Goal: Task Accomplishment & Management: Manage account settings

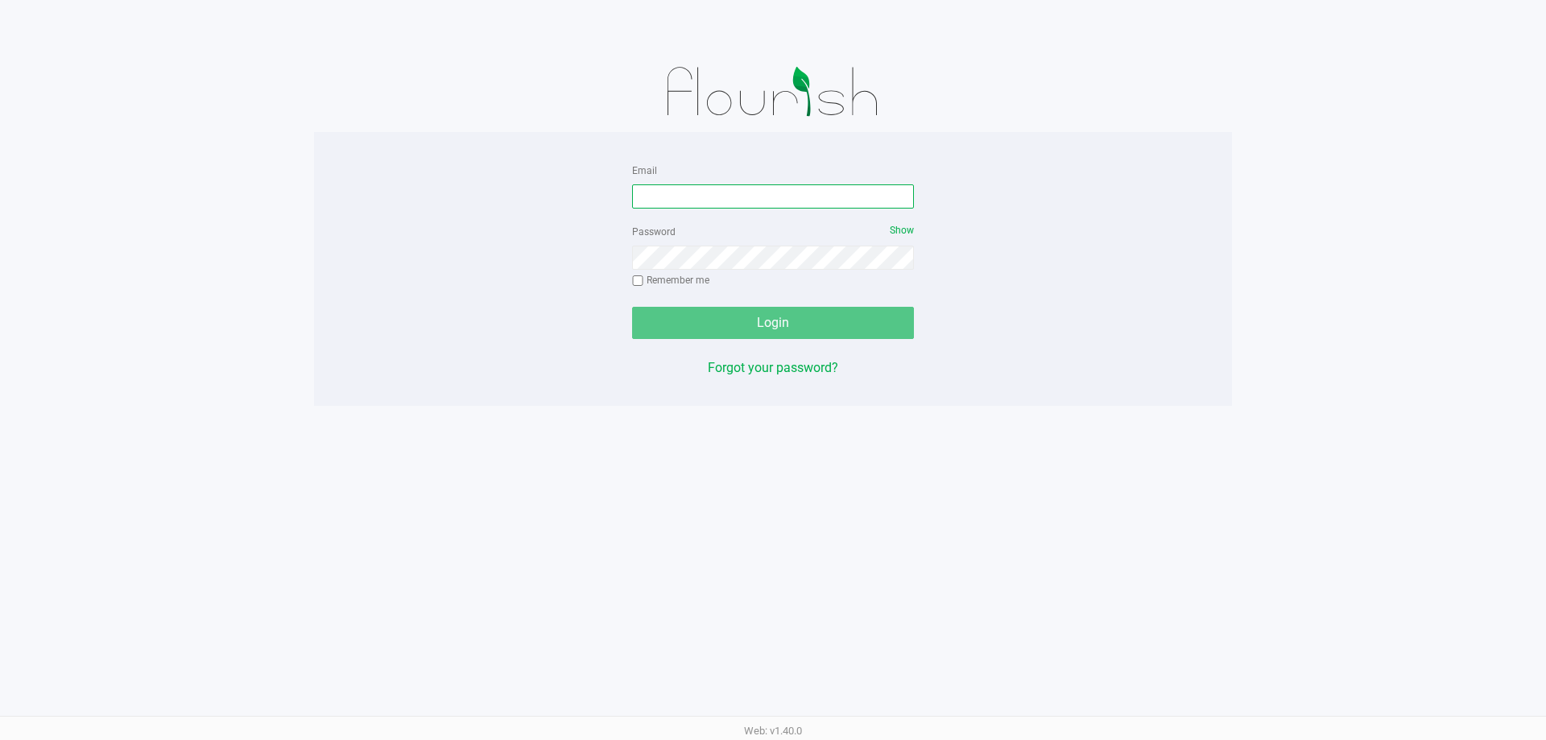
click at [781, 188] on input "Email" at bounding box center [773, 196] width 282 height 24
type input "[EMAIL_ADDRESS][DOMAIN_NAME]"
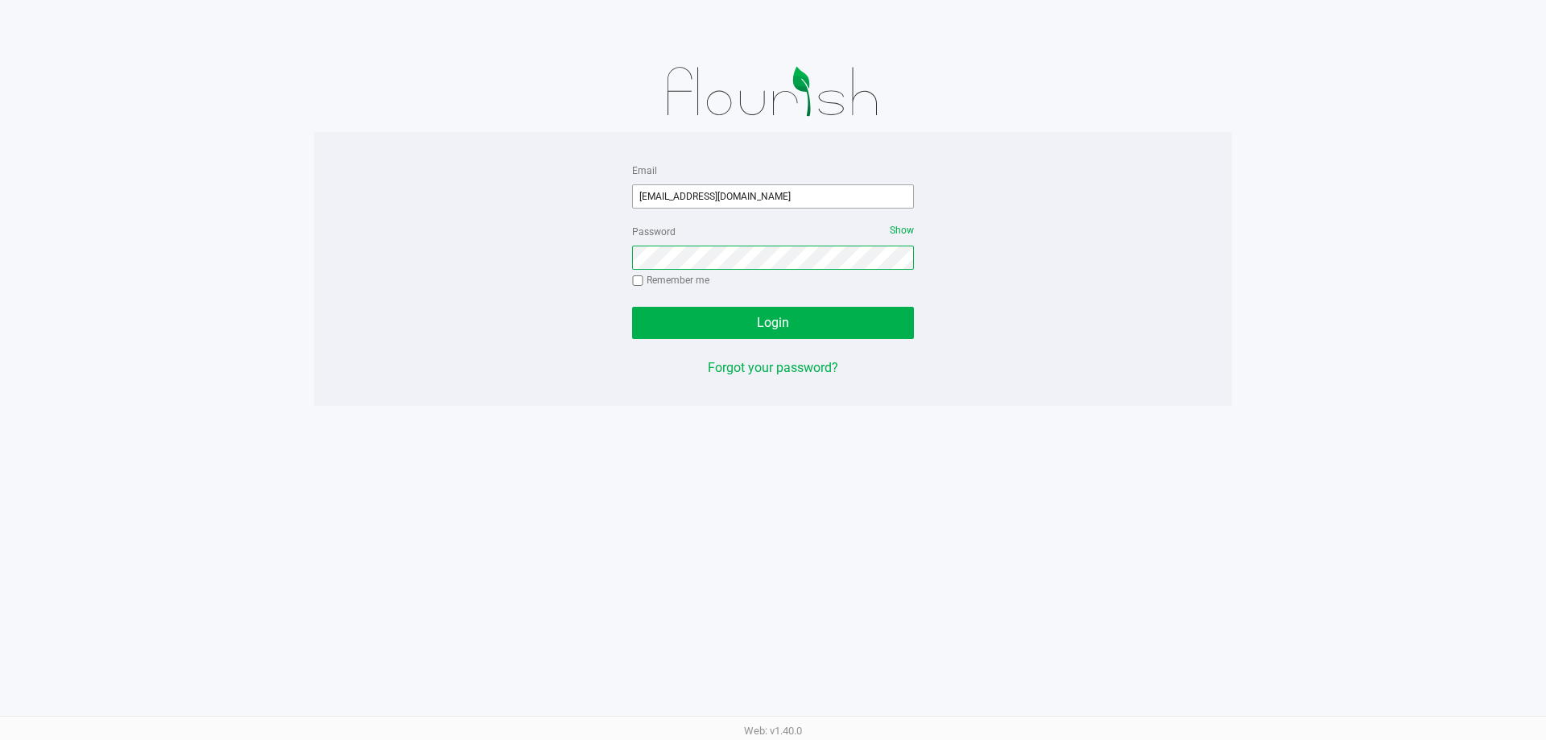
click at [632, 307] on button "Login" at bounding box center [773, 323] width 282 height 32
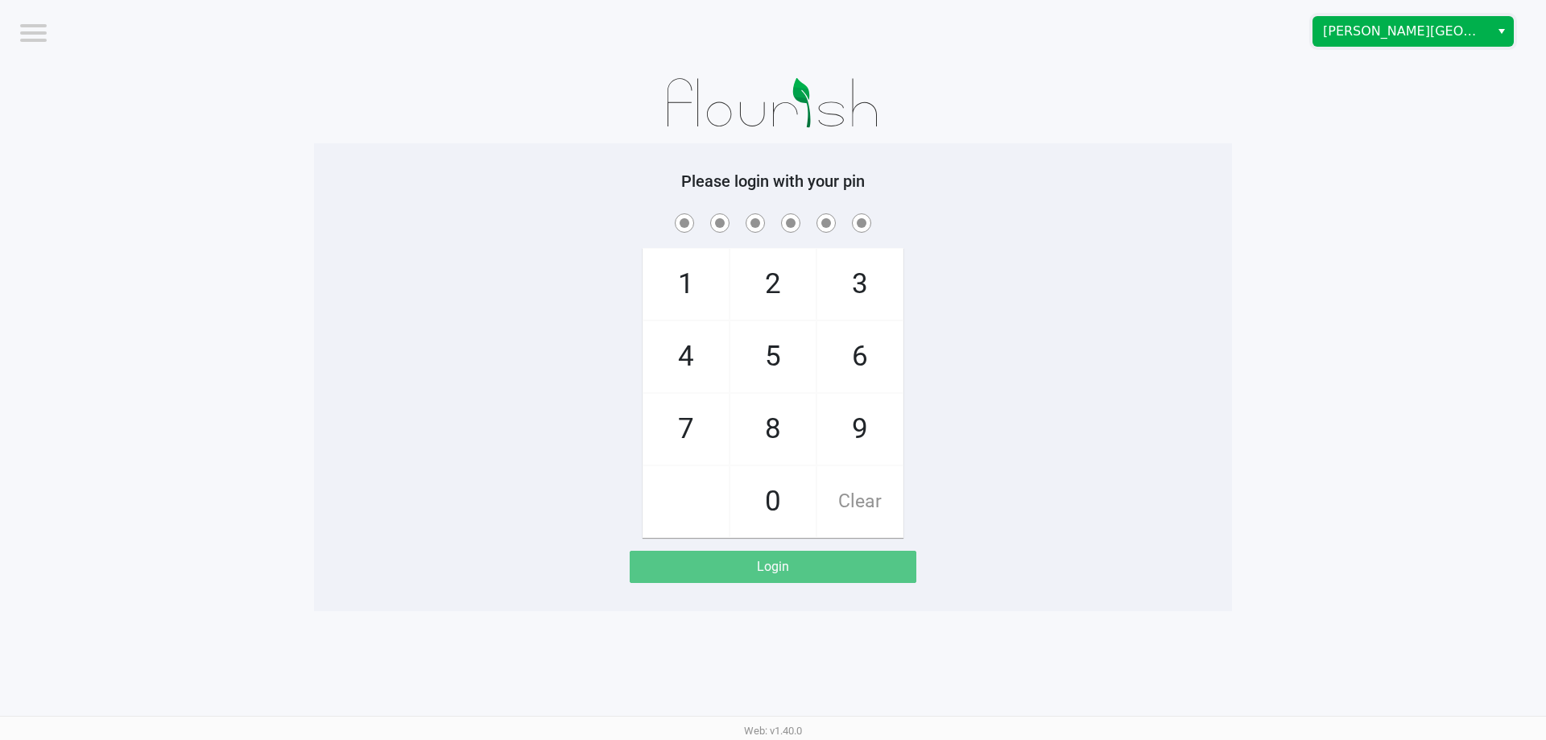
click at [1426, 34] on span "[PERSON_NAME][GEOGRAPHIC_DATA]" at bounding box center [1401, 31] width 157 height 19
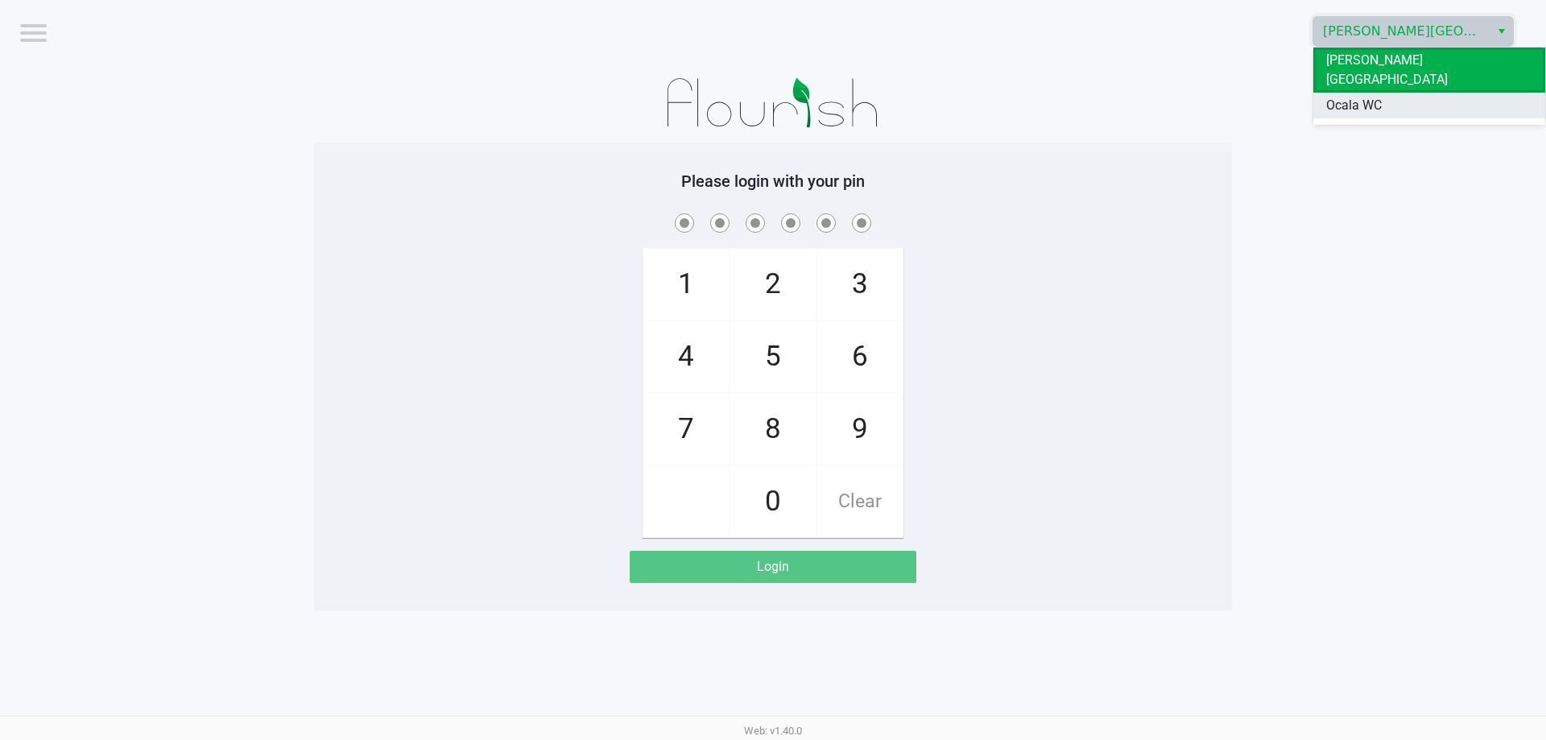
click at [1410, 93] on li "Ocala WC" at bounding box center [1429, 106] width 232 height 26
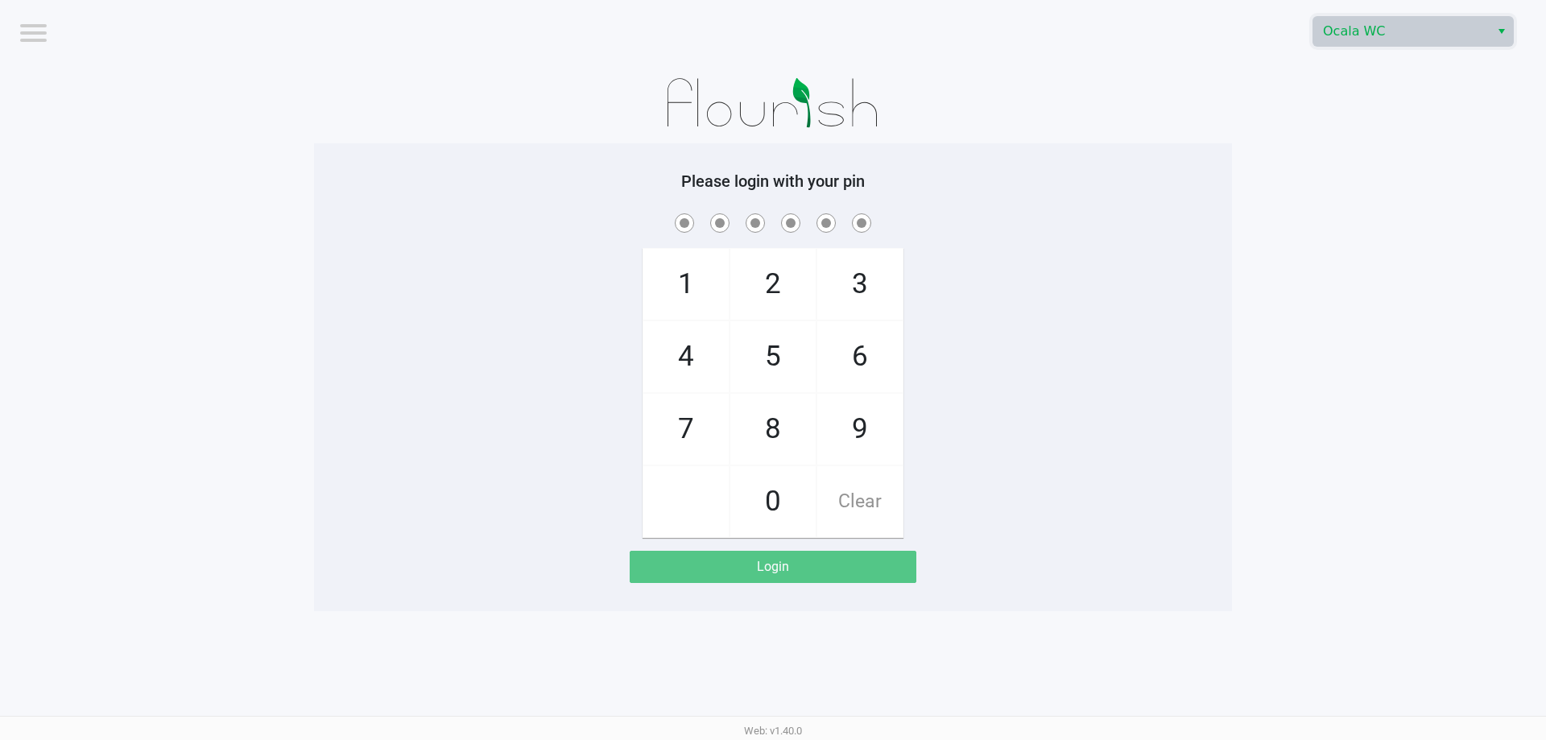
click at [1064, 338] on div "1 4 7 2 5 8 0 3 6 9 Clear" at bounding box center [773, 374] width 918 height 328
checkbox input "true"
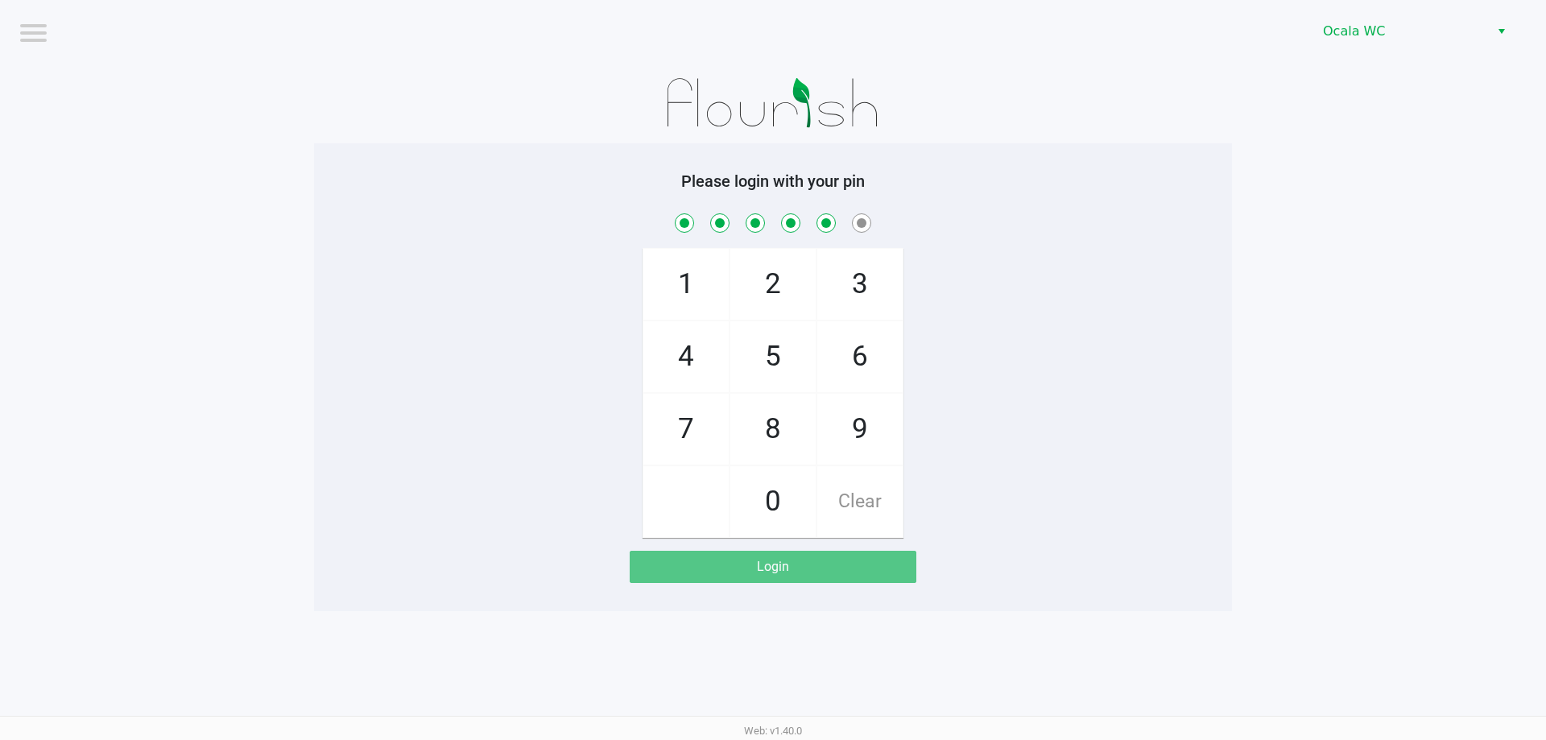
checkbox input "true"
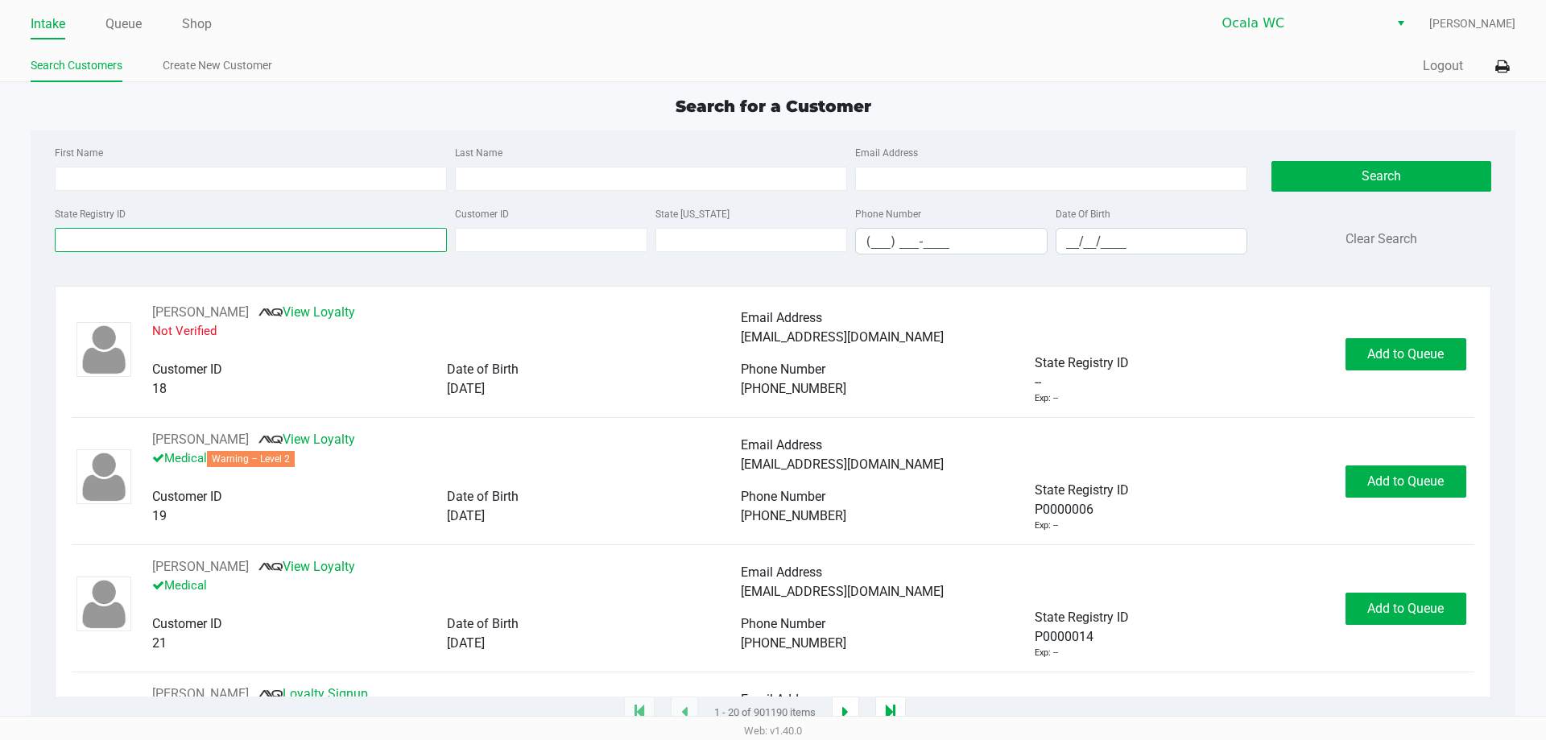
click at [189, 242] on input "State Registry ID" at bounding box center [251, 240] width 392 height 24
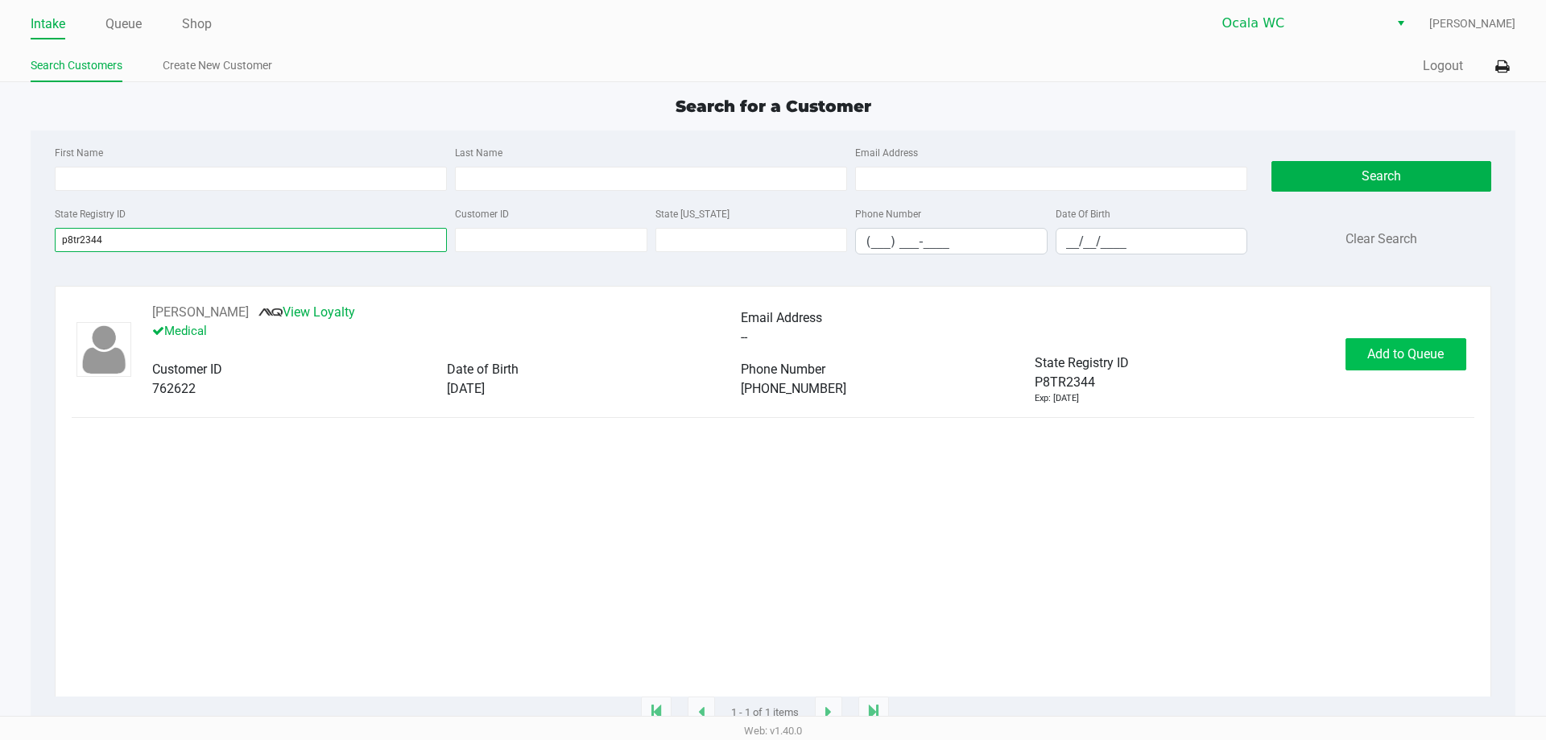
type input "p8tr2344"
click at [1403, 358] on span "Add to Queue" at bounding box center [1405, 353] width 76 height 15
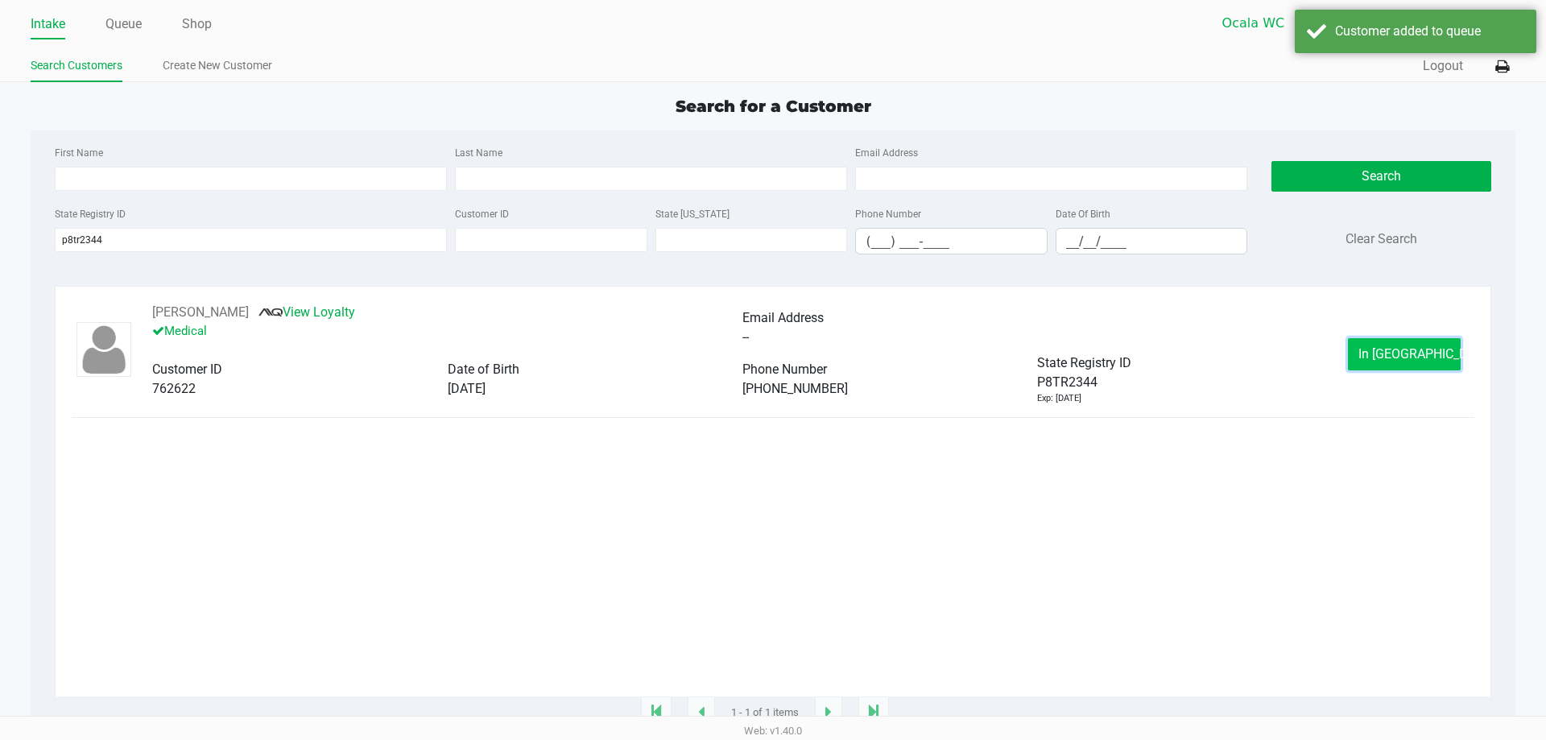
click at [1397, 350] on span "In Queue" at bounding box center [1425, 353] width 135 height 15
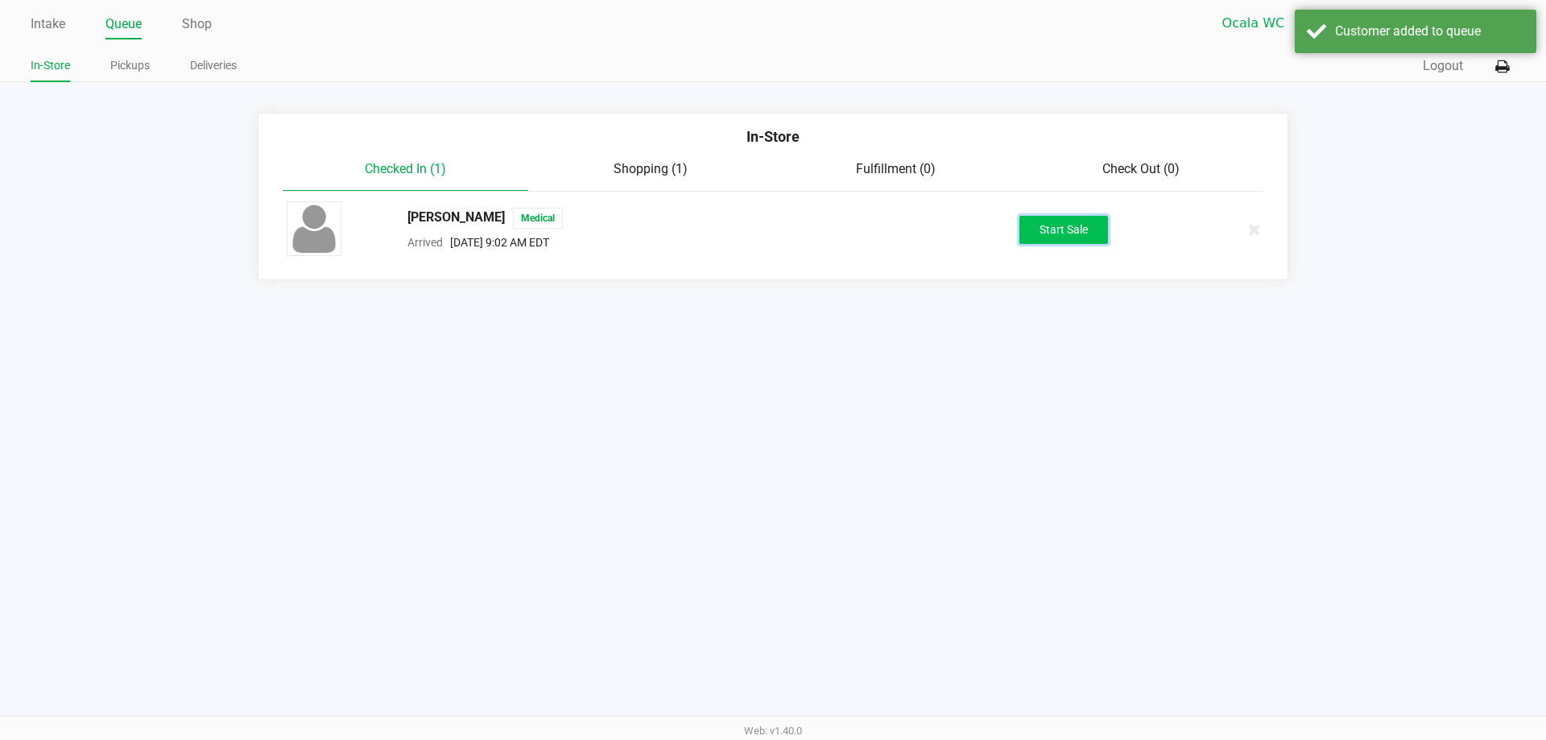
click at [1035, 221] on button "Start Sale" at bounding box center [1063, 230] width 89 height 28
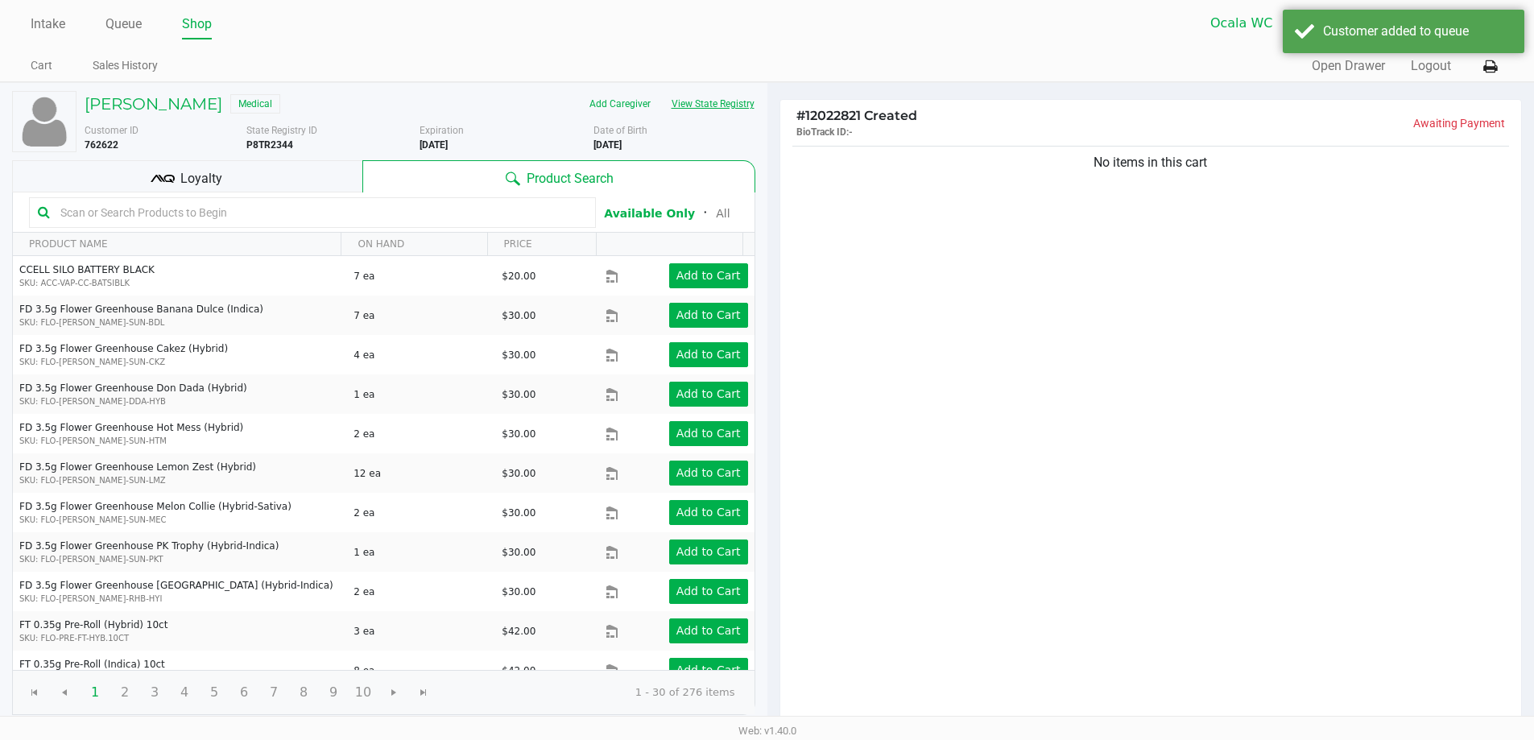
click at [728, 106] on button "View State Registry" at bounding box center [708, 104] width 94 height 26
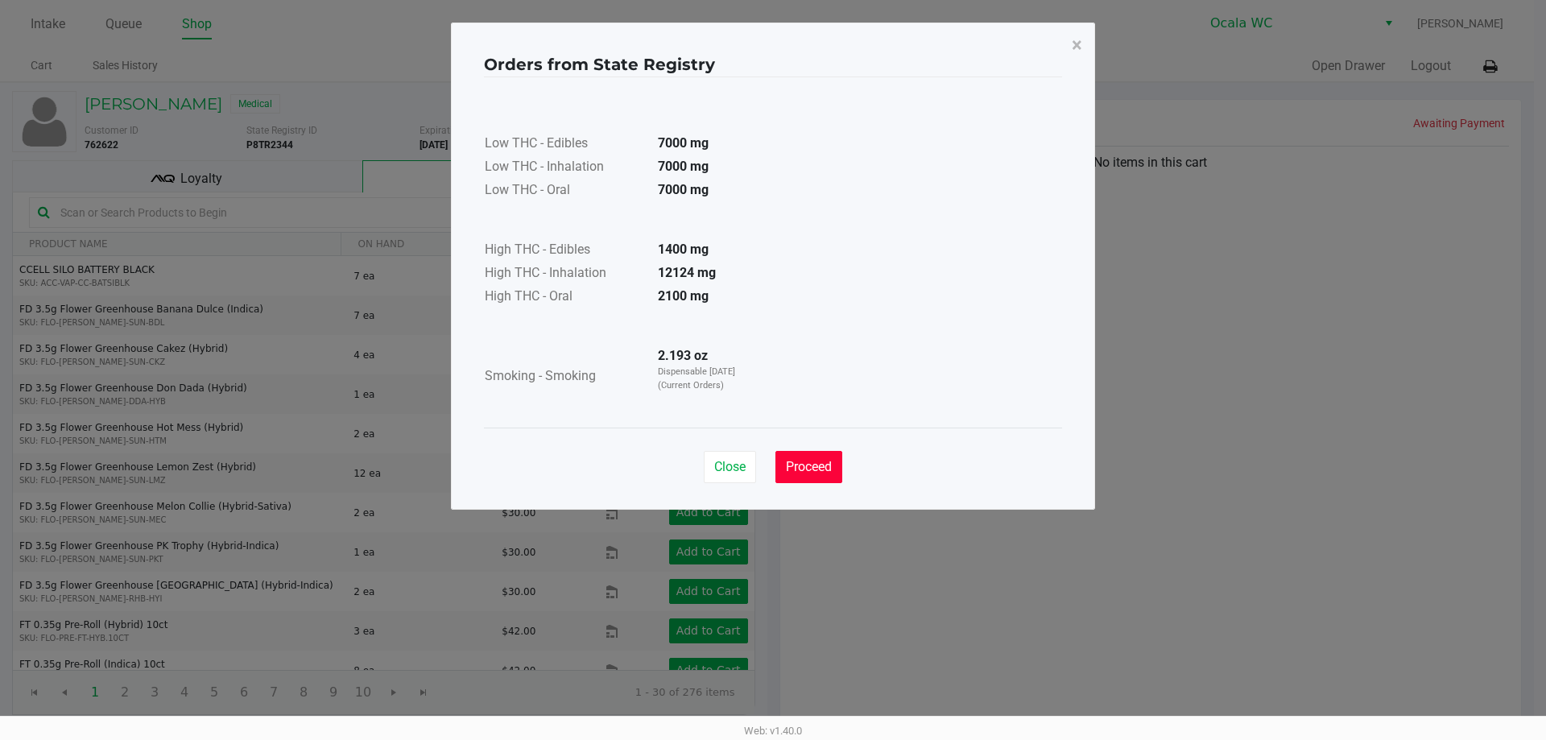
click at [809, 462] on span "Proceed" at bounding box center [809, 466] width 46 height 15
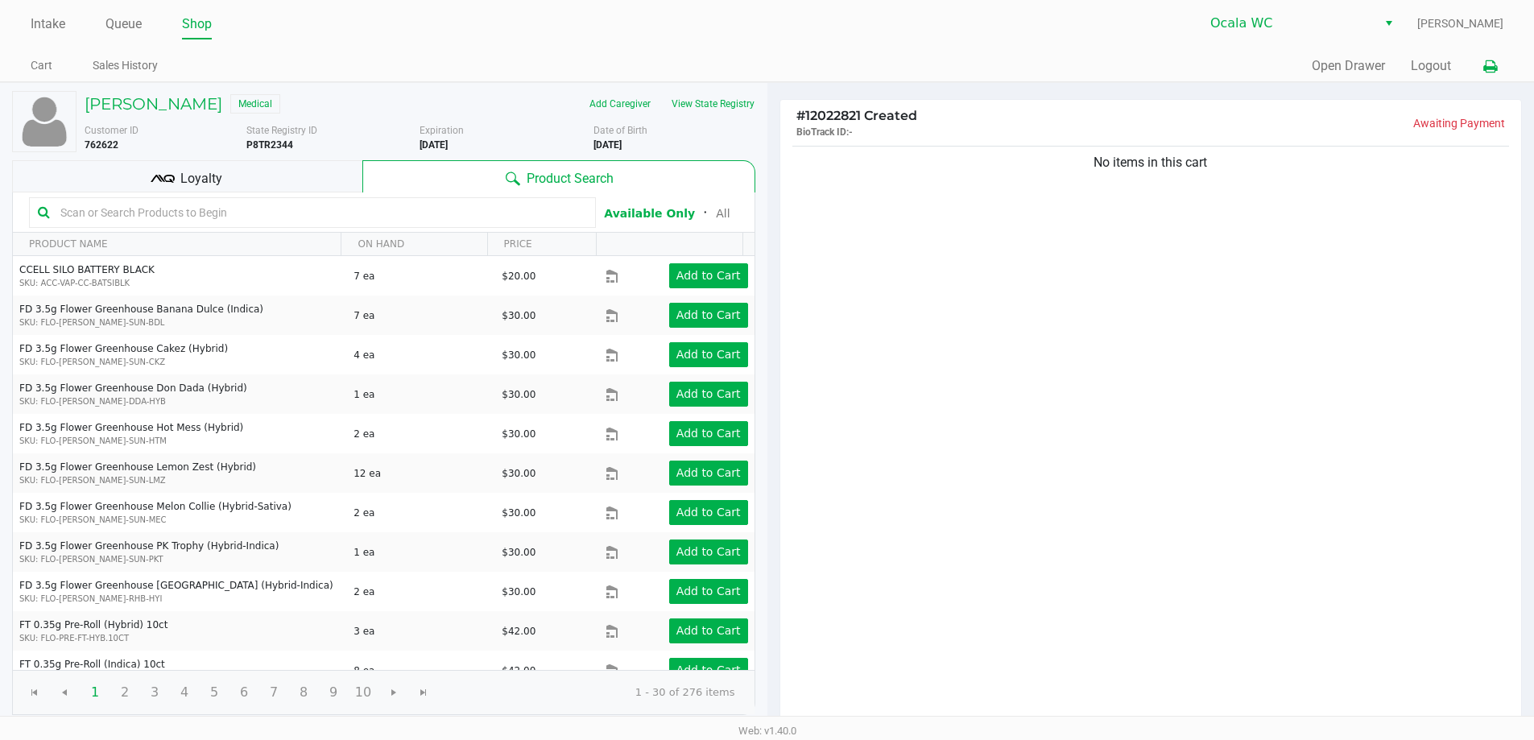
click at [1494, 68] on icon at bounding box center [1490, 66] width 14 height 11
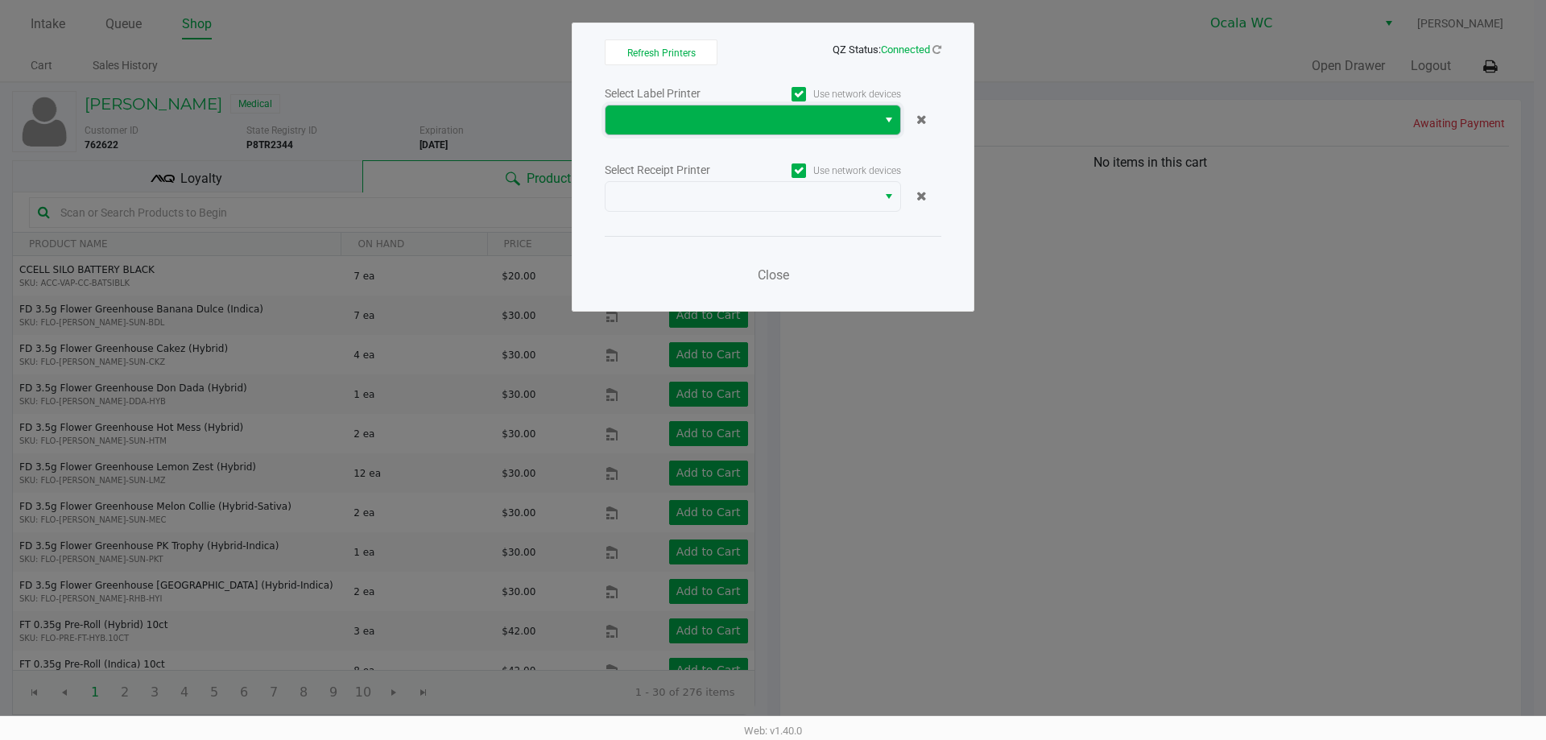
click at [778, 122] on span at bounding box center [741, 119] width 252 height 19
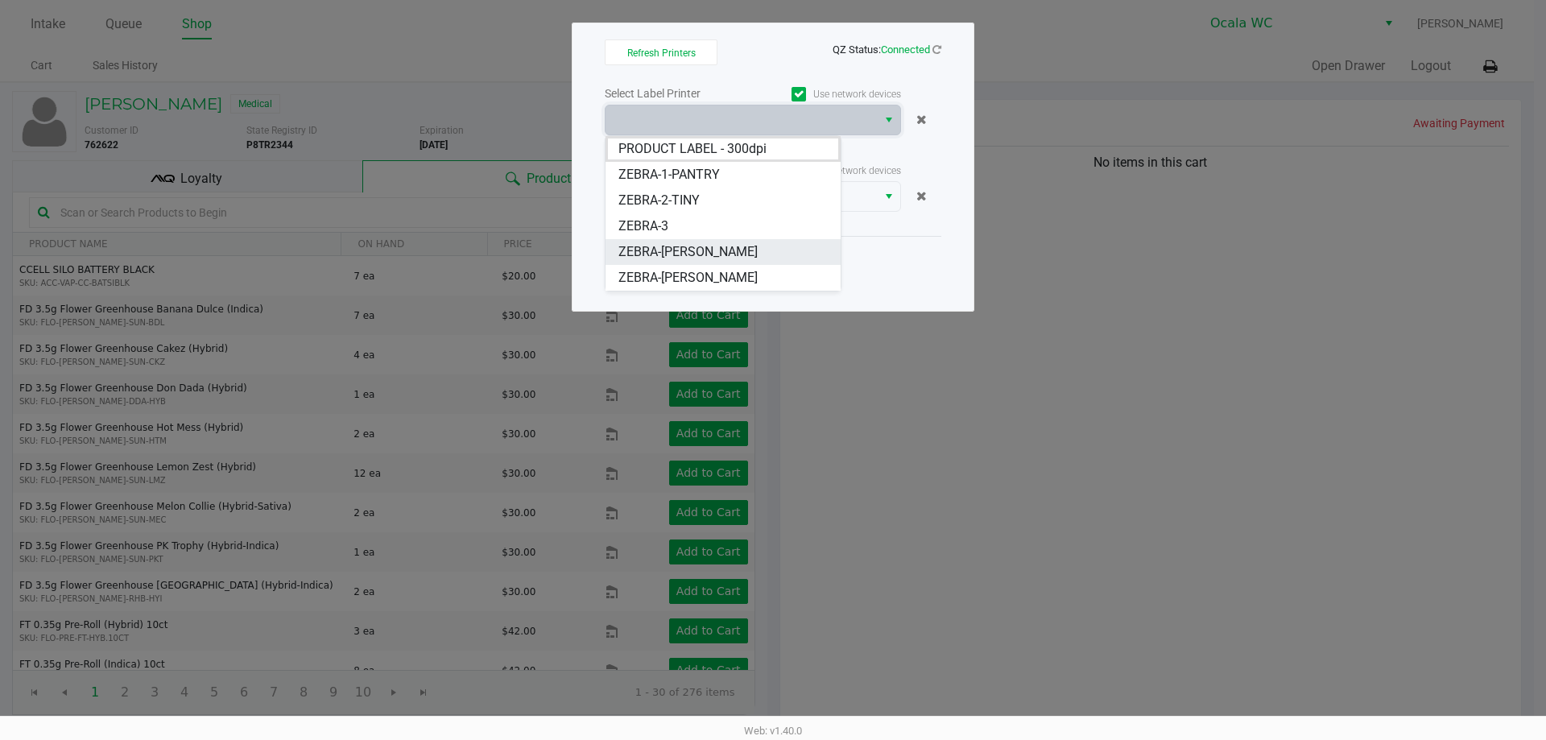
click at [730, 250] on span "ZEBRA-[PERSON_NAME]" at bounding box center [687, 251] width 139 height 19
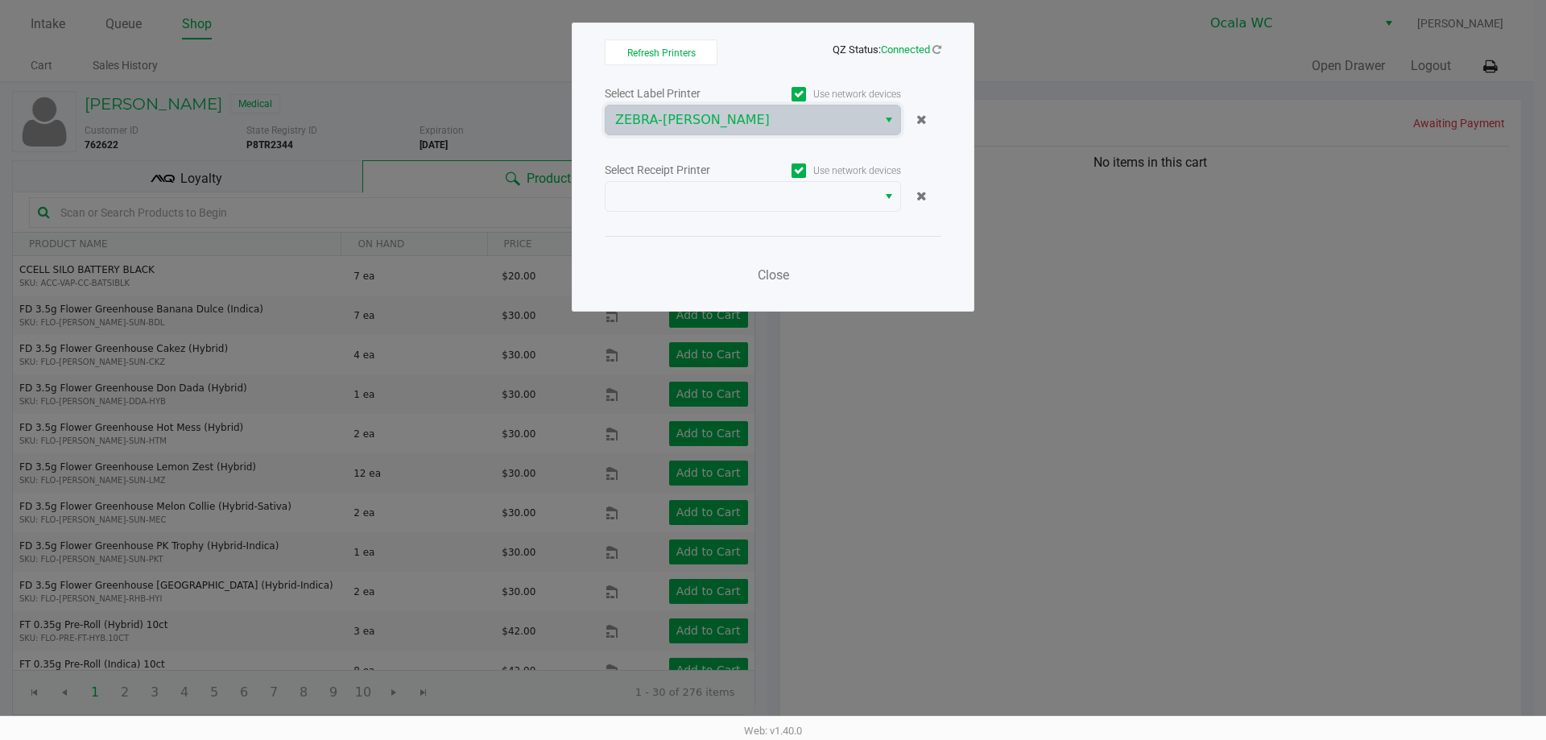
click at [696, 89] on div "Select Label Printer" at bounding box center [679, 93] width 148 height 17
click at [701, 105] on kendo-dropdownlist "ZEBRA-[PERSON_NAME]" at bounding box center [753, 120] width 296 height 31
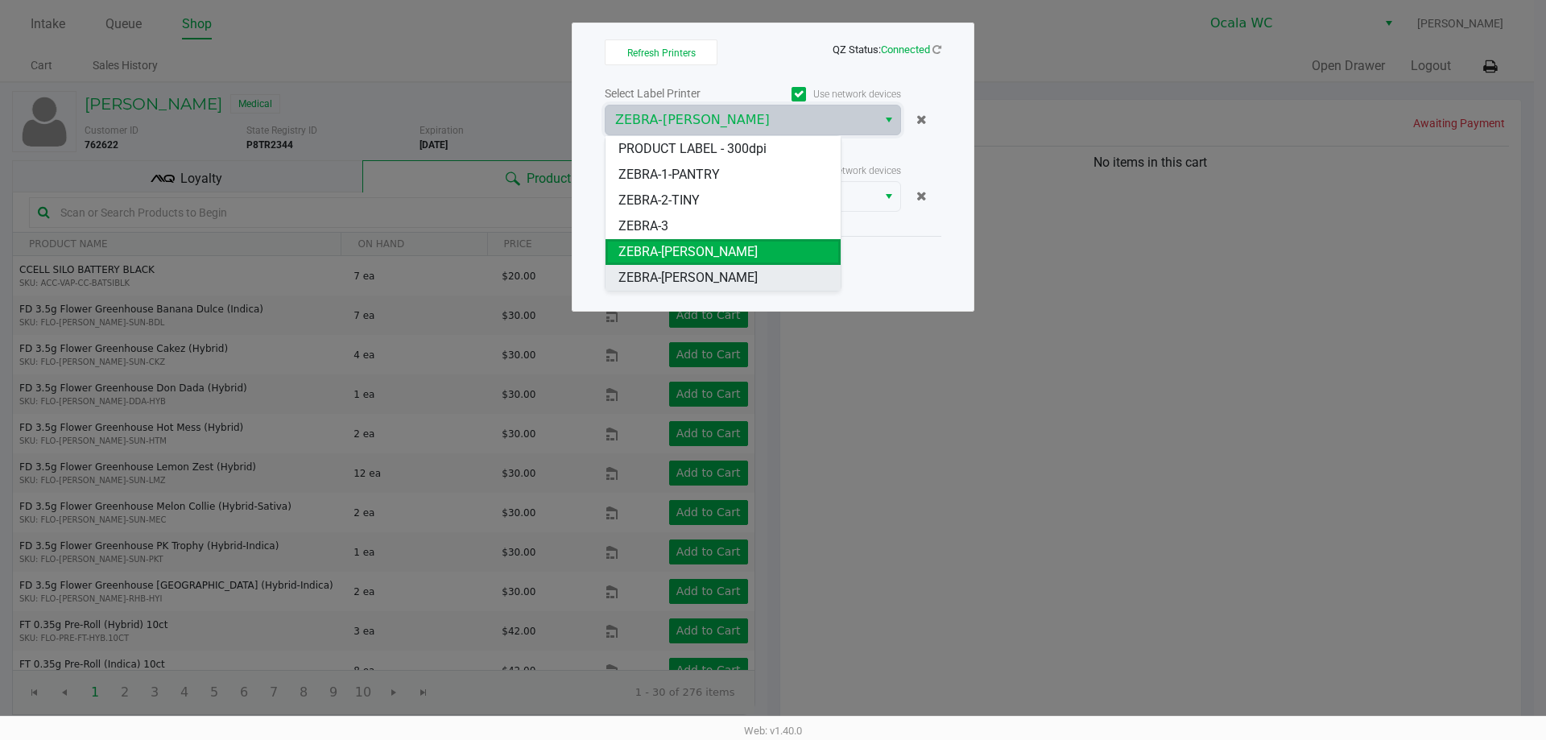
click at [688, 273] on span "ZEBRA-[PERSON_NAME]" at bounding box center [687, 277] width 139 height 19
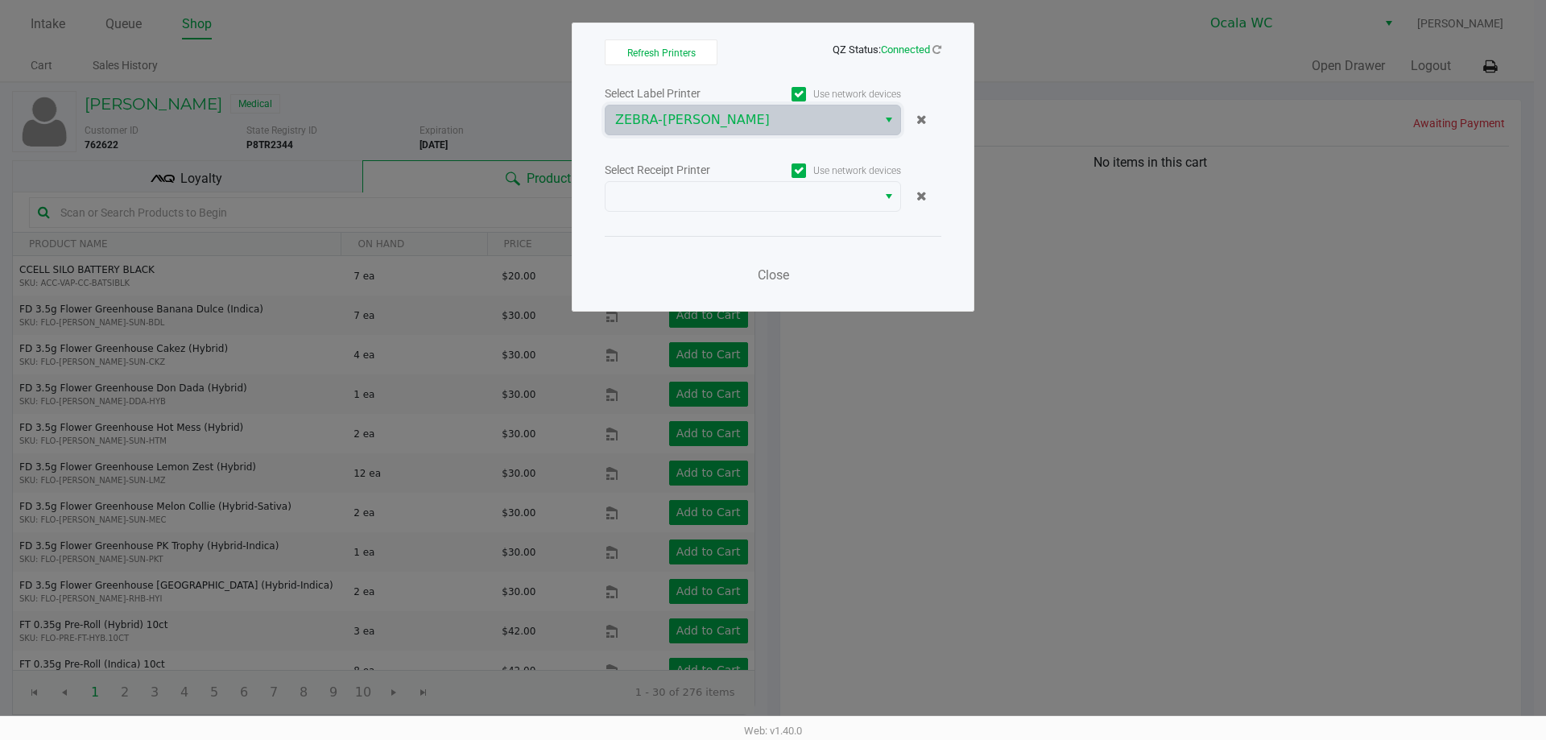
click at [695, 169] on div "Select Receipt Printer" at bounding box center [679, 170] width 148 height 17
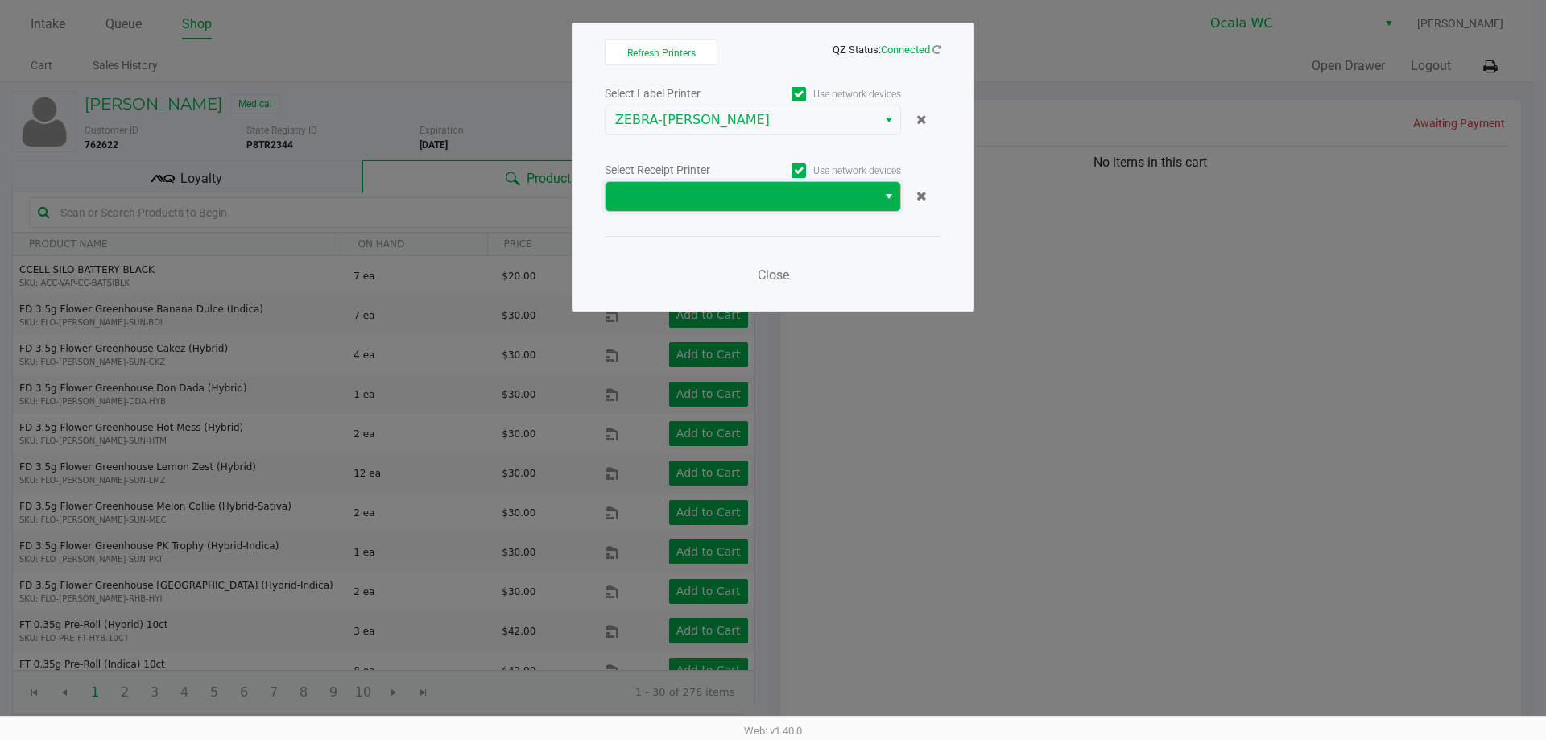
click at [696, 188] on span at bounding box center [741, 196] width 252 height 19
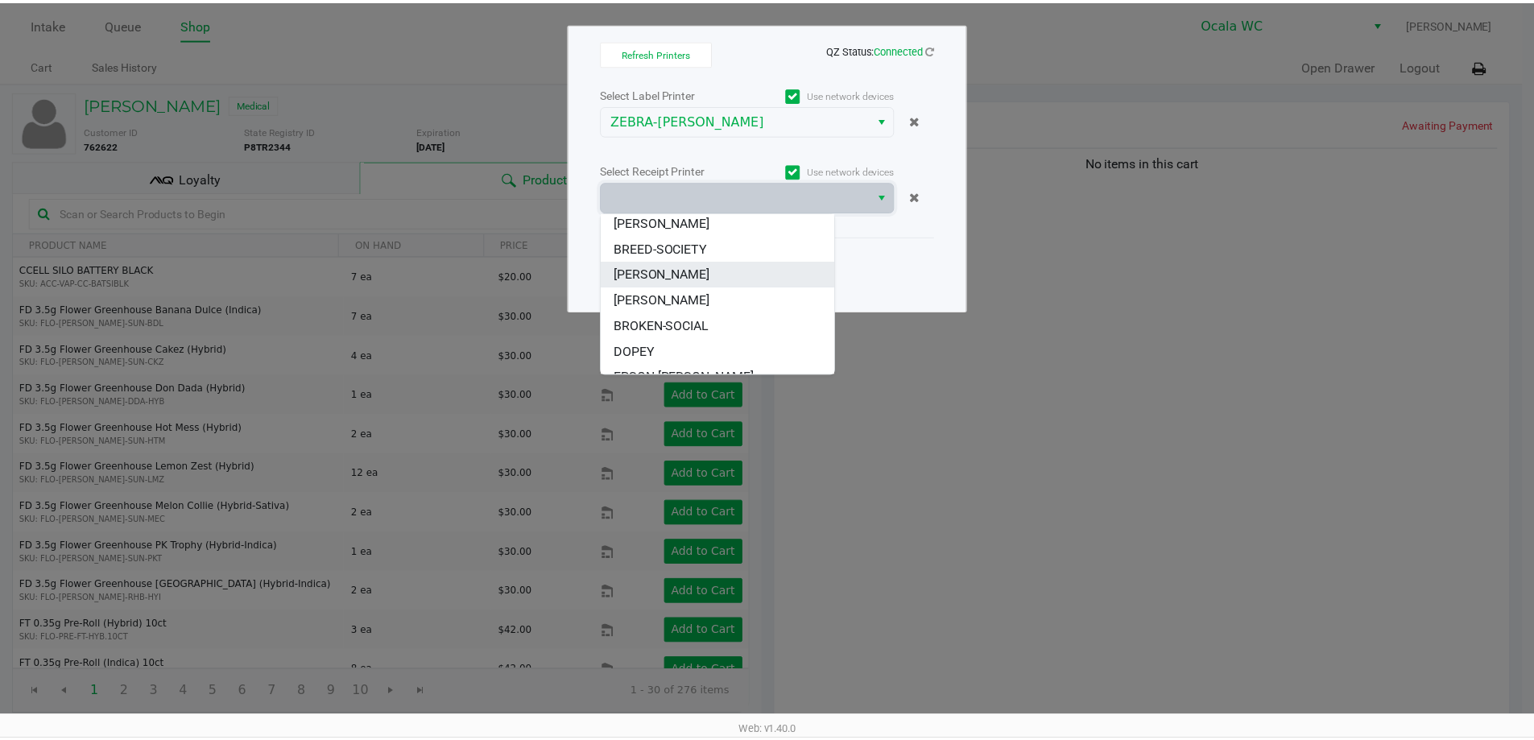
scroll to position [81, 0]
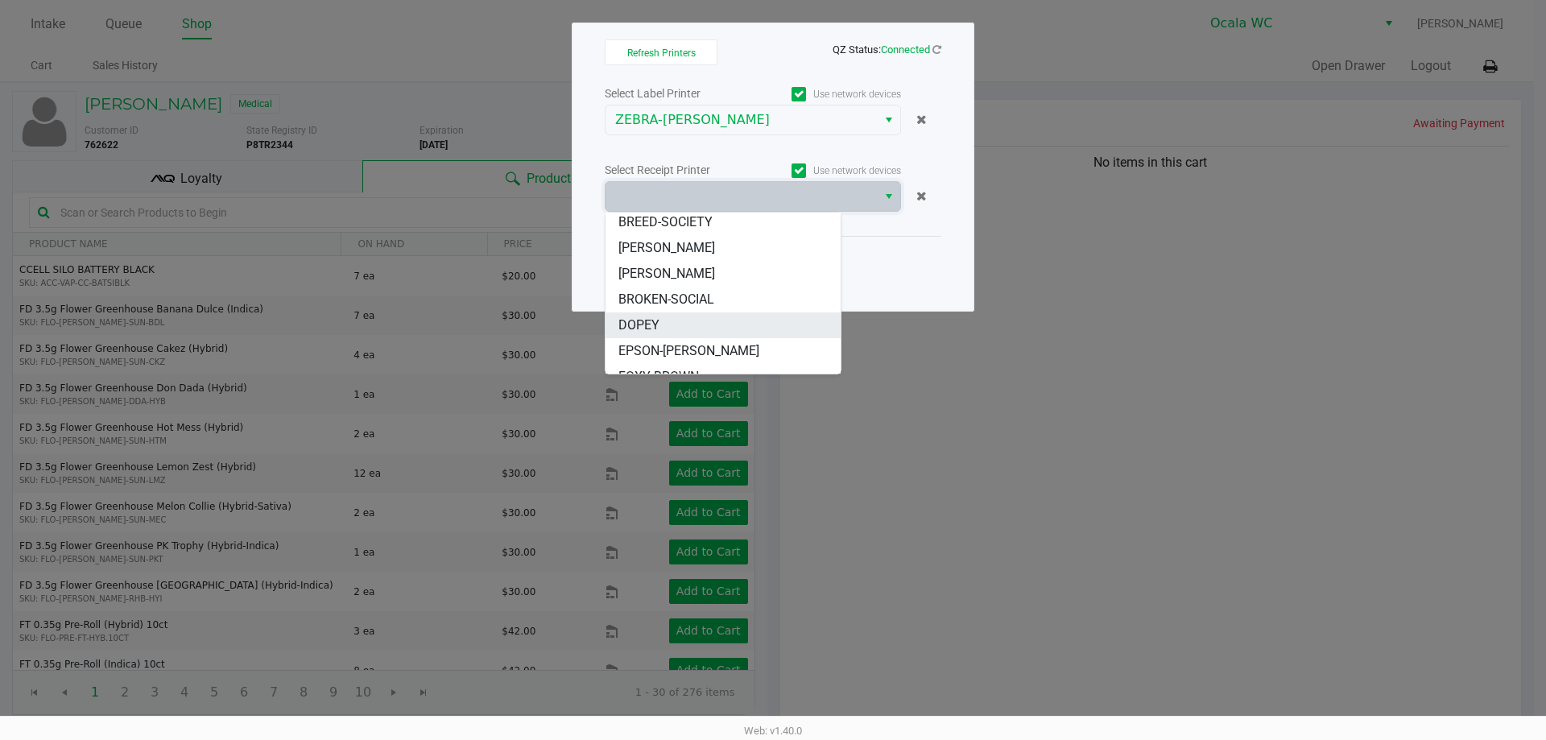
drag, startPoint x: 662, startPoint y: 324, endPoint x: 718, endPoint y: 293, distance: 64.5
click at [662, 324] on li "DOPEY" at bounding box center [722, 325] width 235 height 26
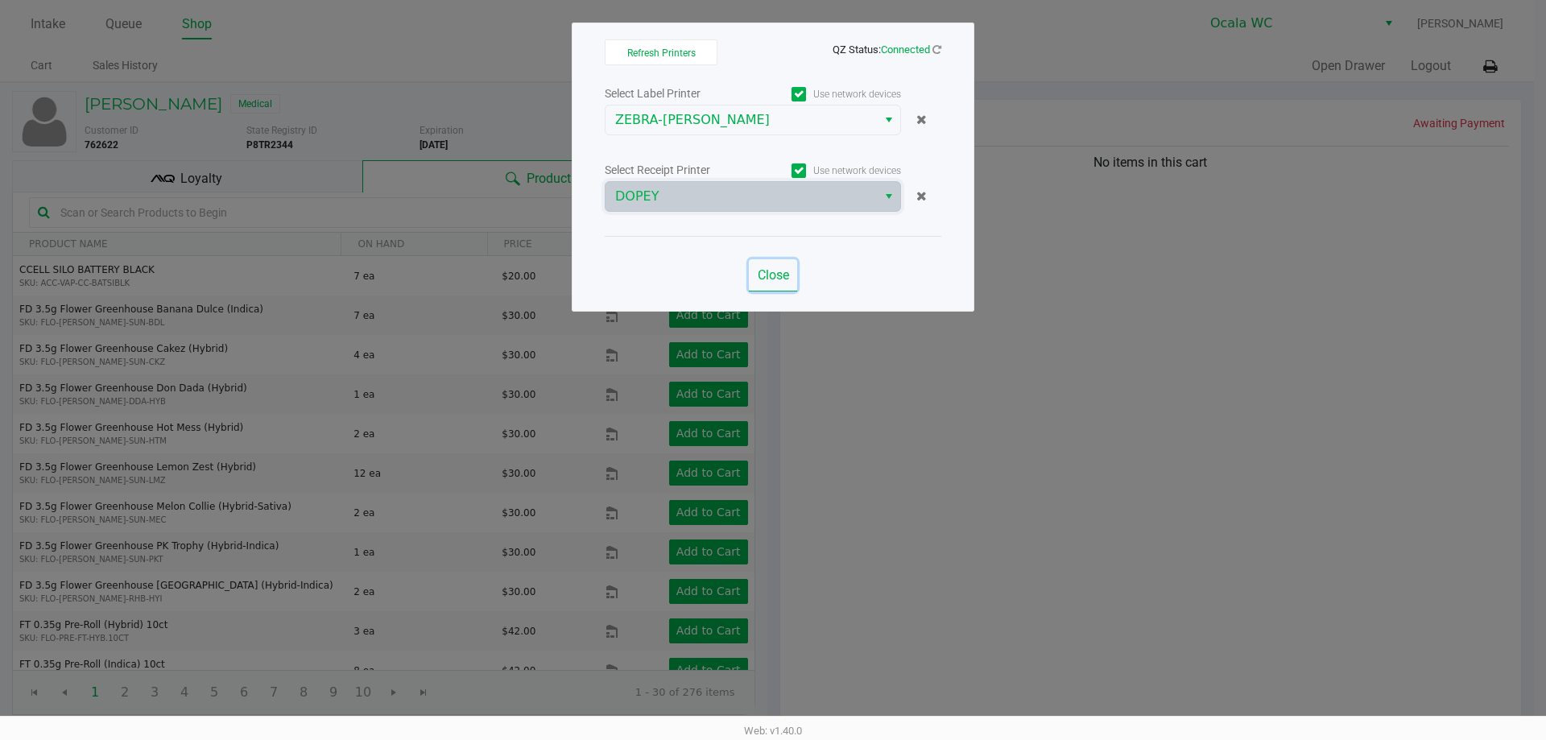
click at [776, 273] on span "Close" at bounding box center [773, 274] width 31 height 15
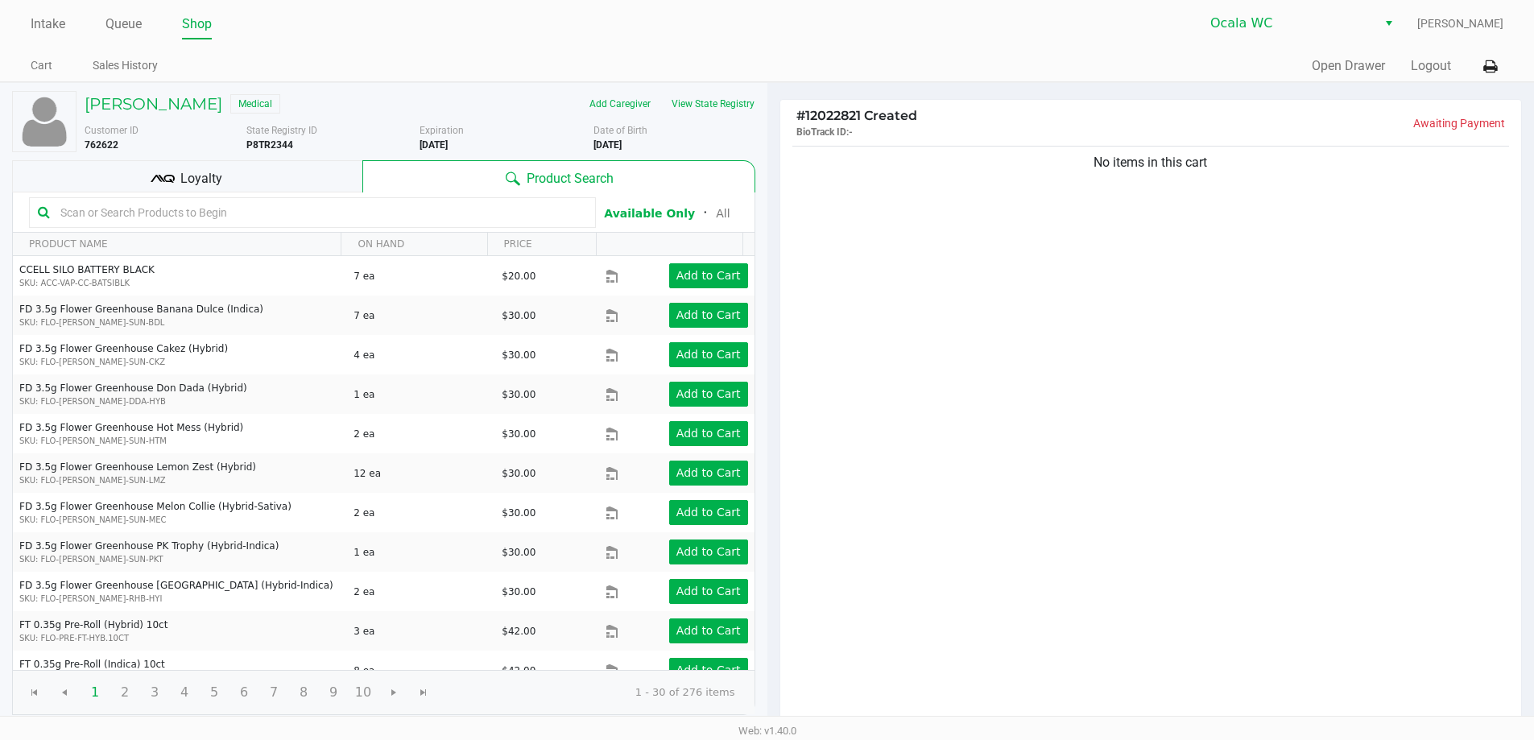
click at [1059, 302] on div "No items in this cart" at bounding box center [1151, 435] width 742 height 585
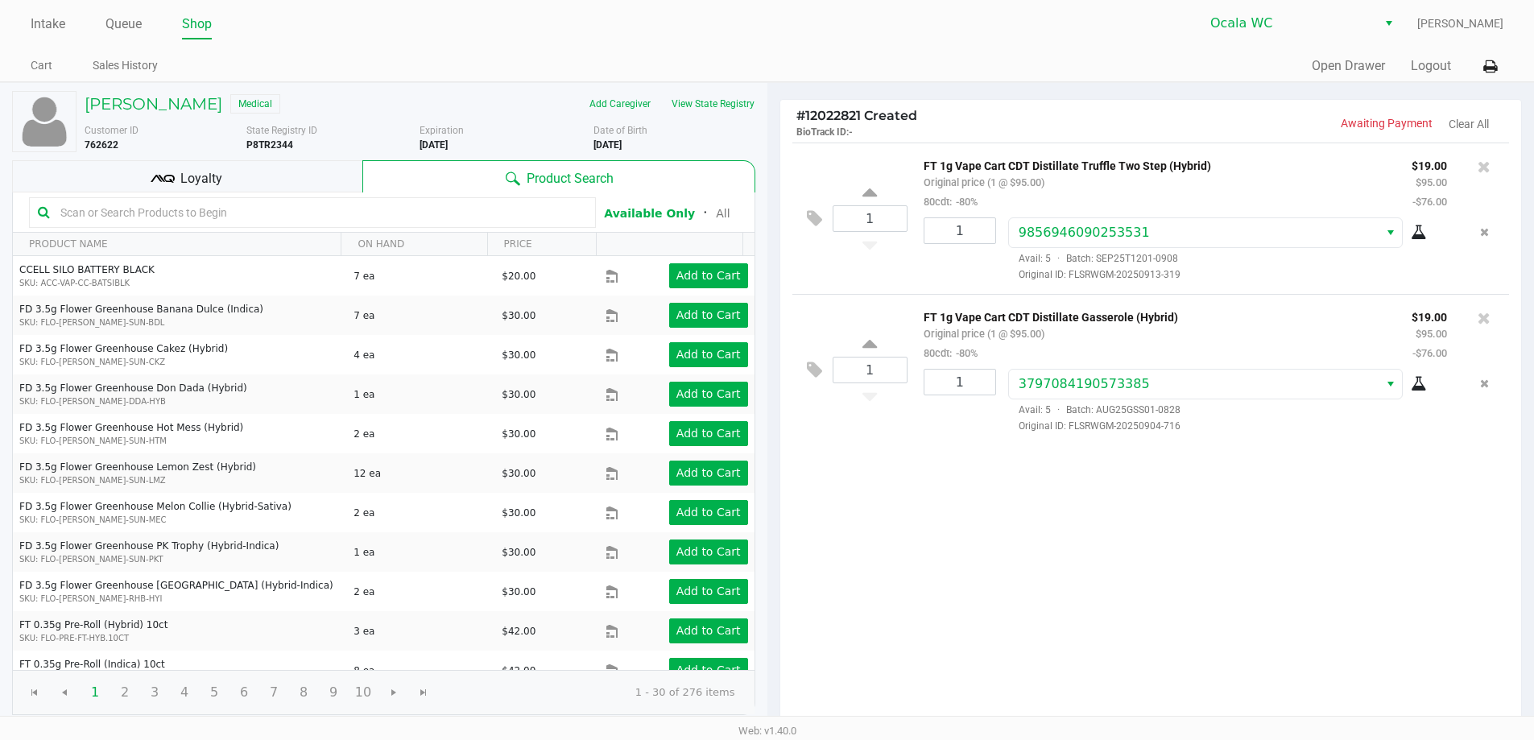
scroll to position [165, 0]
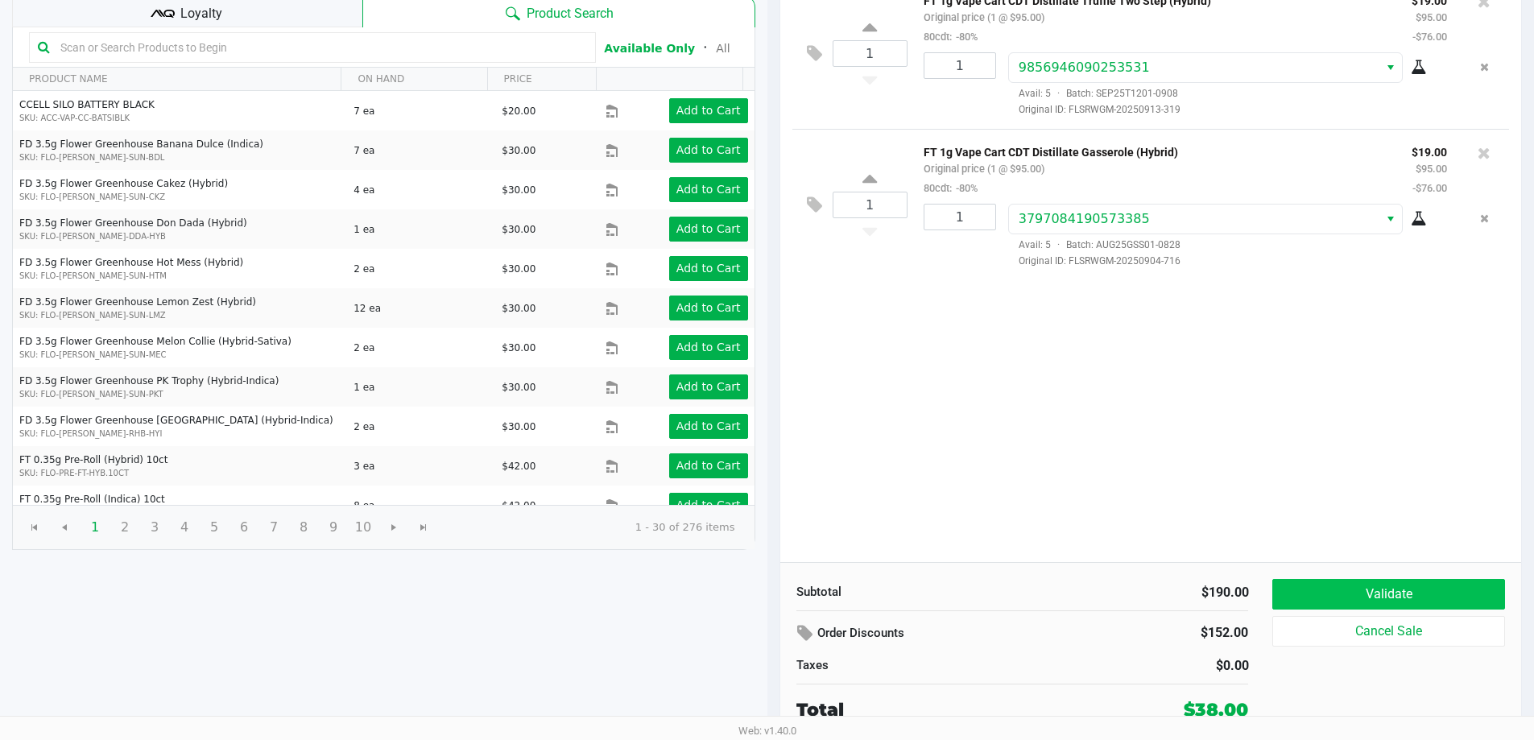
click at [1326, 584] on button "Validate" at bounding box center [1388, 594] width 232 height 31
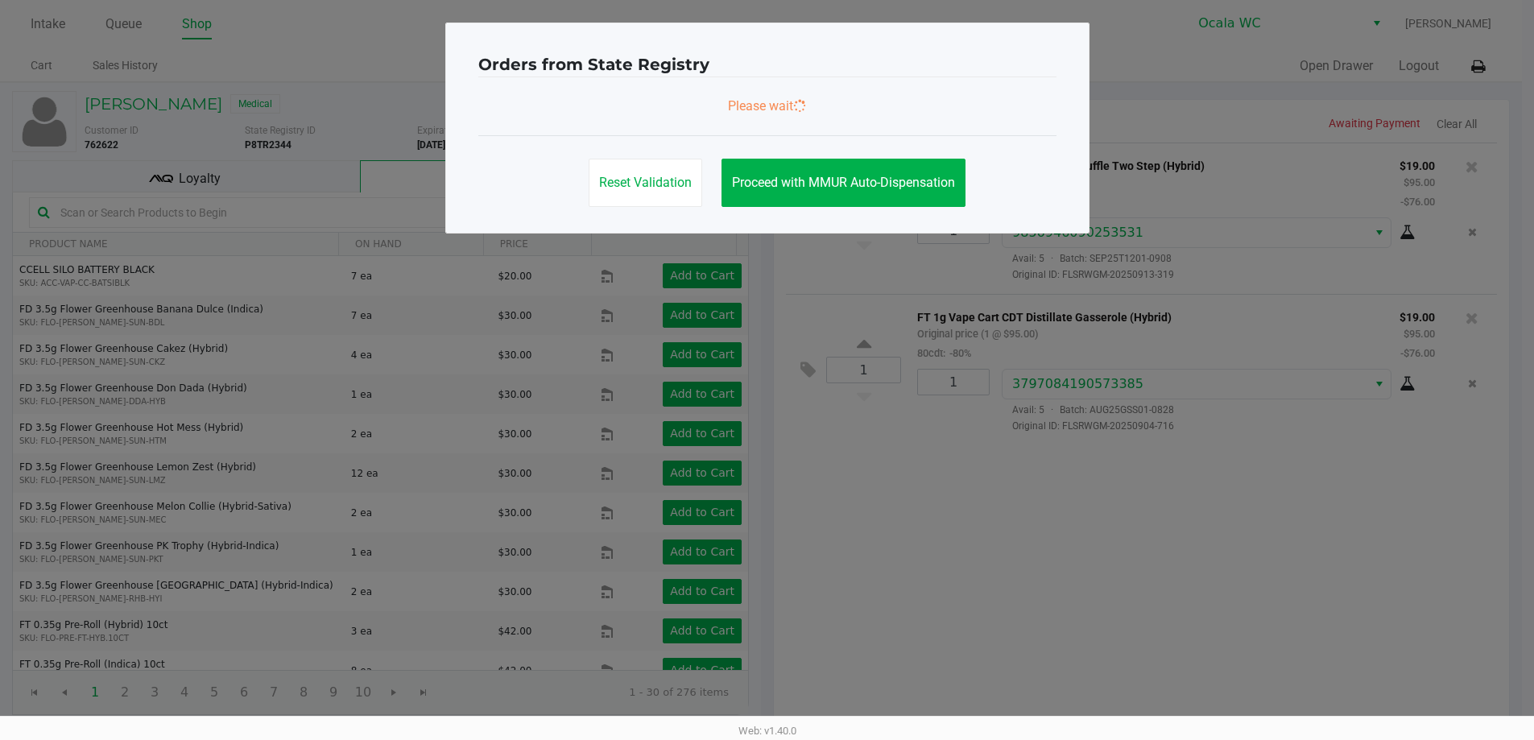
scroll to position [0, 0]
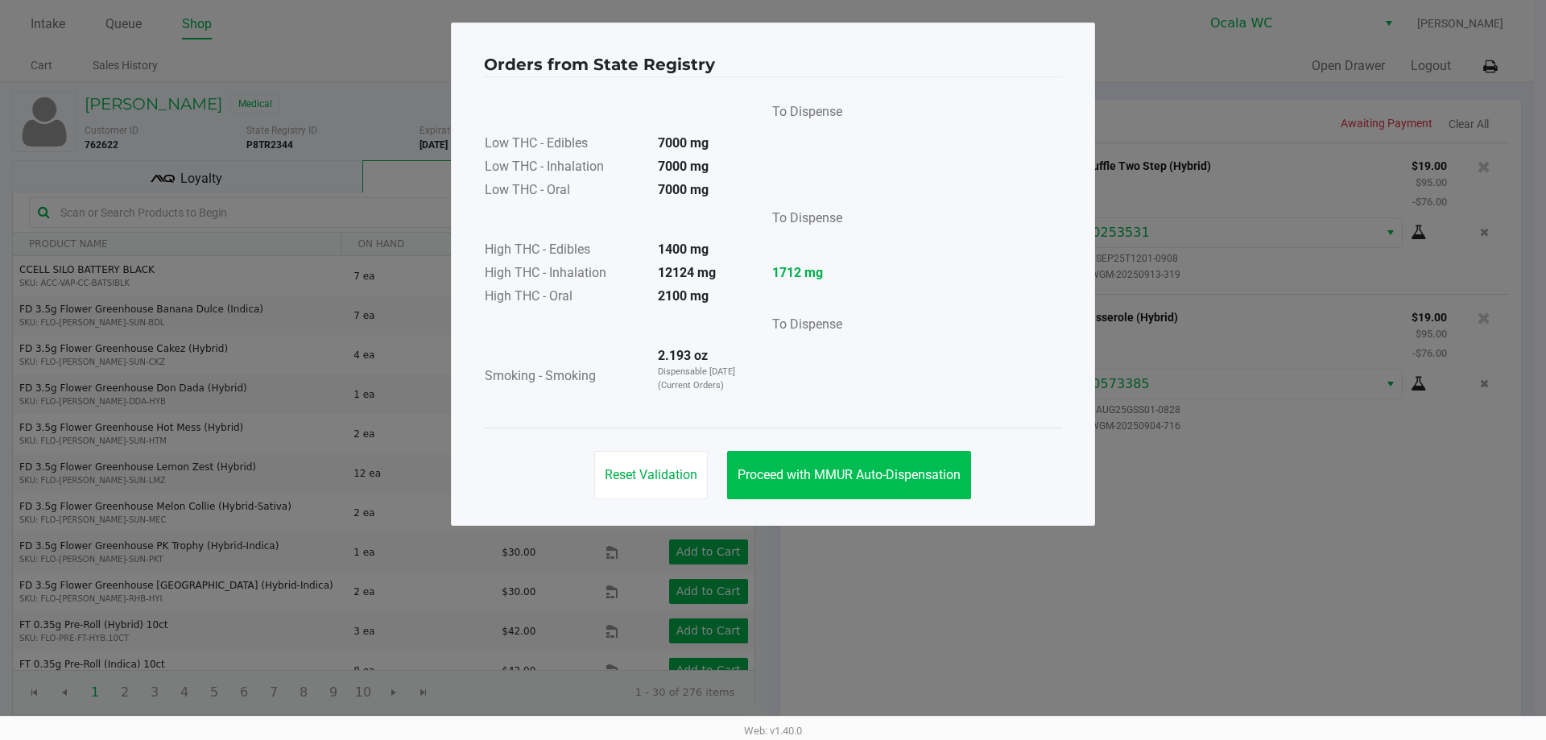
click at [767, 461] on button "Proceed with MMUR Auto-Dispensation" at bounding box center [849, 475] width 244 height 48
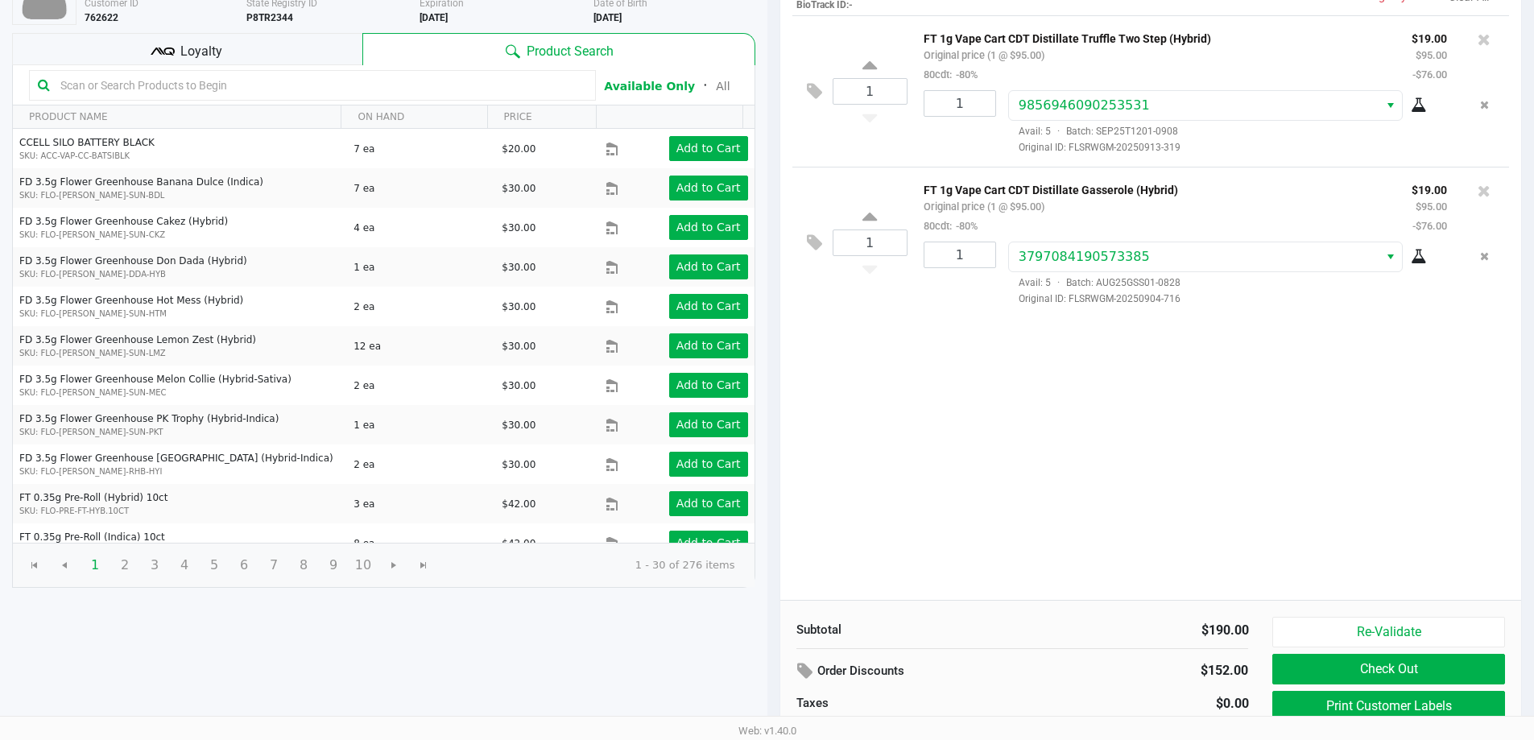
scroll to position [165, 0]
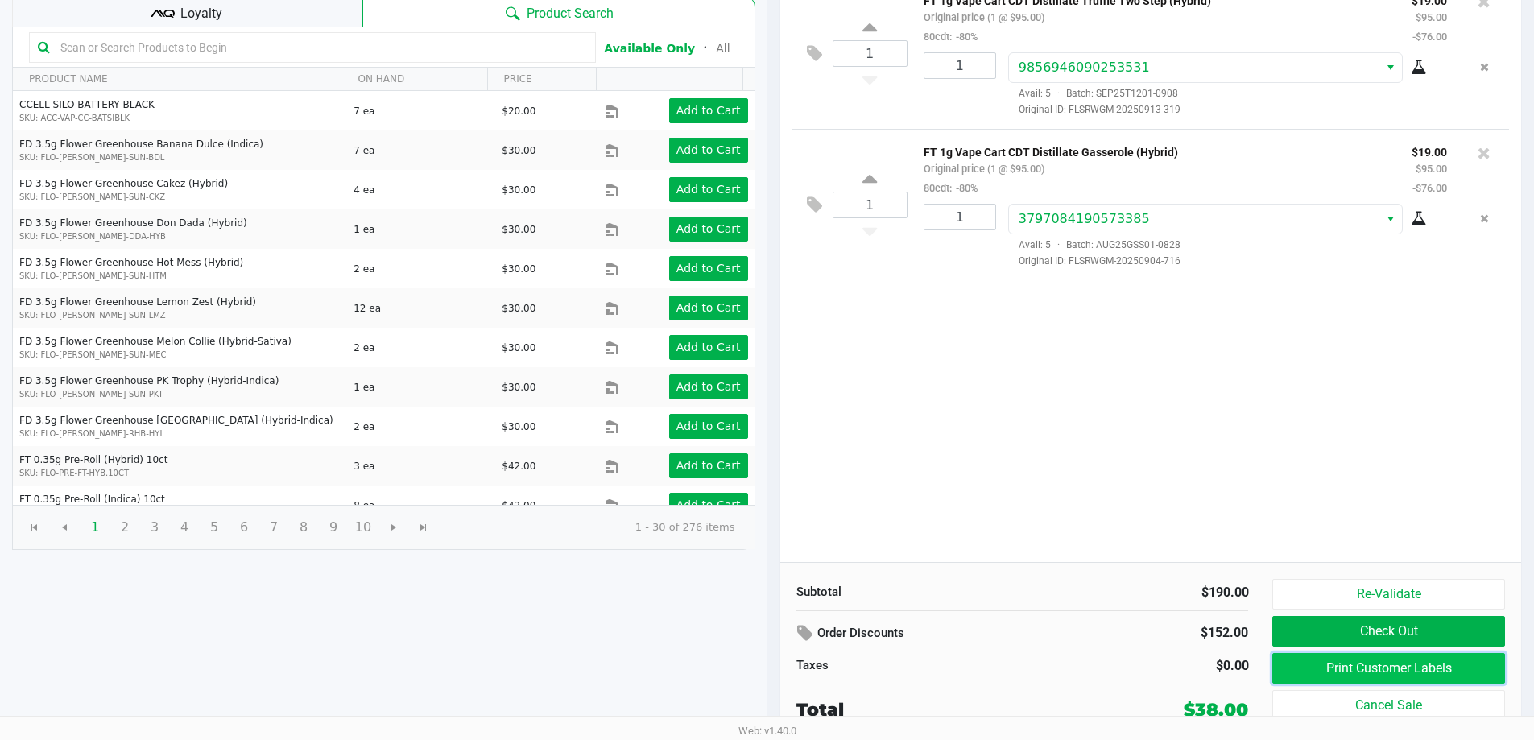
click at [1319, 682] on button "Print Customer Labels" at bounding box center [1388, 668] width 232 height 31
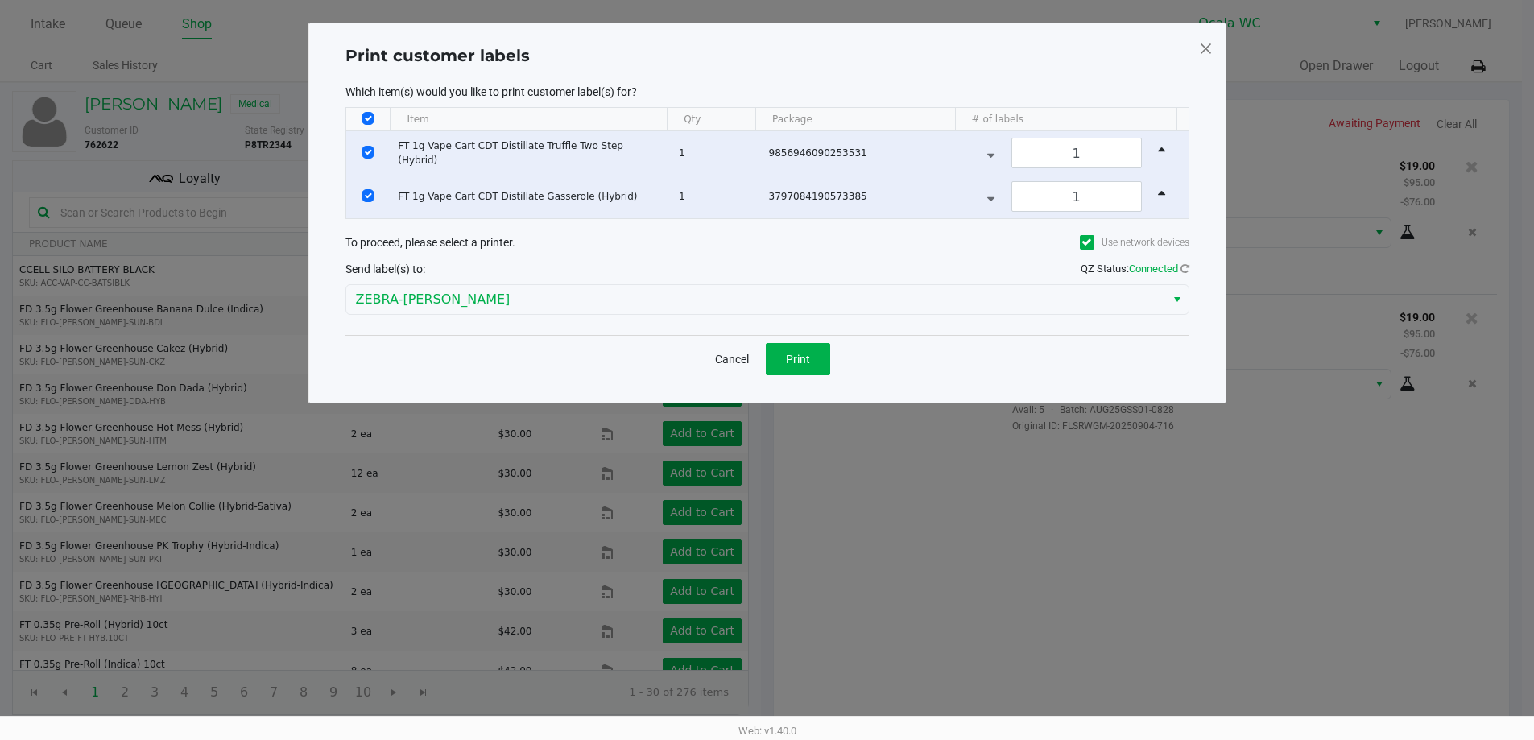
scroll to position [0, 0]
click at [805, 359] on span "Print" at bounding box center [803, 359] width 24 height 13
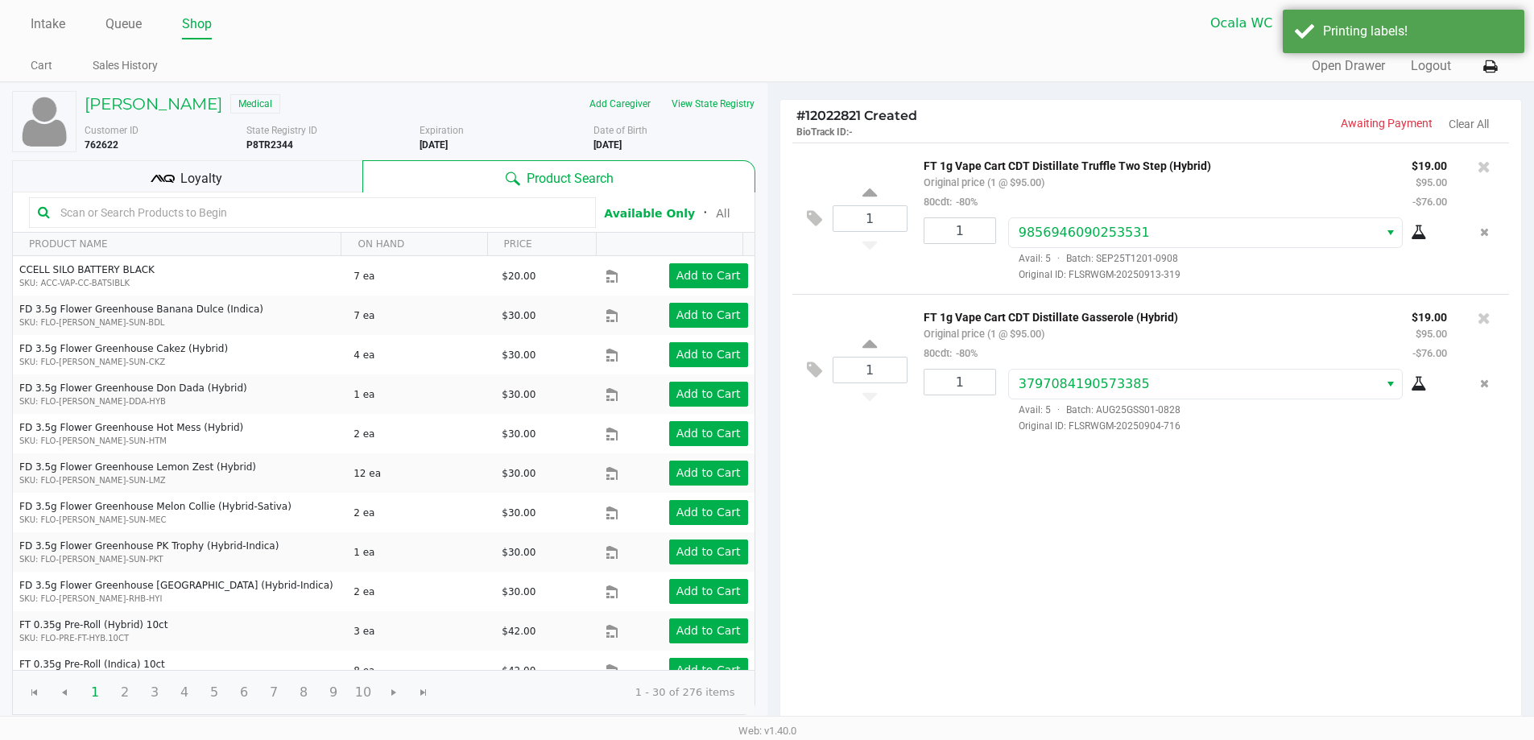
click at [247, 180] on div "Loyalty" at bounding box center [187, 176] width 350 height 32
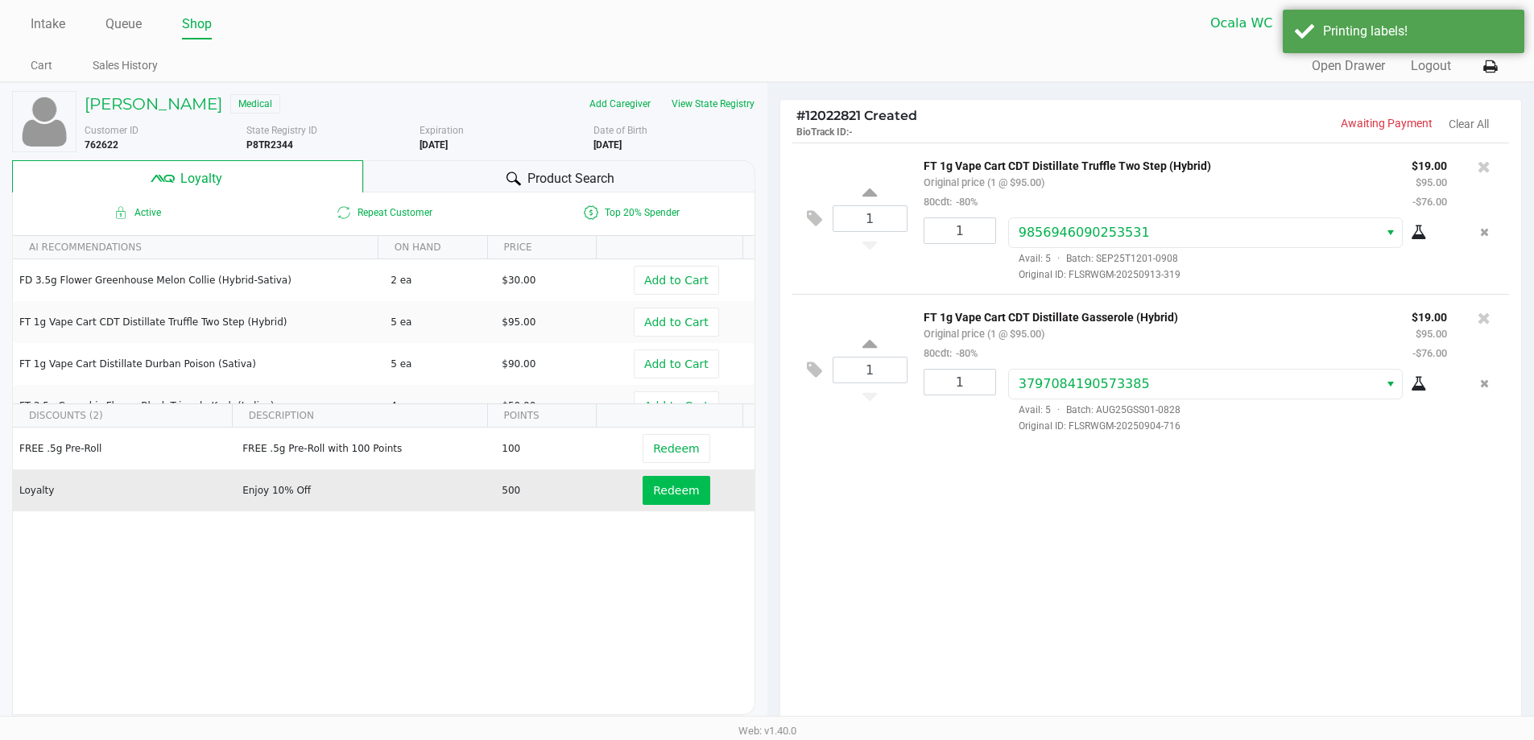
click at [693, 502] on button "Redeem" at bounding box center [675, 490] width 67 height 29
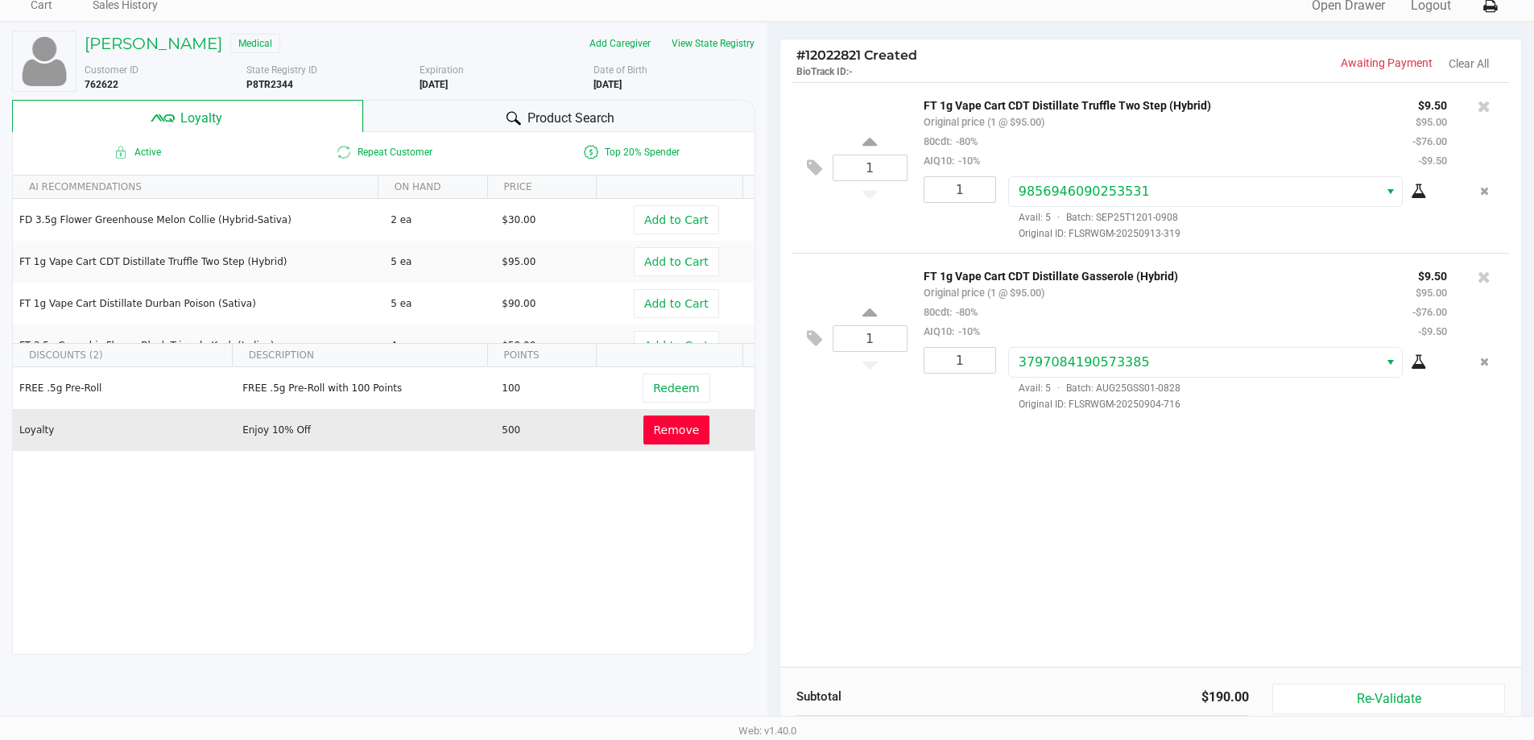
scroll to position [60, 0]
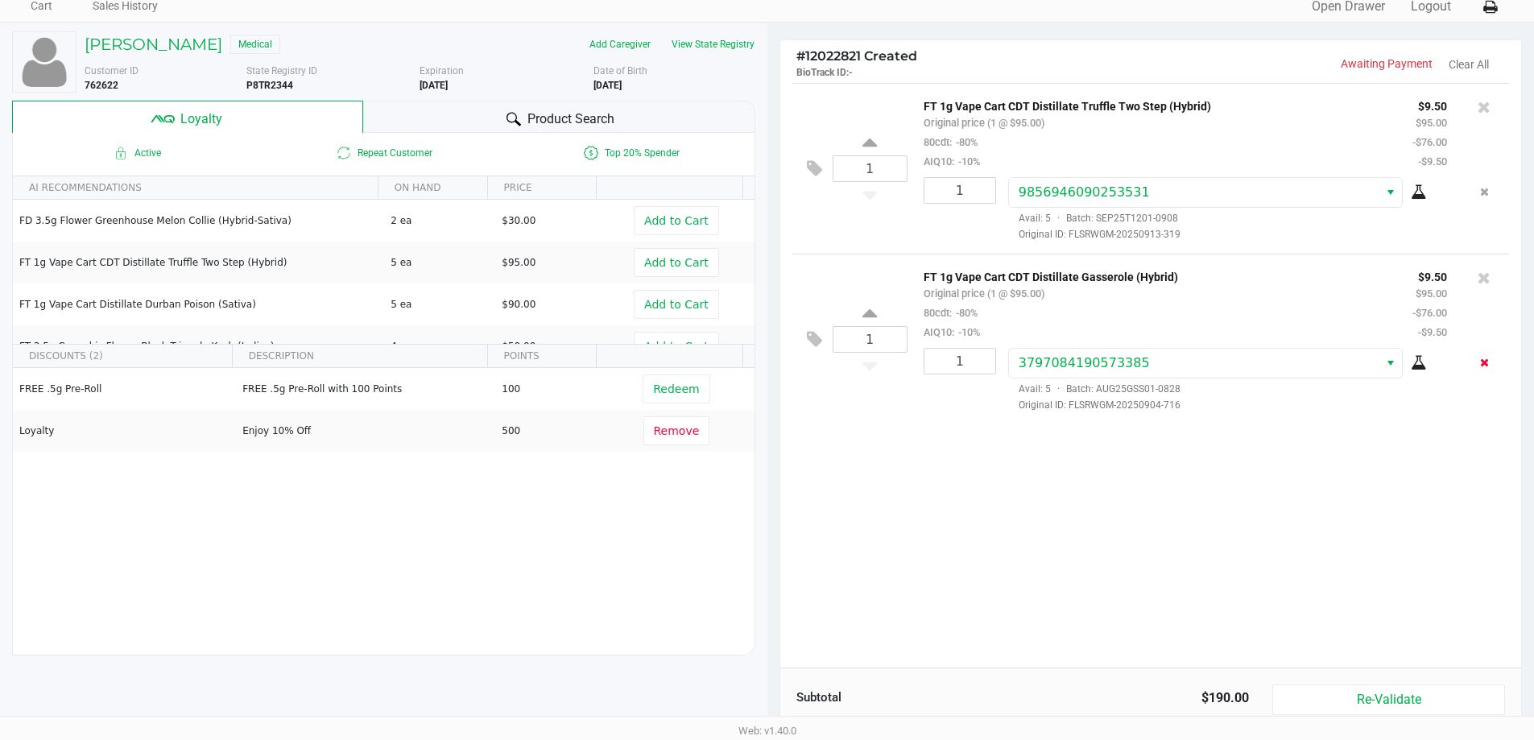
click at [1484, 362] on icon "Remove the package from the orderLine" at bounding box center [1484, 362] width 9 height 11
click at [1480, 189] on icon "Remove the package from the orderLine" at bounding box center [1484, 191] width 9 height 11
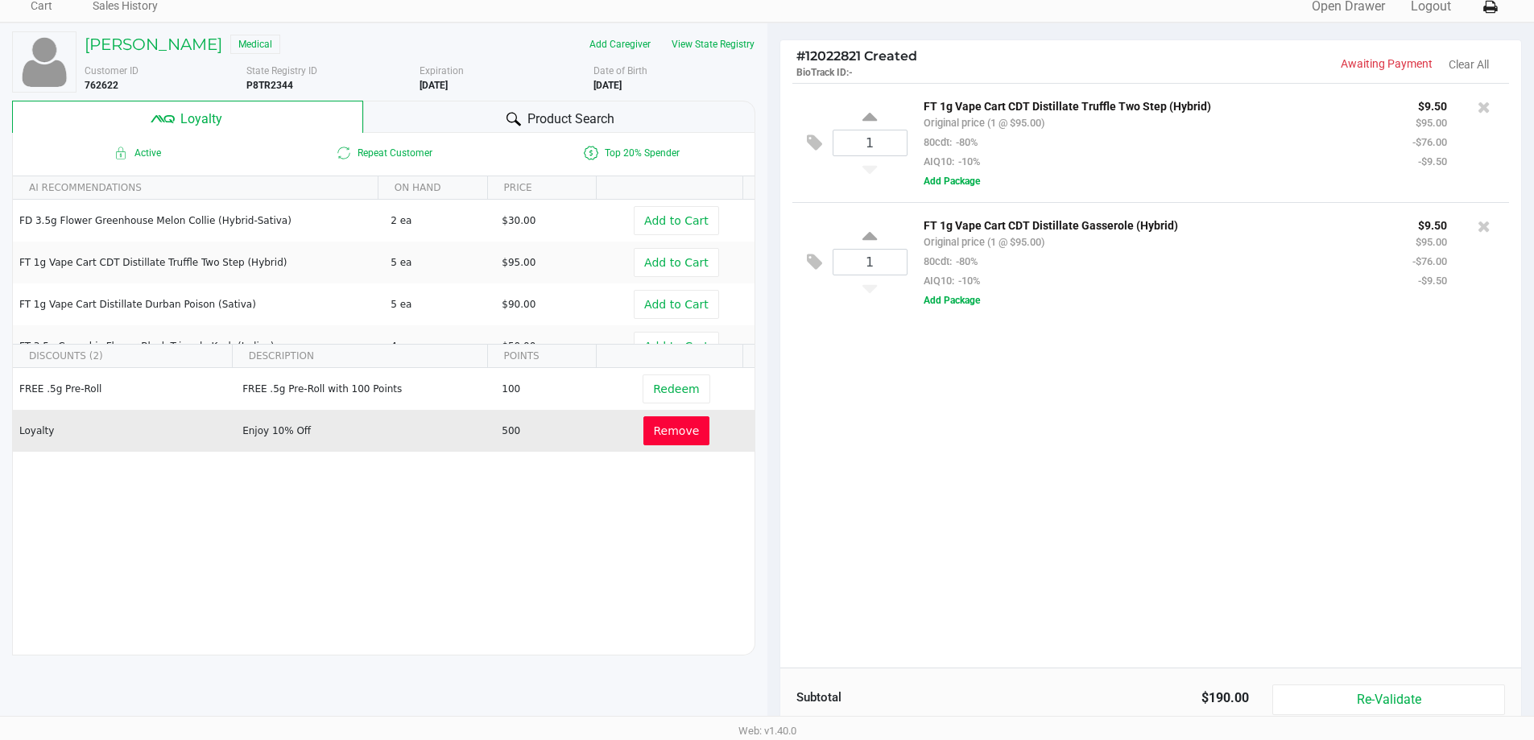
click at [655, 435] on span "Remove" at bounding box center [677, 430] width 46 height 13
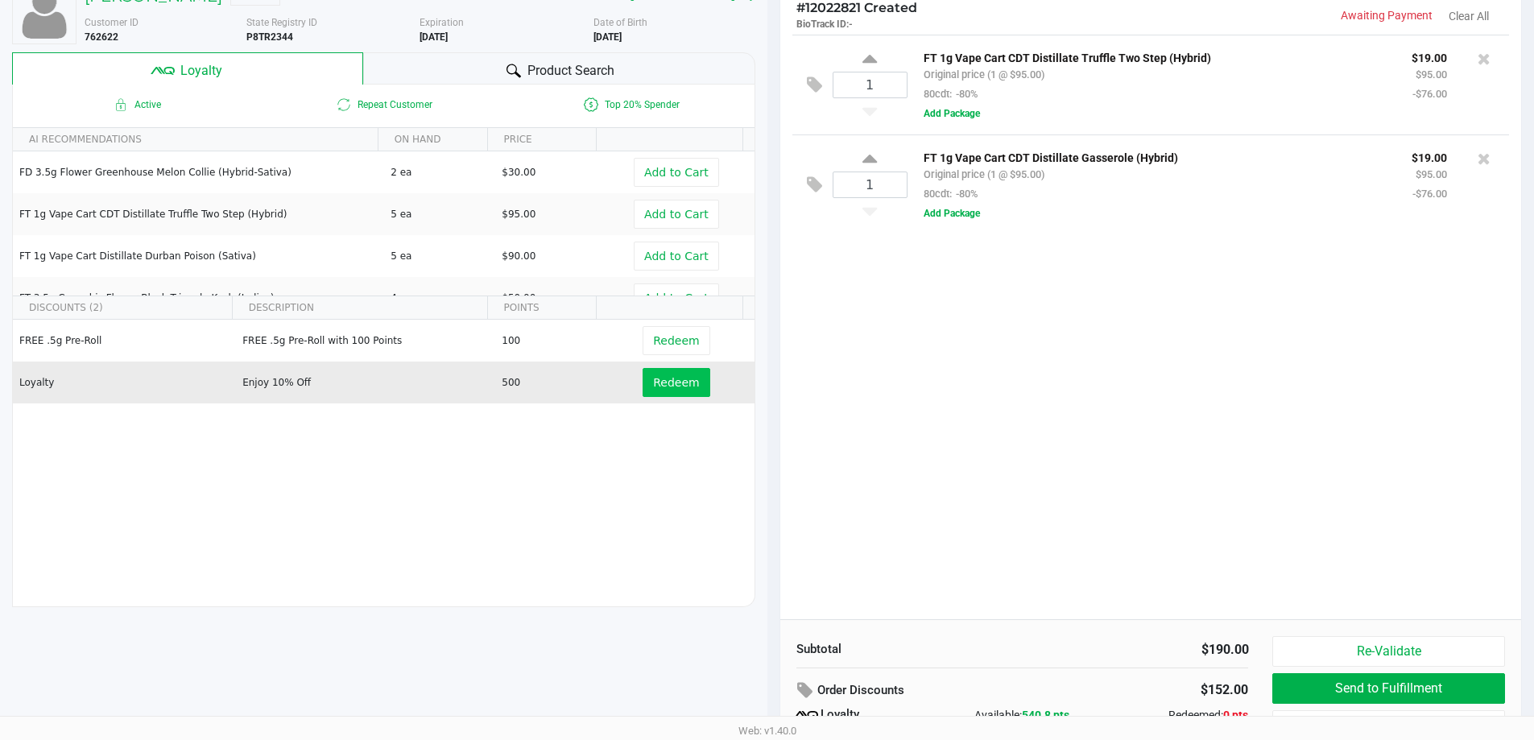
scroll to position [184, 0]
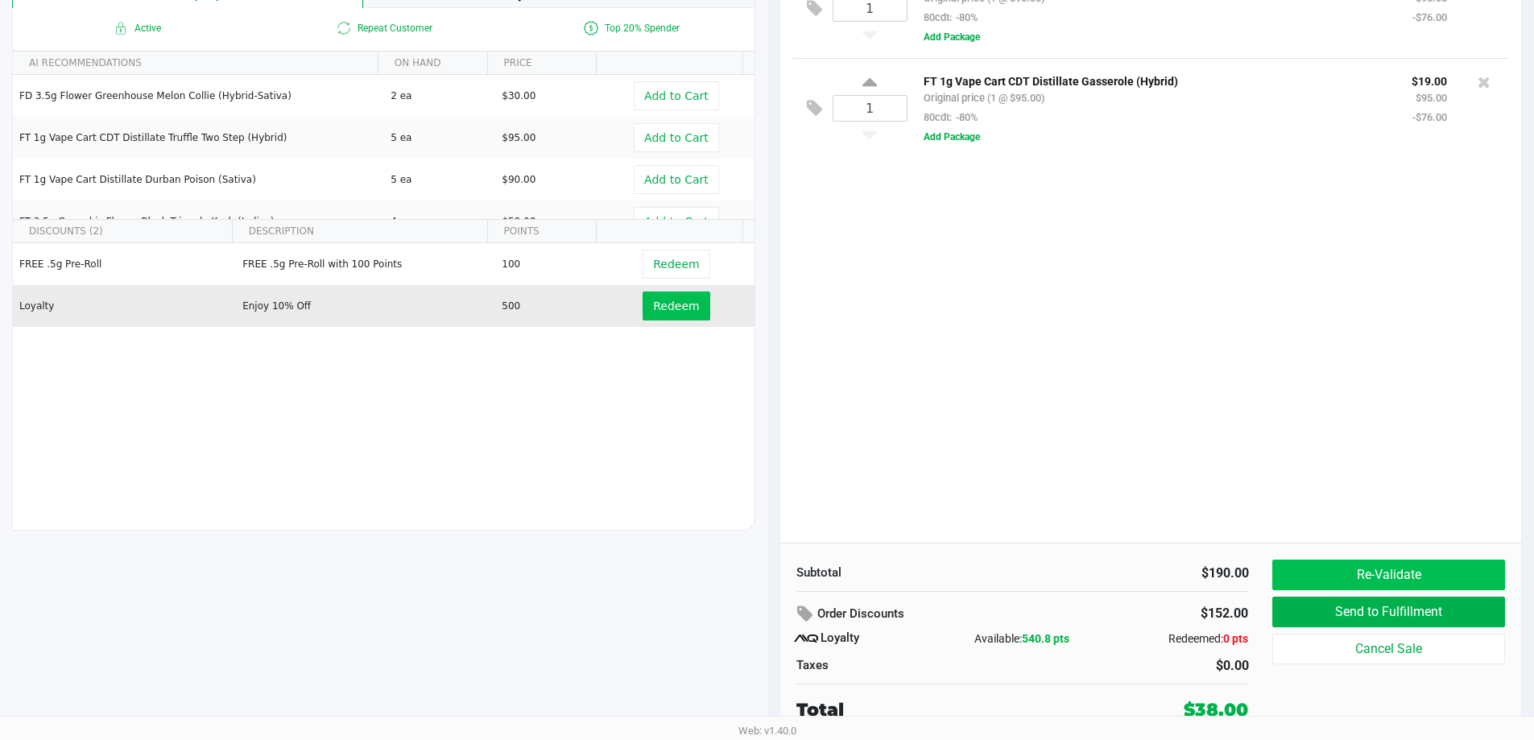
click at [1304, 580] on button "Re-Validate" at bounding box center [1388, 575] width 232 height 31
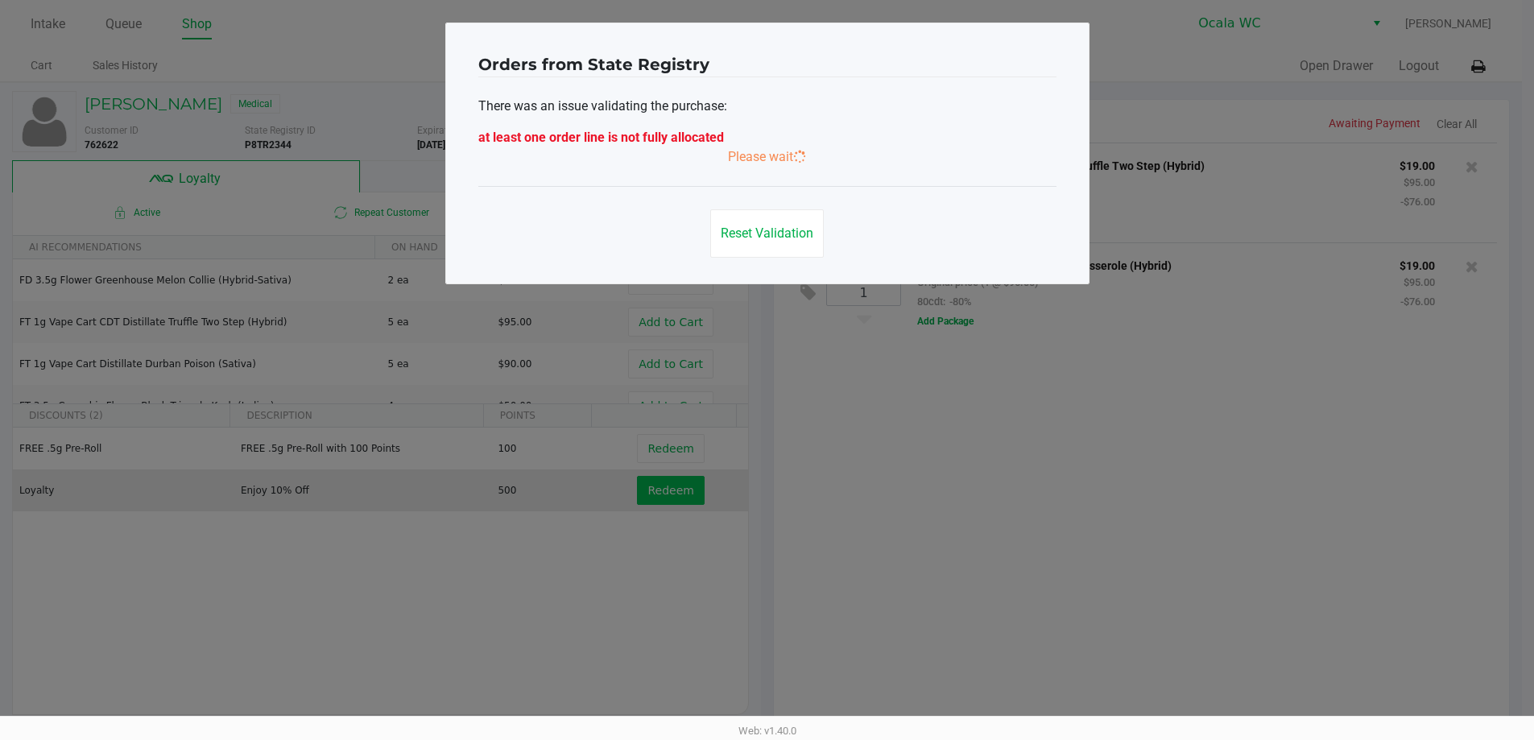
scroll to position [0, 0]
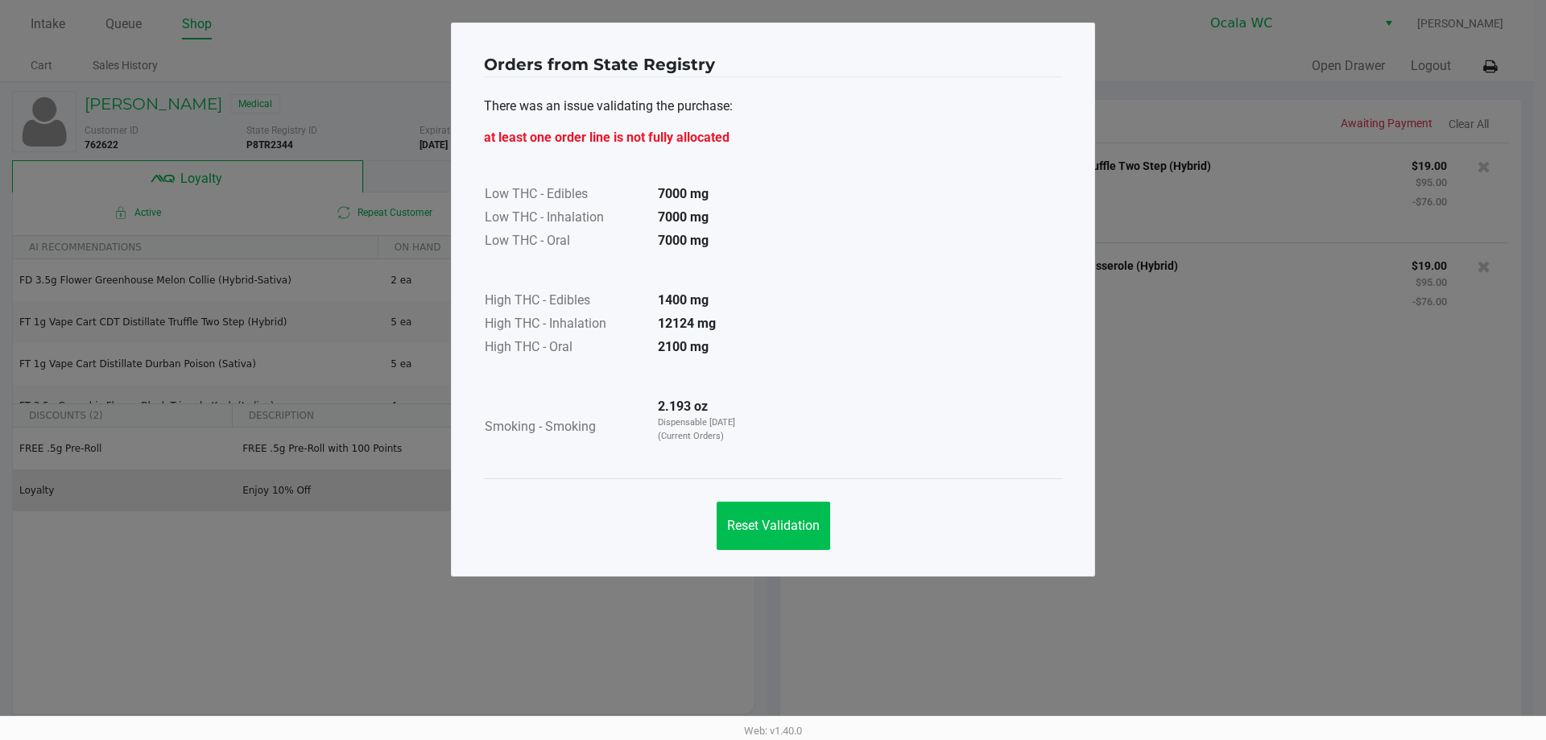
click at [750, 530] on span "Reset Validation" at bounding box center [773, 525] width 93 height 15
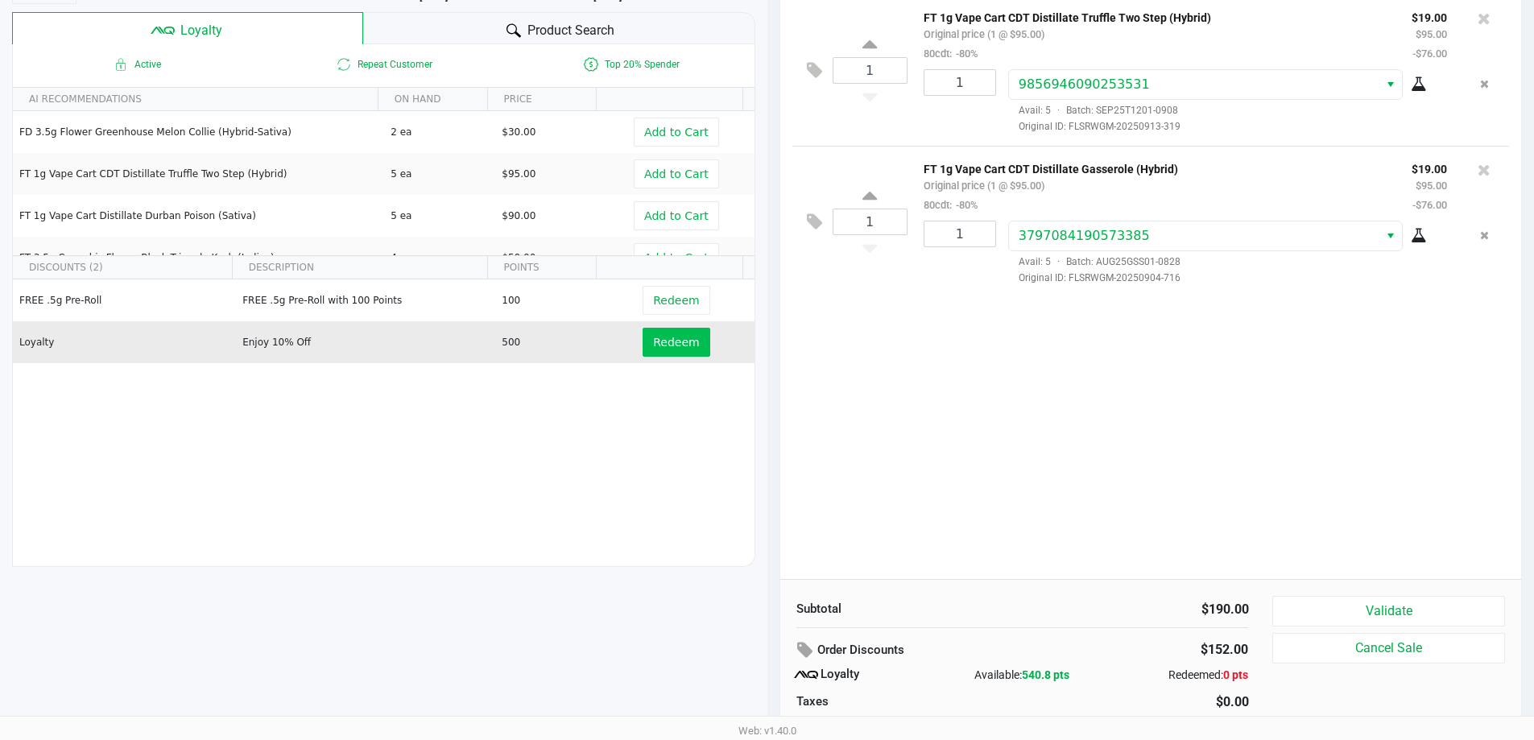
scroll to position [184, 0]
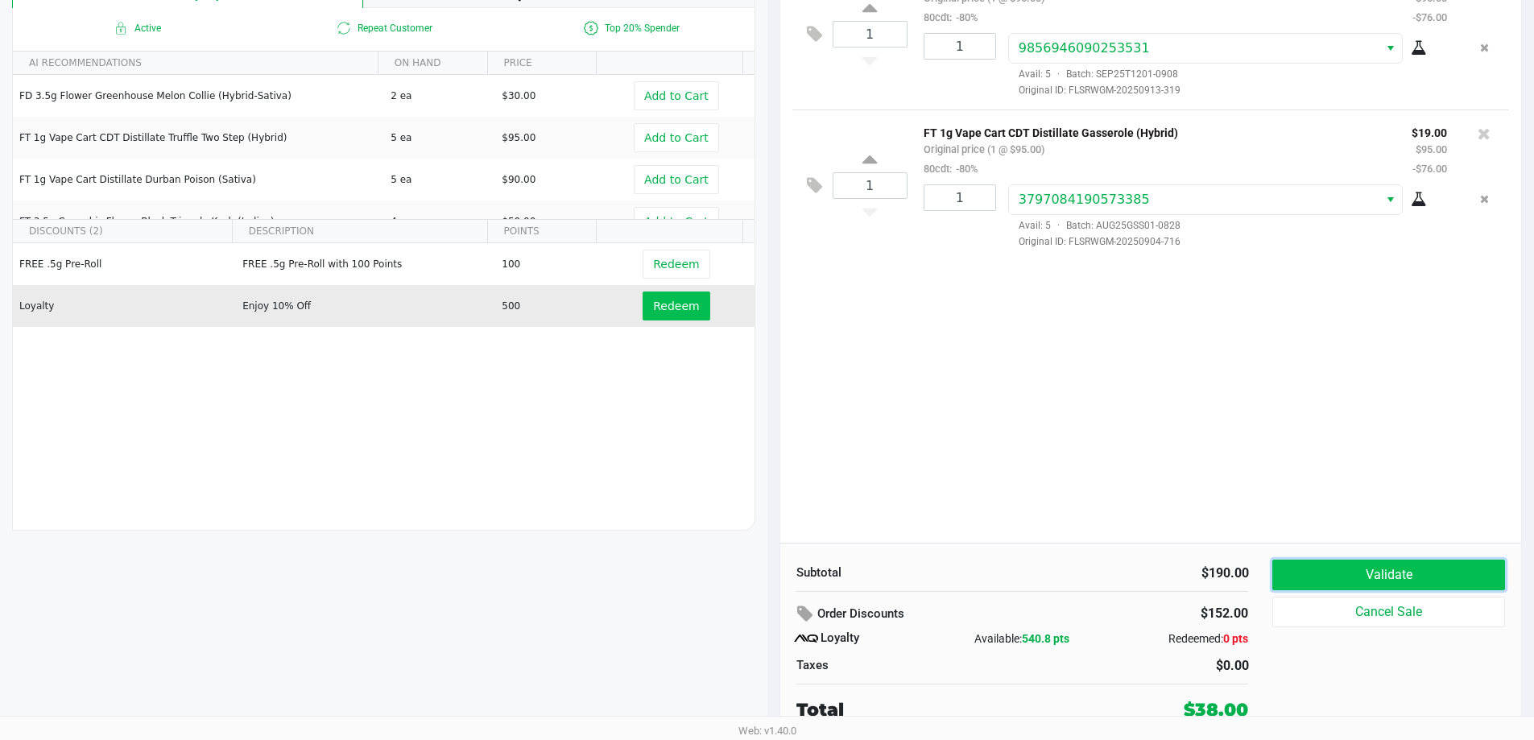
click at [1302, 572] on button "Validate" at bounding box center [1388, 575] width 232 height 31
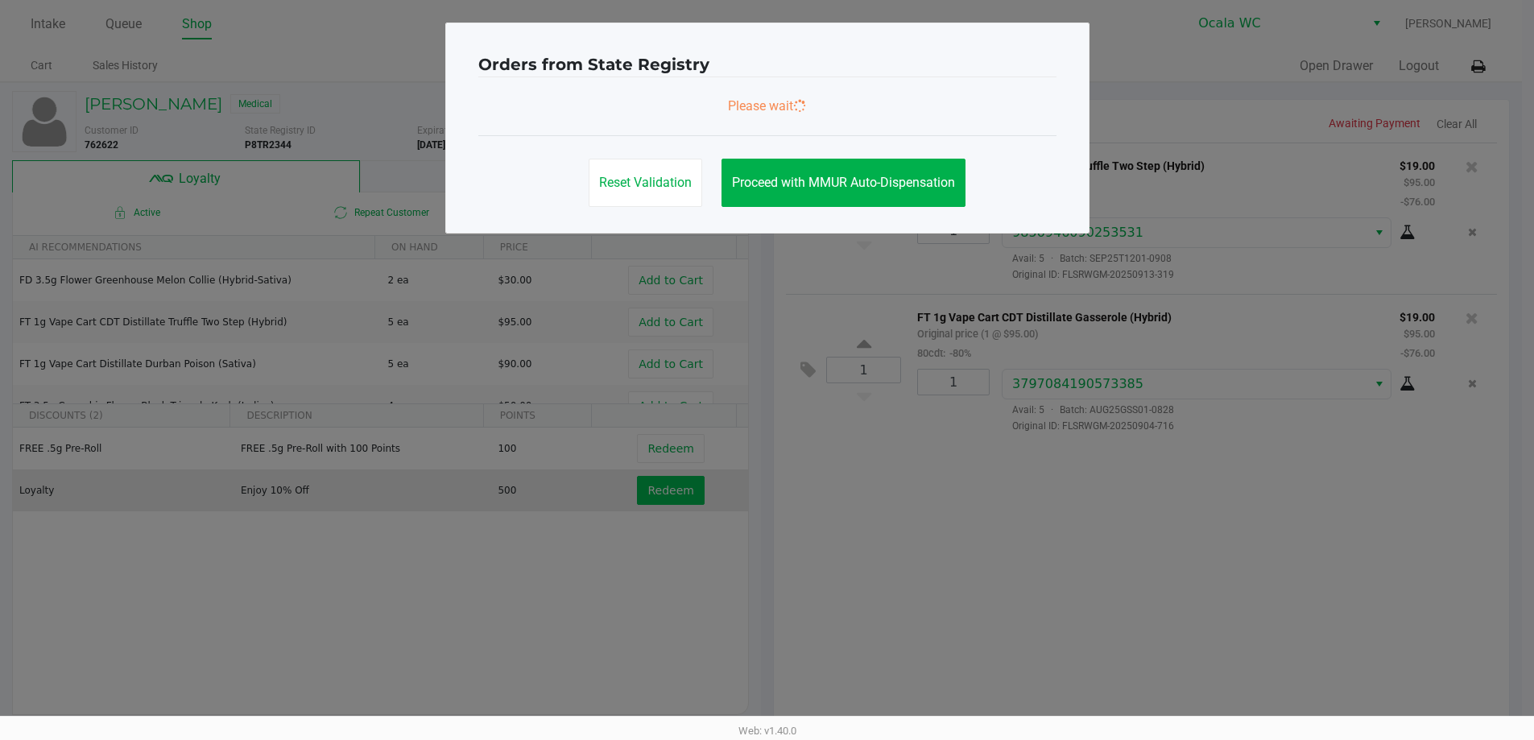
scroll to position [0, 0]
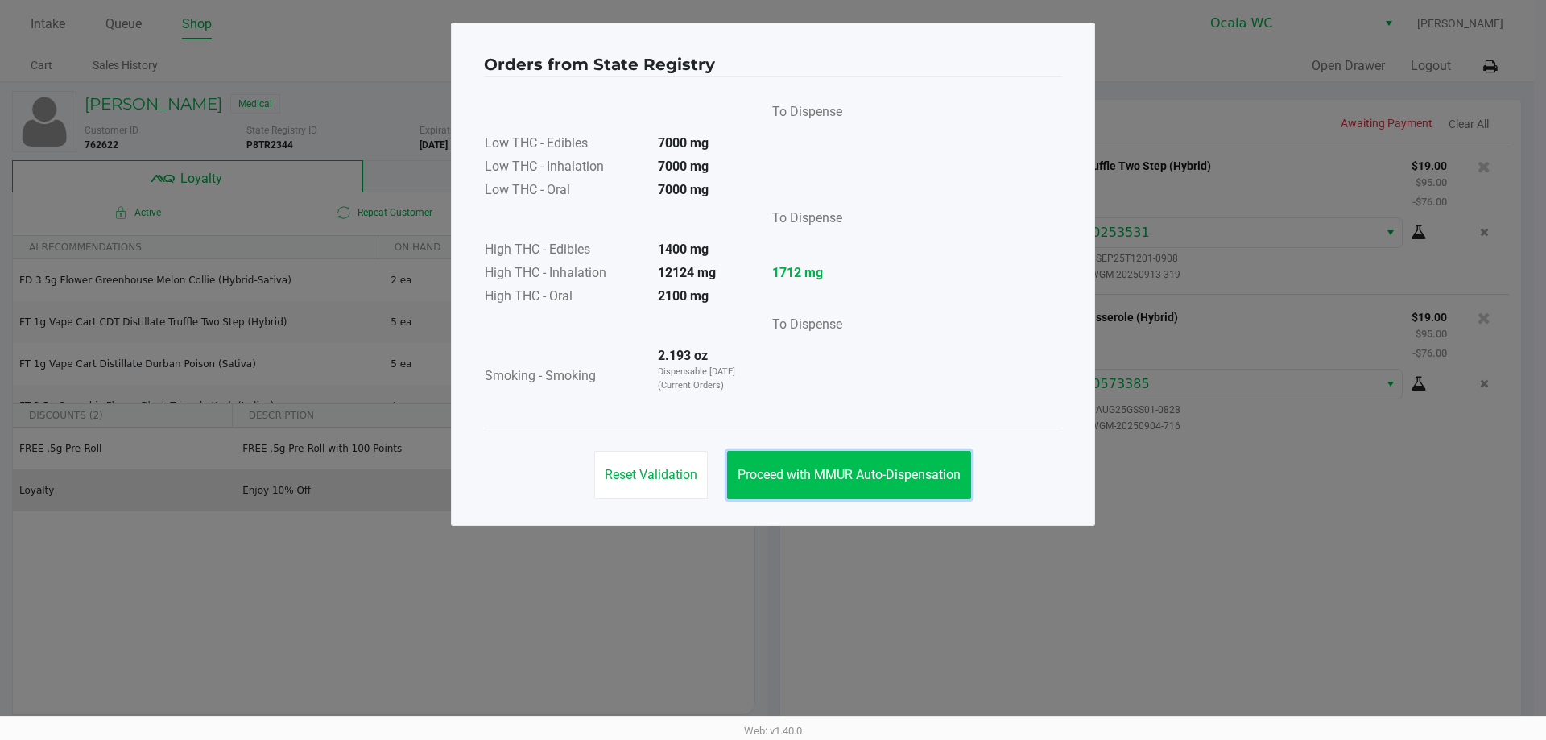
click at [769, 472] on span "Proceed with MMUR Auto-Dispensation" at bounding box center [849, 474] width 223 height 15
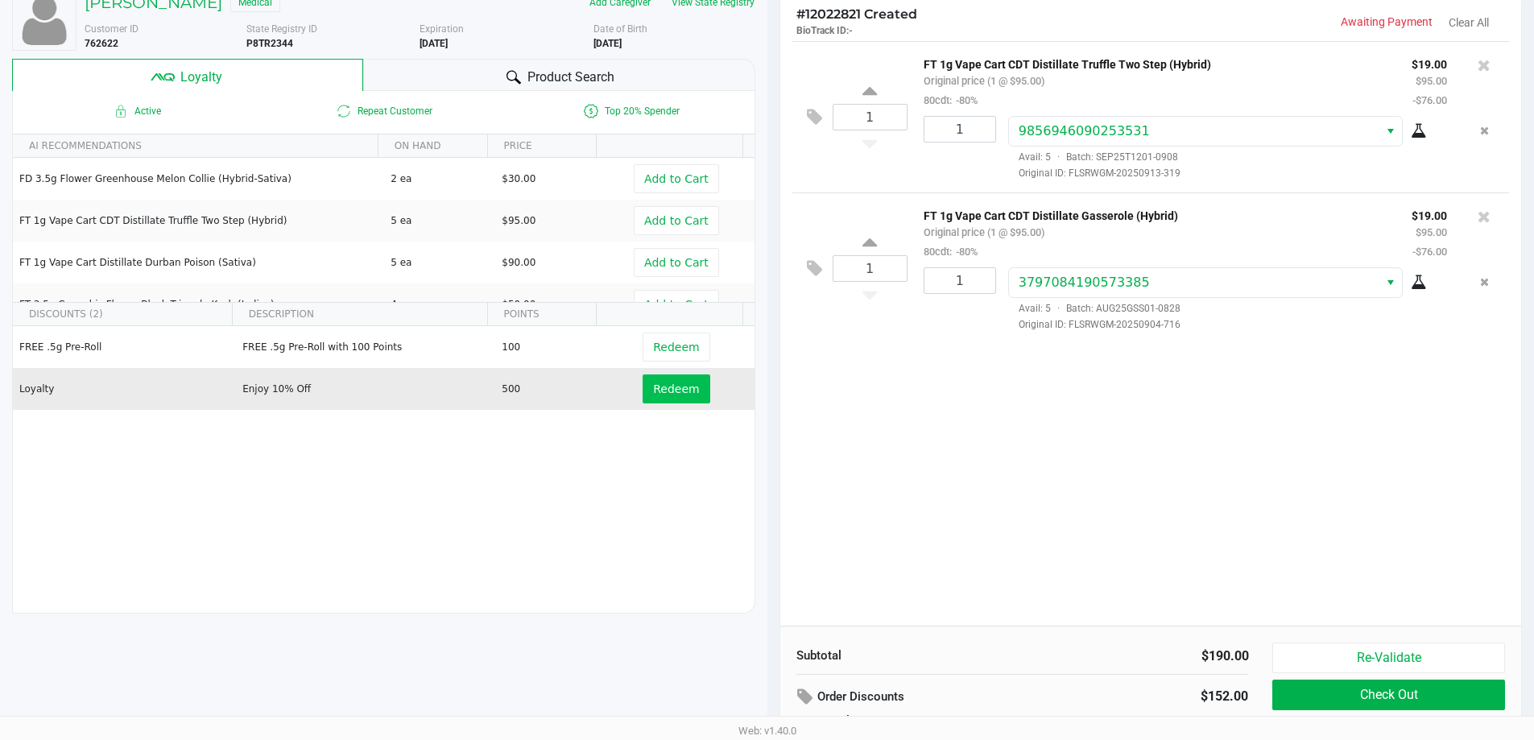
scroll to position [184, 0]
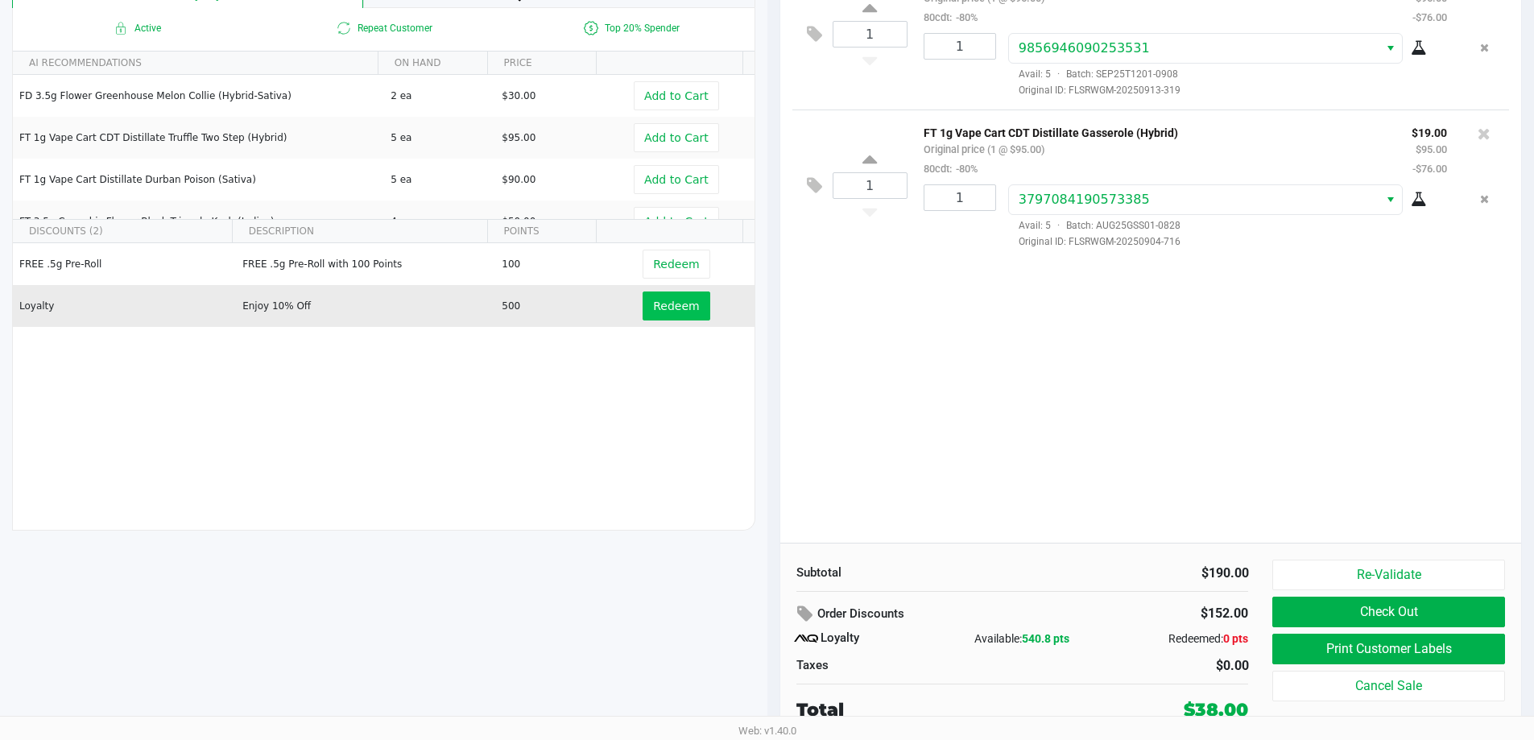
click at [1294, 614] on button "Check Out" at bounding box center [1388, 612] width 232 height 31
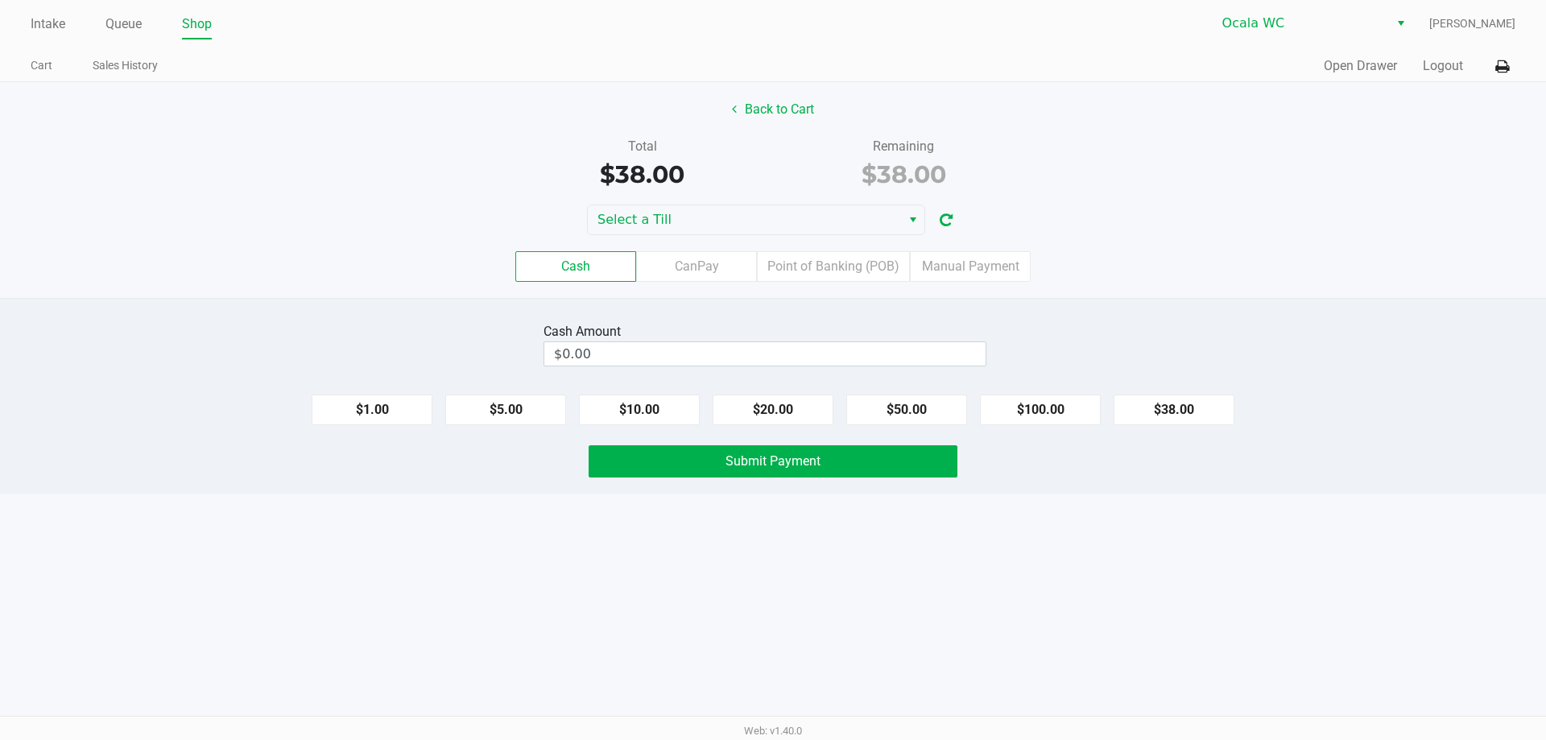
click at [599, 653] on div "Intake Queue Shop Ocala WC Alicia Sieg Cart Sales History Quick Sale Open Drawe…" at bounding box center [773, 370] width 1546 height 740
click at [638, 229] on span "Select a Till" at bounding box center [744, 219] width 294 height 19
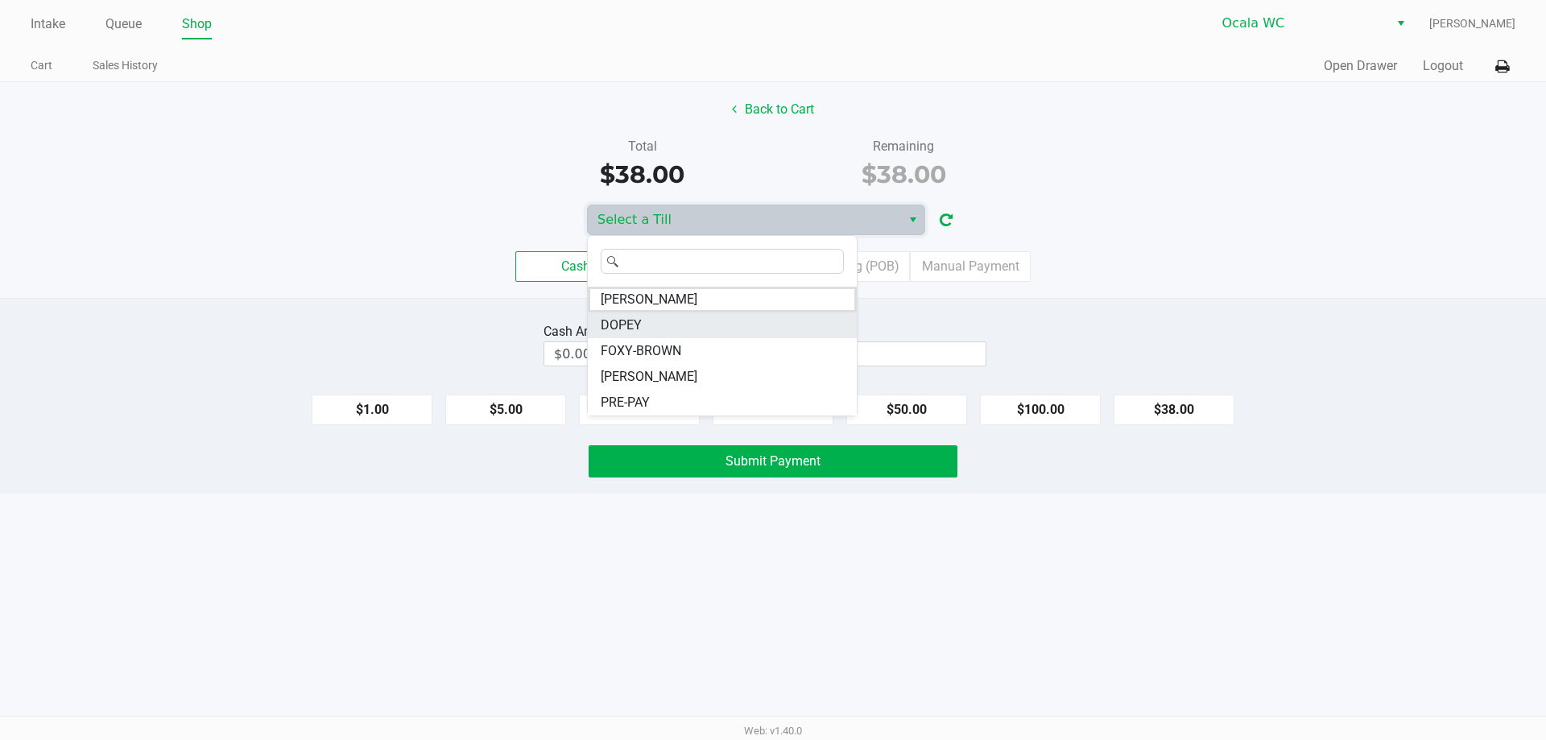
click at [611, 323] on span "DOPEY" at bounding box center [621, 325] width 41 height 19
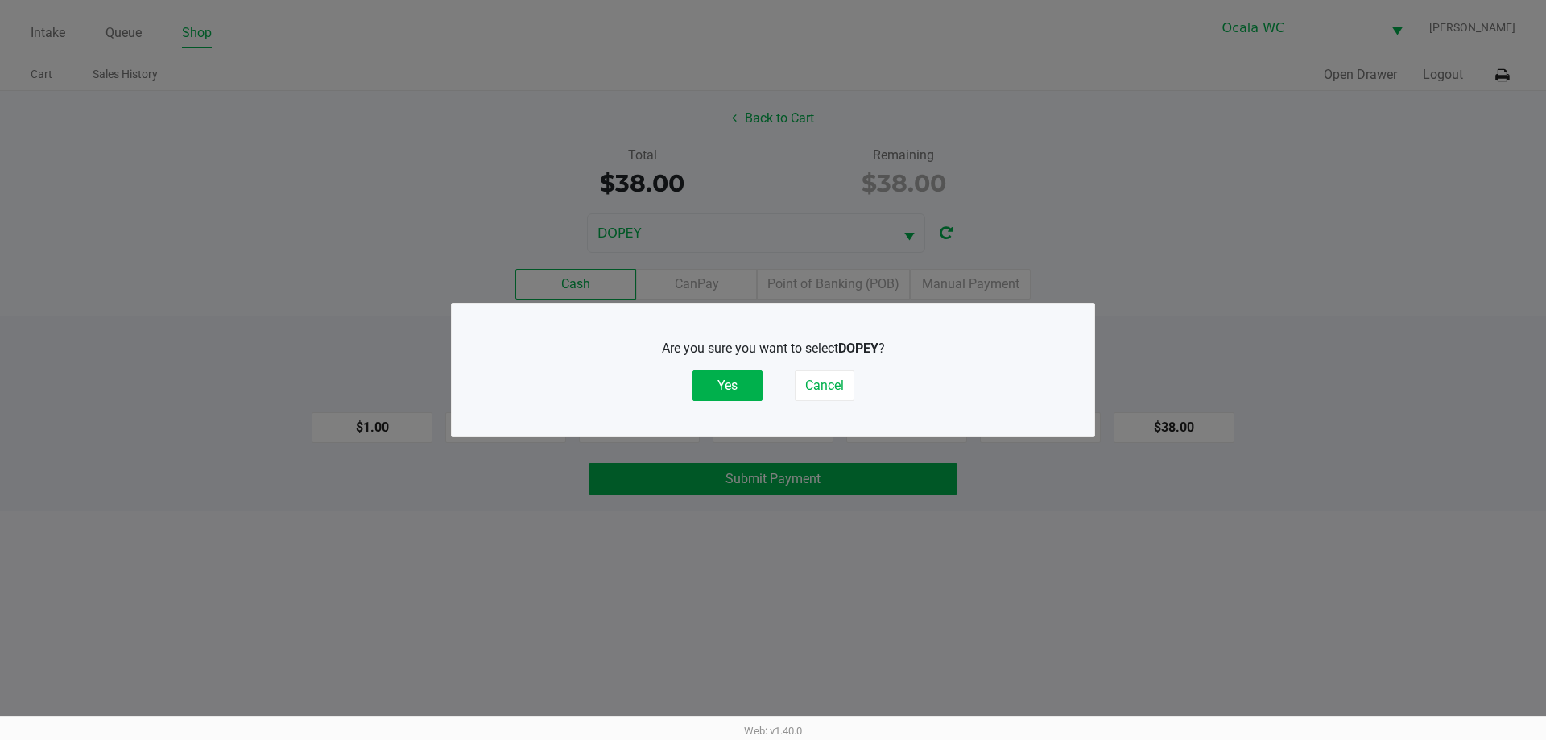
click at [701, 370] on button "Yes" at bounding box center [727, 385] width 70 height 31
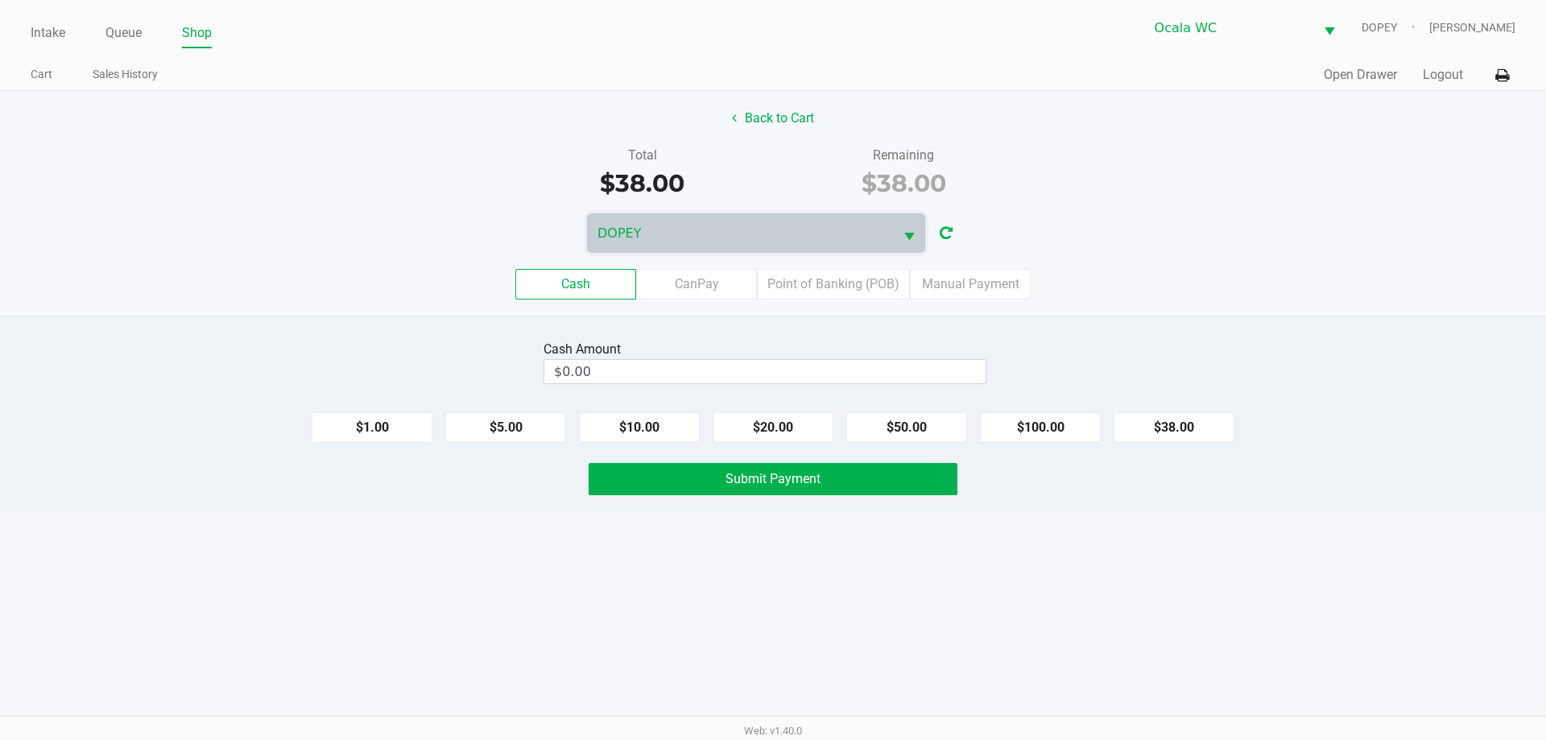
click at [668, 629] on div "Intake Queue Shop Ocala WC DOPEY Alicia Sieg Cart Sales History Quick Sale Open…" at bounding box center [773, 370] width 1546 height 740
click at [676, 658] on div "Intake Queue Shop Ocala WC DOPEY Alicia Sieg Cart Sales History Quick Sale Open…" at bounding box center [773, 370] width 1546 height 740
click at [581, 619] on div "Intake Queue Shop Ocala WC DOPEY Alicia Sieg Cart Sales History Quick Sale Open…" at bounding box center [773, 370] width 1546 height 740
click at [617, 614] on div "Intake Queue Shop Ocala WC DOPEY Alicia Sieg Cart Sales History Quick Sale Open…" at bounding box center [773, 370] width 1546 height 740
click at [823, 277] on label "Point of Banking (POB)" at bounding box center [833, 284] width 153 height 31
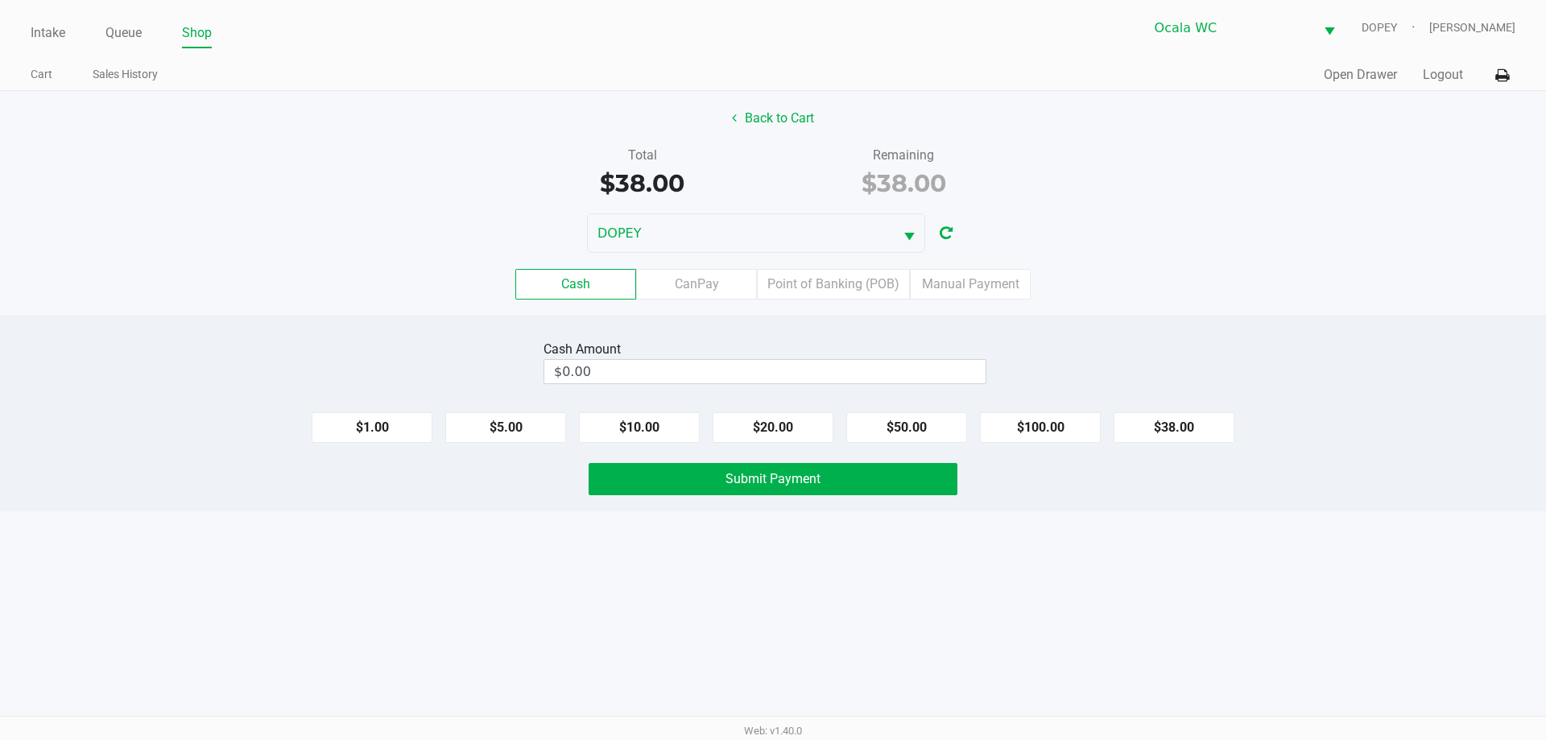
click at [0, 0] on 7 "Point of Banking (POB)" at bounding box center [0, 0] width 0 height 0
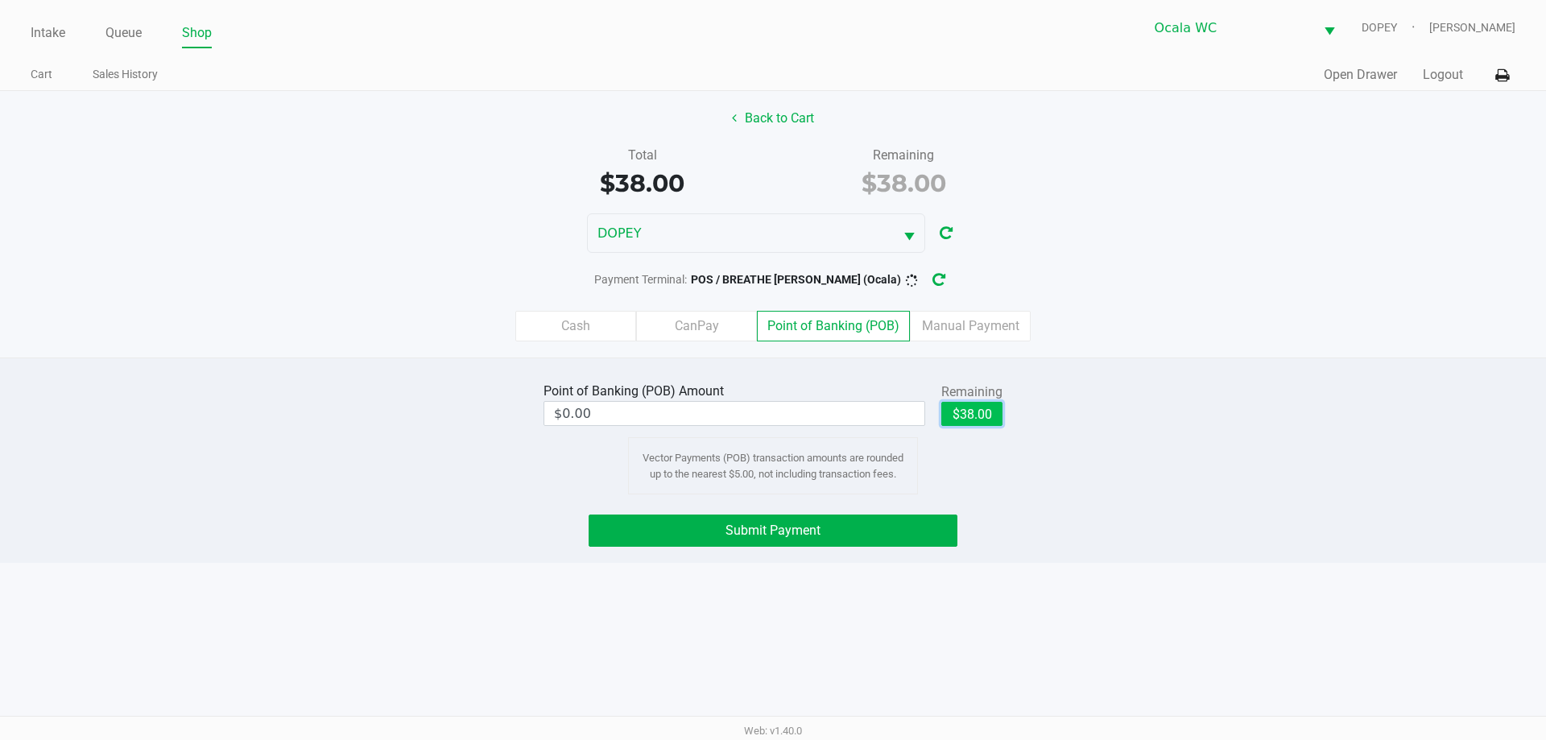
click at [977, 416] on button "$38.00" at bounding box center [971, 414] width 61 height 24
type input "$38.00"
click at [890, 544] on button "Submit Payment" at bounding box center [773, 530] width 369 height 32
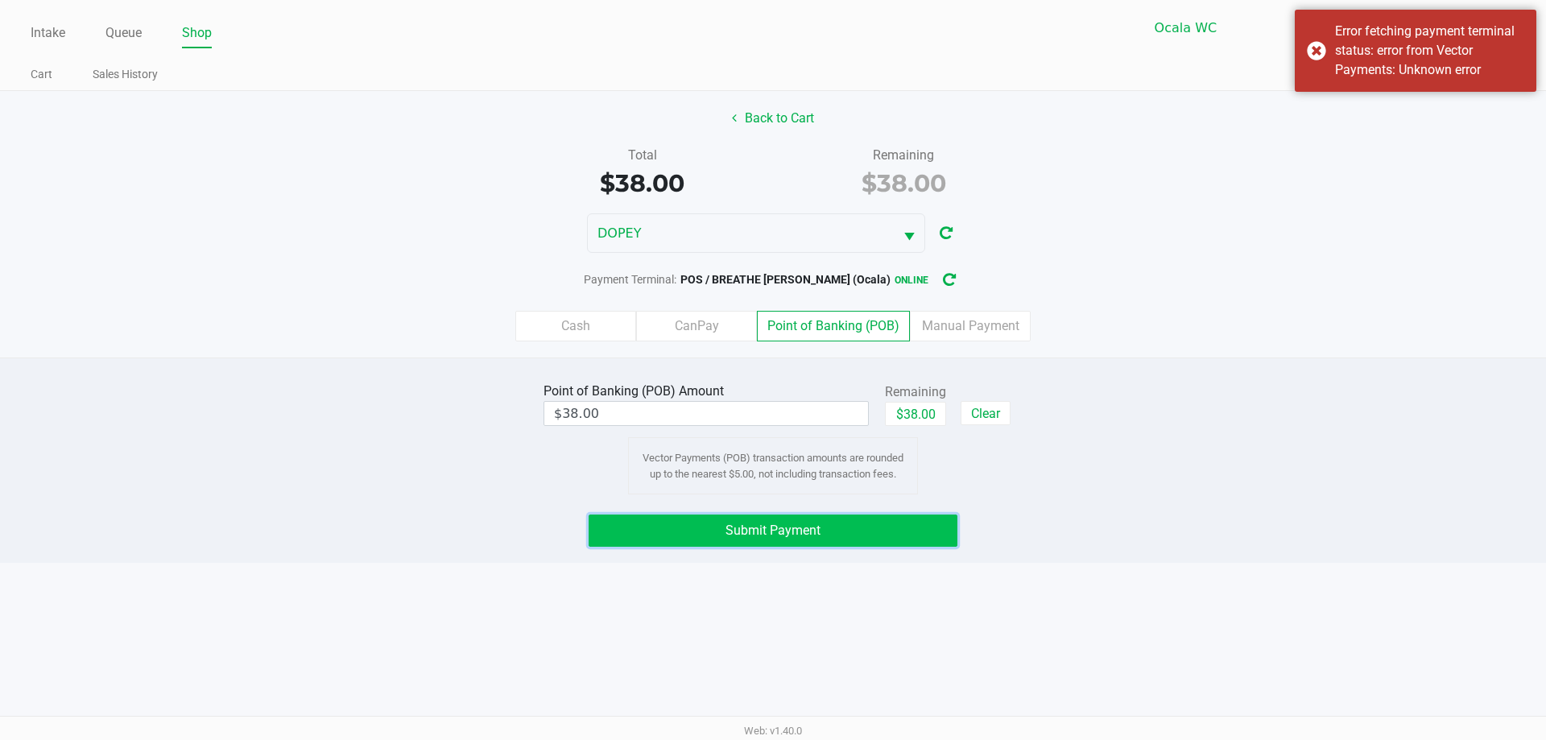
click at [725, 535] on button "Submit Payment" at bounding box center [773, 530] width 369 height 32
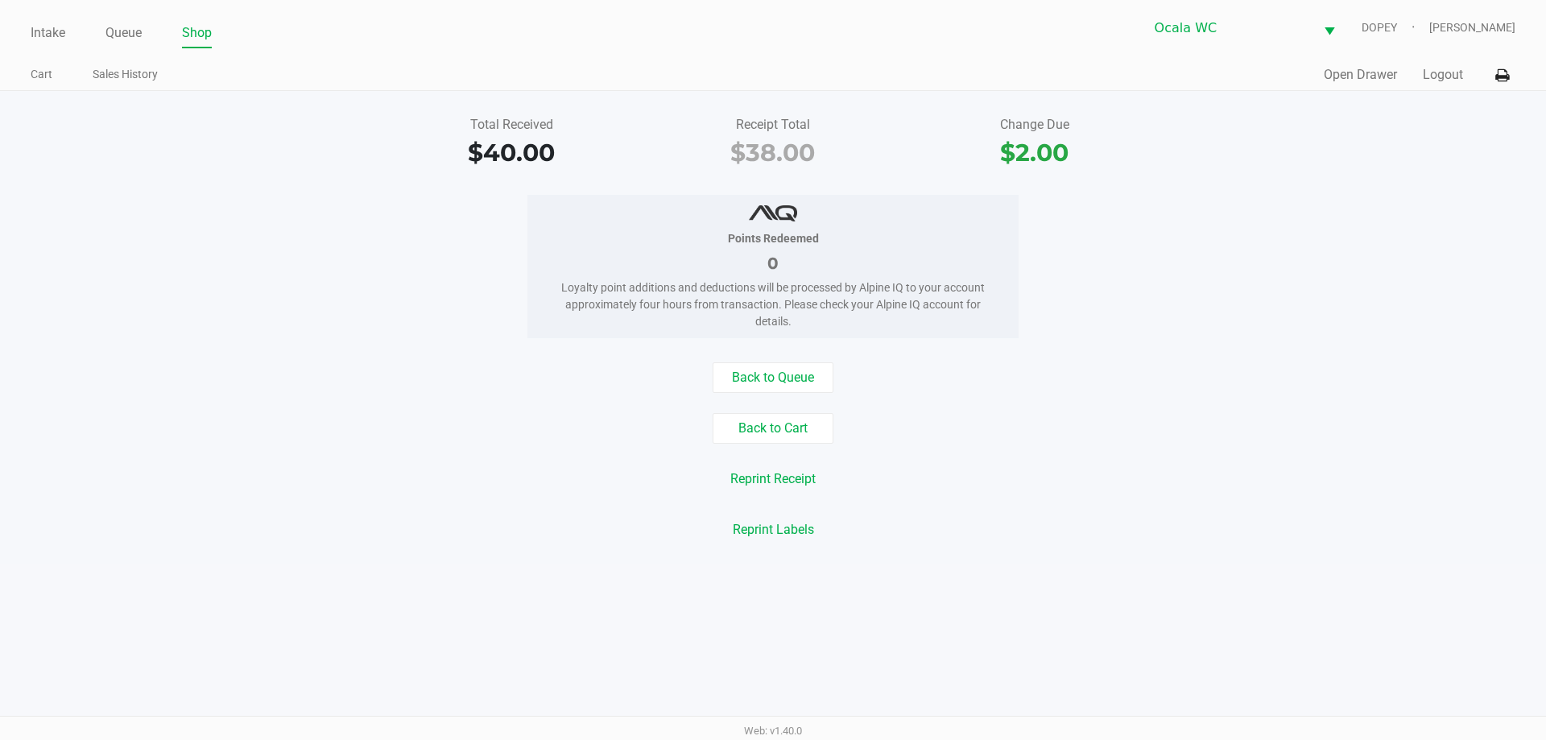
click at [303, 477] on div "Reprint Receipt" at bounding box center [773, 479] width 1570 height 31
click at [35, 32] on link "Intake" at bounding box center [48, 33] width 35 height 23
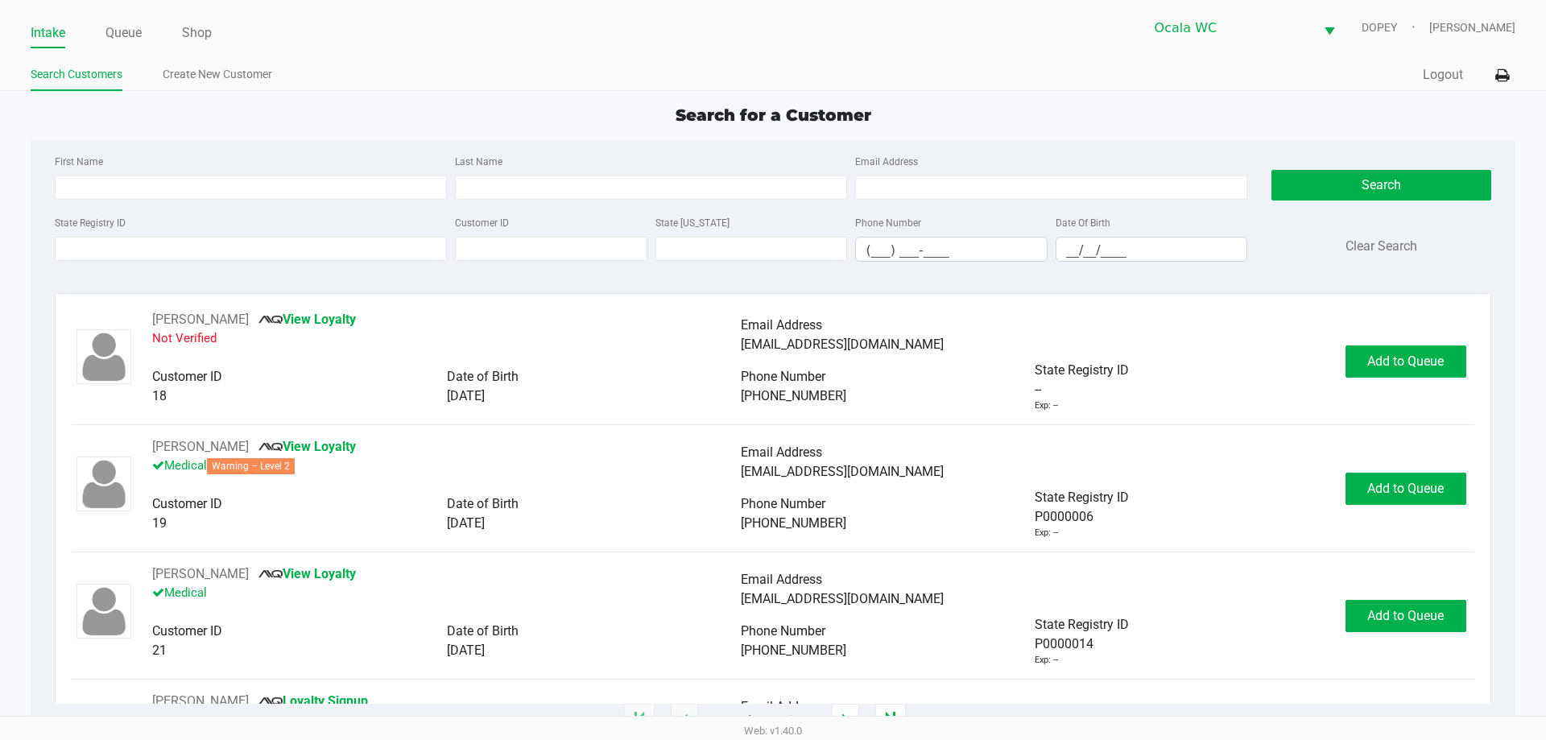
click at [432, 68] on ul "Search Customers Create New Customer" at bounding box center [402, 76] width 742 height 27
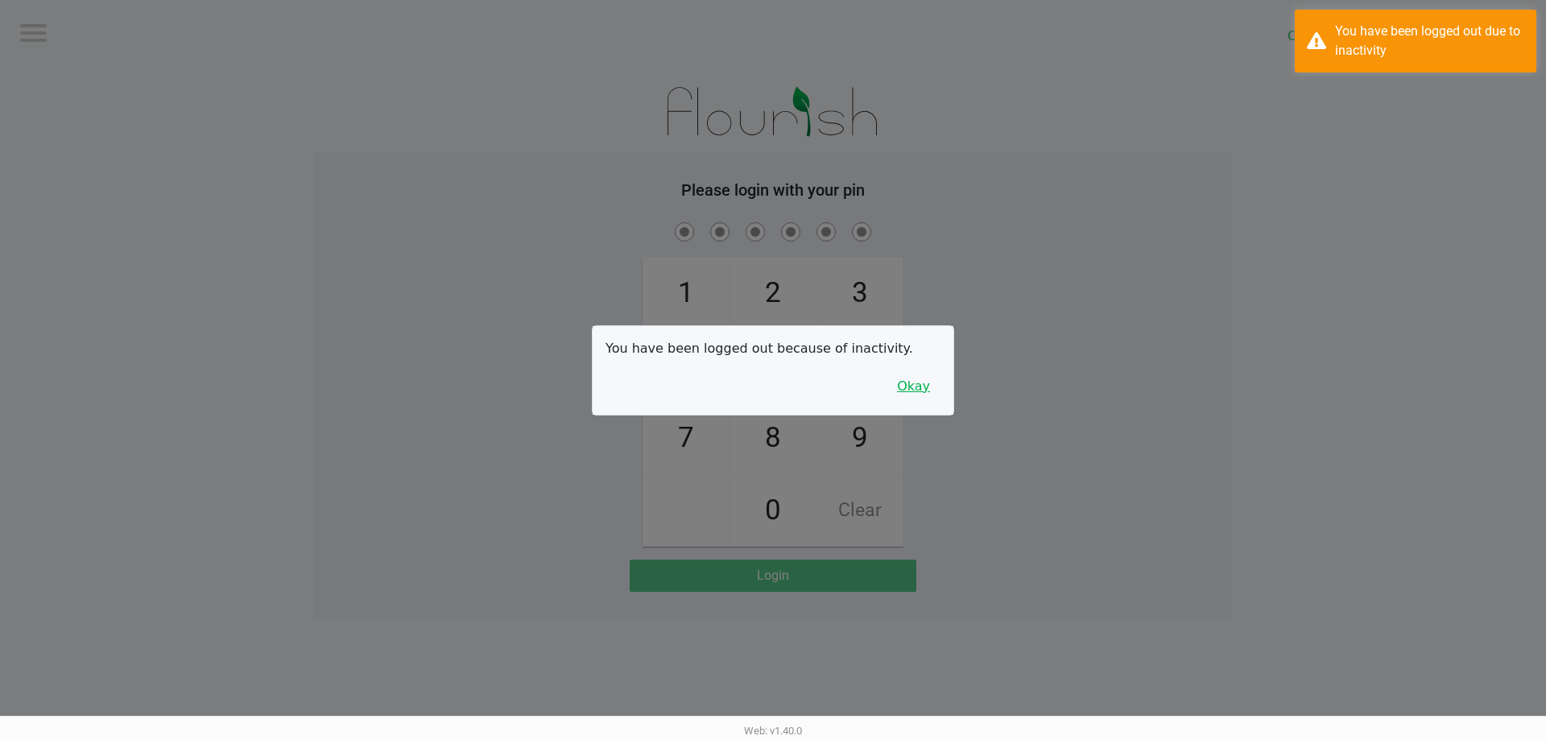
click at [928, 380] on button "Okay" at bounding box center [913, 386] width 54 height 31
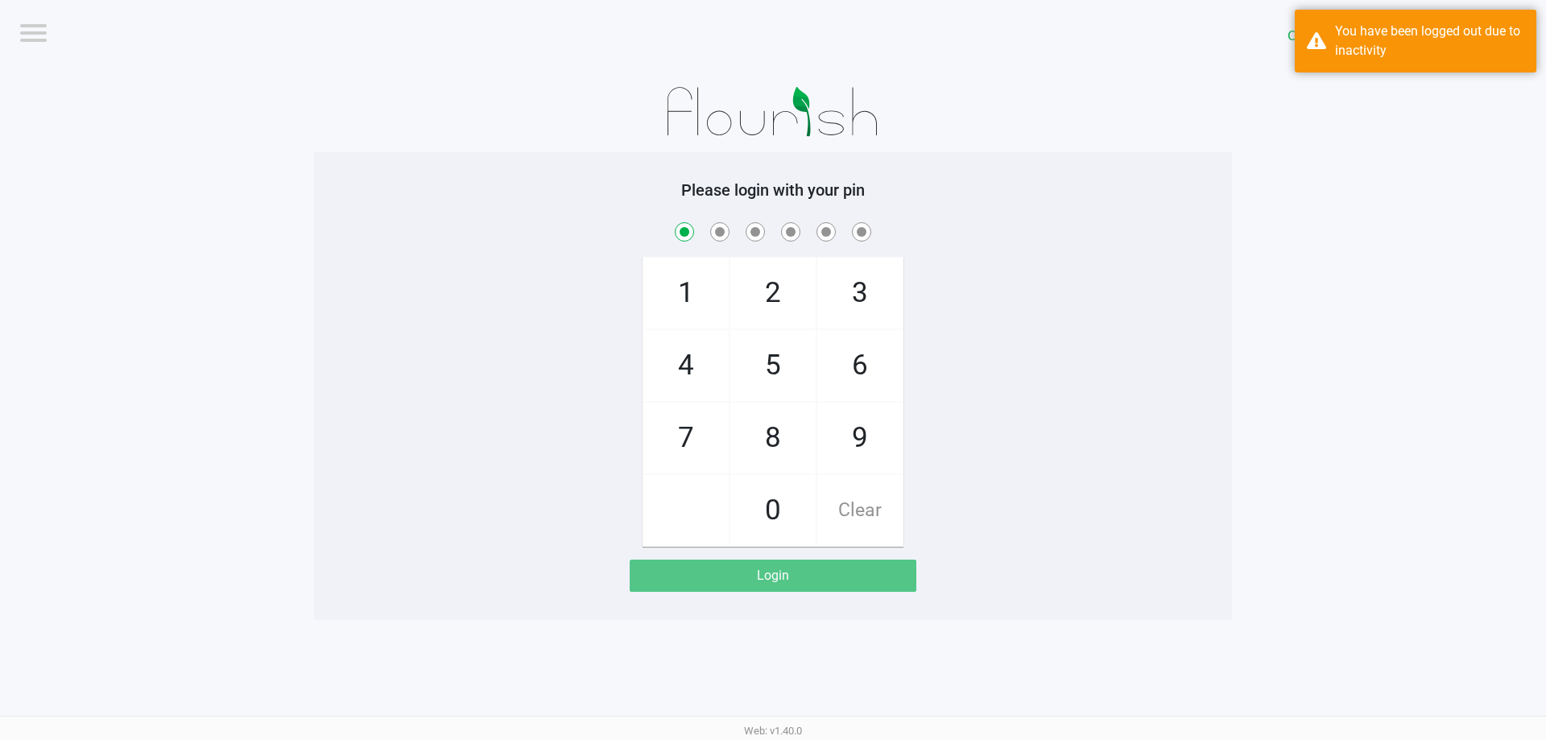
checkbox input "true"
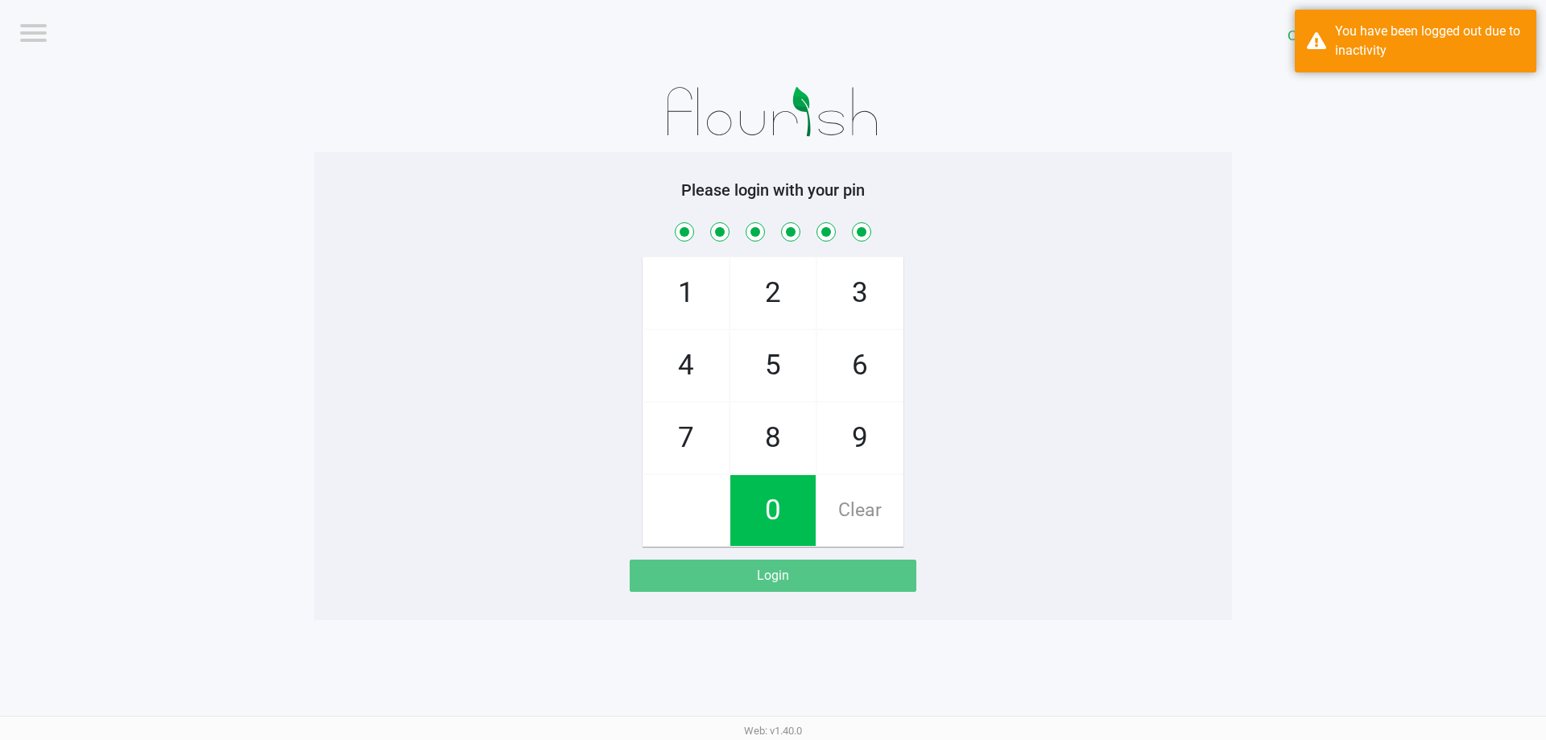
checkbox input "true"
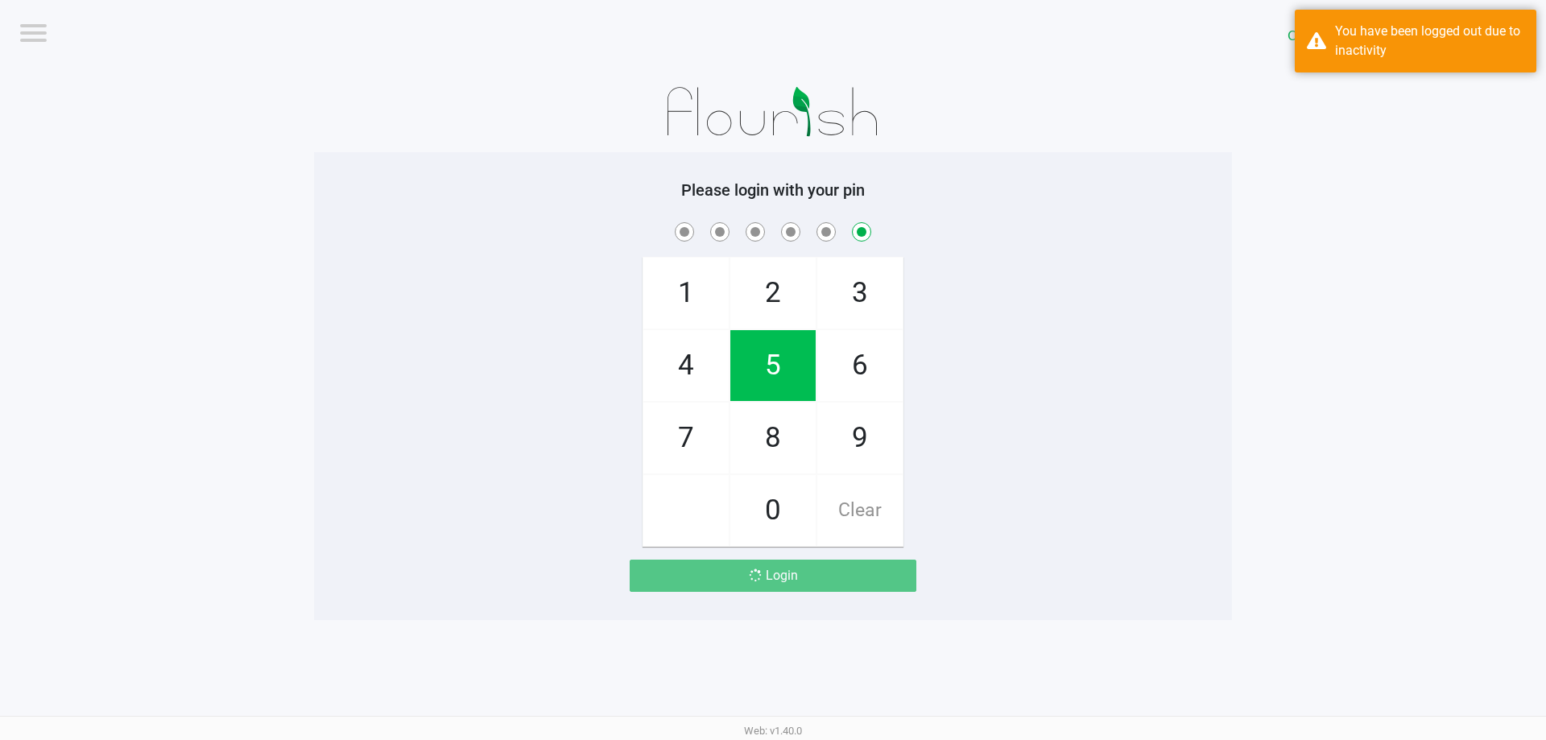
checkbox input "false"
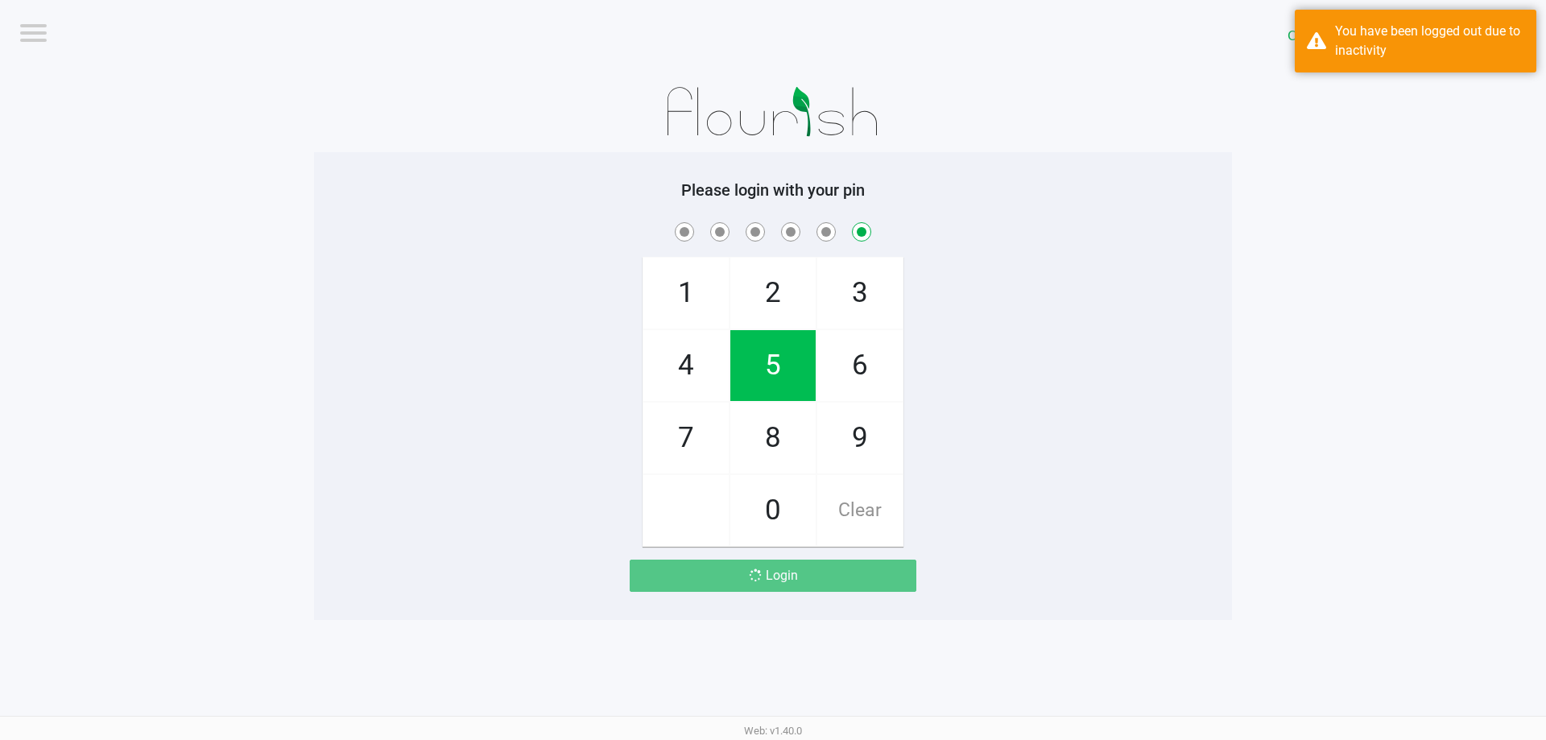
checkbox input "false"
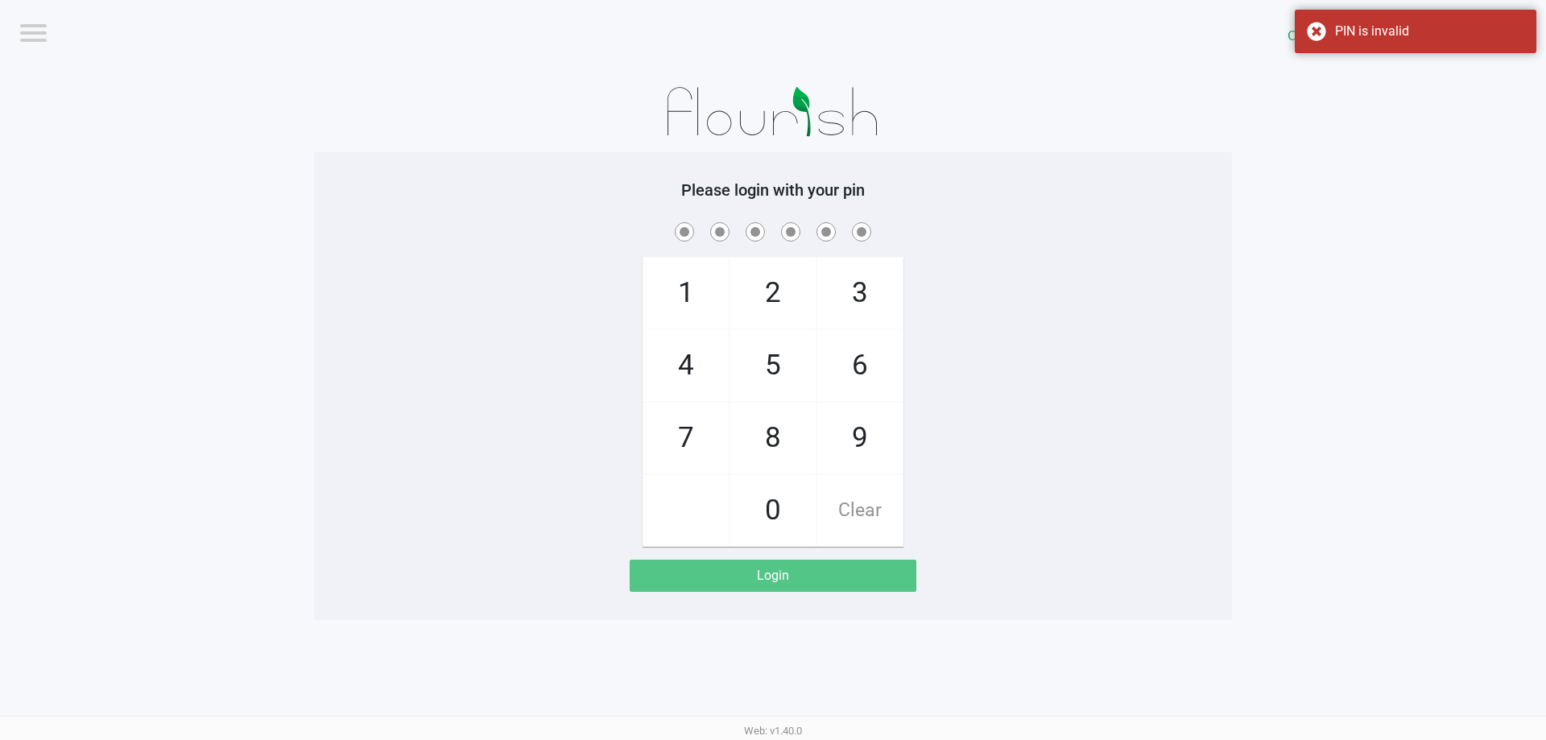
click at [1012, 277] on div "1 4 7 2 5 8 0 3 6 9 Clear" at bounding box center [773, 383] width 918 height 328
click at [1337, 31] on div "PIN is invalid" at bounding box center [1429, 31] width 189 height 19
checkbox input "true"
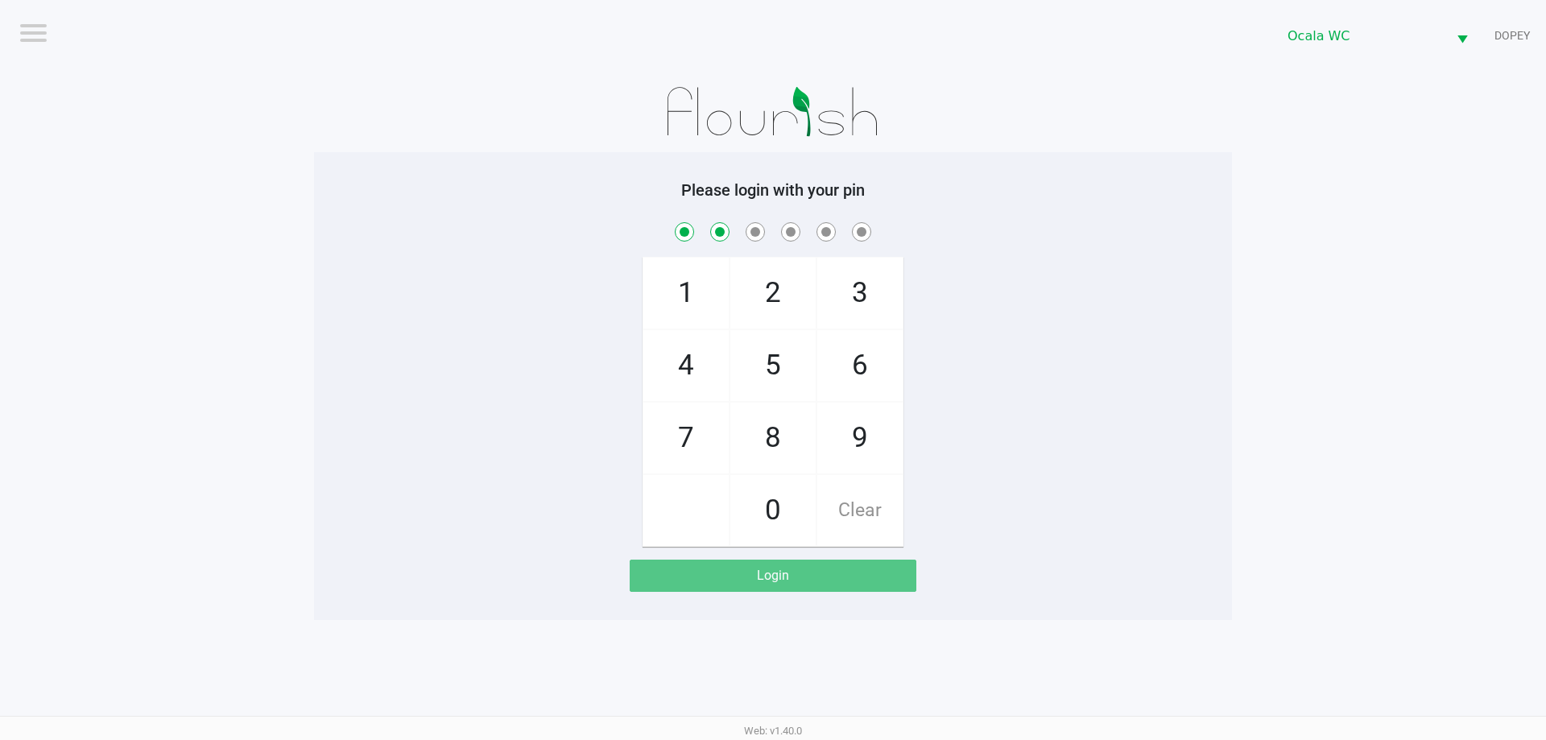
checkbox input "true"
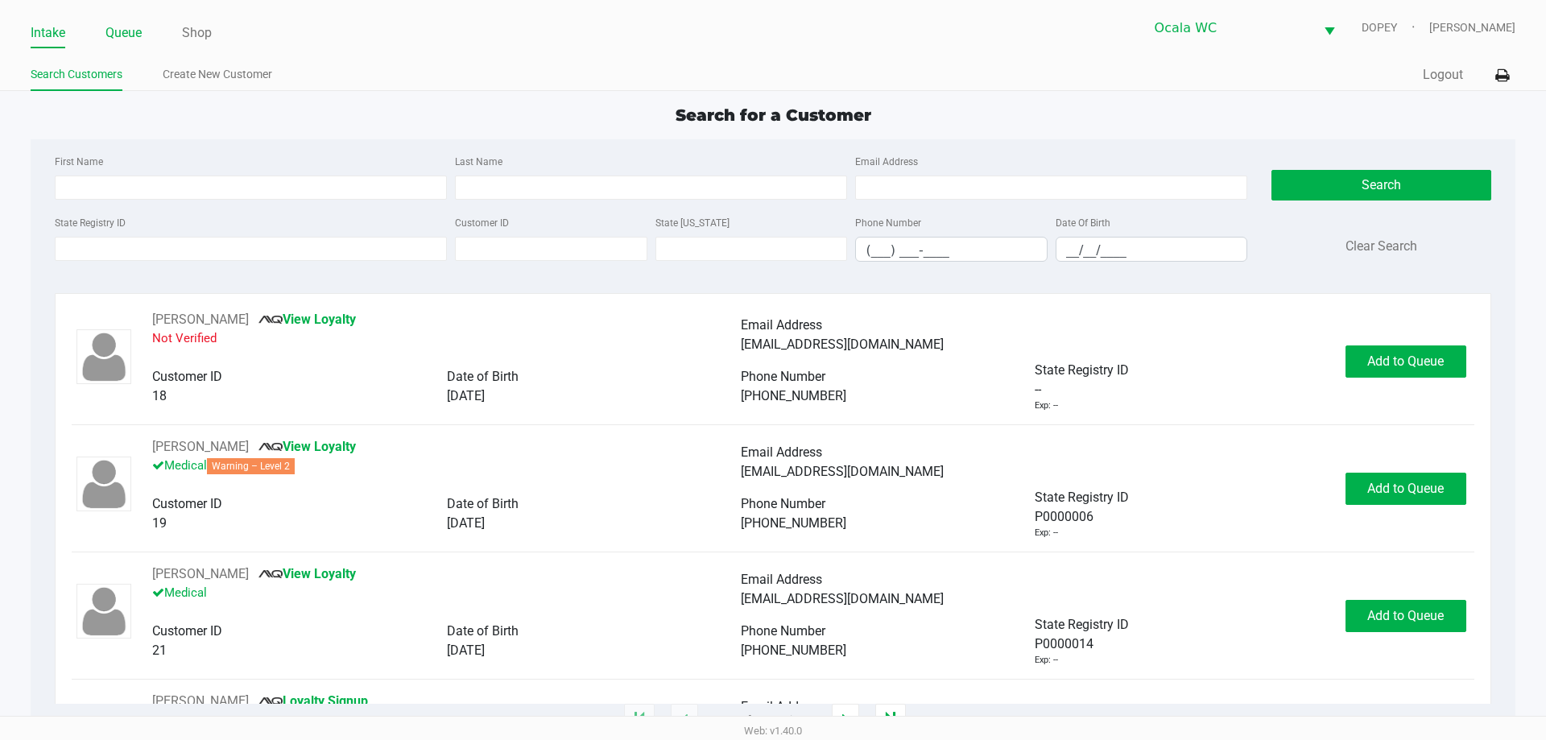
click at [117, 27] on link "Queue" at bounding box center [123, 33] width 36 height 23
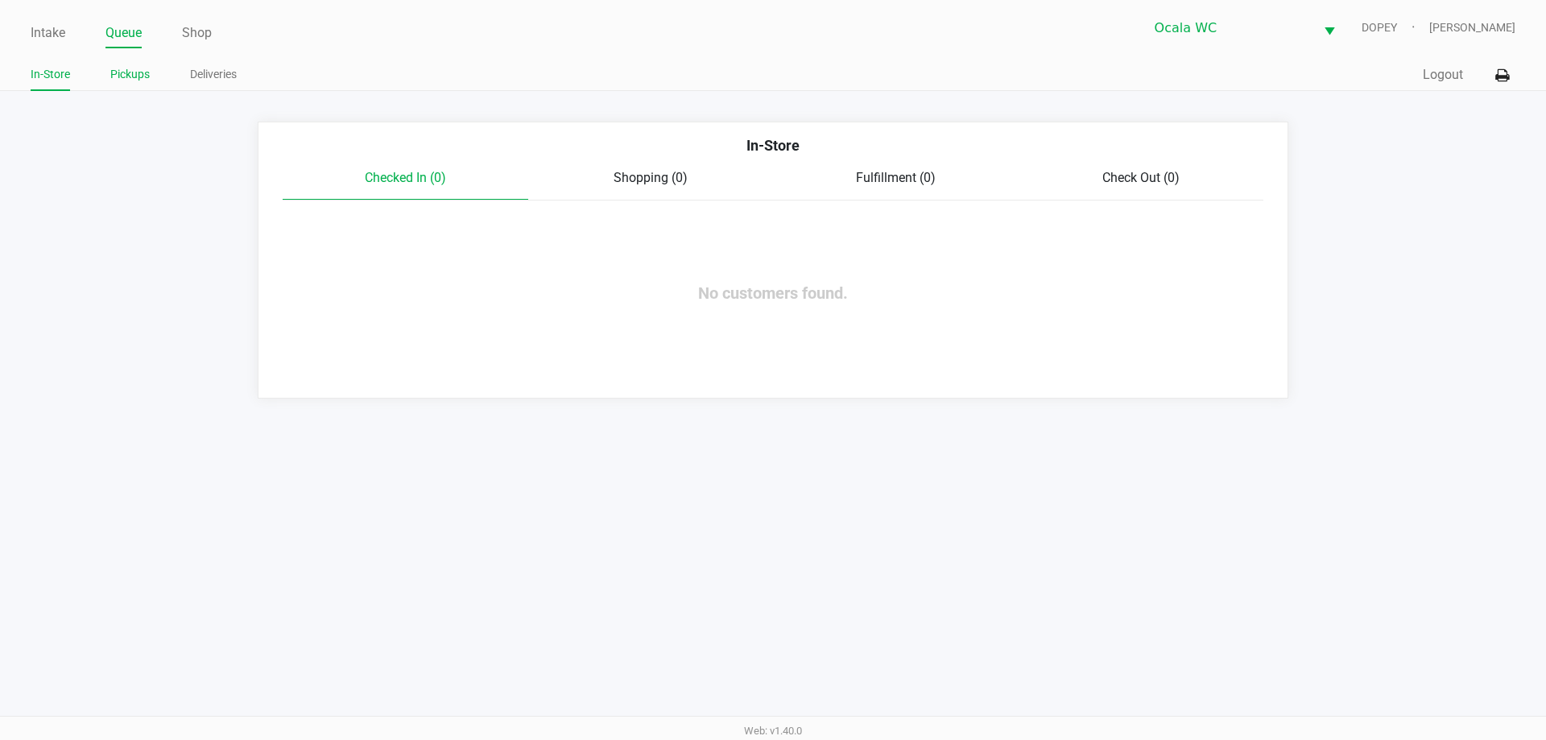
click at [130, 70] on link "Pickups" at bounding box center [129, 74] width 39 height 20
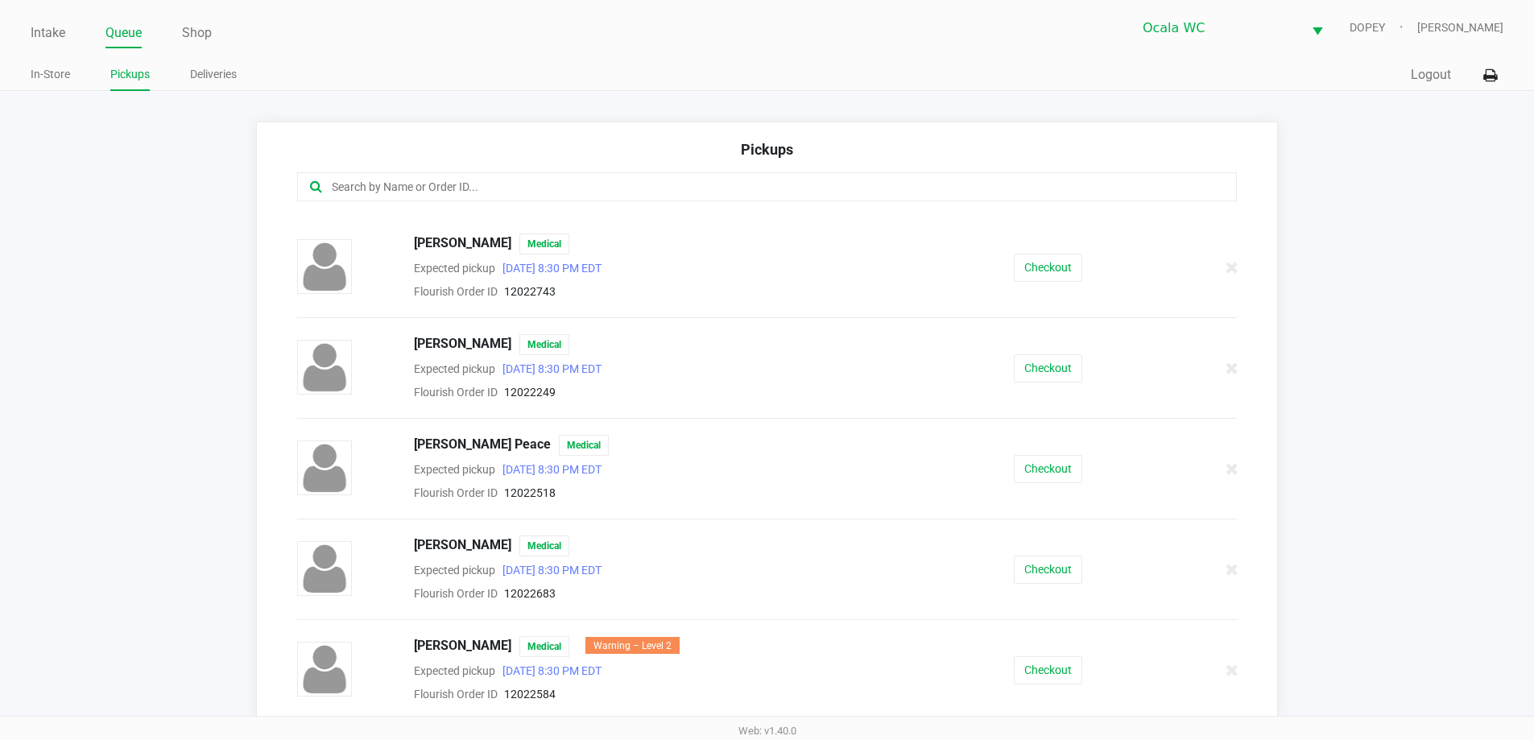
scroll to position [694, 0]
click at [1024, 580] on button "Checkout" at bounding box center [1048, 568] width 68 height 28
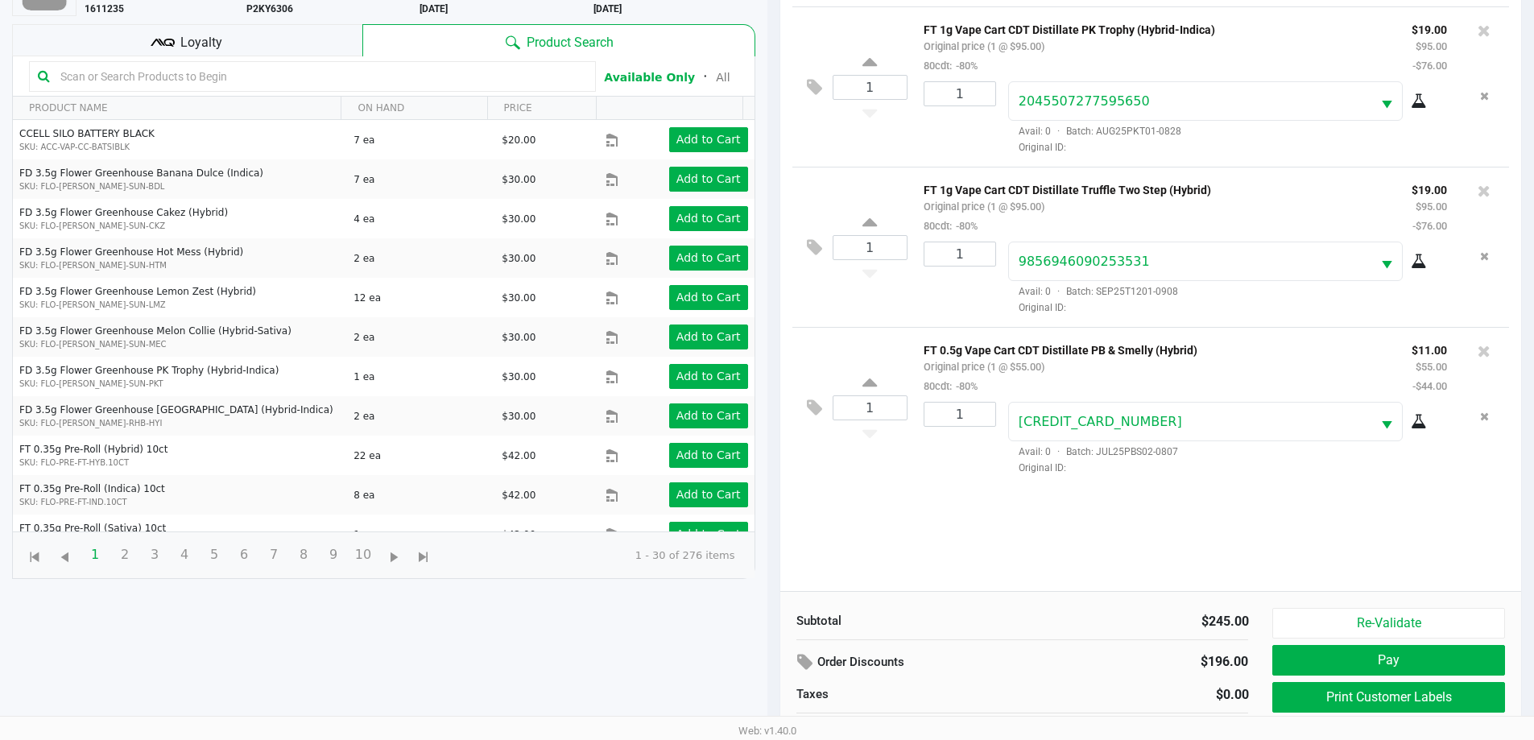
scroll to position [174, 0]
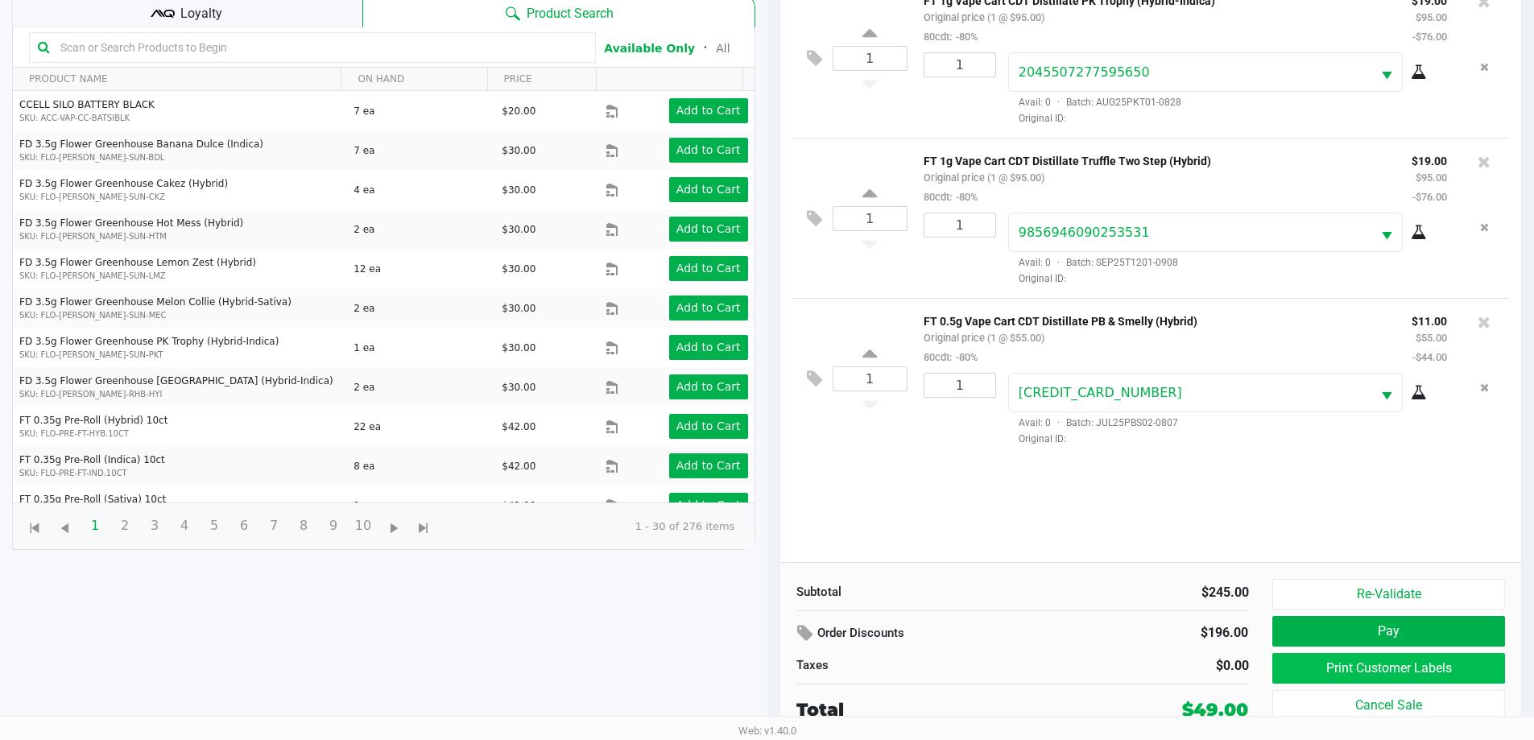
click at [1291, 662] on button "Print Customer Labels" at bounding box center [1388, 668] width 232 height 31
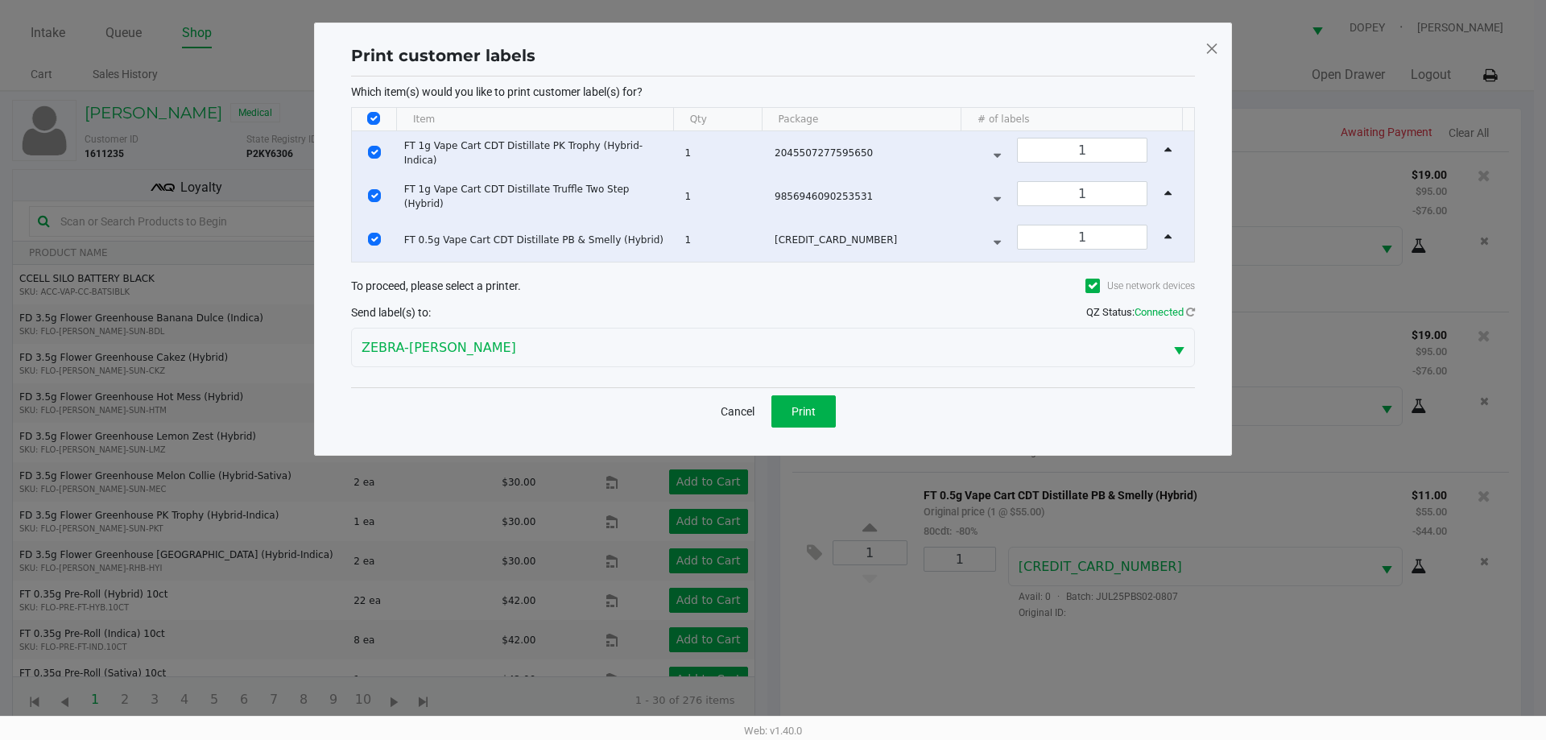
click at [815, 413] on span "Print" at bounding box center [803, 411] width 24 height 13
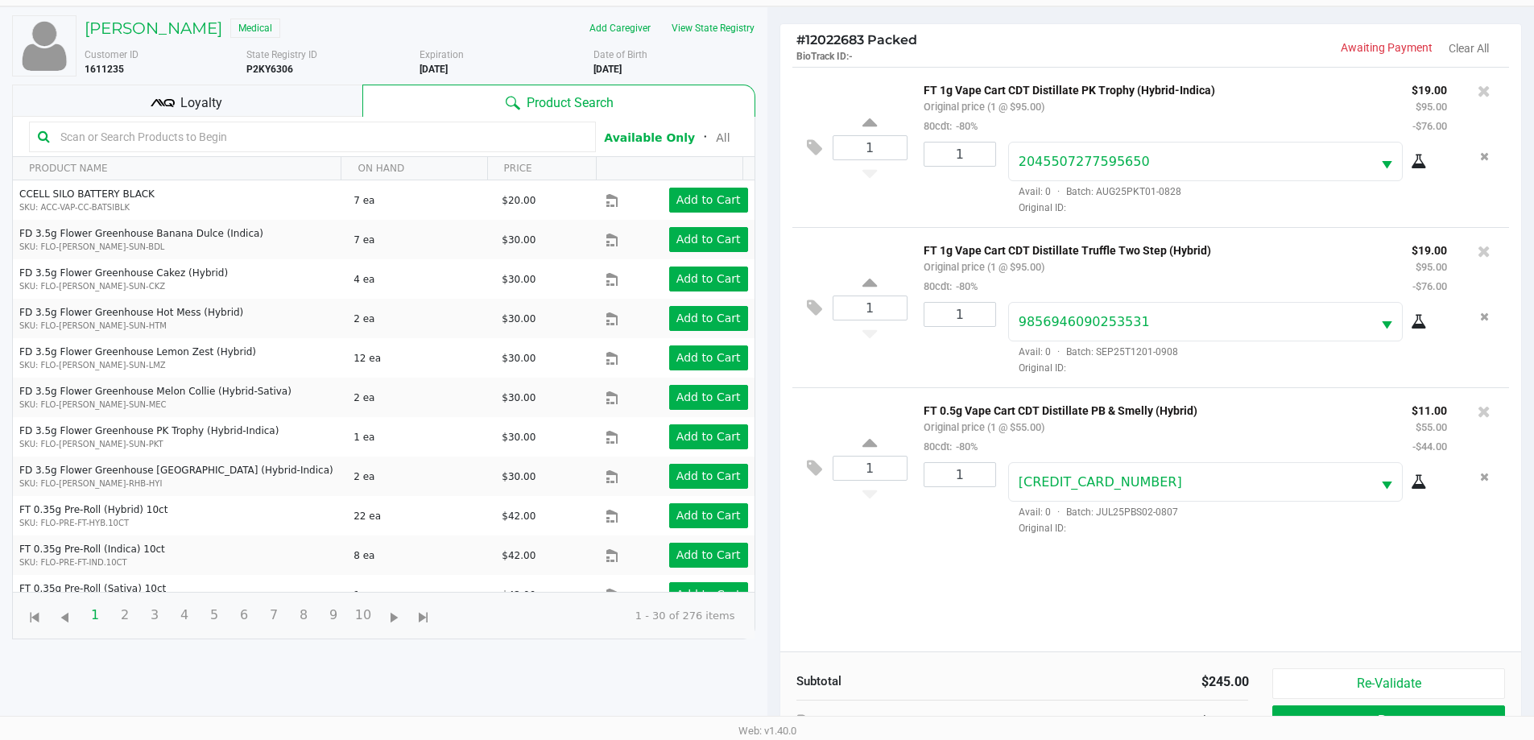
scroll to position [174, 0]
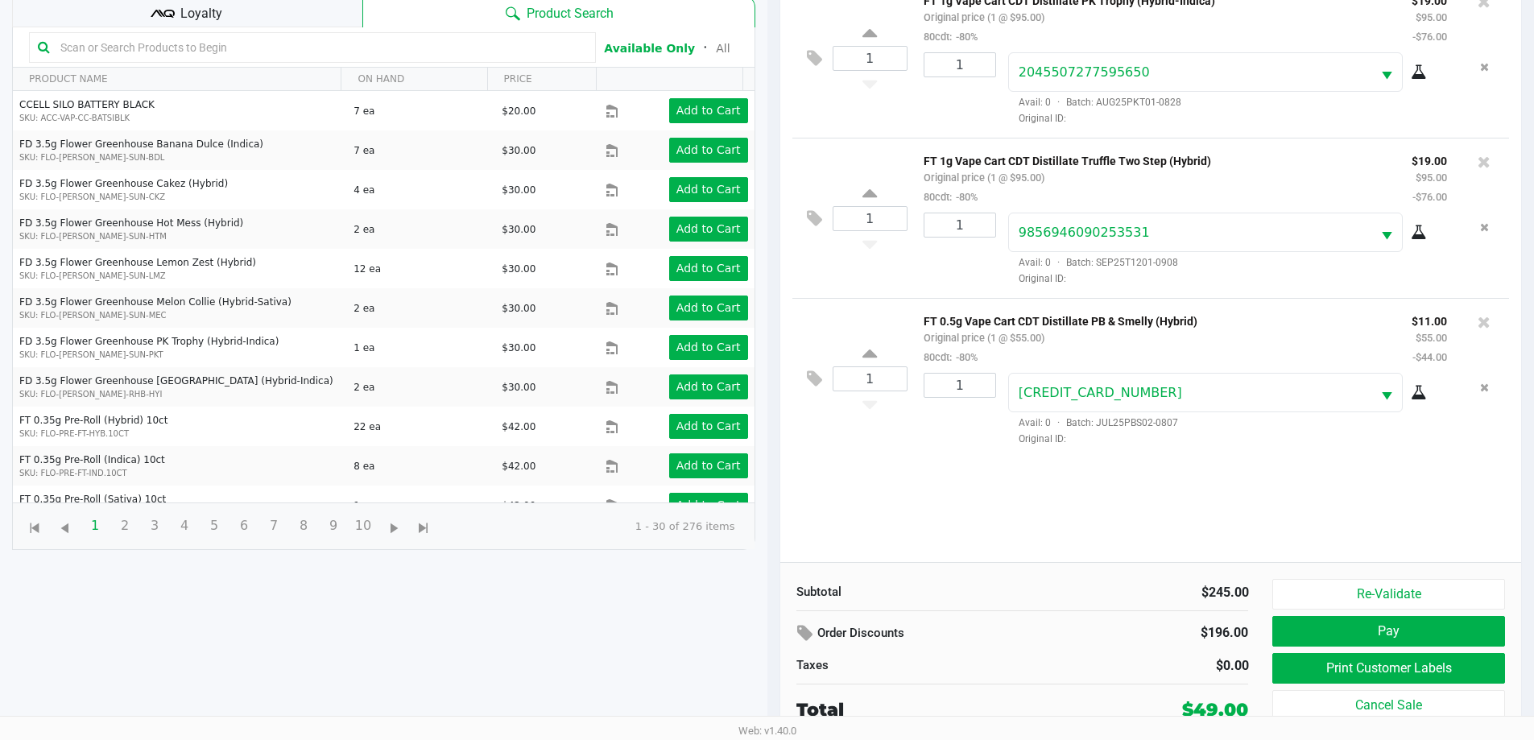
click at [1293, 630] on button "Pay" at bounding box center [1388, 631] width 232 height 31
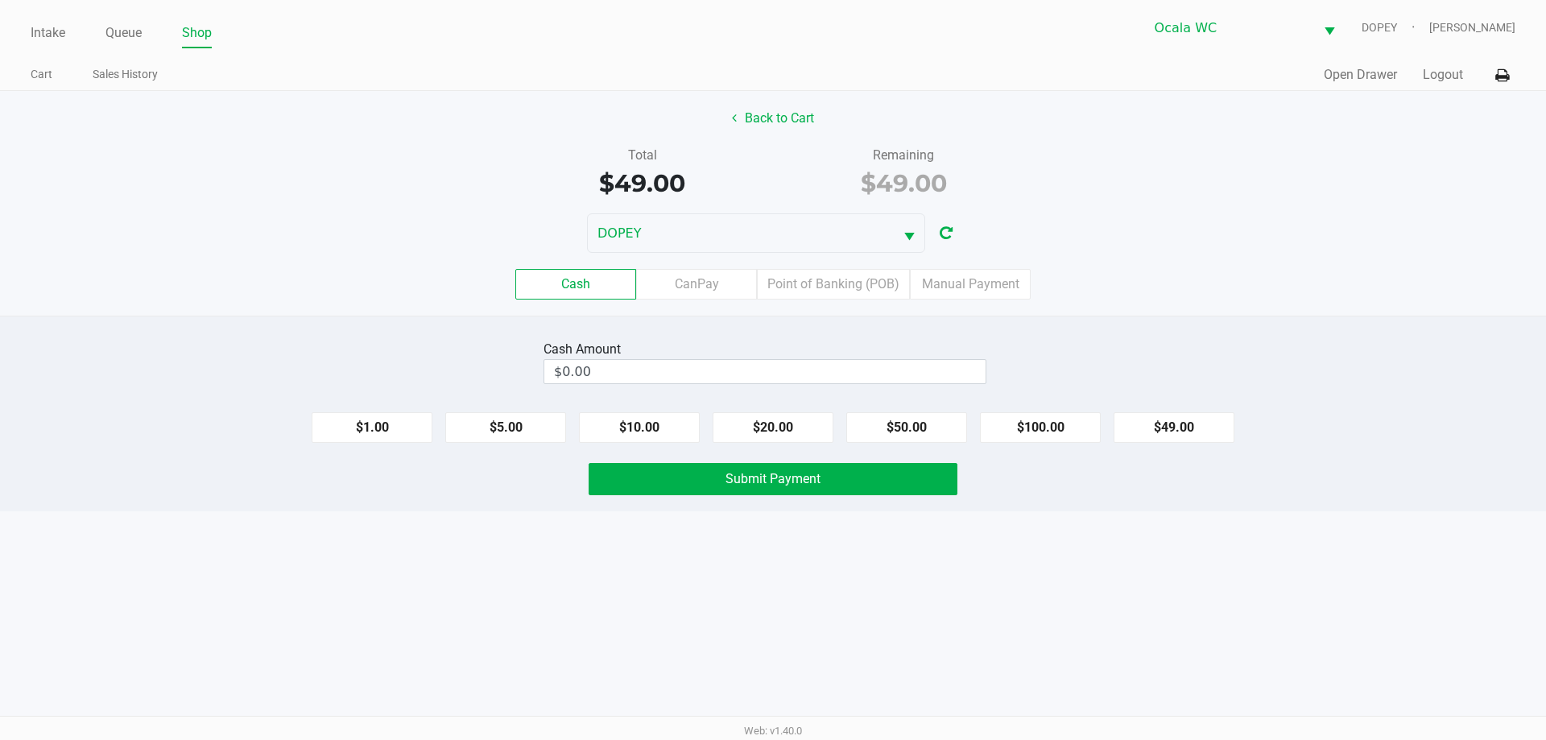
click at [744, 626] on div "Intake Queue Shop Ocala WC DOPEY Alicia Sieg Cart Sales History Quick Sale Open…" at bounding box center [773, 370] width 1546 height 740
click at [665, 377] on input "$0.00" at bounding box center [764, 371] width 441 height 23
click at [704, 377] on input "0" at bounding box center [764, 371] width 441 height 23
type input "0"
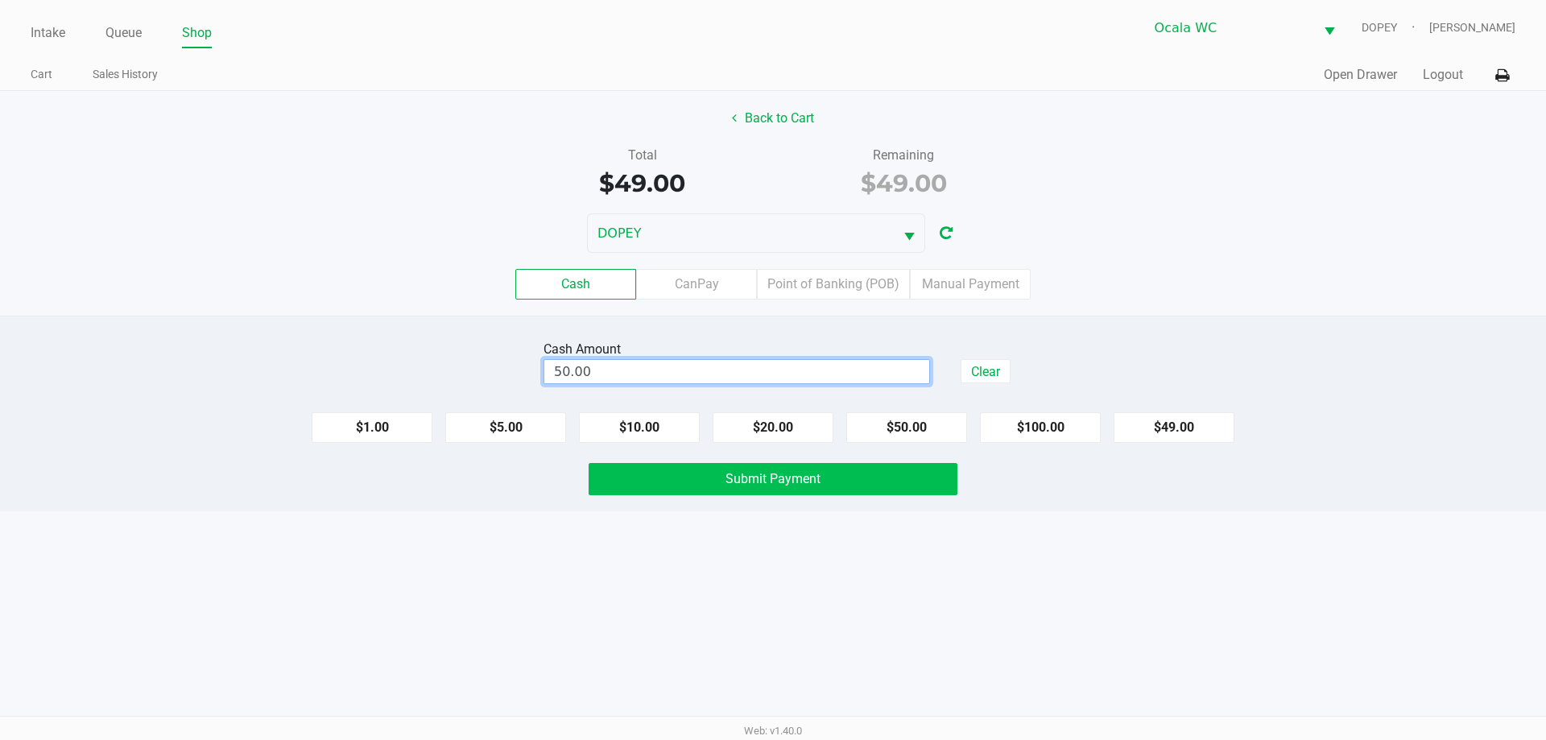
click at [848, 483] on button "Submit Payment" at bounding box center [773, 479] width 369 height 32
type input "$50.00"
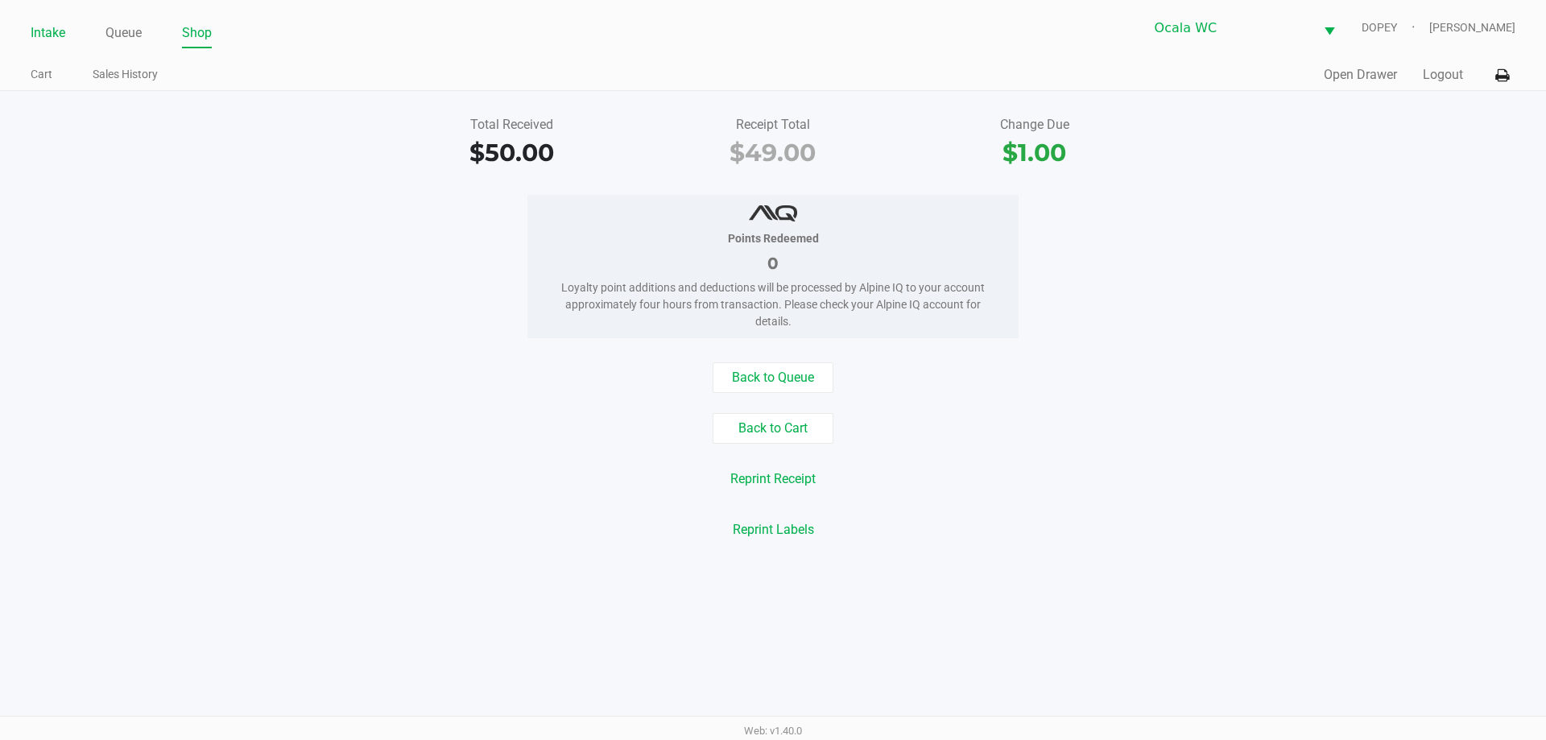
click at [59, 37] on link "Intake" at bounding box center [48, 33] width 35 height 23
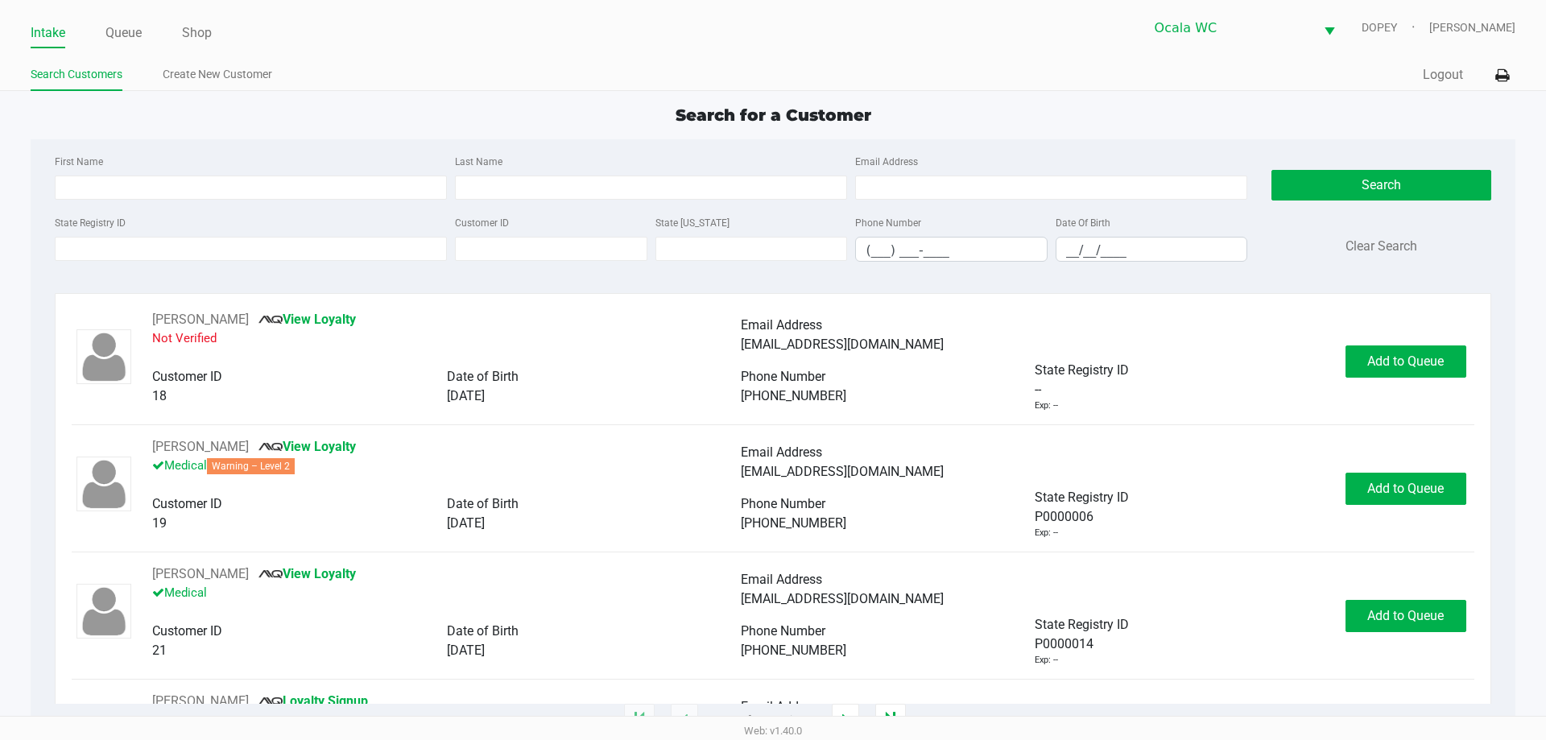
click at [391, 93] on app-point-of-sale "Intake Queue Shop Ocala WC DOPEY Alicia Sieg Search Customers Create New Custom…" at bounding box center [773, 360] width 1546 height 721
click at [155, 242] on input "State Registry ID" at bounding box center [251, 249] width 392 height 24
click at [125, 264] on div "State Registry ID p7 Customer ID State ID Phone Number (___) ___-____ Date Of B…" at bounding box center [651, 244] width 1200 height 62
click at [122, 254] on input "p7" at bounding box center [251, 249] width 392 height 24
type input "p78596"
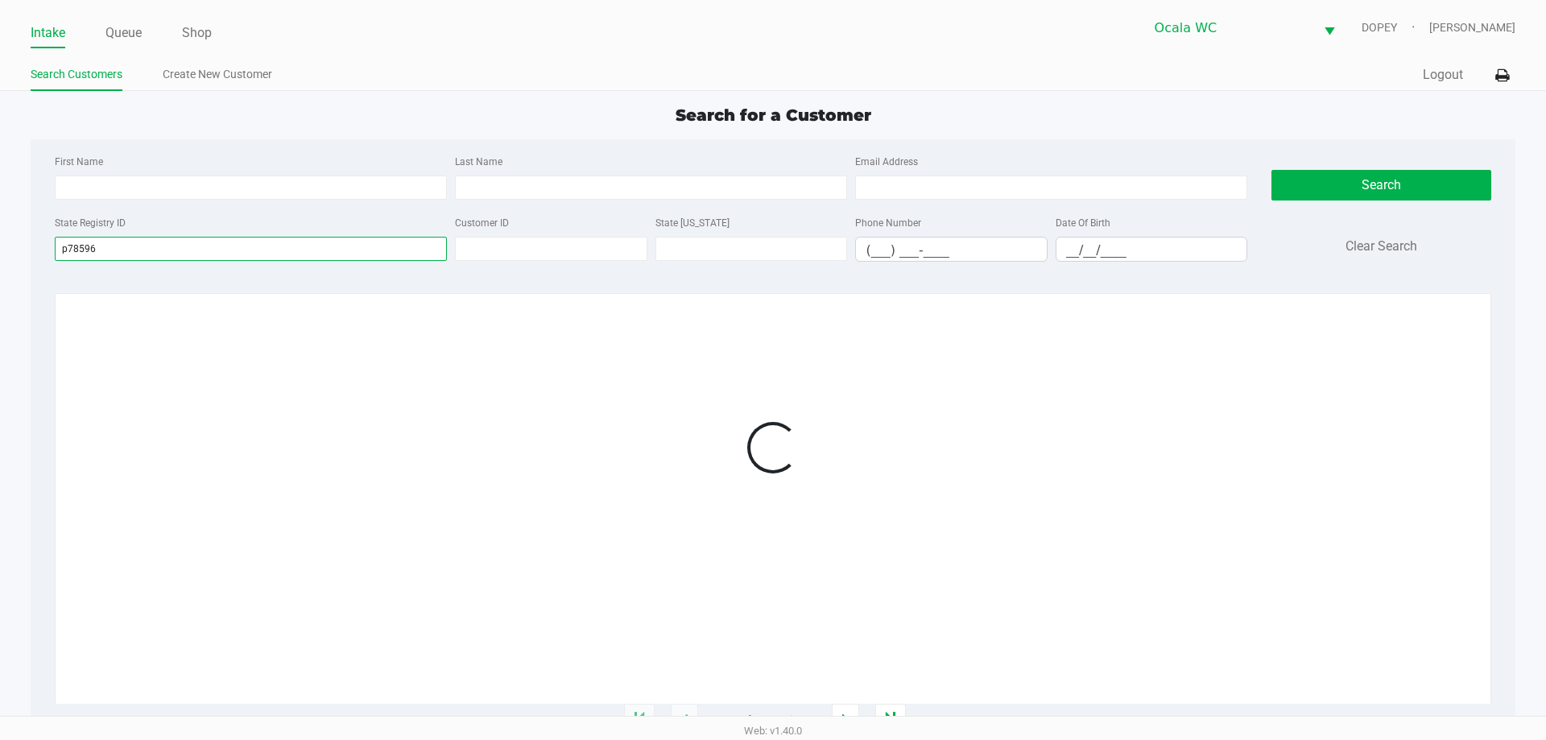
click at [77, 246] on input "p78596" at bounding box center [251, 249] width 392 height 24
click at [130, 244] on input "p78596" at bounding box center [249, 249] width 389 height 24
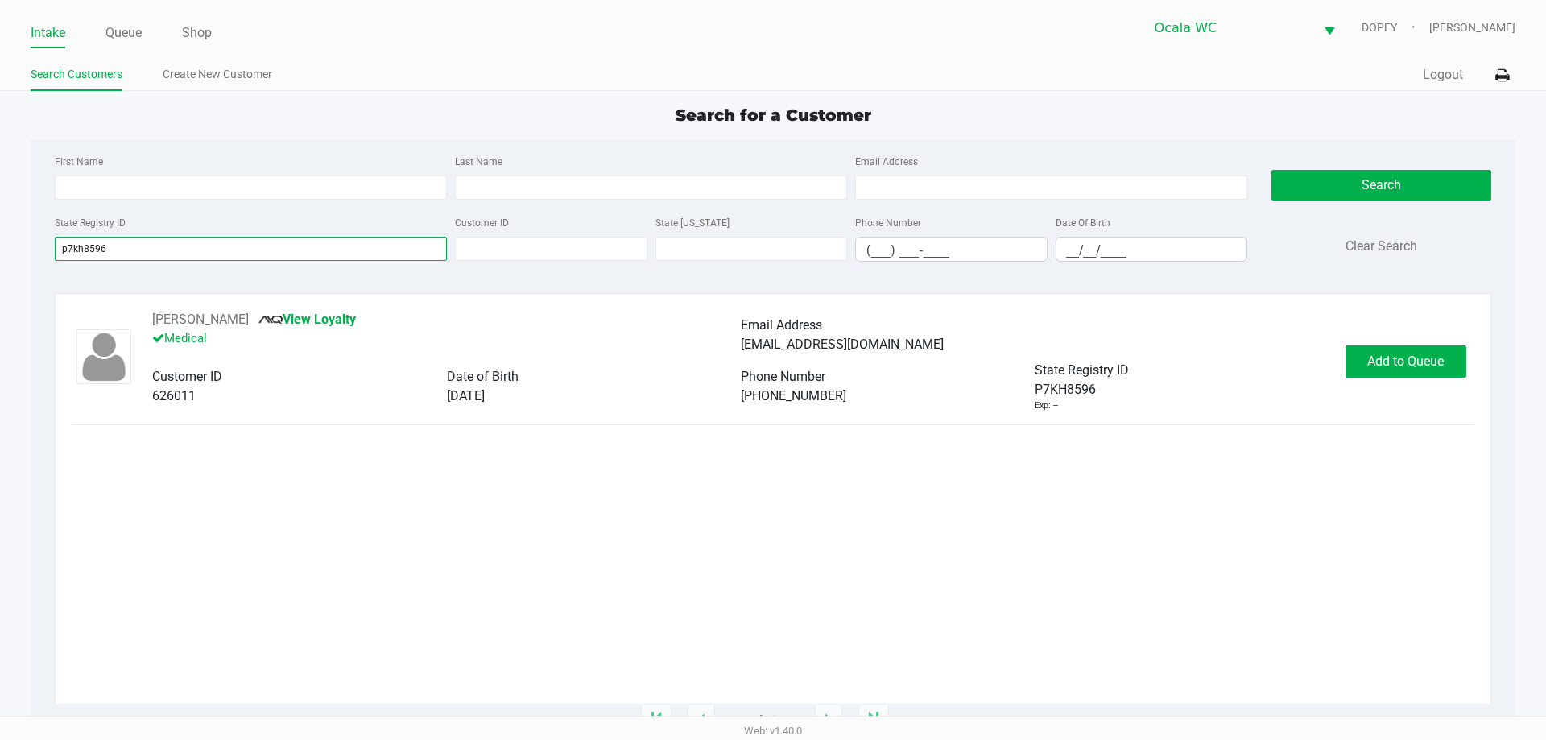
type input "p7kh8596"
click at [1418, 381] on div "DARRYL SMITH View Loyalty Medical Email Address drail473@gmail.com Customer ID …" at bounding box center [773, 361] width 1402 height 102
click at [1415, 369] on button "Add to Queue" at bounding box center [1405, 361] width 121 height 32
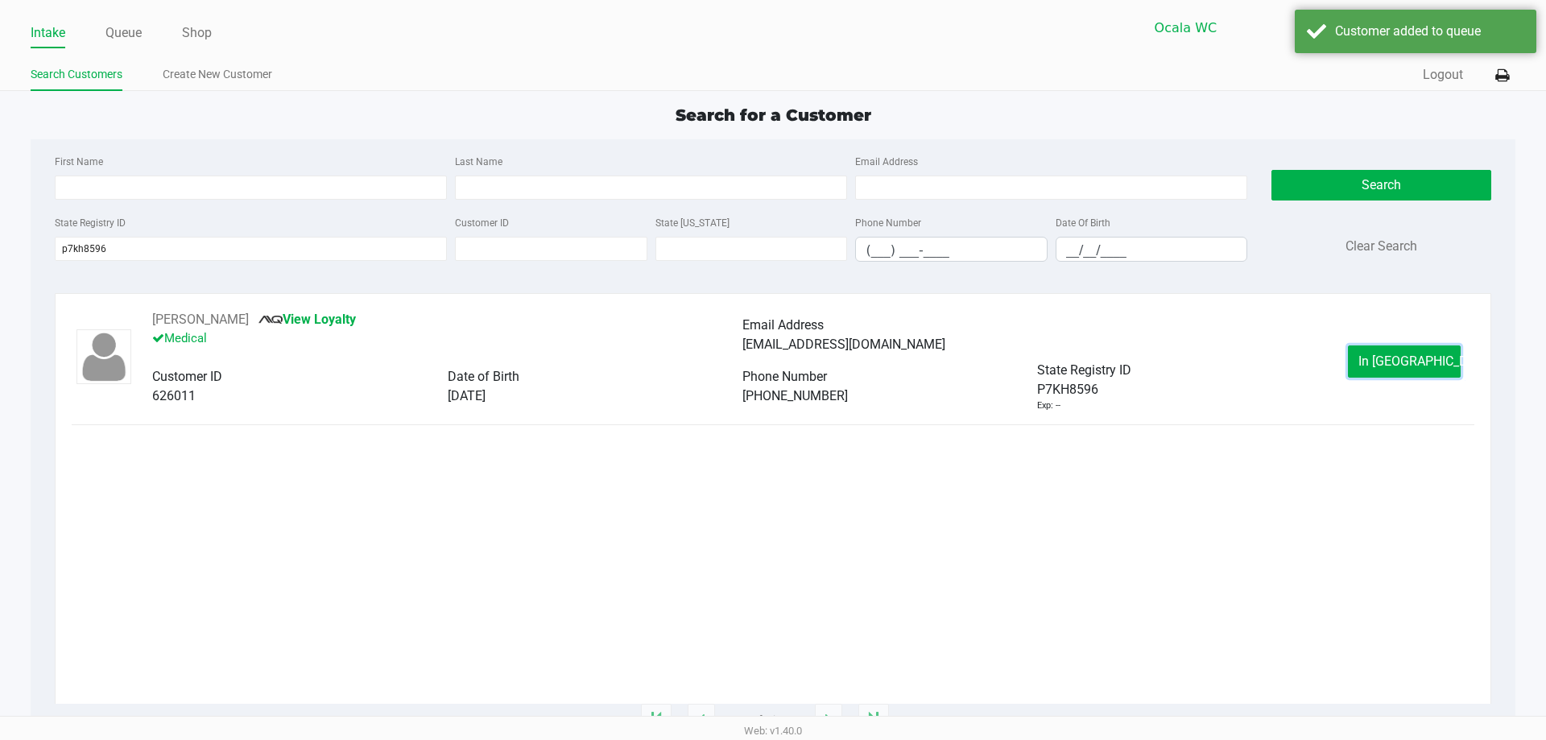
click at [1407, 366] on span "In Queue" at bounding box center [1425, 360] width 135 height 15
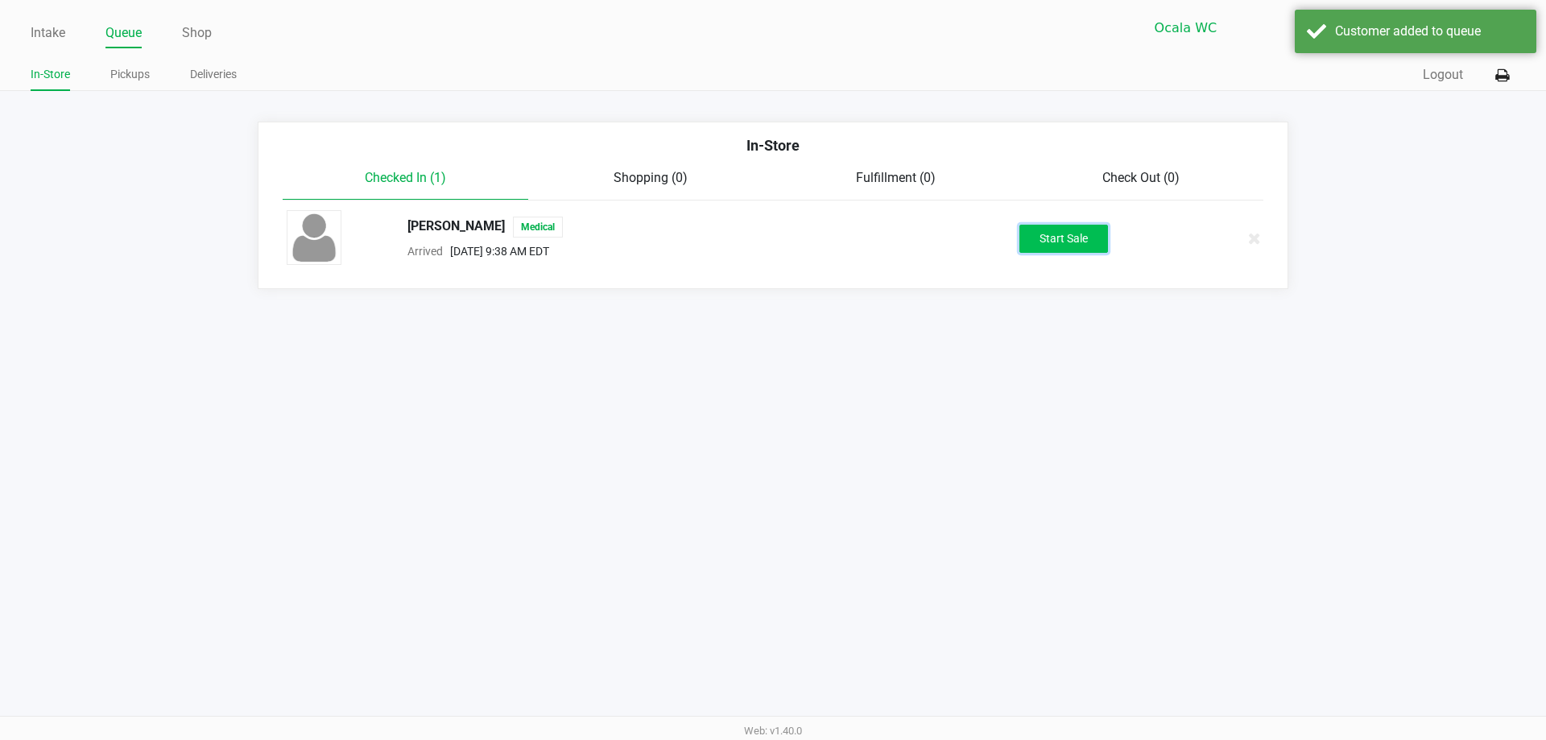
click at [1093, 243] on button "Start Sale" at bounding box center [1063, 239] width 89 height 28
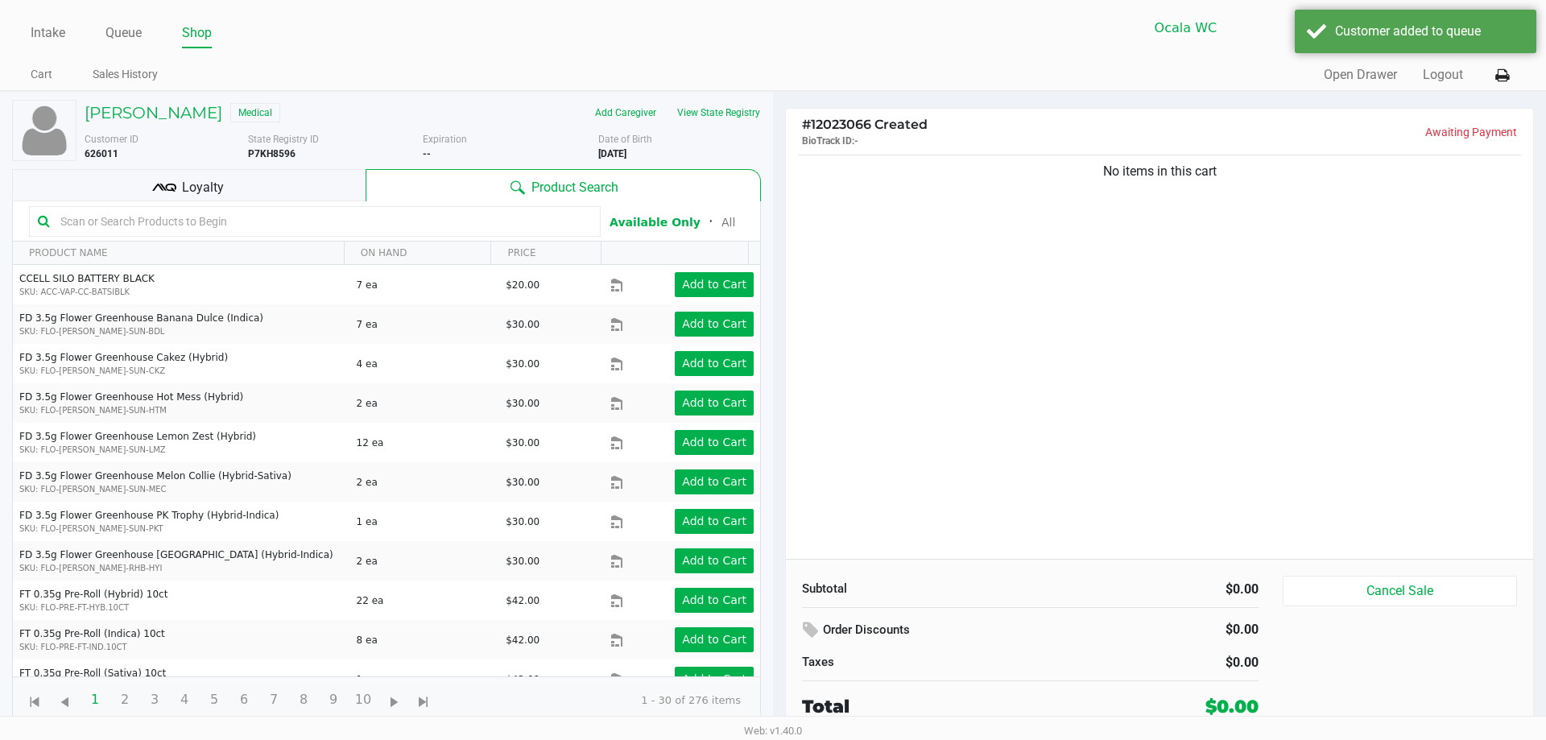
click at [718, 126] on div "Customer ID 626011 State Registry ID P7KH8596 Expiration -- More Date of Birth …" at bounding box center [422, 143] width 700 height 35
click at [716, 110] on button "View State Registry" at bounding box center [714, 113] width 94 height 26
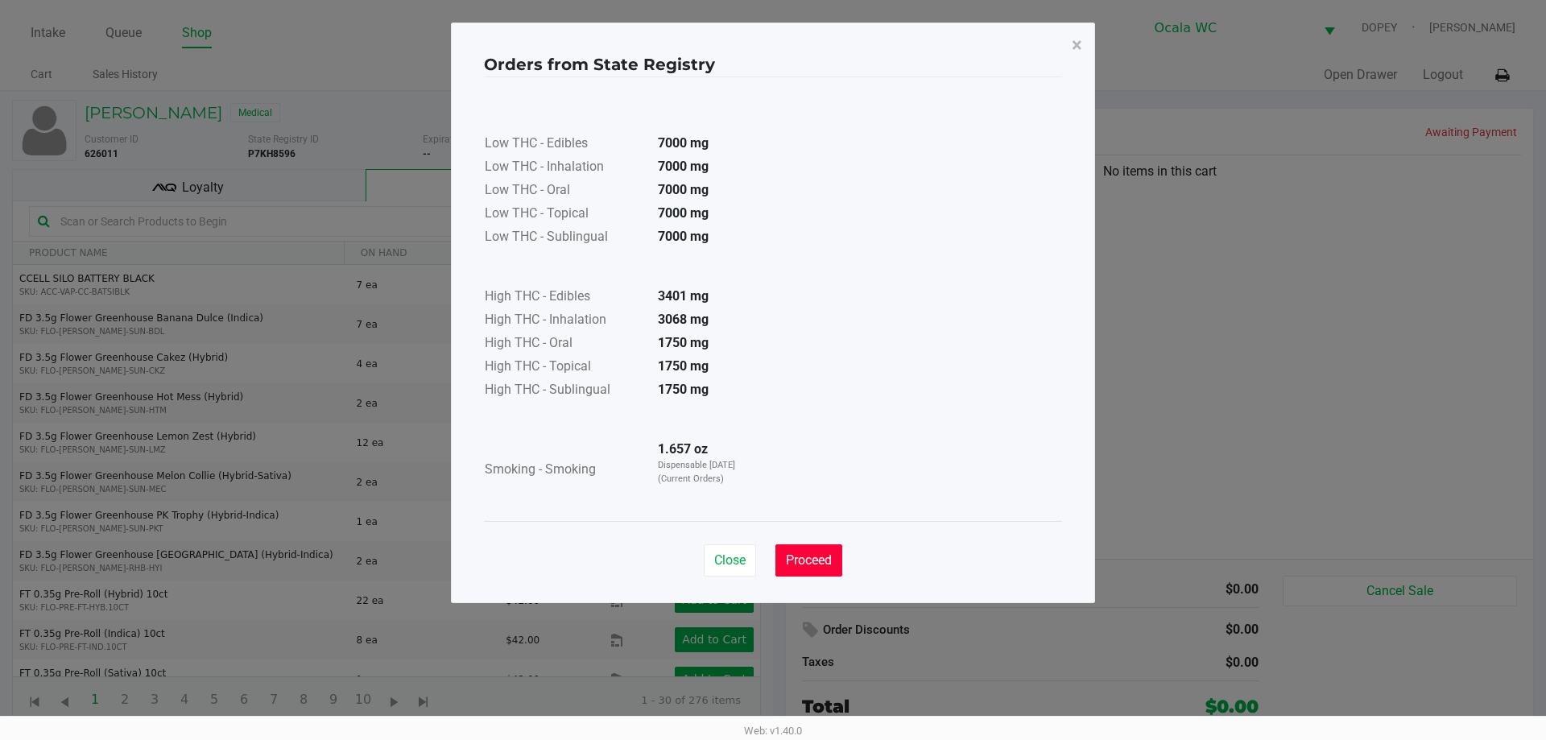
click at [794, 551] on button "Proceed" at bounding box center [808, 560] width 67 height 32
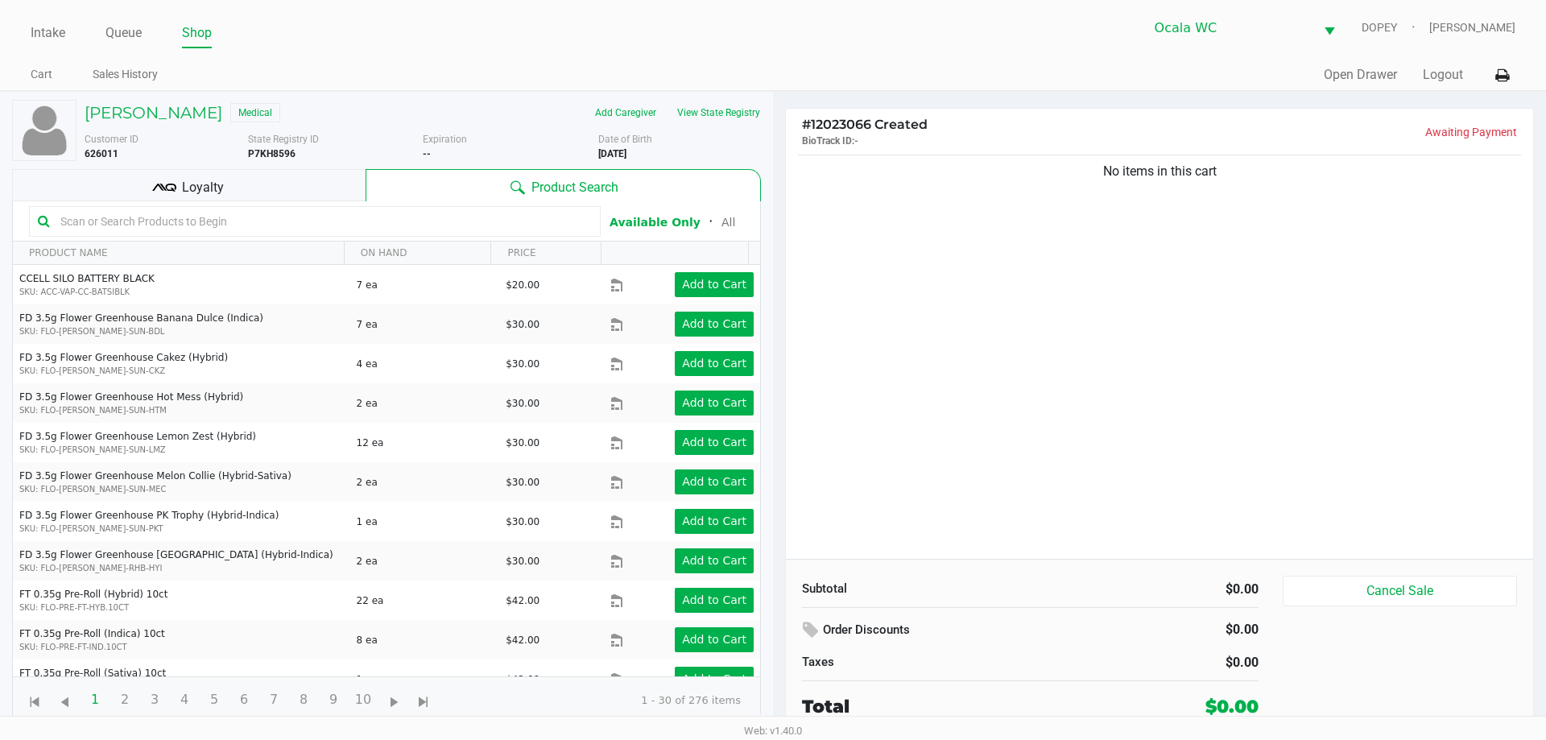
click at [267, 223] on input "text" at bounding box center [323, 221] width 538 height 24
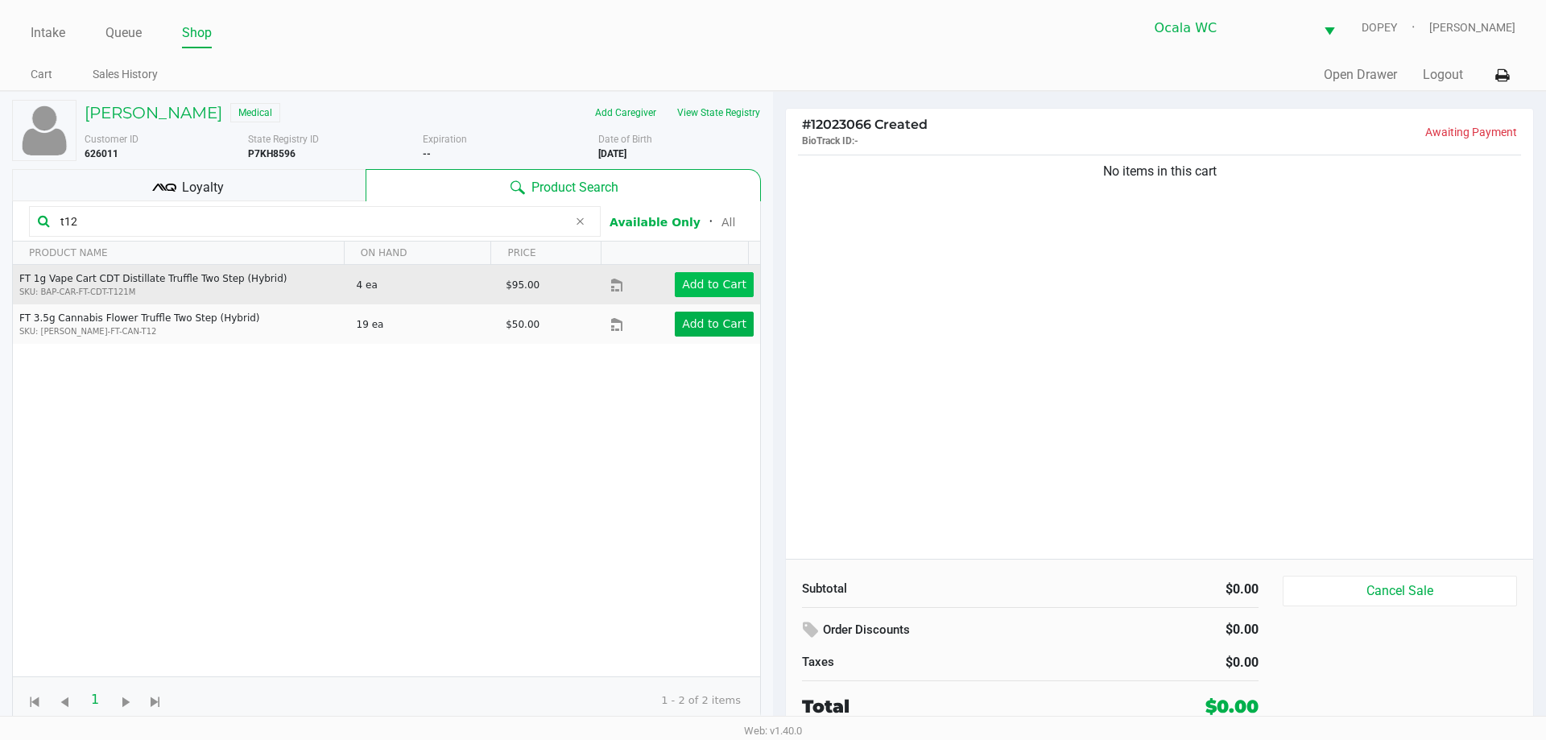
type input "t12"
click at [693, 287] on app-button-loader "Add to Cart" at bounding box center [714, 284] width 64 height 13
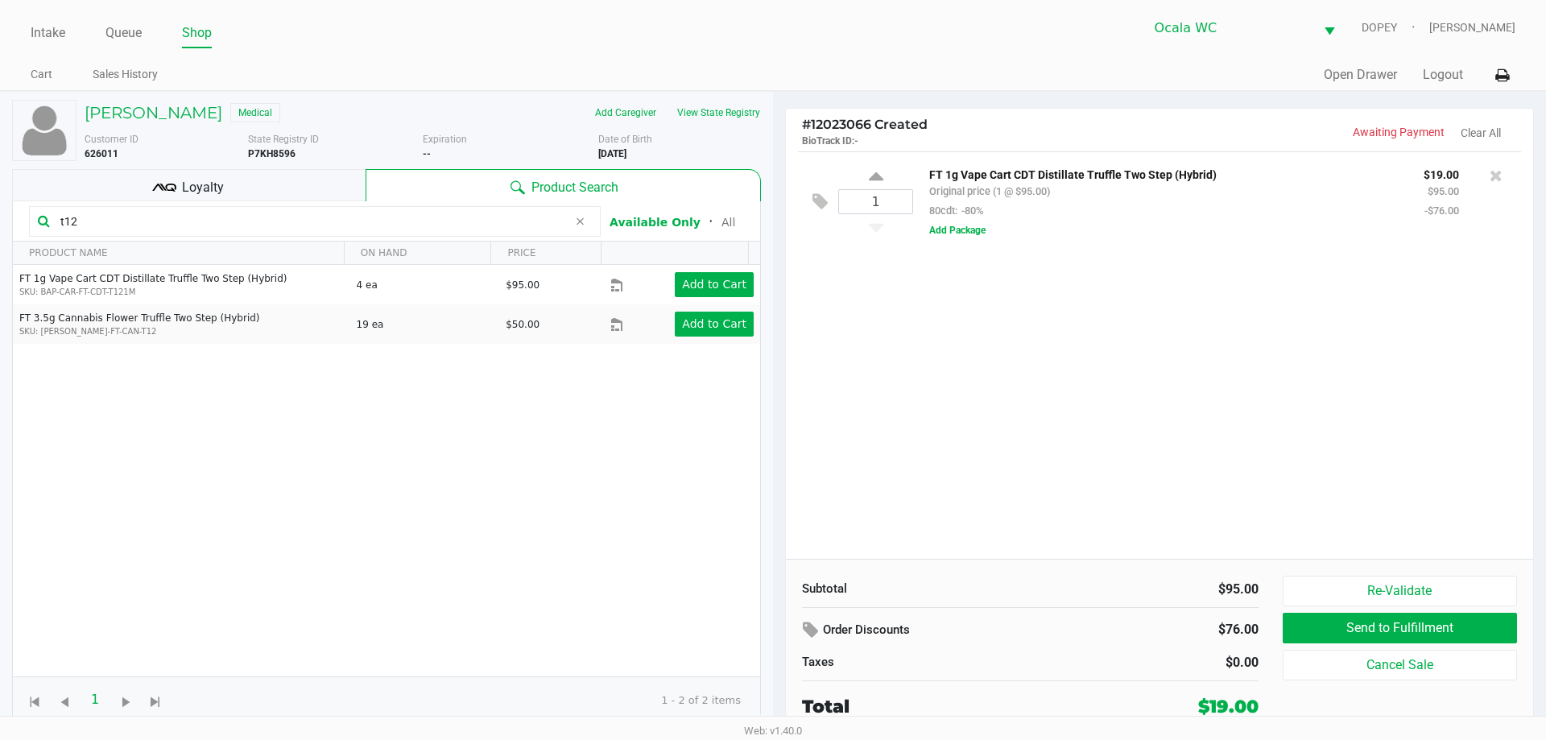
click at [1153, 326] on div "1 FT 1g Vape Cart CDT Distillate Truffle Two Step (Hybrid) Original price (1 @ …" at bounding box center [1159, 354] width 747 height 407
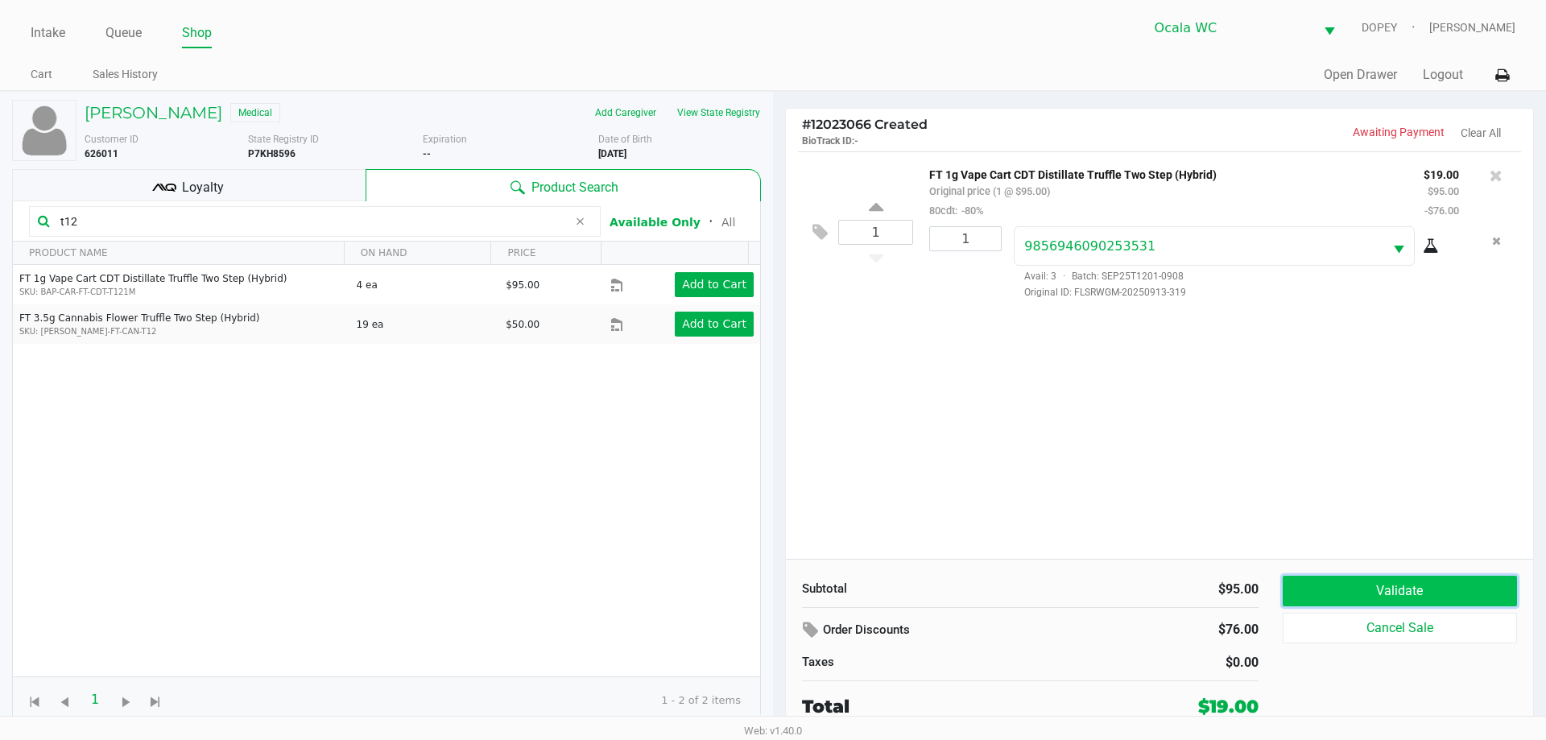
click at [1312, 579] on button "Validate" at bounding box center [1400, 591] width 234 height 31
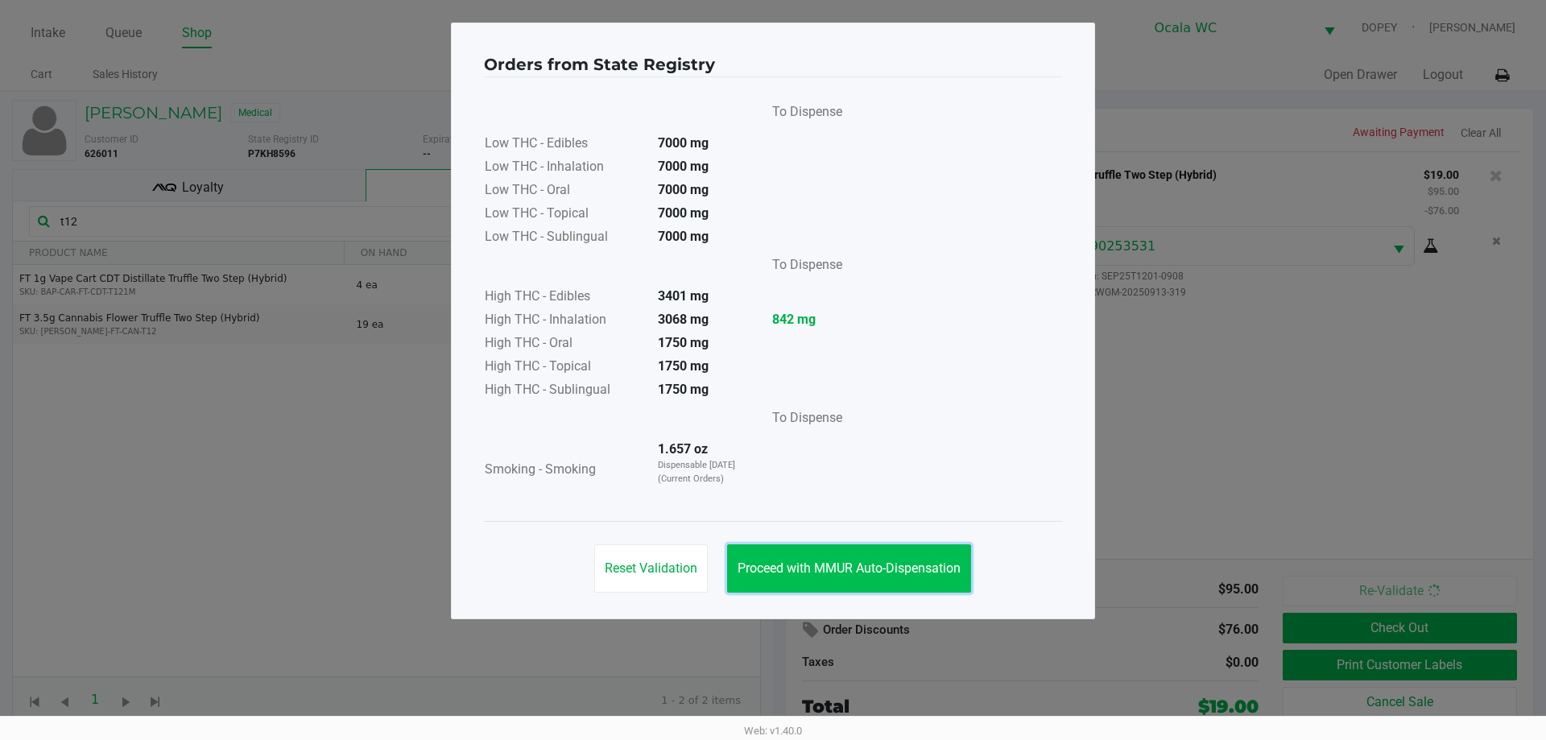
click at [882, 551] on button "Proceed with MMUR Auto-Dispensation" at bounding box center [849, 568] width 244 height 48
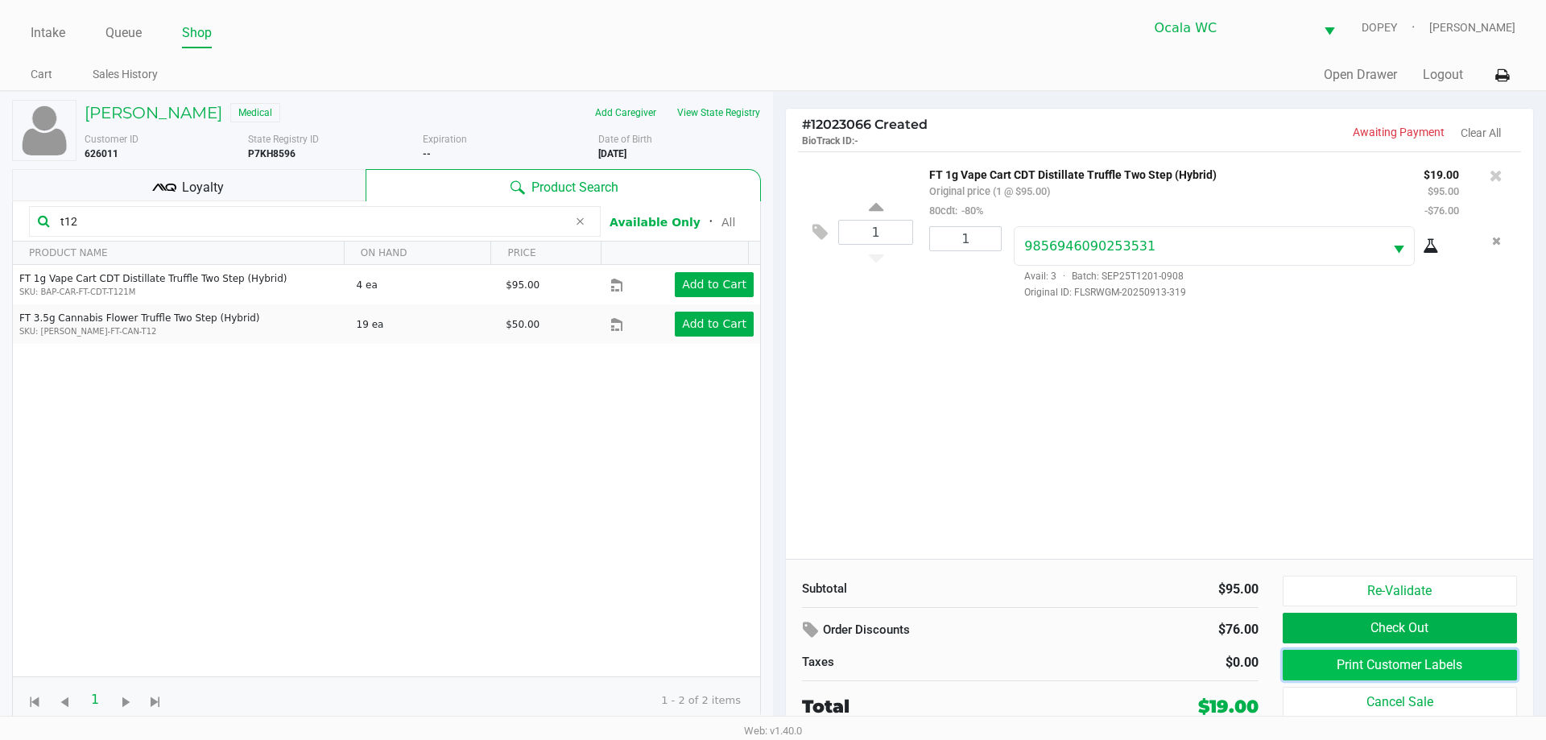
click at [1299, 673] on button "Print Customer Labels" at bounding box center [1400, 665] width 234 height 31
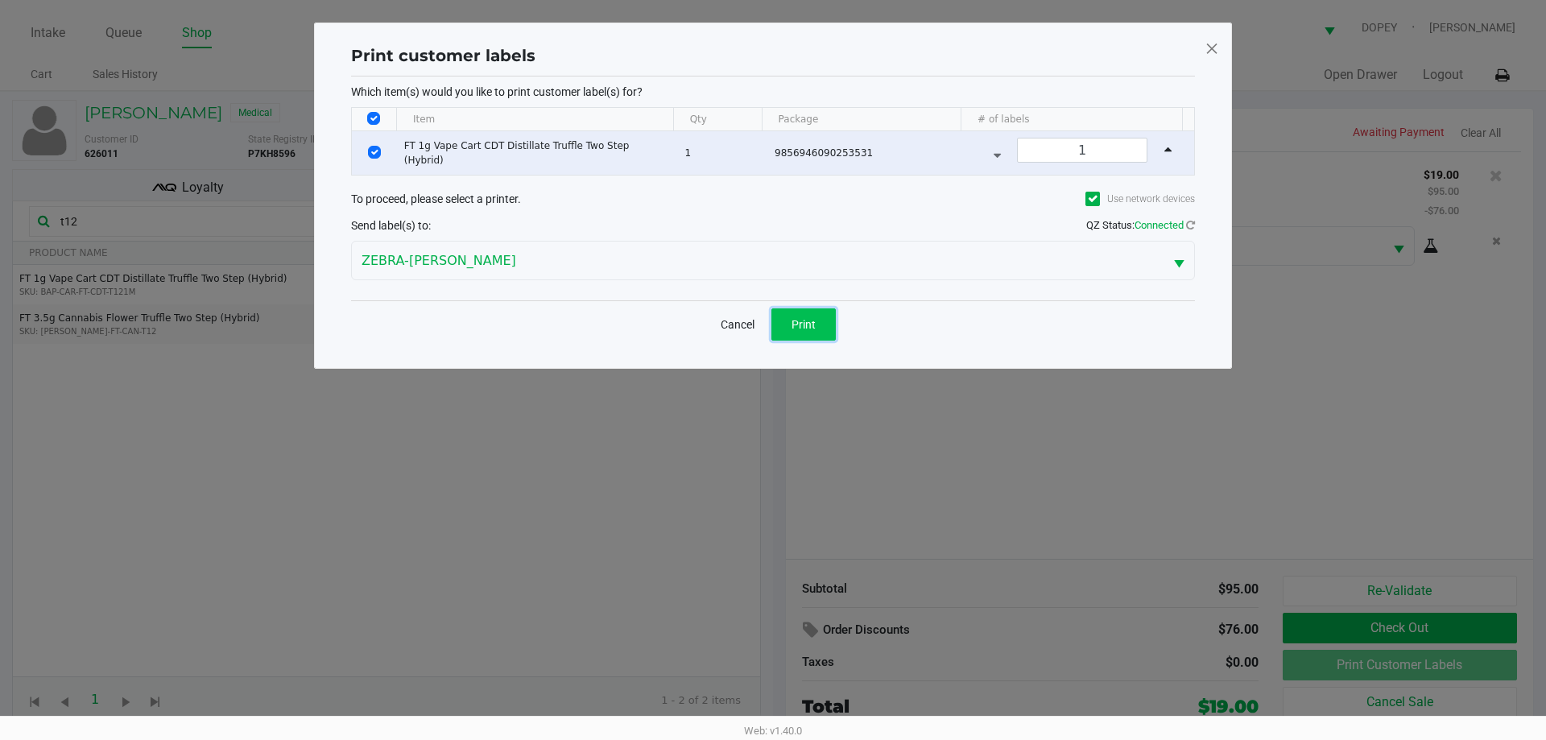
click at [811, 328] on span "Print" at bounding box center [803, 324] width 24 height 13
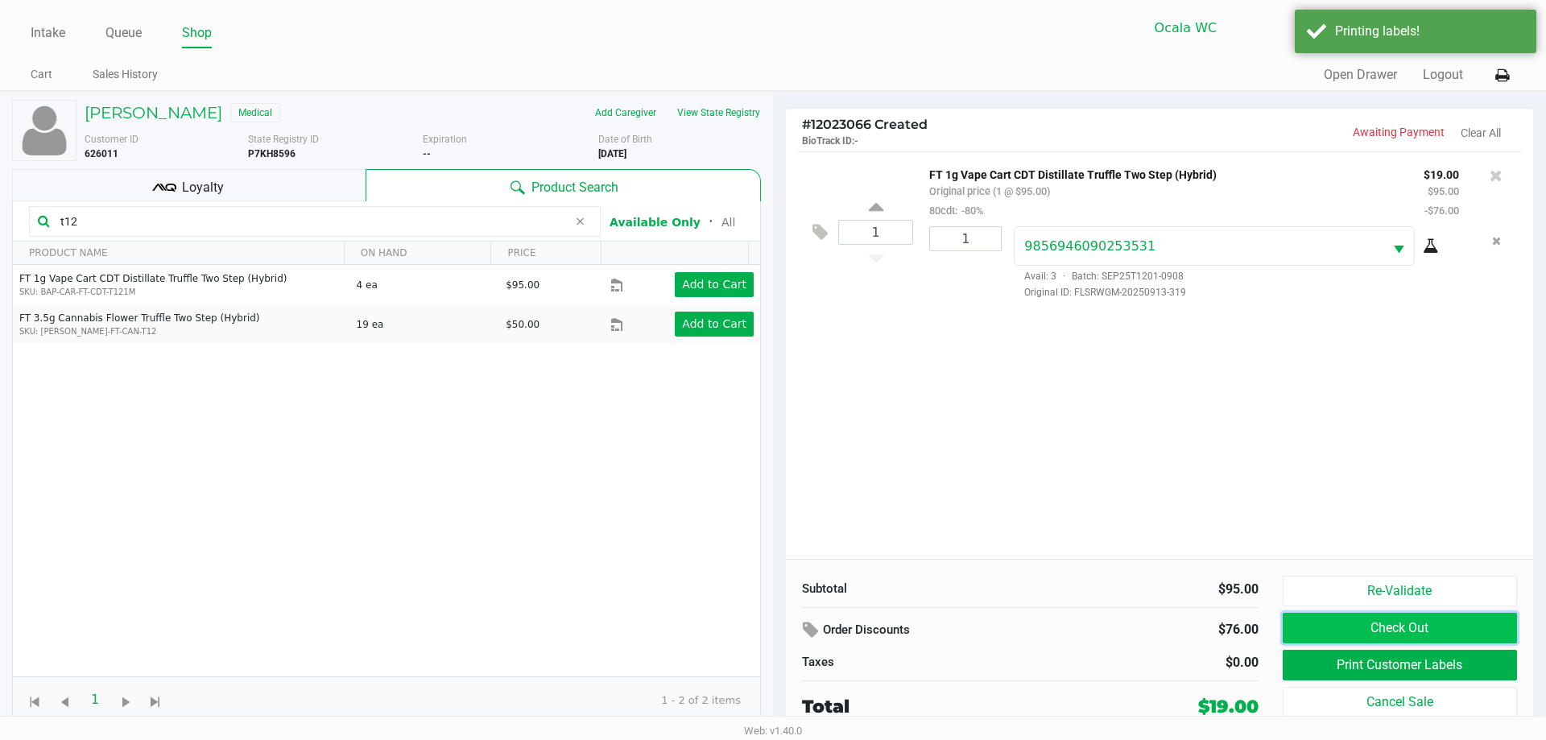
click at [1322, 624] on button "Check Out" at bounding box center [1400, 628] width 234 height 31
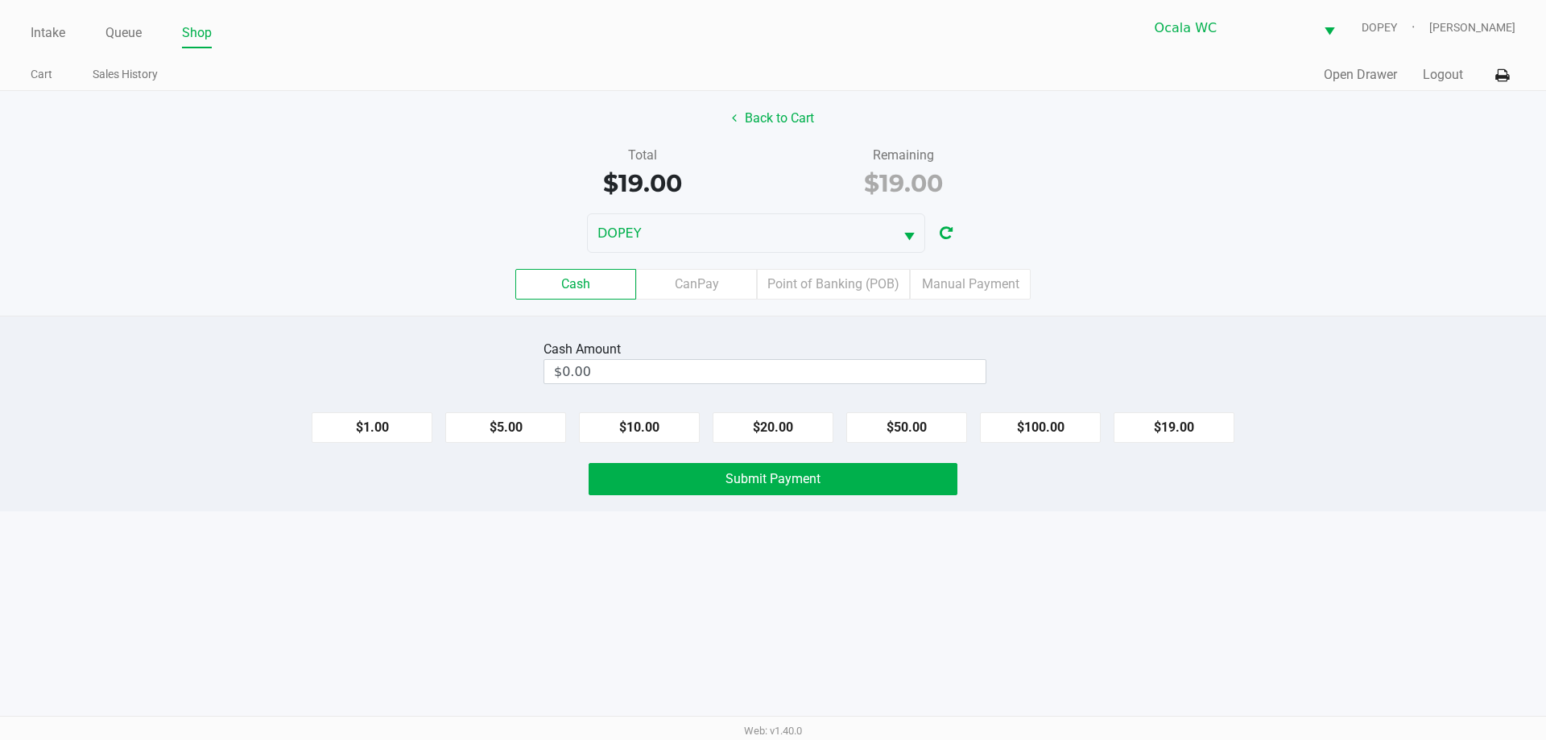
click at [982, 613] on div "Intake Queue Shop Ocala WC DOPEY Alicia Sieg Cart Sales History Quick Sale Open…" at bounding box center [773, 370] width 1546 height 740
click at [786, 271] on label "Point of Banking (POB)" at bounding box center [833, 284] width 153 height 31
click at [0, 0] on 7 "Point of Banking (POB)" at bounding box center [0, 0] width 0 height 0
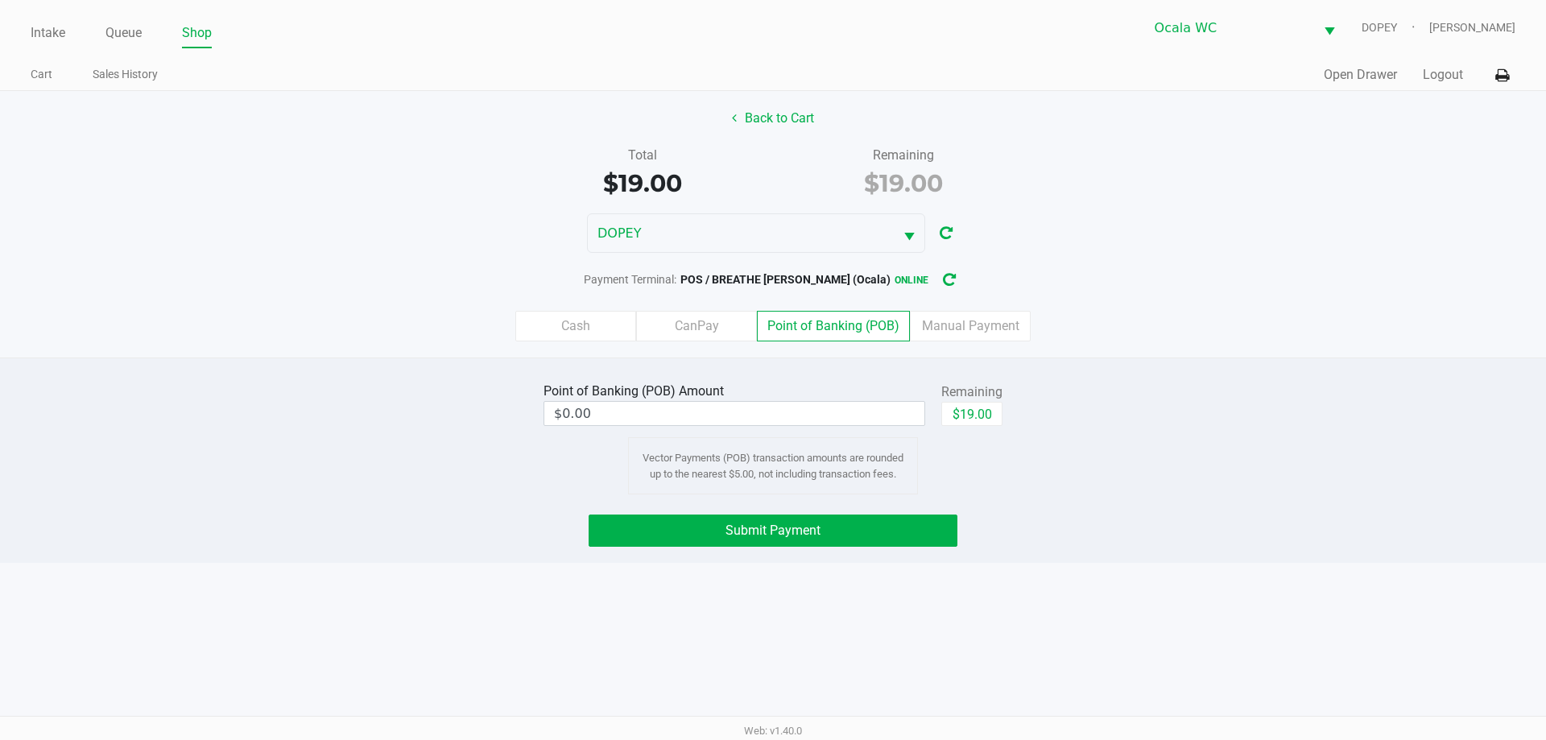
click at [952, 402] on button "$19.00" at bounding box center [971, 414] width 61 height 24
type input "$19.00"
click at [873, 519] on button "Submit Payment" at bounding box center [773, 530] width 369 height 32
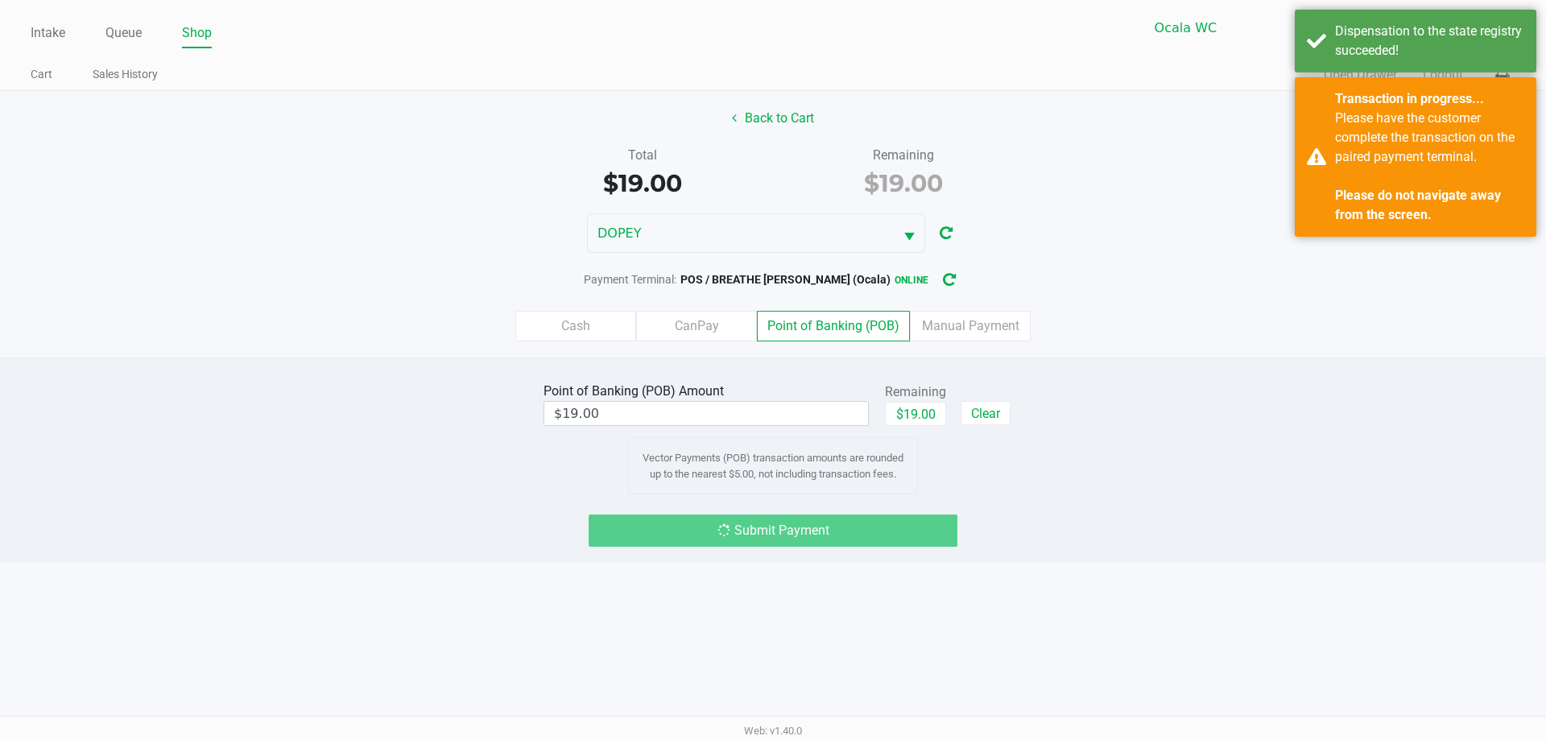
click at [863, 622] on div "Intake Queue Shop Ocala WC DOPEY Alicia Sieg Cart Sales History Quick Sale Open…" at bounding box center [773, 370] width 1546 height 740
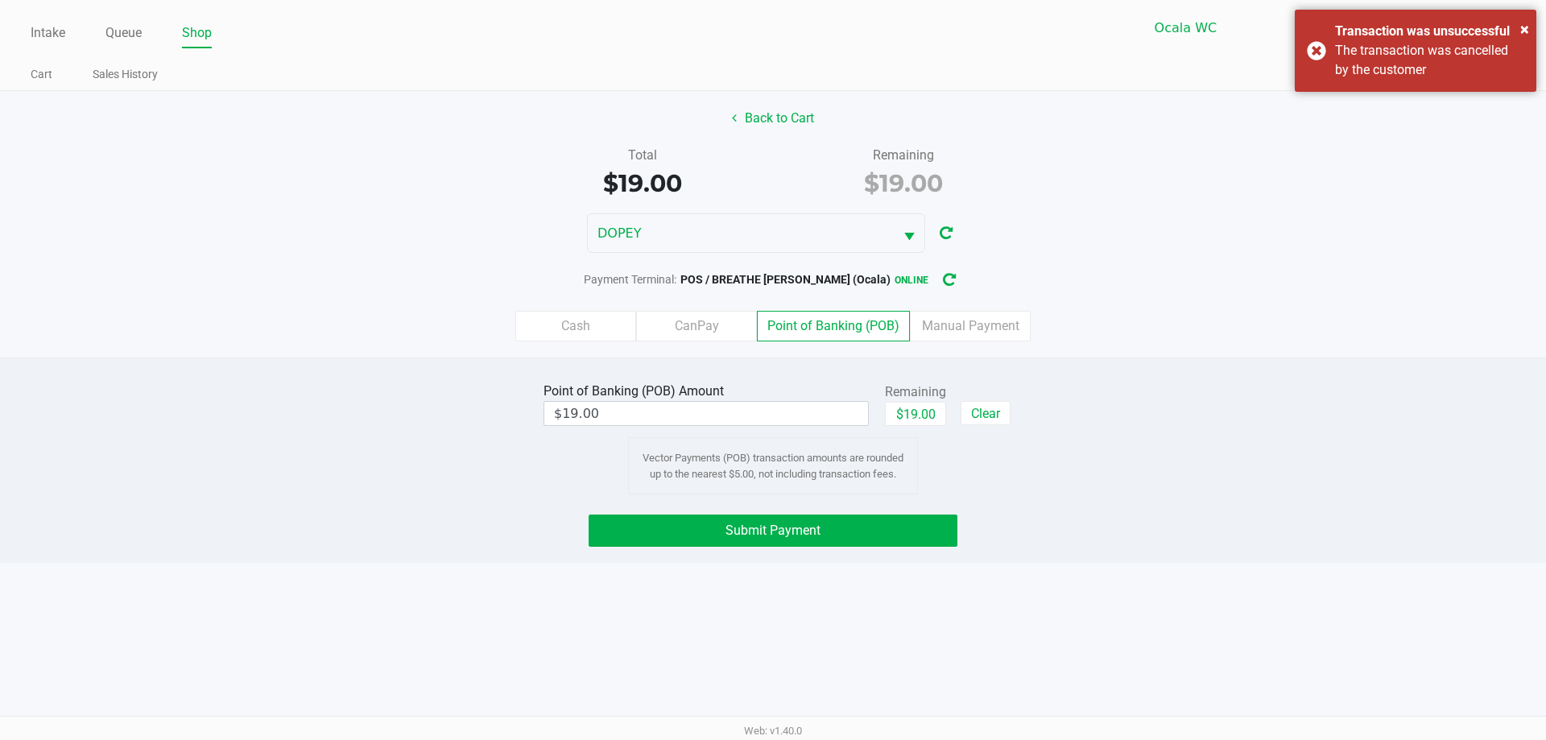
click at [1297, 52] on div "× Transaction was unsuccessful The transaction was cancelled by the customer" at bounding box center [1416, 51] width 242 height 82
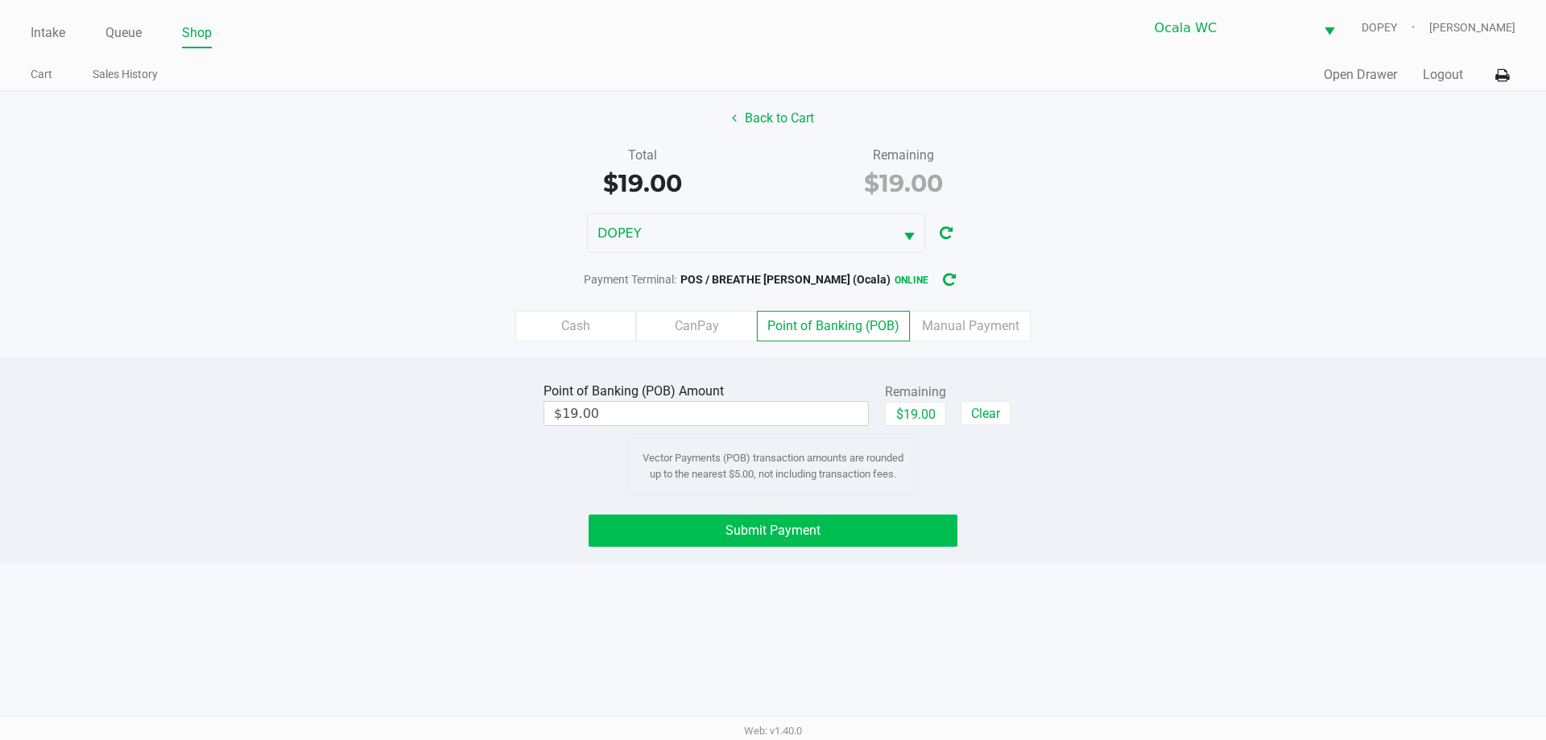
click at [841, 542] on button "Submit Payment" at bounding box center [773, 530] width 369 height 32
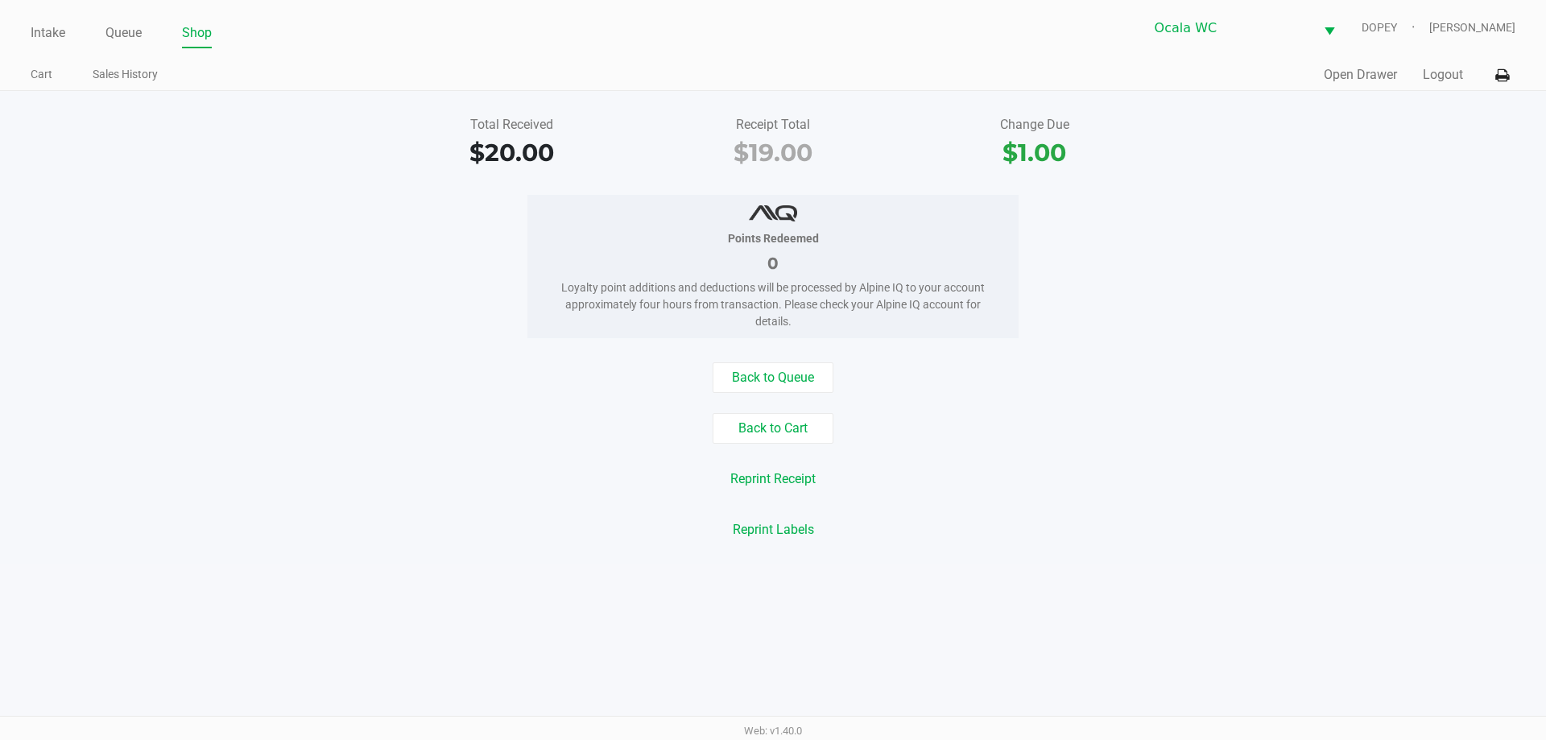
click at [432, 471] on div "Reprint Receipt" at bounding box center [773, 479] width 1570 height 31
click at [56, 36] on link "Intake" at bounding box center [48, 33] width 35 height 23
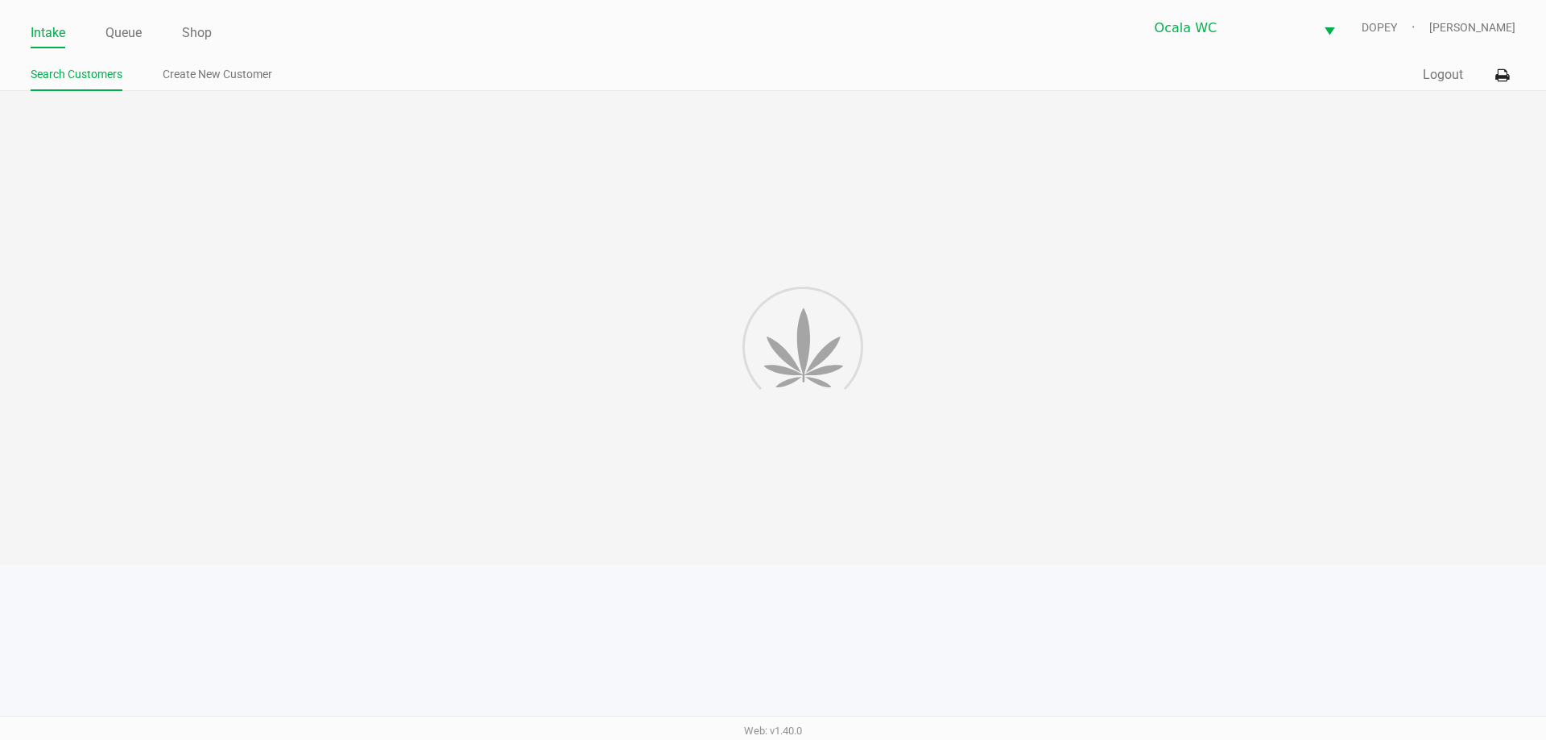
click at [45, 29] on link "Intake" at bounding box center [48, 33] width 35 height 23
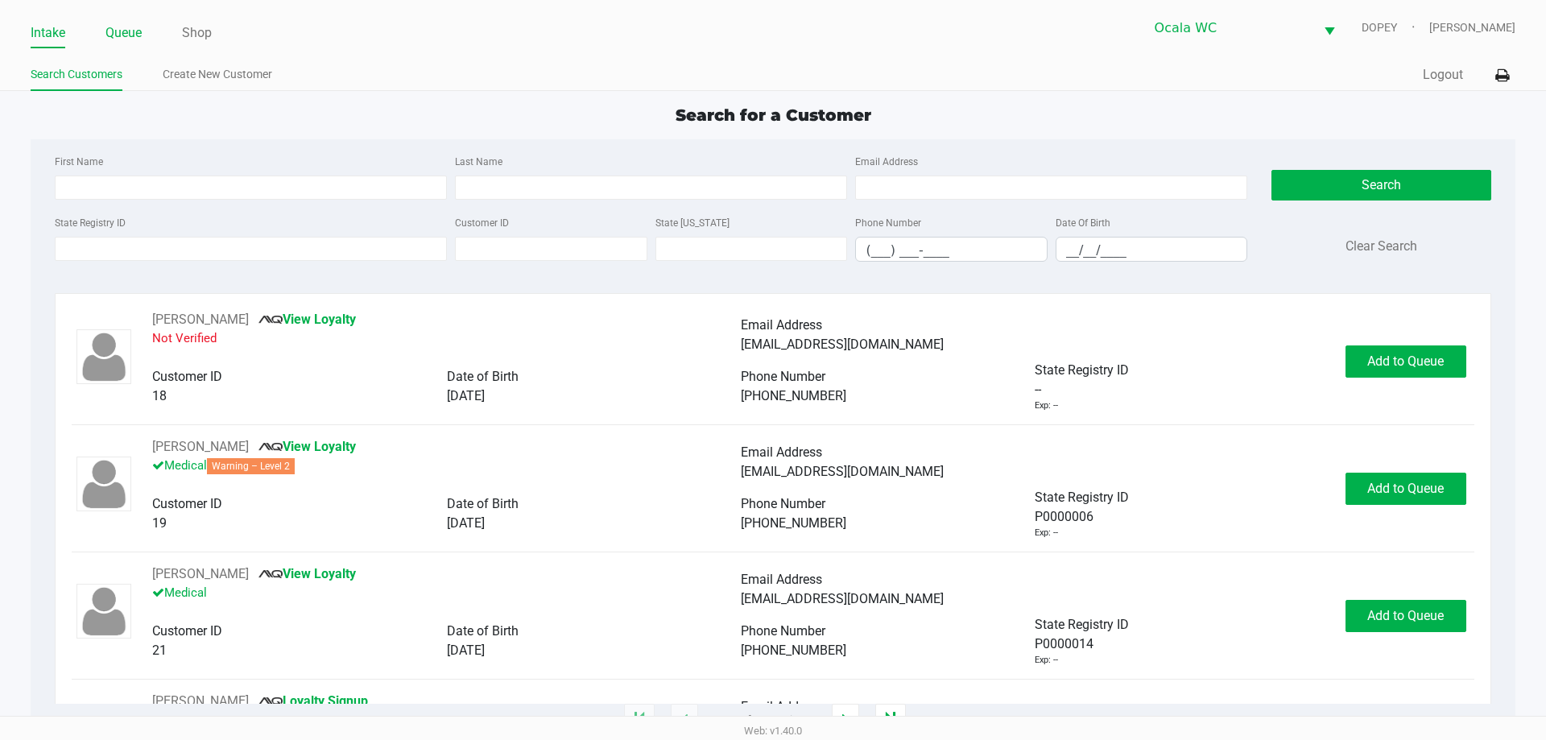
click at [130, 26] on link "Queue" at bounding box center [123, 33] width 36 height 23
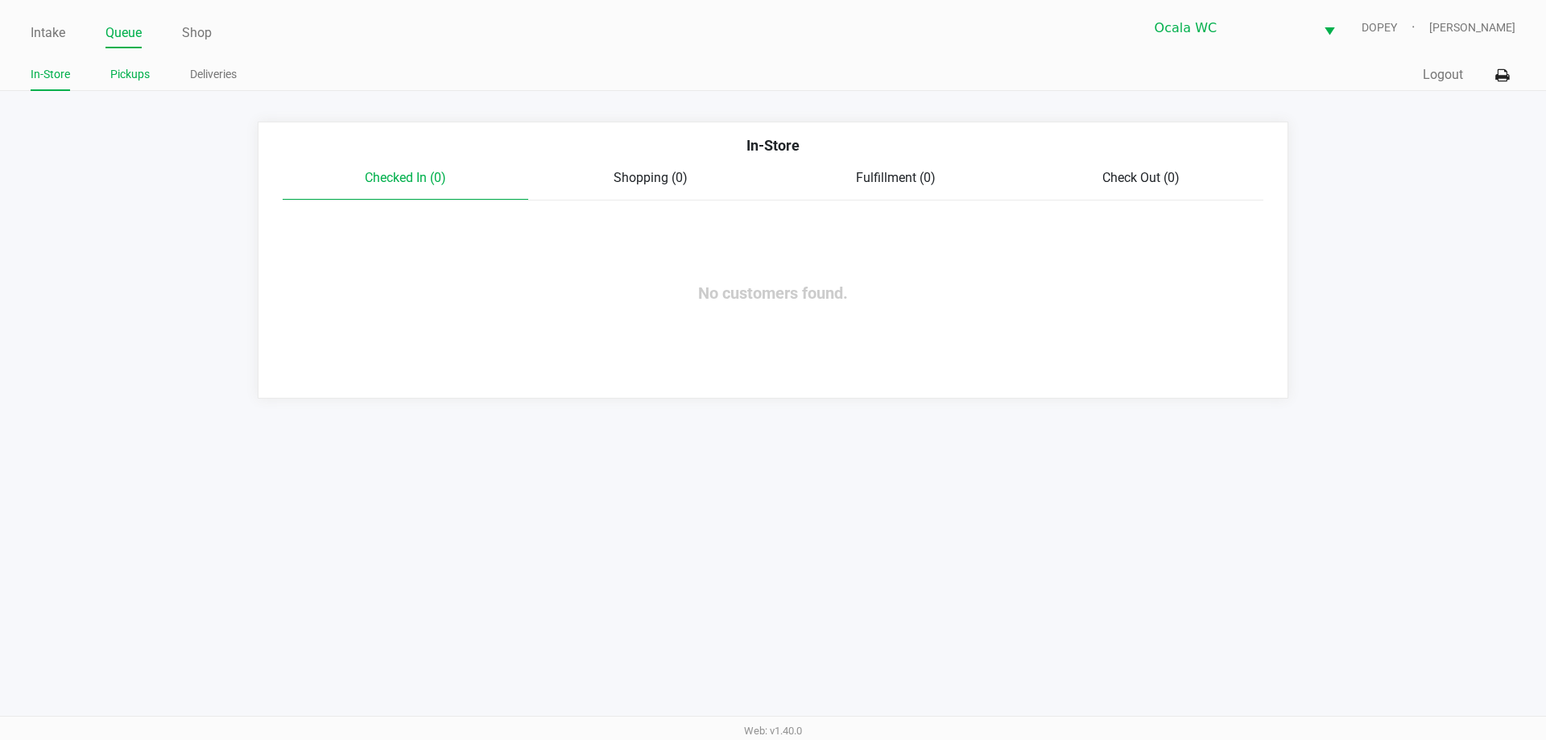
click at [121, 72] on link "Pickups" at bounding box center [129, 74] width 39 height 20
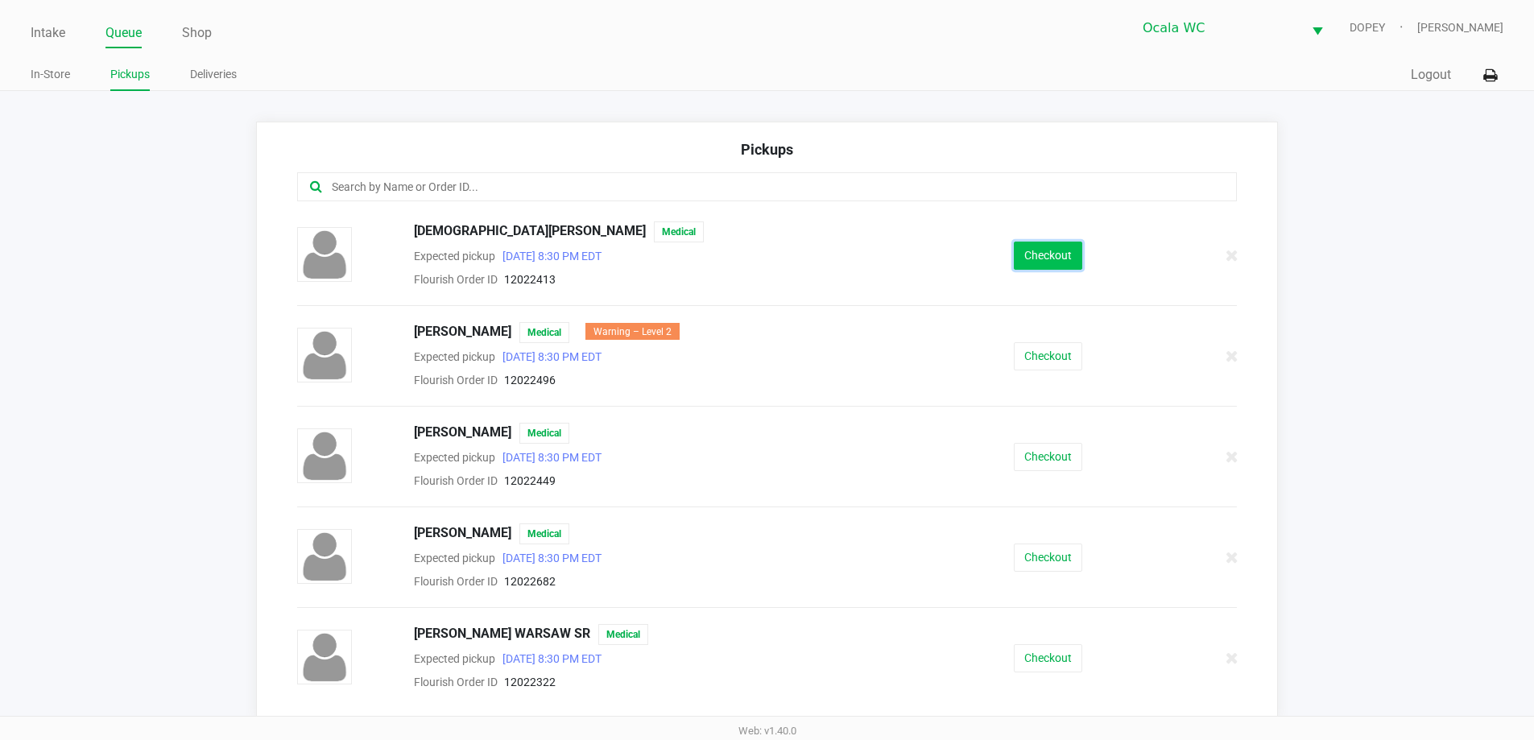
click at [1035, 253] on button "Checkout" at bounding box center [1048, 256] width 68 height 28
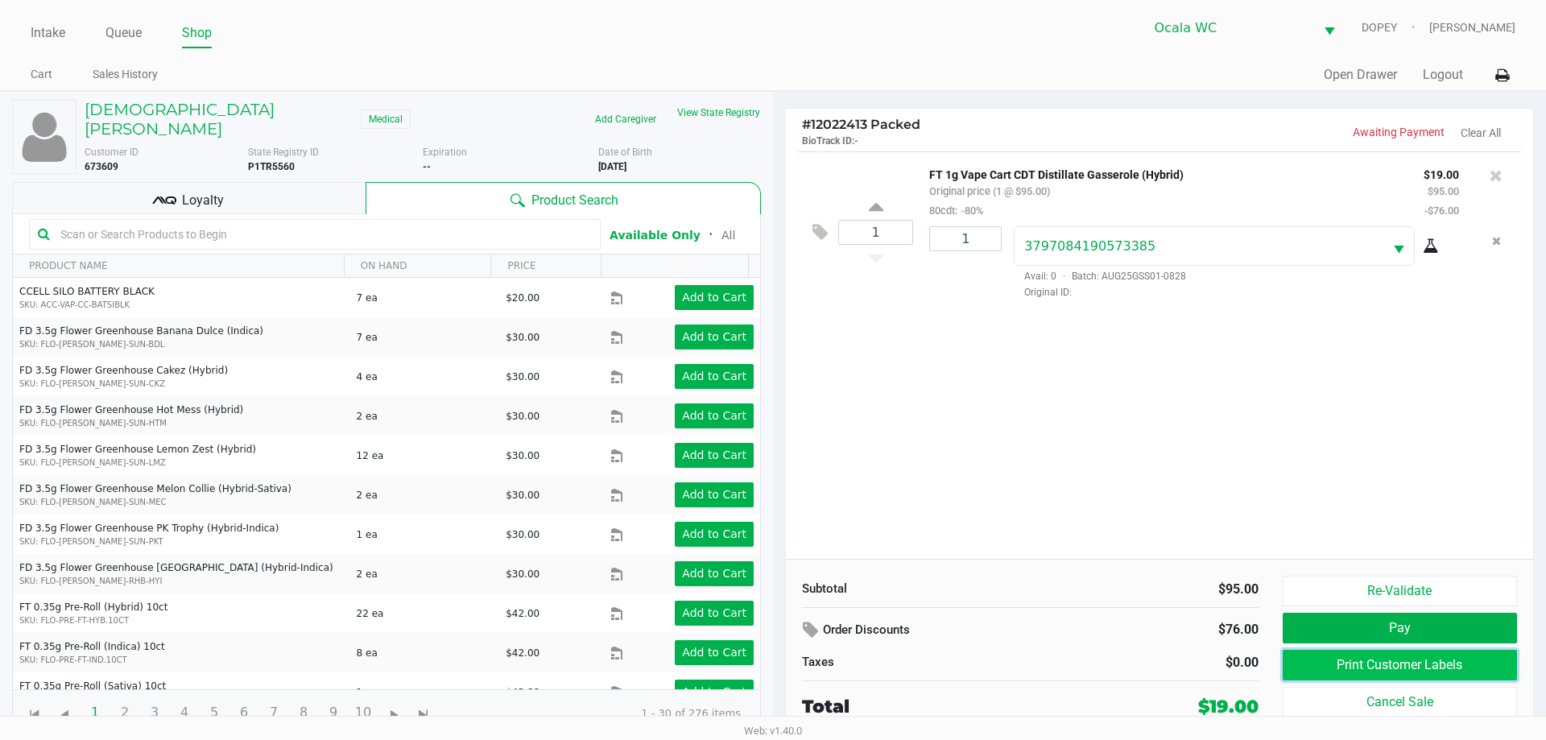
click at [1316, 659] on button "Print Customer Labels" at bounding box center [1400, 665] width 234 height 31
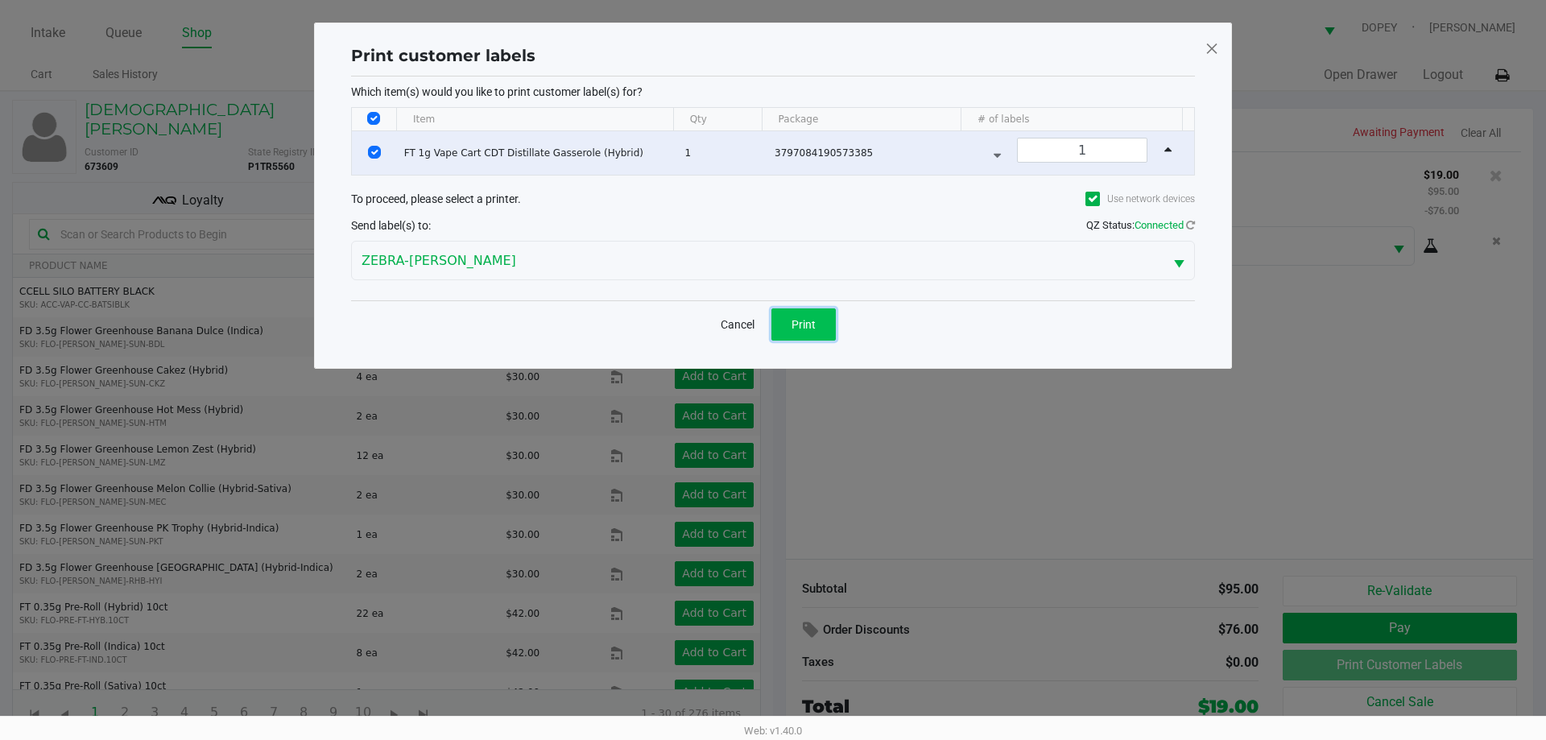
click at [816, 316] on button "Print" at bounding box center [803, 324] width 64 height 32
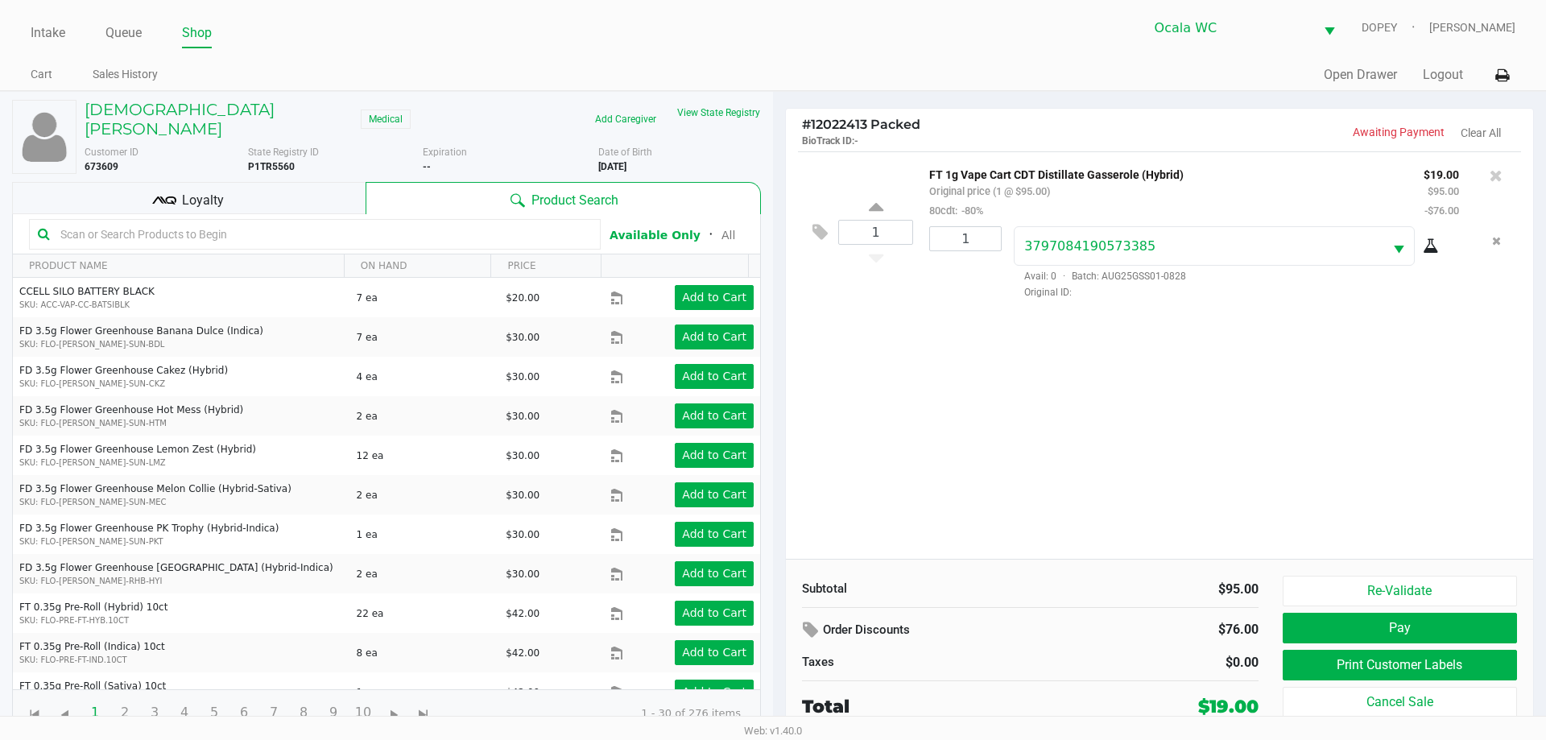
click at [1329, 630] on button "Pay" at bounding box center [1400, 628] width 234 height 31
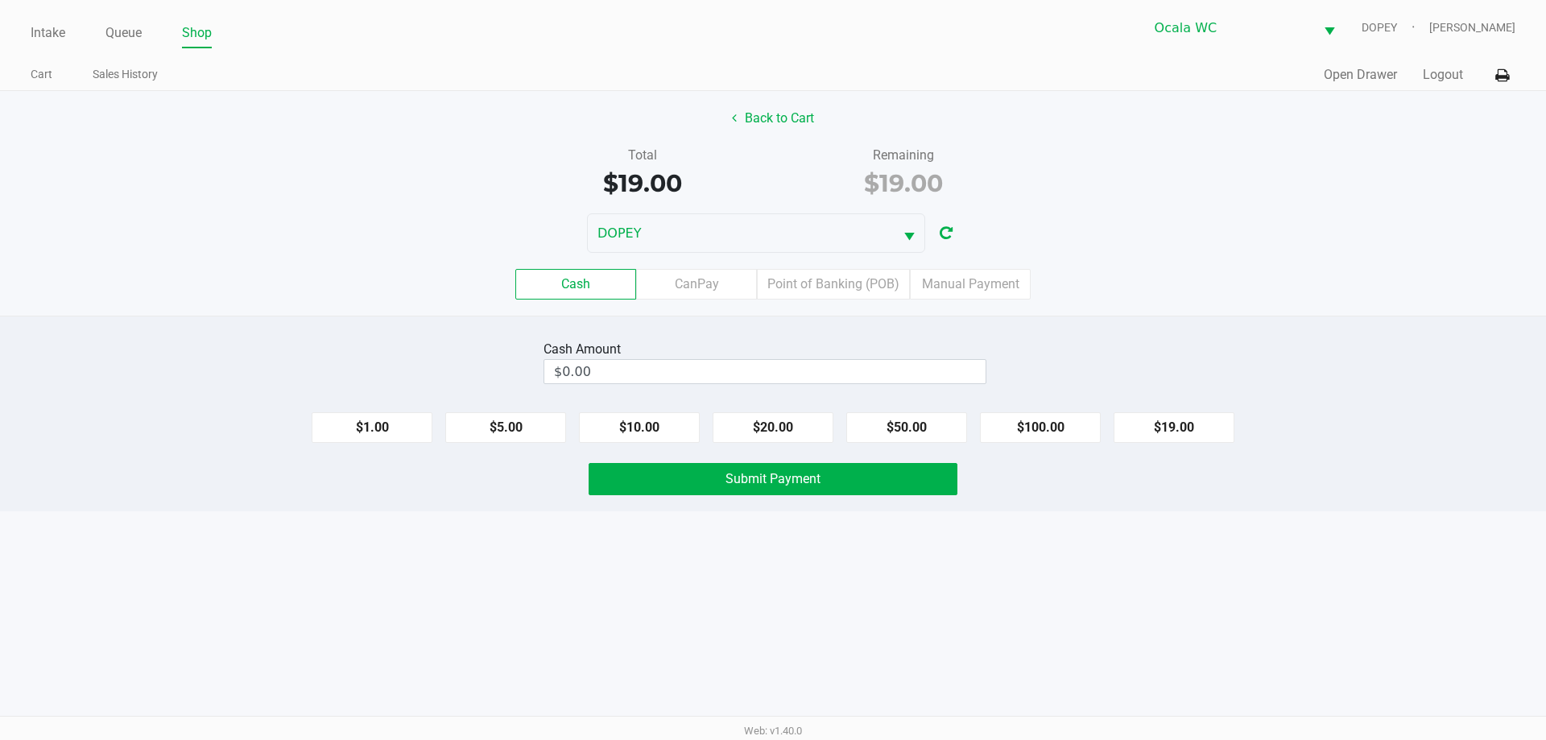
click at [940, 671] on div "Intake Queue Shop Ocala WC DOPEY Alicia Sieg Cart Sales History Quick Sale Open…" at bounding box center [773, 370] width 1546 height 740
click at [1182, 429] on button "$19.00" at bounding box center [1174, 427] width 121 height 31
type input "$19.00"
click at [832, 478] on button "Submit Payment" at bounding box center [773, 479] width 369 height 32
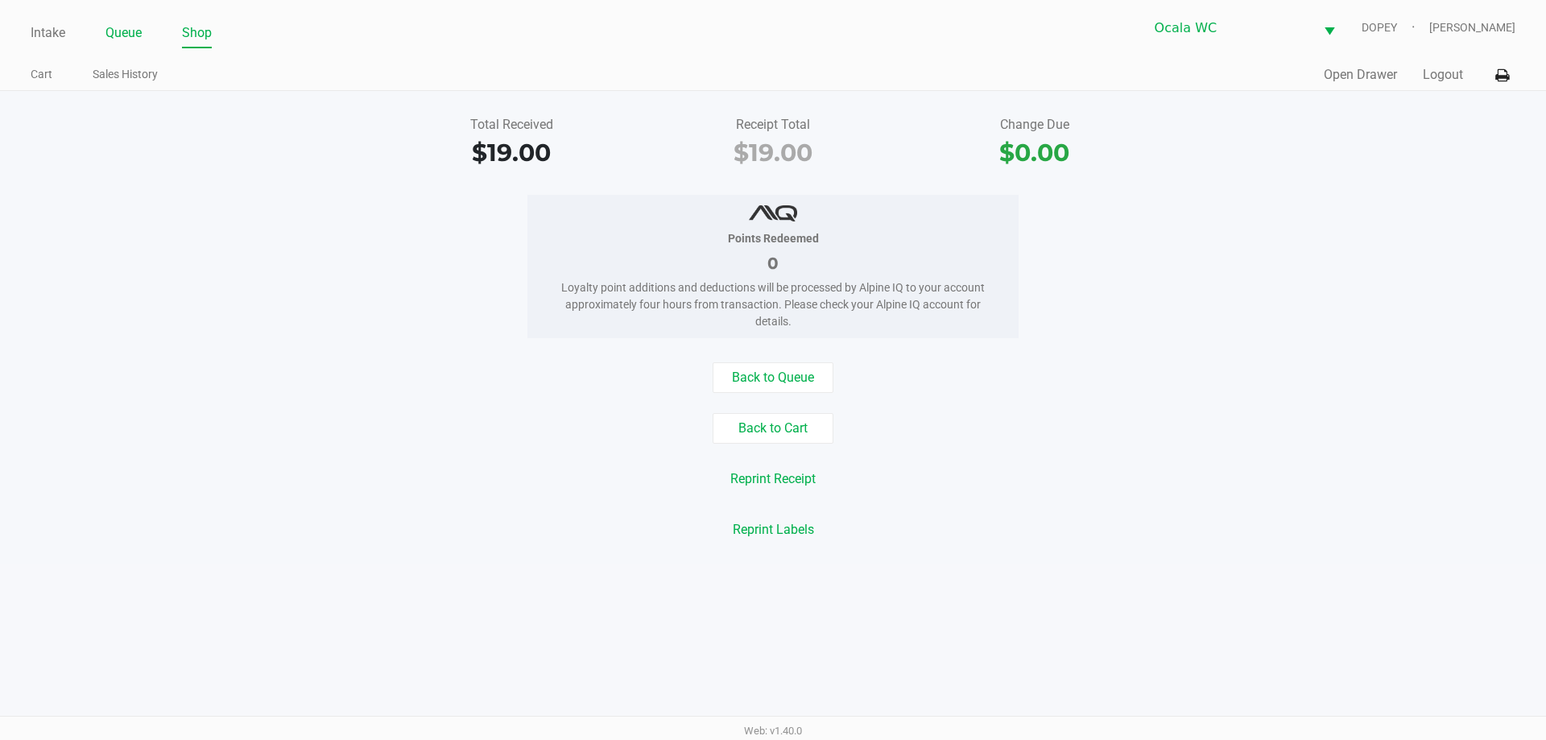
click at [109, 27] on link "Queue" at bounding box center [123, 33] width 36 height 23
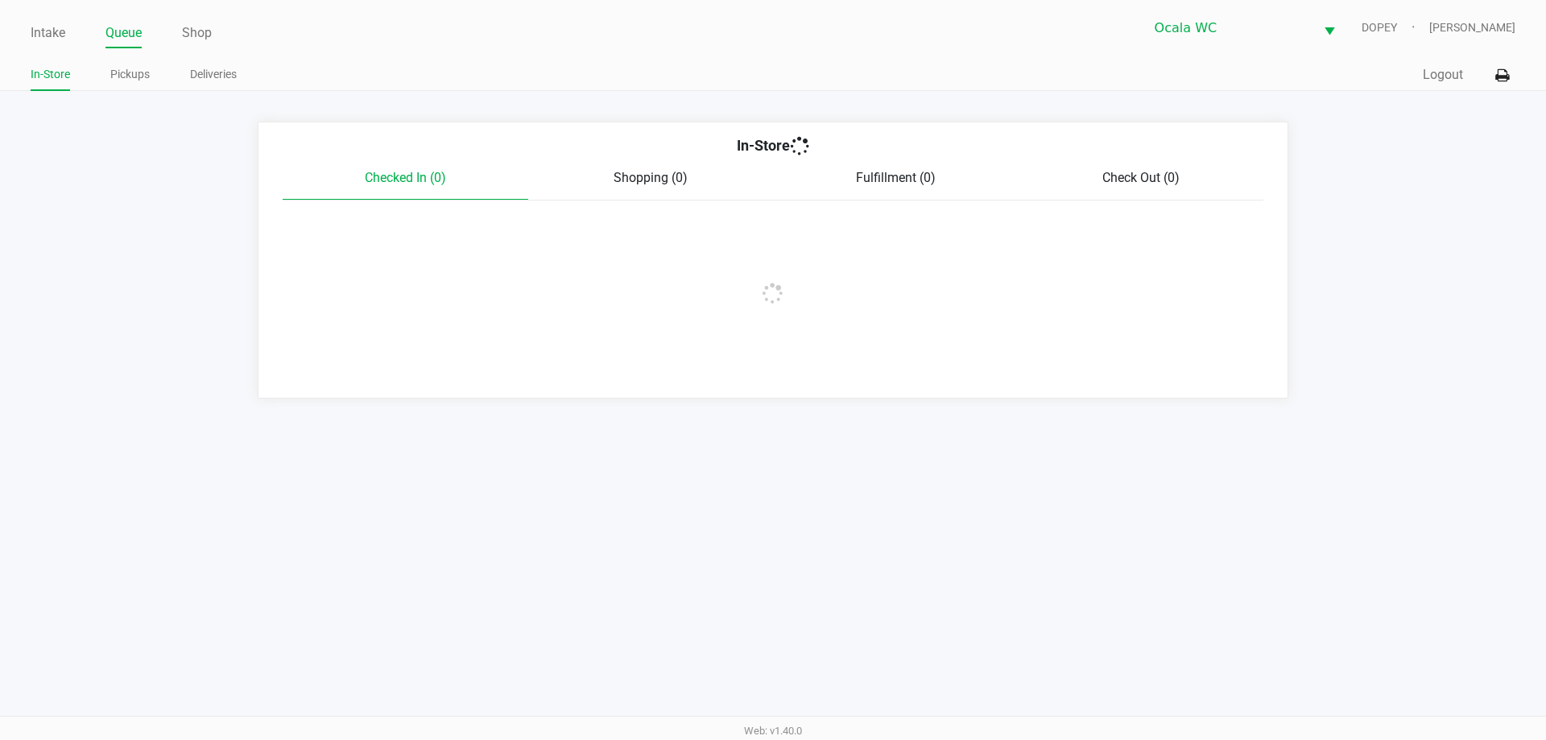
click at [118, 72] on link "Pickups" at bounding box center [129, 74] width 39 height 20
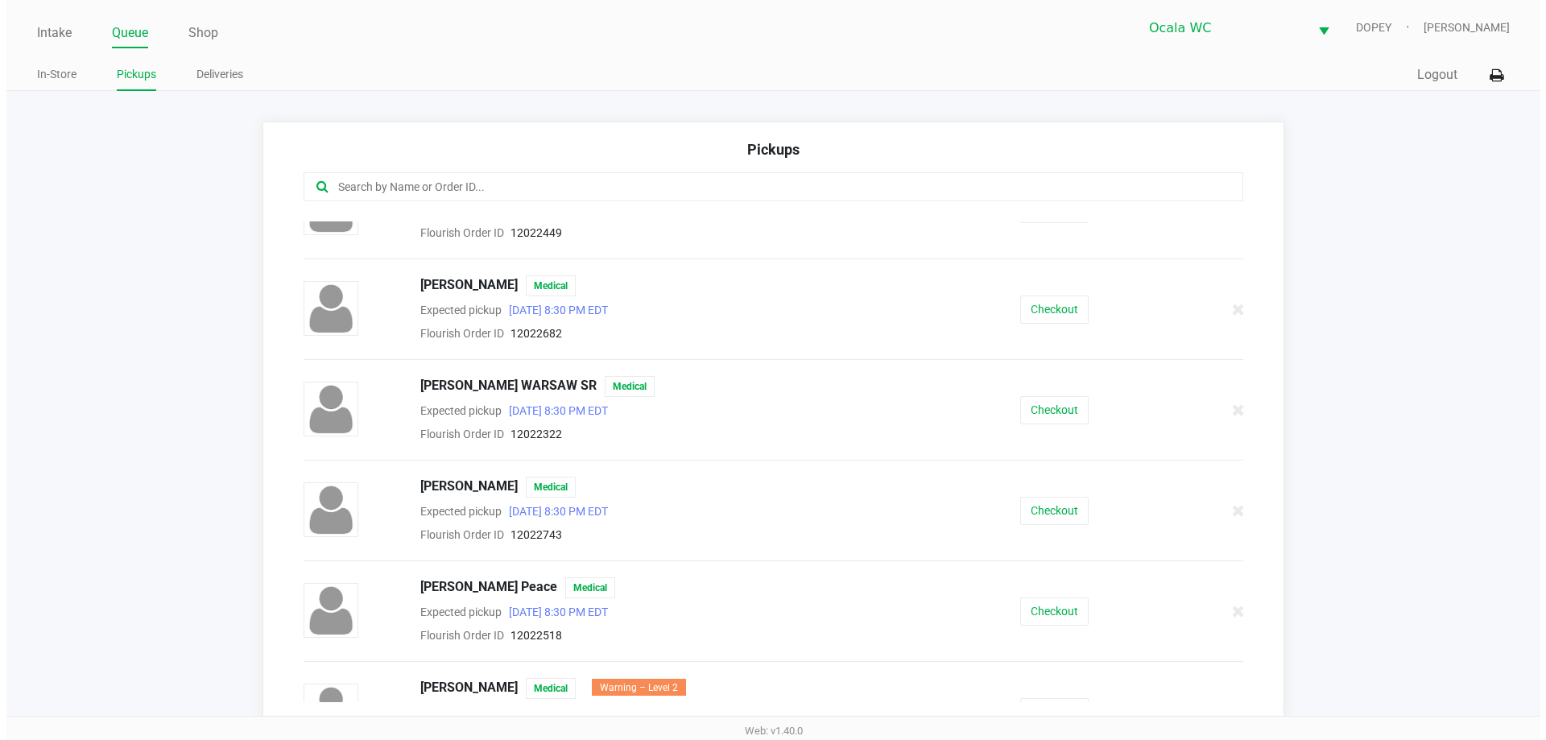
scroll to position [191, 0]
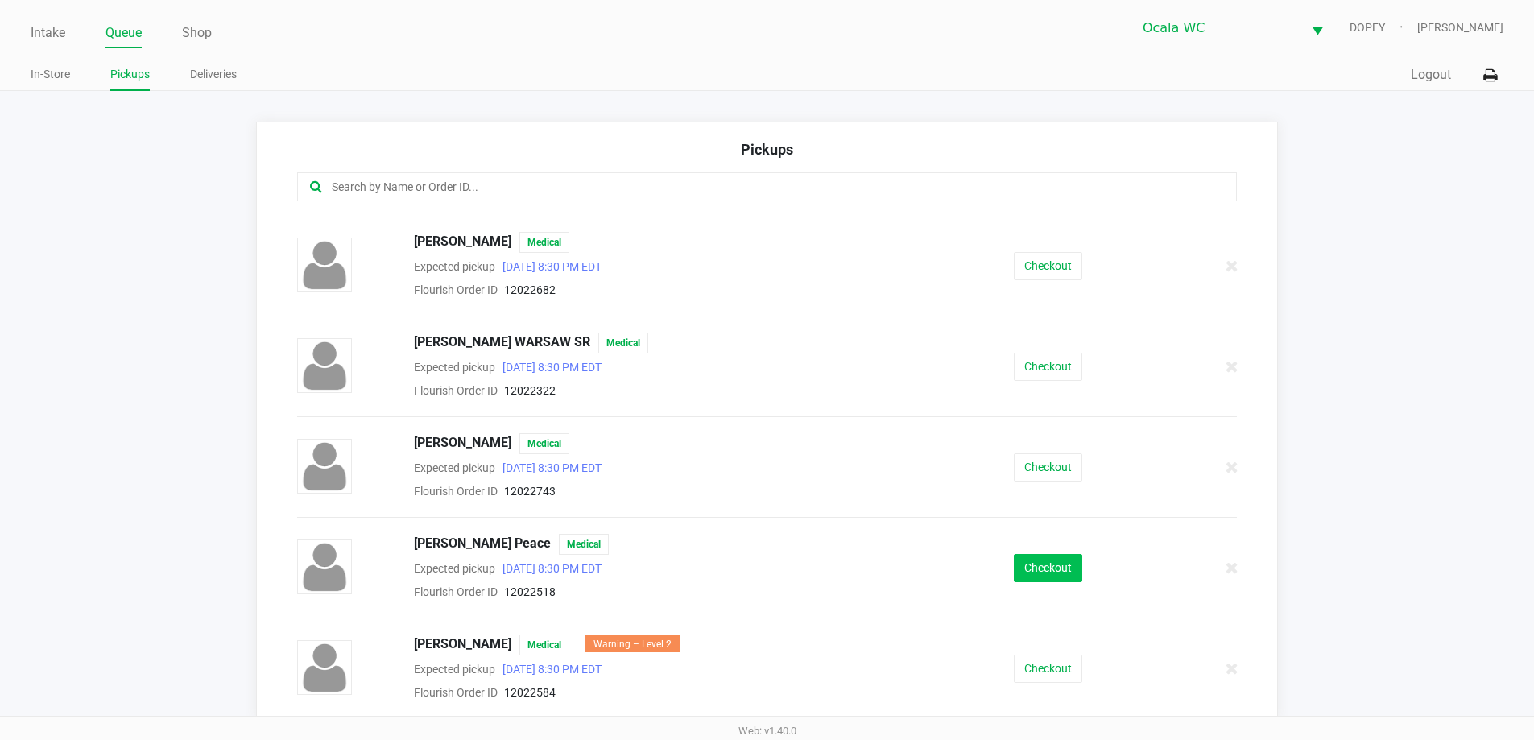
click at [1041, 566] on button "Checkout" at bounding box center [1048, 568] width 68 height 28
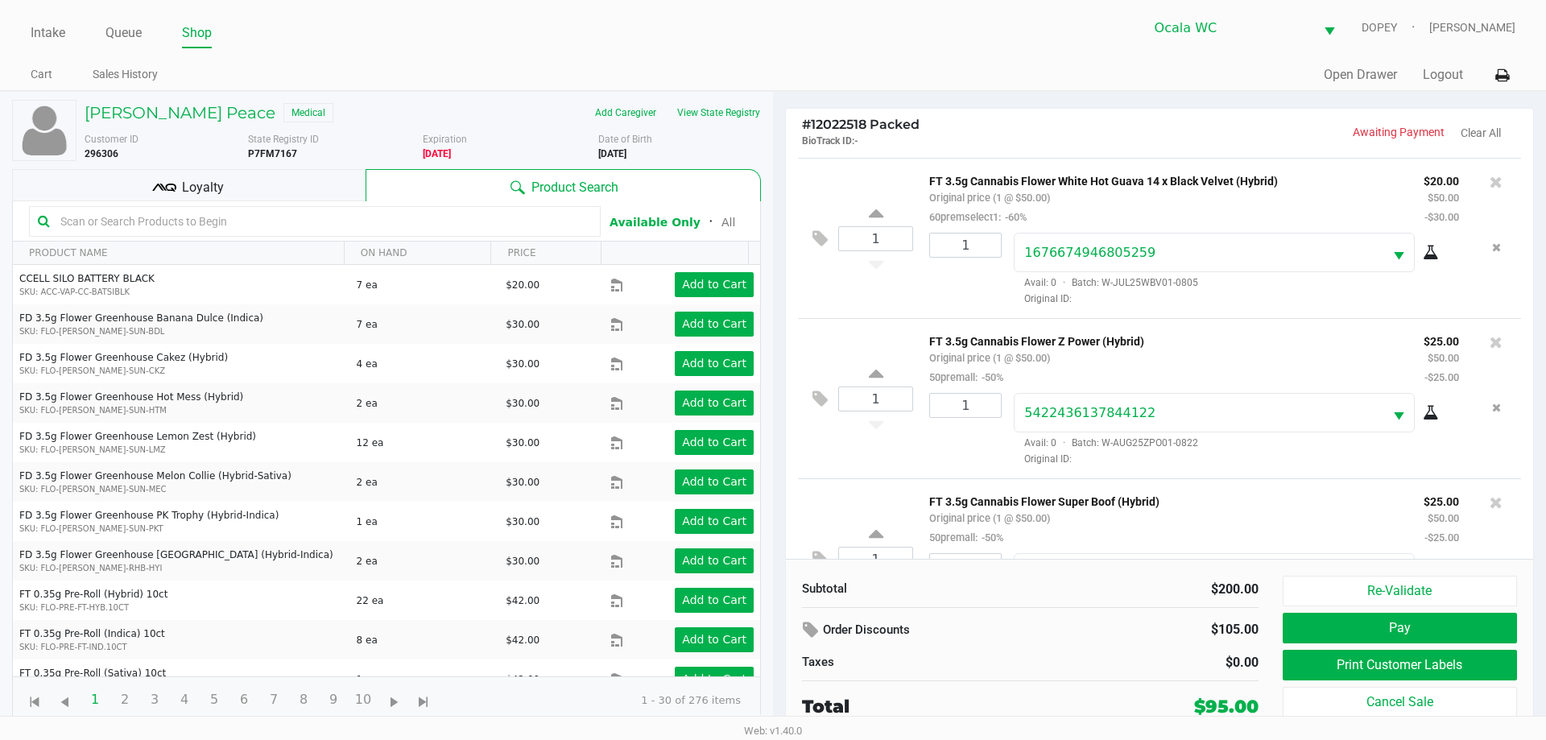
scroll to position [161, 0]
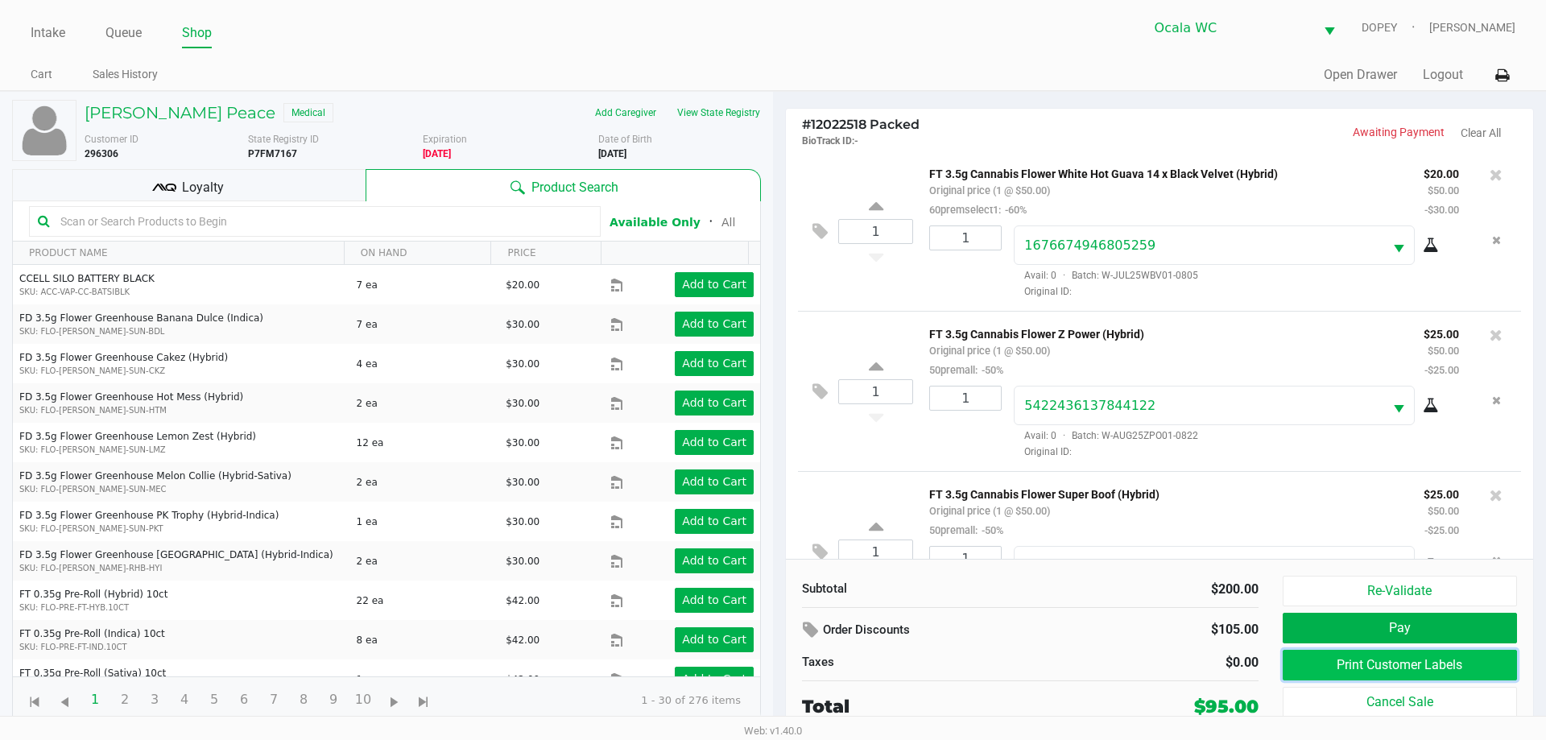
click at [1396, 664] on button "Print Customer Labels" at bounding box center [1400, 665] width 234 height 31
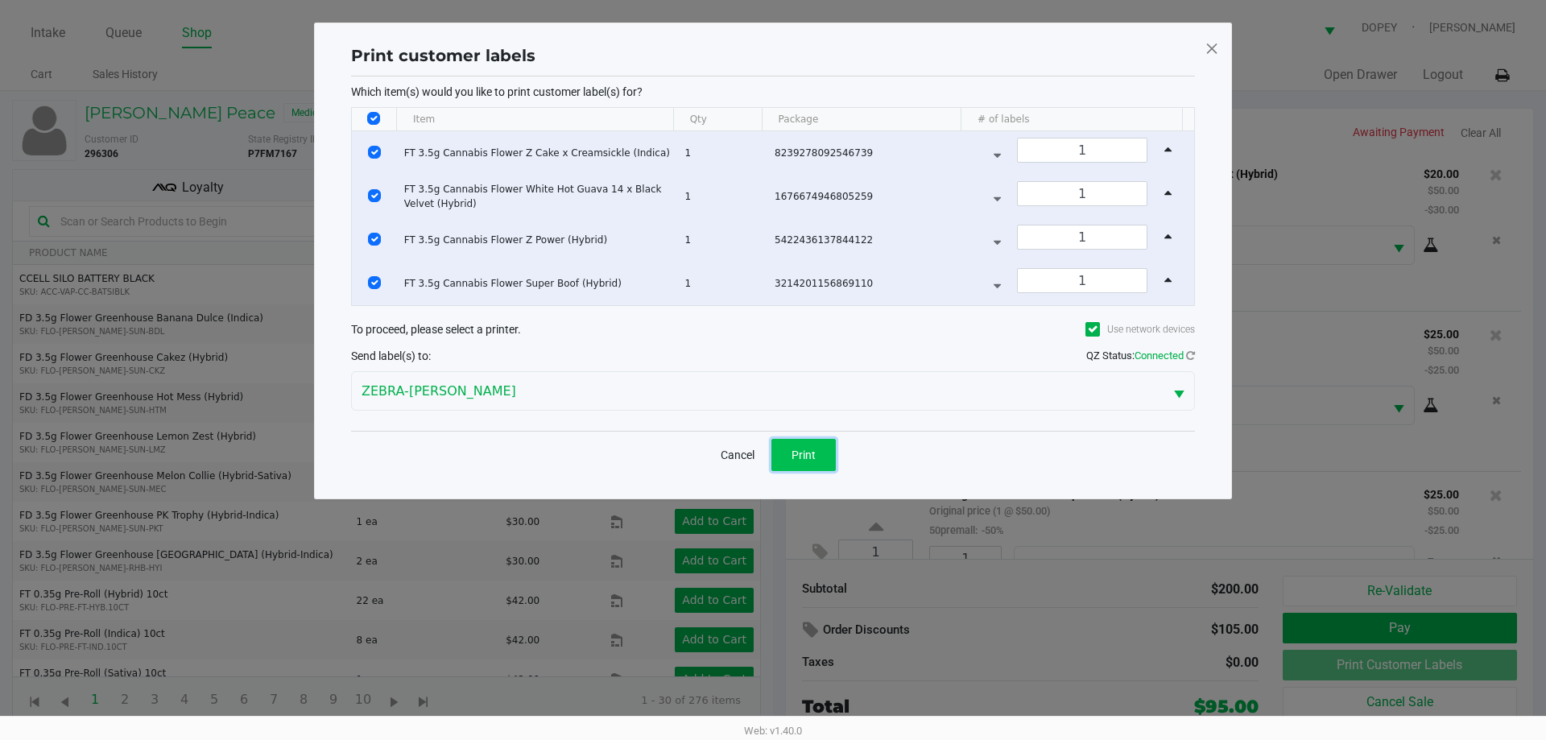
click at [812, 451] on span "Print" at bounding box center [803, 454] width 24 height 13
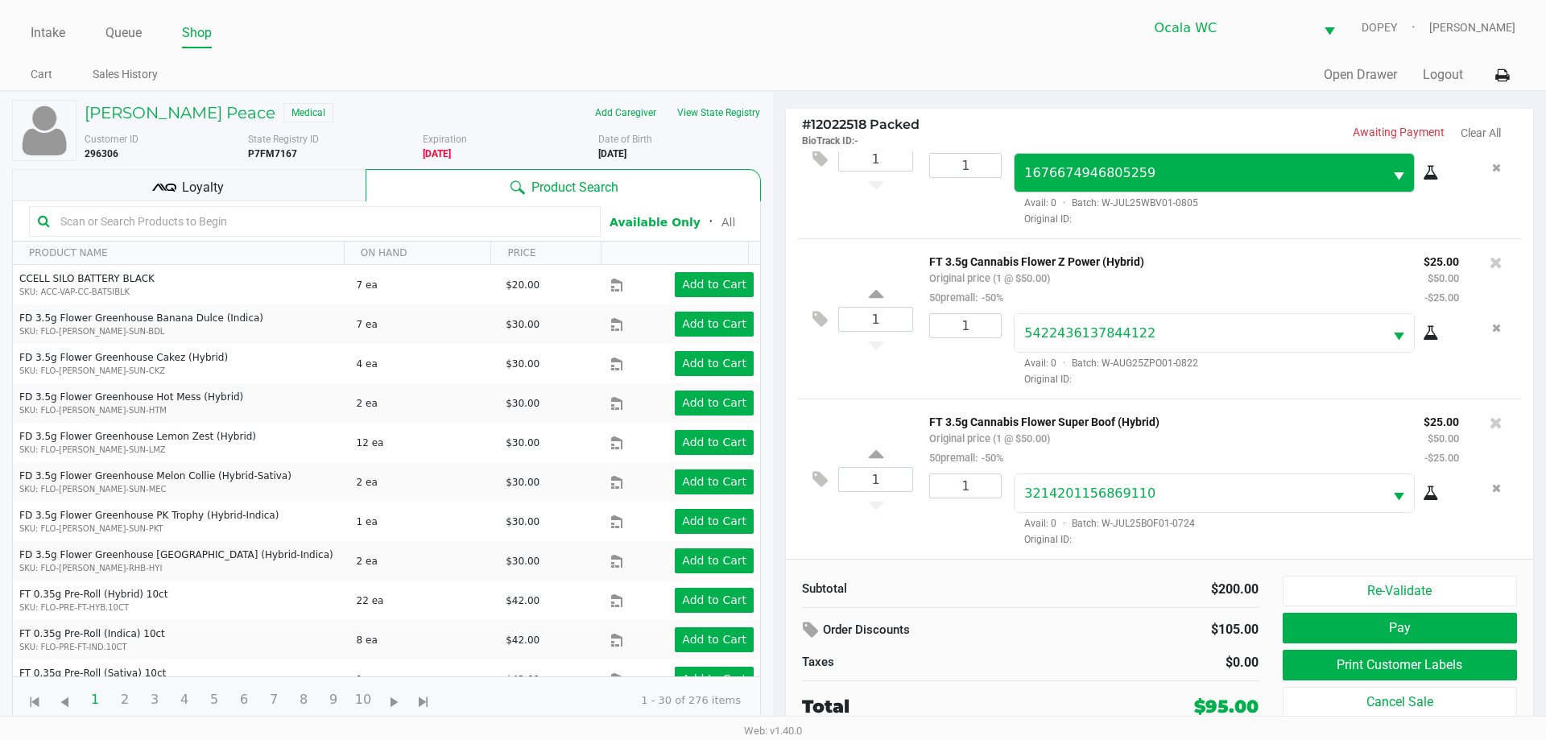
scroll to position [237, 0]
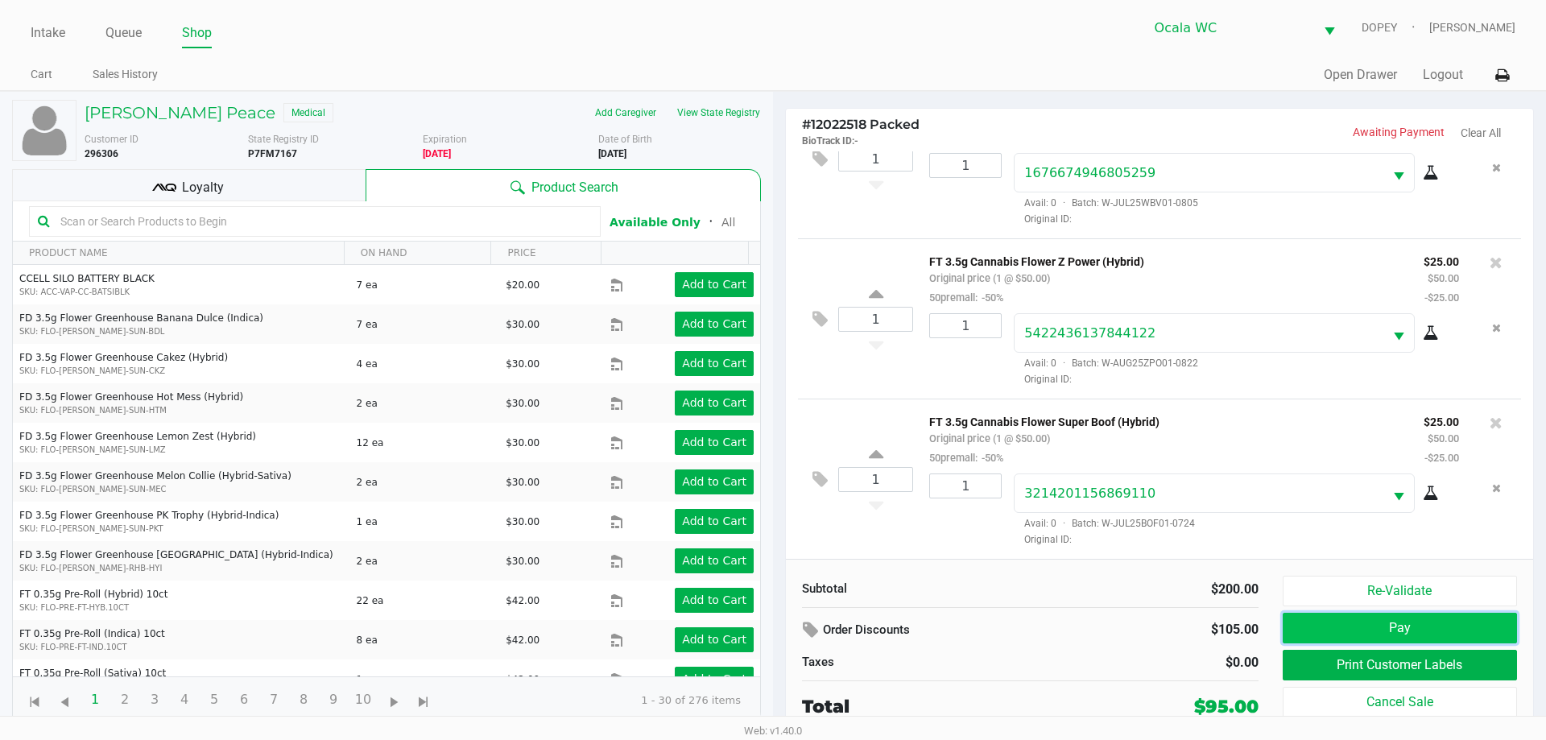
click at [1382, 638] on button "Pay" at bounding box center [1400, 628] width 234 height 31
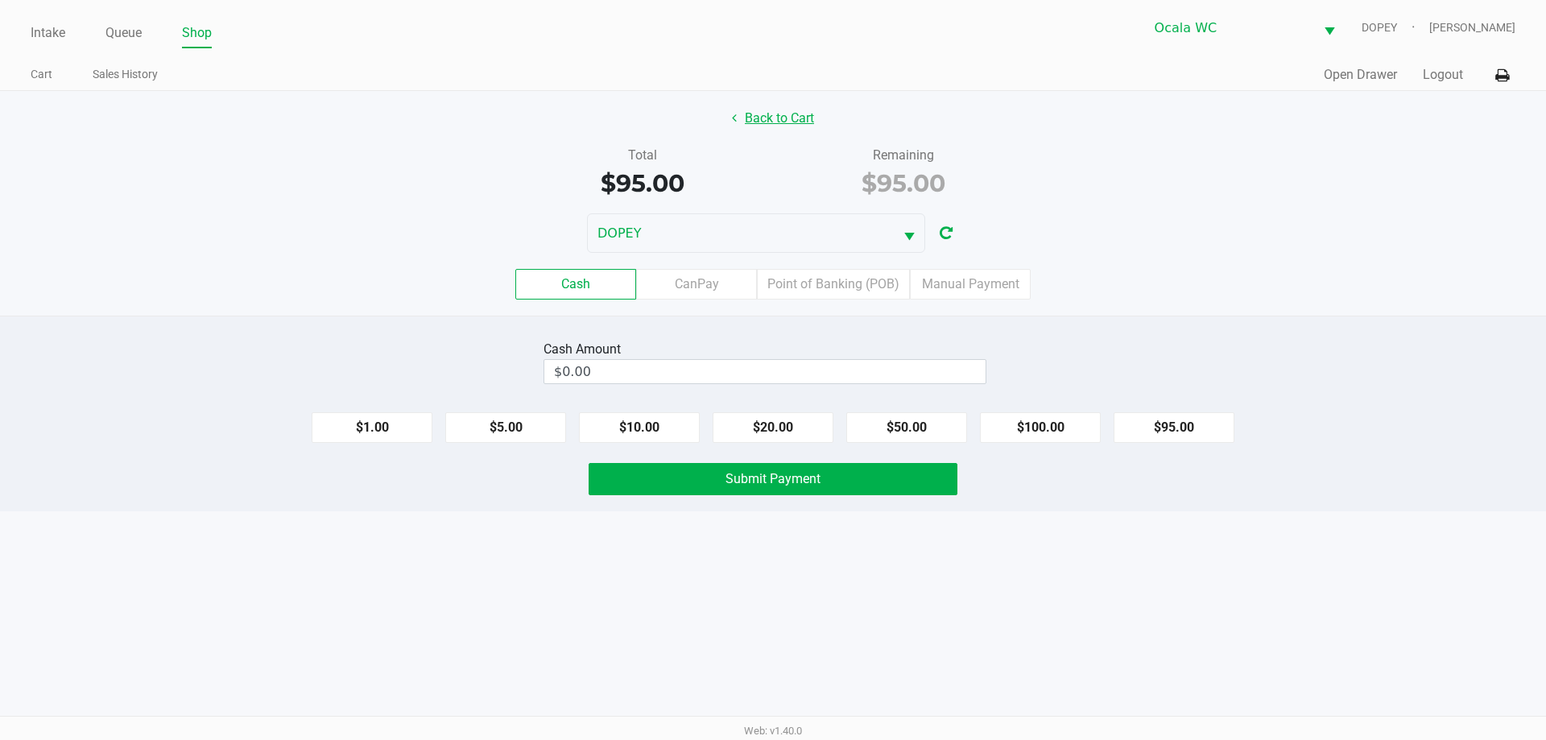
click at [781, 104] on button "Back to Cart" at bounding box center [772, 118] width 103 height 31
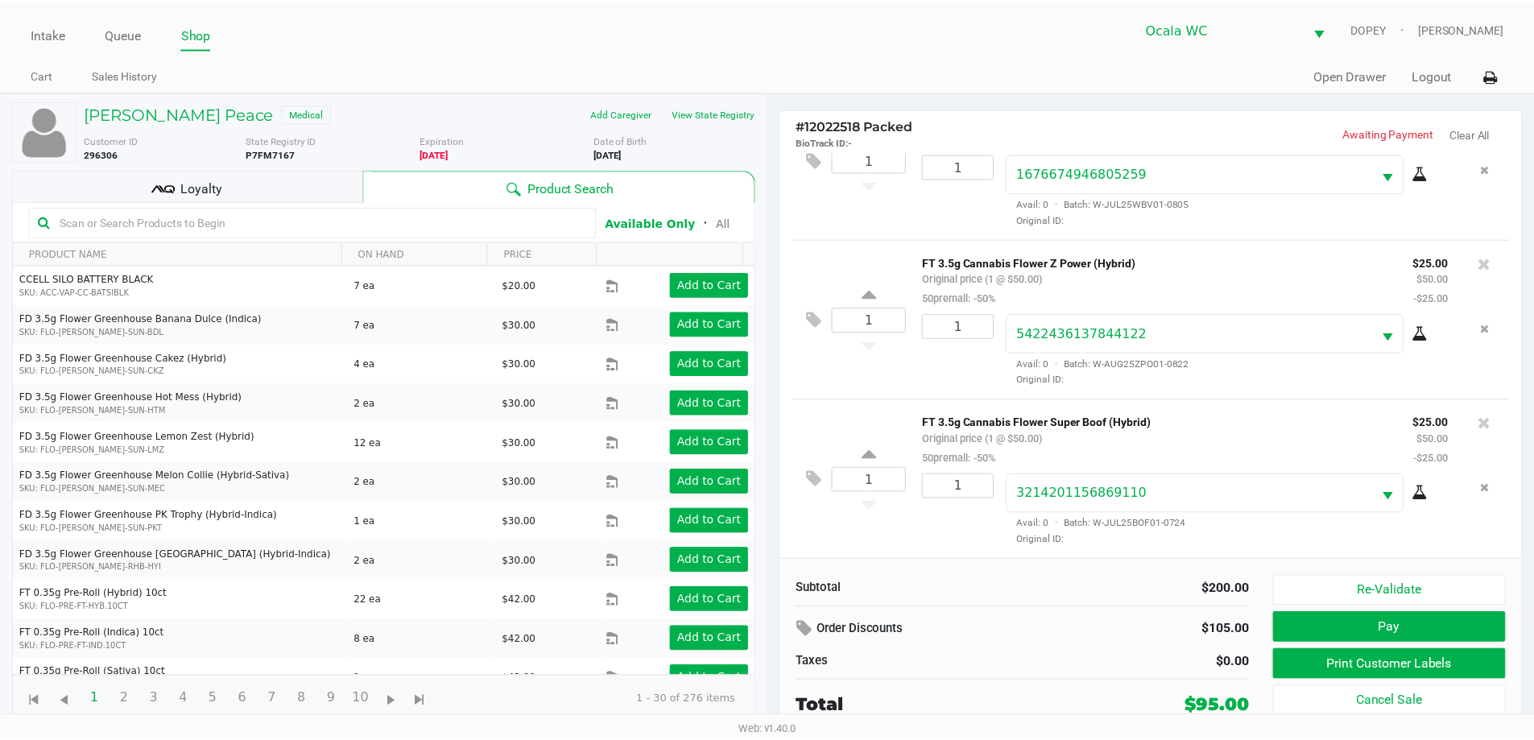
scroll to position [237, 0]
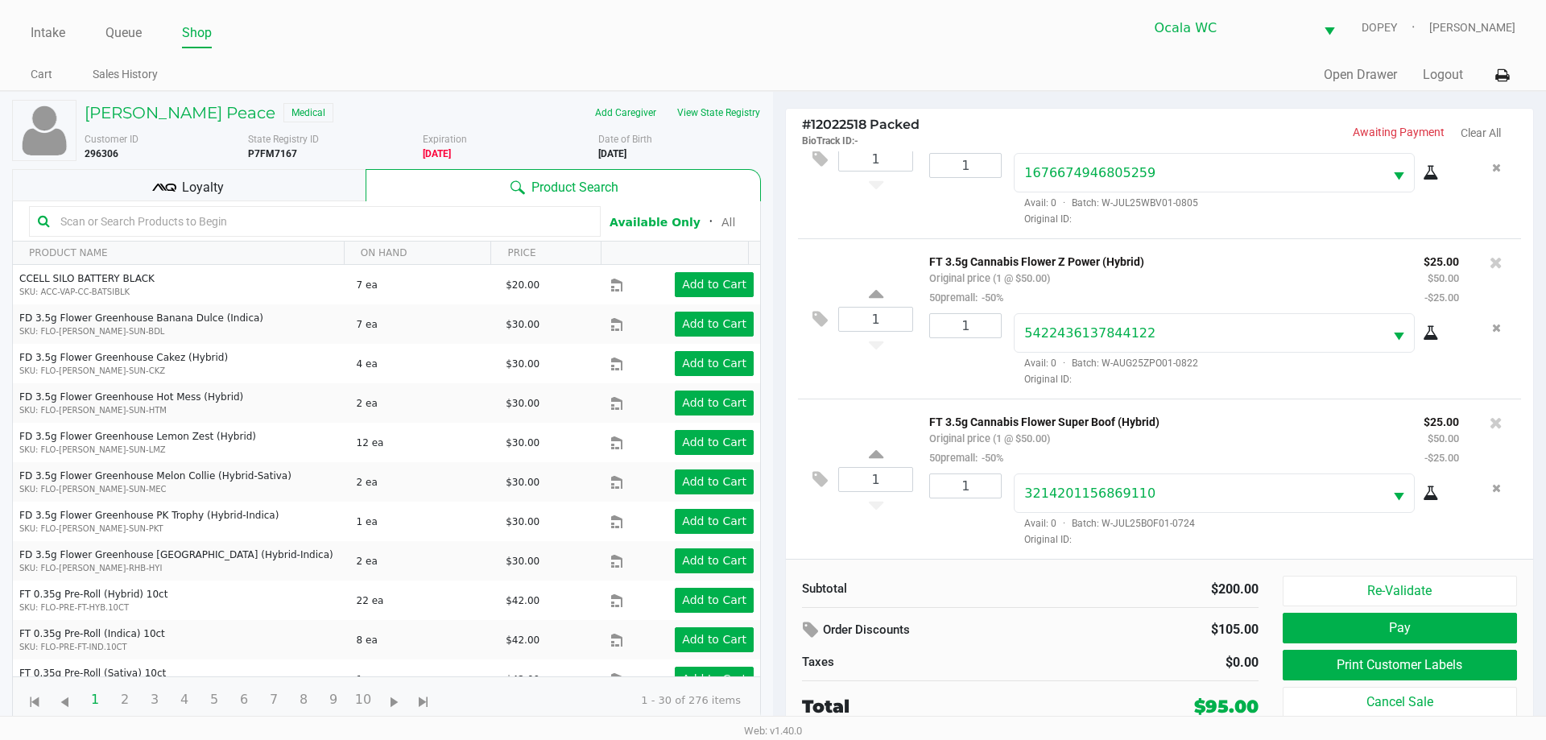
click at [281, 187] on div "Loyalty" at bounding box center [188, 185] width 353 height 32
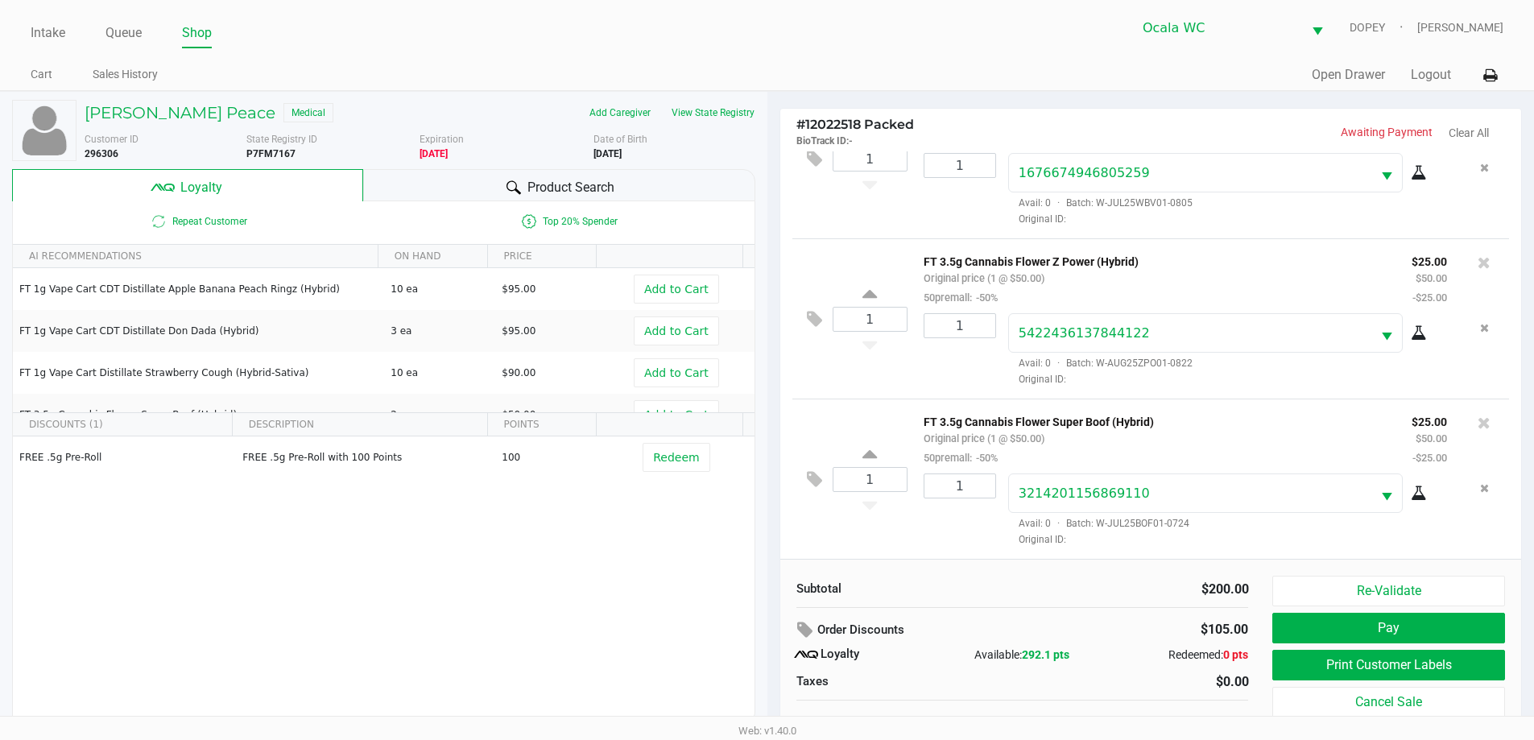
scroll to position [16, 0]
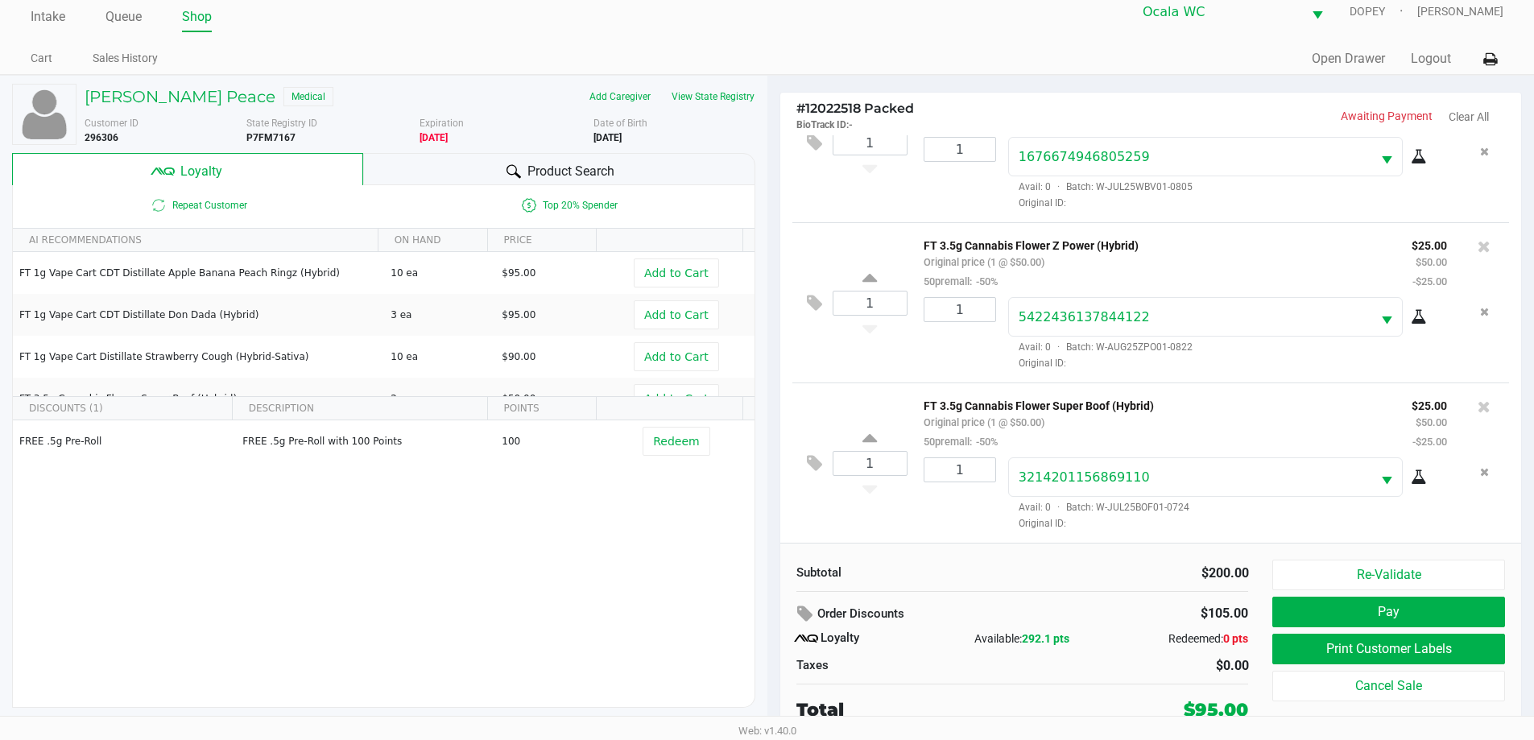
click at [979, 80] on div "# 12022518 Packed BioTrack ID: - Awaiting Payment Clear All 1 FT 3.5g Cannabis …" at bounding box center [1150, 408] width 767 height 664
click at [1303, 612] on button "Pay" at bounding box center [1388, 612] width 232 height 31
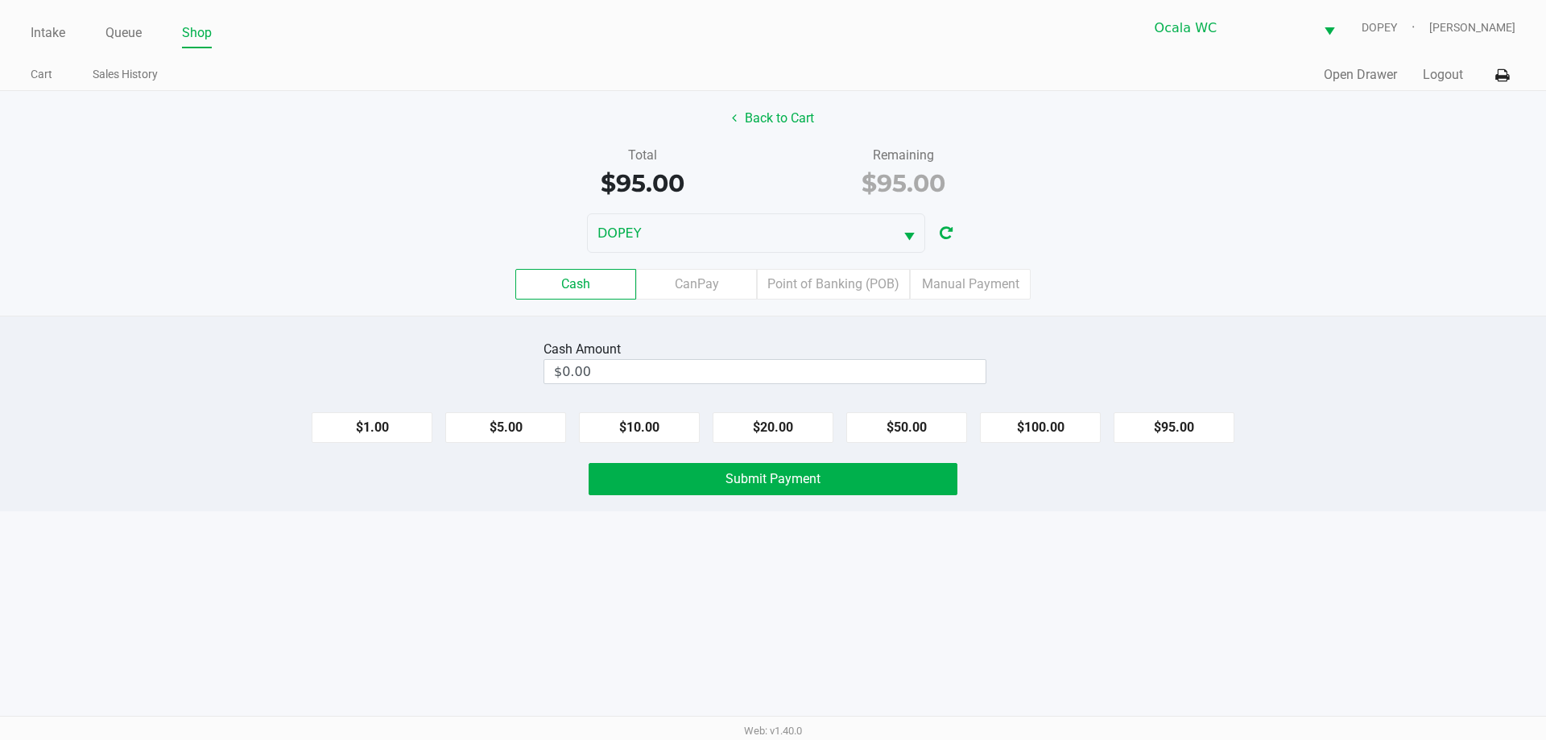
click at [1163, 428] on button "$95.00" at bounding box center [1174, 427] width 121 height 31
type input "$95.00"
click at [895, 477] on button "Submit Payment" at bounding box center [773, 479] width 369 height 32
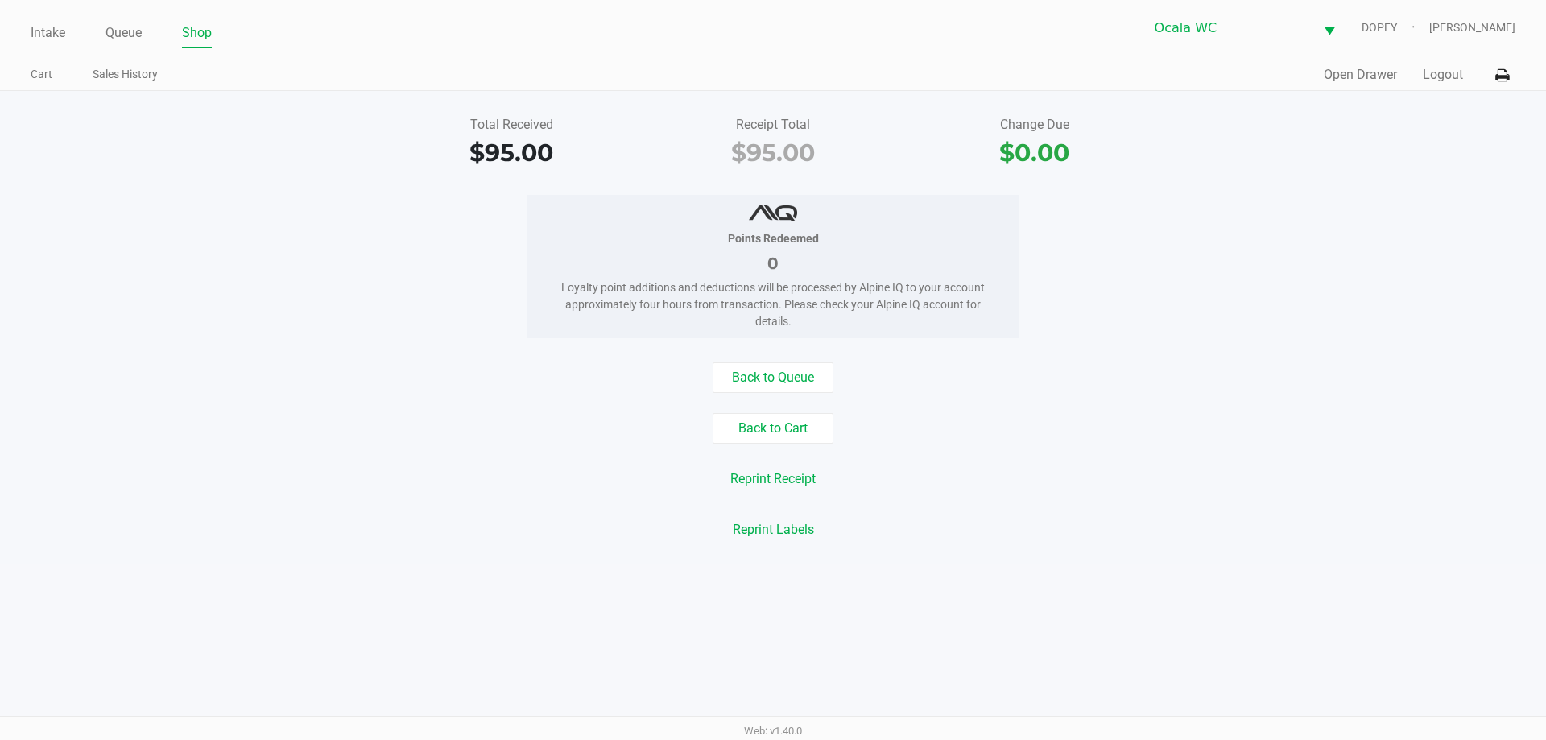
click at [45, 34] on link "Intake" at bounding box center [48, 33] width 35 height 23
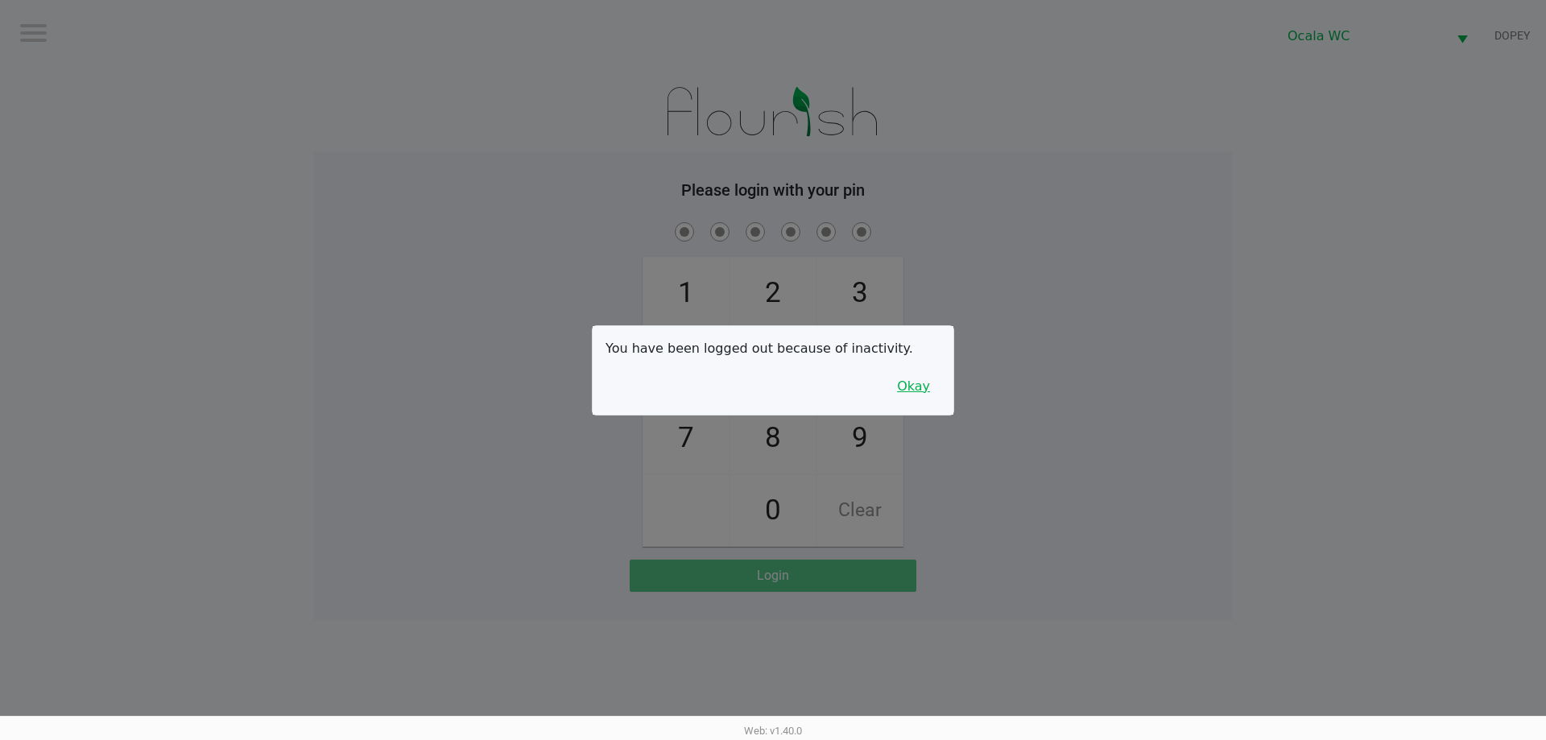
click at [923, 398] on button "Okay" at bounding box center [913, 386] width 54 height 31
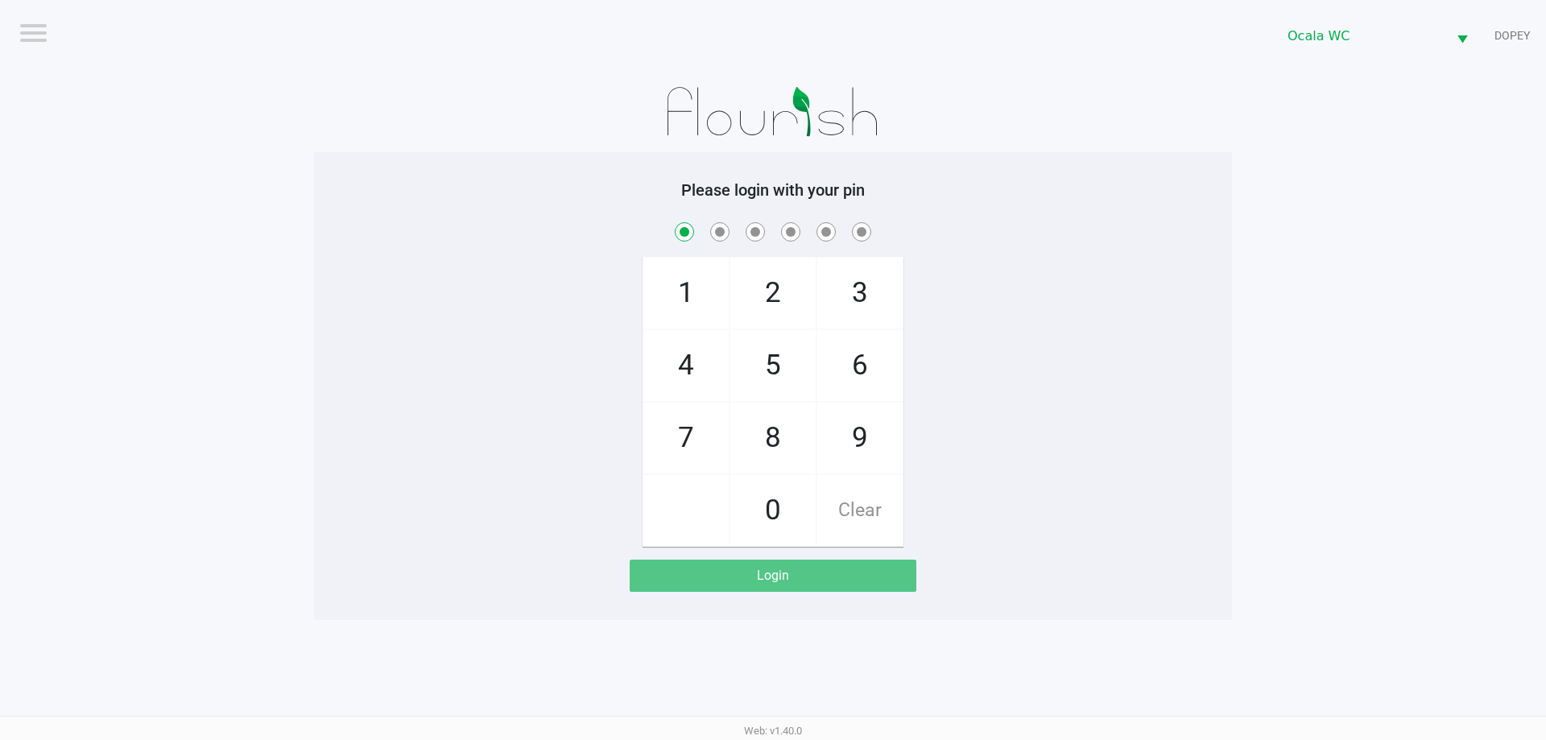
checkbox input "true"
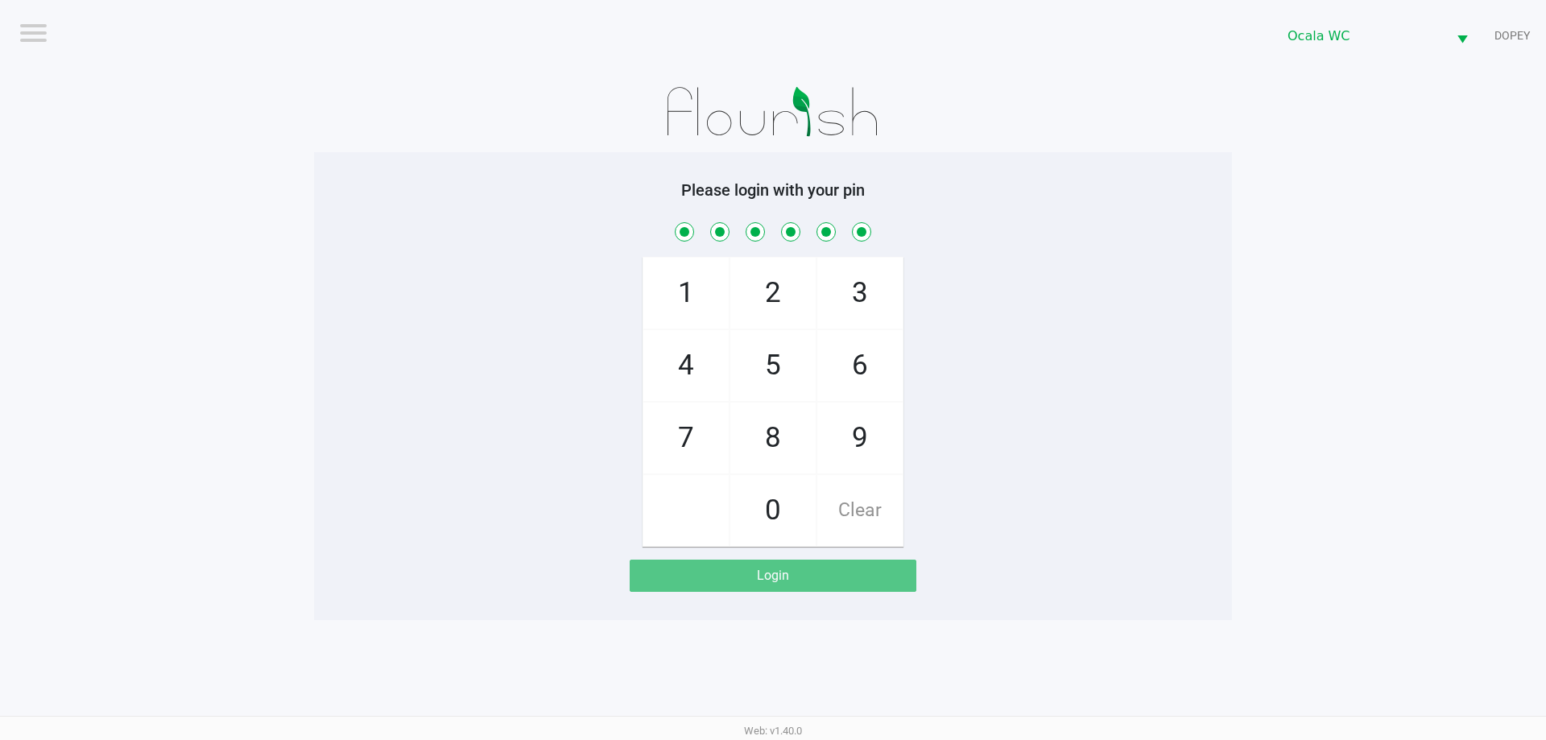
checkbox input "true"
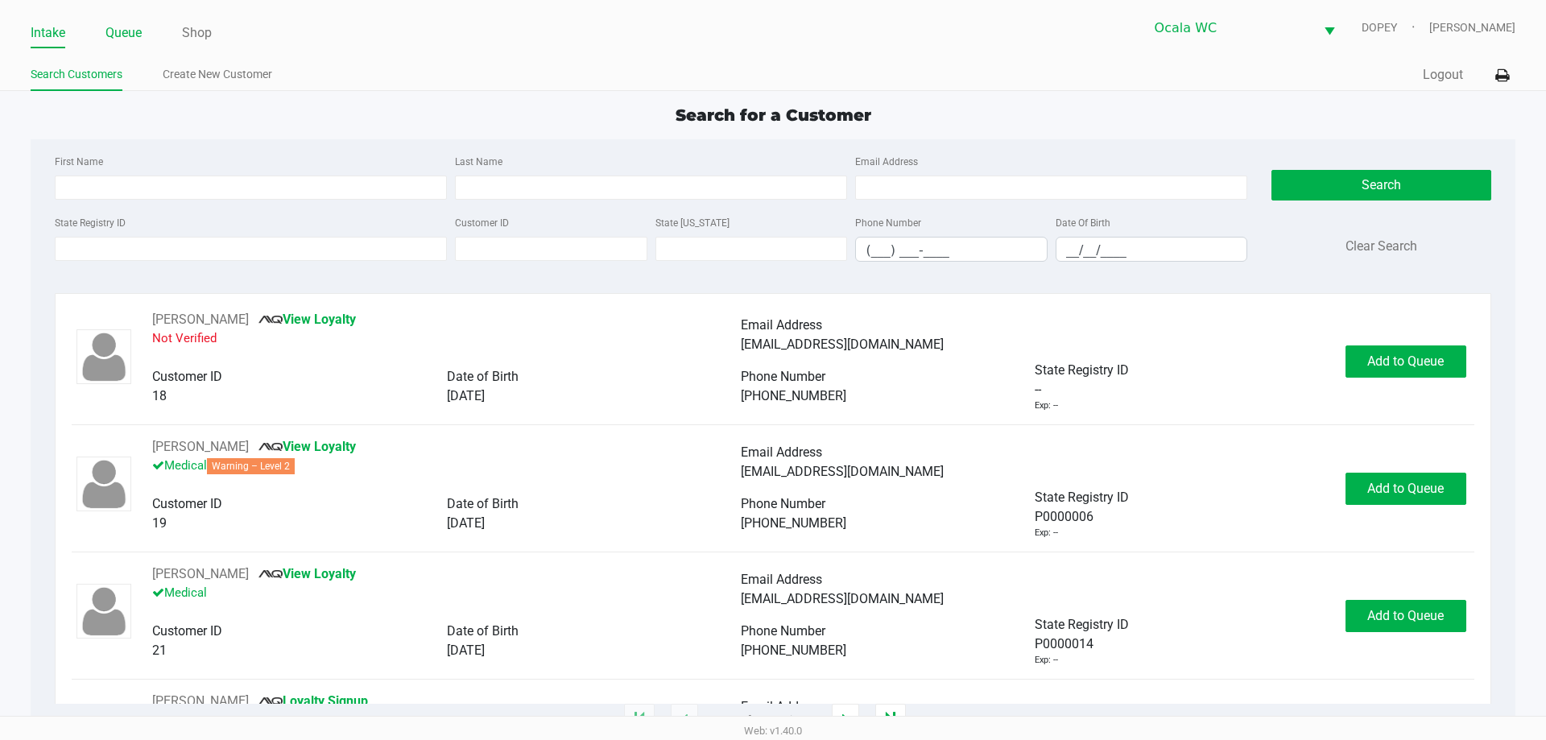
click at [109, 31] on link "Queue" at bounding box center [123, 33] width 36 height 23
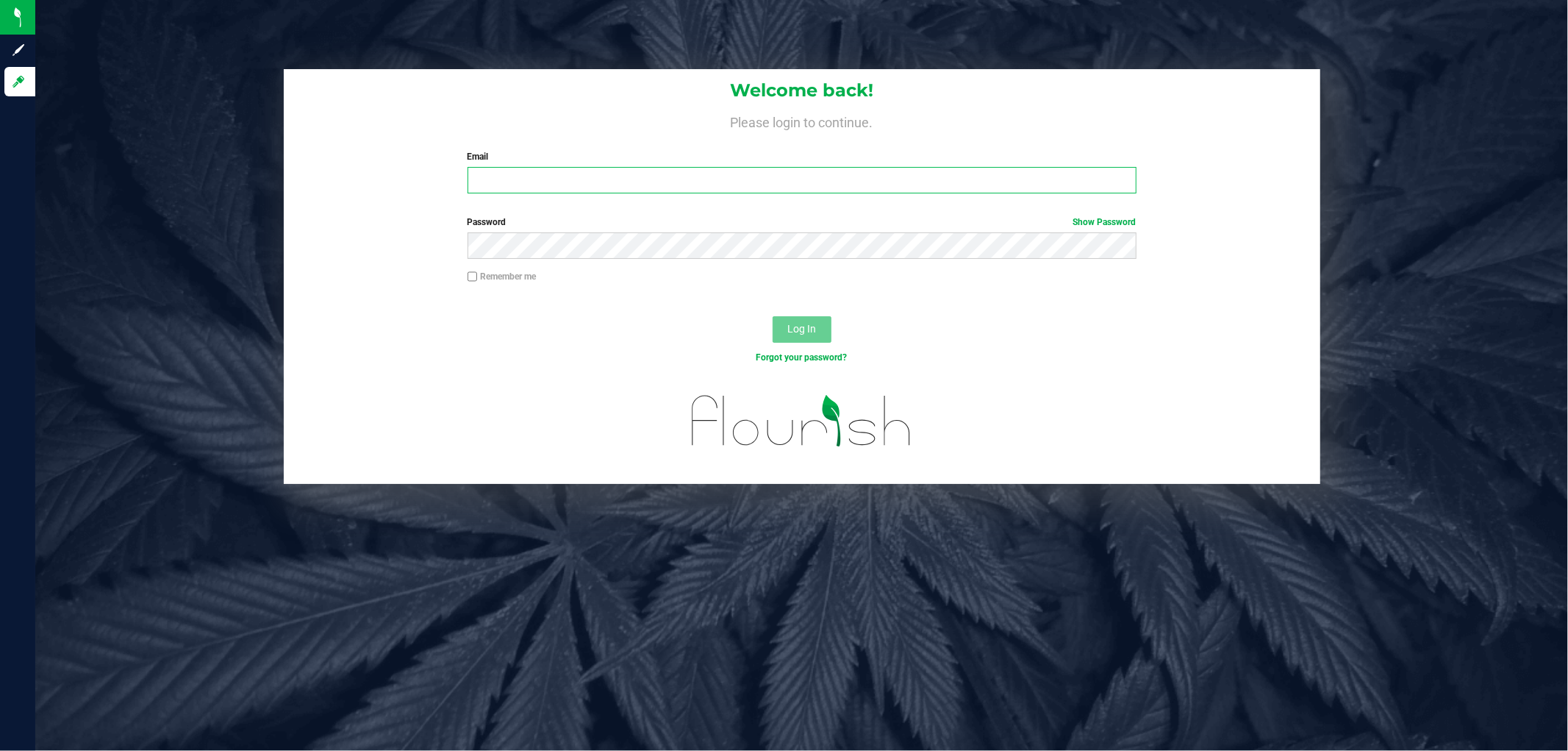
click at [509, 187] on input "Email" at bounding box center [802, 180] width 669 height 26
type input "[EMAIL_ADDRESS][DOMAIN_NAME]"
click at [773, 316] on button "Log In" at bounding box center [802, 329] width 58 height 26
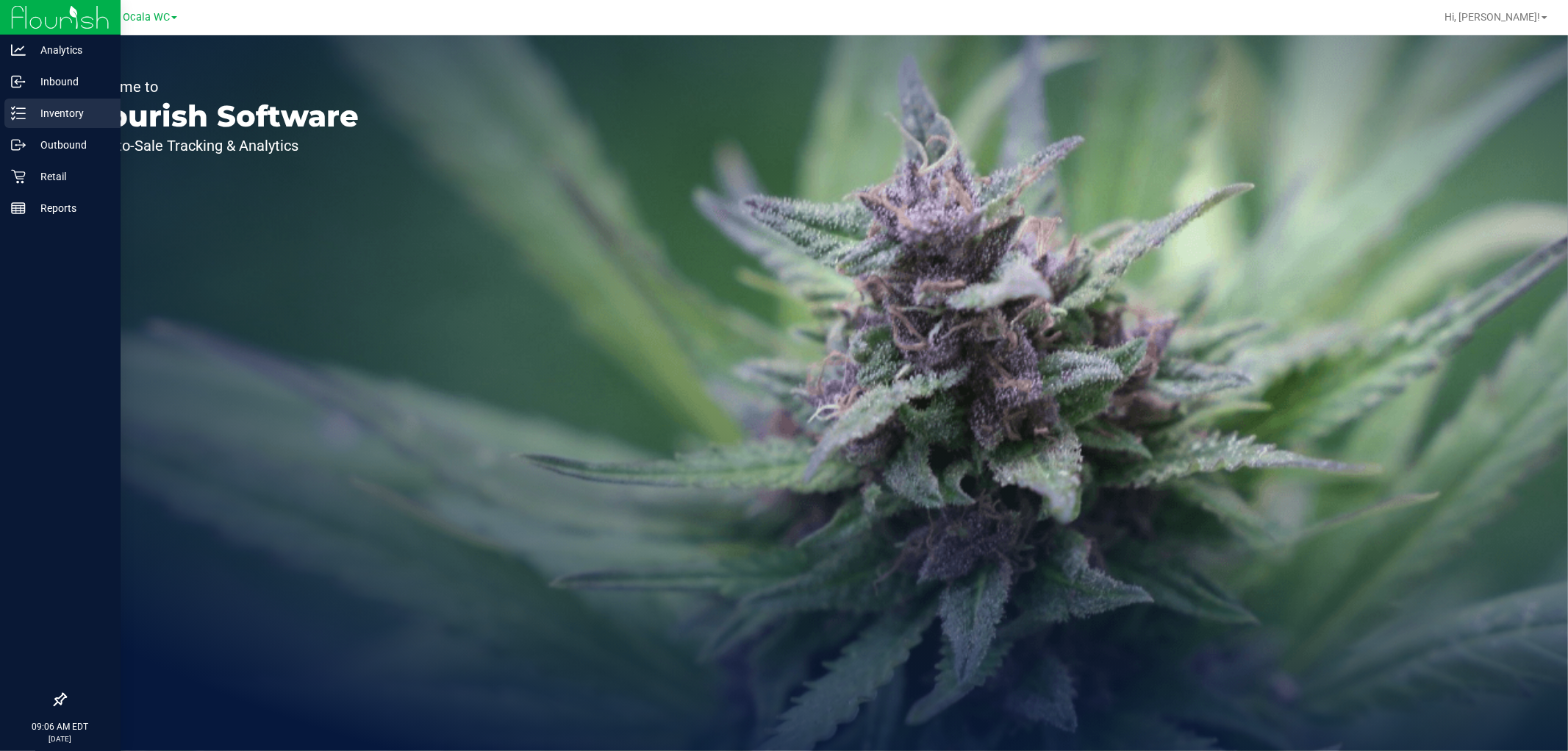
click at [37, 121] on p "Inventory" at bounding box center [69, 112] width 89 height 17
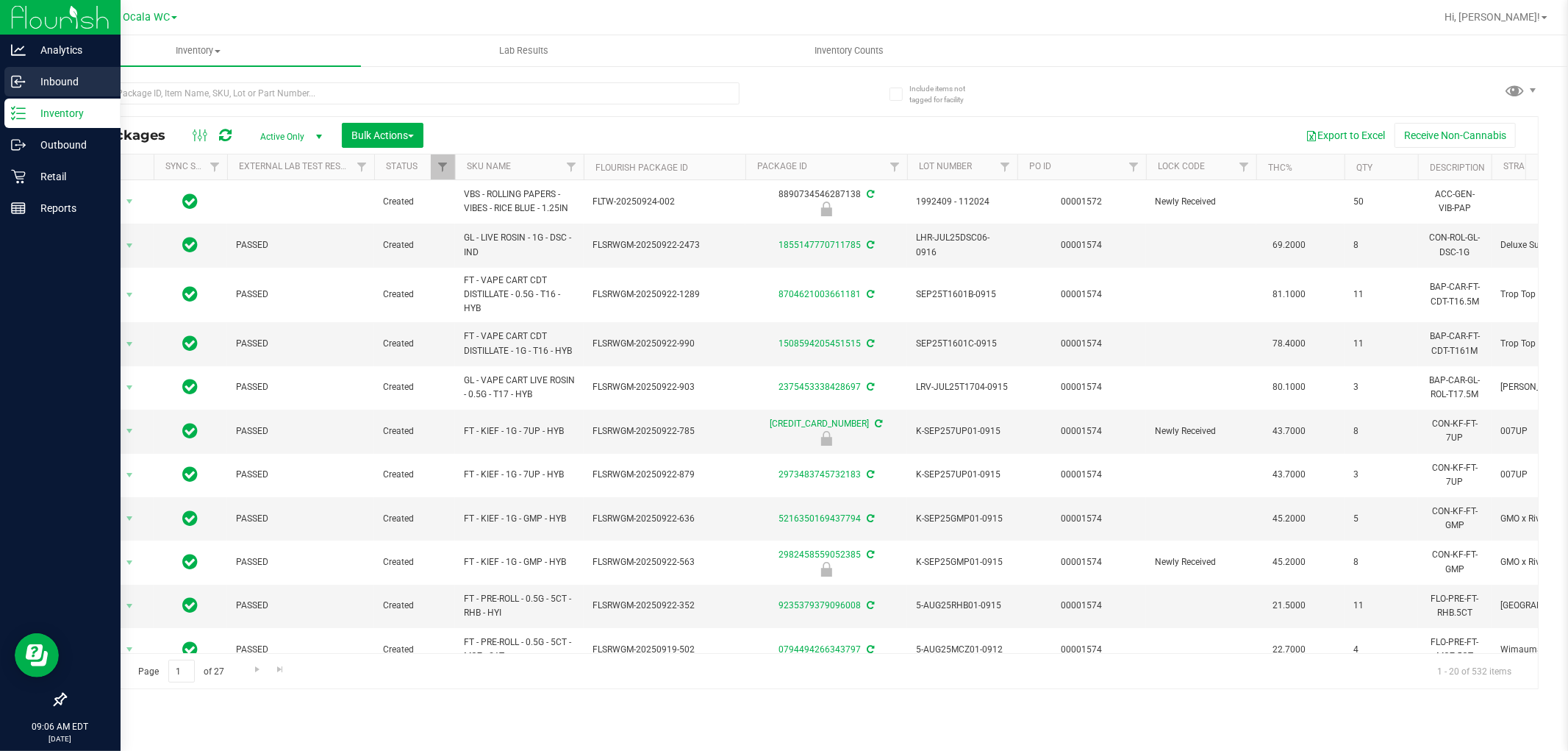
click at [74, 79] on p "Inbound" at bounding box center [69, 81] width 89 height 17
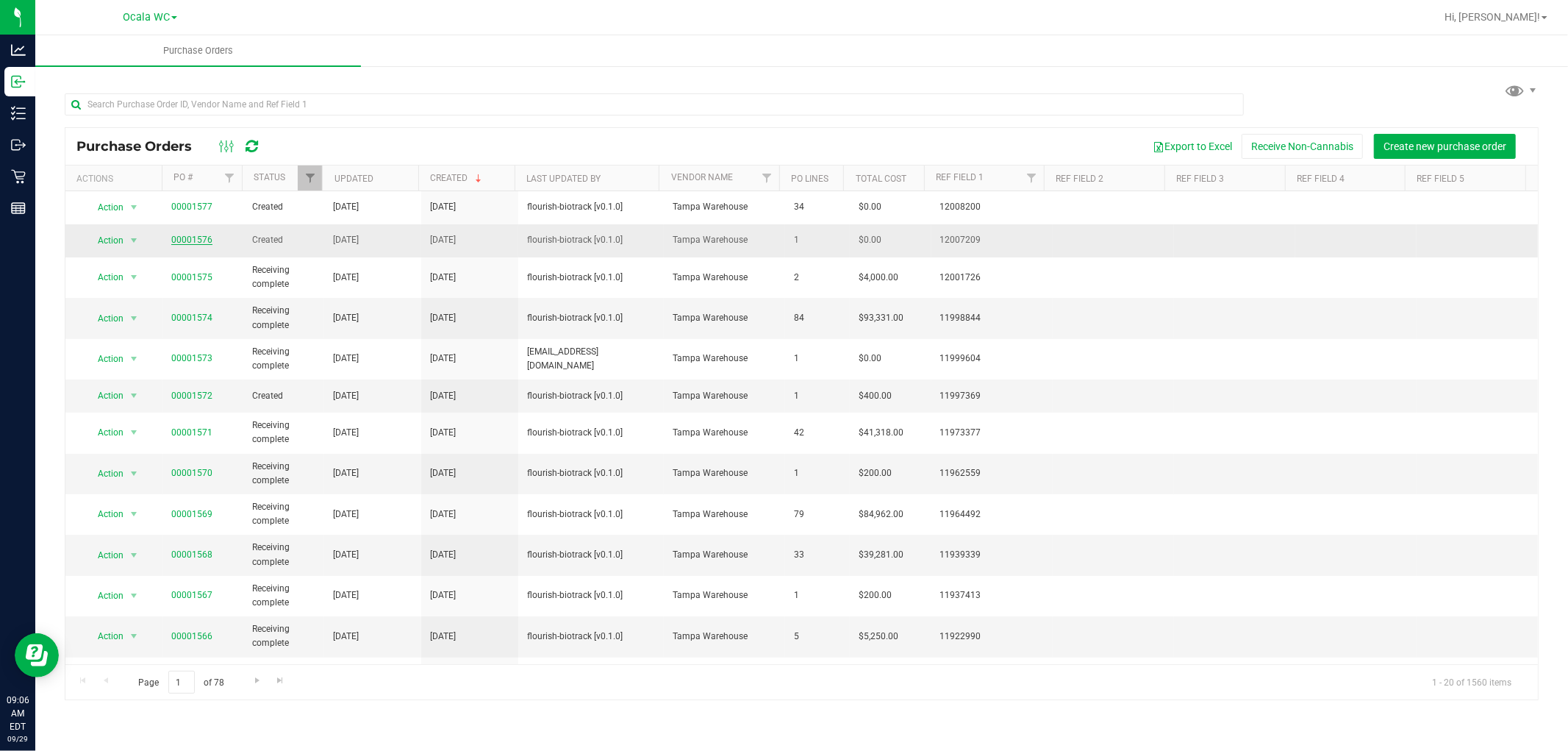
click at [201, 236] on link "00001576" at bounding box center [192, 239] width 41 height 10
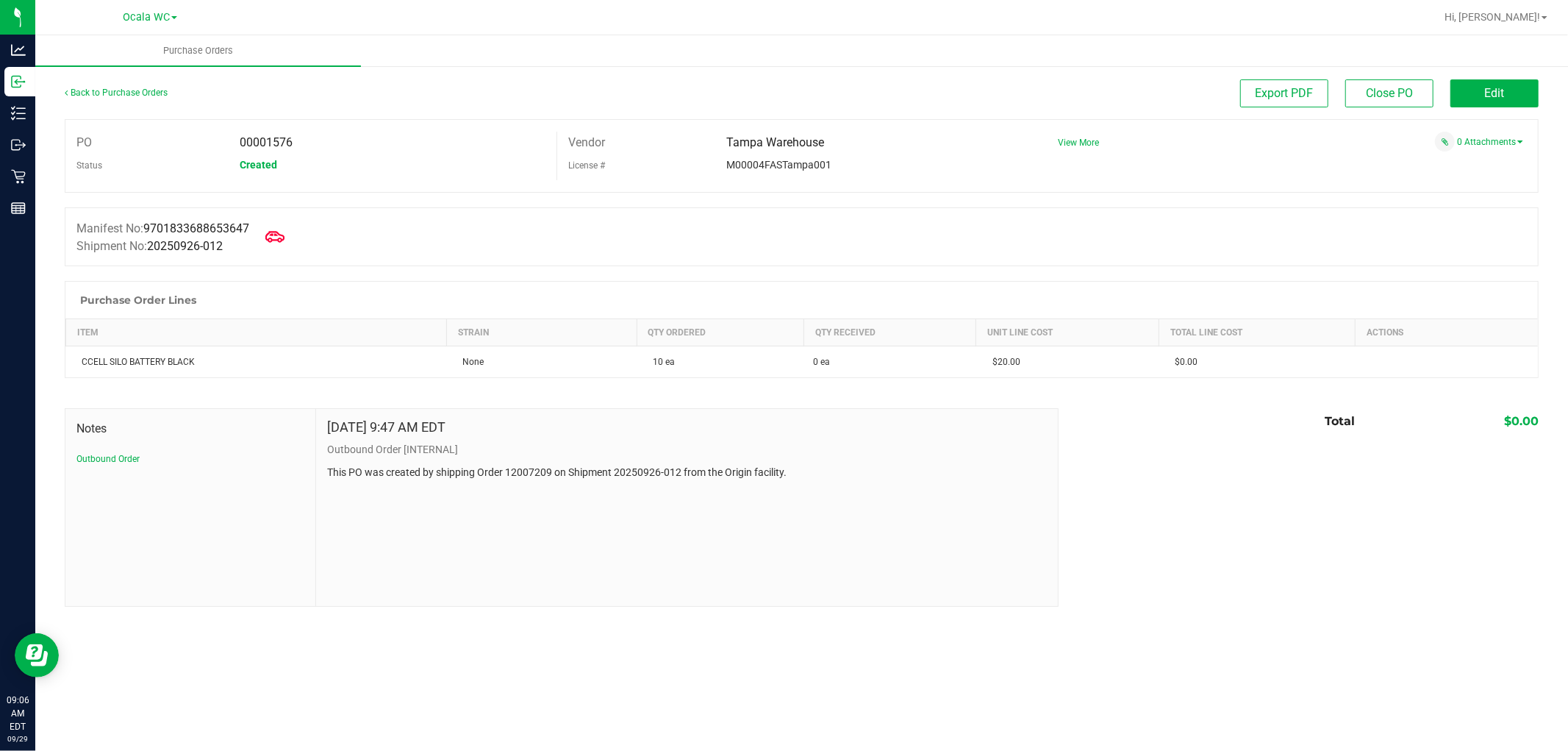
click at [276, 244] on icon at bounding box center [275, 237] width 19 height 19
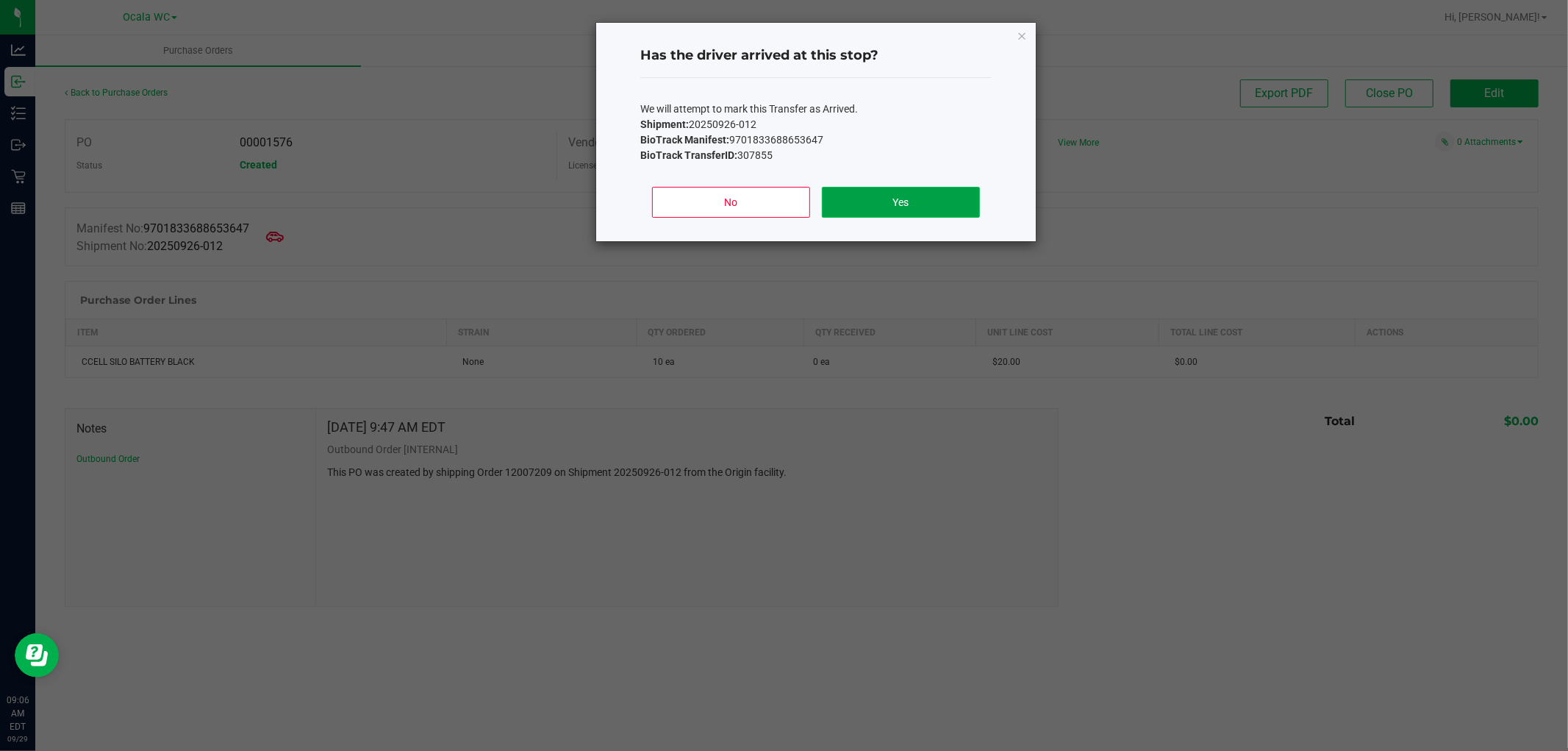
click at [854, 209] on button "Yes" at bounding box center [900, 203] width 158 height 31
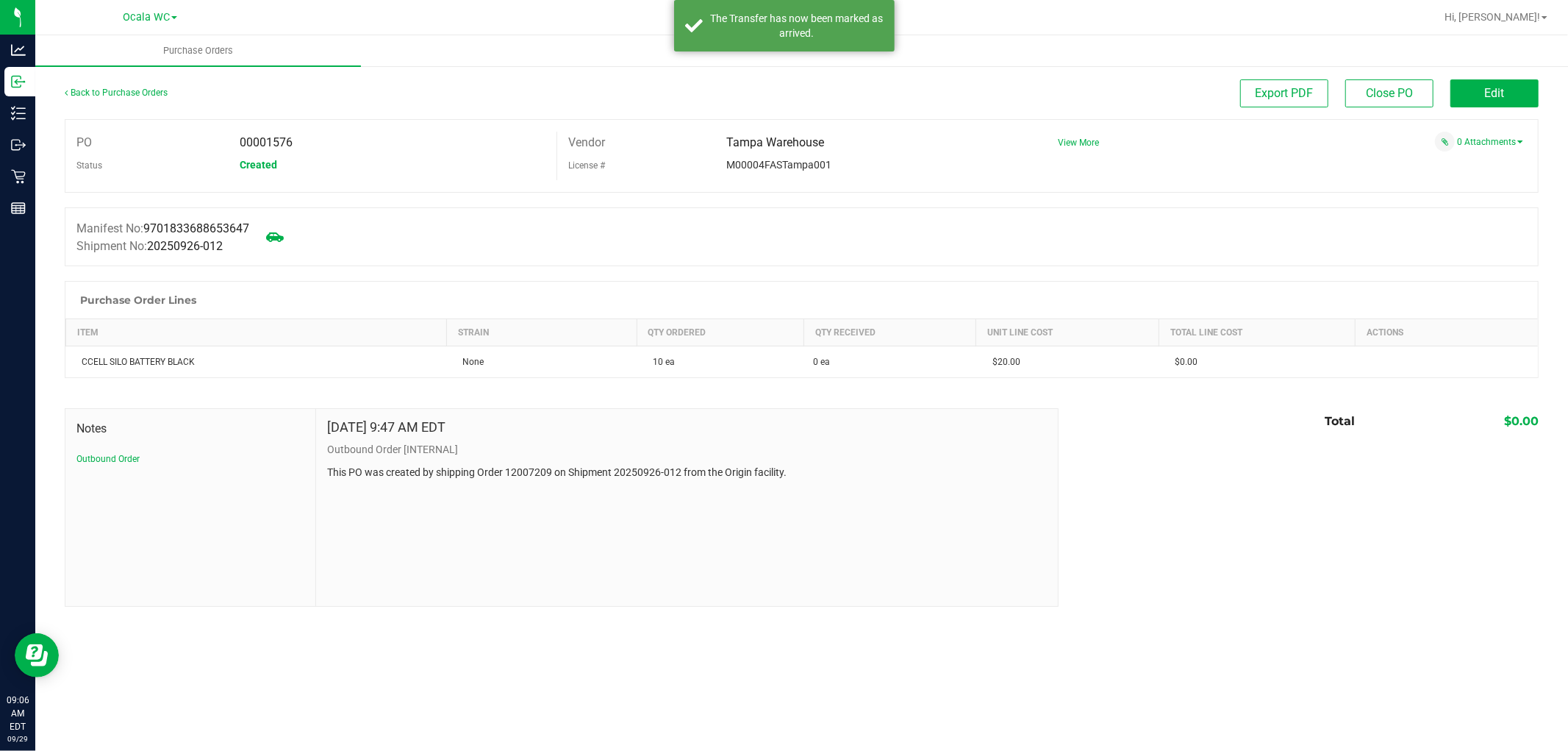
click at [126, 103] on div "Back to Purchase Orders" at bounding box center [248, 92] width 368 height 26
click at [115, 98] on div "Back to Purchase Orders" at bounding box center [248, 92] width 368 height 26
click at [109, 90] on link "Back to Purchase Orders" at bounding box center [116, 92] width 103 height 10
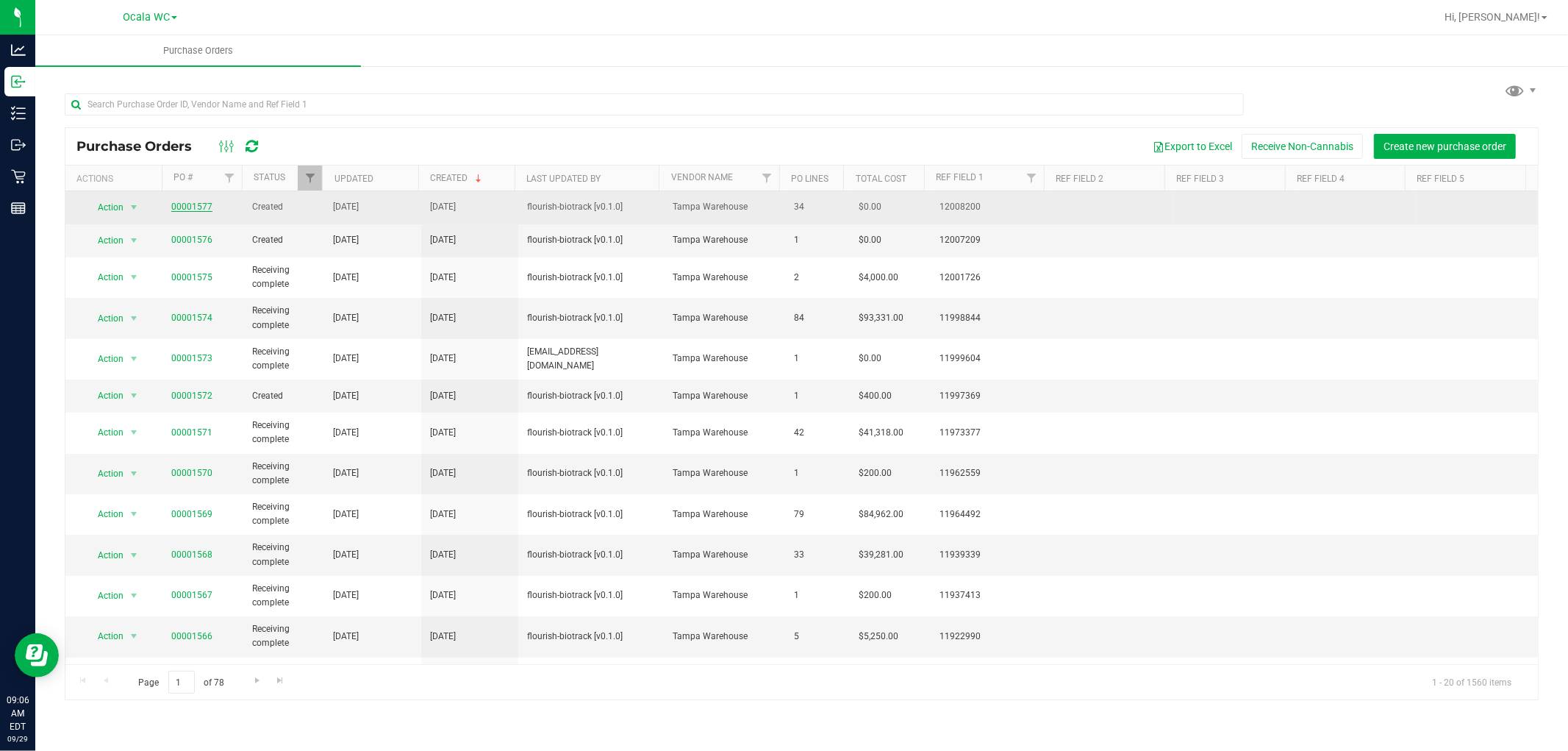
click at [192, 209] on link "00001577" at bounding box center [192, 206] width 41 height 10
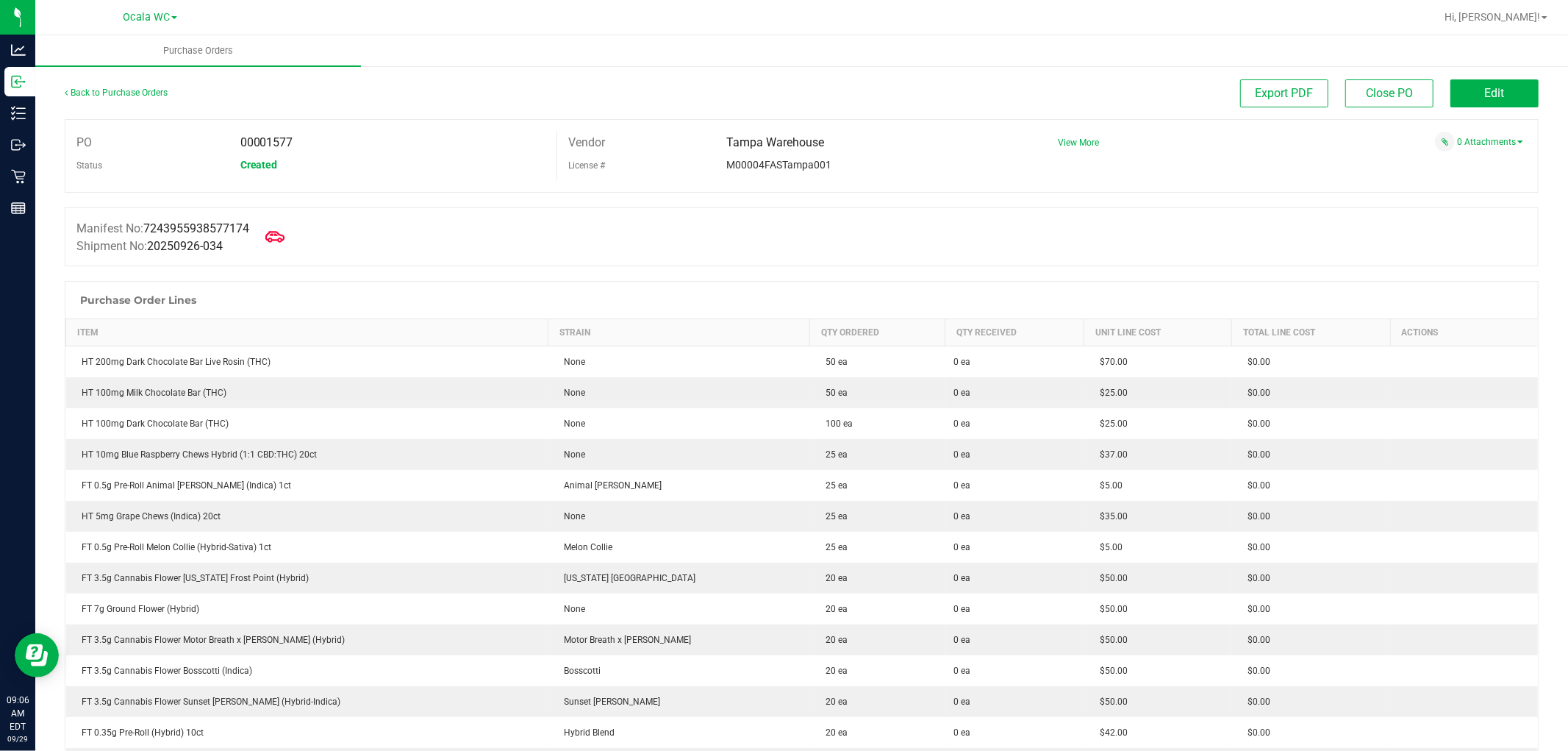
click at [283, 237] on icon at bounding box center [275, 237] width 19 height 19
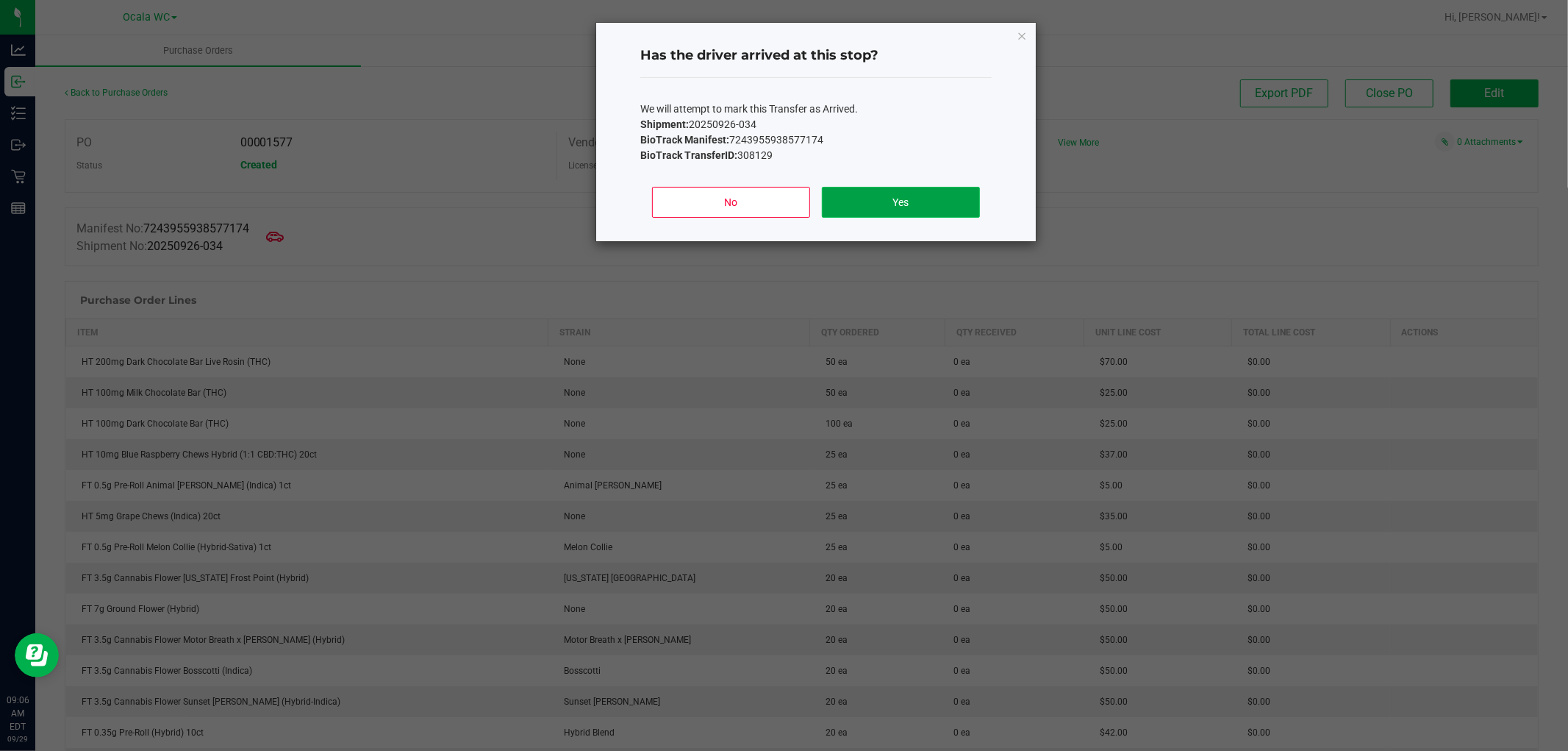
click at [860, 201] on button "Yes" at bounding box center [900, 203] width 158 height 31
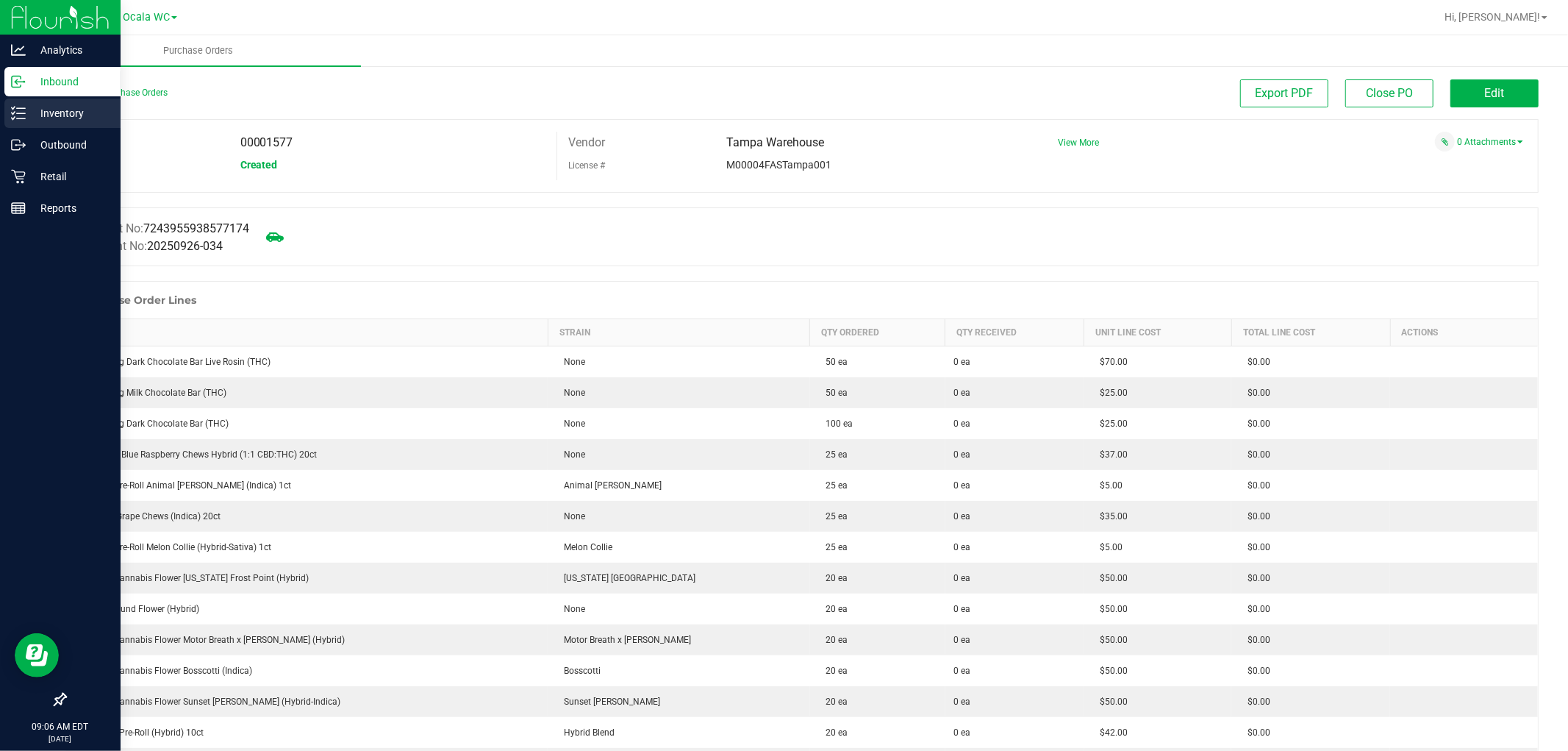
click at [27, 112] on p "Inventory" at bounding box center [69, 112] width 89 height 17
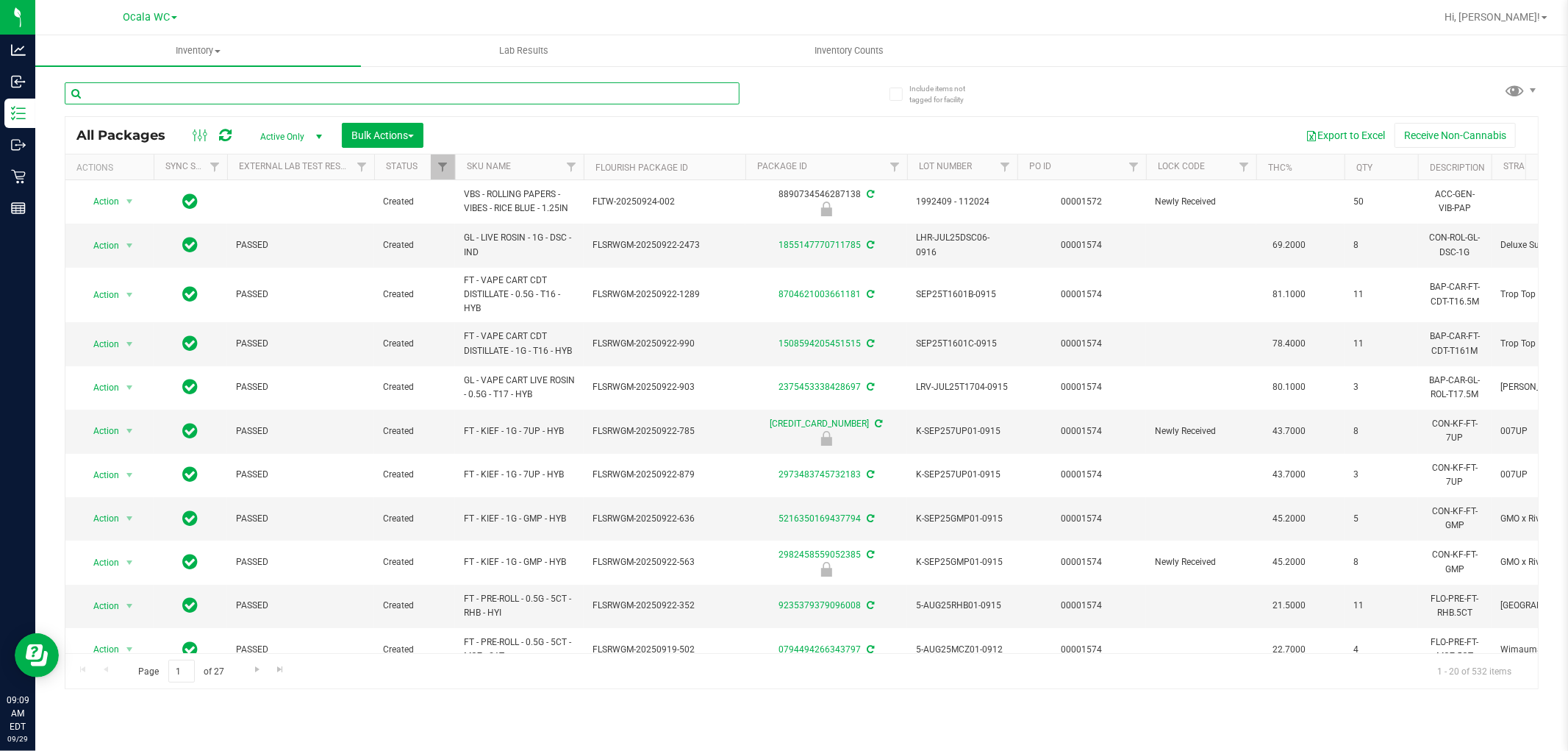
click at [190, 90] on input "text" at bounding box center [402, 93] width 675 height 22
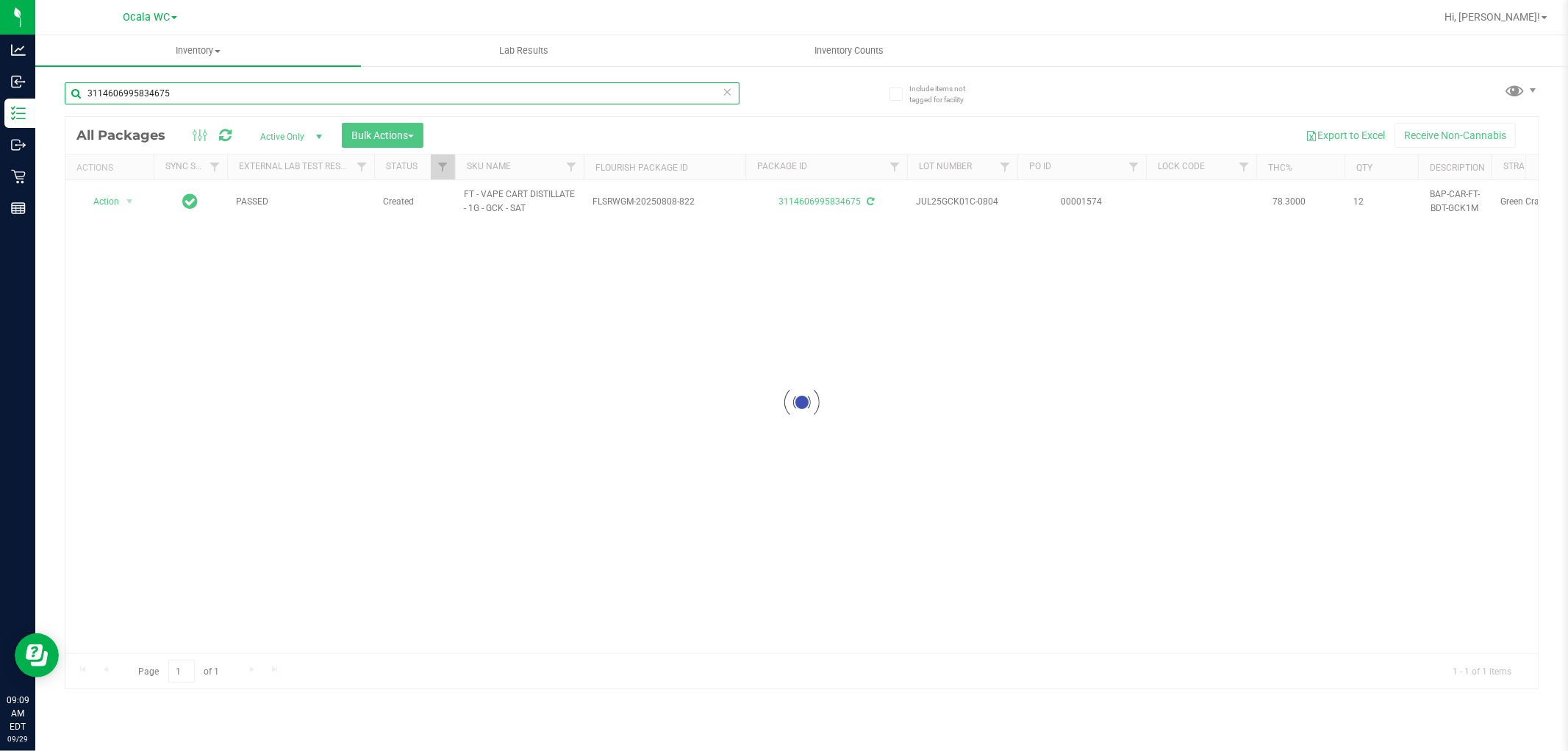
type input "3114606995834675"
click at [120, 197] on div at bounding box center [802, 403] width 1473 height 572
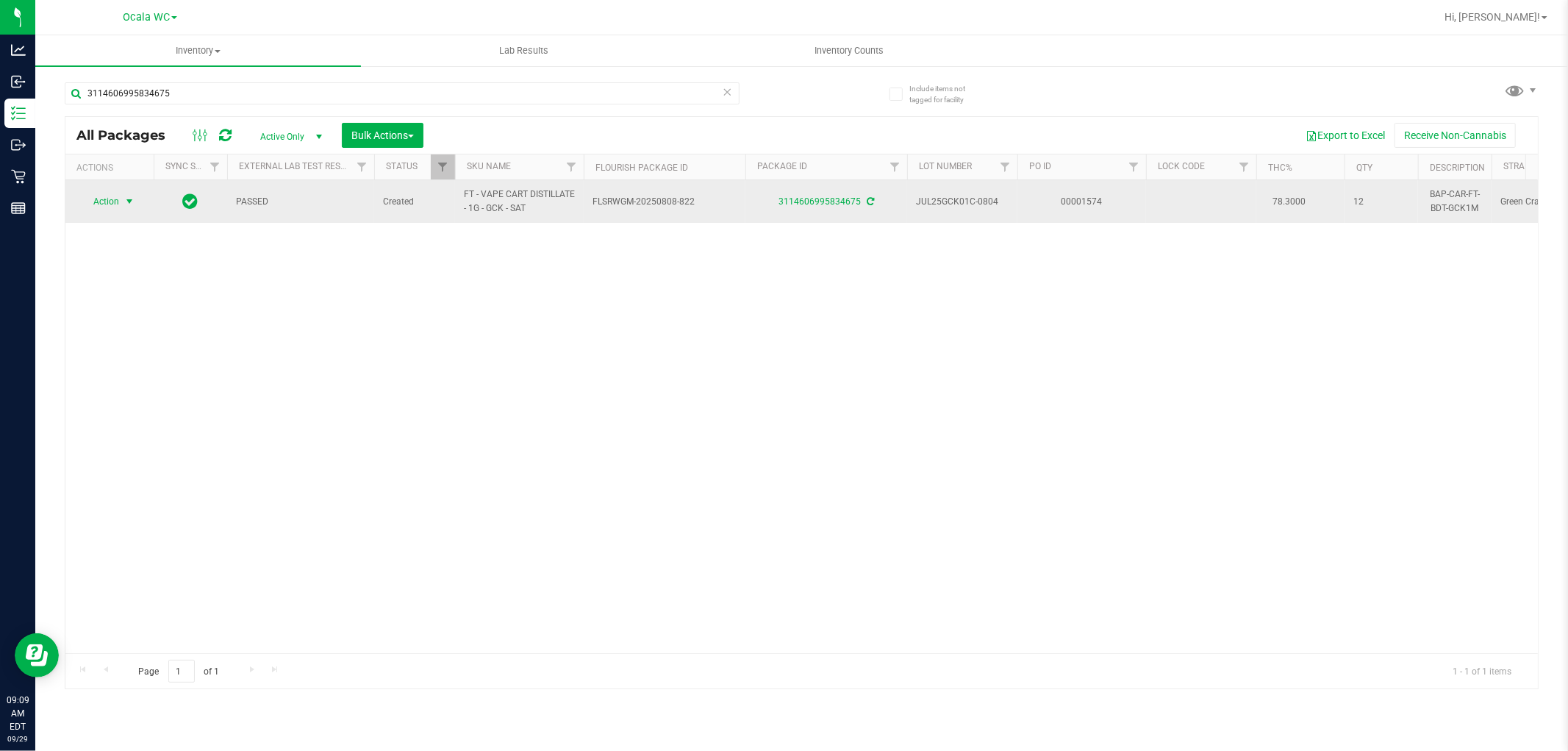
click at [115, 196] on span "Action" at bounding box center [100, 201] width 39 height 21
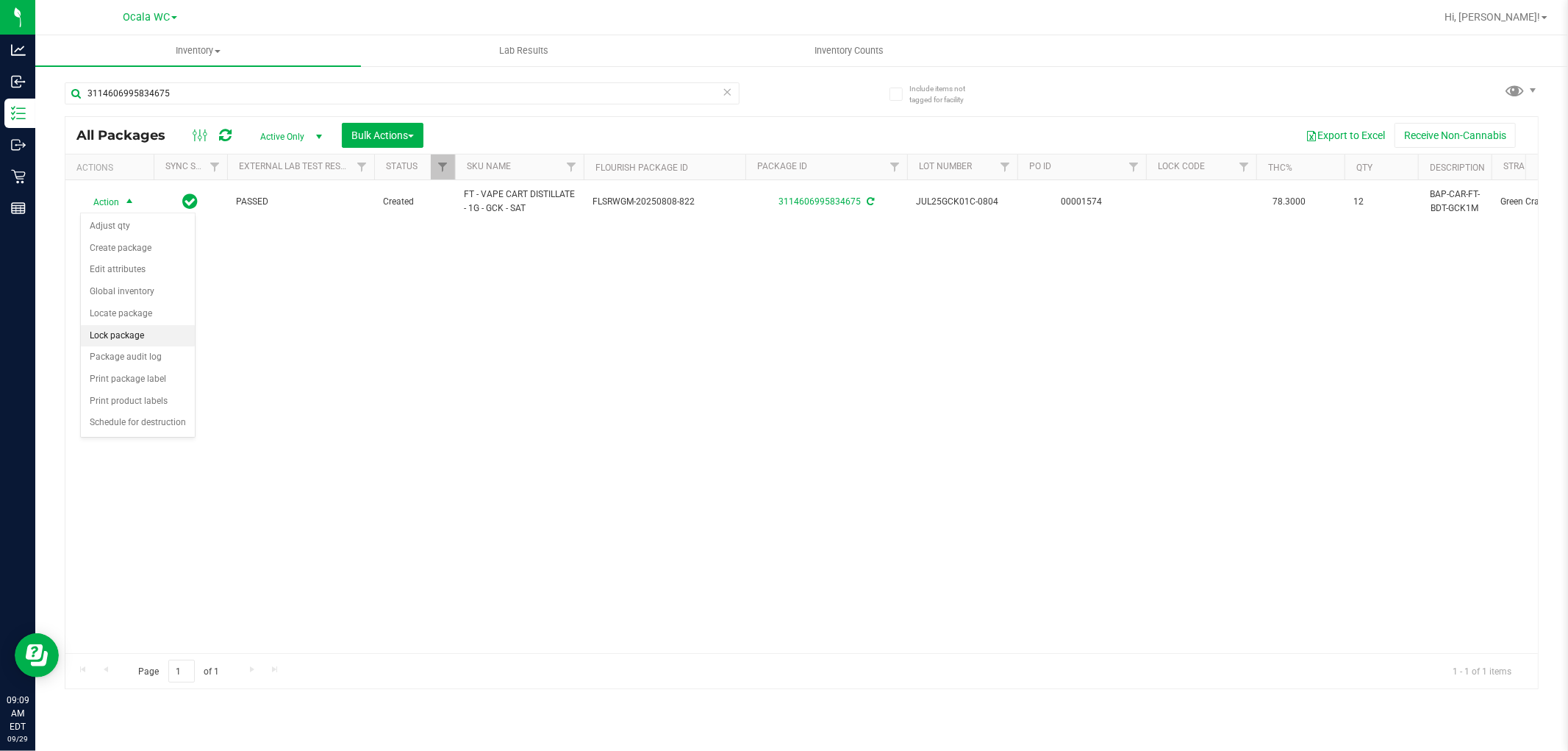
click at [137, 328] on li "Lock package" at bounding box center [138, 336] width 114 height 22
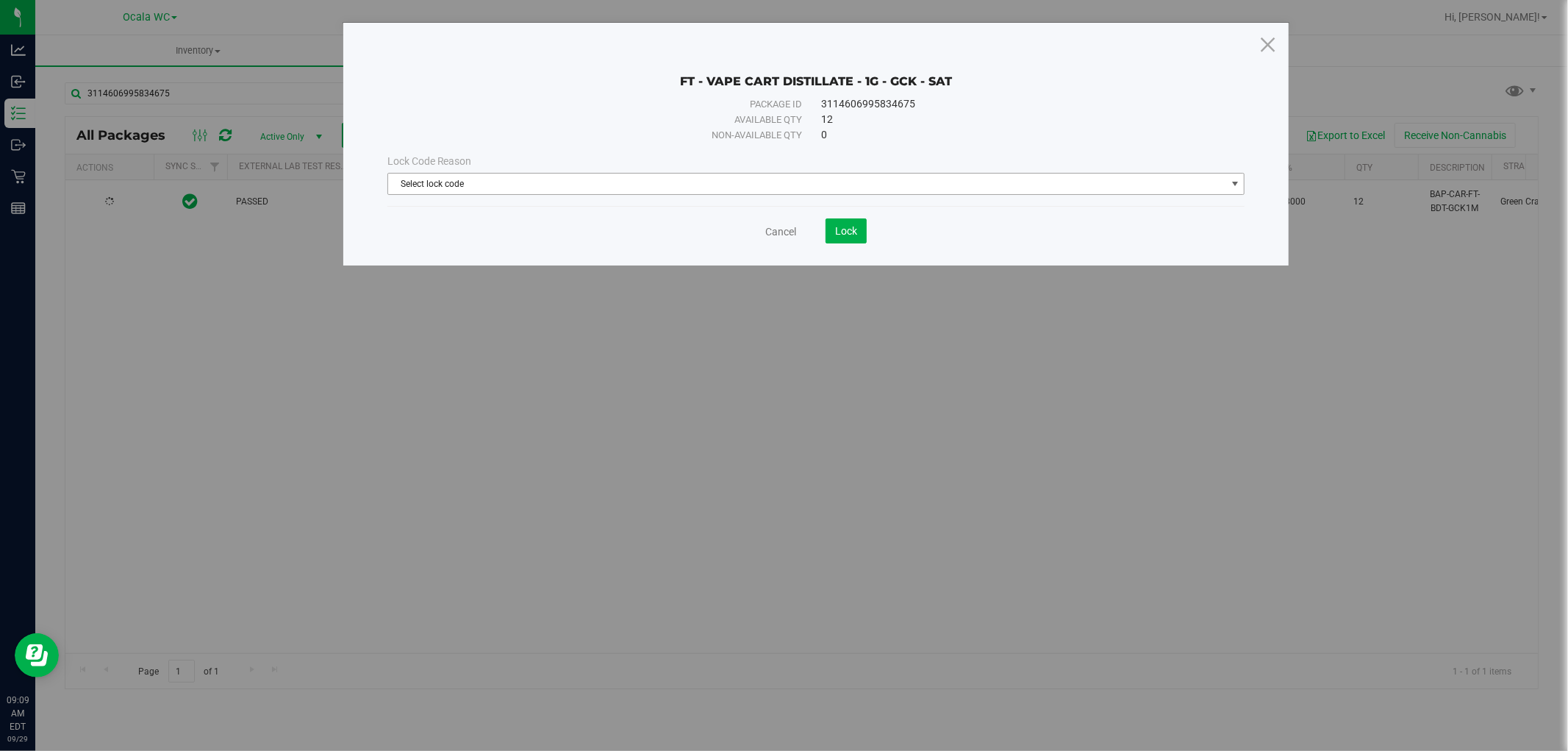
click at [762, 179] on span "Select lock code" at bounding box center [807, 184] width 838 height 21
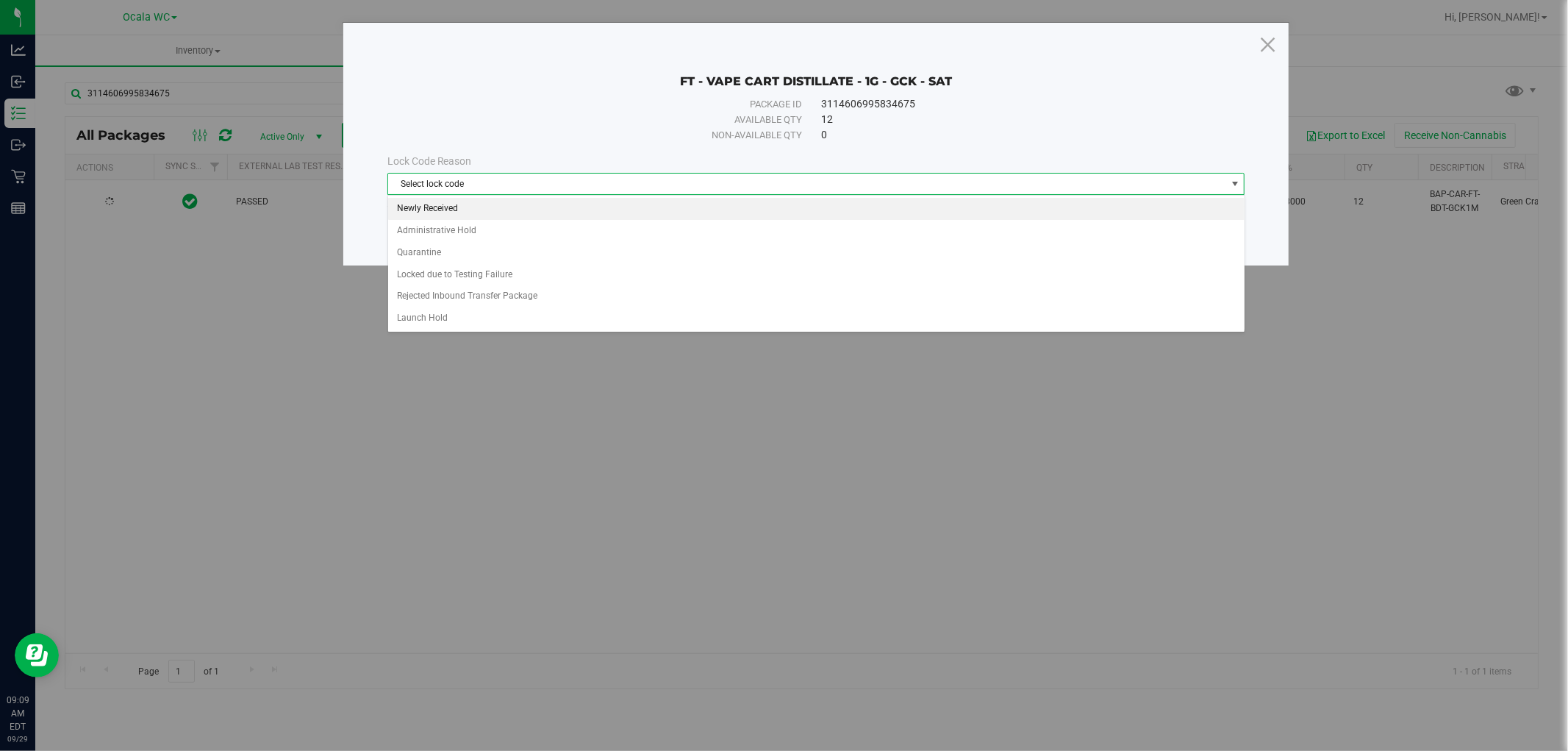
click at [489, 207] on li "Newly Received" at bounding box center [816, 209] width 857 height 22
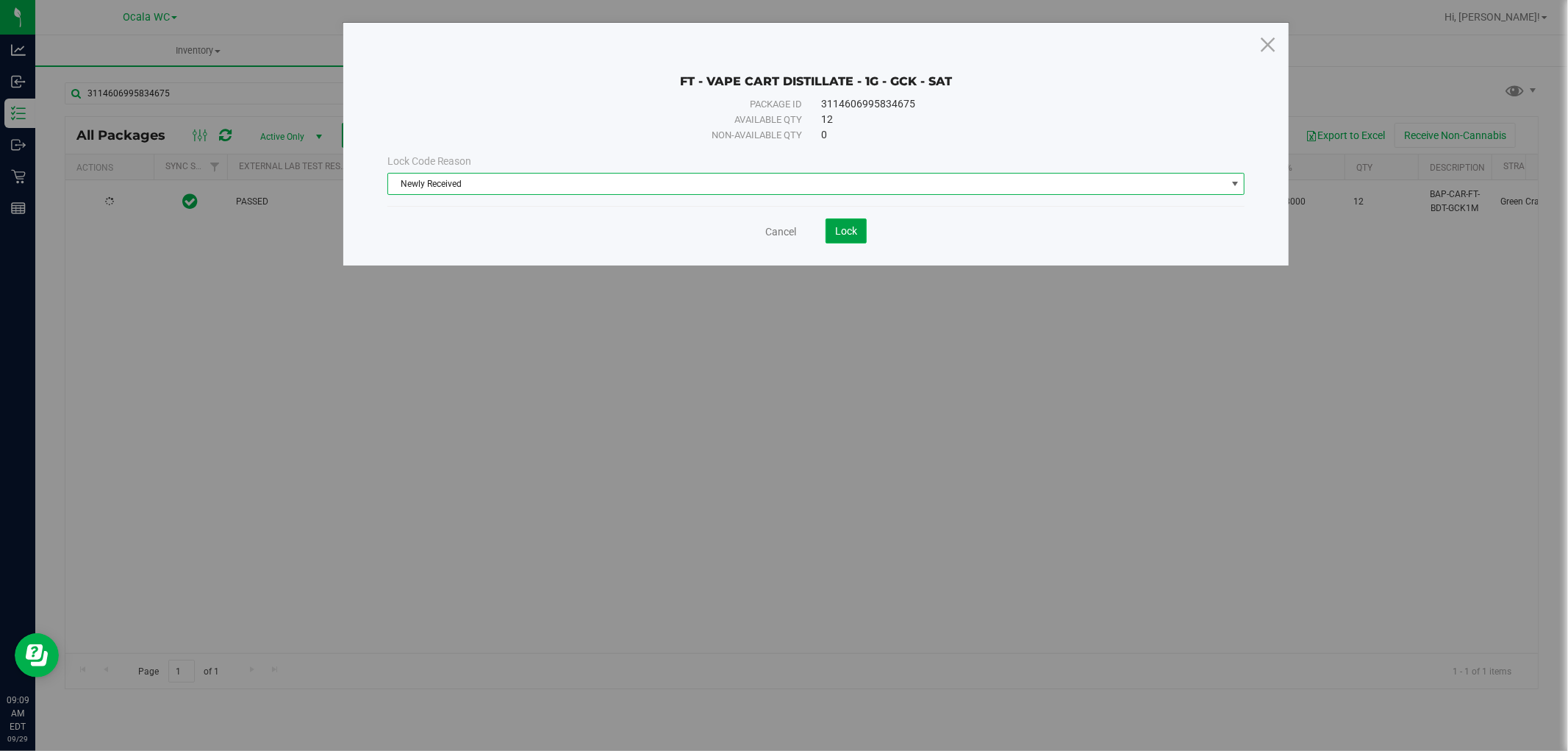
click at [858, 226] on span "Lock" at bounding box center [847, 230] width 22 height 12
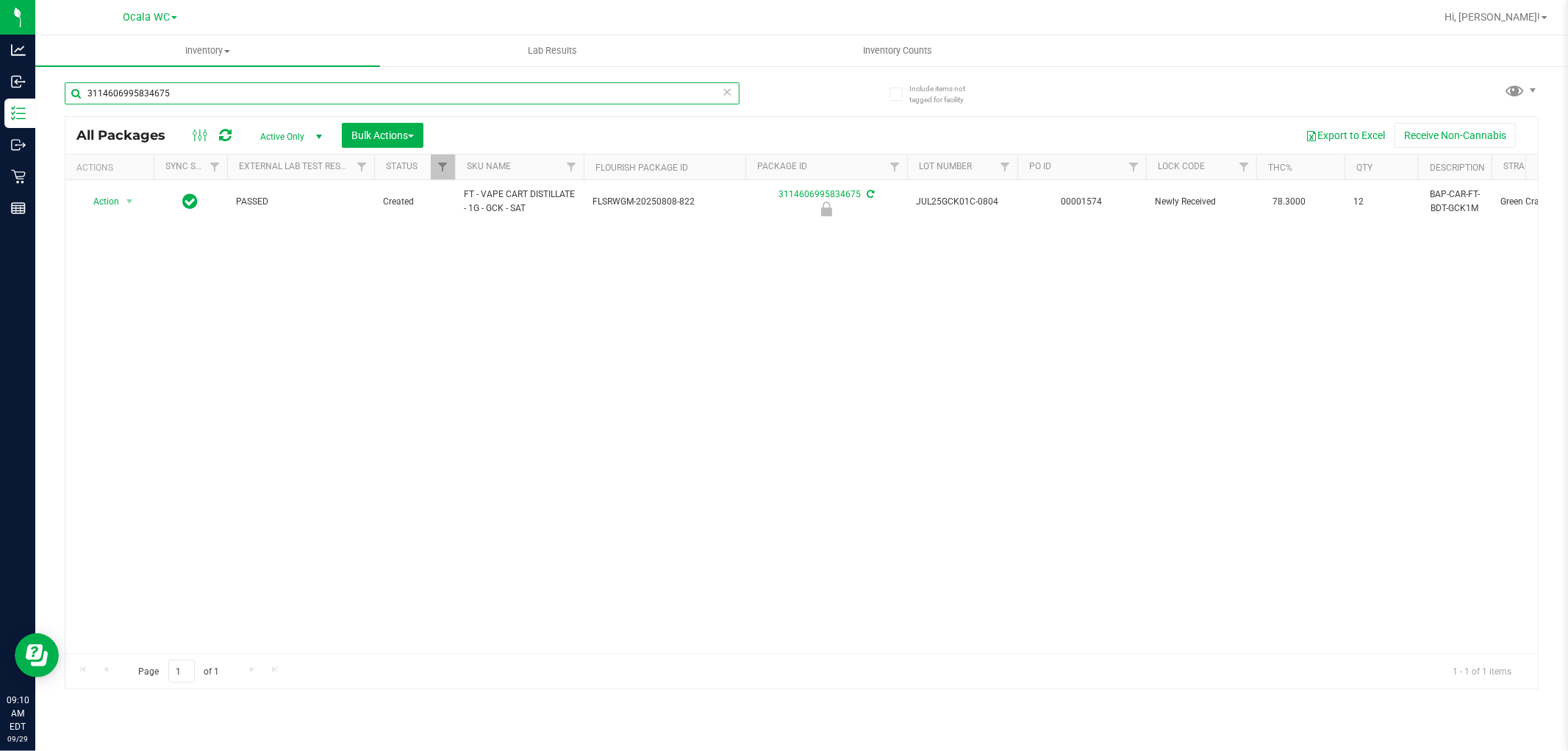
click at [174, 90] on input "3114606995834675" at bounding box center [402, 93] width 675 height 22
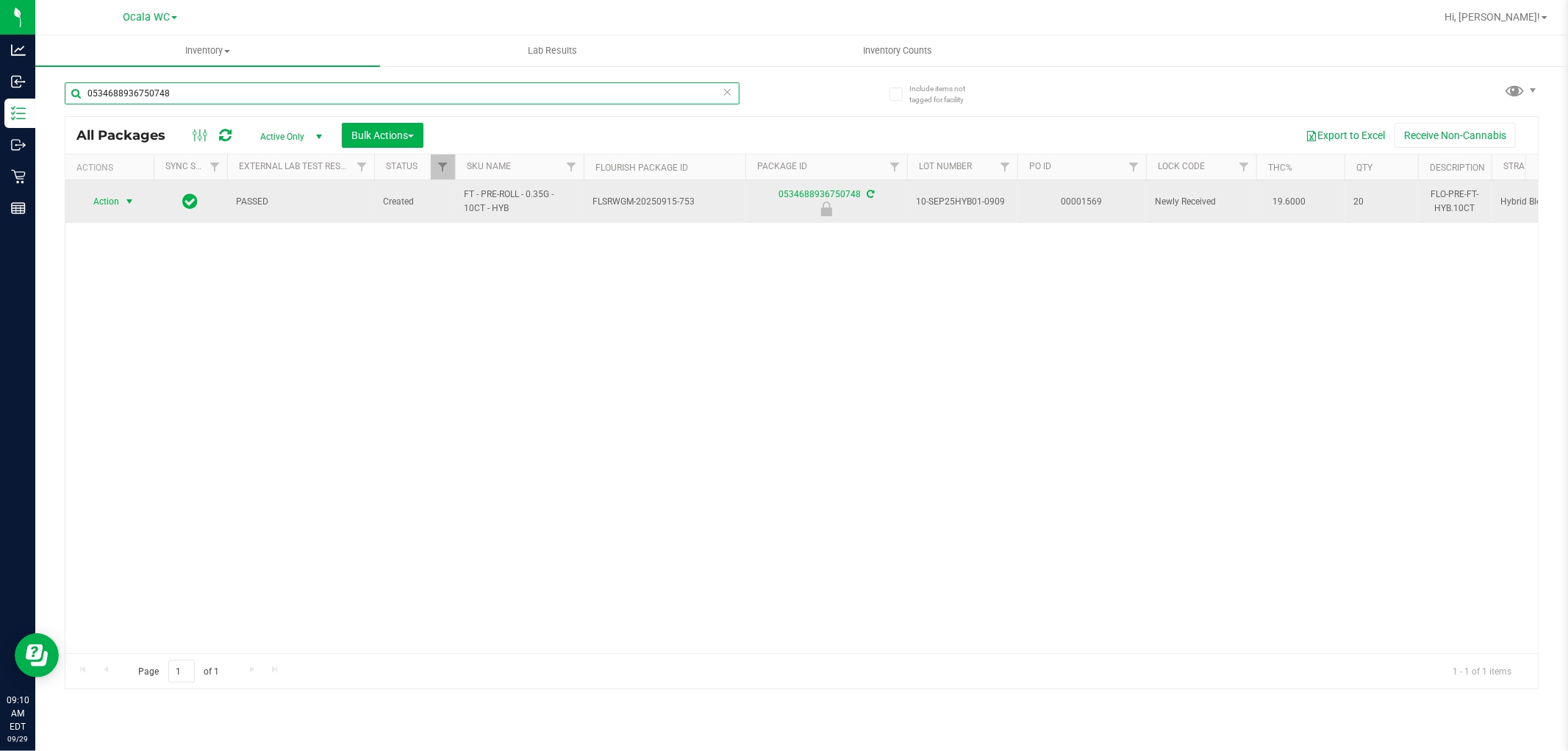
type input "0534688936750748"
click at [92, 203] on span "Action" at bounding box center [100, 201] width 39 height 21
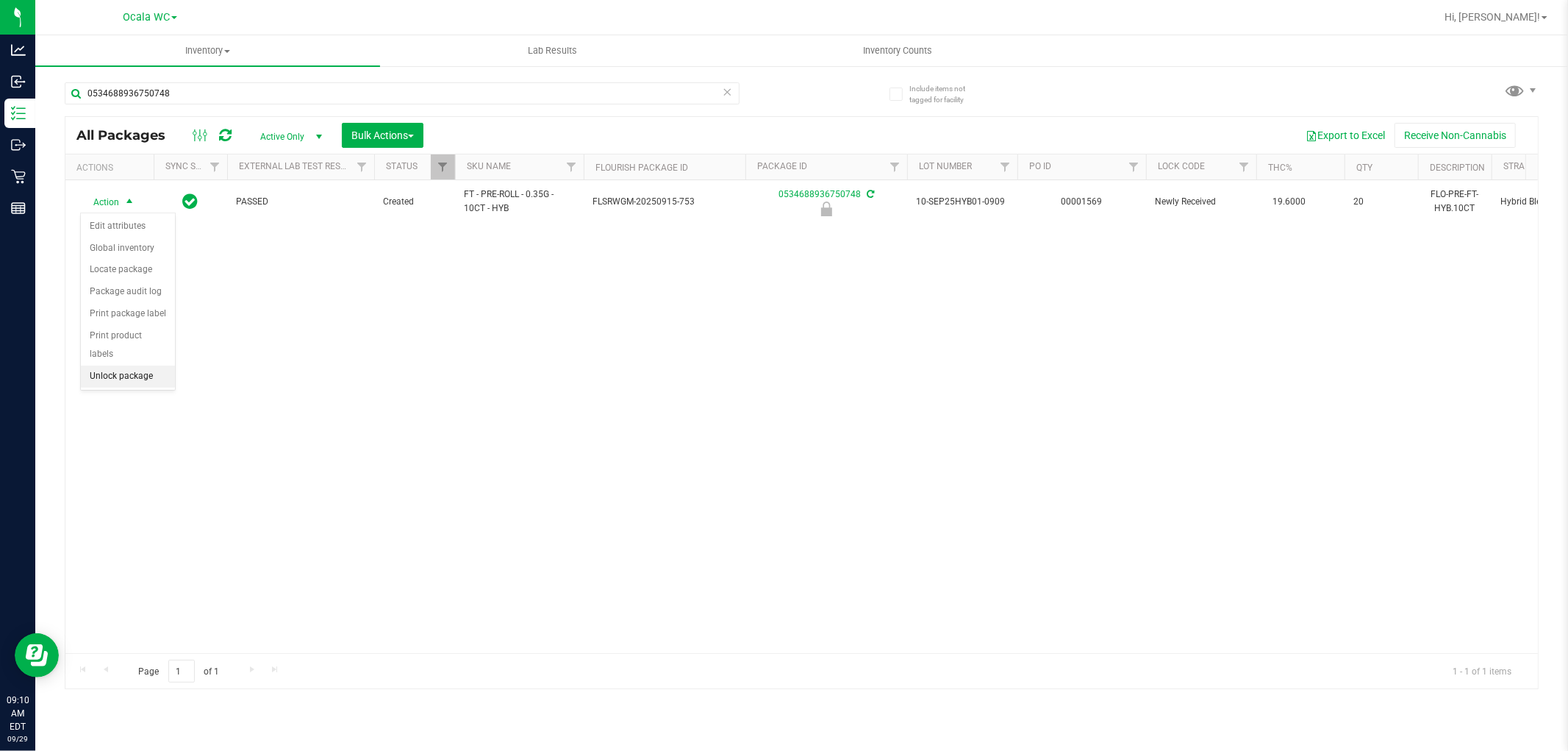
click at [128, 376] on li "Unlock package" at bounding box center [128, 376] width 94 height 22
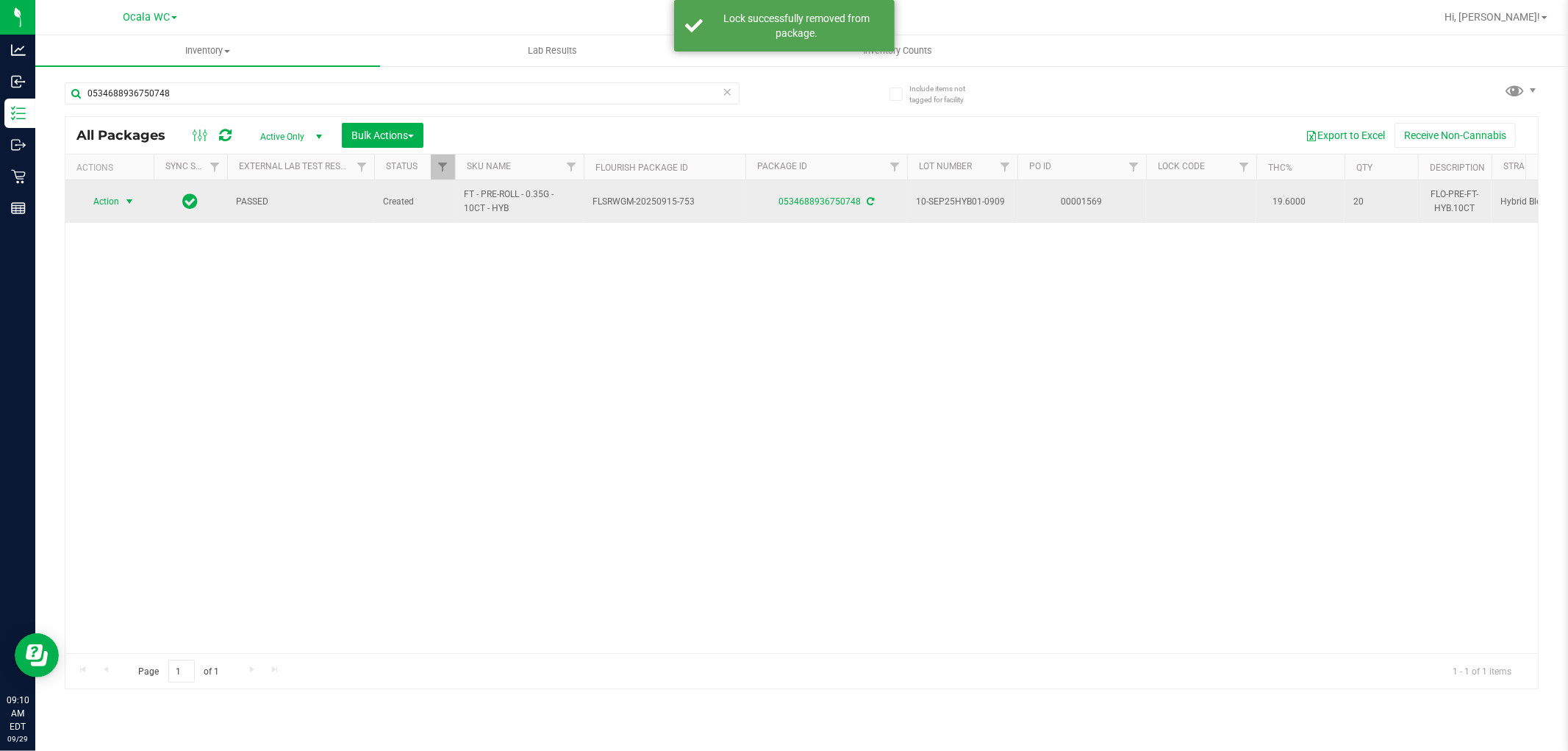
click at [119, 209] on span "Action" at bounding box center [100, 201] width 39 height 21
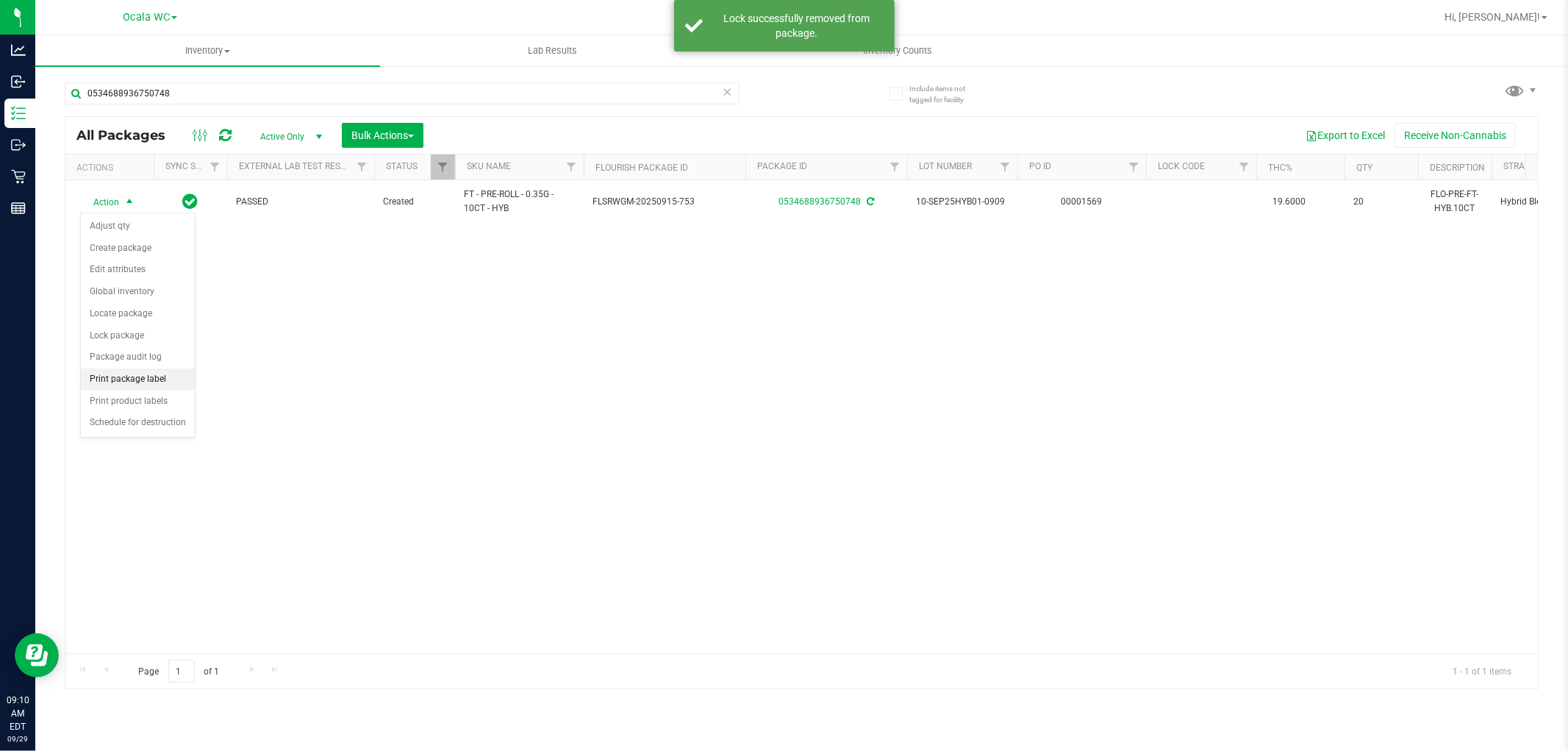
click at [159, 378] on li "Print package label" at bounding box center [138, 379] width 114 height 22
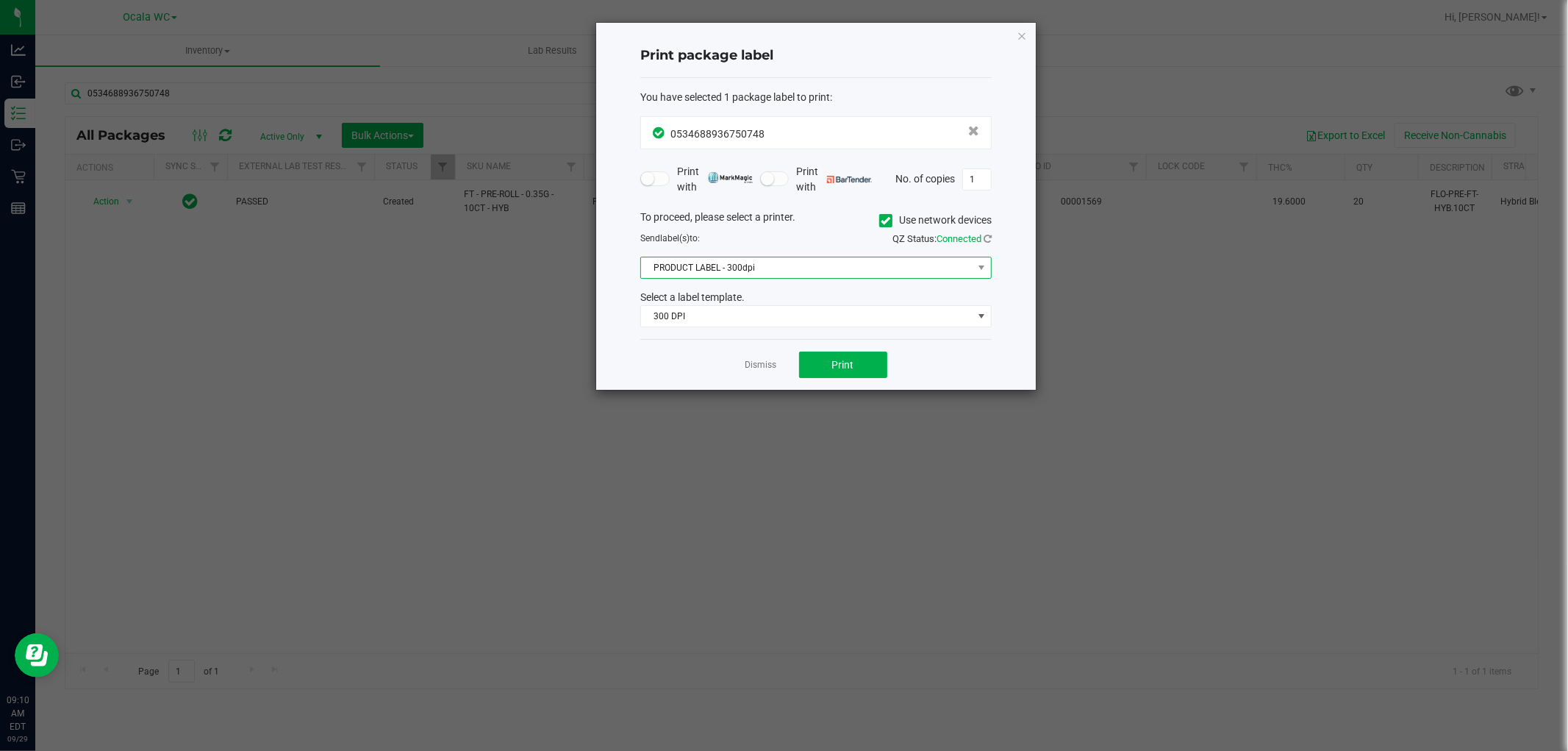
click at [758, 267] on span "PRODUCT LABEL - 300dpi" at bounding box center [806, 268] width 331 height 21
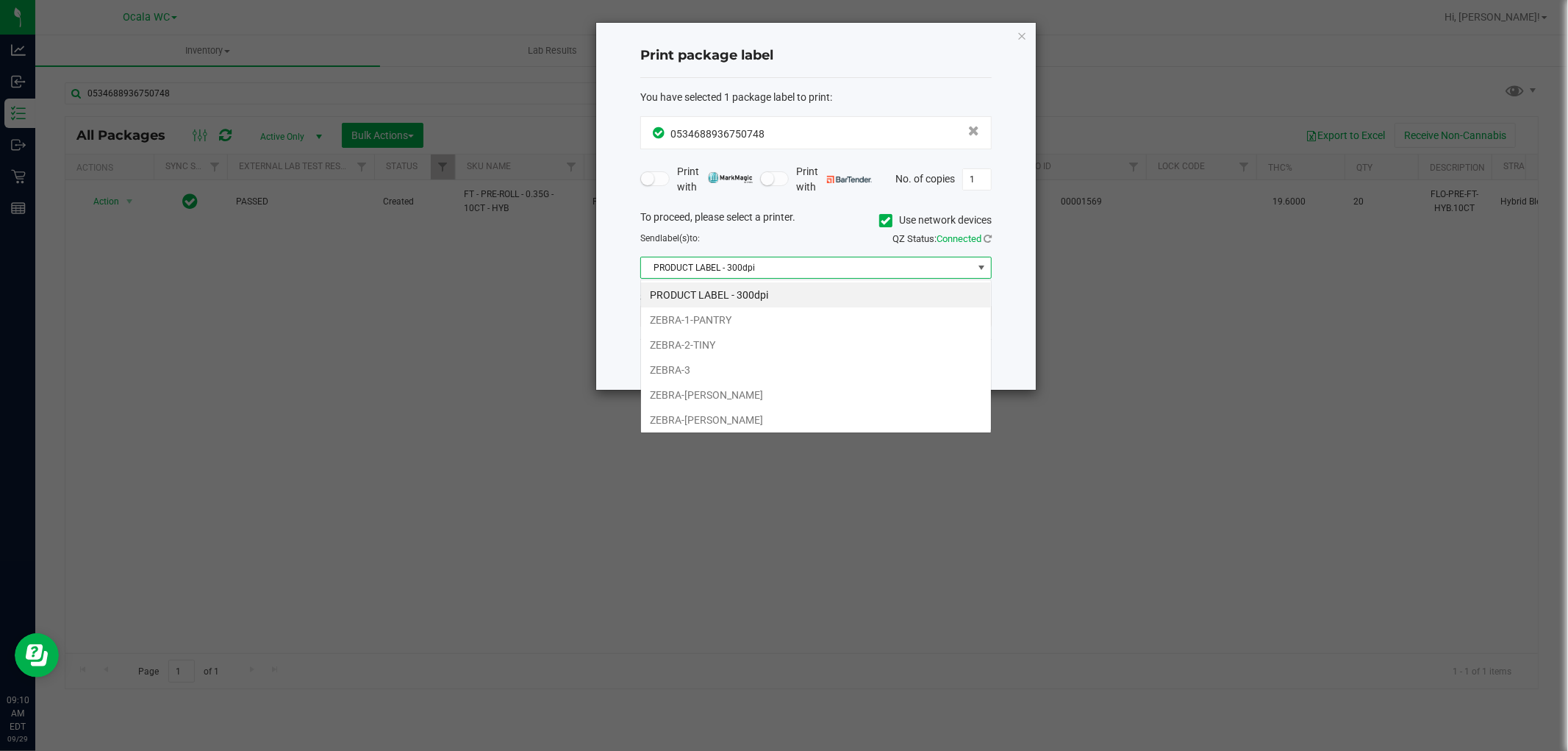
scroll to position [22, 351]
click at [706, 417] on li "ZEBRA-[PERSON_NAME]" at bounding box center [816, 419] width 350 height 25
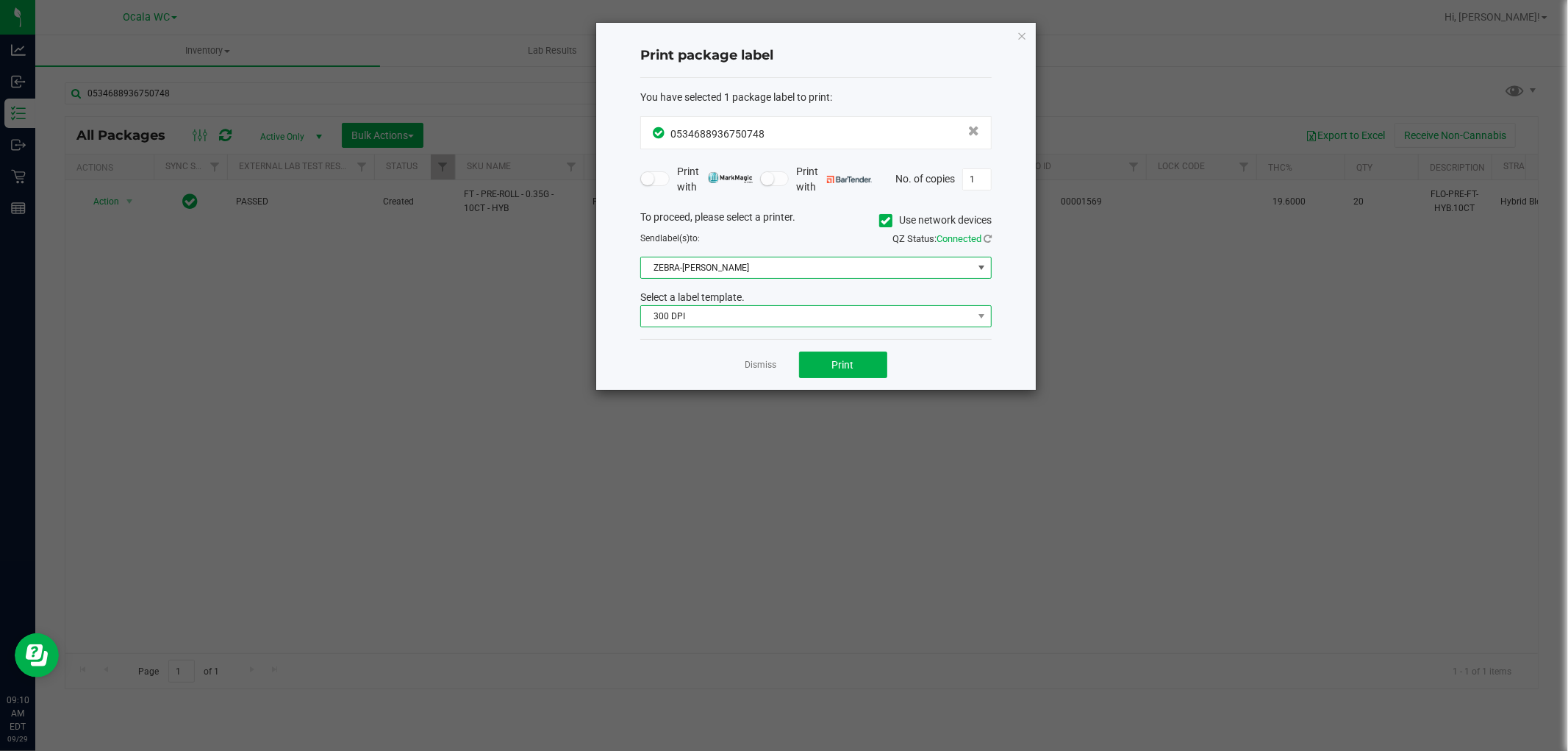
click at [748, 314] on span "300 DPI" at bounding box center [806, 316] width 331 height 21
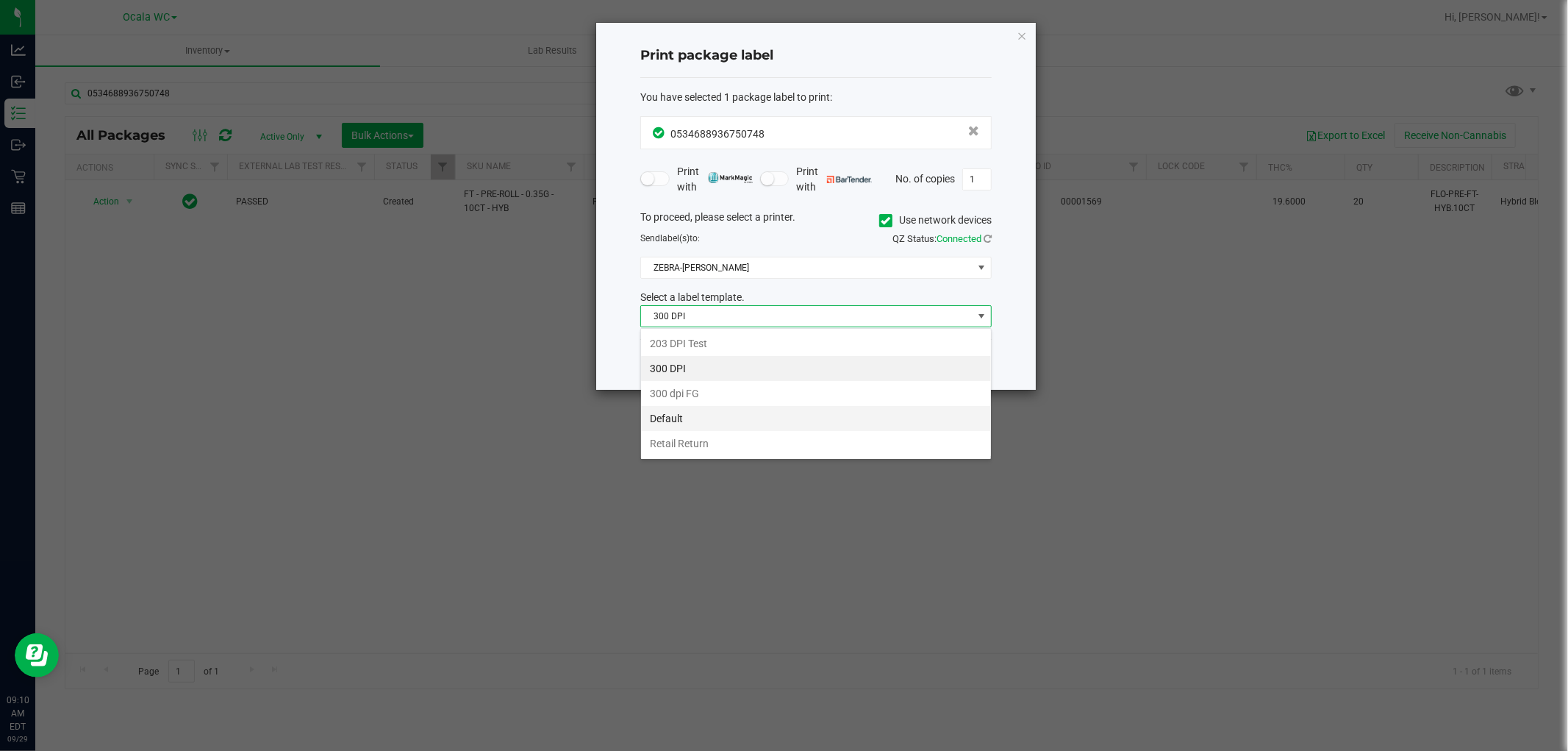
click at [697, 420] on li "Default" at bounding box center [816, 418] width 350 height 25
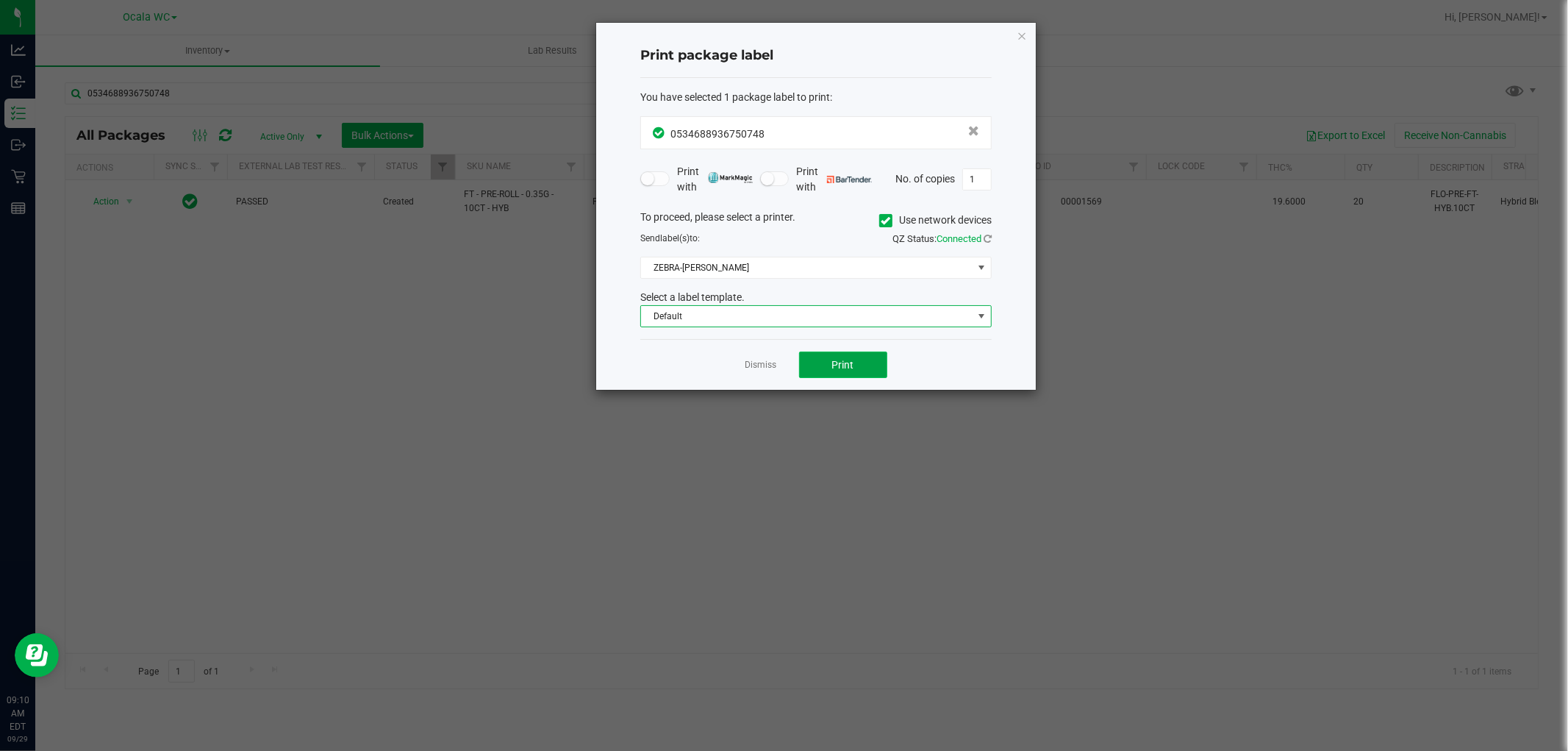
click at [825, 369] on button "Print" at bounding box center [843, 365] width 89 height 26
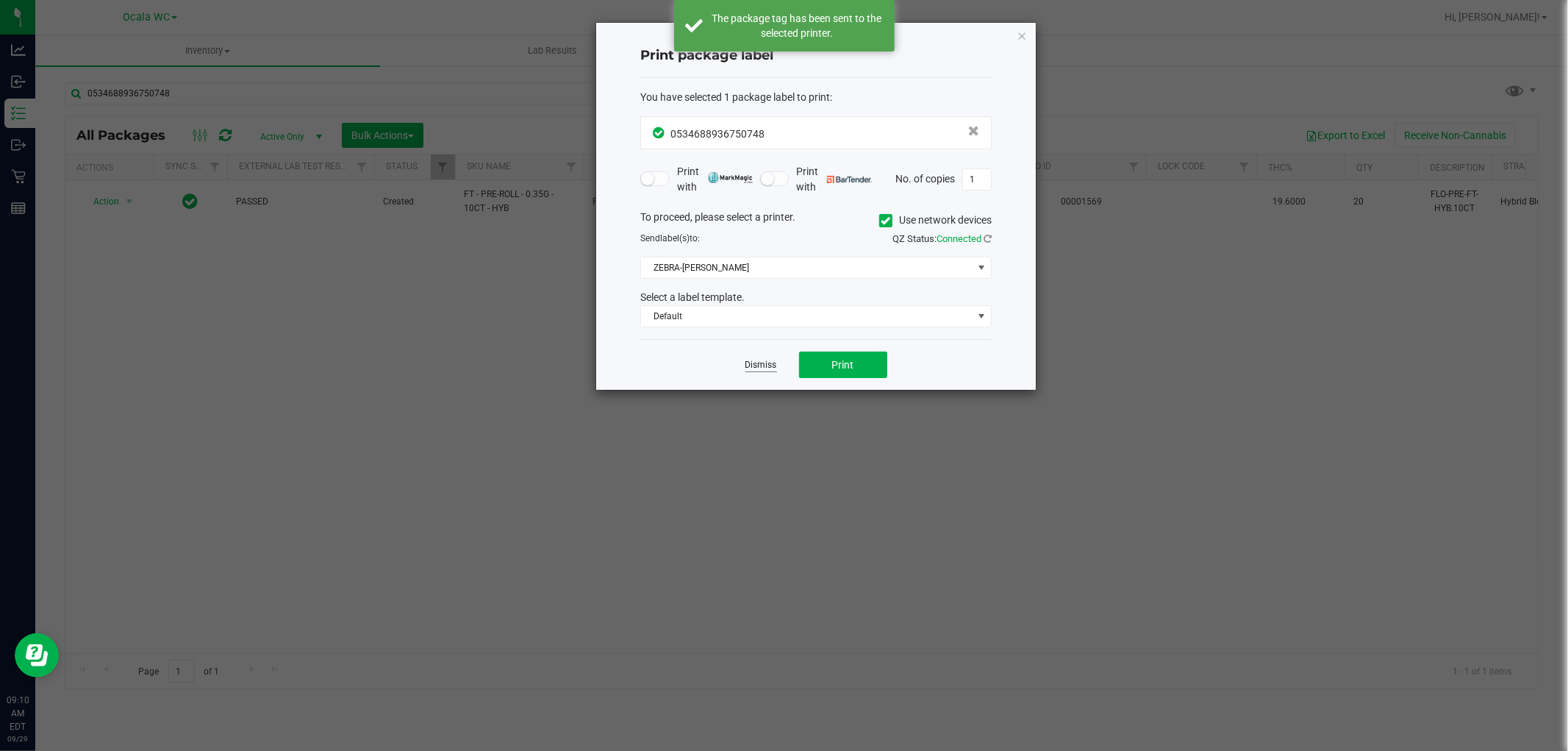
click at [768, 365] on link "Dismiss" at bounding box center [761, 365] width 32 height 13
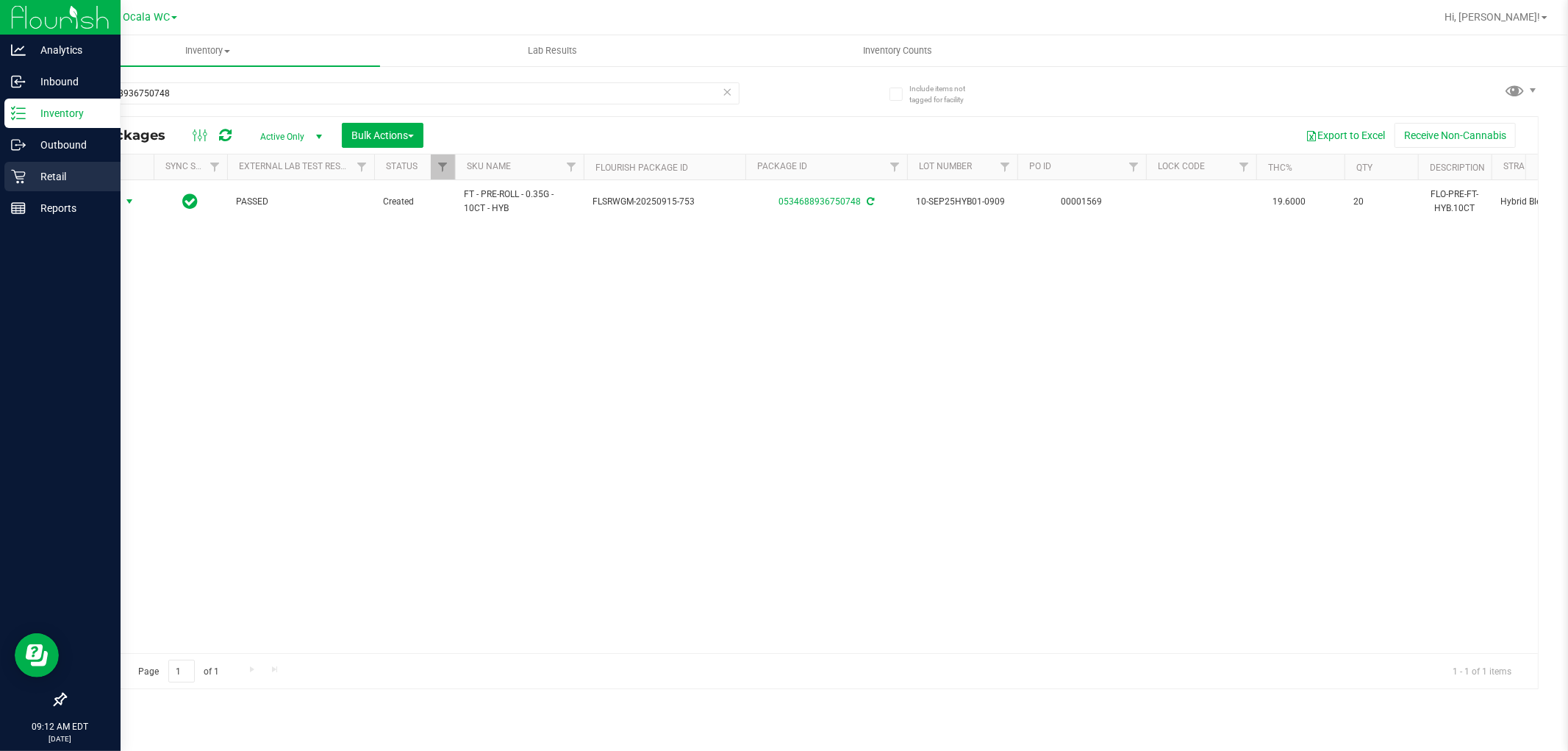
click at [48, 181] on p "Retail" at bounding box center [69, 176] width 89 height 17
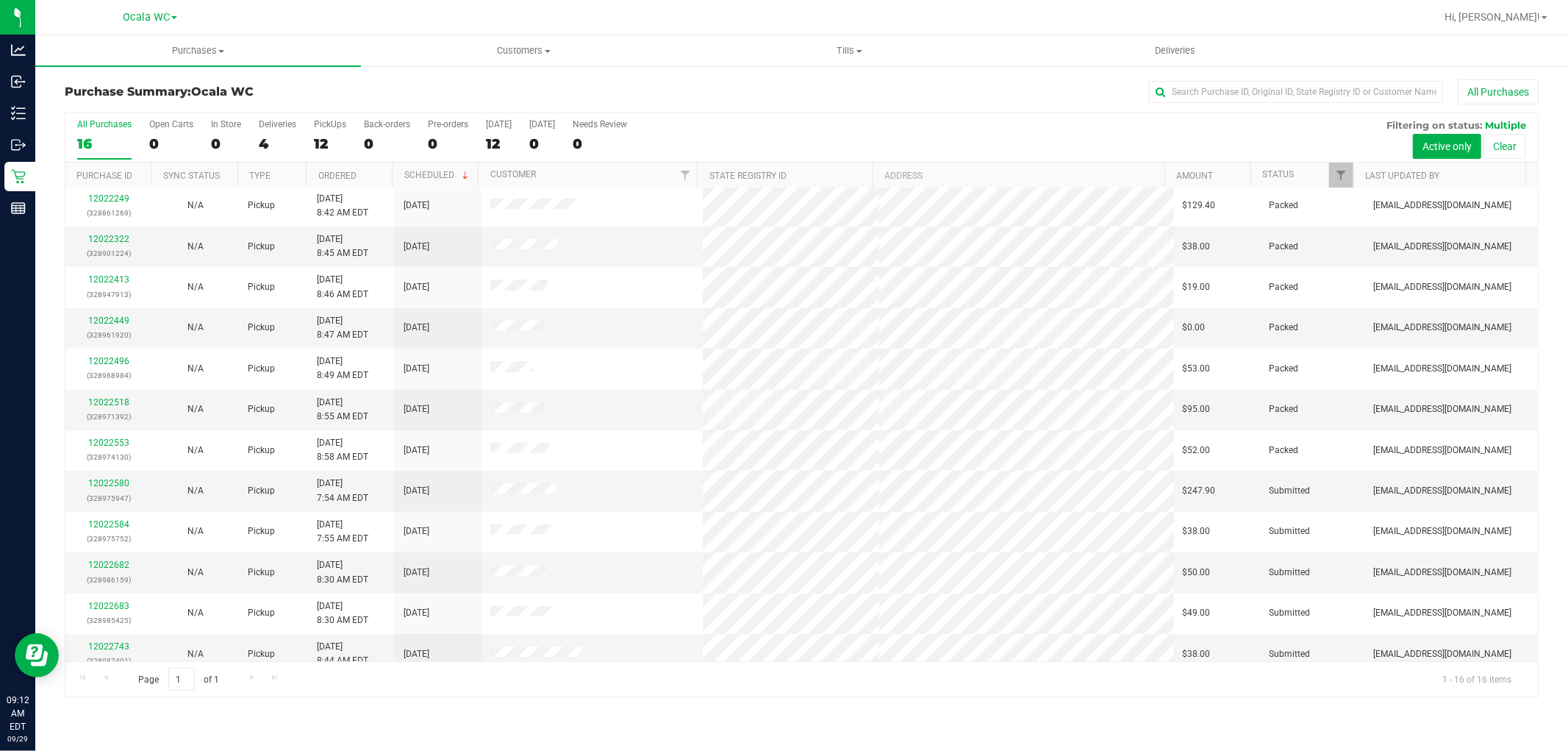
scroll to position [179, 0]
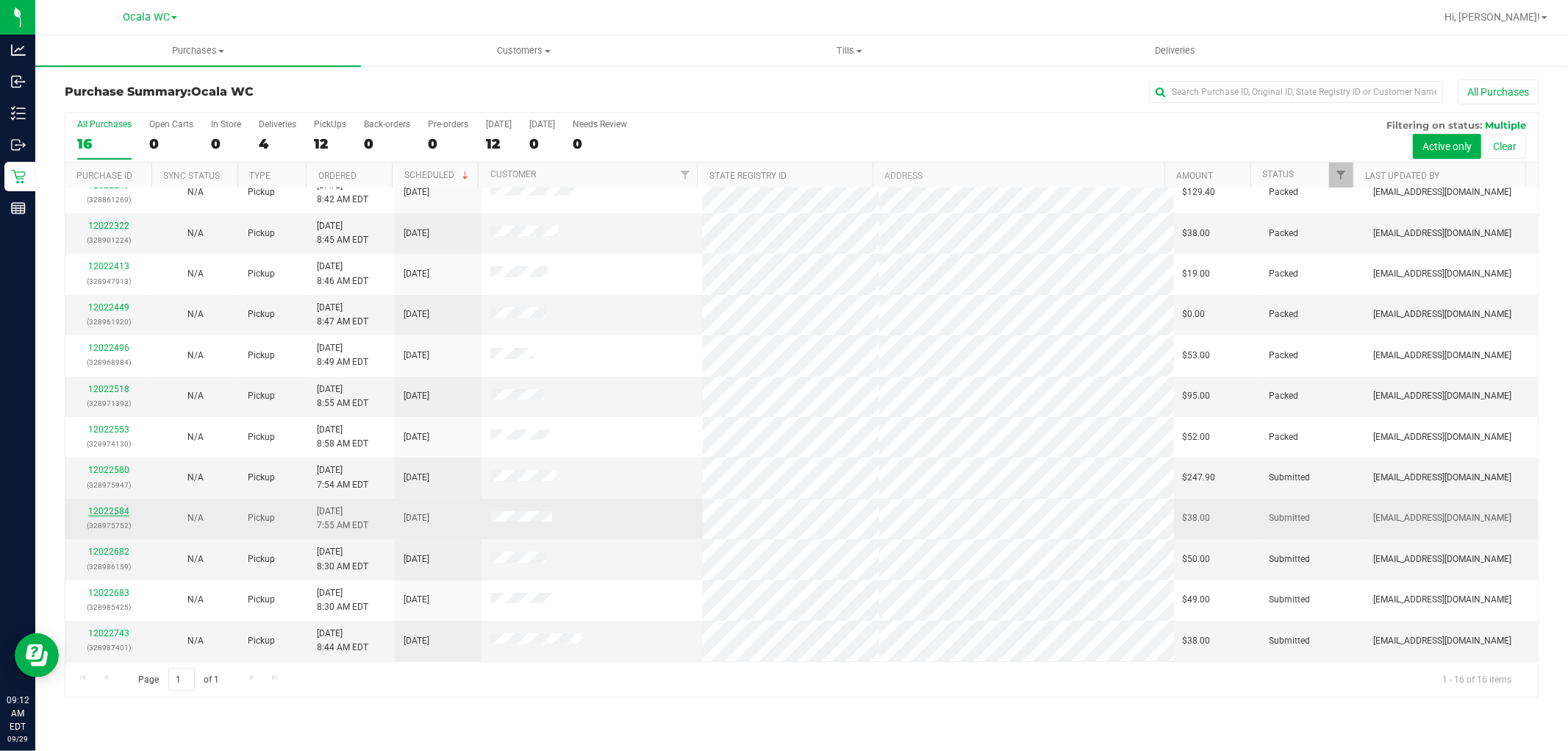
click at [109, 512] on link "12022584" at bounding box center [109, 511] width 41 height 10
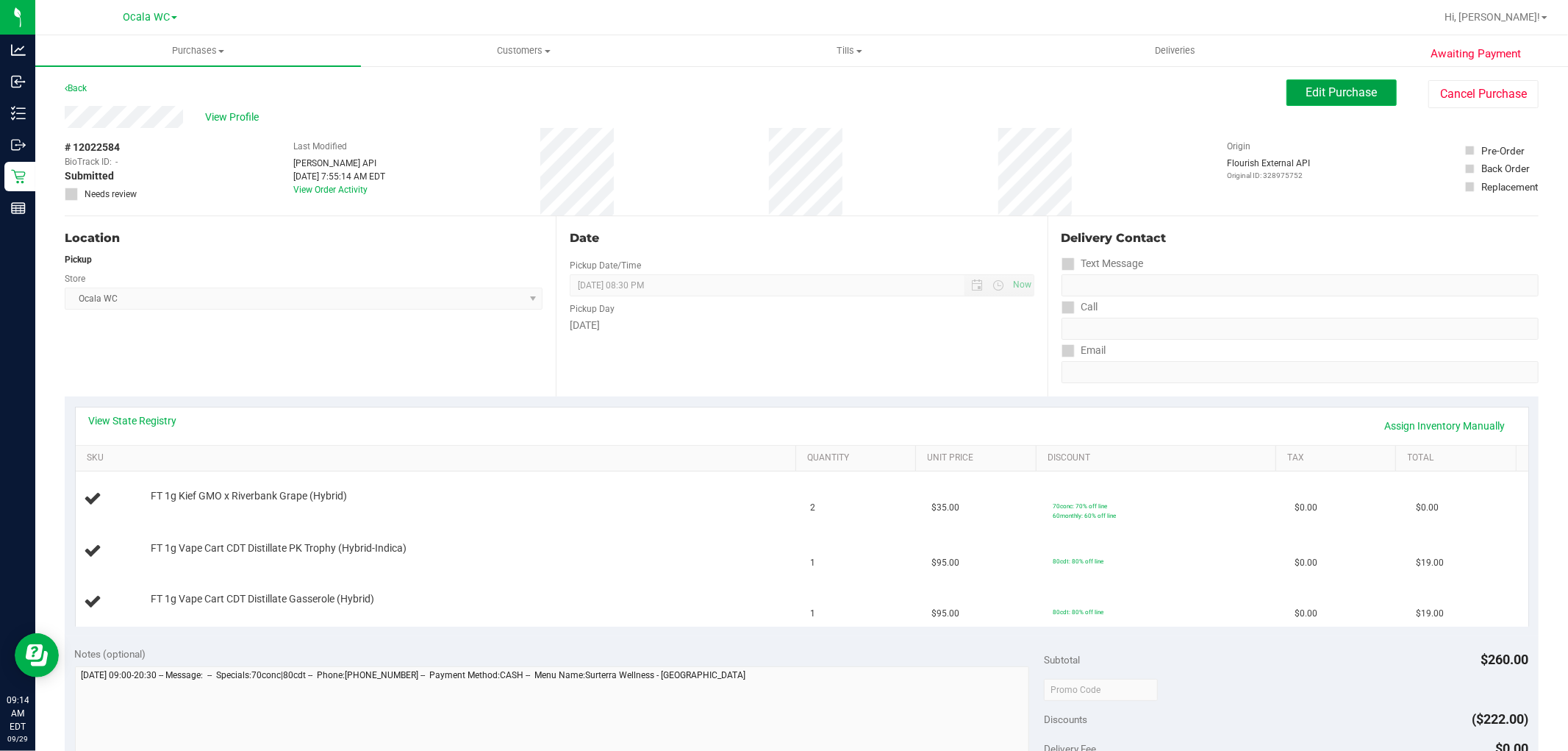
click at [1335, 83] on button "Edit Purchase" at bounding box center [1342, 92] width 110 height 26
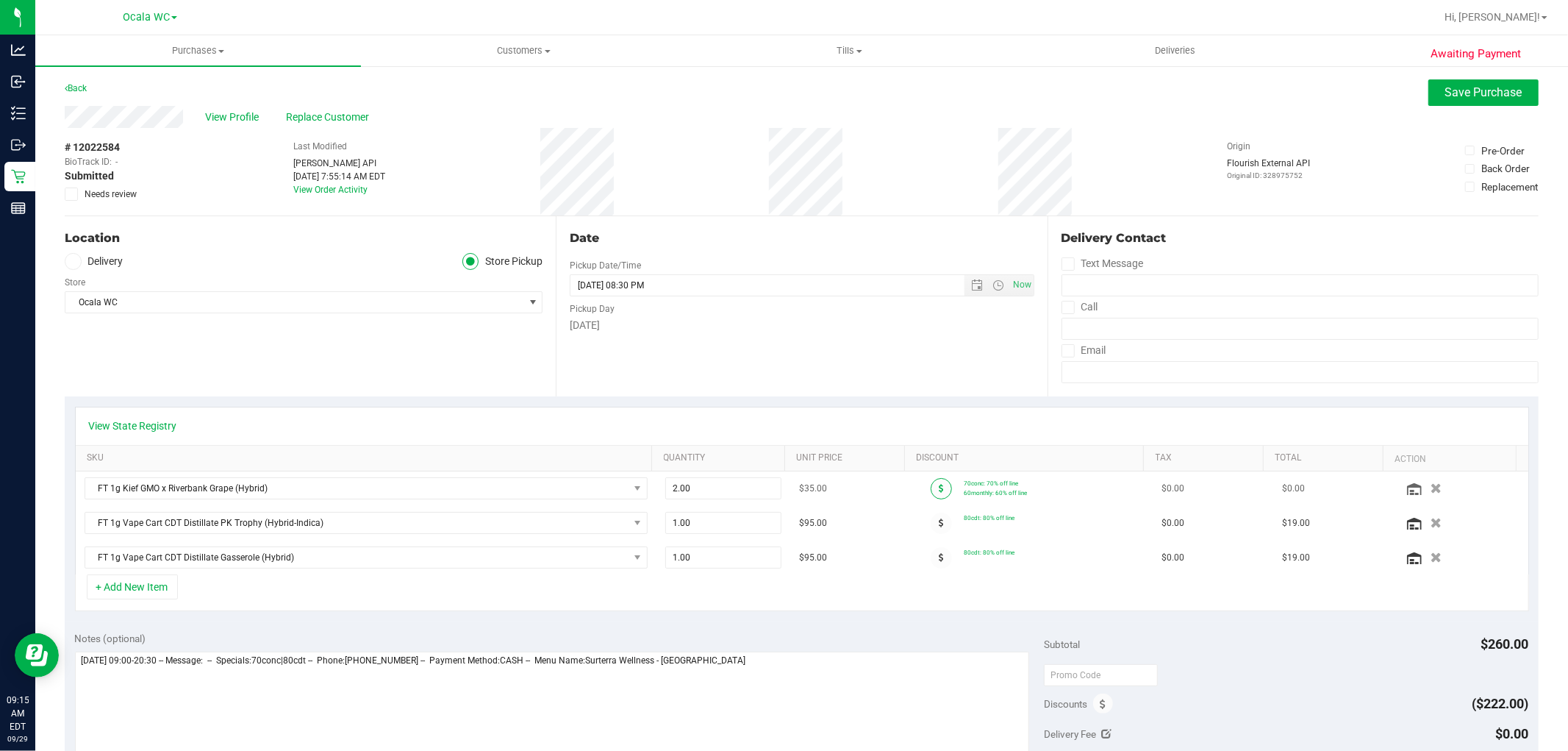
click at [939, 490] on icon at bounding box center [942, 489] width 5 height 9
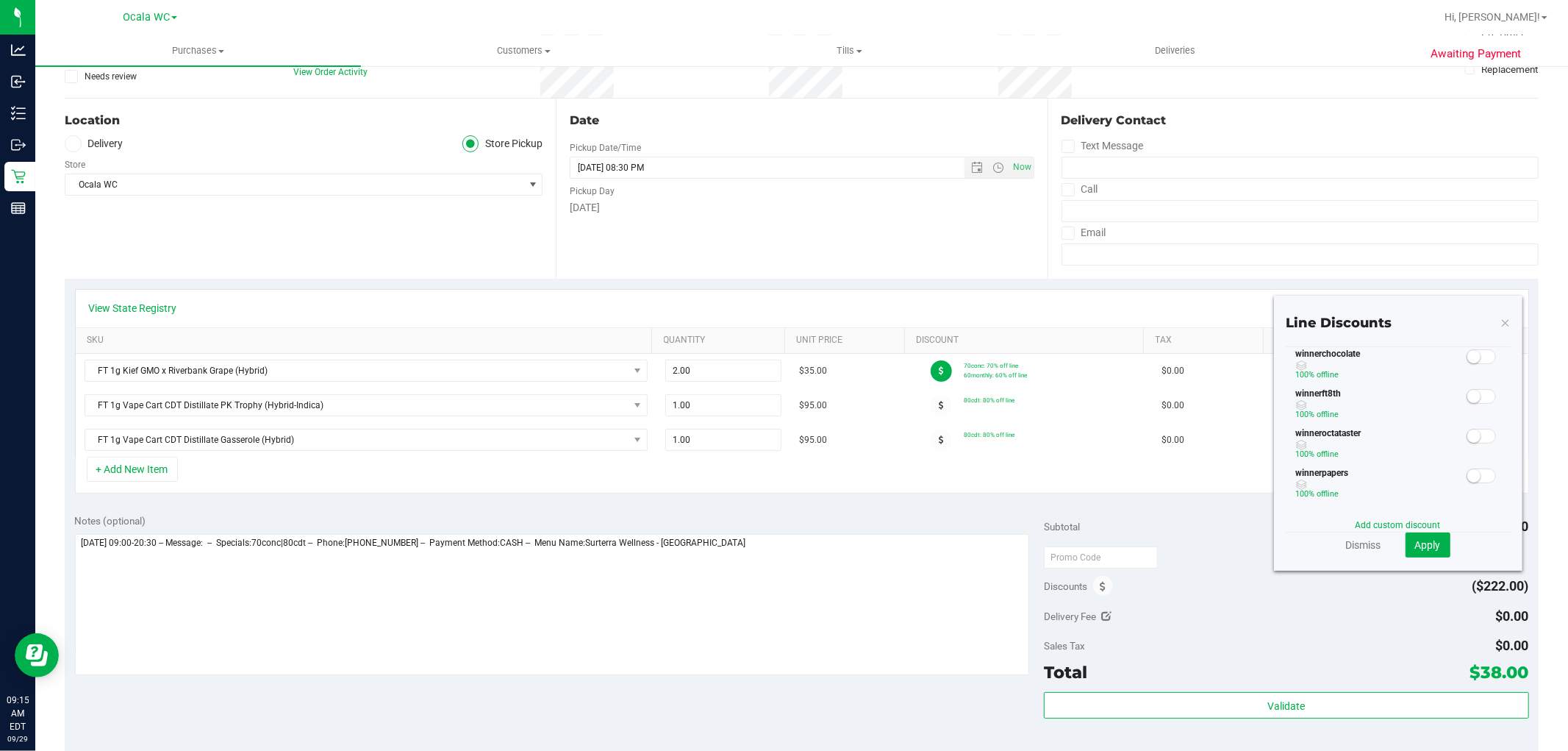
scroll to position [164, 0]
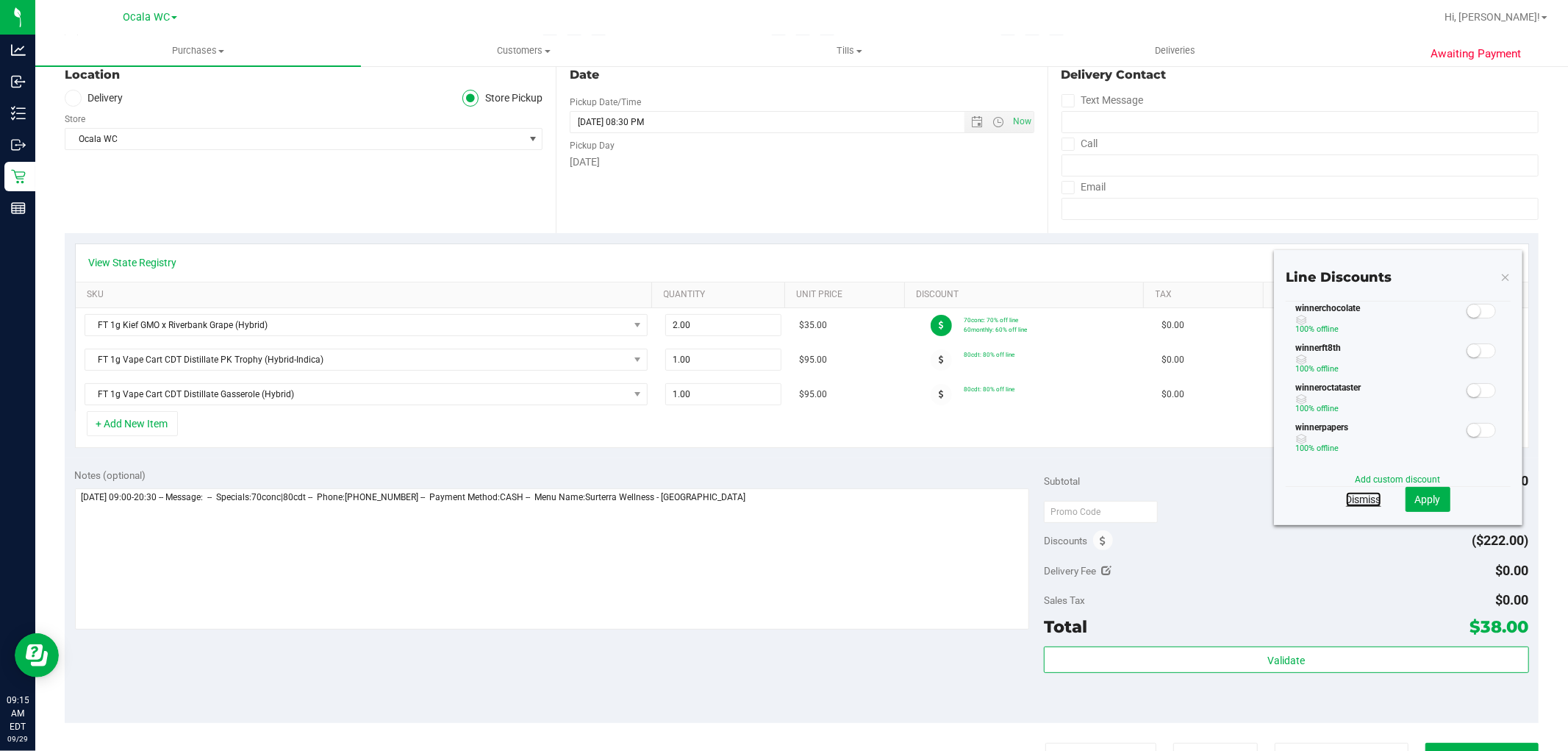
click at [1350, 497] on link "Dismiss" at bounding box center [1363, 500] width 36 height 15
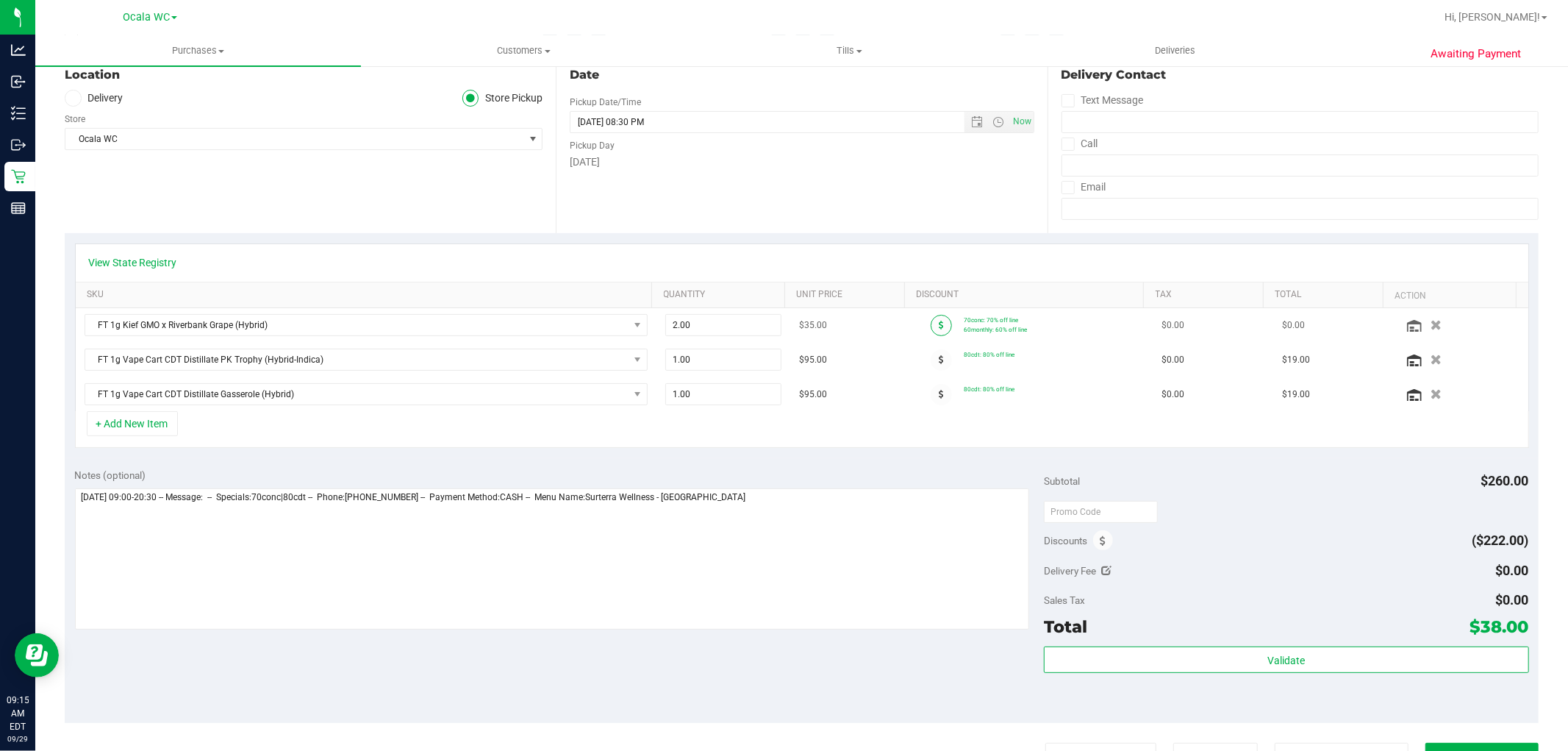
click at [939, 326] on icon at bounding box center [942, 325] width 5 height 9
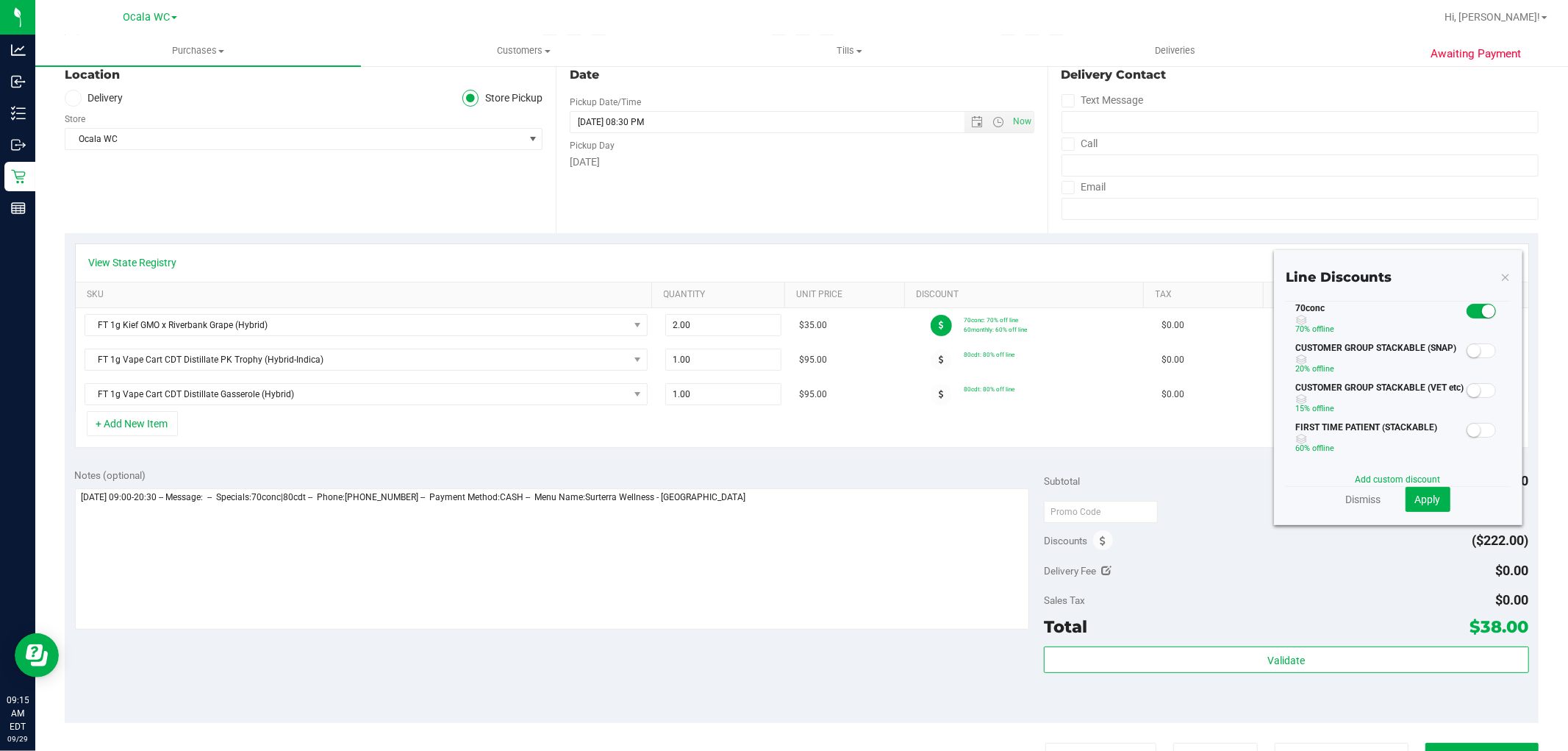
scroll to position [0, 0]
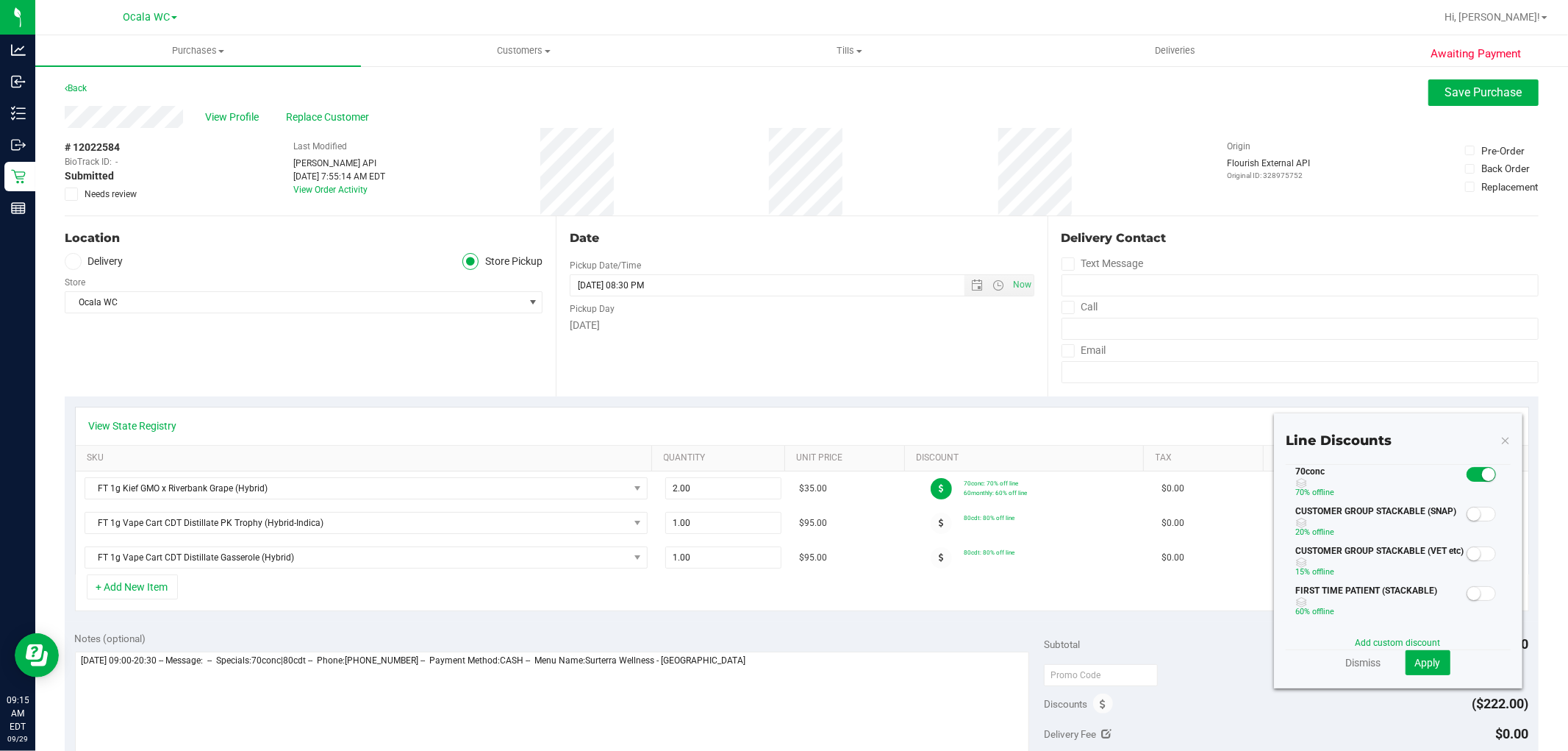
click at [1500, 435] on icon at bounding box center [1505, 439] width 10 height 17
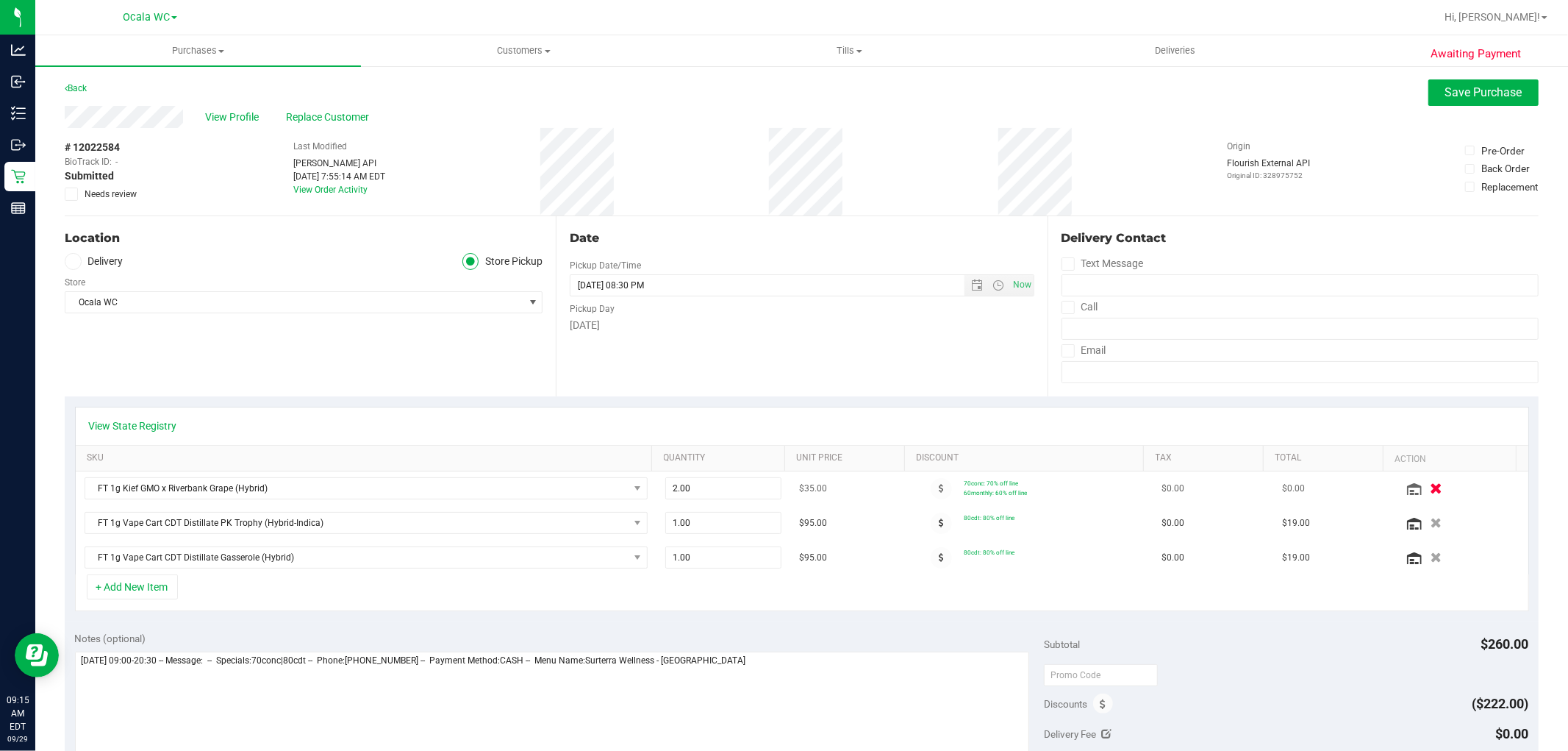
click at [1425, 495] on button "button" at bounding box center [1436, 488] width 25 height 16
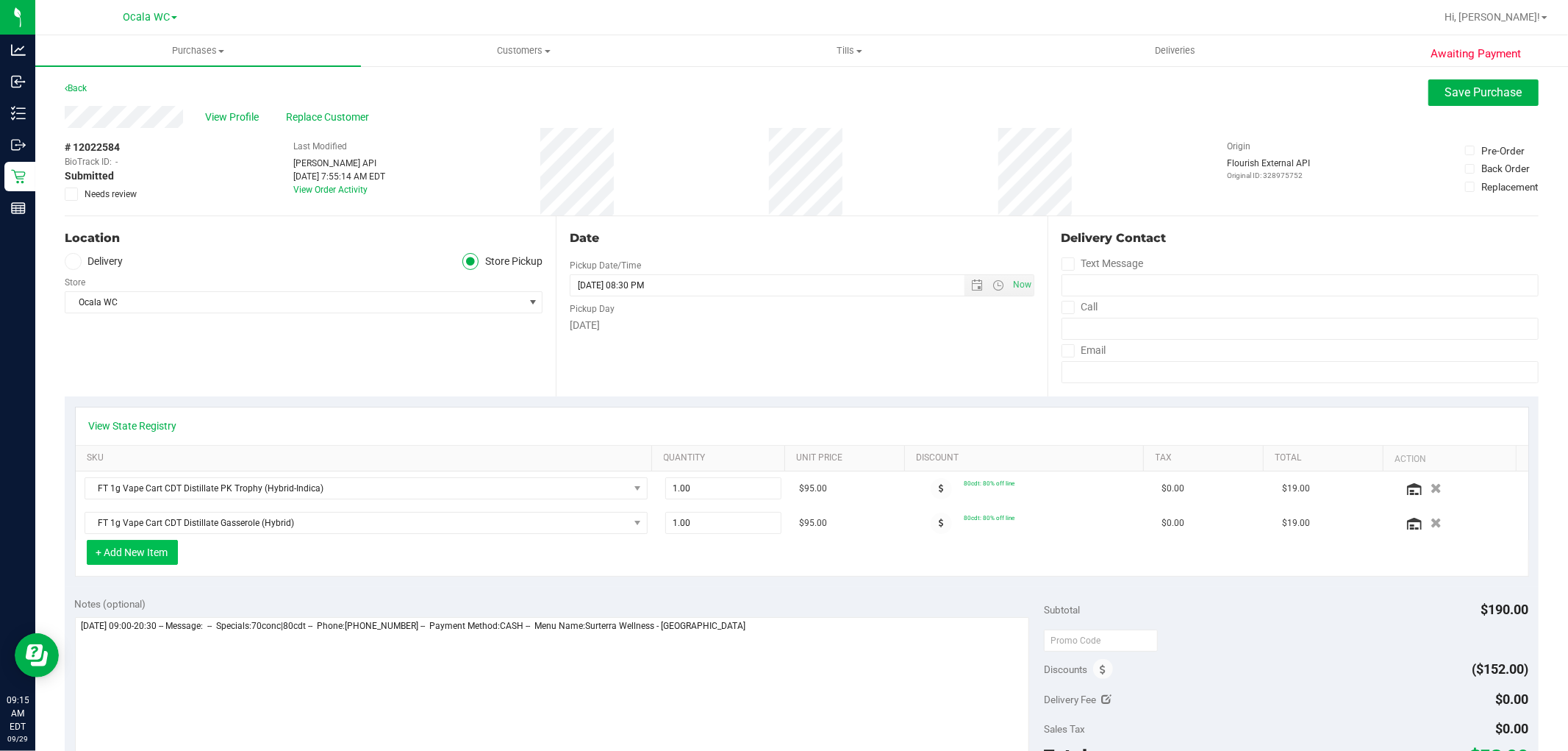
click at [158, 561] on button "+ Add New Item" at bounding box center [132, 552] width 91 height 25
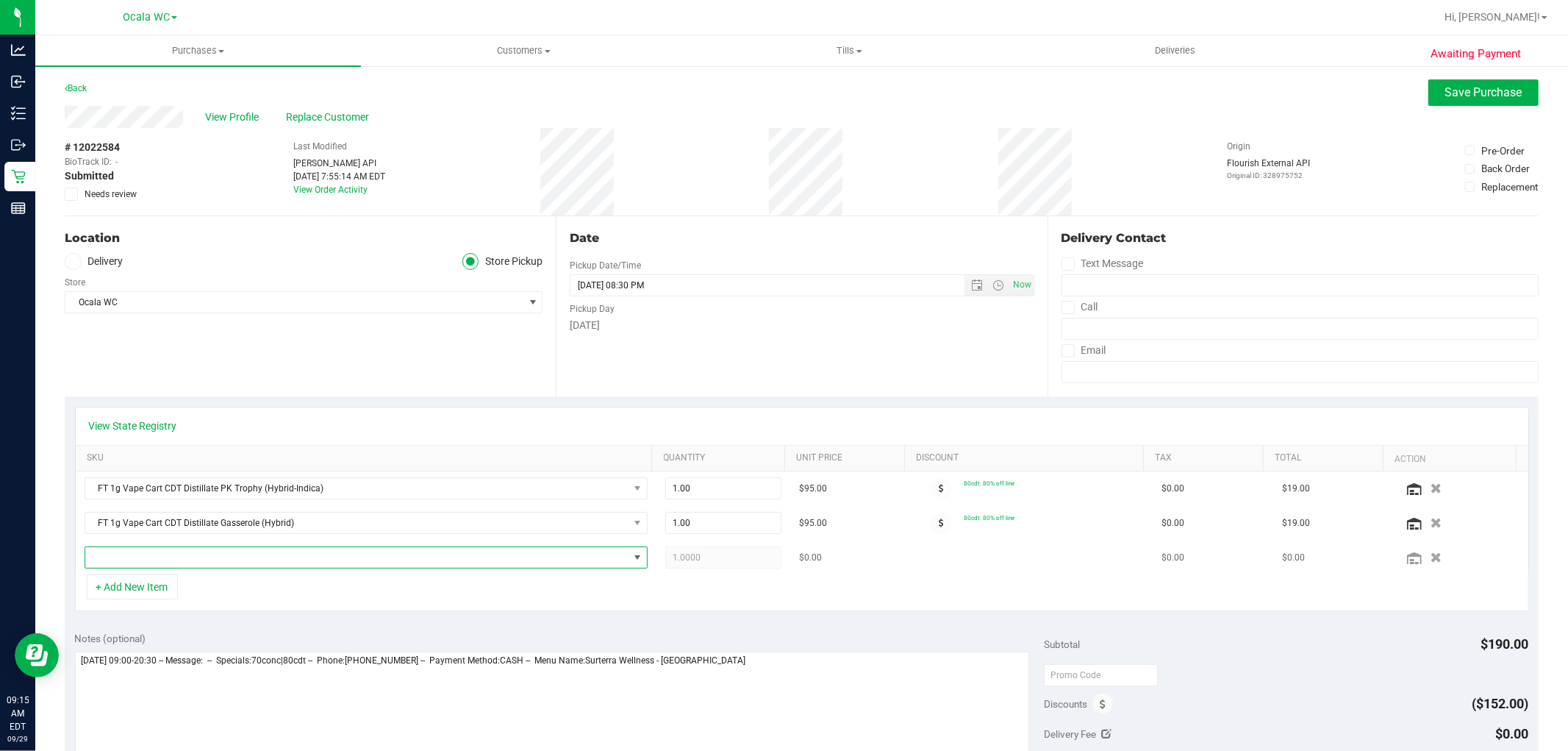
click at [174, 559] on span "NO DATA FOUND" at bounding box center [356, 557] width 543 height 21
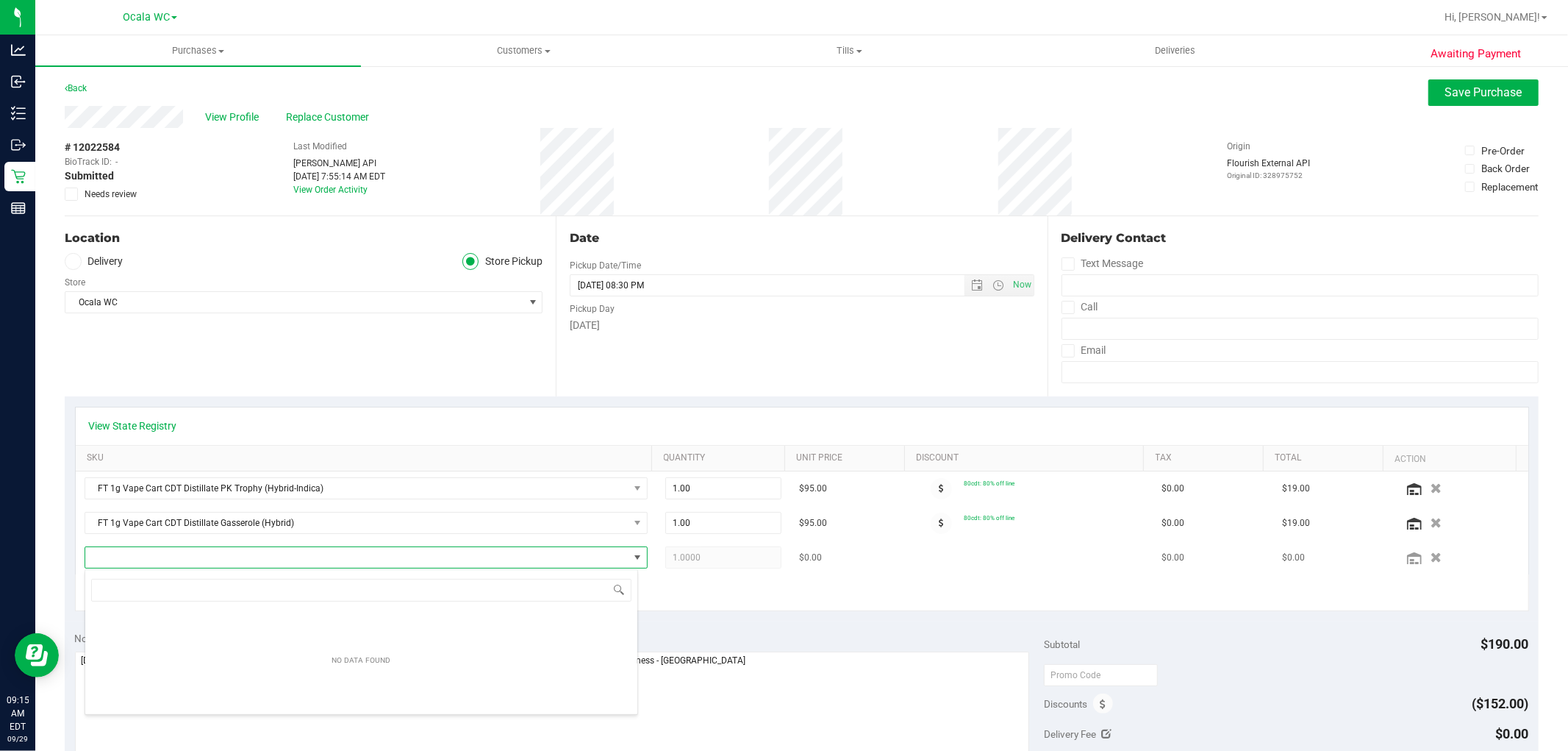
scroll to position [22, 549]
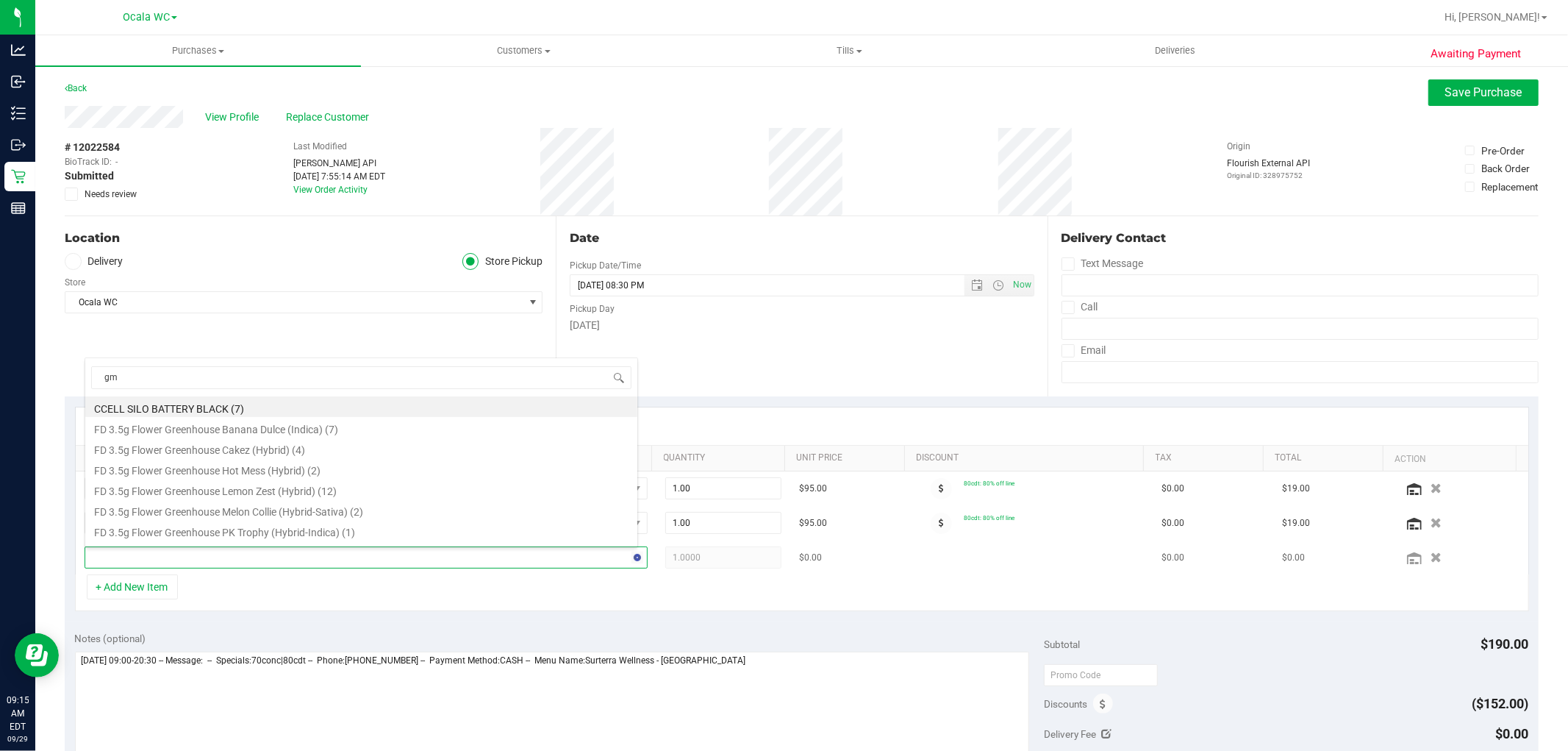
type input "gmp"
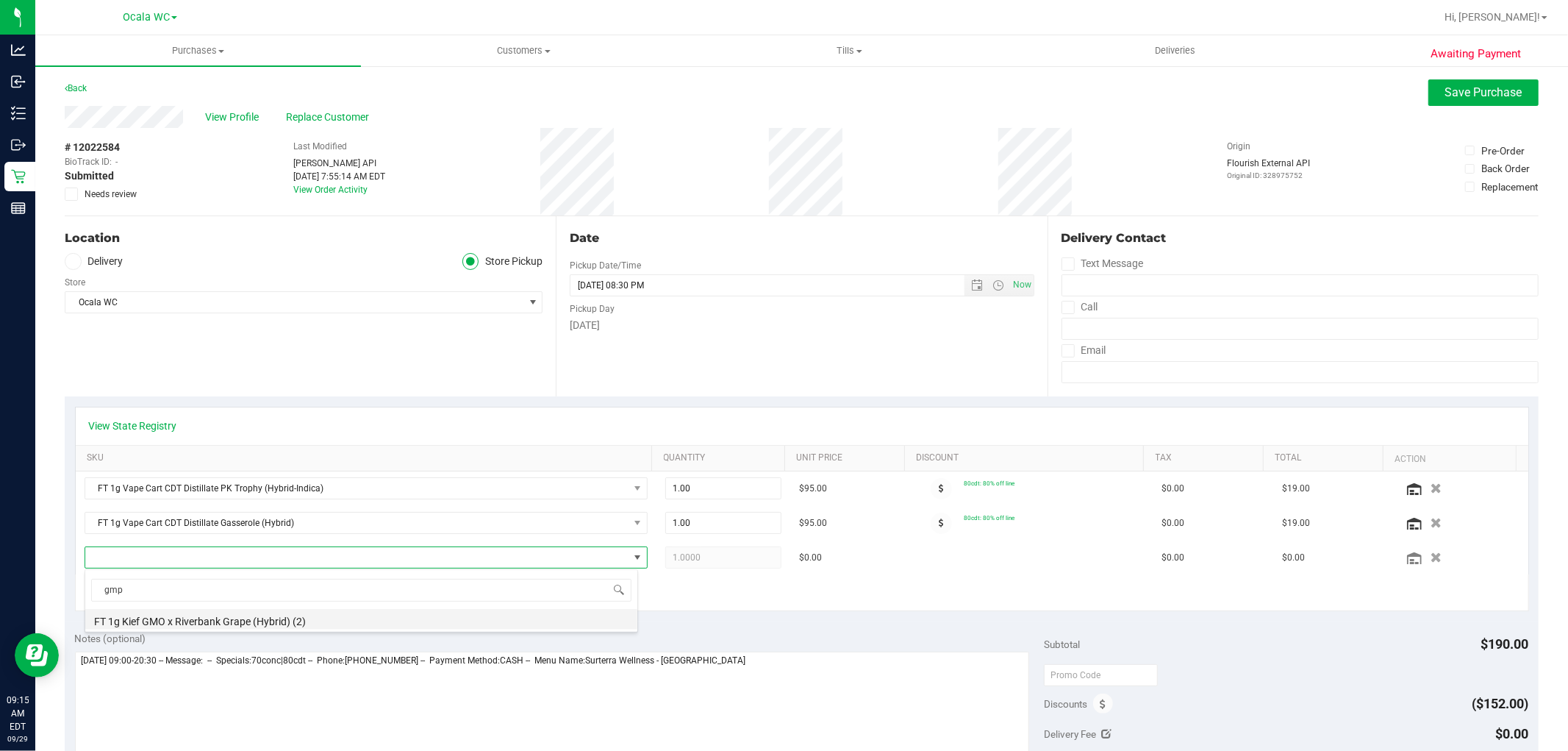
click at [218, 621] on li "FT 1g Kief GMO x Riverbank Grape (Hybrid) (2)" at bounding box center [361, 619] width 552 height 21
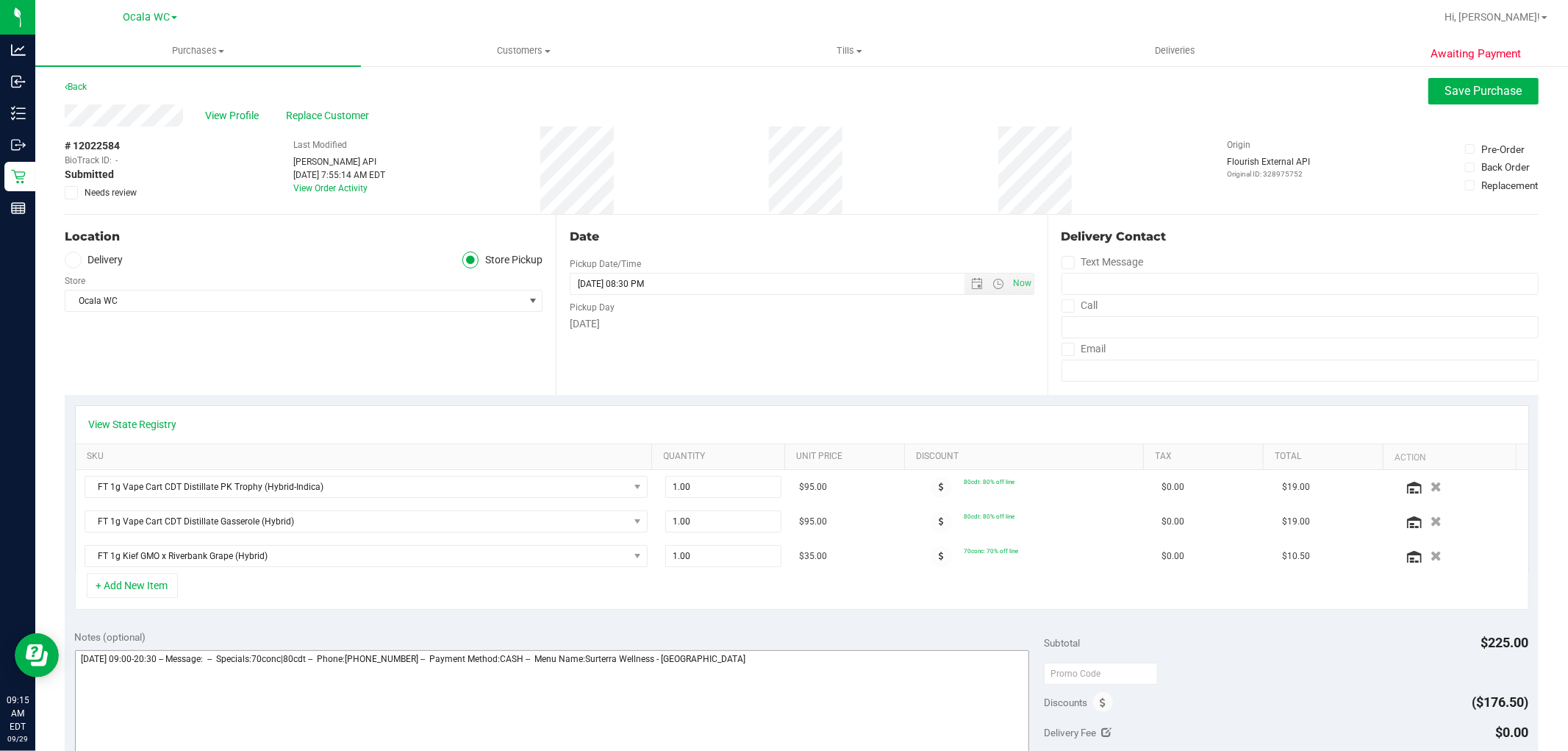
scroll to position [0, 0]
click at [350, 187] on link "View Order Activity" at bounding box center [330, 189] width 74 height 10
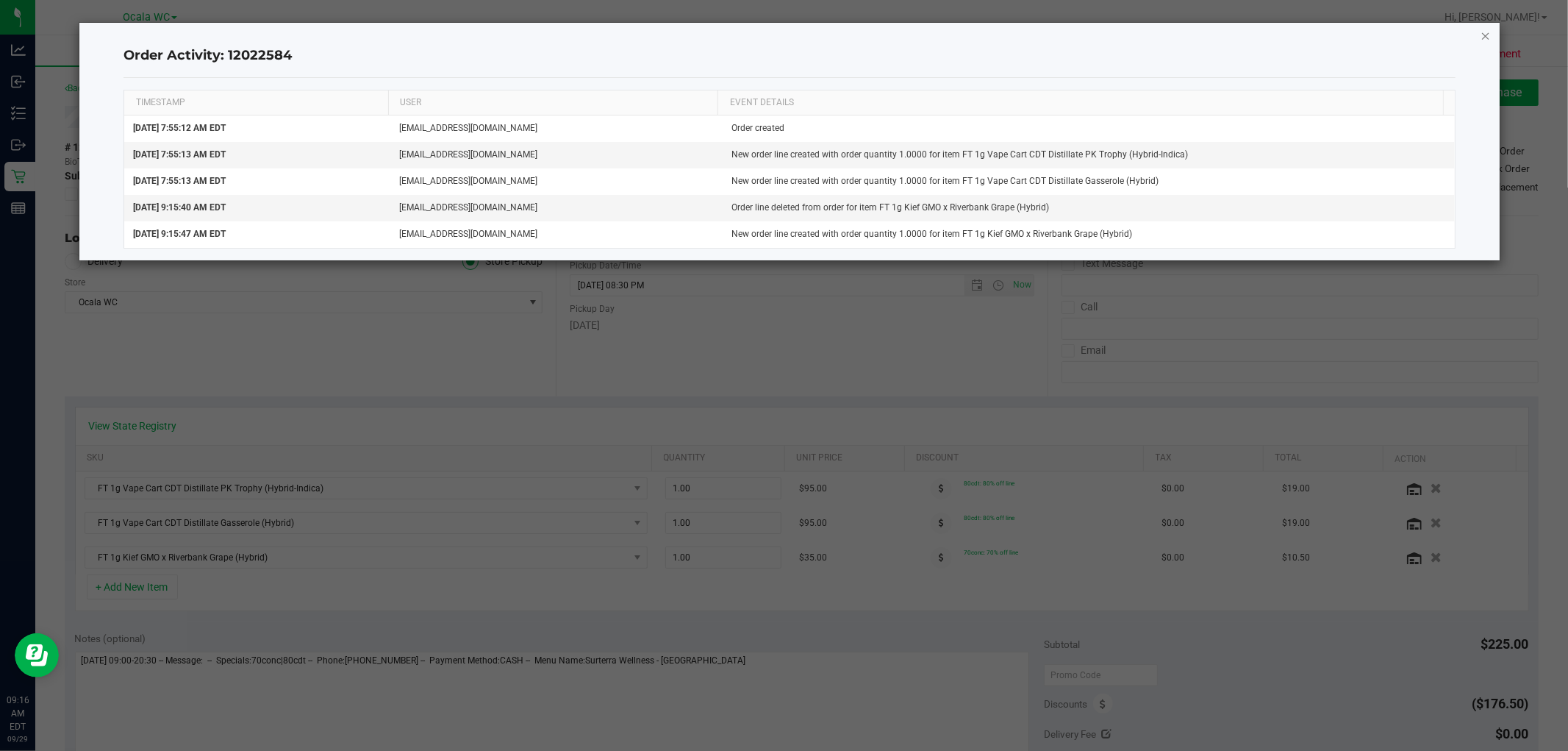
click at [1486, 34] on icon "button" at bounding box center [1486, 35] width 10 height 17
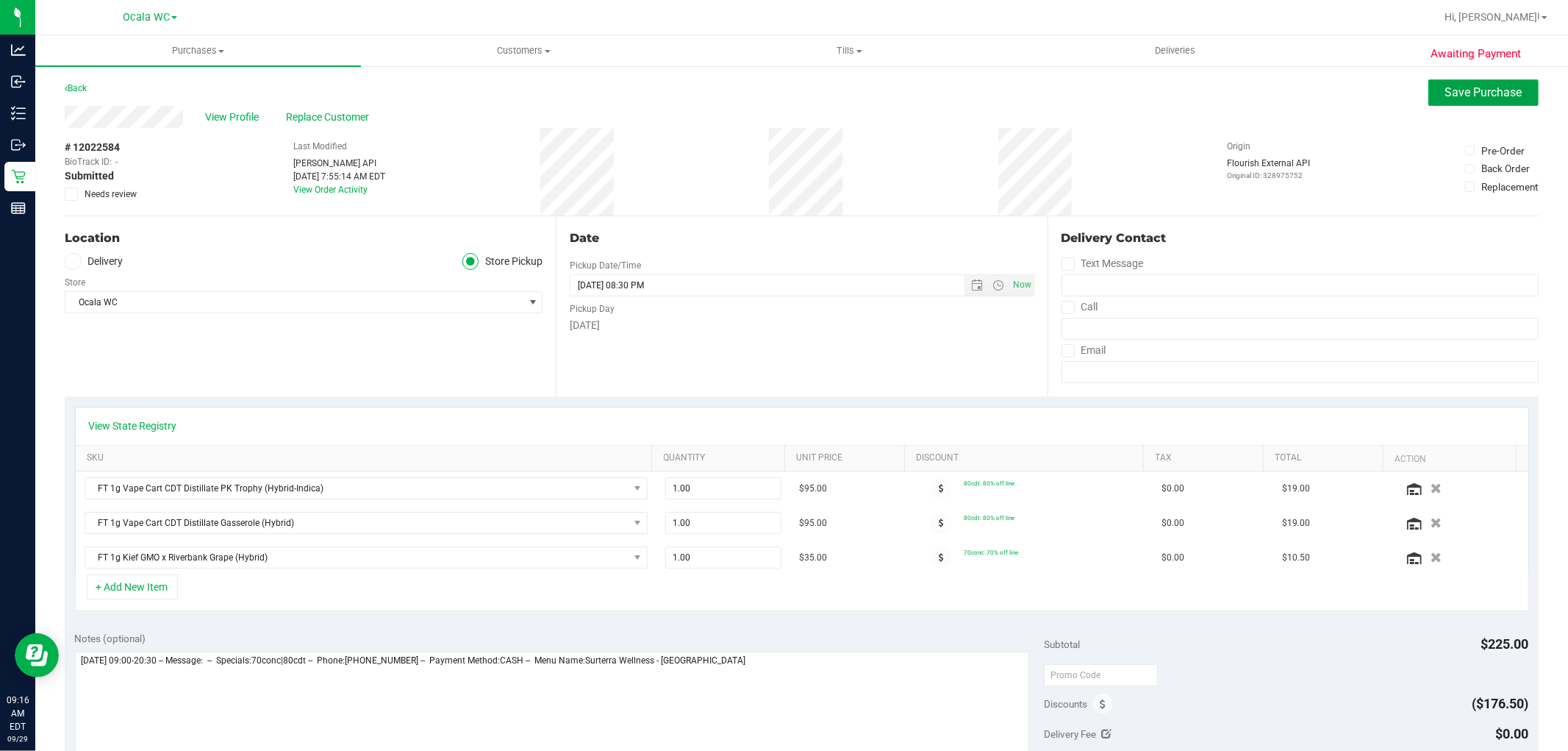
click at [1481, 93] on span "Save Purchase" at bounding box center [1484, 91] width 78 height 14
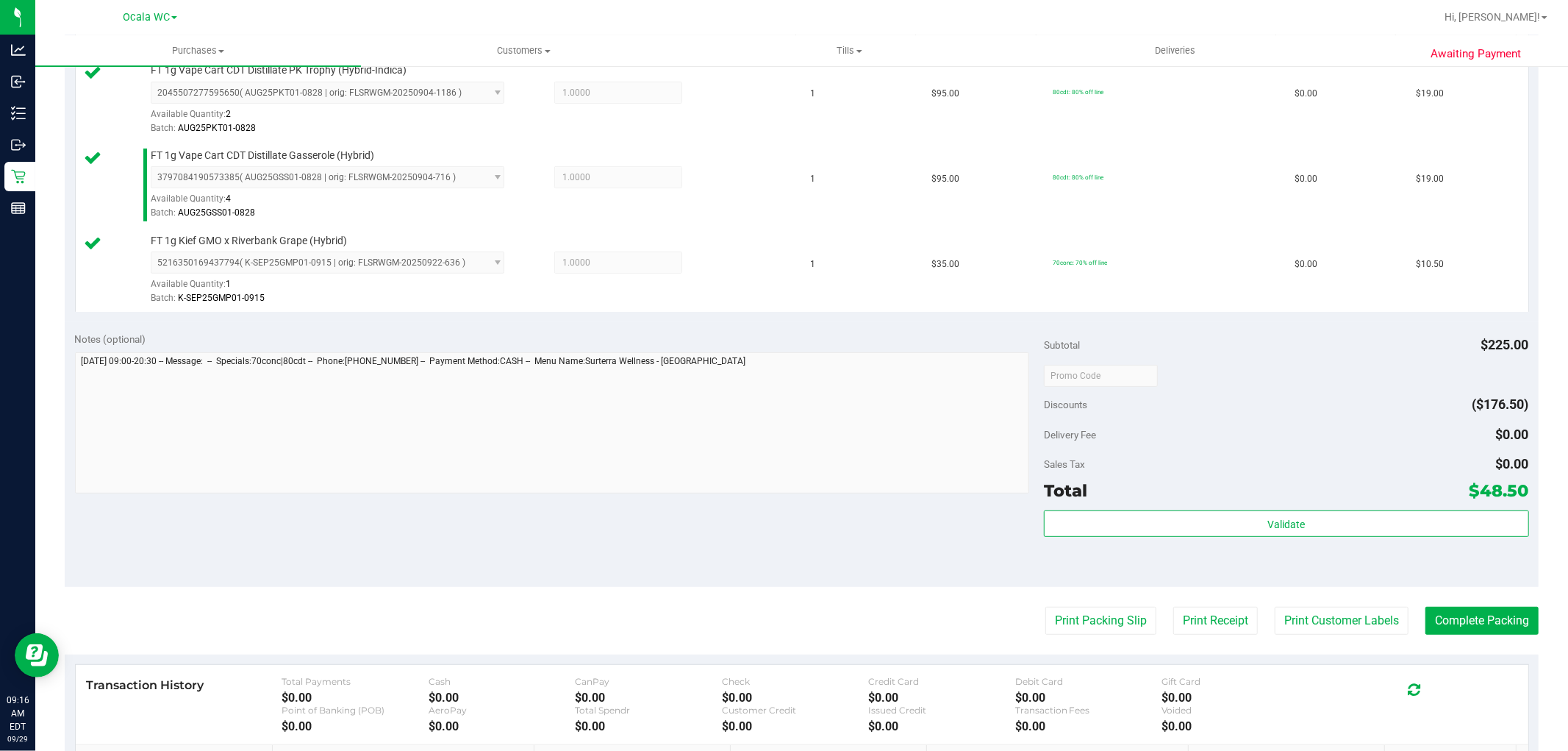
scroll to position [417, 0]
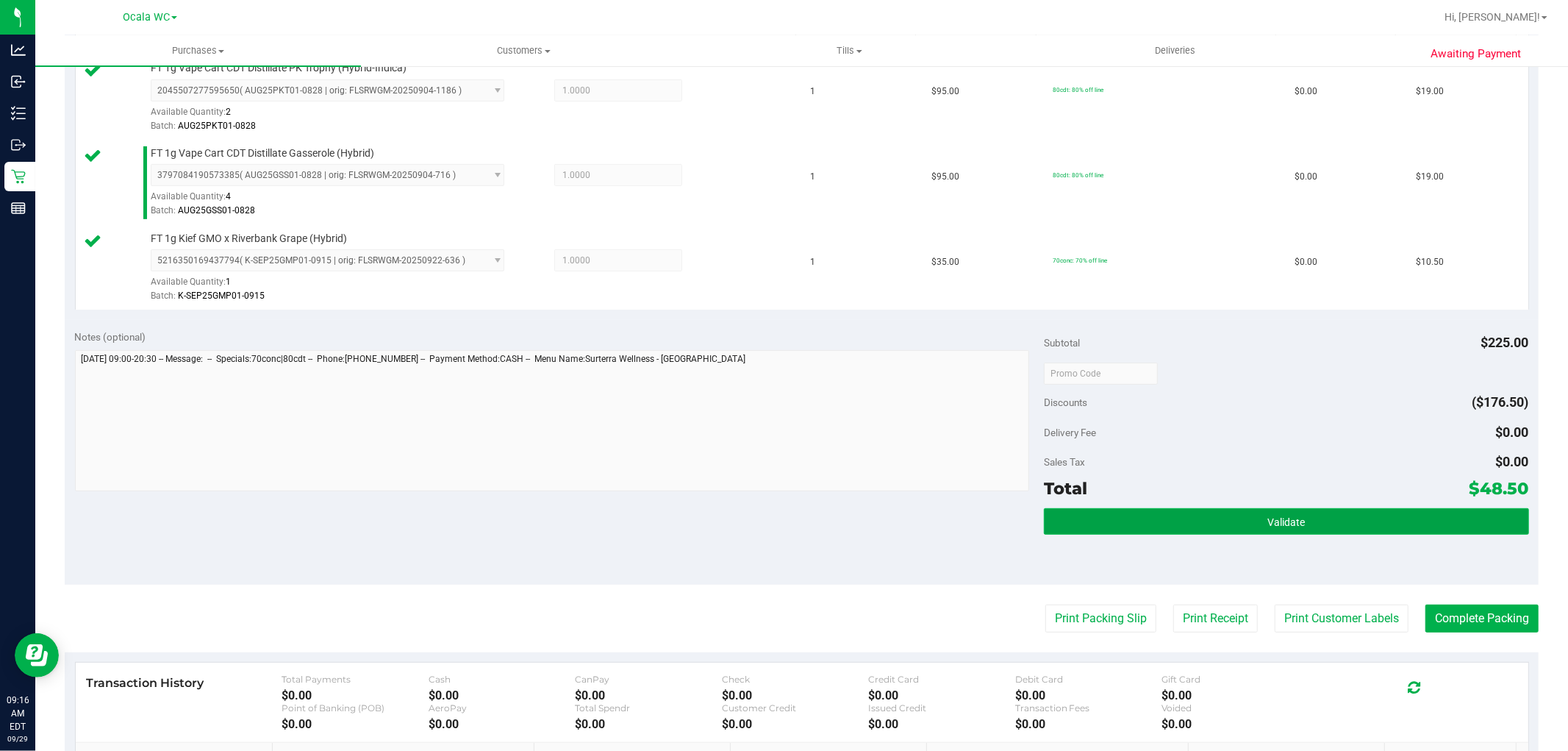
click at [1304, 513] on button "Validate" at bounding box center [1286, 521] width 485 height 26
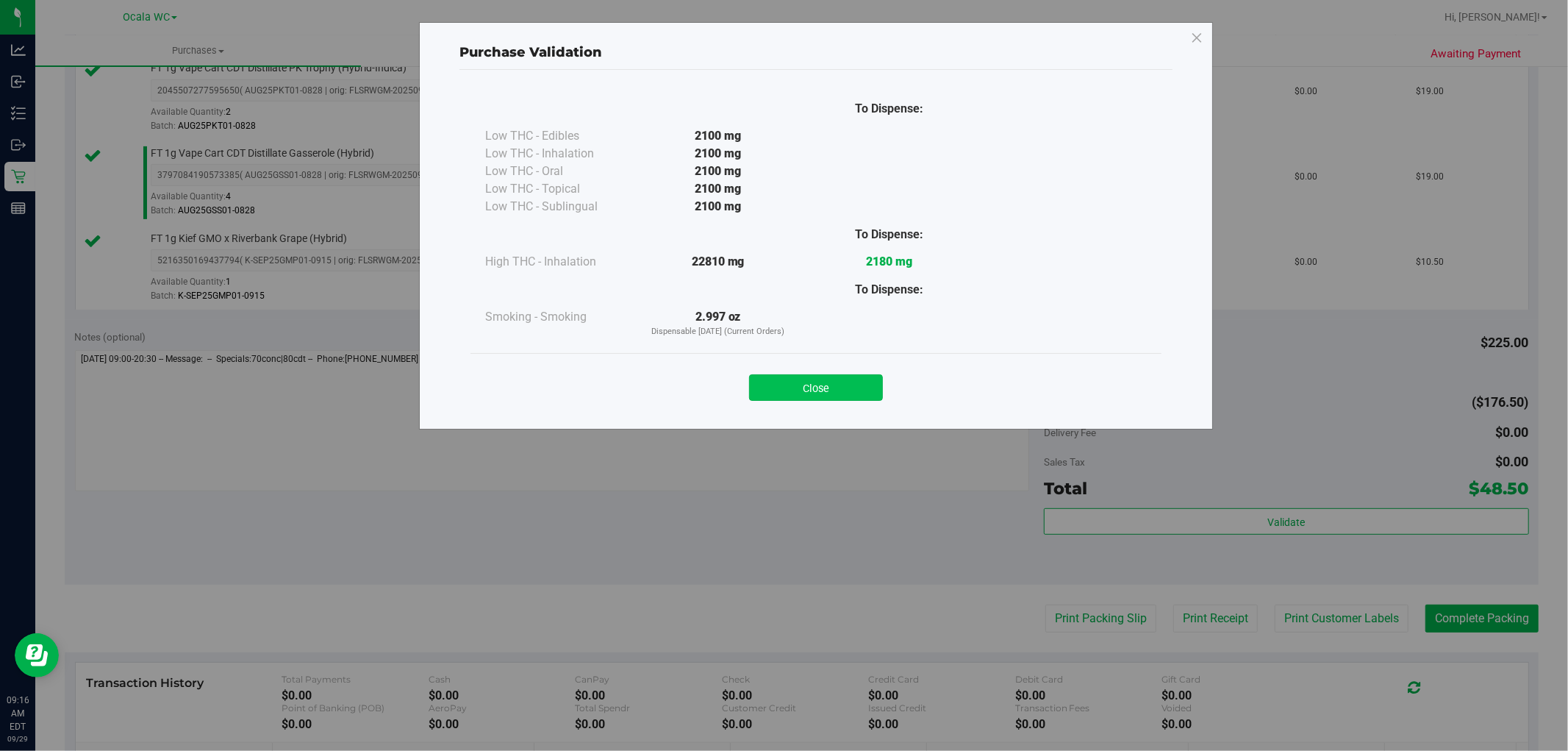
click at [792, 379] on button "Close" at bounding box center [816, 387] width 134 height 26
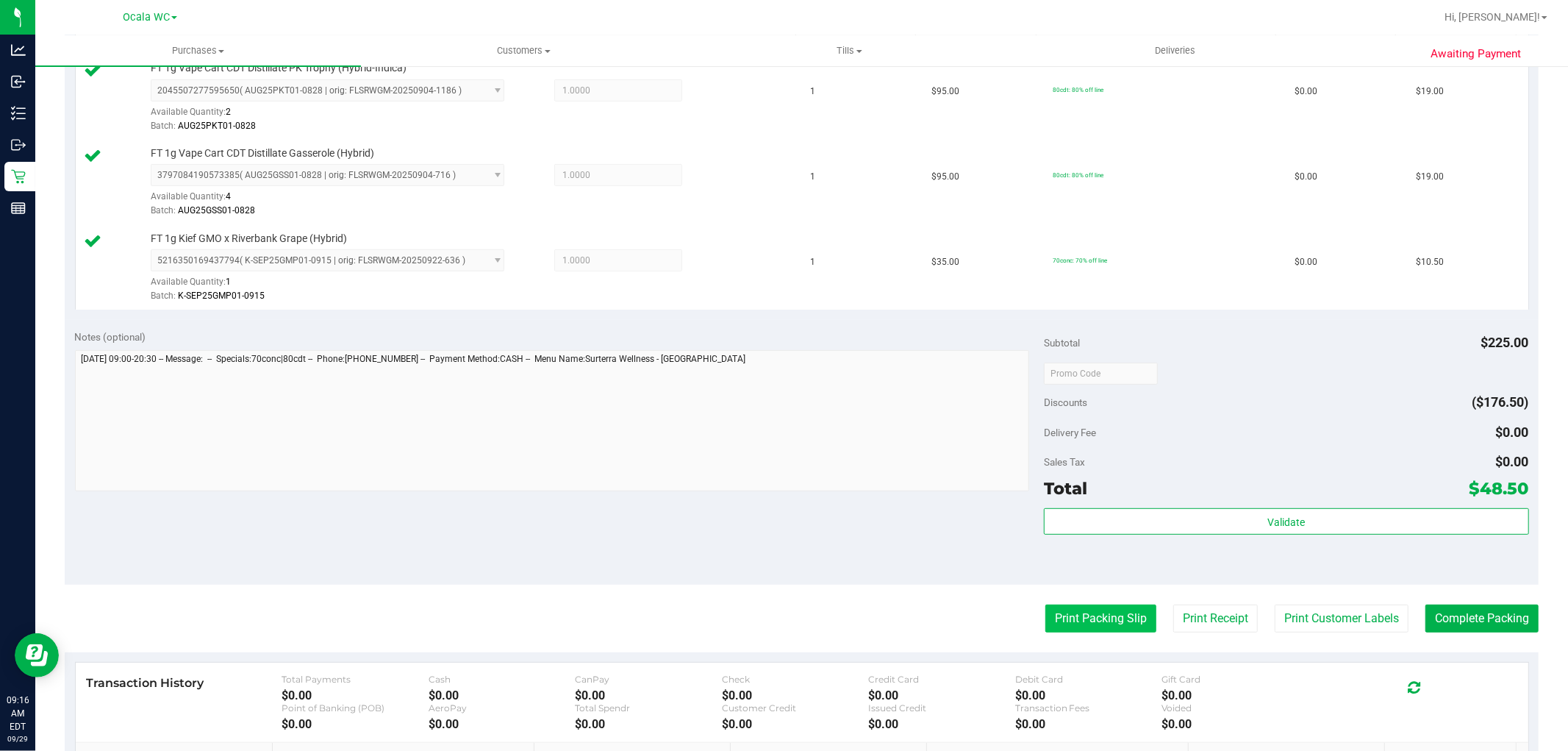
click at [1070, 616] on button "Print Packing Slip" at bounding box center [1101, 619] width 111 height 28
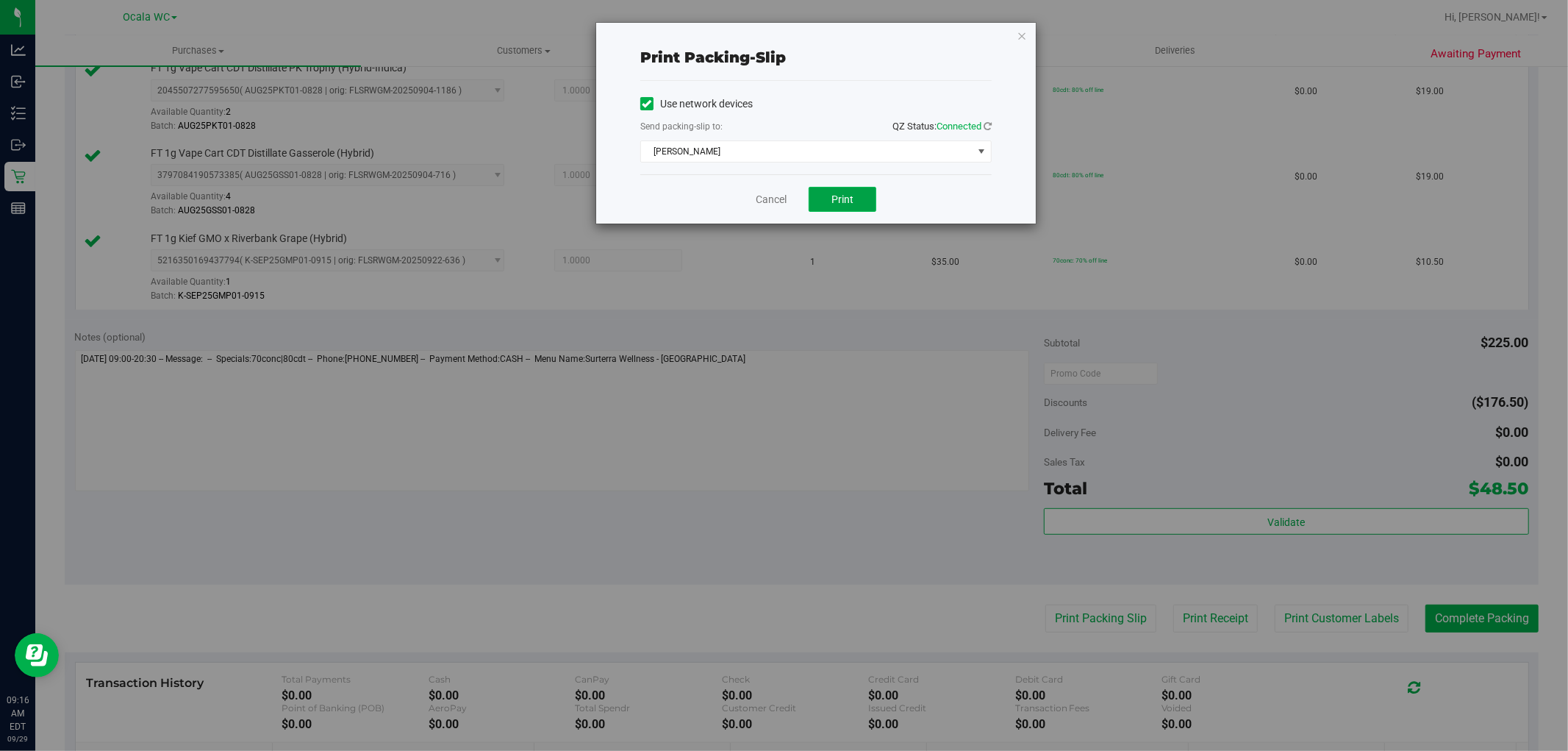
click at [846, 188] on button "Print" at bounding box center [843, 199] width 68 height 25
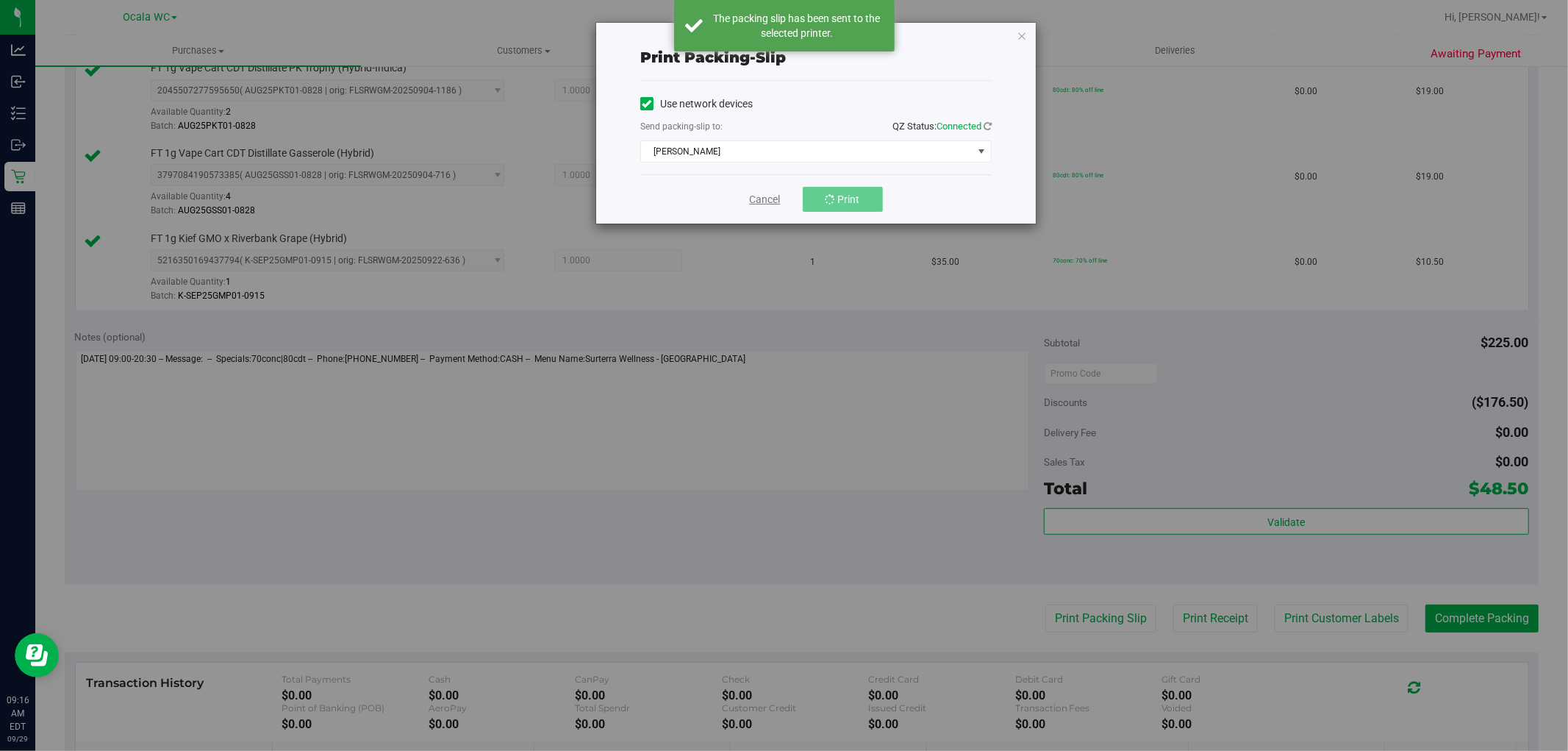
click at [760, 201] on link "Cancel" at bounding box center [765, 199] width 31 height 16
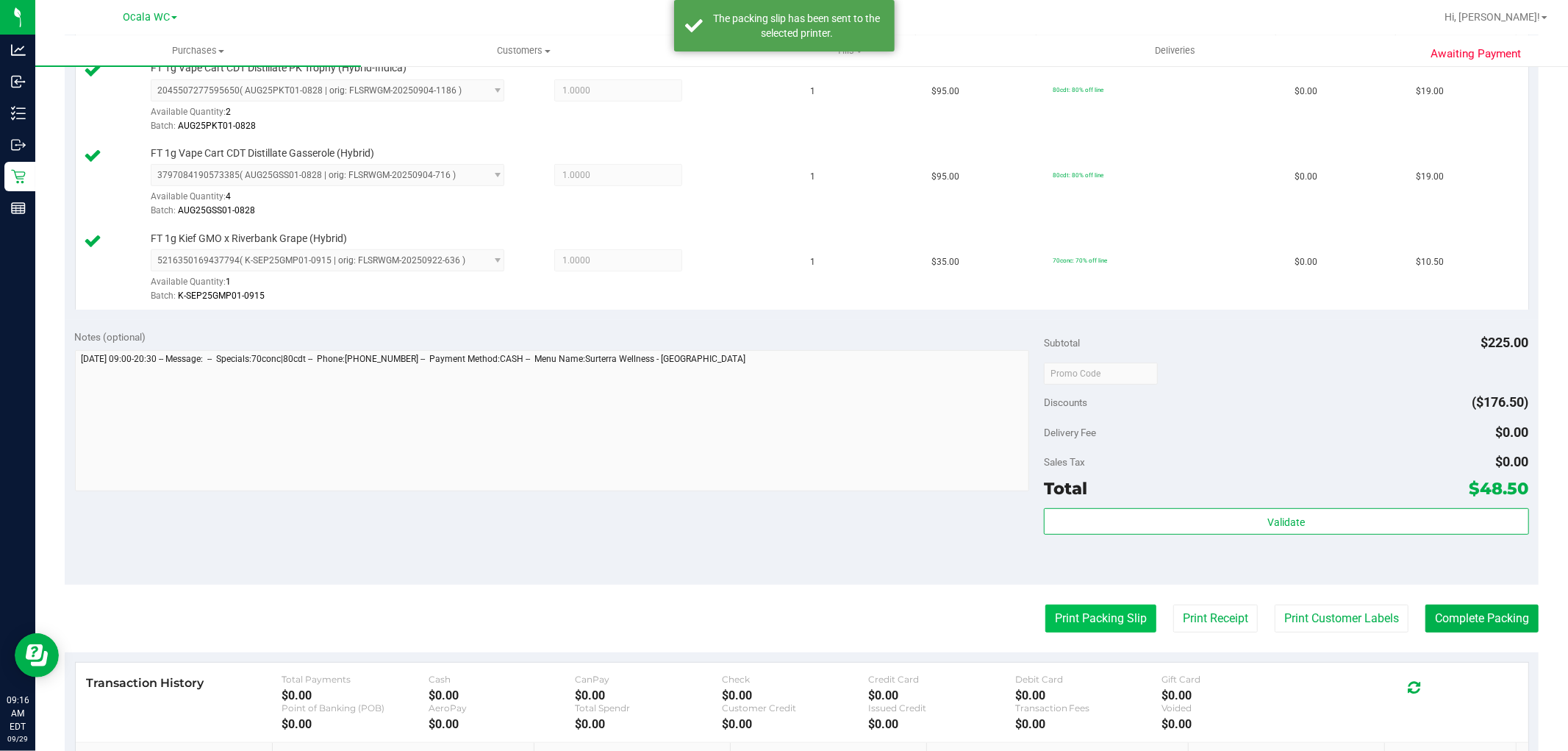
click at [1085, 616] on button "Print Packing Slip" at bounding box center [1101, 619] width 111 height 28
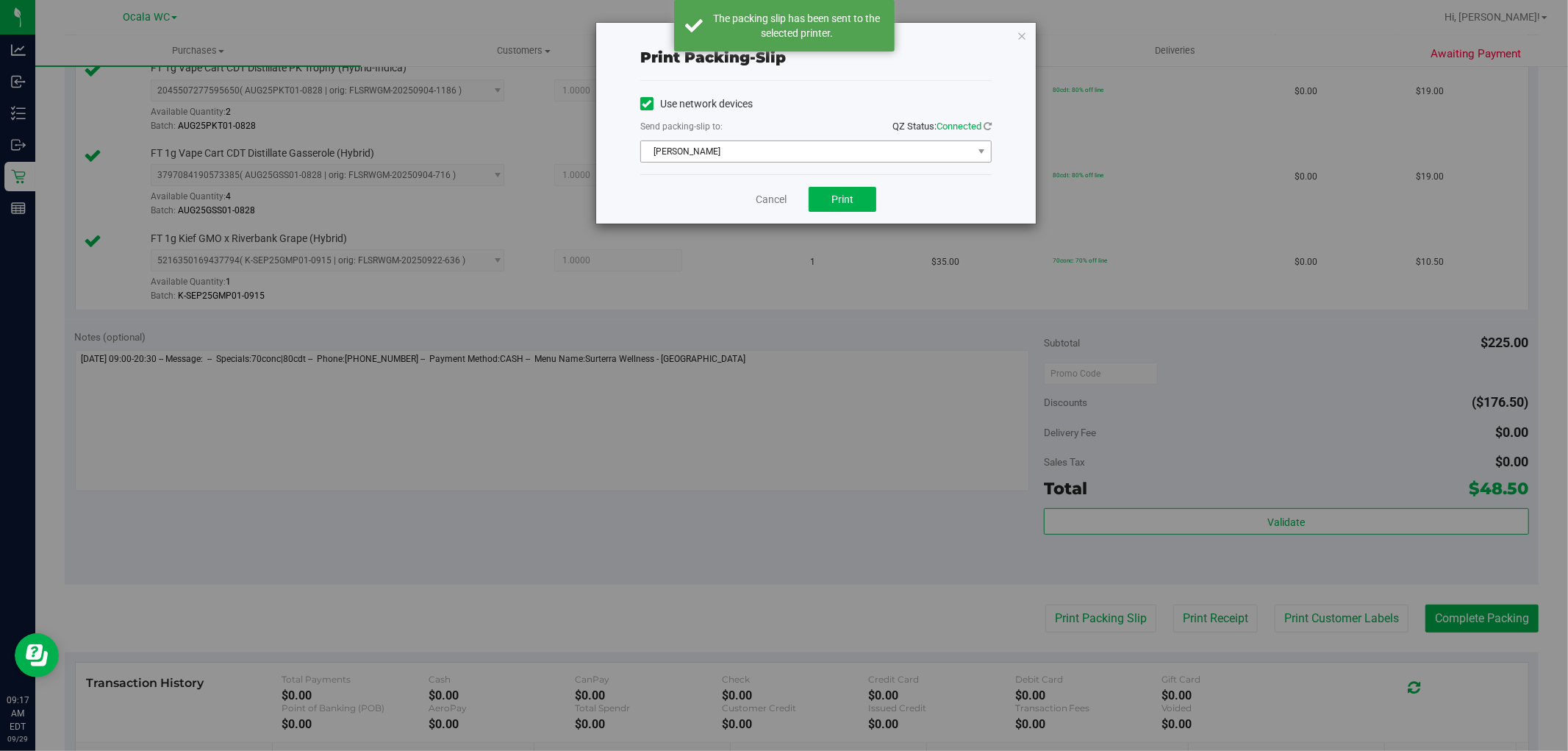
click at [729, 154] on span "[PERSON_NAME]" at bounding box center [806, 152] width 331 height 21
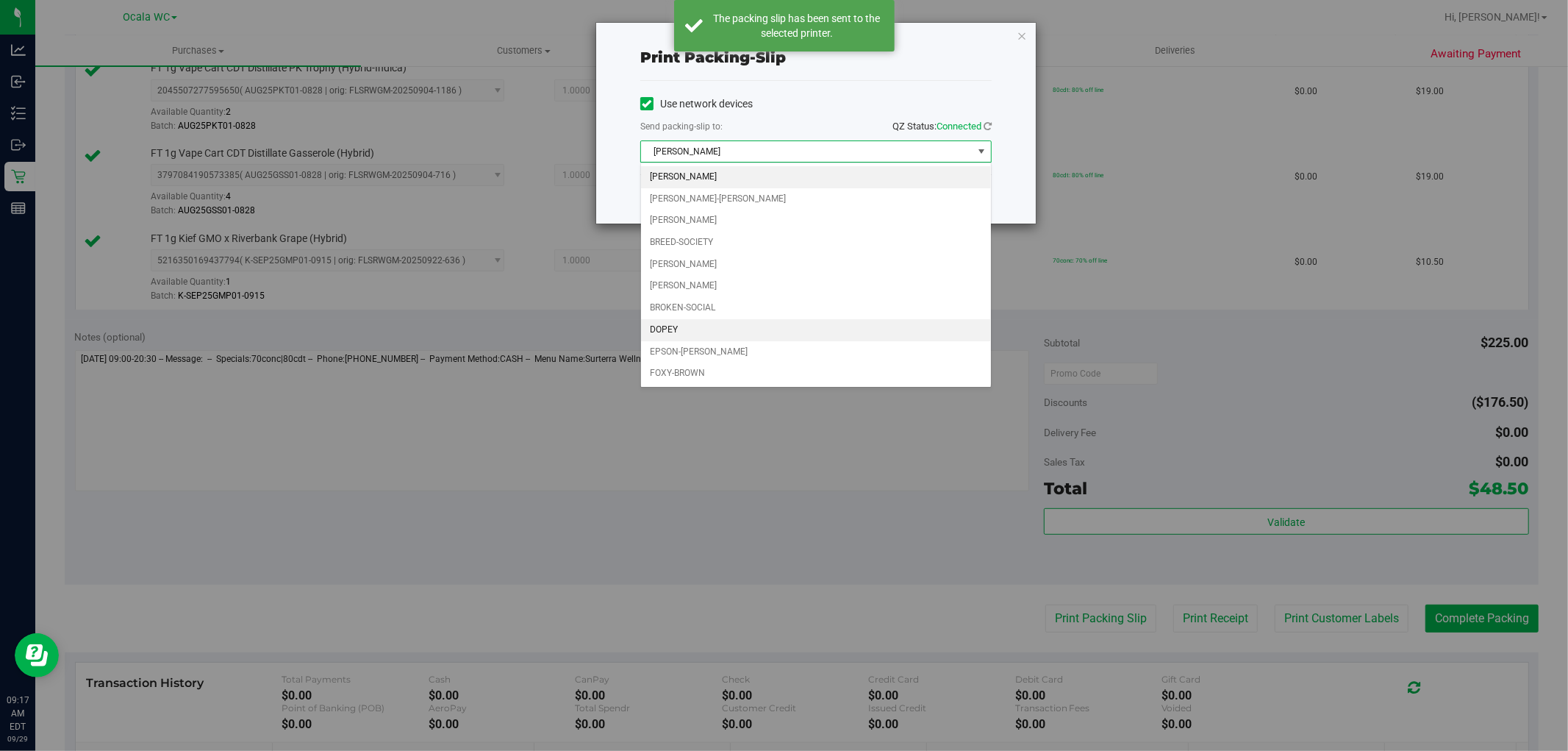
click at [662, 329] on li "DOPEY" at bounding box center [816, 330] width 350 height 22
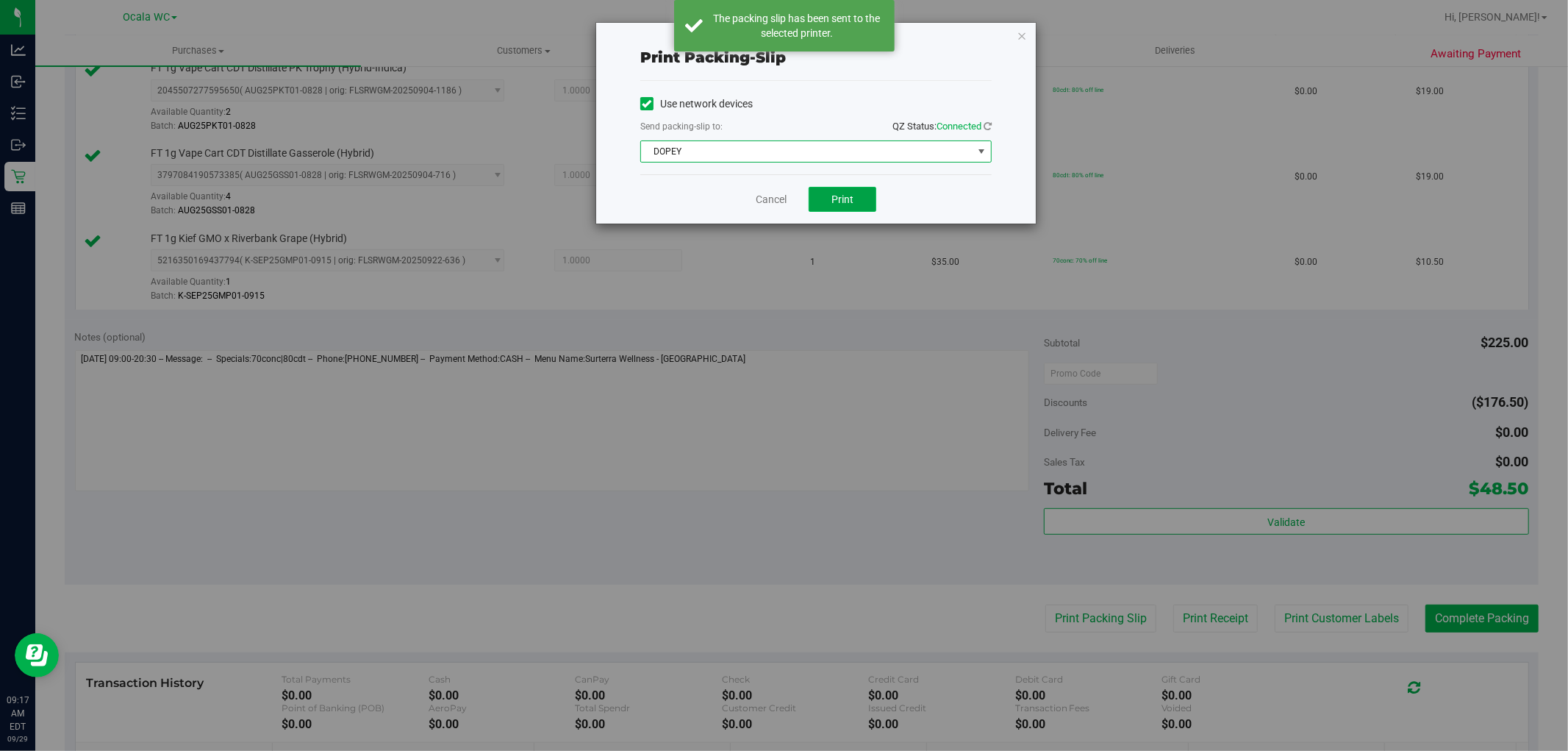
click at [838, 202] on span "Print" at bounding box center [843, 199] width 22 height 12
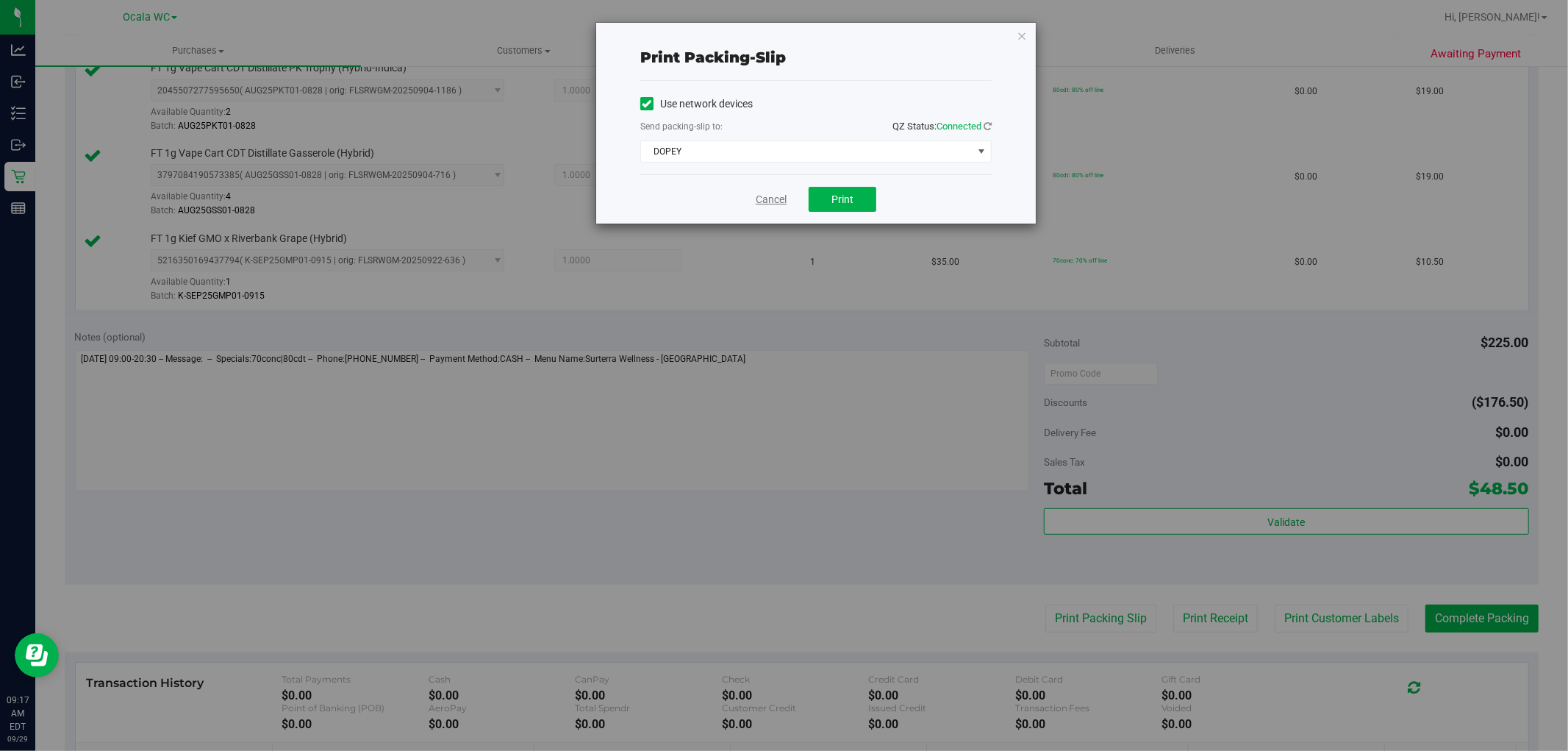
click at [768, 199] on link "Cancel" at bounding box center [772, 199] width 31 height 16
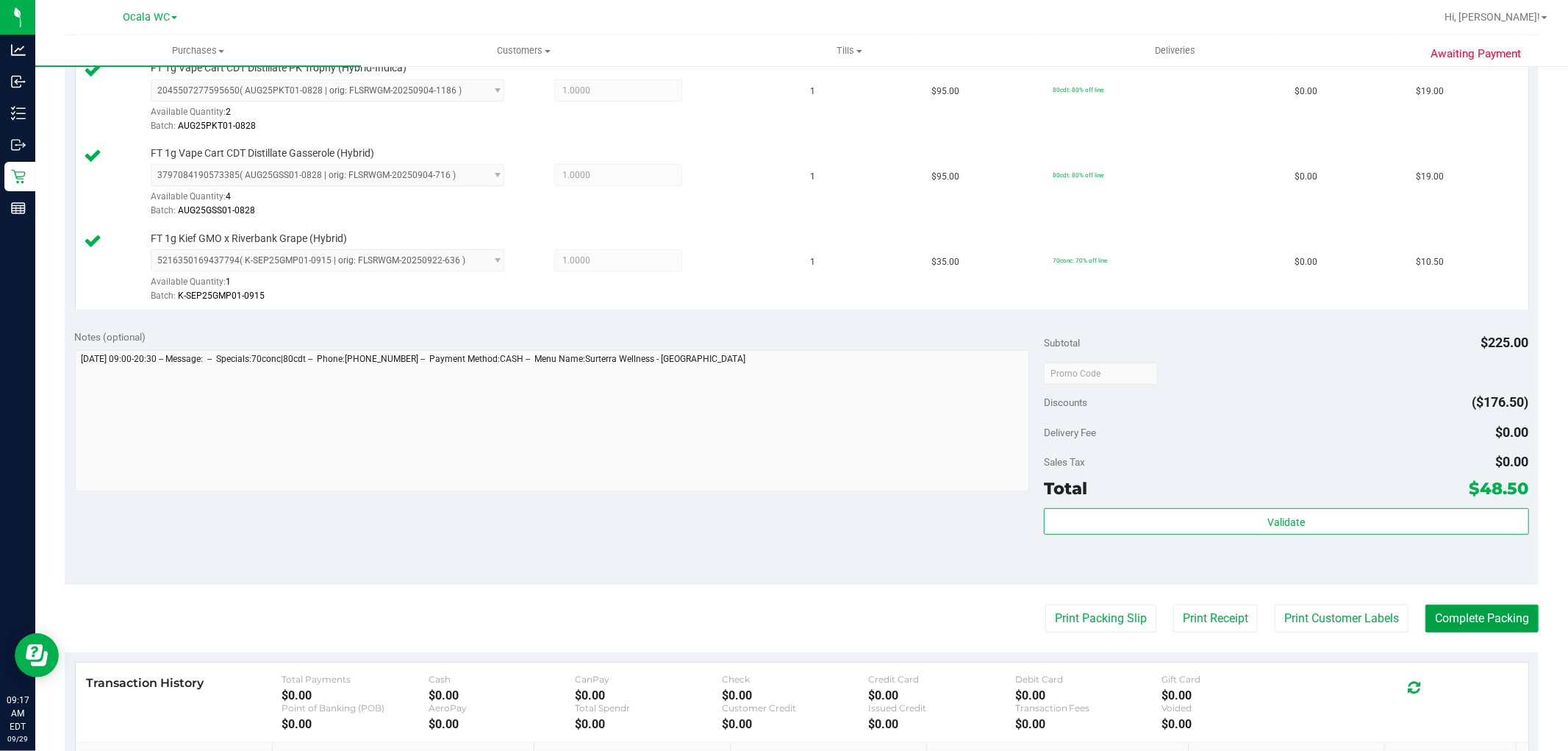
click at [1468, 608] on button "Complete Packing" at bounding box center [1482, 619] width 113 height 28
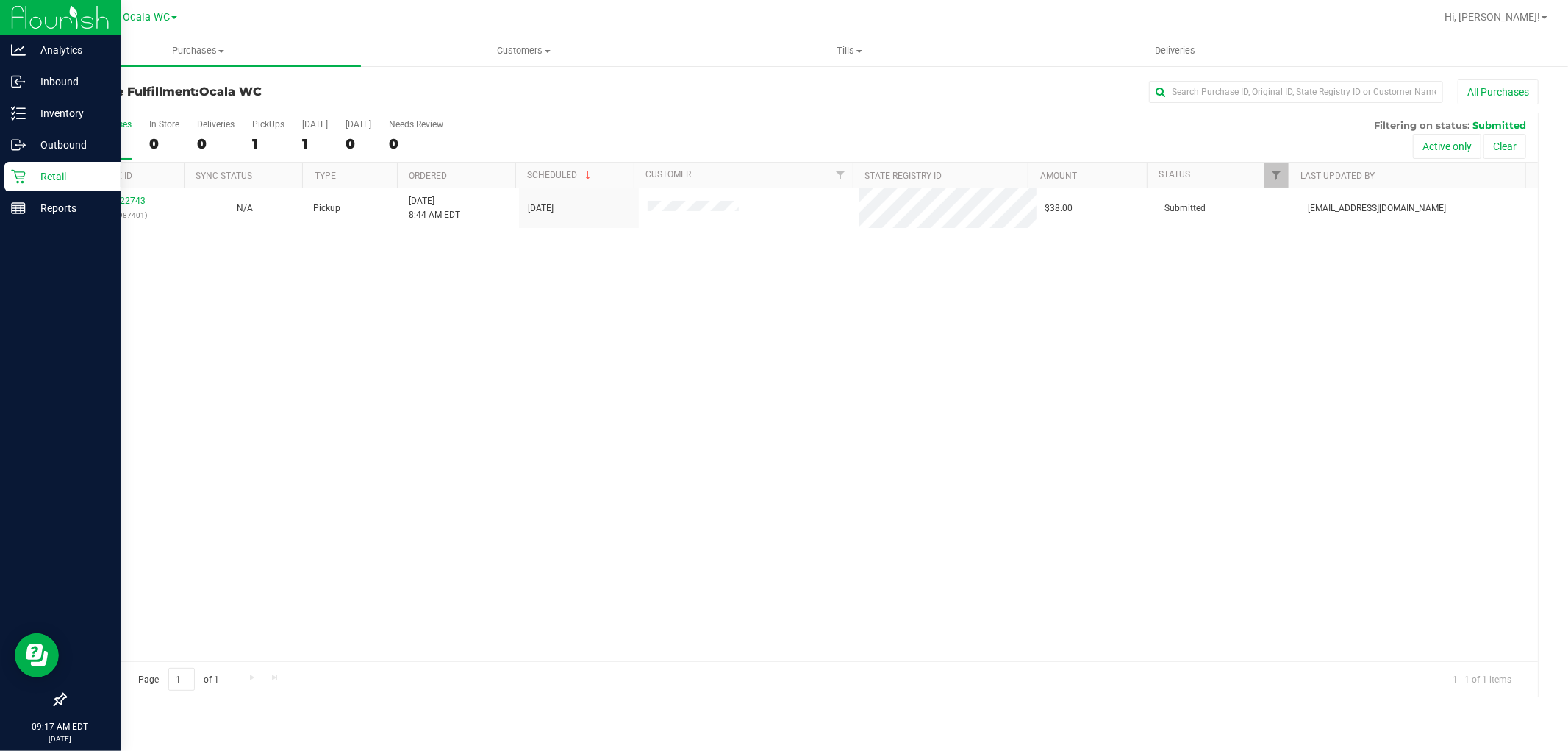
click at [30, 176] on p "Retail" at bounding box center [69, 176] width 89 height 17
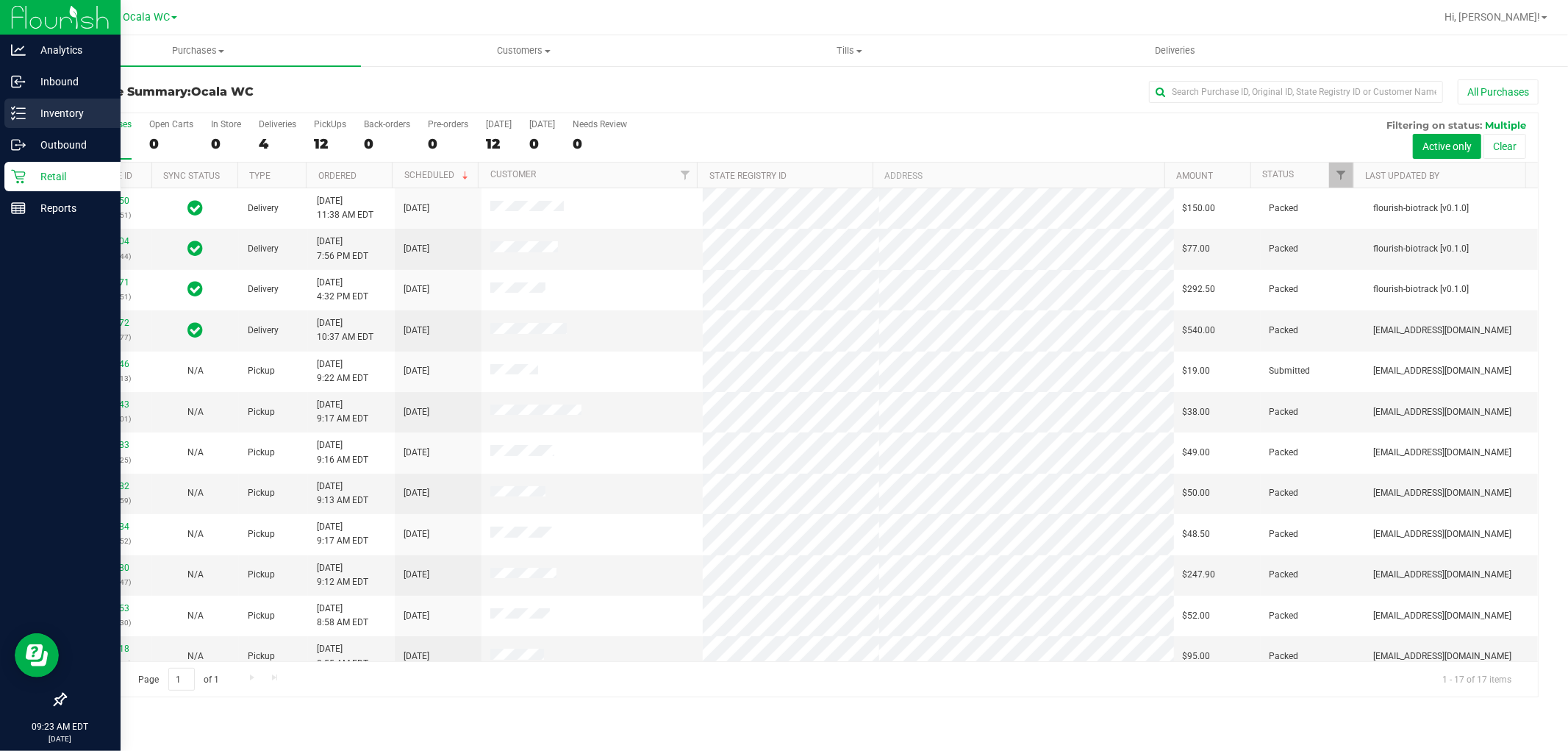
click at [43, 115] on p "Inventory" at bounding box center [69, 112] width 89 height 17
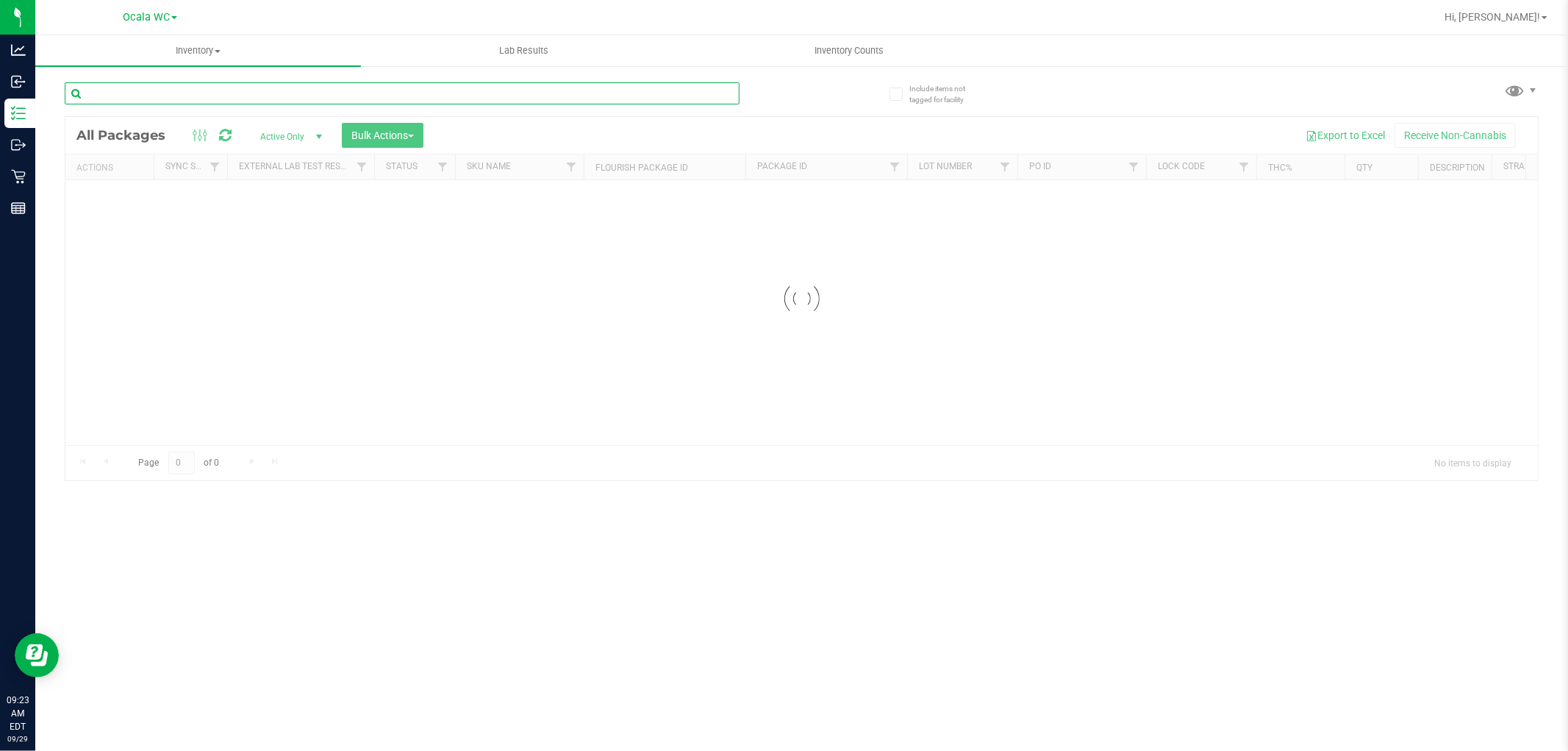
click at [200, 96] on input "text" at bounding box center [402, 93] width 675 height 22
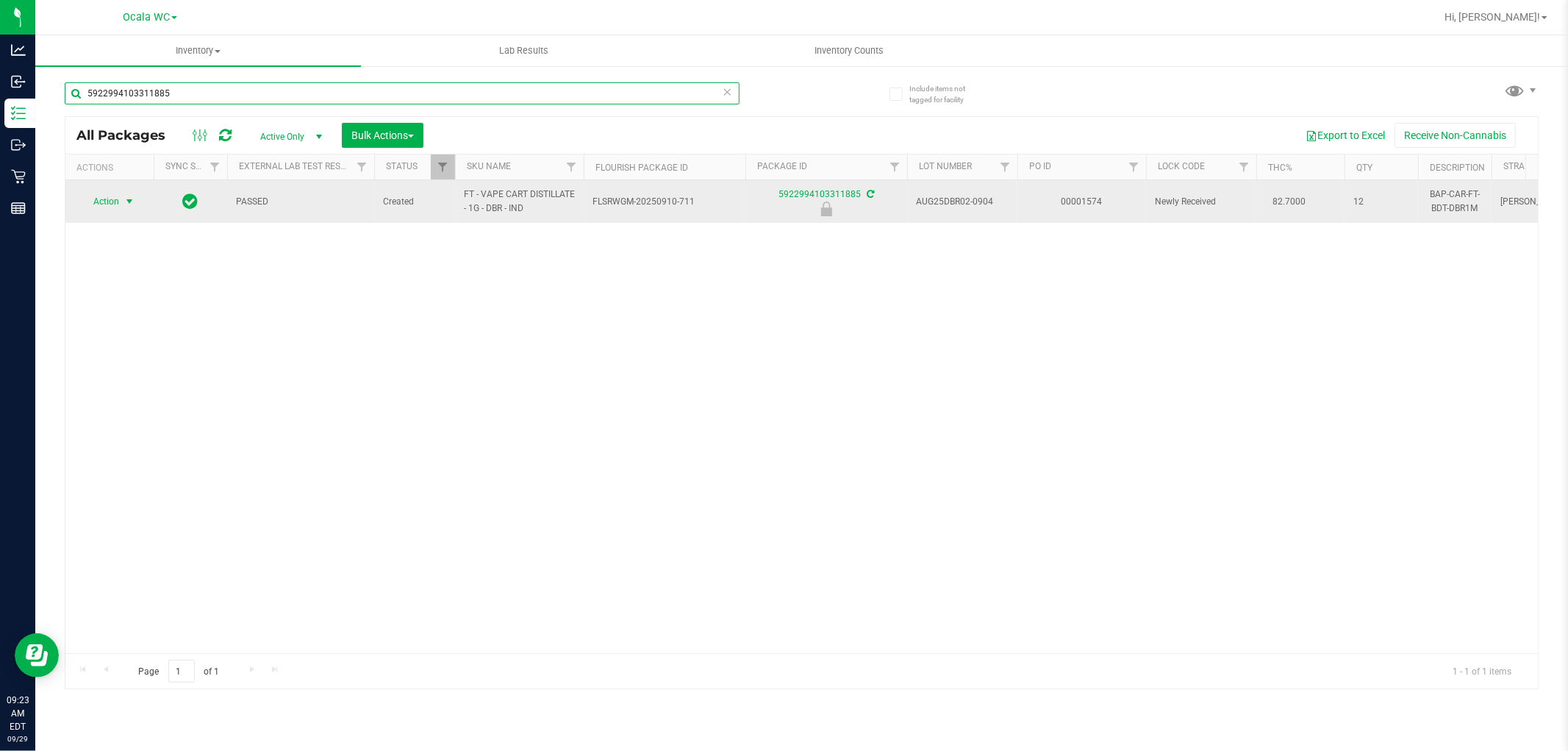
type input "5922994103311885"
click at [130, 202] on span "select" at bounding box center [129, 201] width 12 height 12
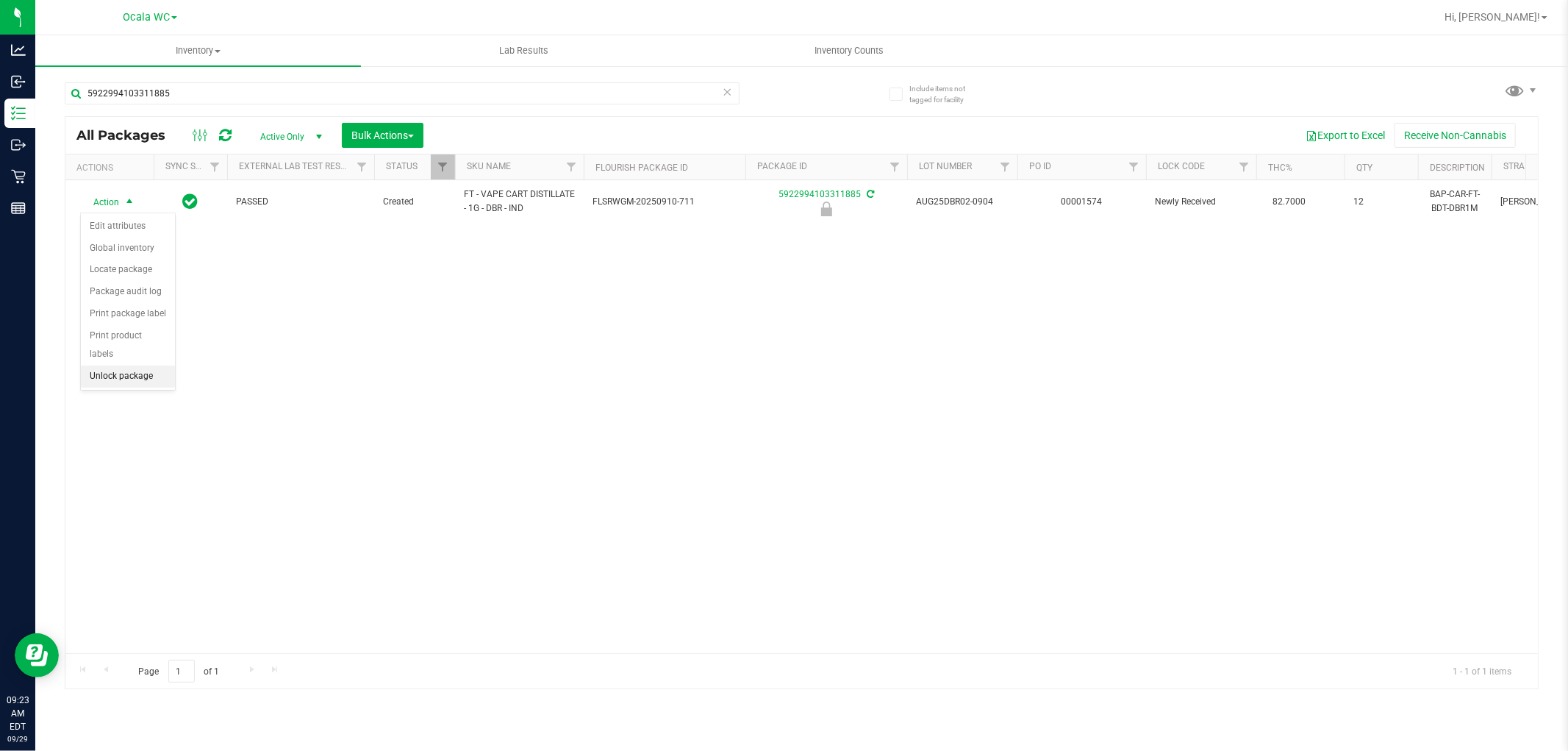
click at [123, 379] on li "Unlock package" at bounding box center [128, 376] width 94 height 22
click at [119, 209] on span "Action" at bounding box center [100, 201] width 39 height 21
click at [142, 381] on li "Print package label" at bounding box center [138, 379] width 114 height 22
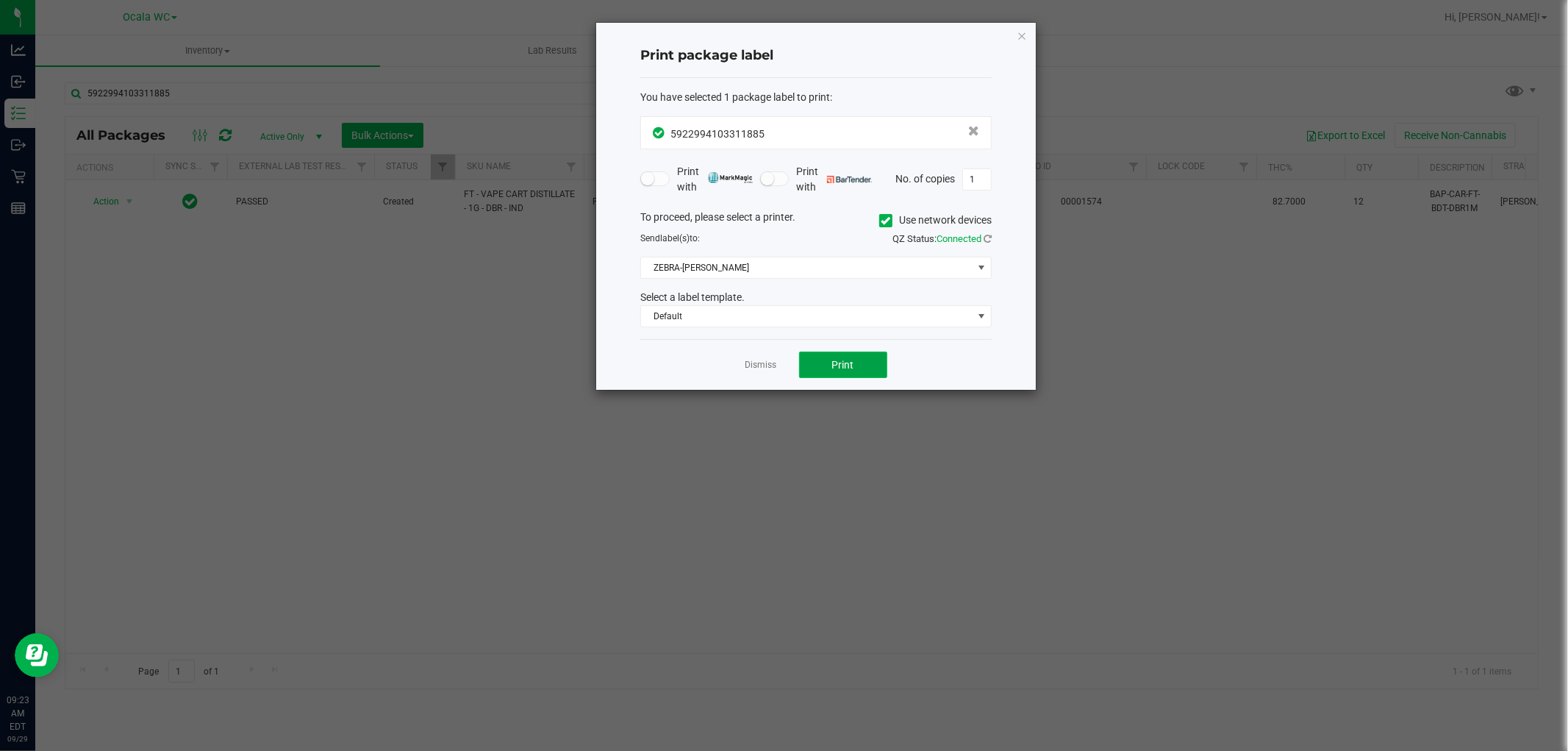
click at [828, 371] on button "Print" at bounding box center [843, 365] width 89 height 26
click at [758, 361] on link "Dismiss" at bounding box center [761, 365] width 32 height 13
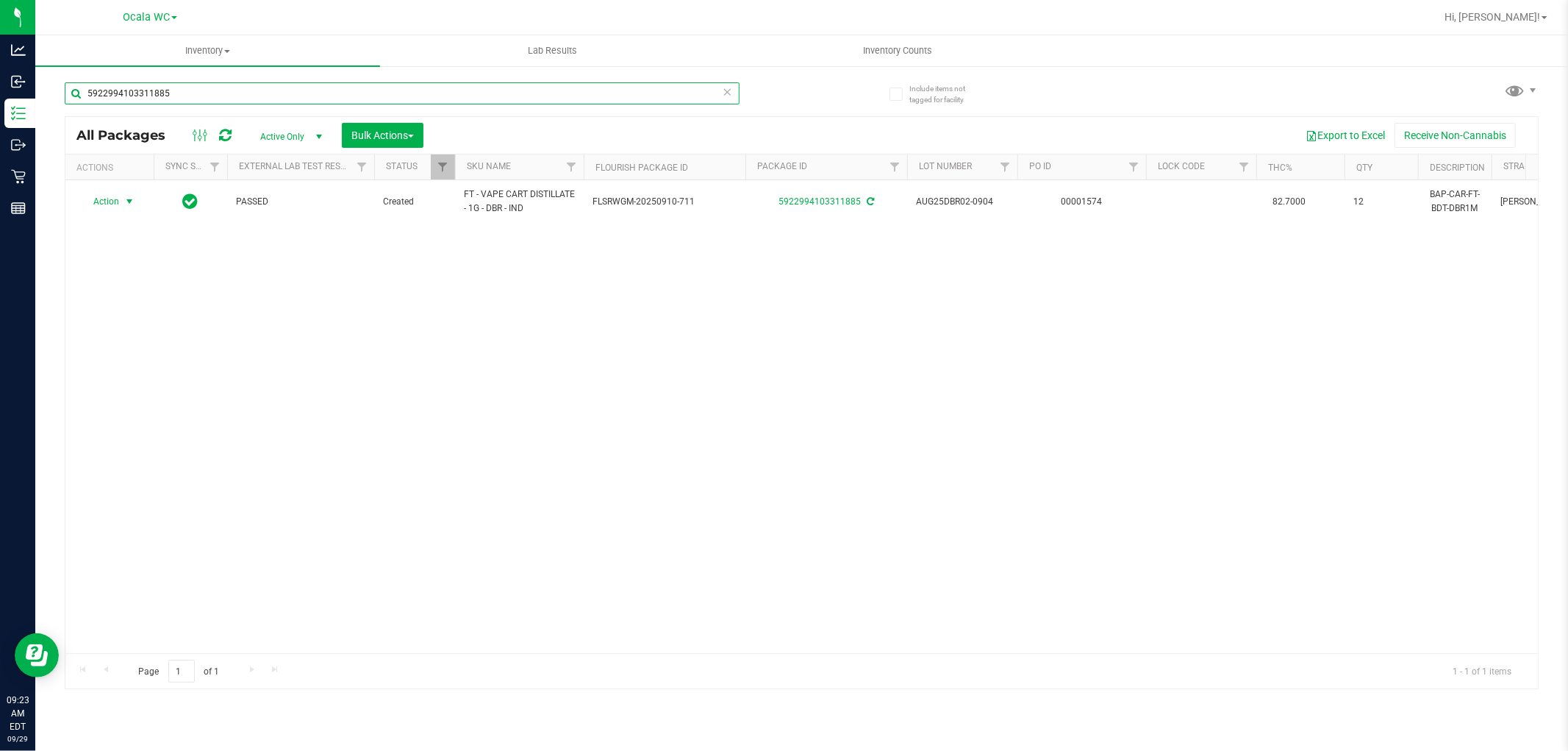
click at [247, 98] on input "5922994103311885" at bounding box center [402, 93] width 675 height 22
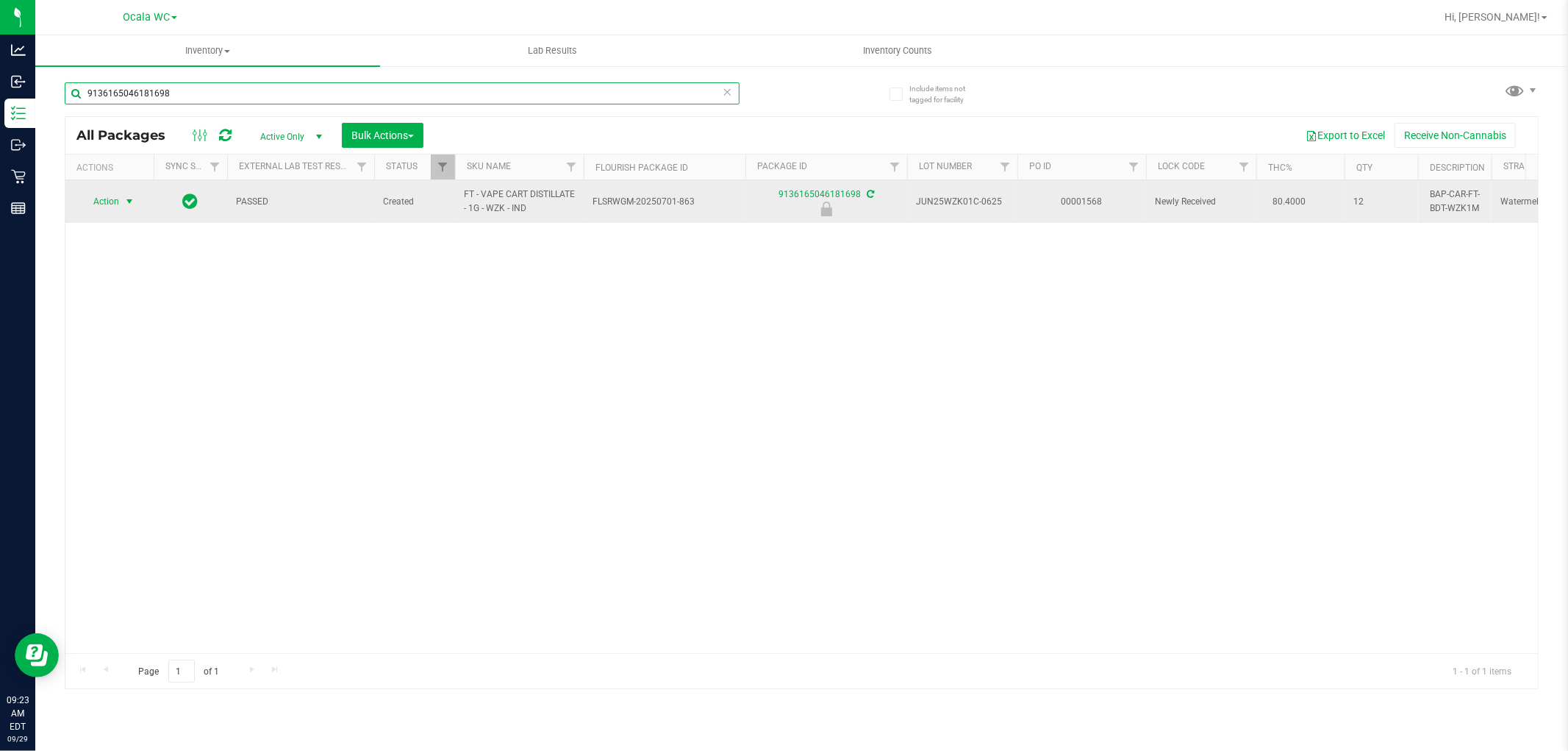
type input "9136165046181698"
click at [111, 197] on span "Action" at bounding box center [100, 201] width 39 height 21
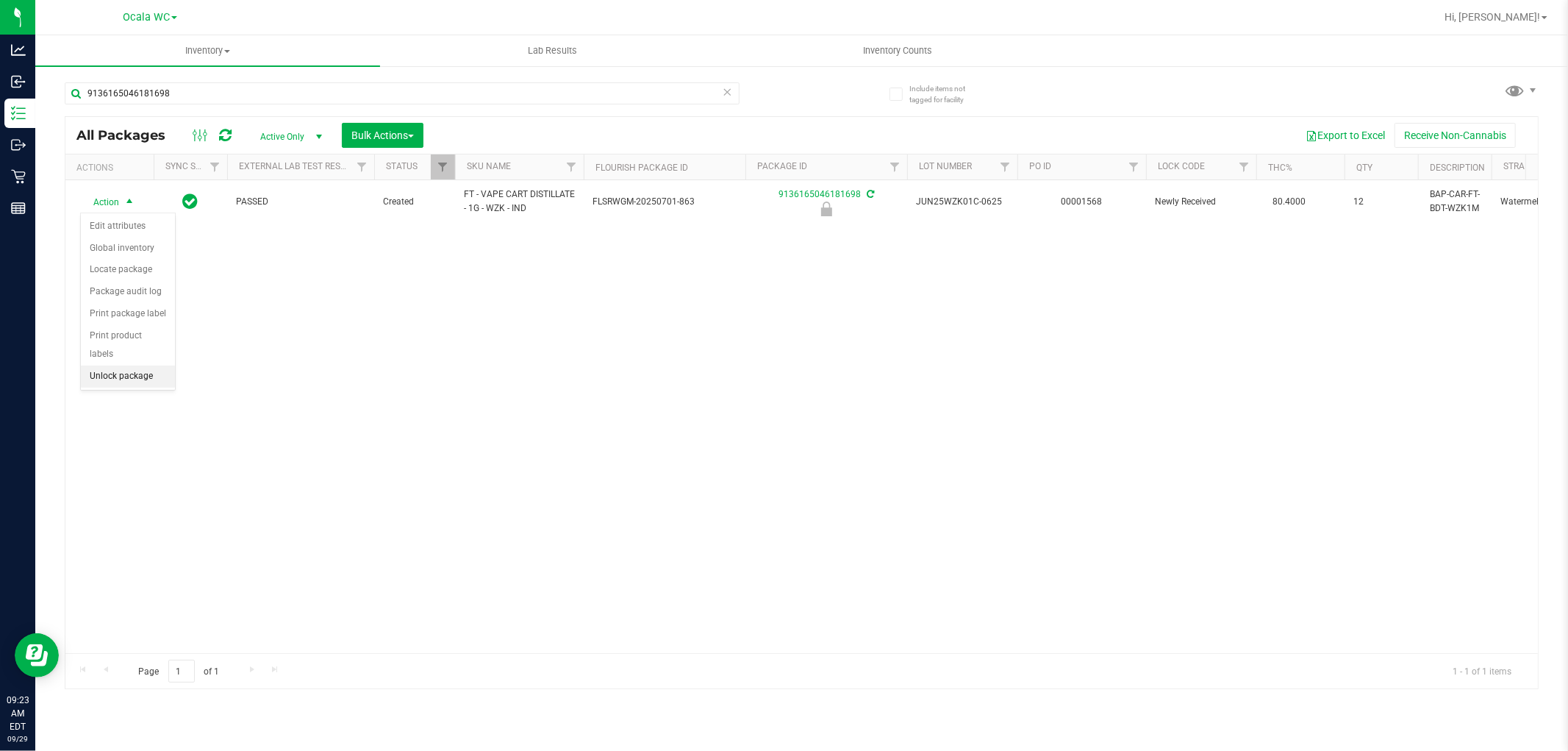
click at [119, 383] on li "Unlock package" at bounding box center [128, 376] width 94 height 22
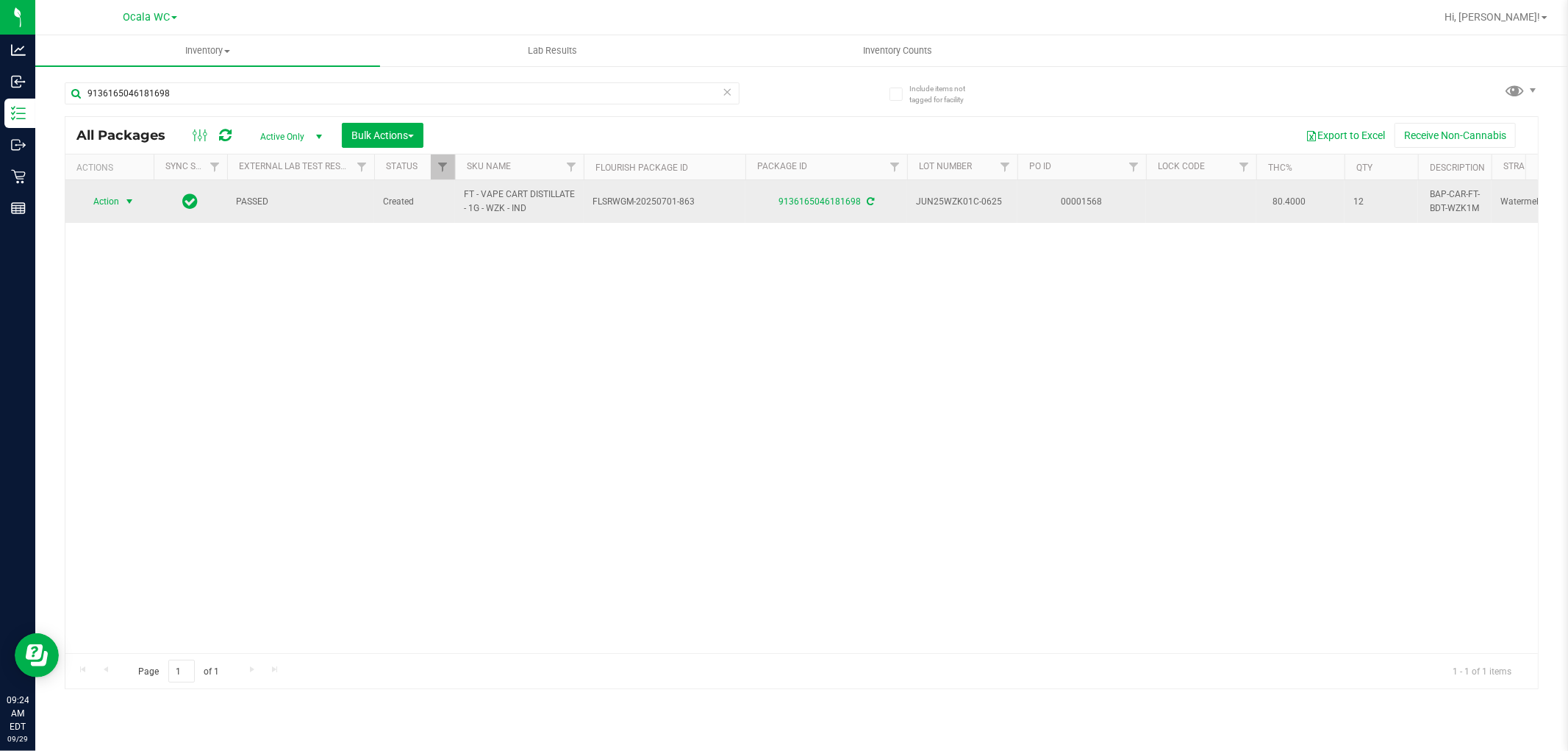
click at [101, 209] on span "Action" at bounding box center [100, 201] width 39 height 21
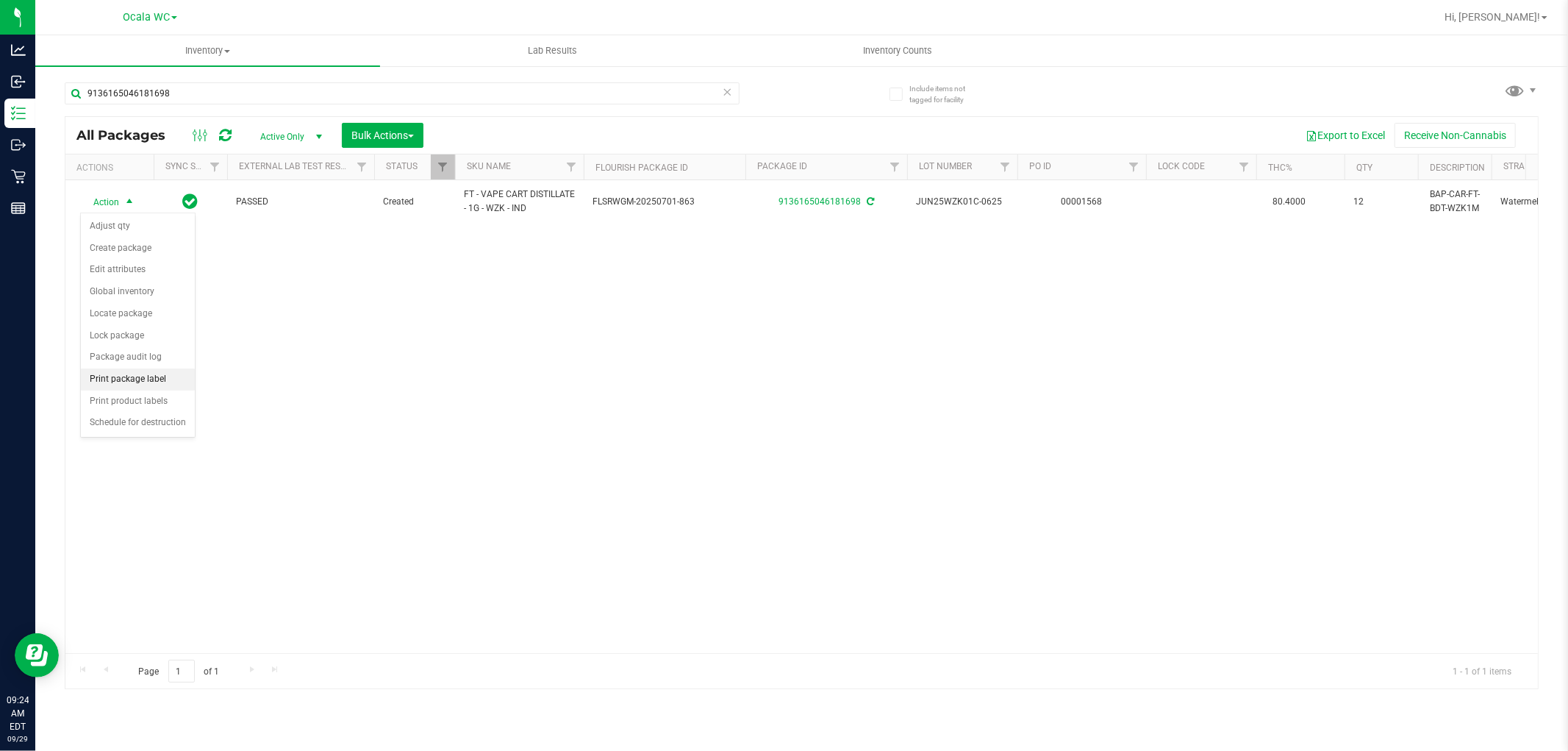
click at [156, 388] on li "Print package label" at bounding box center [138, 379] width 114 height 22
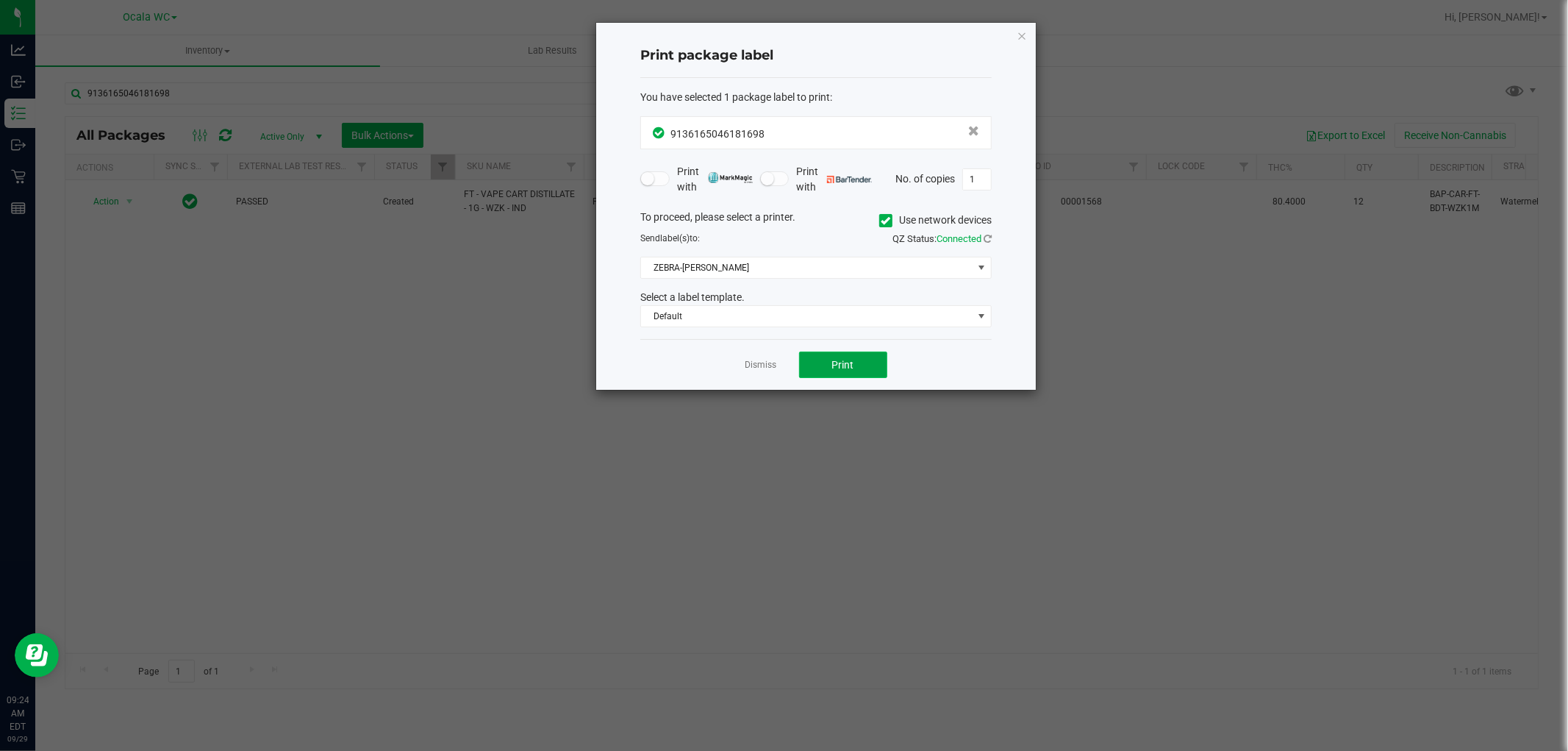
click at [880, 361] on button "Print" at bounding box center [843, 365] width 89 height 26
click at [764, 361] on link "Dismiss" at bounding box center [761, 365] width 32 height 13
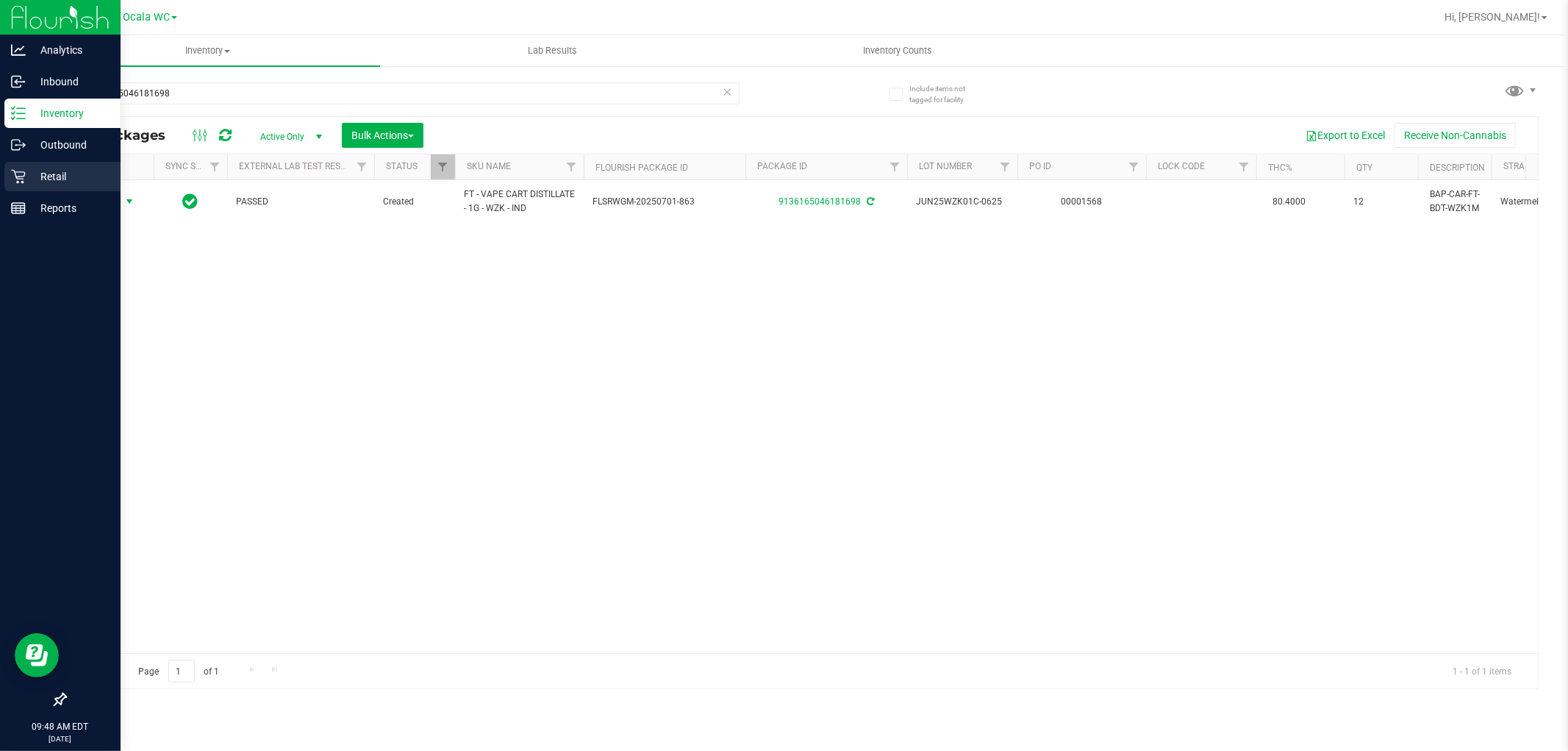
click at [21, 180] on icon at bounding box center [18, 176] width 15 height 15
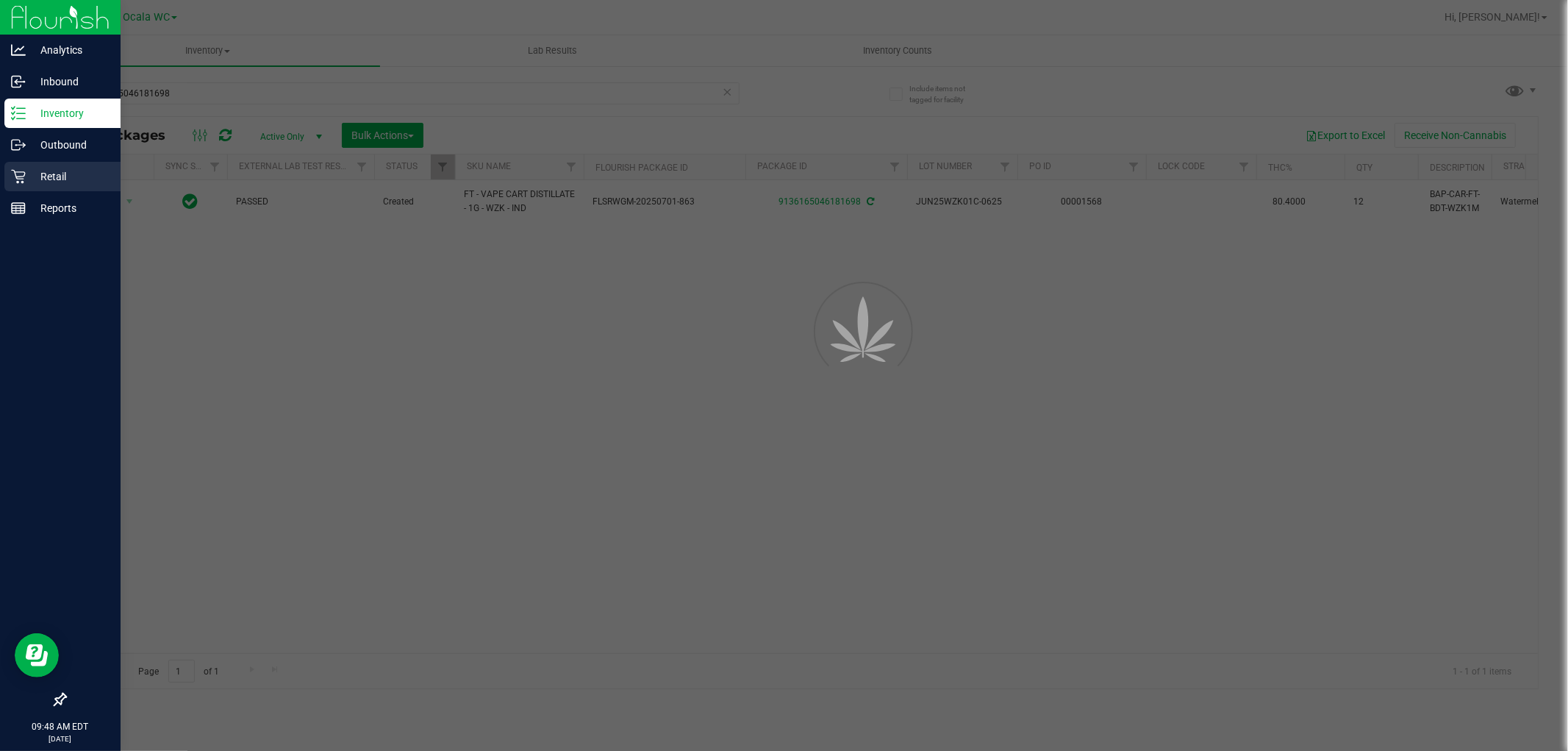
click at [28, 172] on p "Retail" at bounding box center [69, 176] width 89 height 17
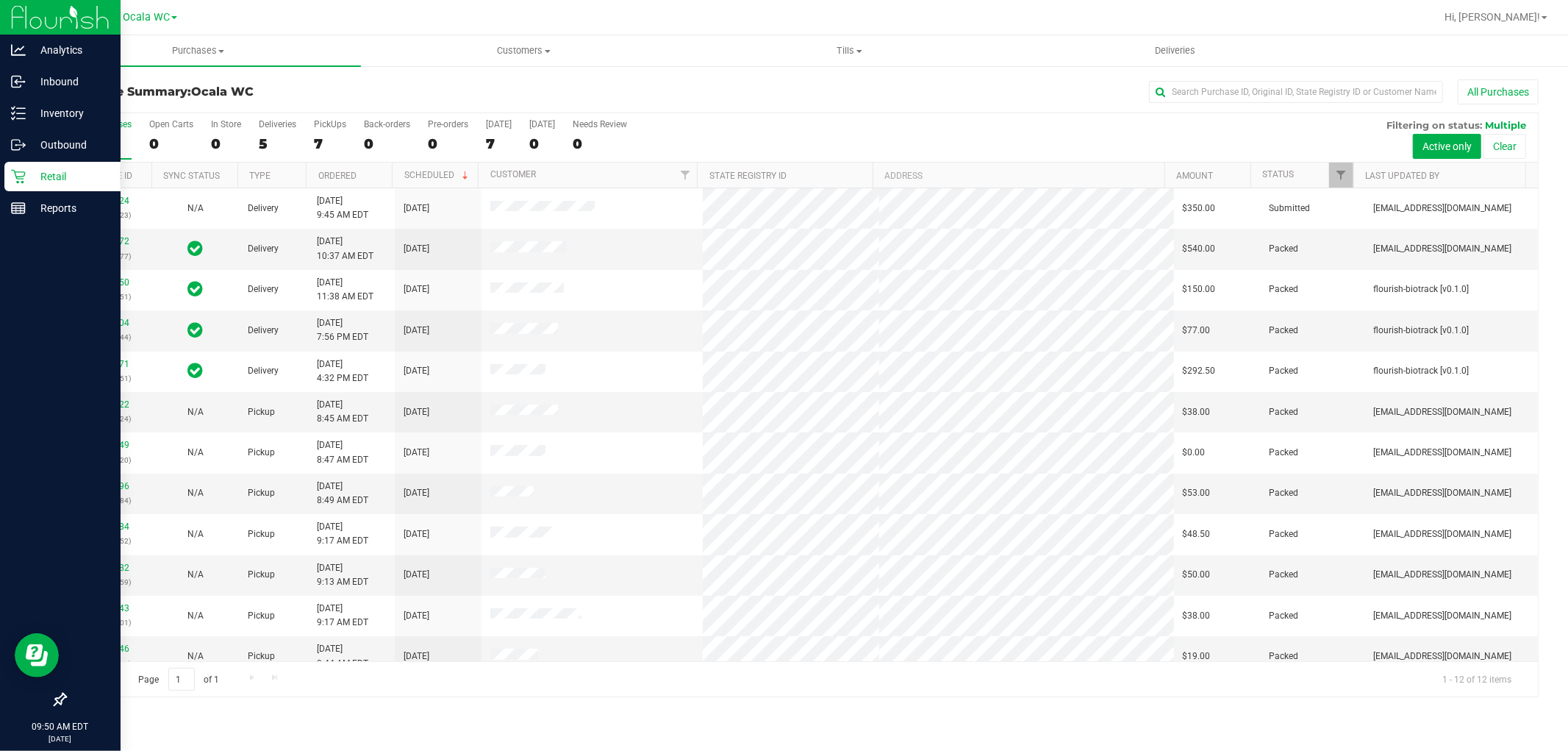
click at [864, 711] on div "Purchase Summary: Ocala WC All Purchases All Purchases 12 Open Carts 0 In Store…" at bounding box center [802, 388] width 1533 height 648
click at [13, 118] on icon at bounding box center [18, 113] width 15 height 15
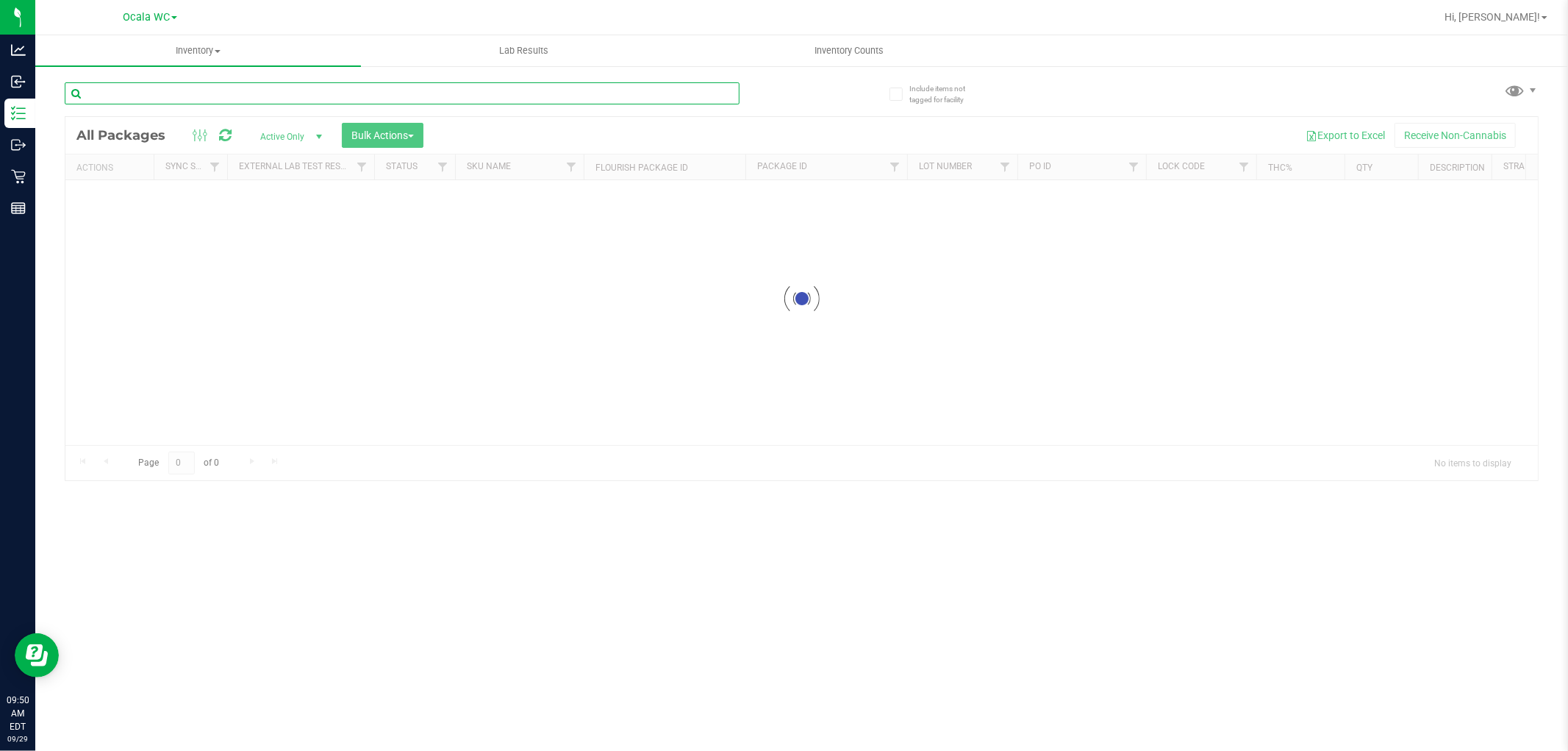
click at [223, 90] on input "text" at bounding box center [402, 93] width 675 height 22
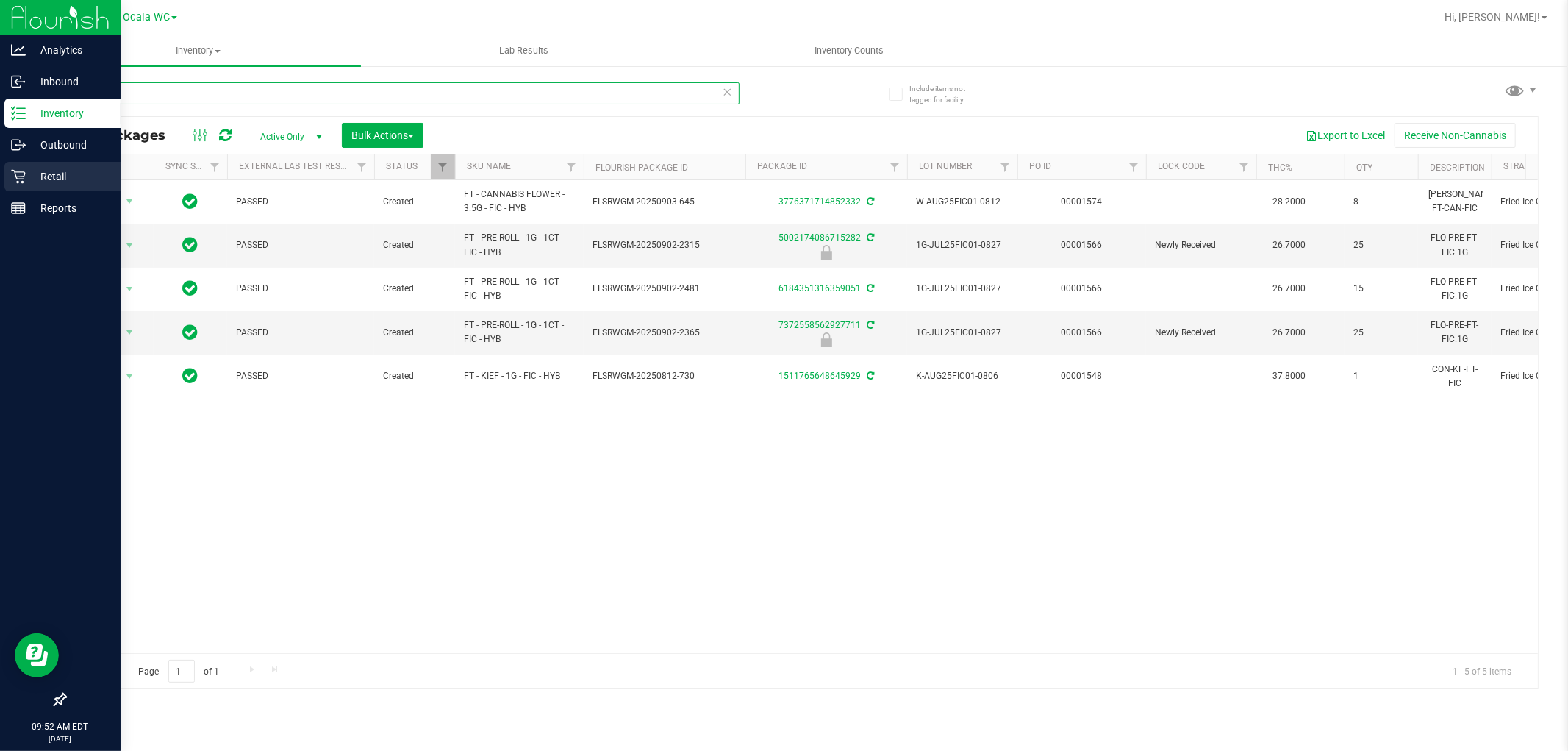
type input "fic"
click at [29, 180] on p "Retail" at bounding box center [69, 176] width 89 height 17
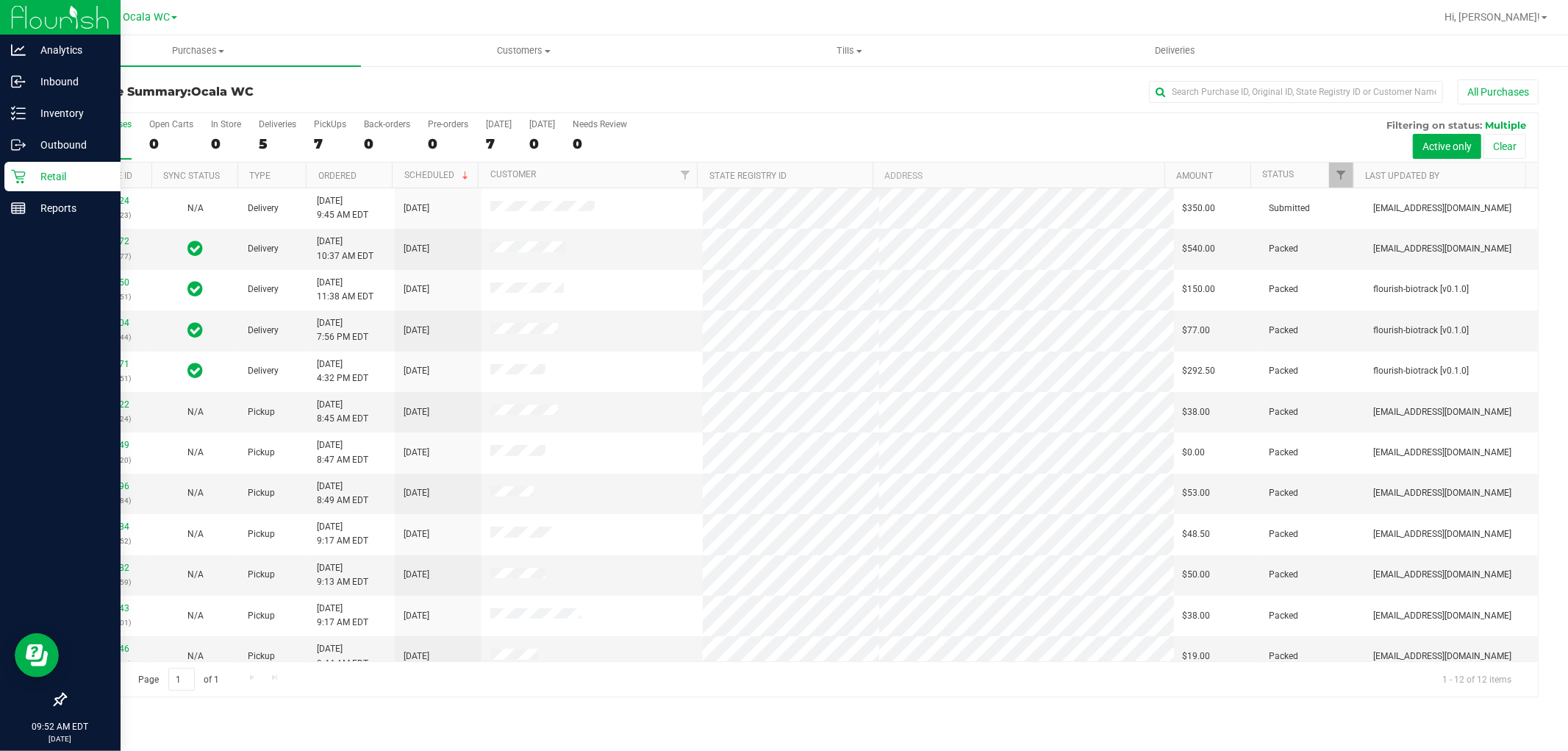
scroll to position [16, 0]
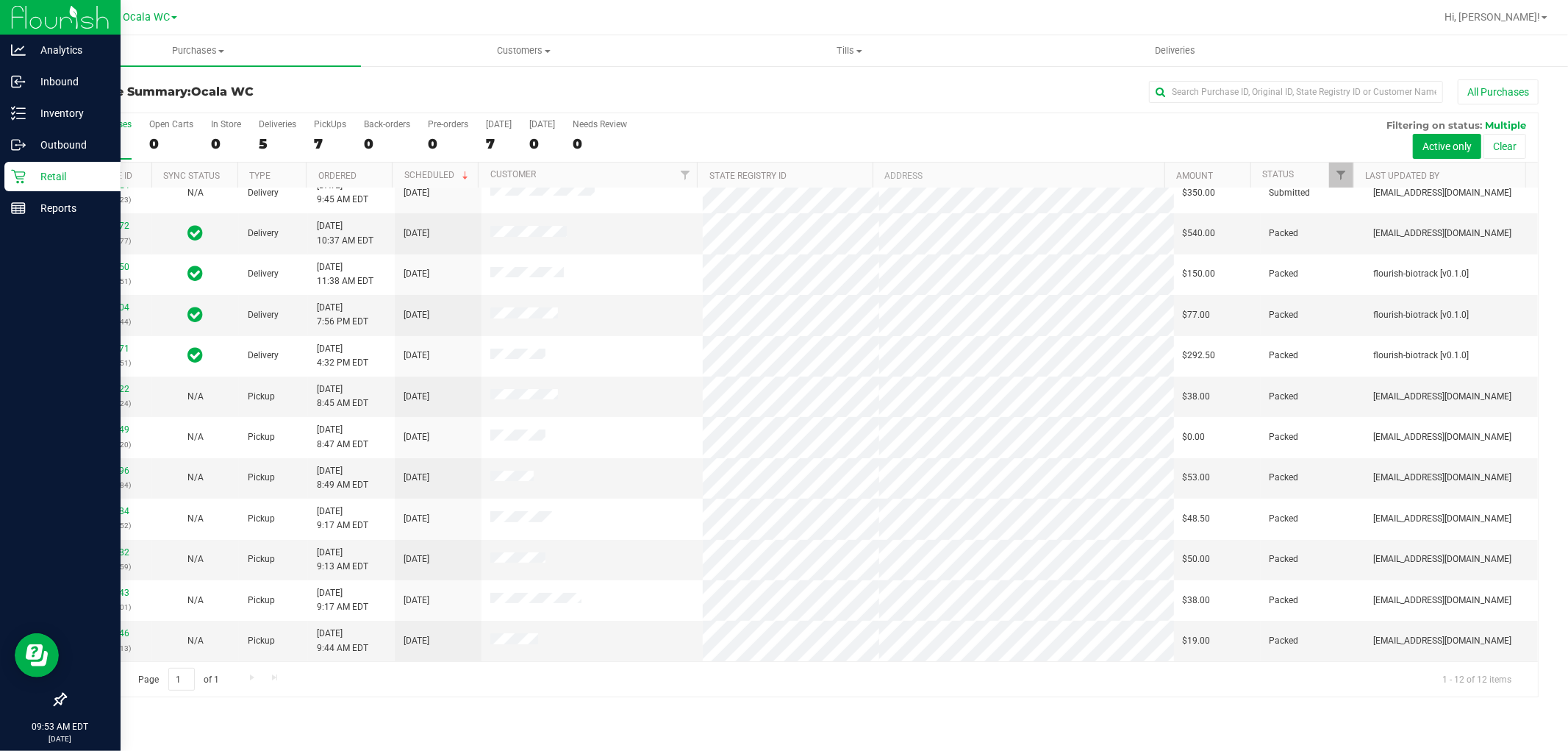
click at [64, 175] on p "Retail" at bounding box center [69, 176] width 89 height 17
click at [60, 104] on p "Inventory" at bounding box center [69, 112] width 89 height 17
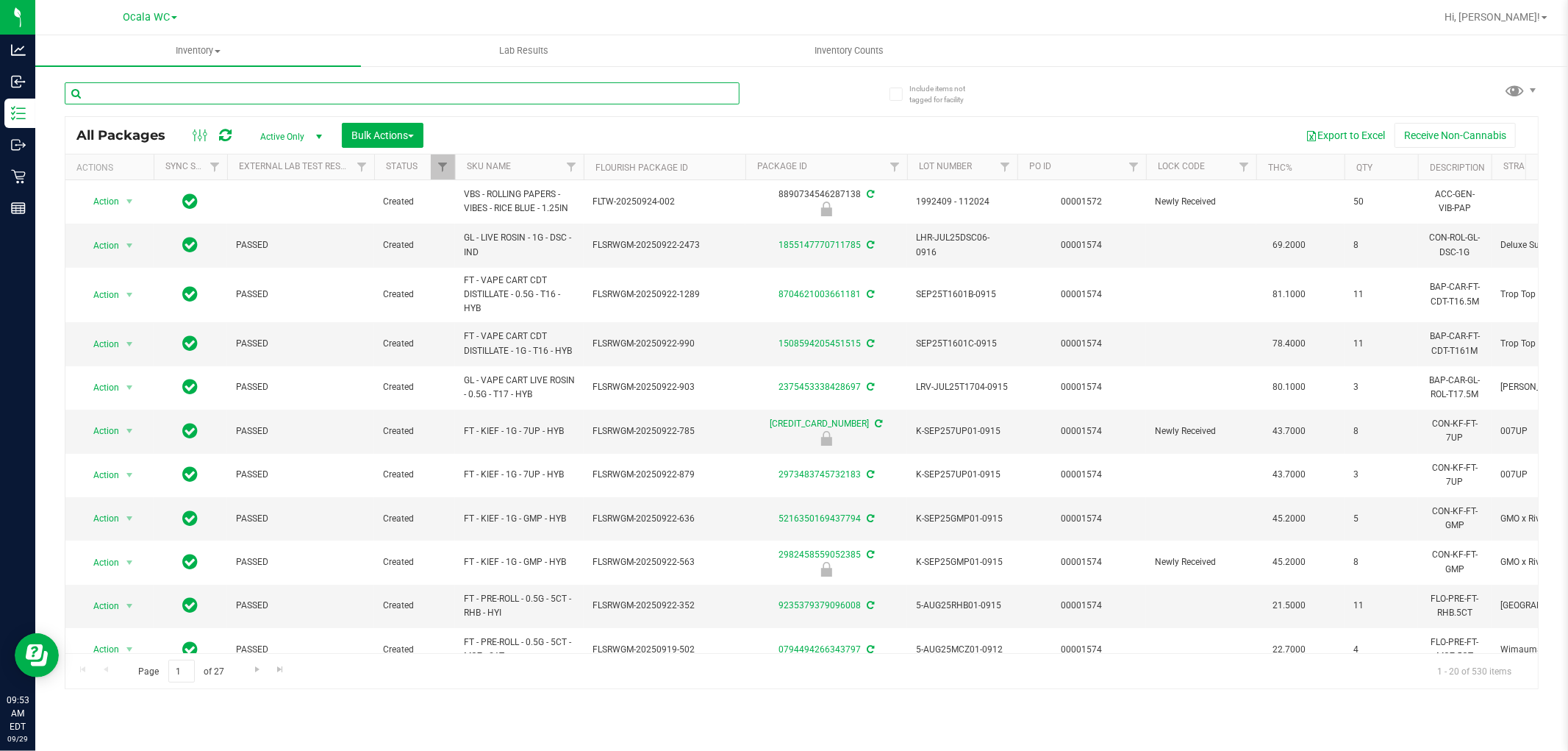
click at [199, 94] on input "text" at bounding box center [402, 93] width 675 height 22
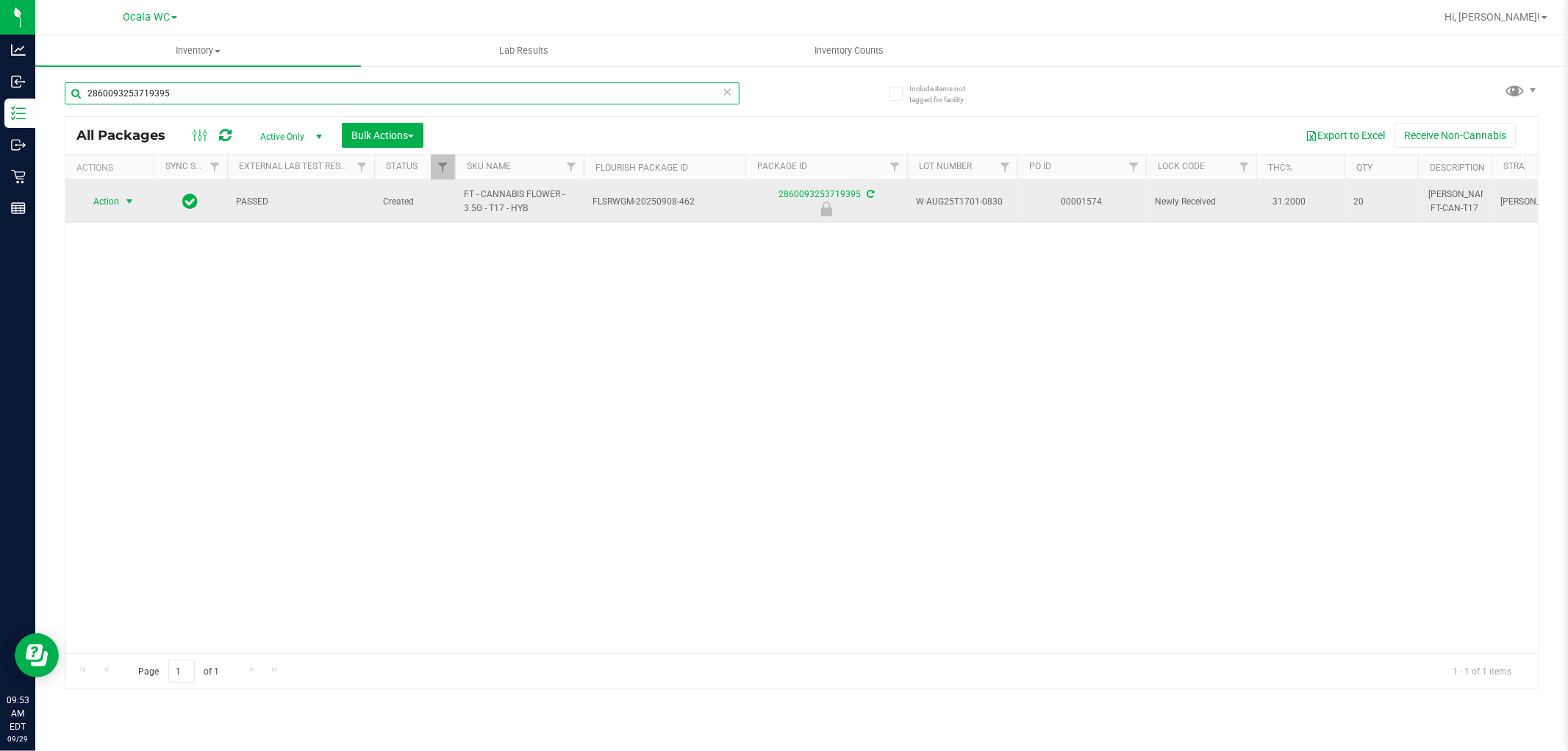
type input "2860093253719395"
click at [94, 198] on span "Action" at bounding box center [100, 201] width 39 height 21
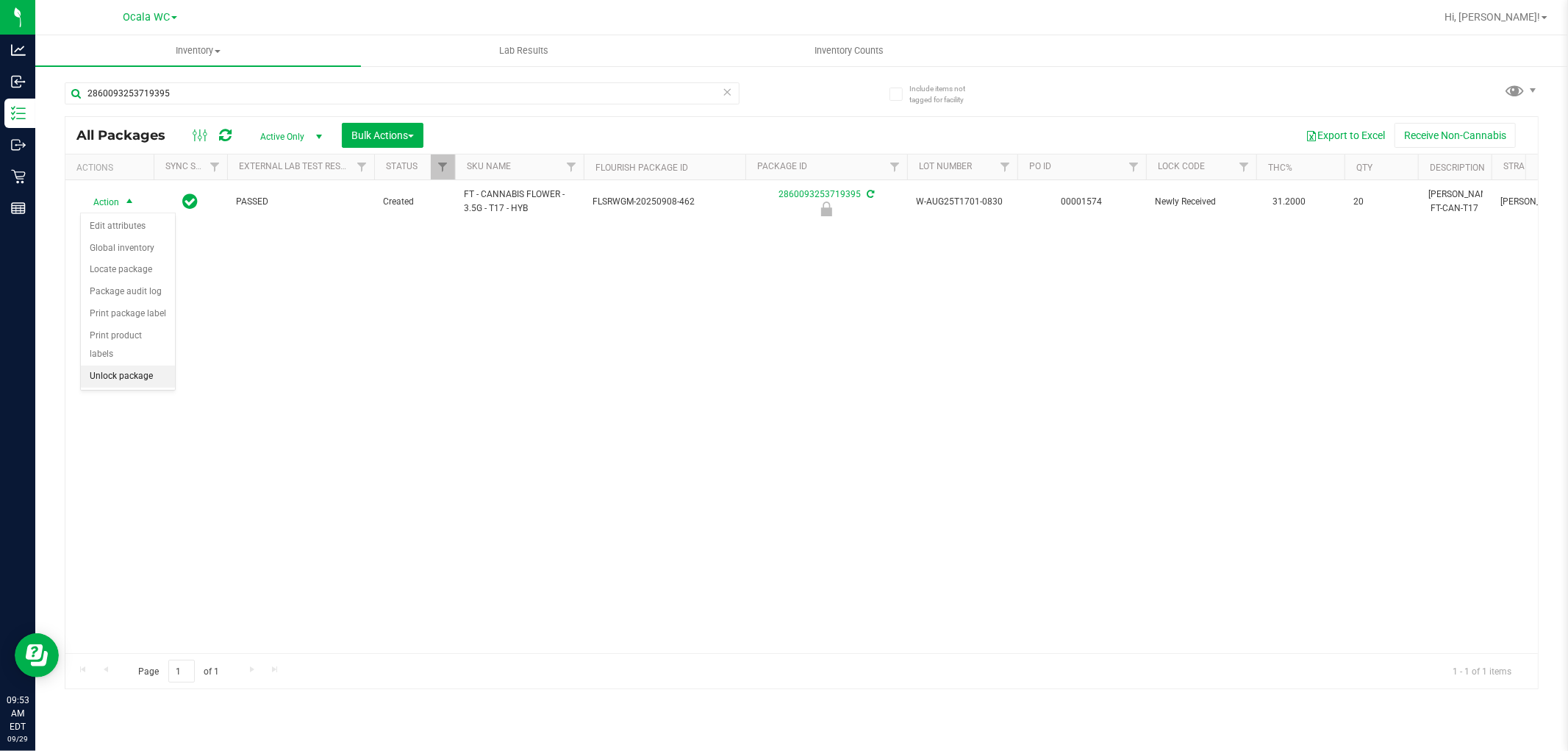
click at [134, 383] on li "Unlock package" at bounding box center [128, 376] width 94 height 22
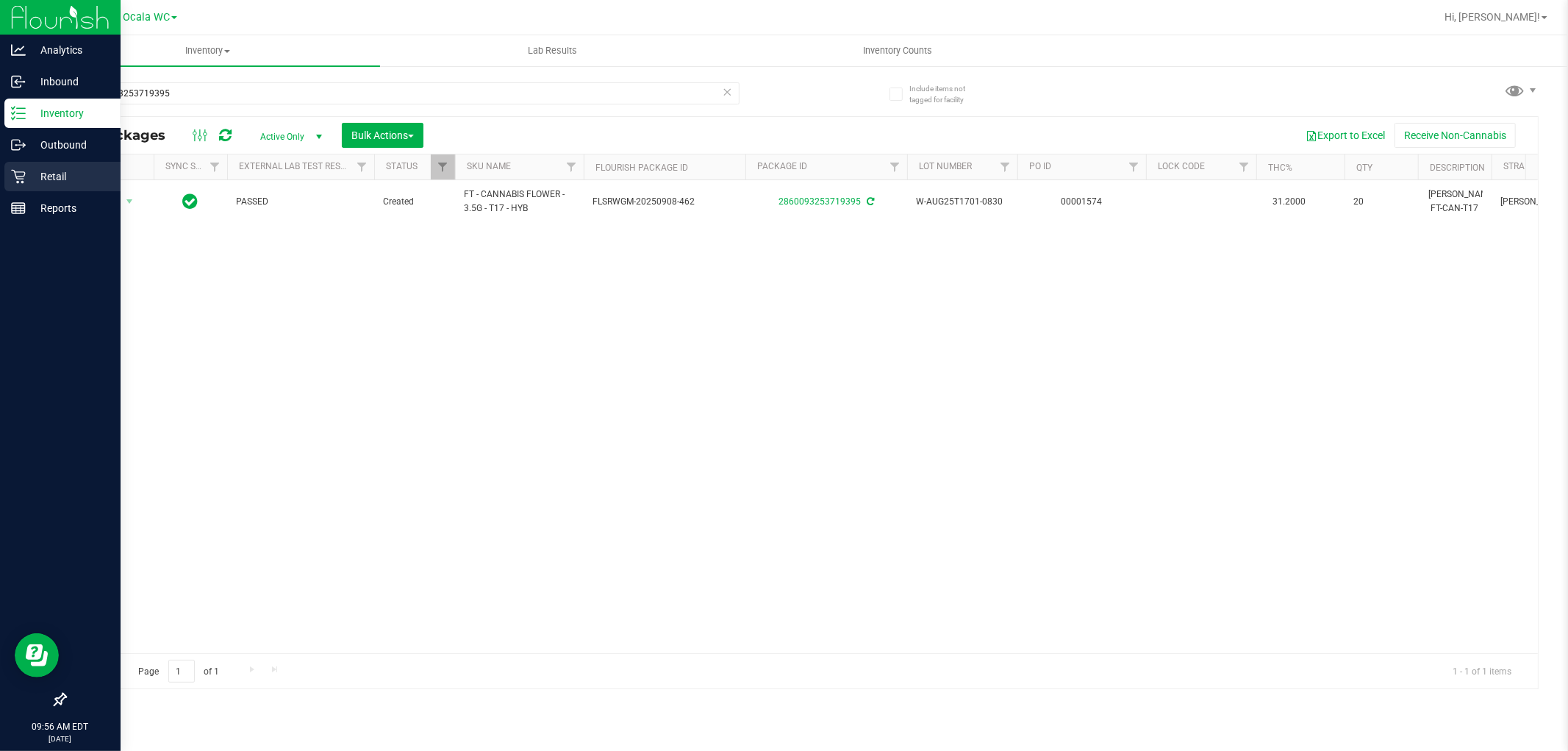
click at [65, 176] on p "Retail" at bounding box center [69, 176] width 89 height 17
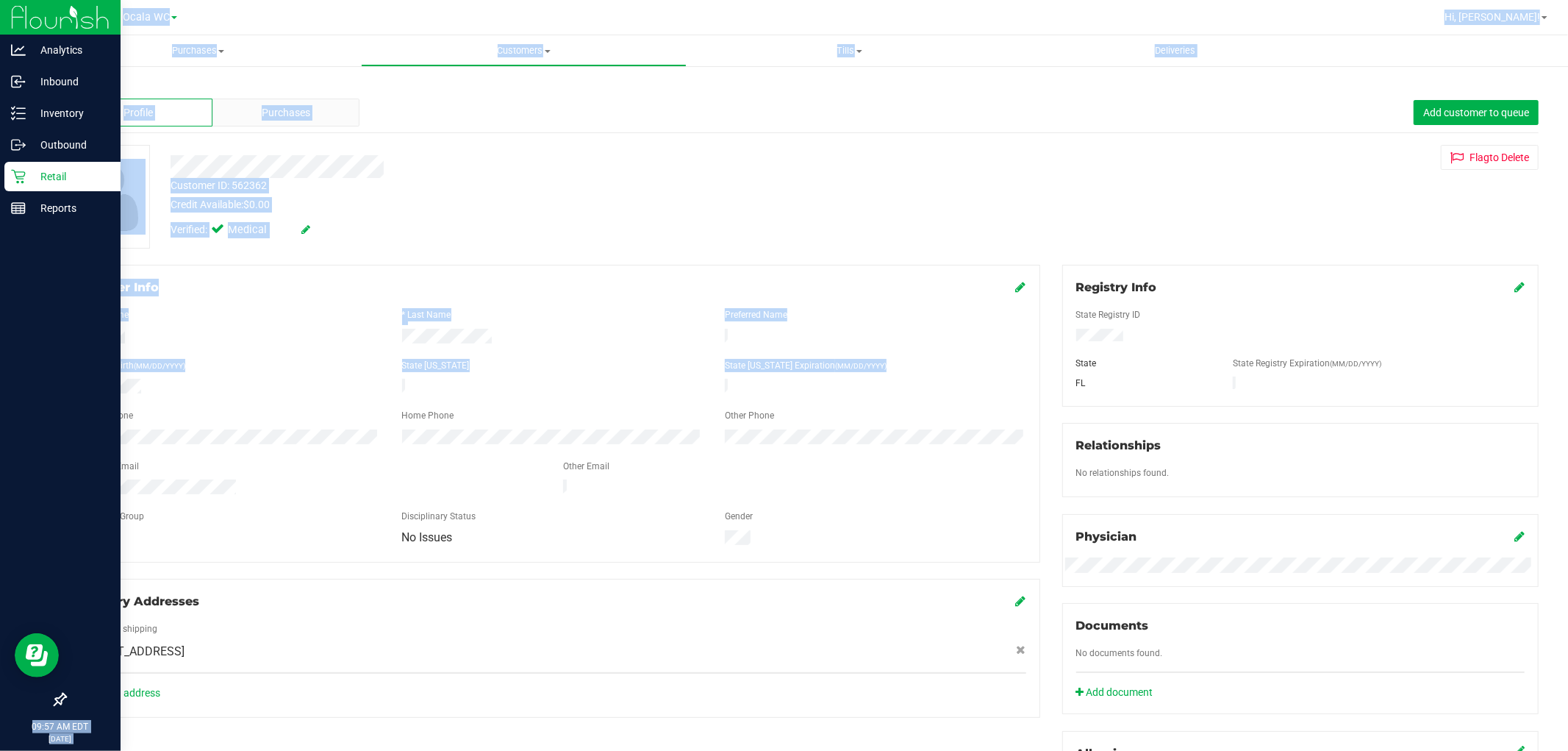
click at [21, 371] on div "Analytics Inbound Inventory Outbound Retail Reports 09:57 AM EDT [DATE] 09/29 O…" at bounding box center [784, 376] width 1568 height 751
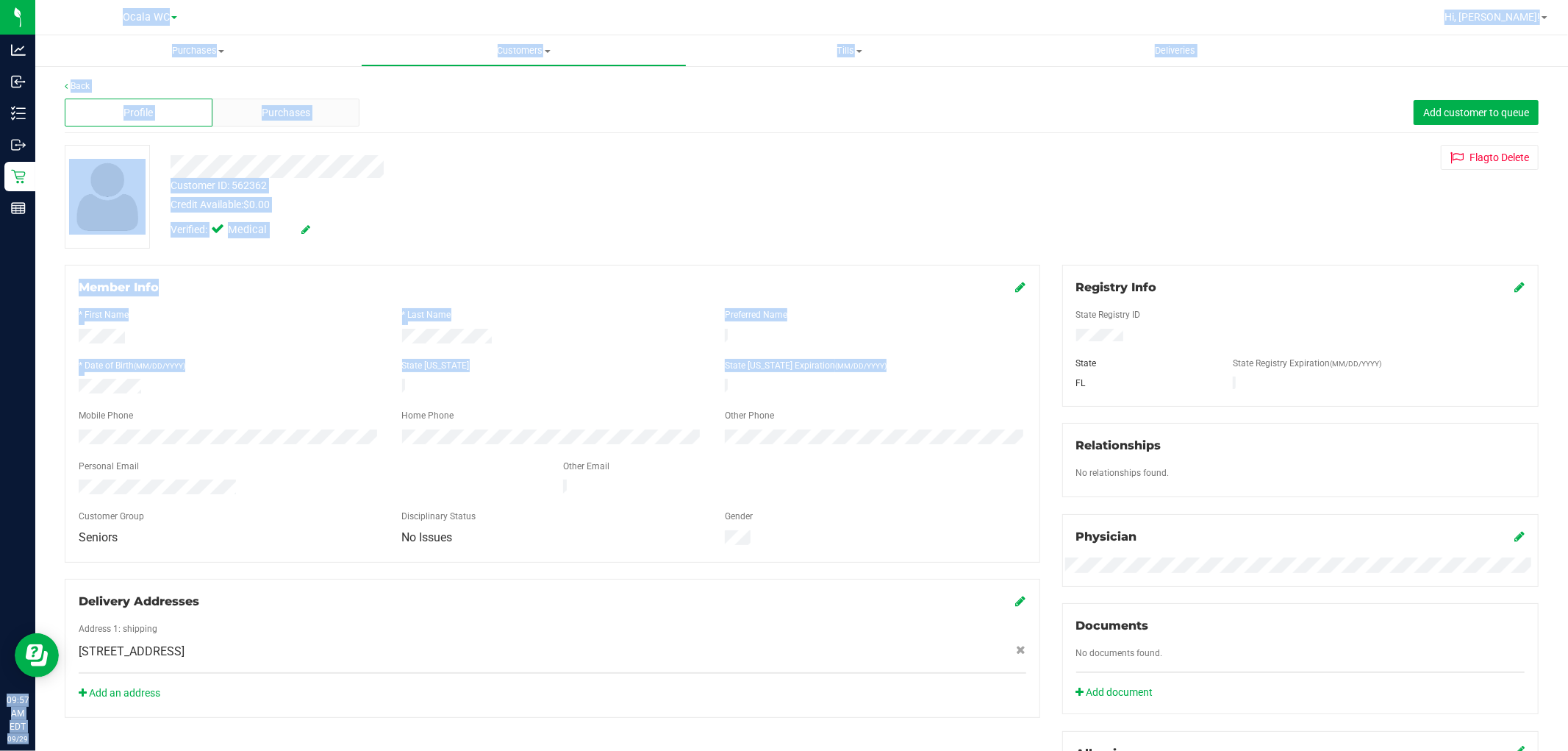
click at [137, 391] on div at bounding box center [229, 388] width 323 height 18
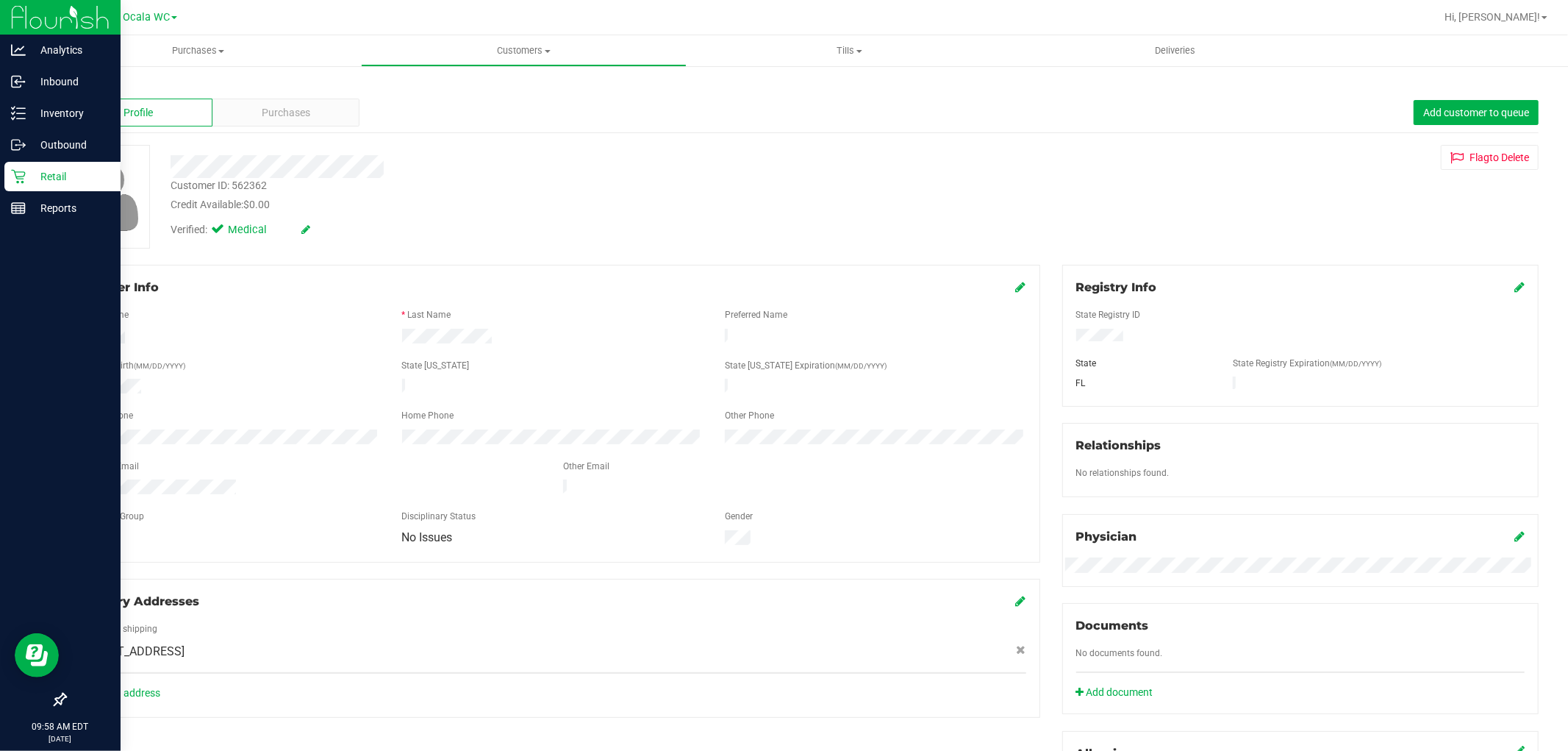
click at [47, 166] on div "Retail" at bounding box center [62, 176] width 116 height 29
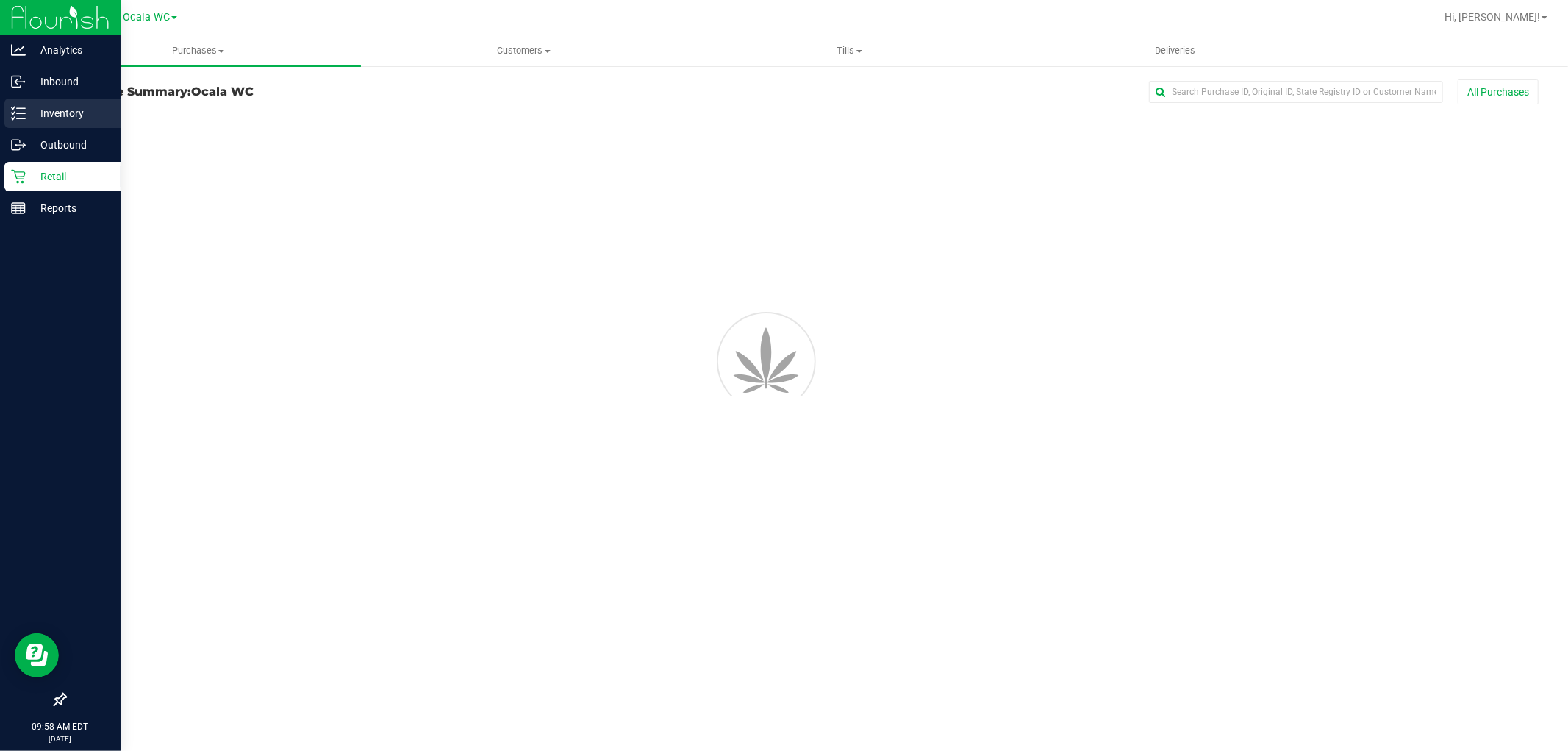
click at [40, 122] on p "Inventory" at bounding box center [69, 112] width 89 height 17
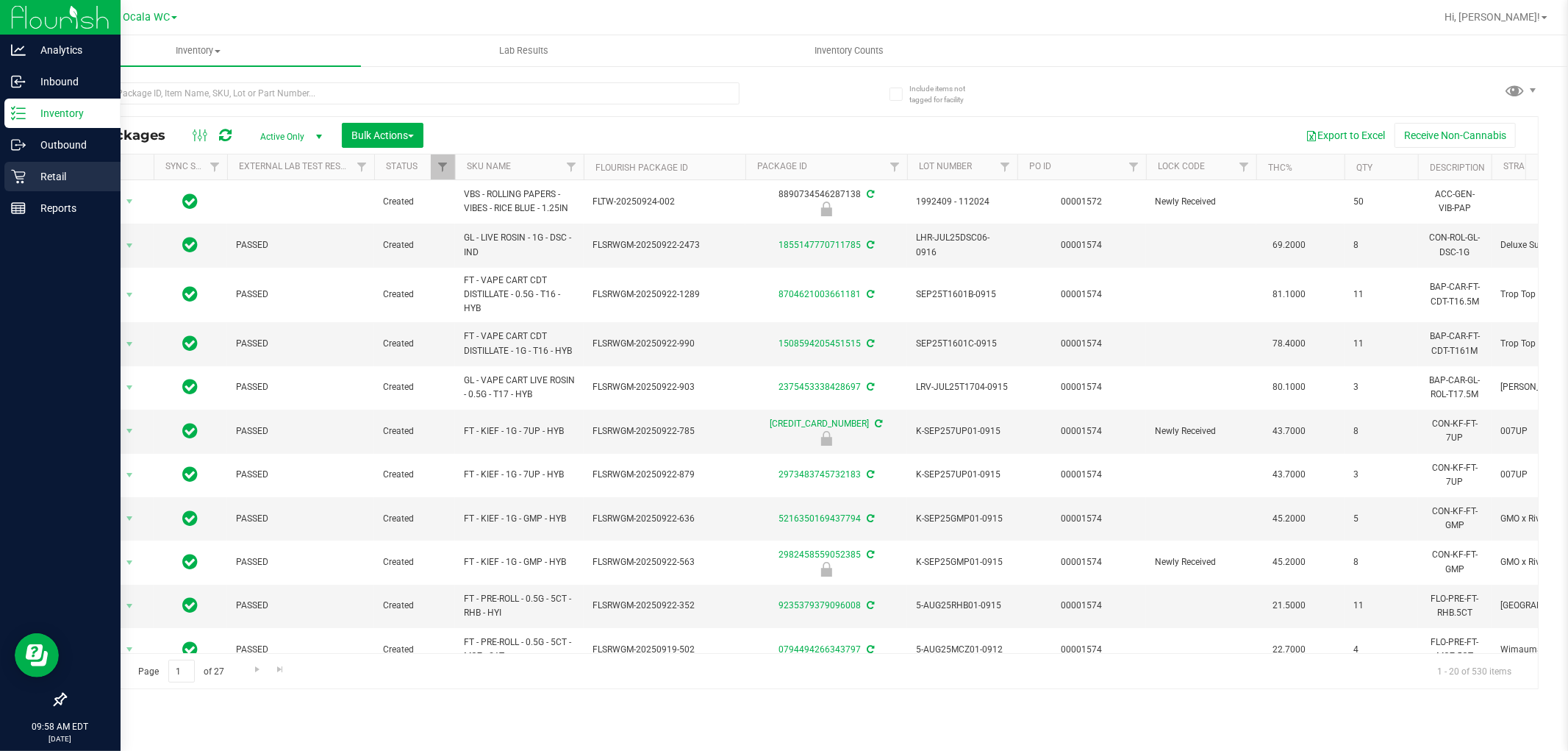
click at [16, 176] on icon at bounding box center [17, 176] width 14 height 14
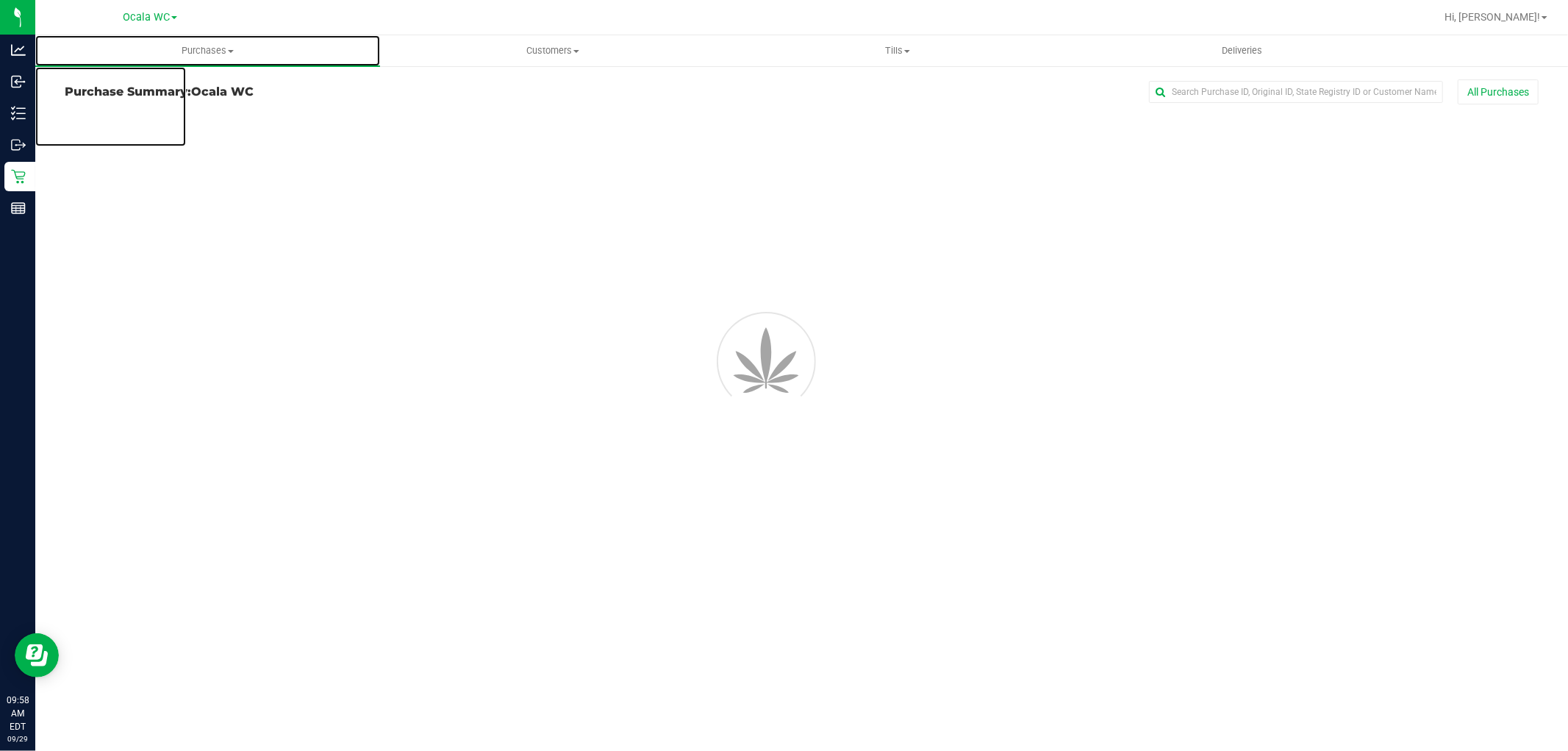
click at [210, 54] on span "Purchases" at bounding box center [208, 50] width 345 height 13
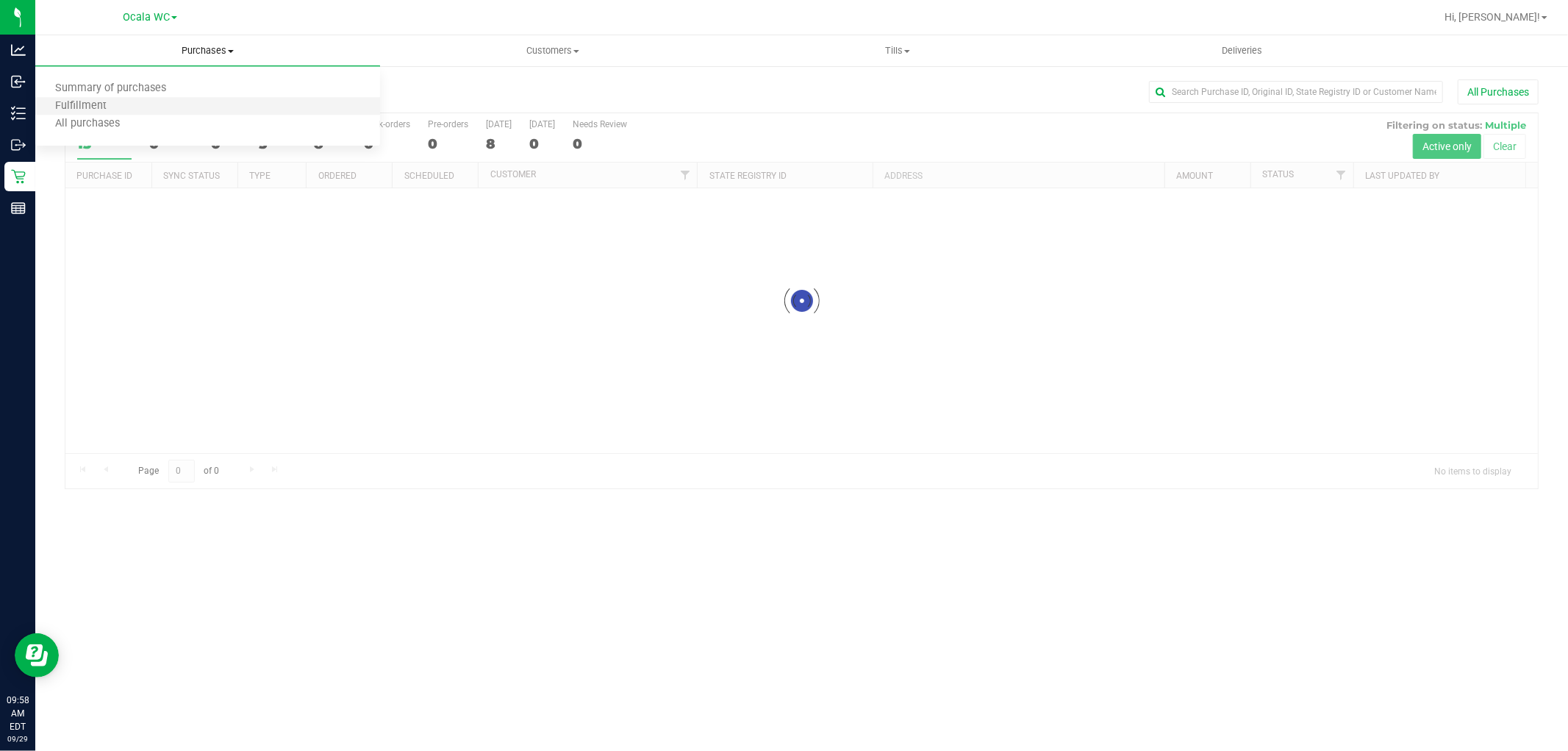
click at [160, 107] on li "Fulfillment" at bounding box center [208, 106] width 345 height 17
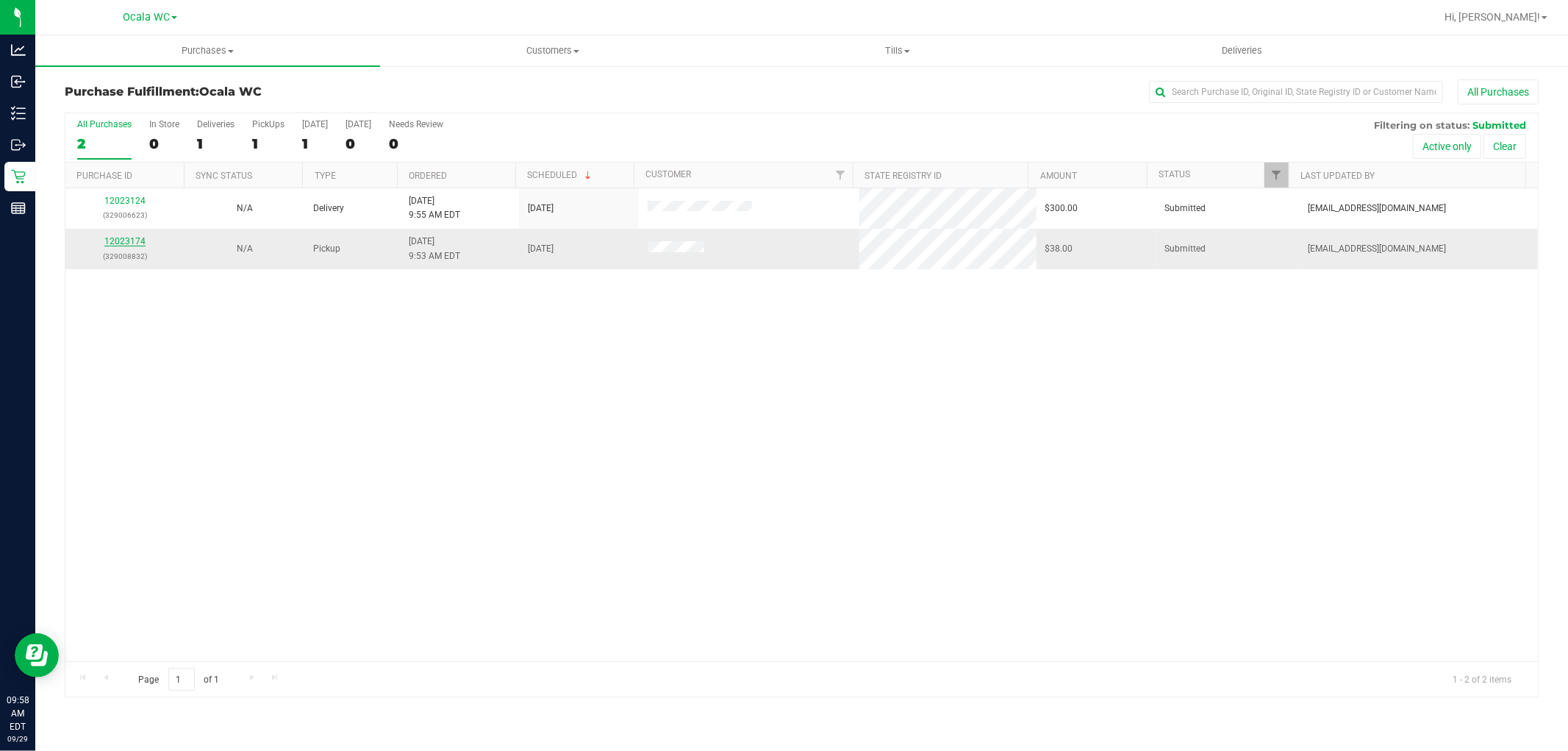
click at [132, 240] on link "12023174" at bounding box center [124, 240] width 41 height 10
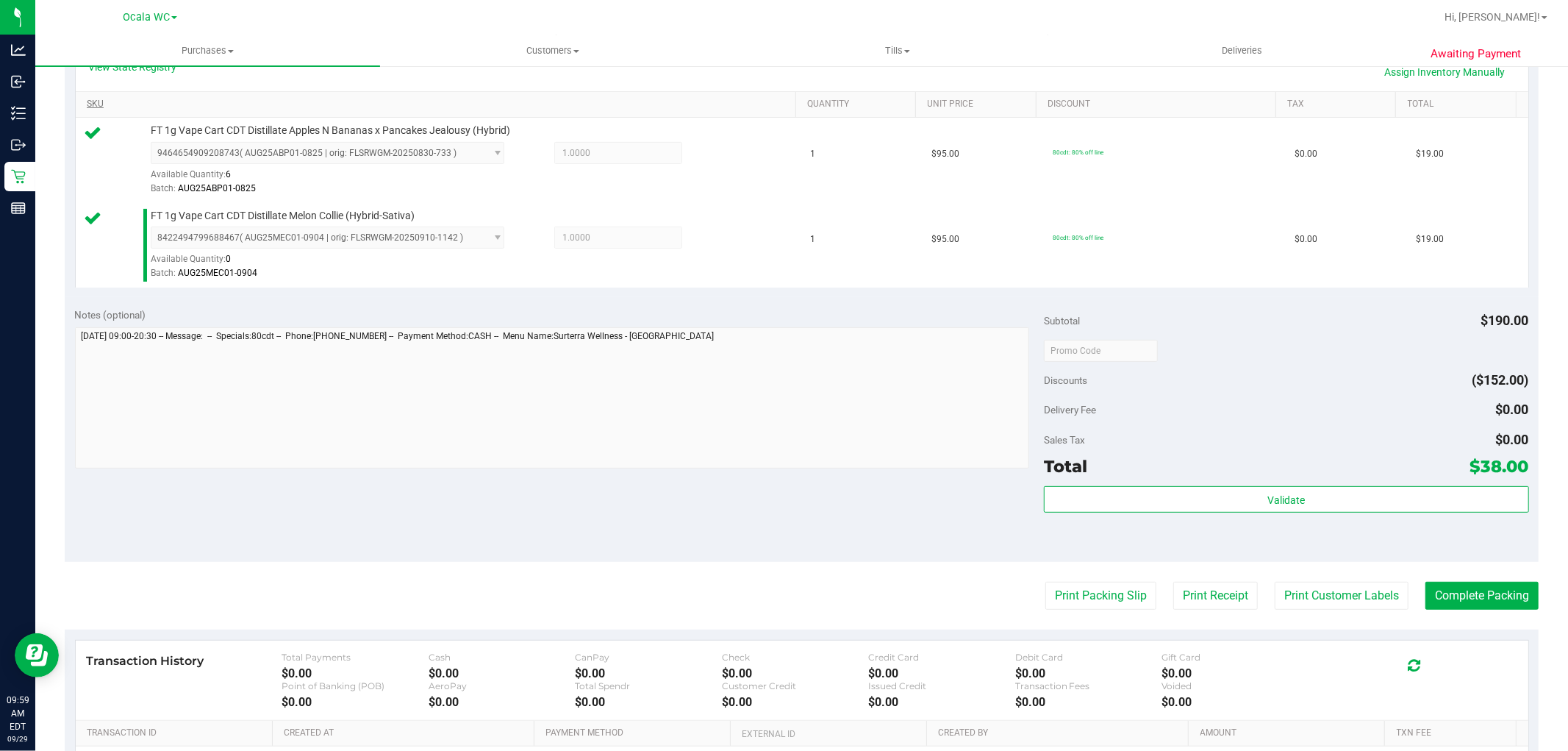
scroll to position [454, 0]
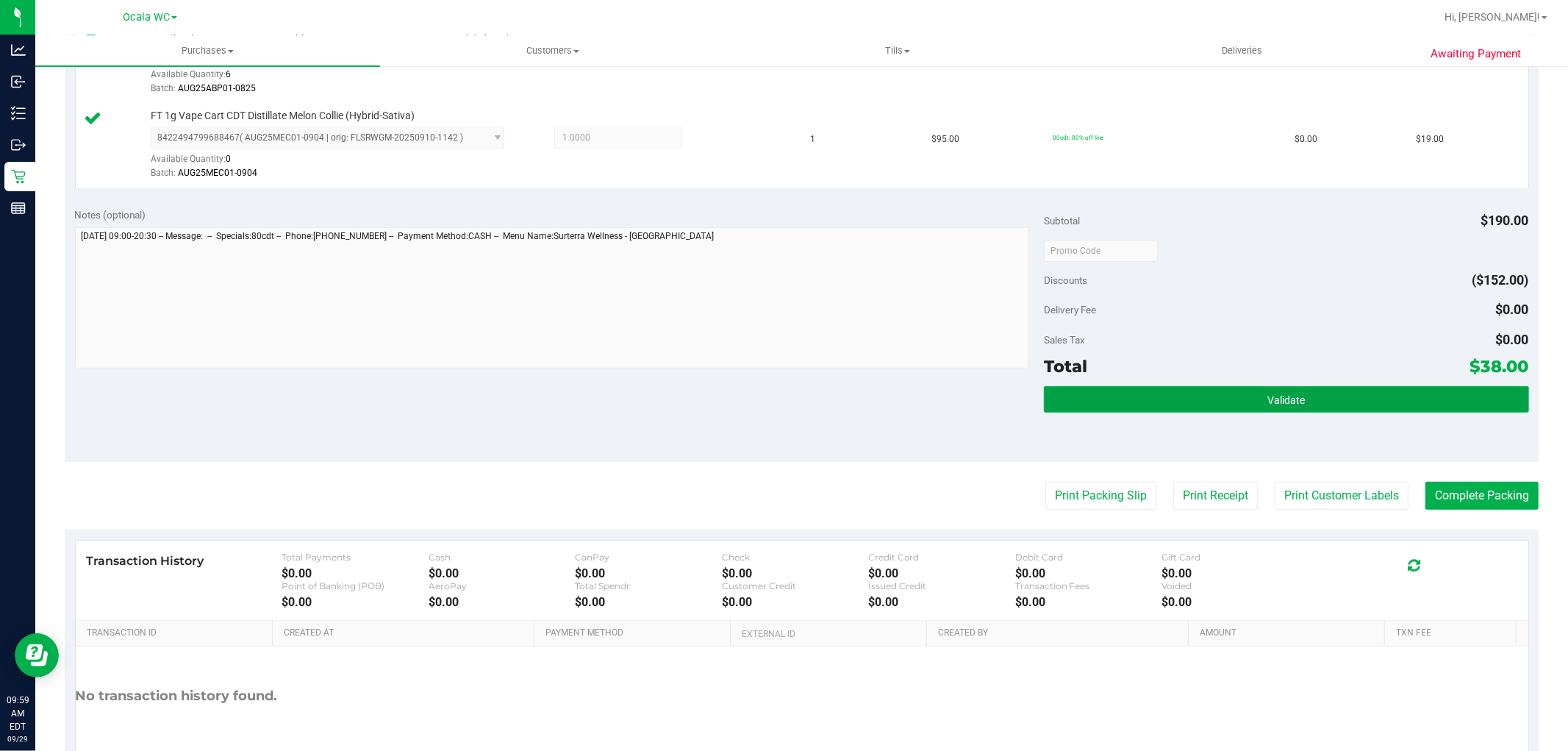
click at [1204, 405] on button "Validate" at bounding box center [1286, 399] width 485 height 26
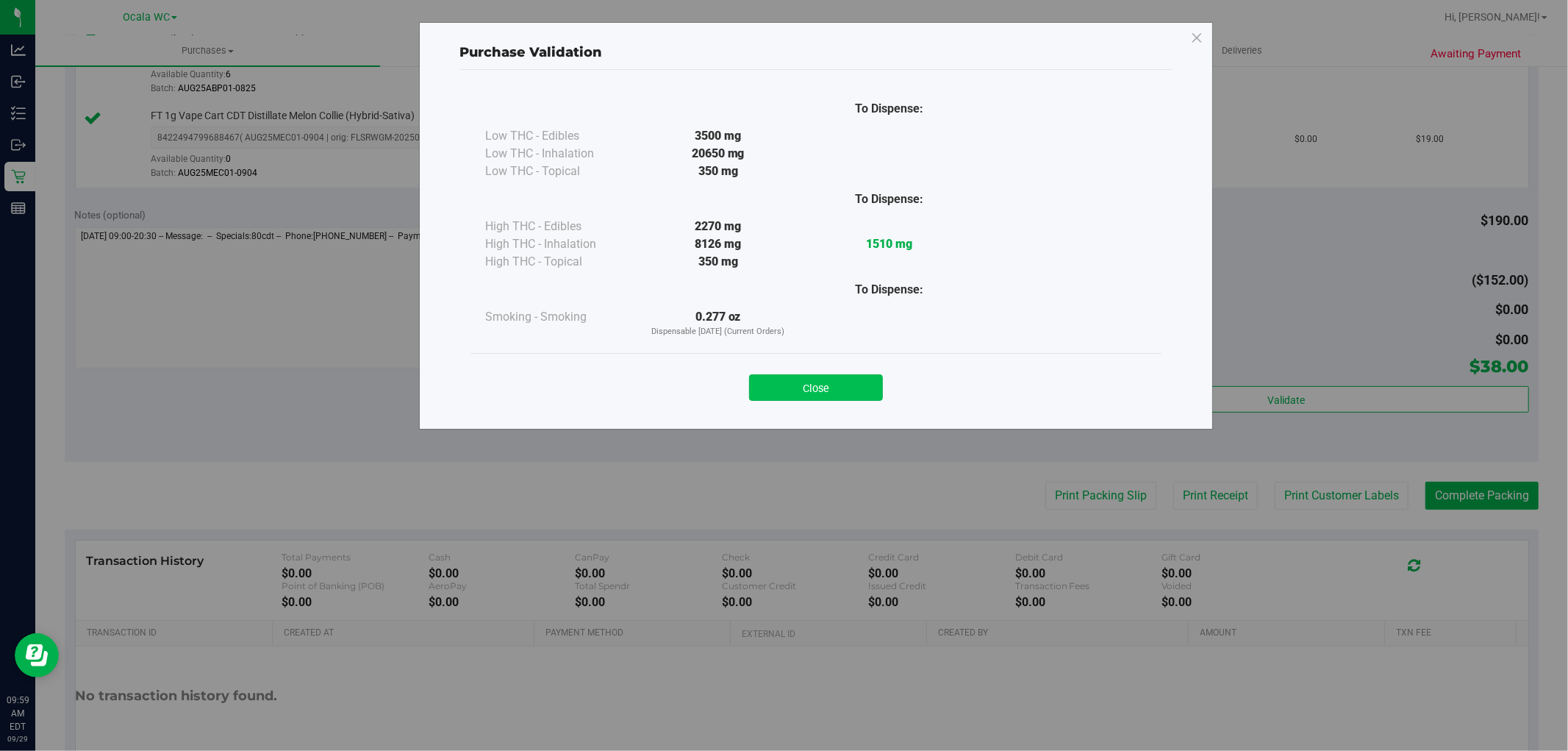
click at [776, 398] on button "Close" at bounding box center [816, 387] width 134 height 26
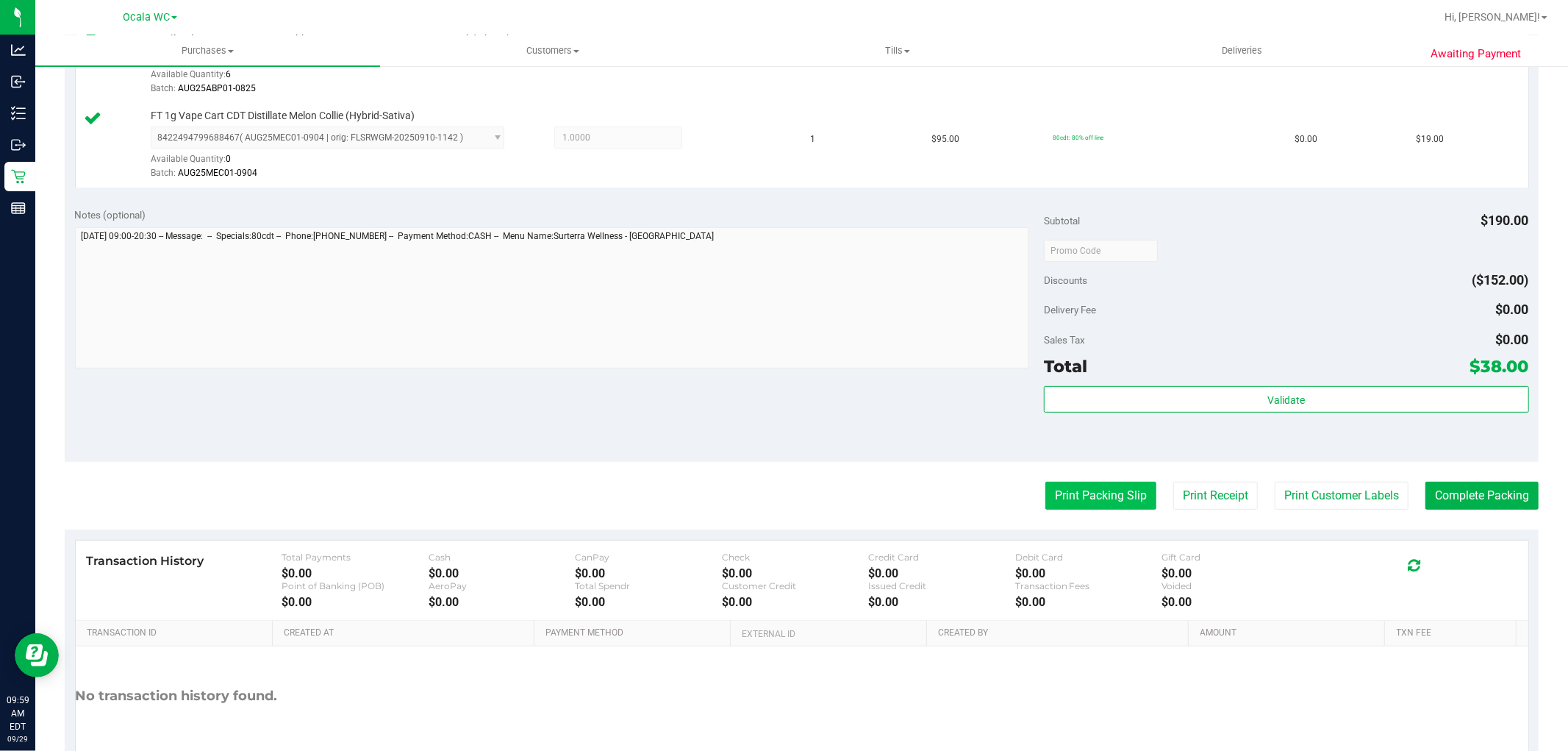
click at [1051, 501] on button "Print Packing Slip" at bounding box center [1101, 495] width 111 height 28
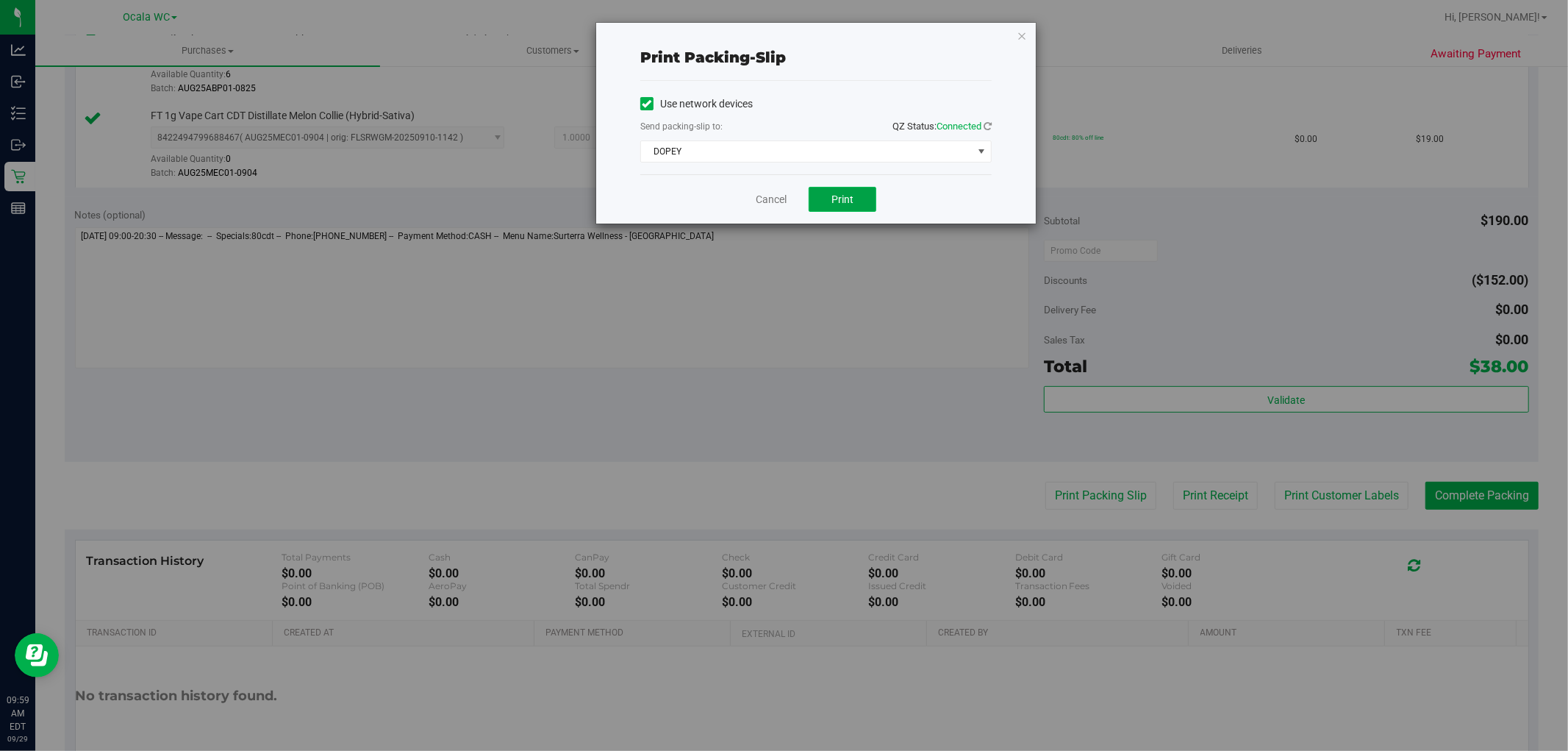
click at [838, 195] on span "Print" at bounding box center [843, 199] width 22 height 12
click at [764, 202] on link "Cancel" at bounding box center [772, 199] width 31 height 16
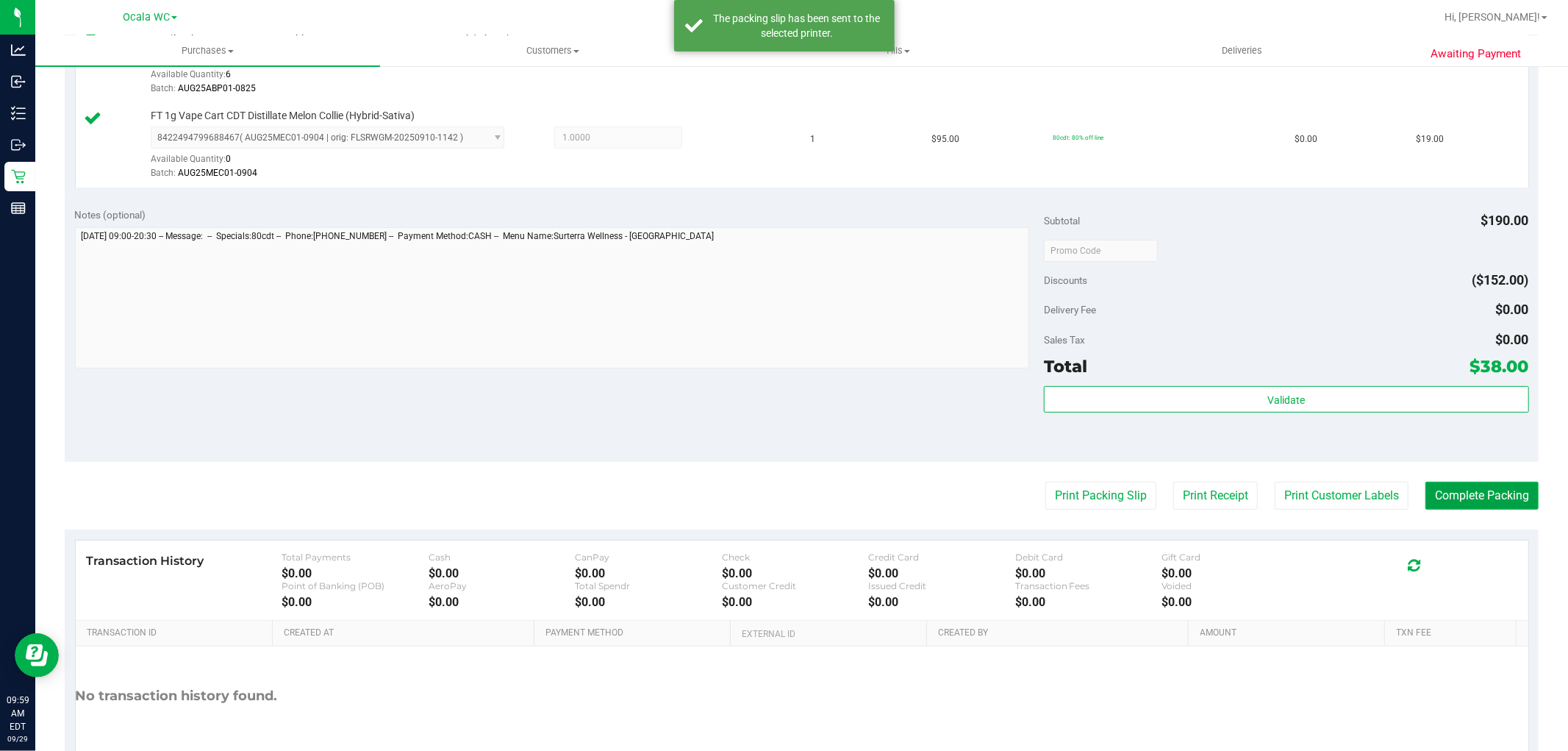
click at [1477, 481] on button "Complete Packing" at bounding box center [1482, 495] width 113 height 28
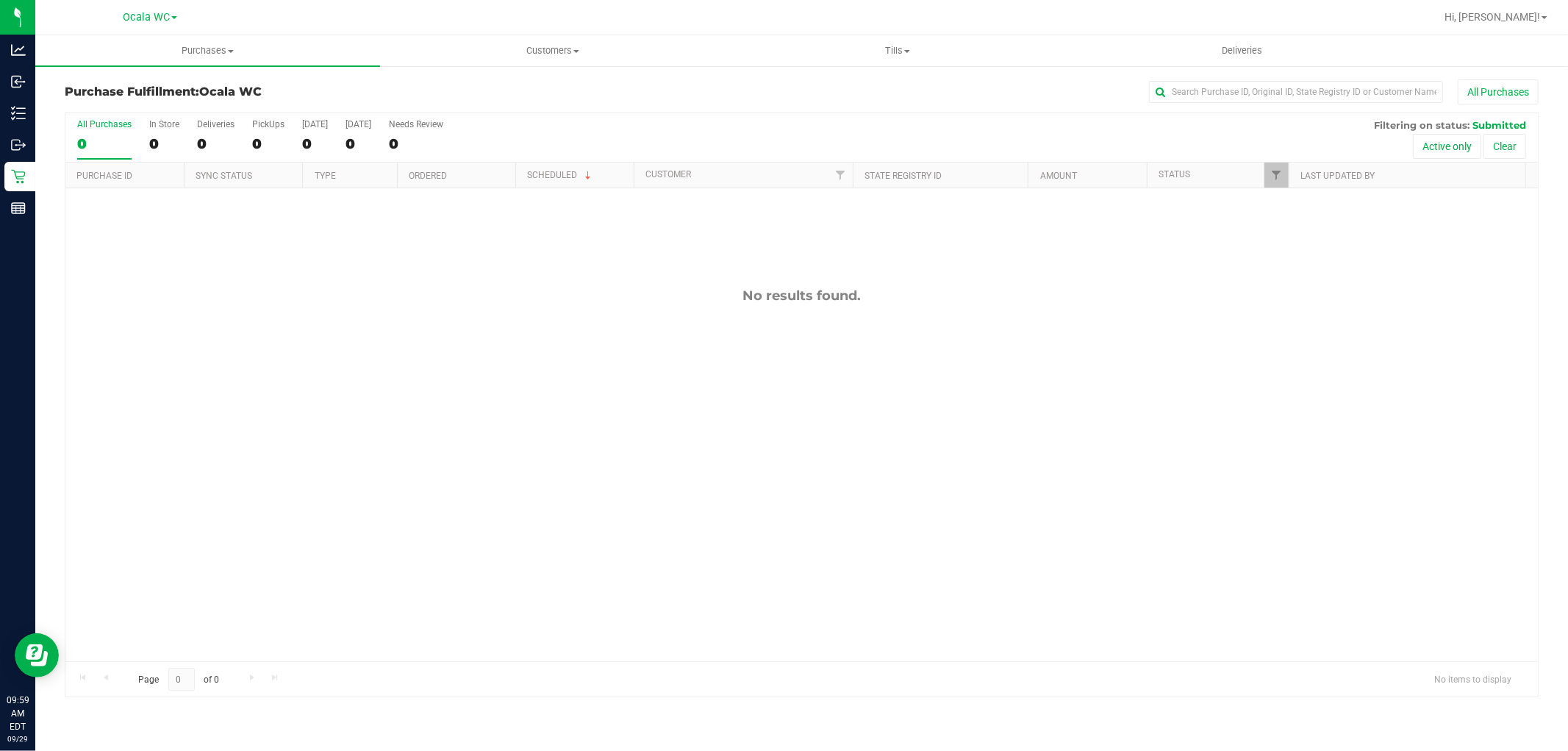
click at [1372, 342] on div "No results found." at bounding box center [802, 474] width 1473 height 572
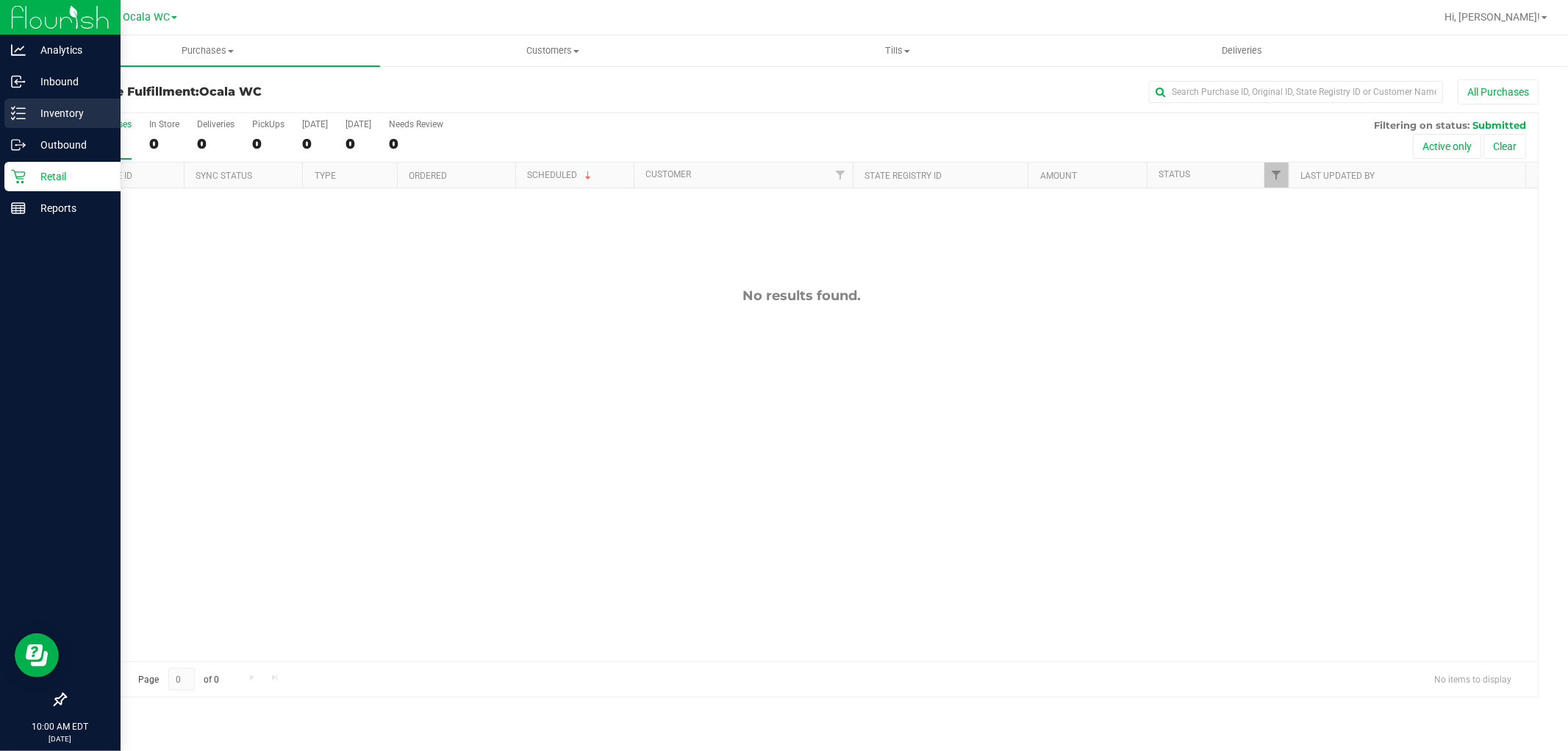
click at [26, 122] on div "Inventory" at bounding box center [62, 113] width 116 height 29
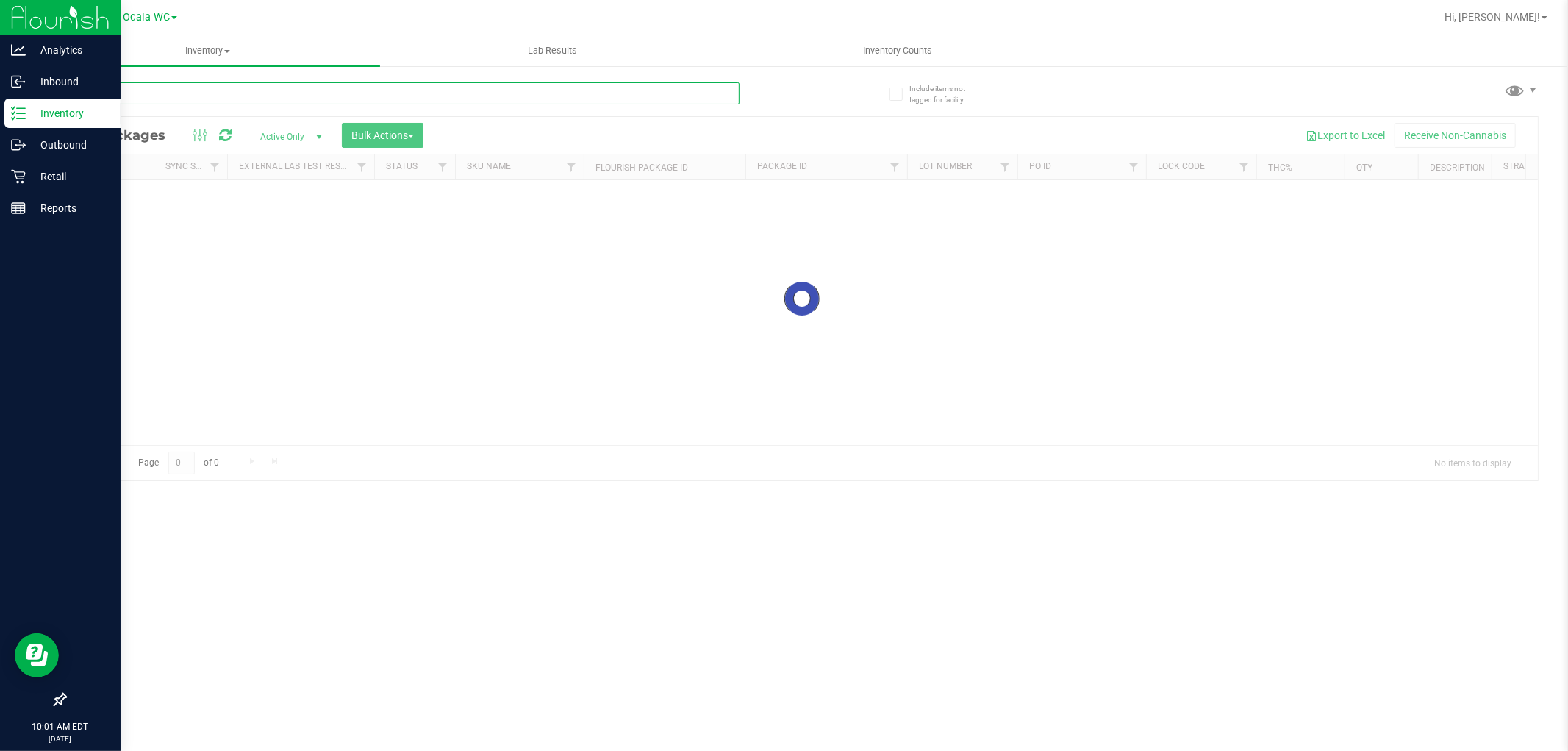
click at [189, 92] on div "Inventory All packages All inventory Waste log Create inventory Lab Results Inv…" at bounding box center [802, 393] width 1533 height 715
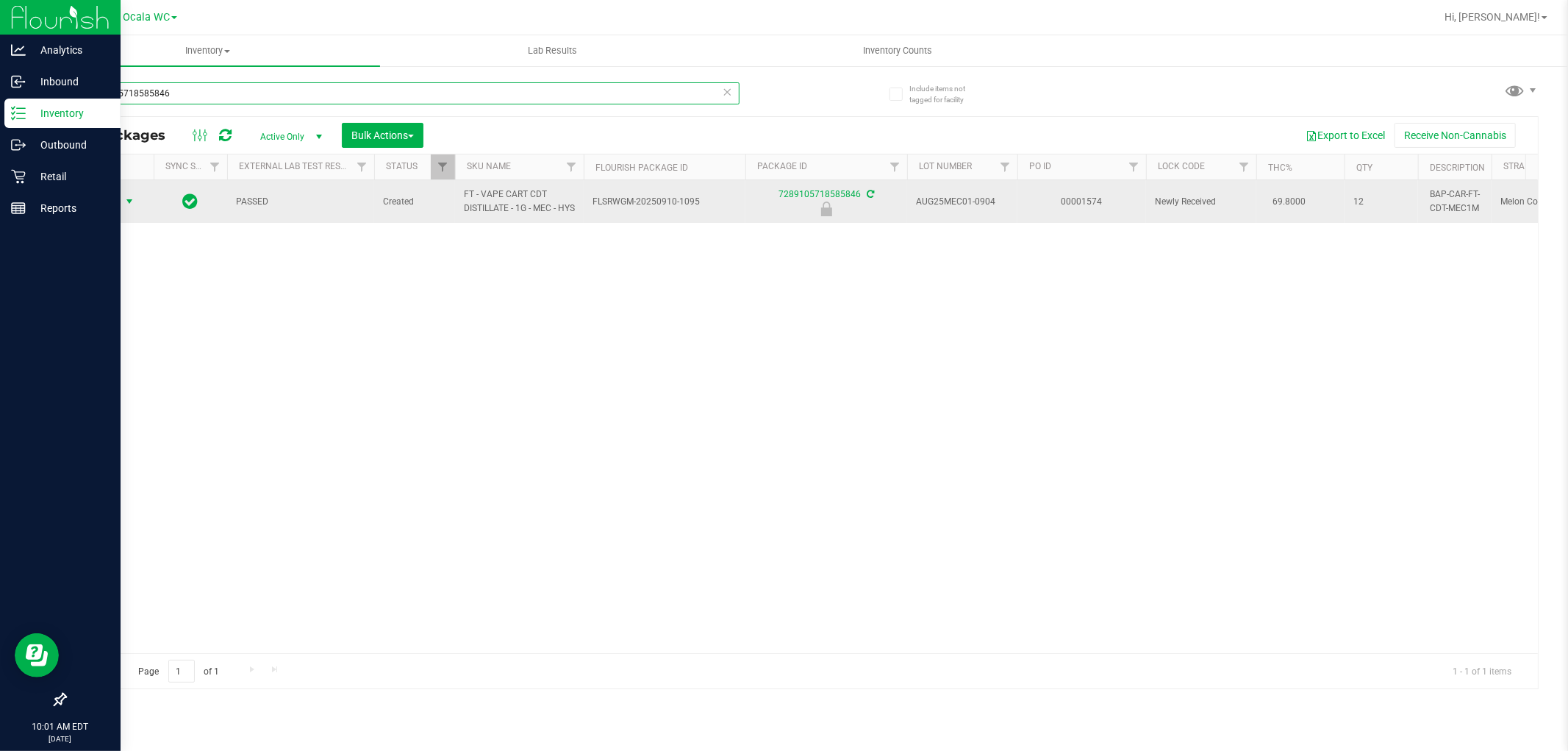
type input "7289105718585846"
click at [119, 210] on span "Action" at bounding box center [100, 201] width 39 height 21
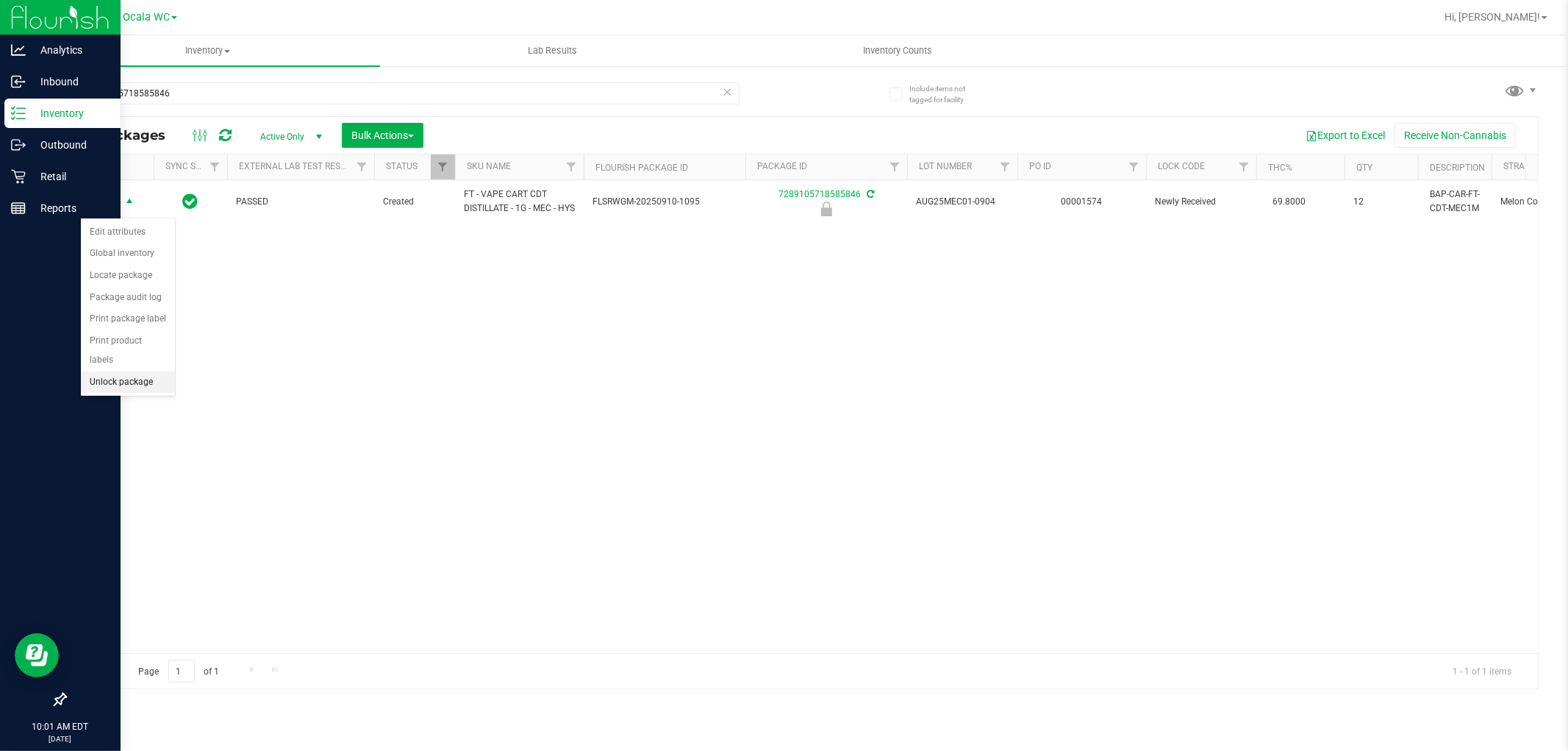
click at [141, 383] on li "Unlock package" at bounding box center [128, 383] width 94 height 22
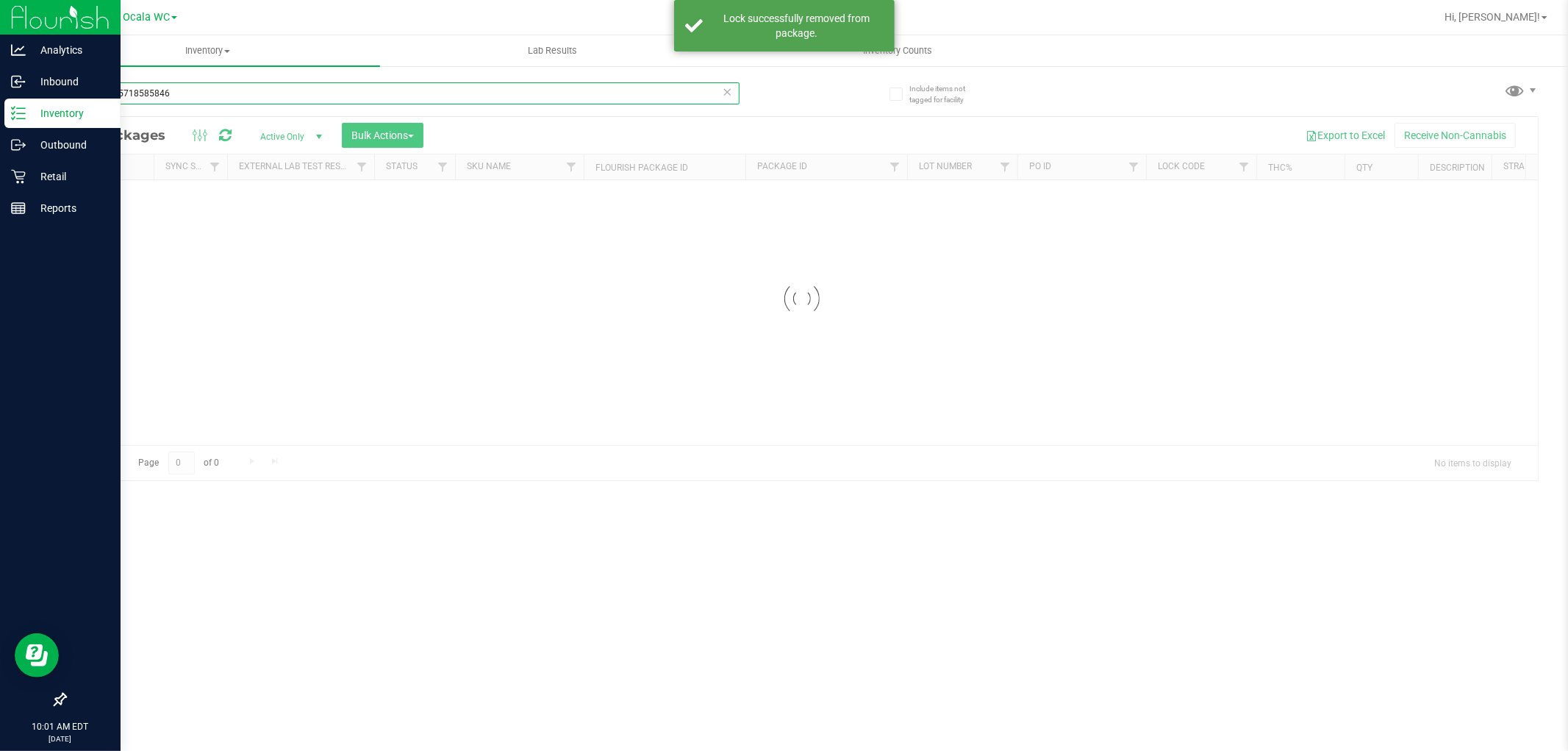
click at [207, 96] on div "Inventory All packages All inventory Waste log Create inventory Lab Results Inv…" at bounding box center [802, 393] width 1533 height 715
click at [207, 96] on input "7289105718585846" at bounding box center [402, 93] width 675 height 22
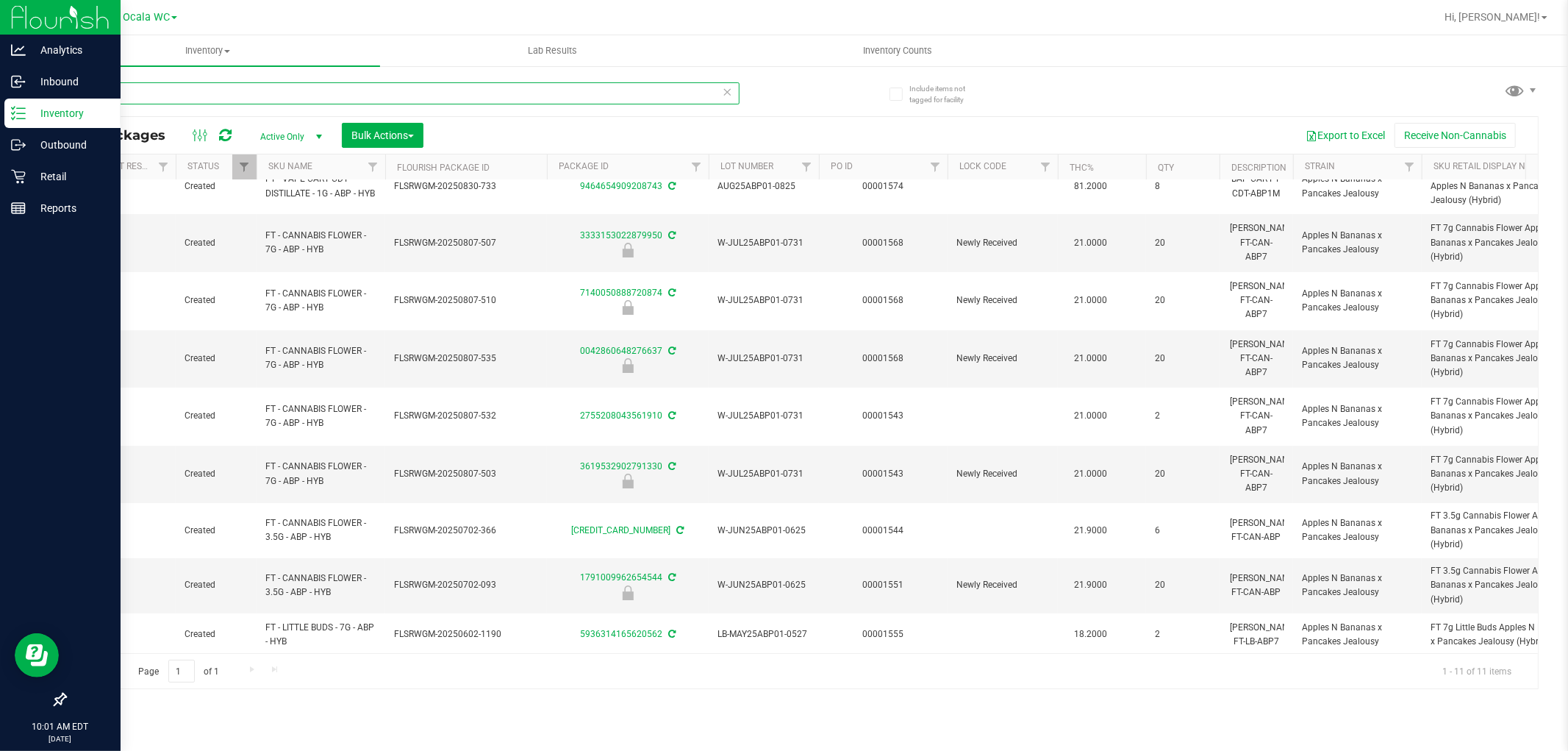
scroll to position [0, 114]
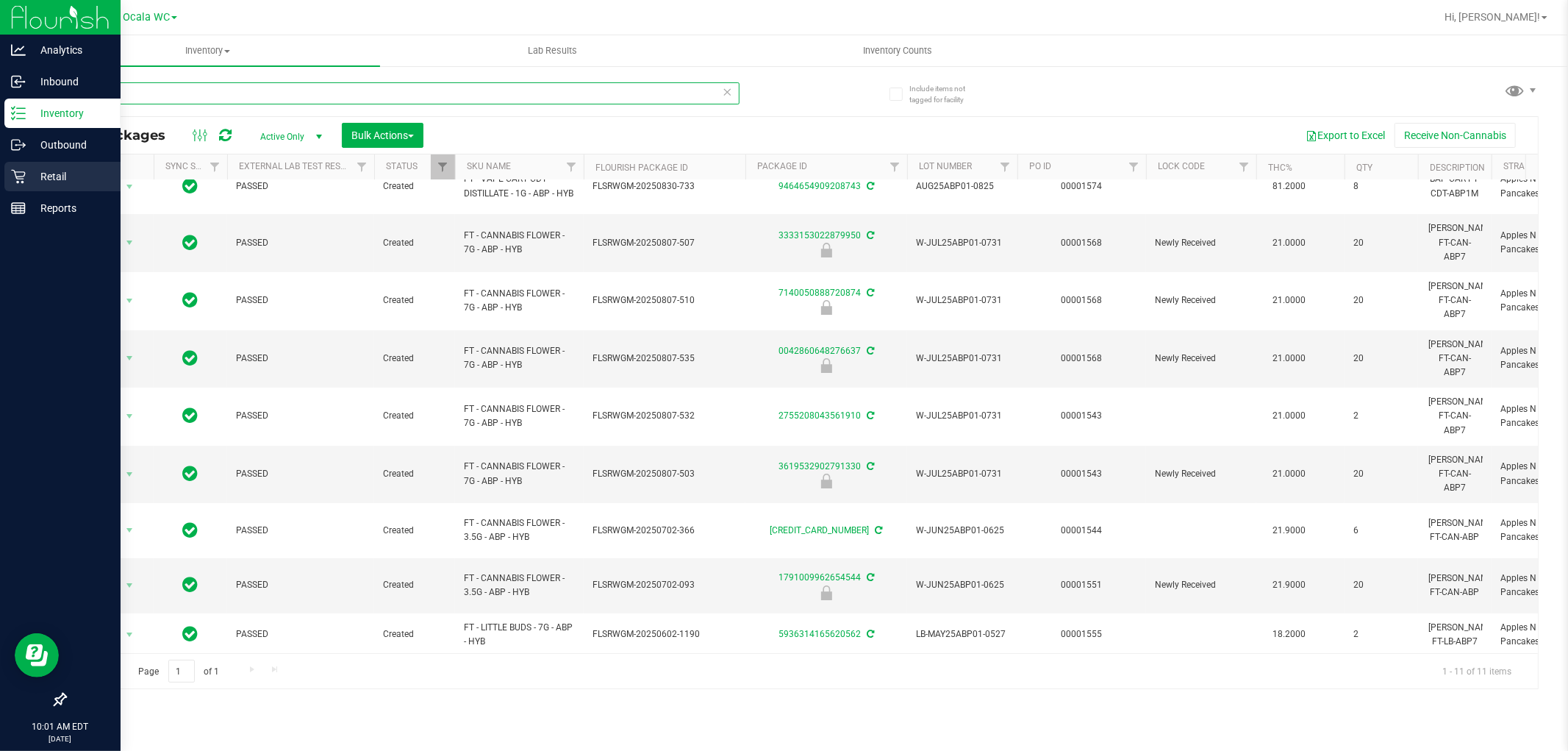
type input "abp"
click at [38, 171] on p "Retail" at bounding box center [69, 176] width 89 height 17
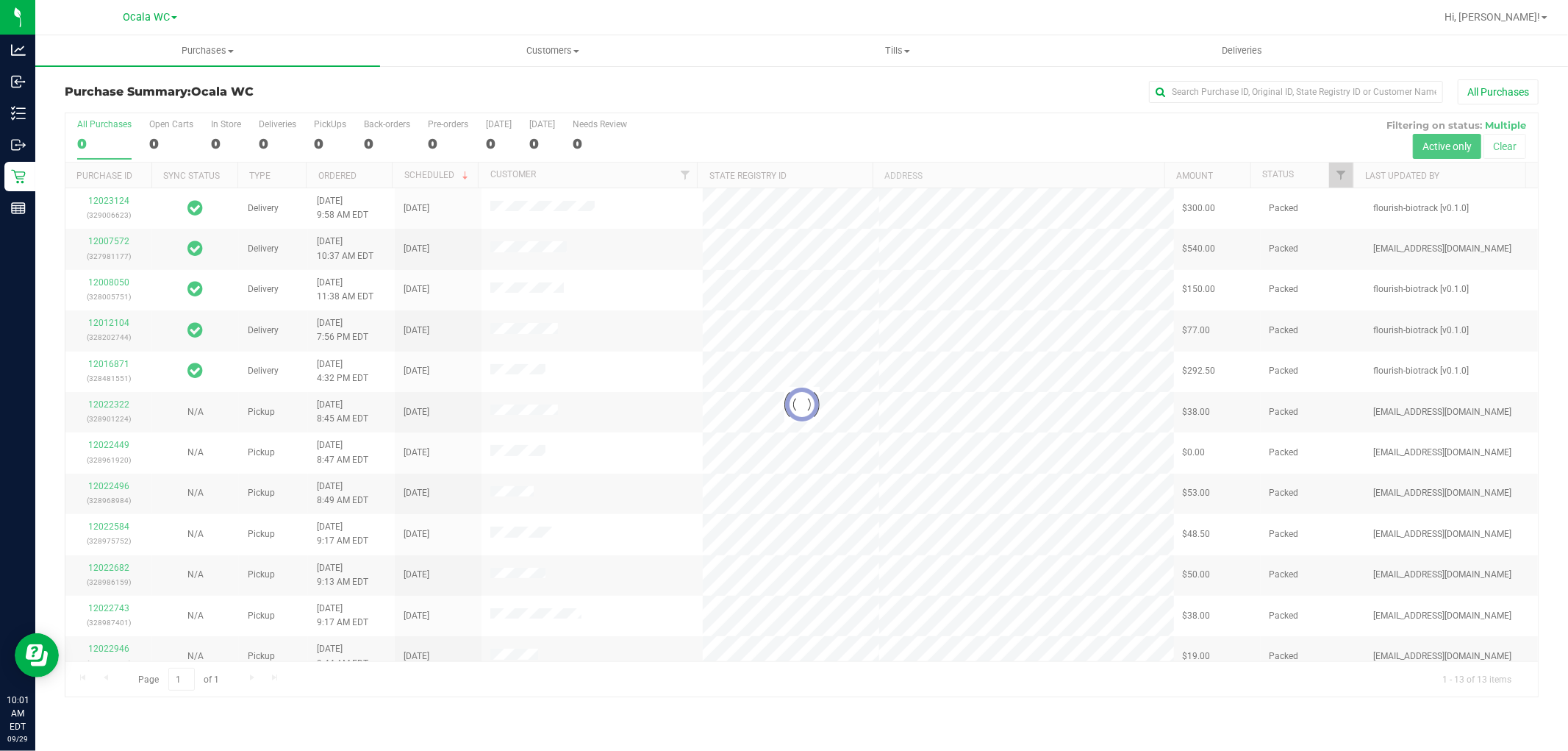
click at [36, 126] on div "Purchase Summary: Ocala WC All Purchases Loading... All Purchases 0 Open Carts …" at bounding box center [802, 388] width 1533 height 648
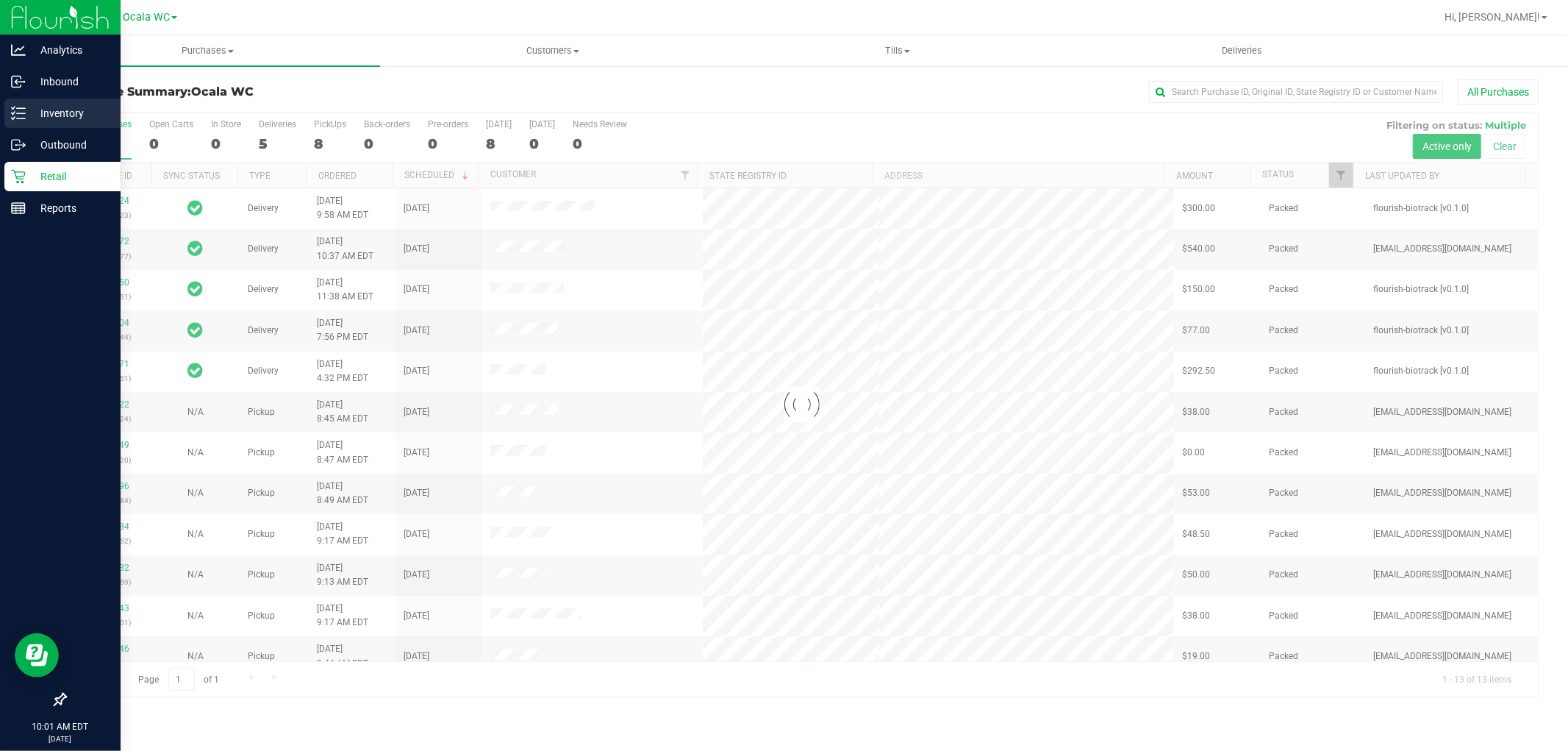
click at [26, 121] on p "Inventory" at bounding box center [69, 112] width 89 height 17
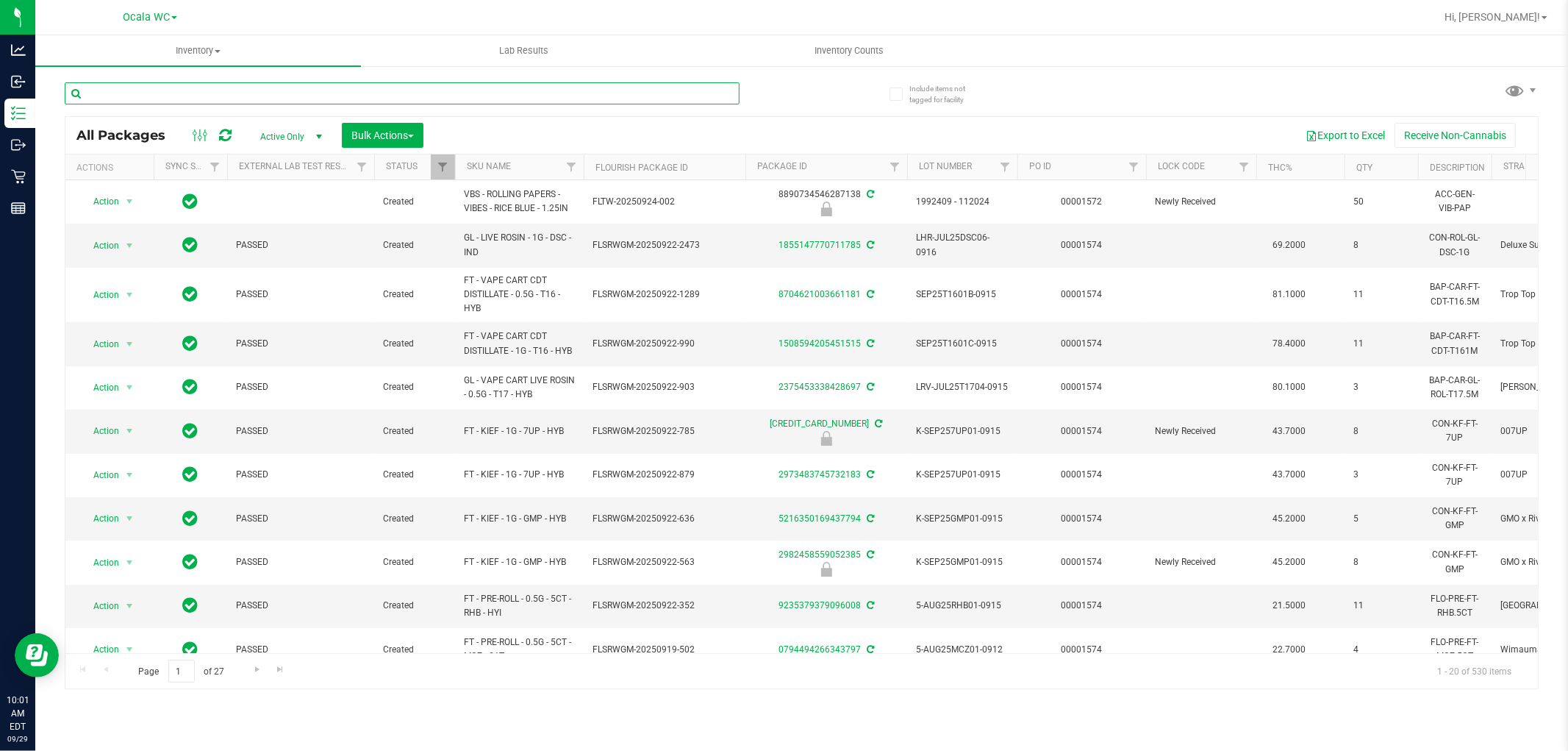
click at [278, 96] on input "text" at bounding box center [402, 93] width 675 height 22
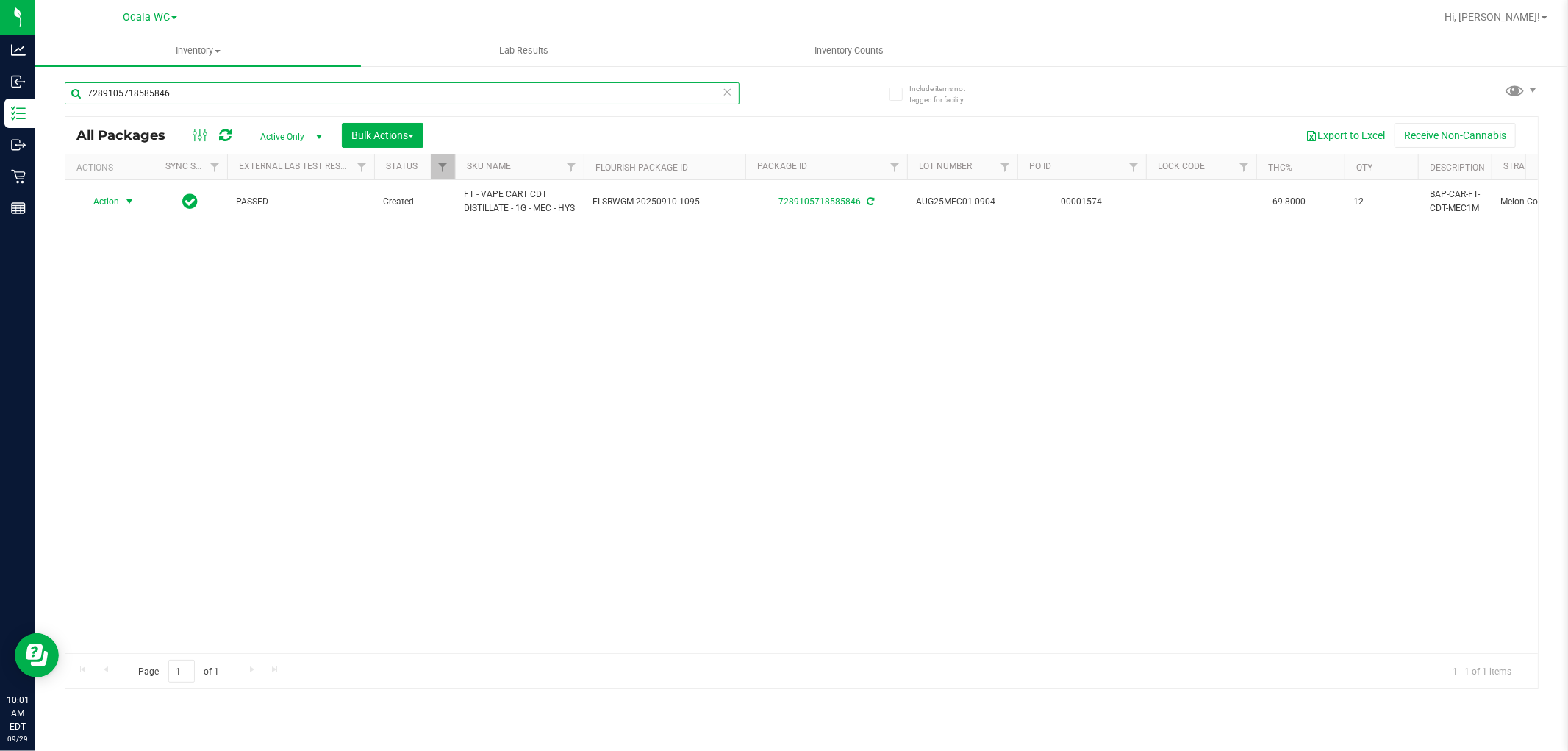
type input "7289105718585846"
click at [121, 212] on span "select" at bounding box center [130, 201] width 18 height 21
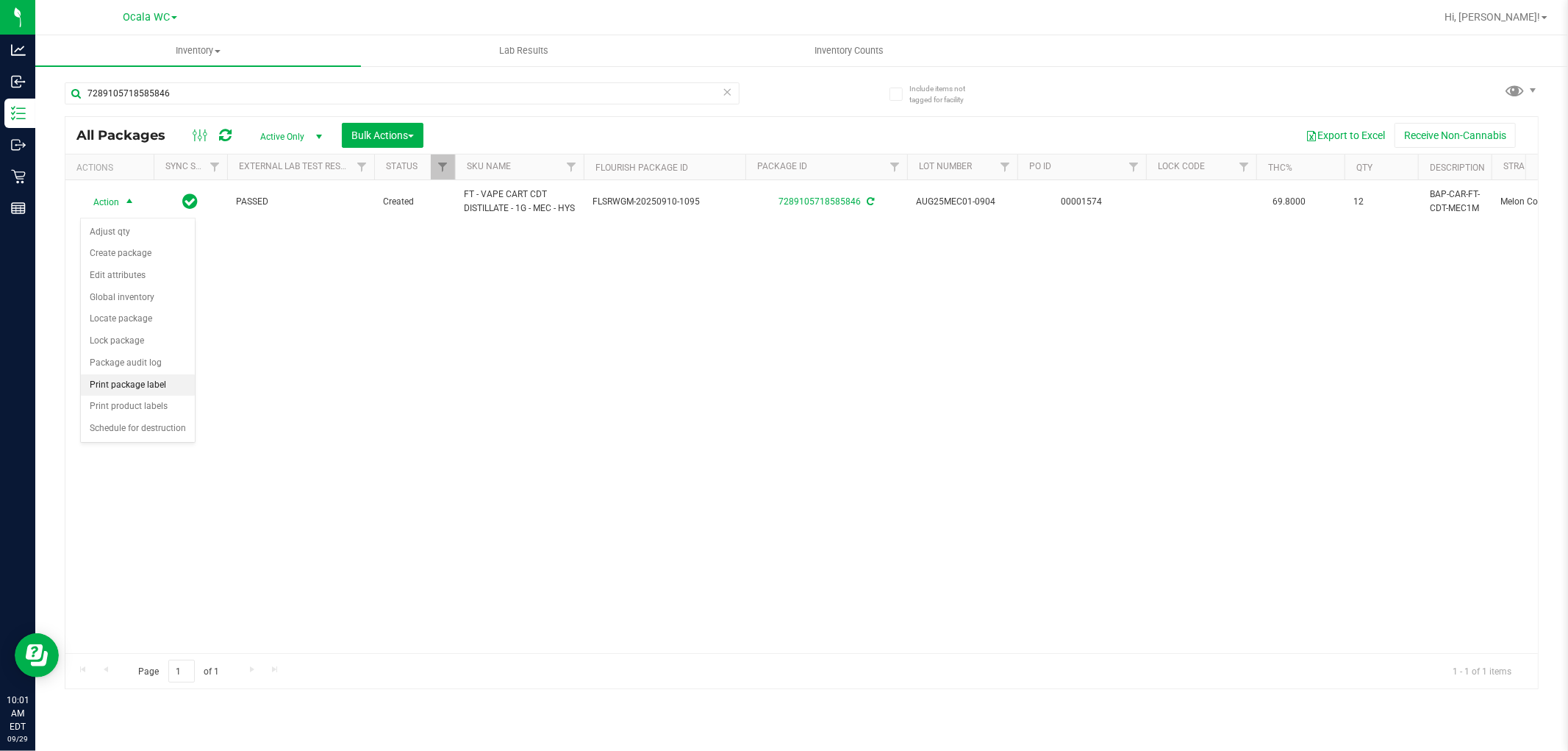
click at [143, 387] on li "Print package label" at bounding box center [138, 386] width 114 height 22
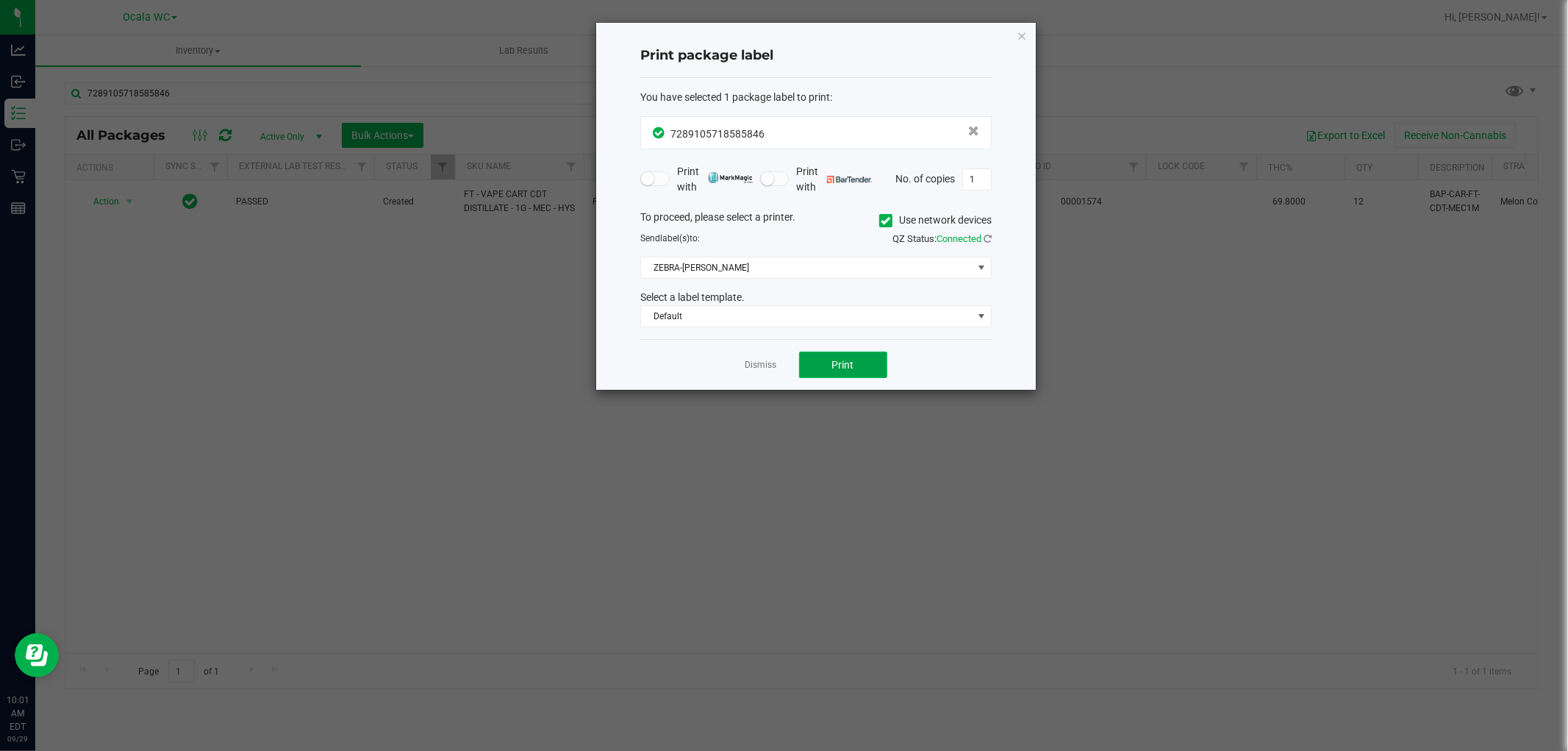
click at [825, 366] on button "Print" at bounding box center [843, 365] width 89 height 26
click at [760, 368] on link "Dismiss" at bounding box center [761, 365] width 32 height 13
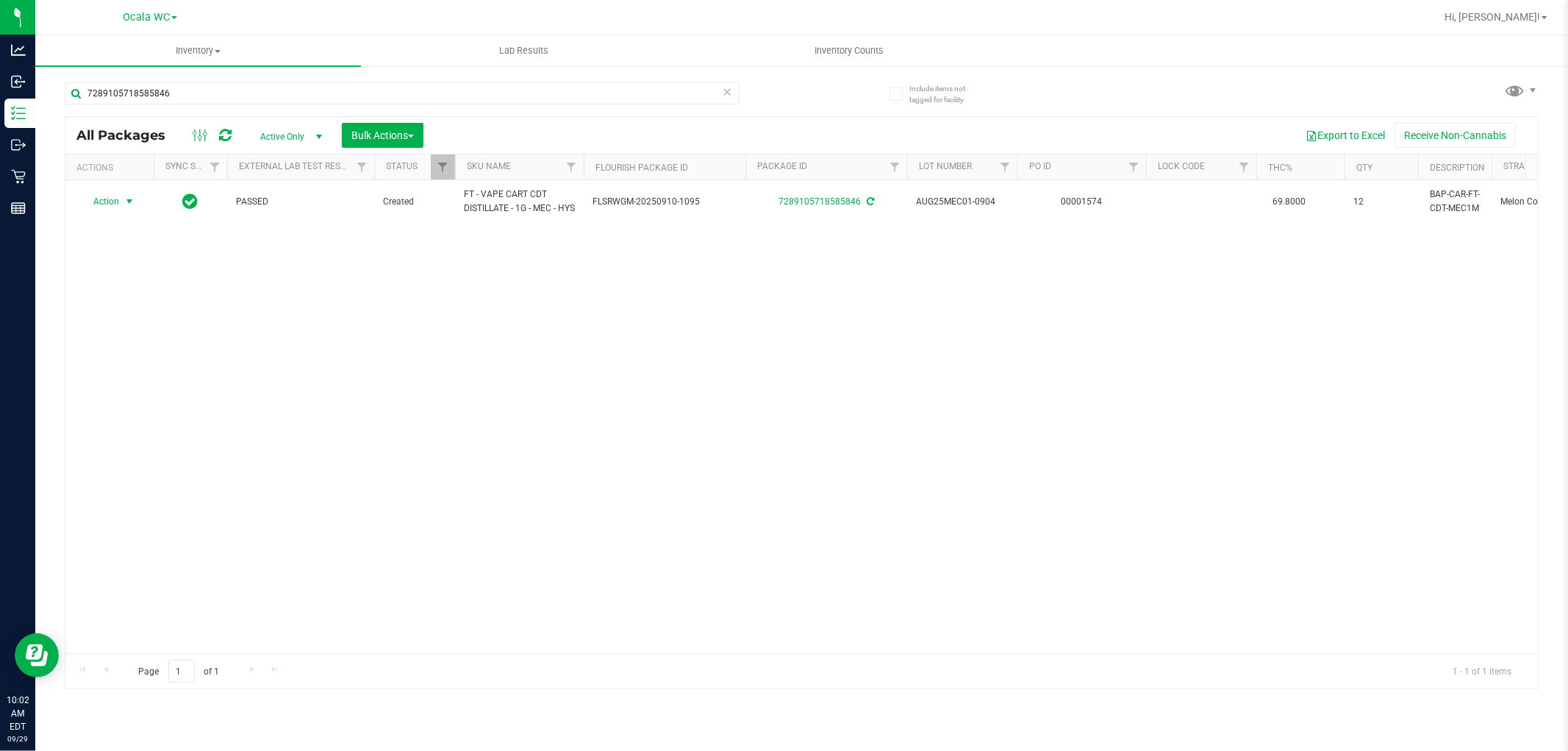
scroll to position [0, 789]
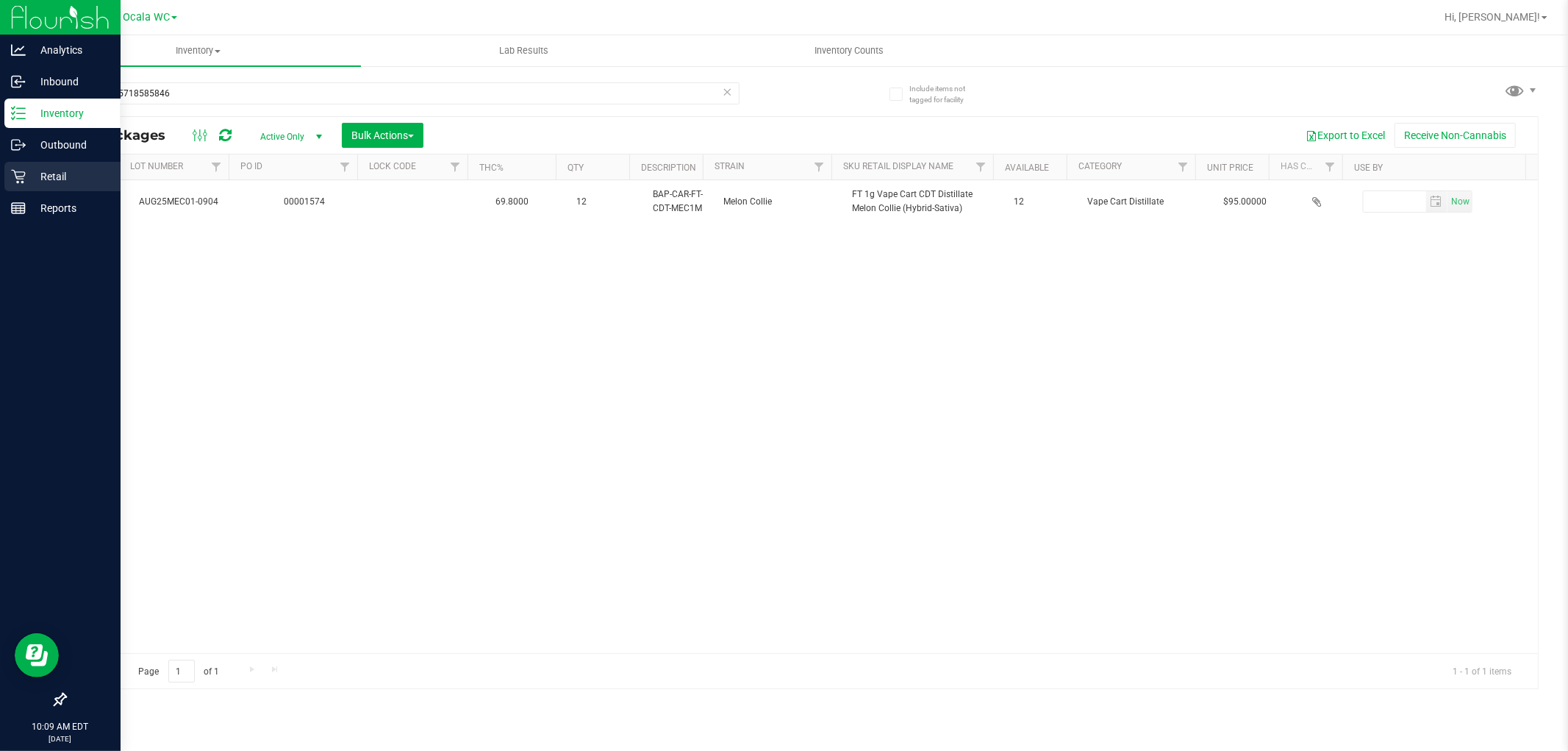
click at [68, 173] on p "Retail" at bounding box center [69, 176] width 89 height 17
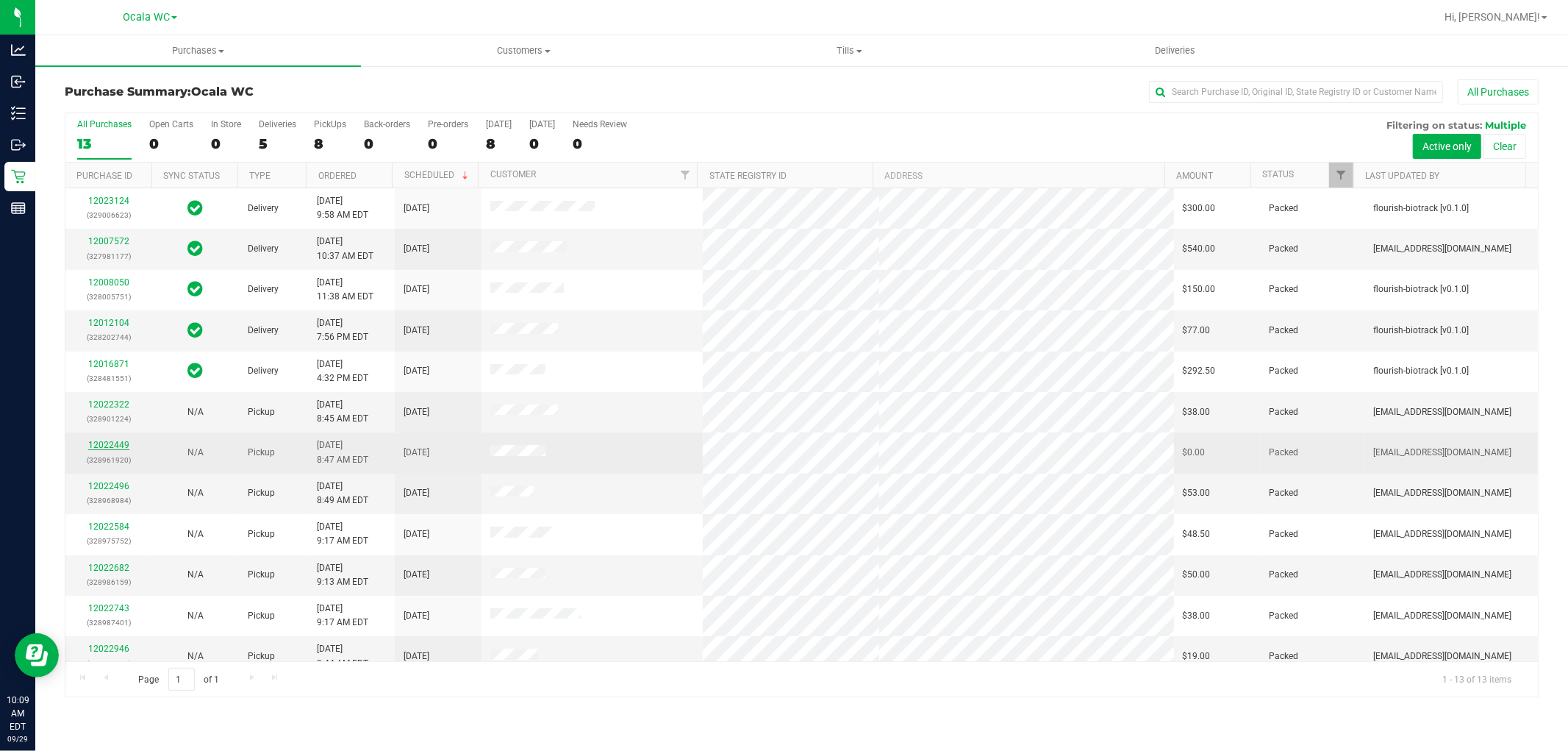
click at [100, 446] on link "12022449" at bounding box center [109, 444] width 41 height 10
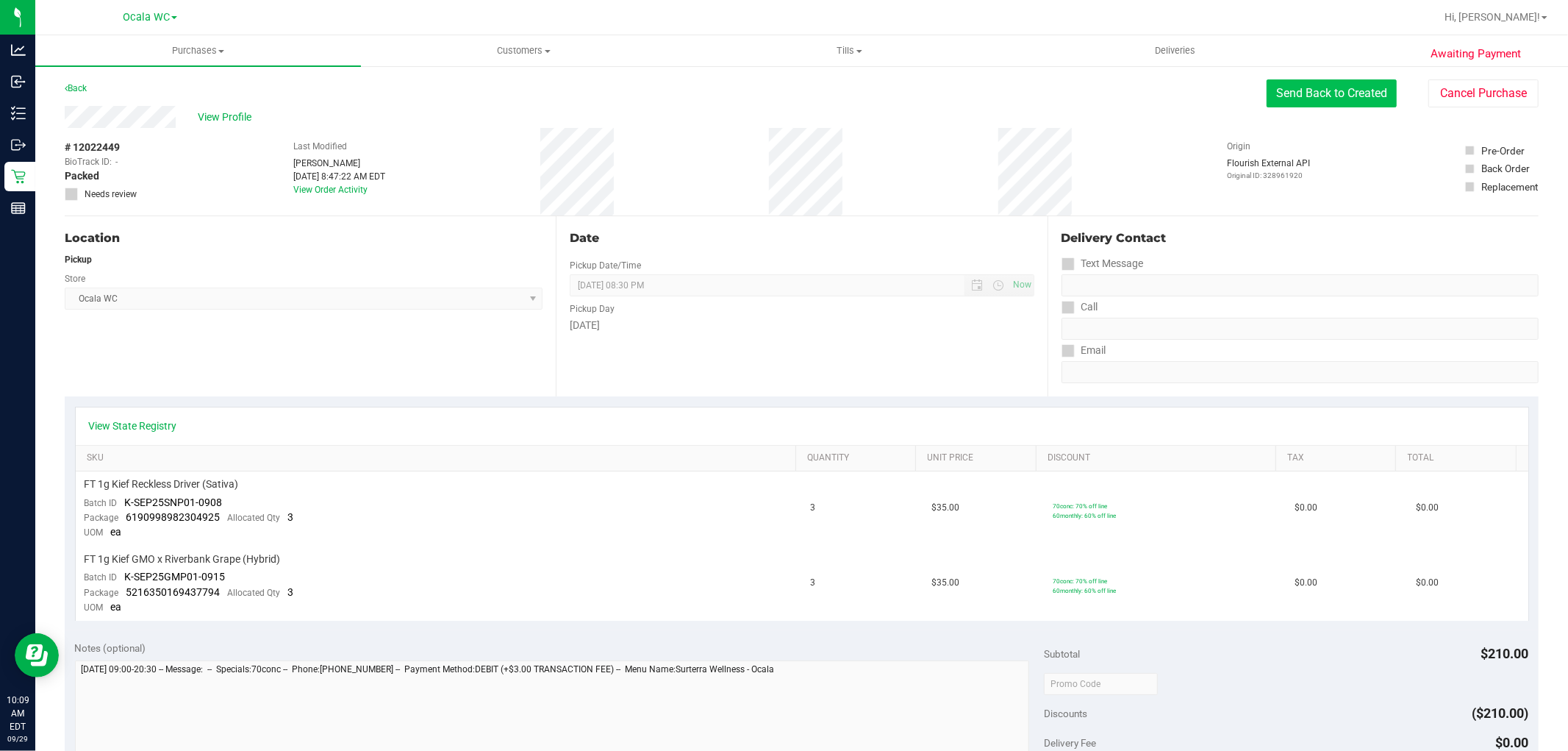
click at [1323, 100] on button "Send Back to Created" at bounding box center [1331, 93] width 131 height 28
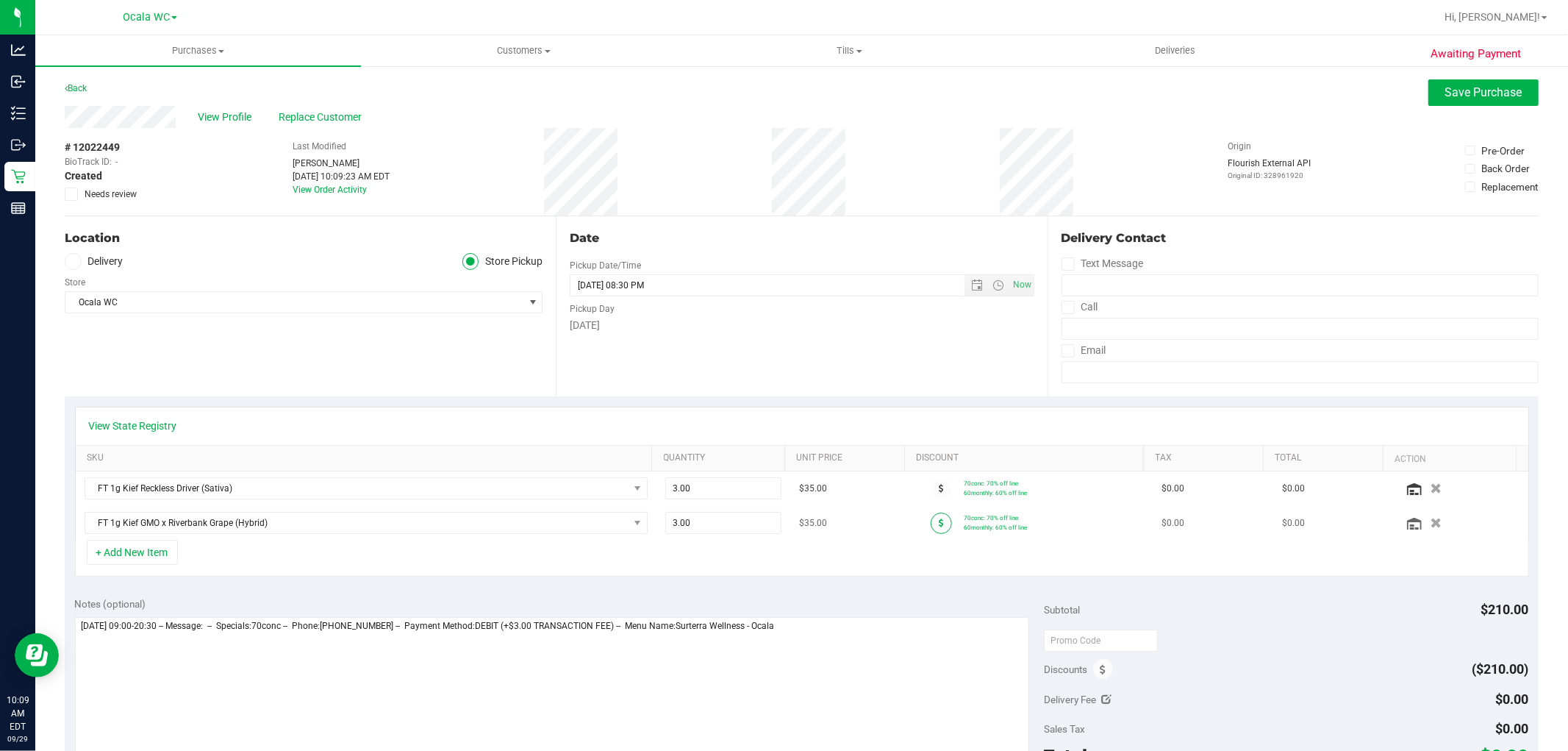
click at [934, 524] on span at bounding box center [941, 523] width 21 height 21
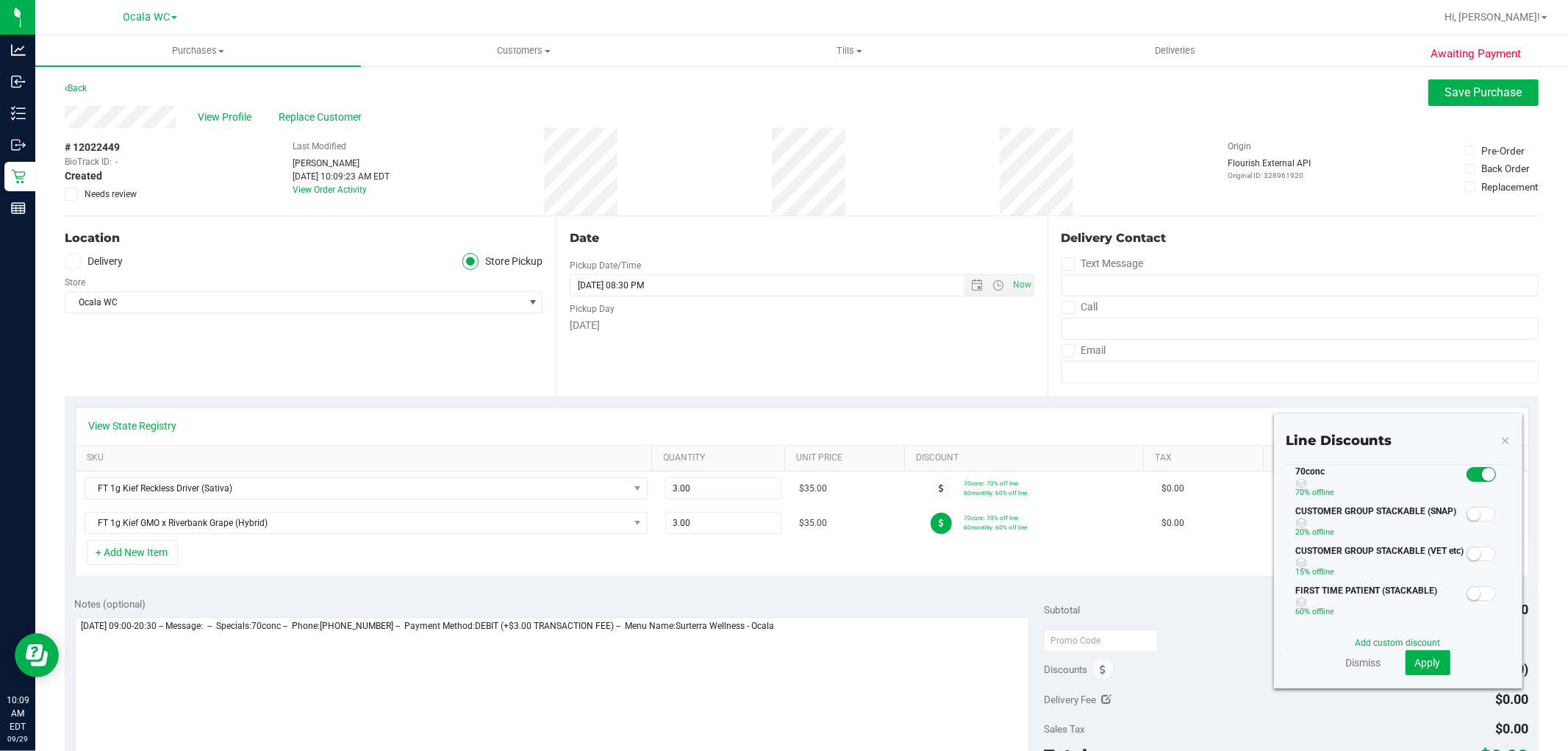
click at [1467, 480] on span at bounding box center [1481, 474] width 29 height 15
click at [1425, 671] on button "Apply" at bounding box center [1427, 662] width 45 height 25
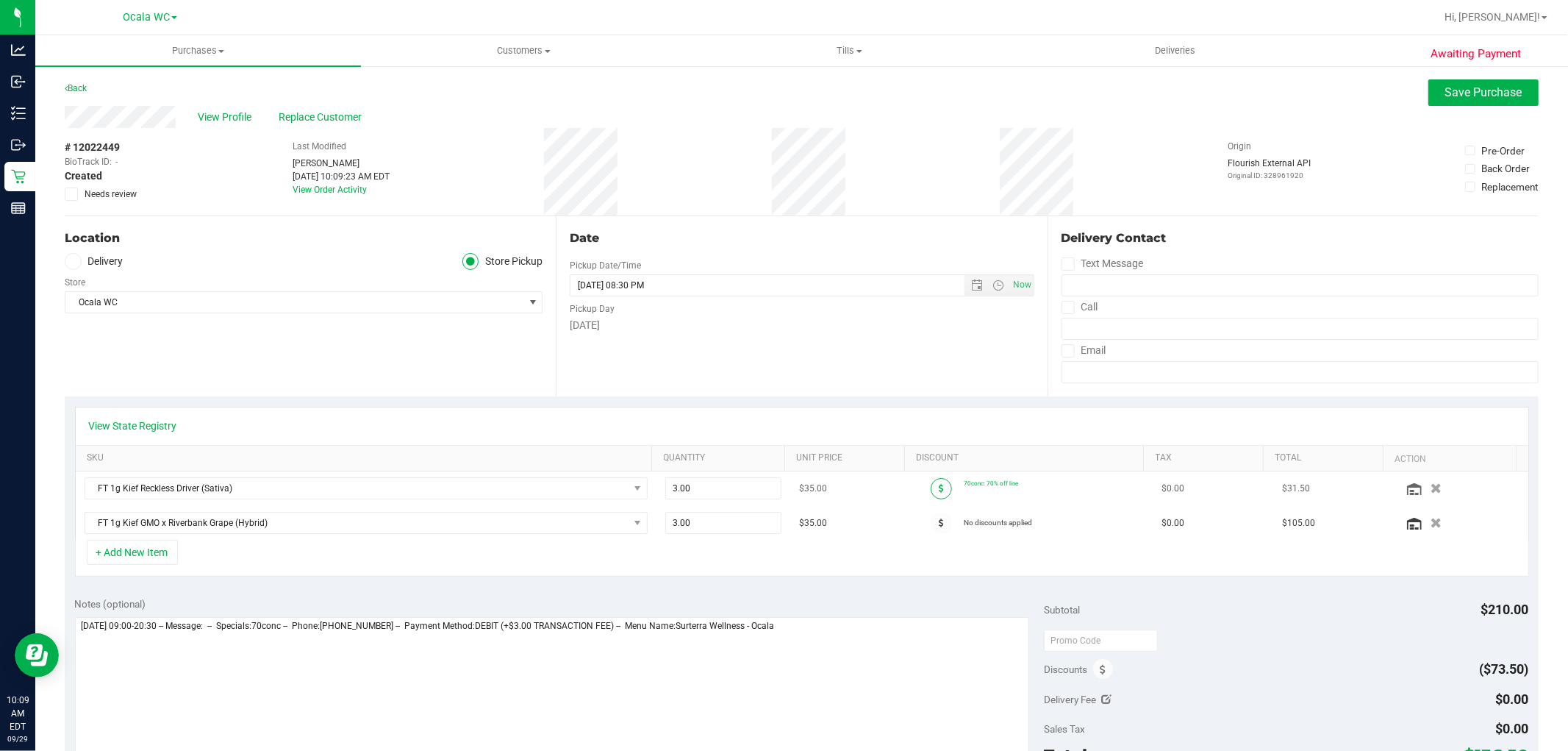
click at [939, 489] on icon at bounding box center [942, 489] width 5 height 9
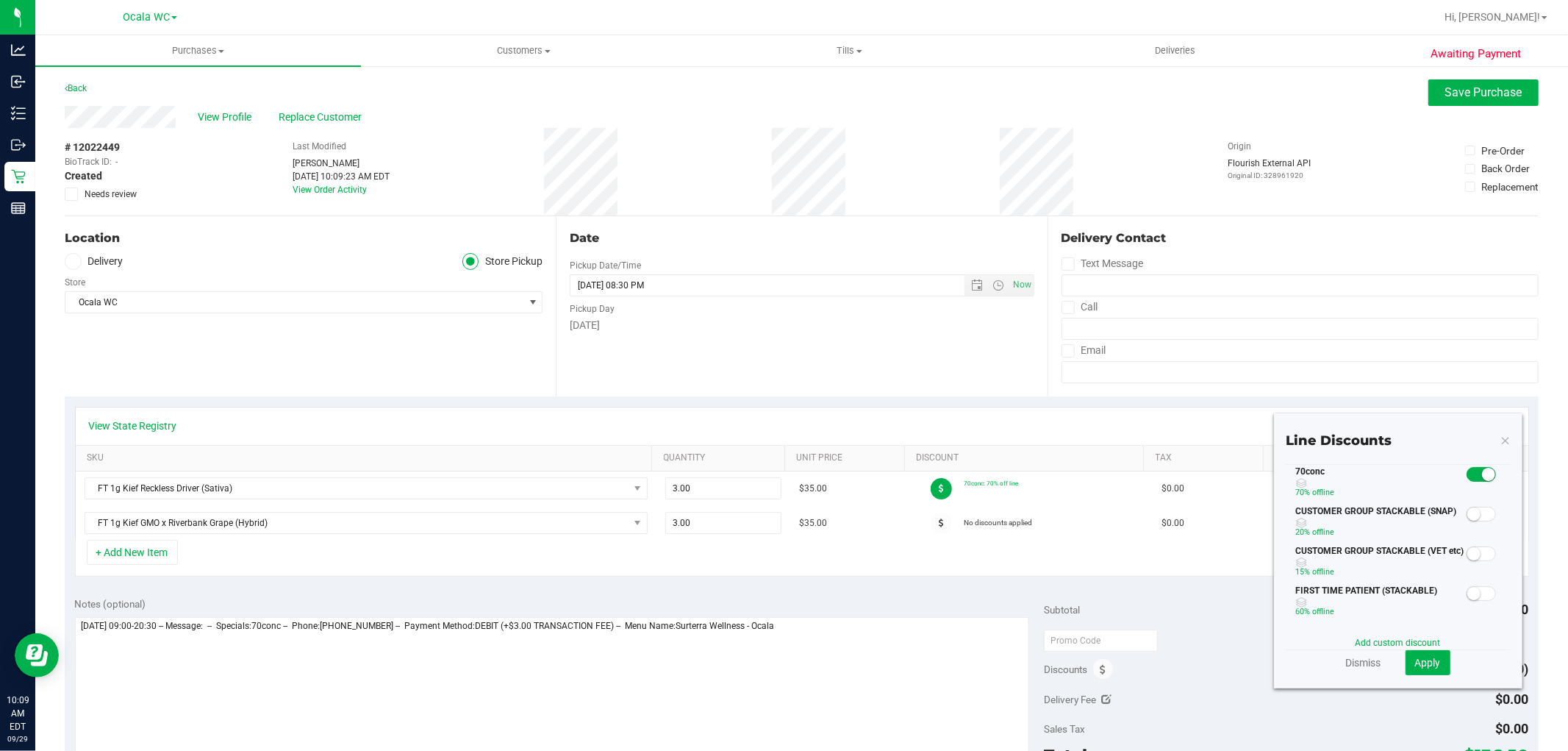
click at [1500, 436] on icon at bounding box center [1505, 439] width 10 height 17
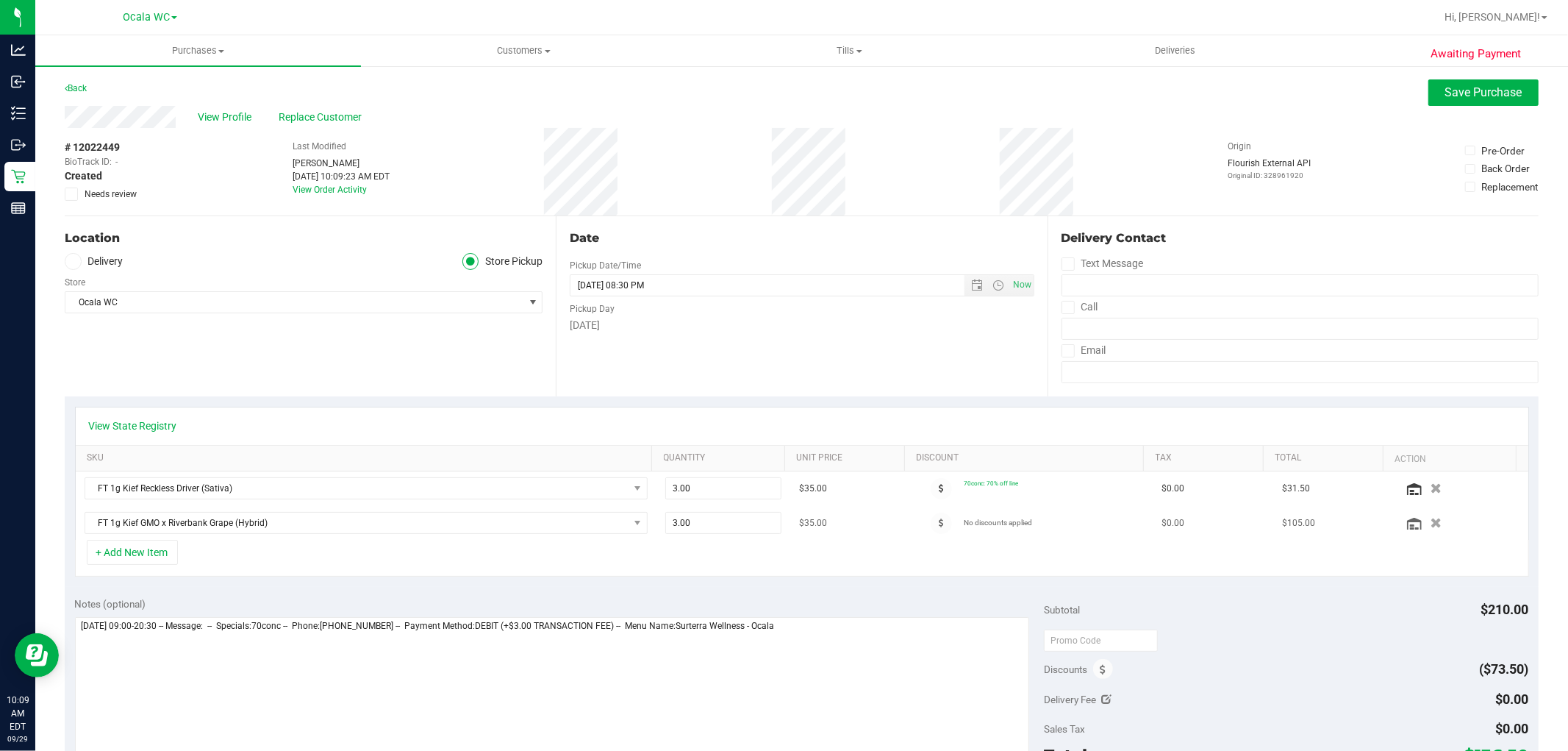
click at [931, 513] on div at bounding box center [942, 523] width 46 height 21
click at [931, 515] on span at bounding box center [941, 523] width 21 height 21
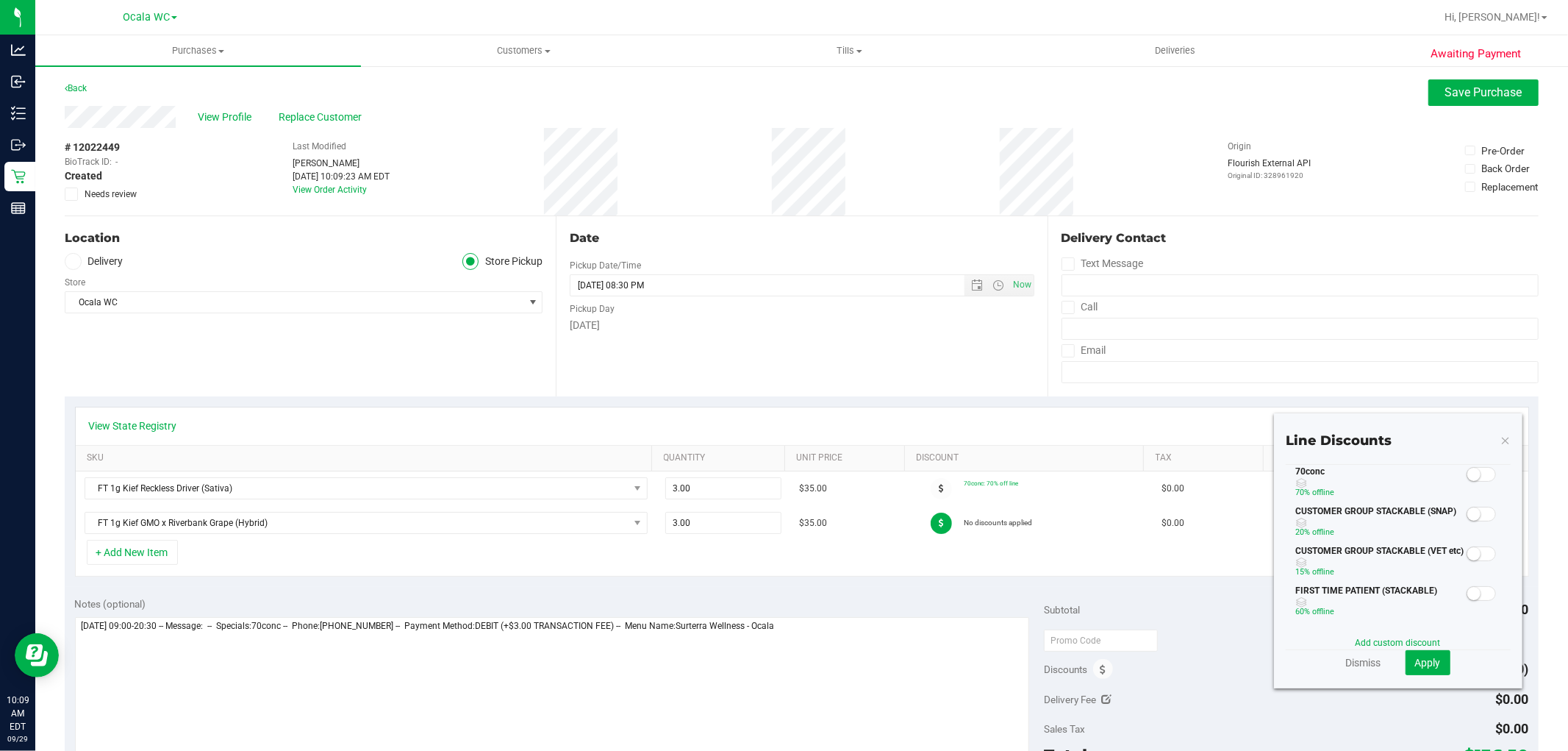
click at [1468, 468] on small at bounding box center [1474, 474] width 13 height 13
click at [1420, 670] on button "Apply" at bounding box center [1427, 662] width 45 height 25
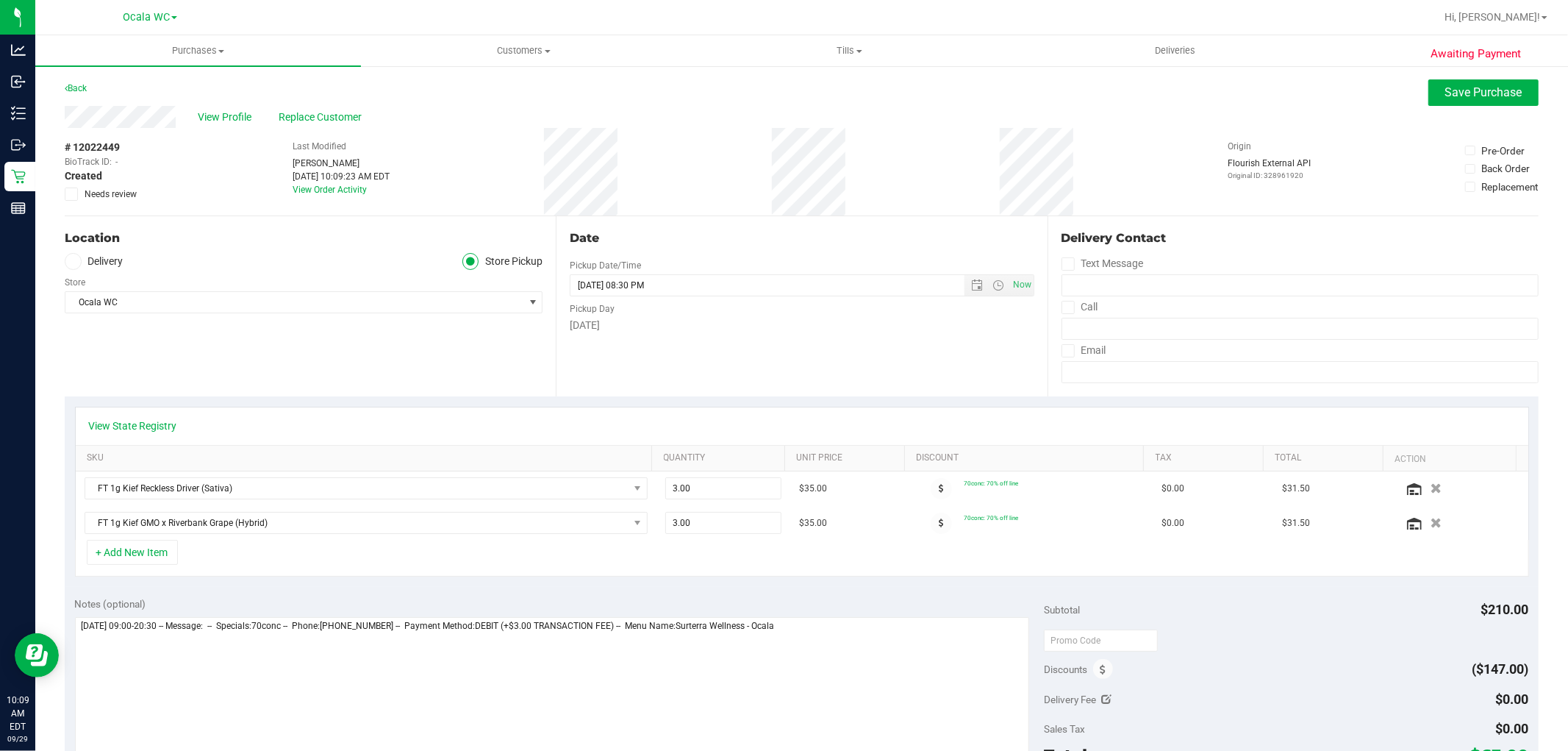
click at [1462, 107] on div "View Profile Replace Customer" at bounding box center [802, 117] width 1474 height 22
click at [1453, 97] on span "Save Purchase" at bounding box center [1484, 91] width 78 height 14
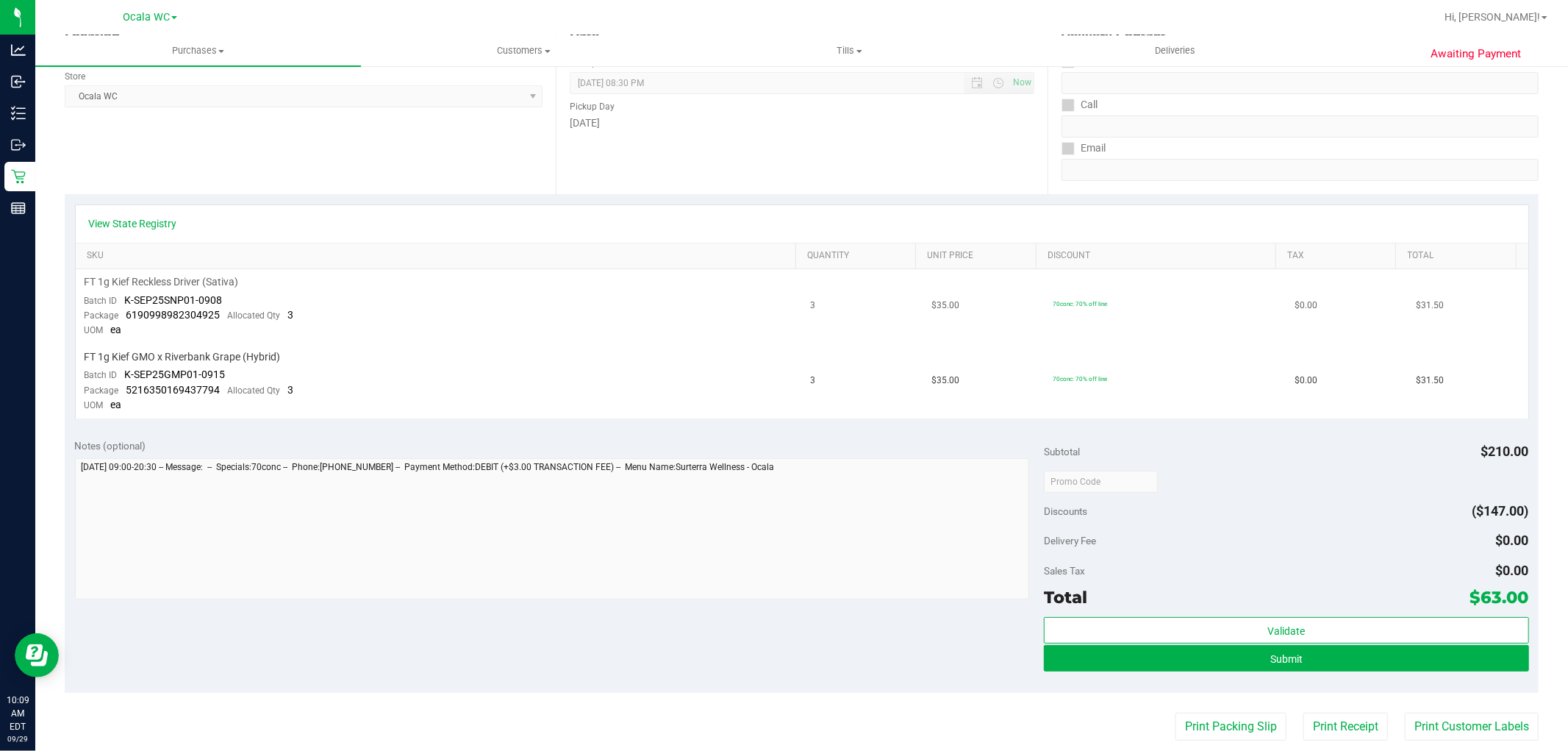
scroll to position [408, 0]
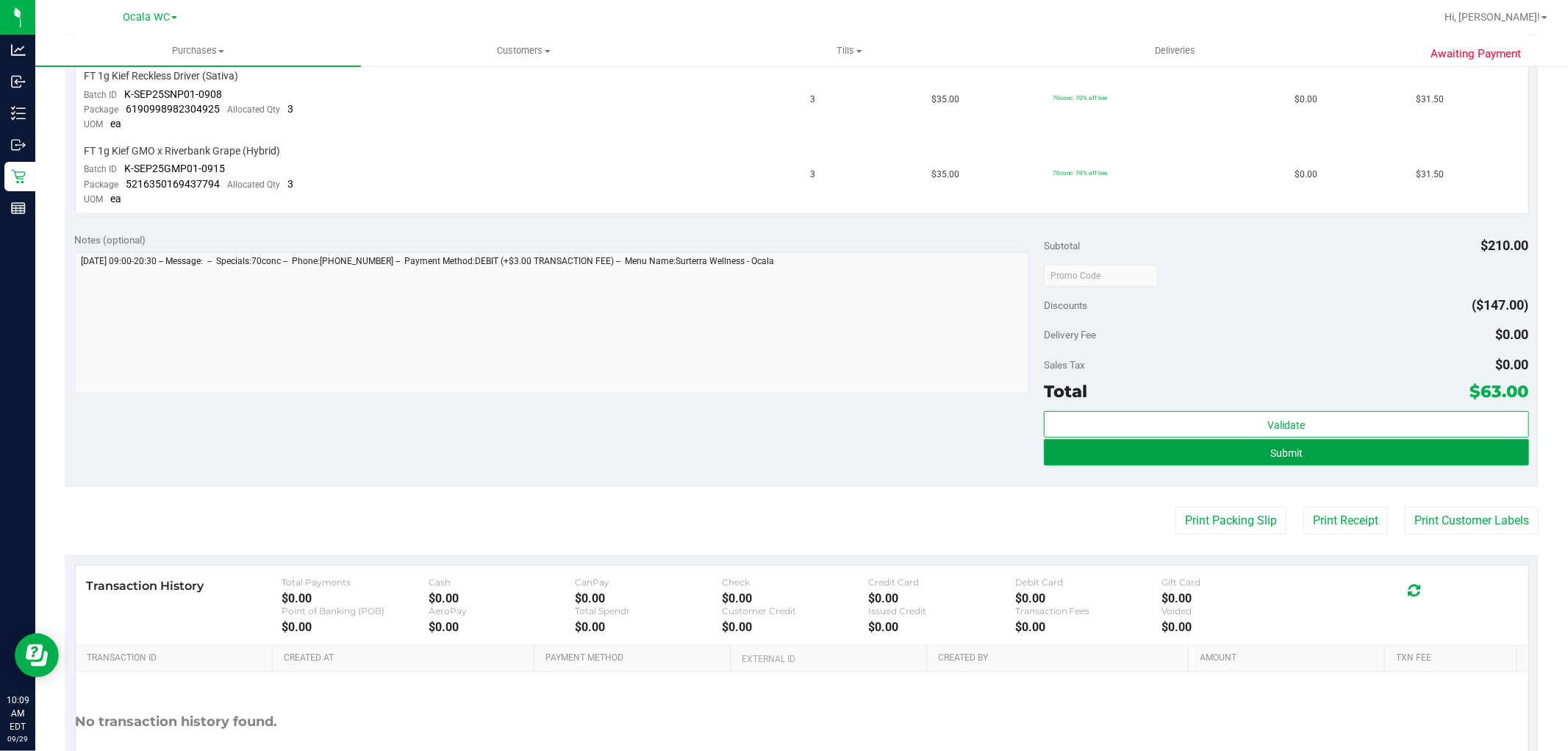
click at [1296, 452] on button "Submit" at bounding box center [1286, 452] width 485 height 26
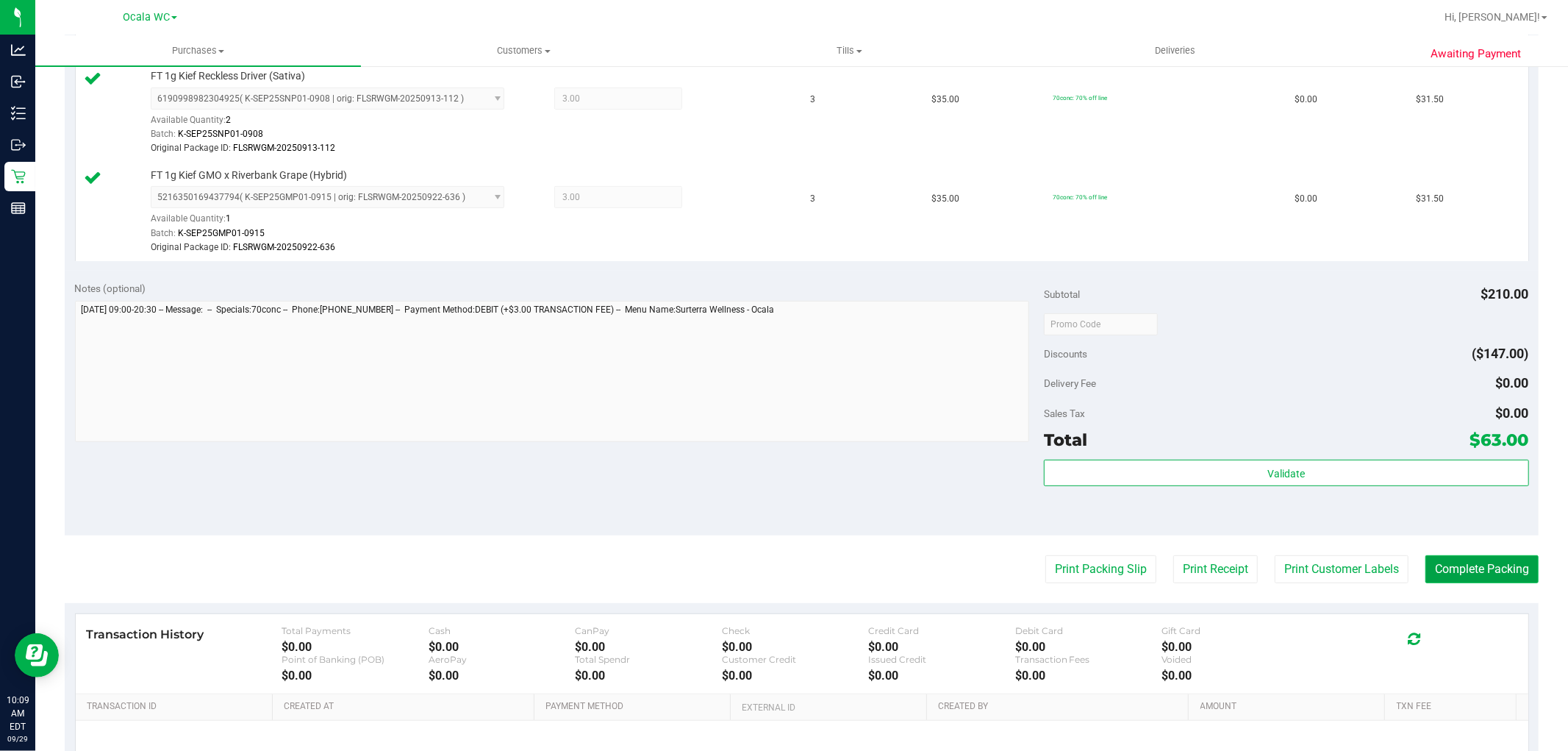
click at [1426, 562] on button "Complete Packing" at bounding box center [1482, 569] width 113 height 28
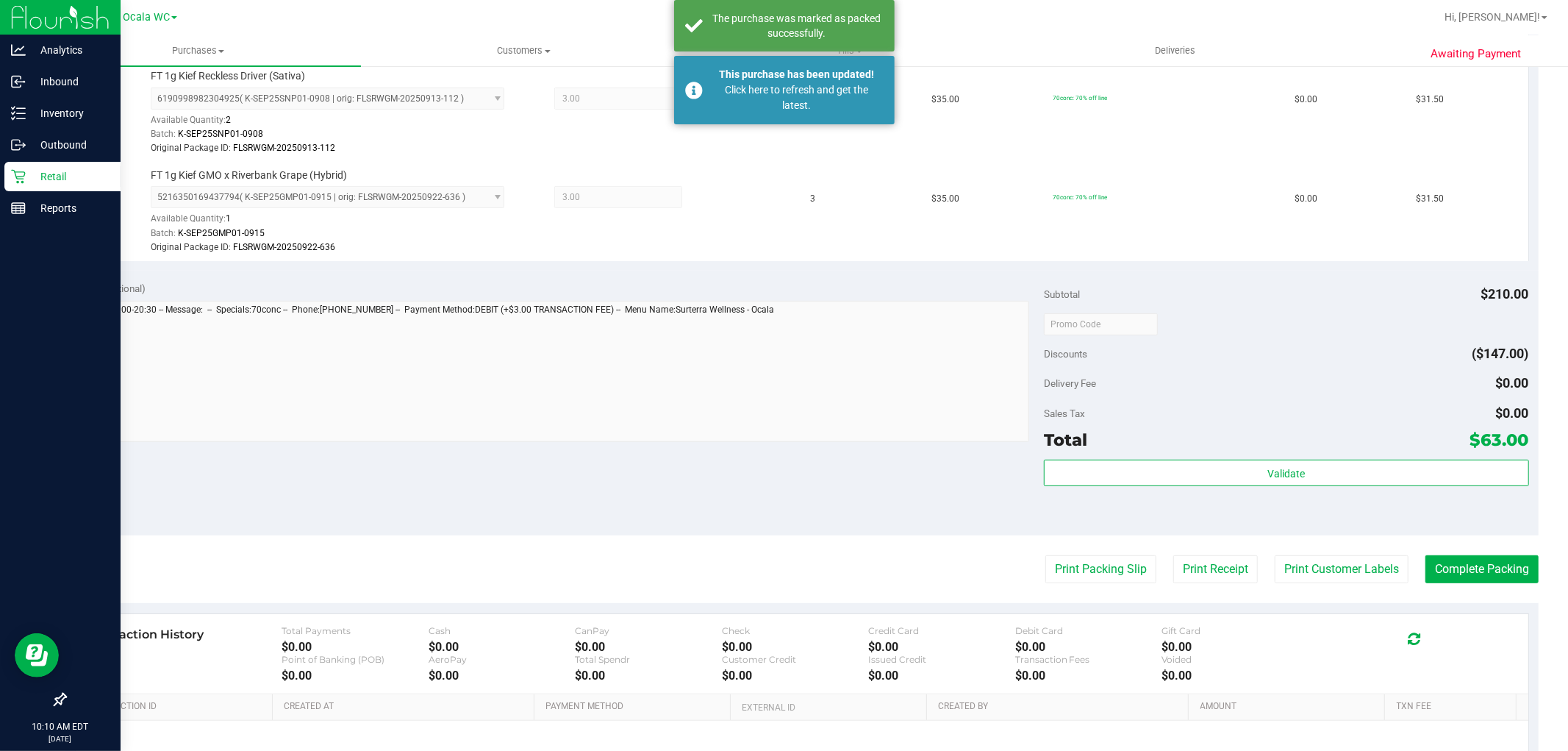
click at [37, 175] on p "Retail" at bounding box center [69, 176] width 89 height 17
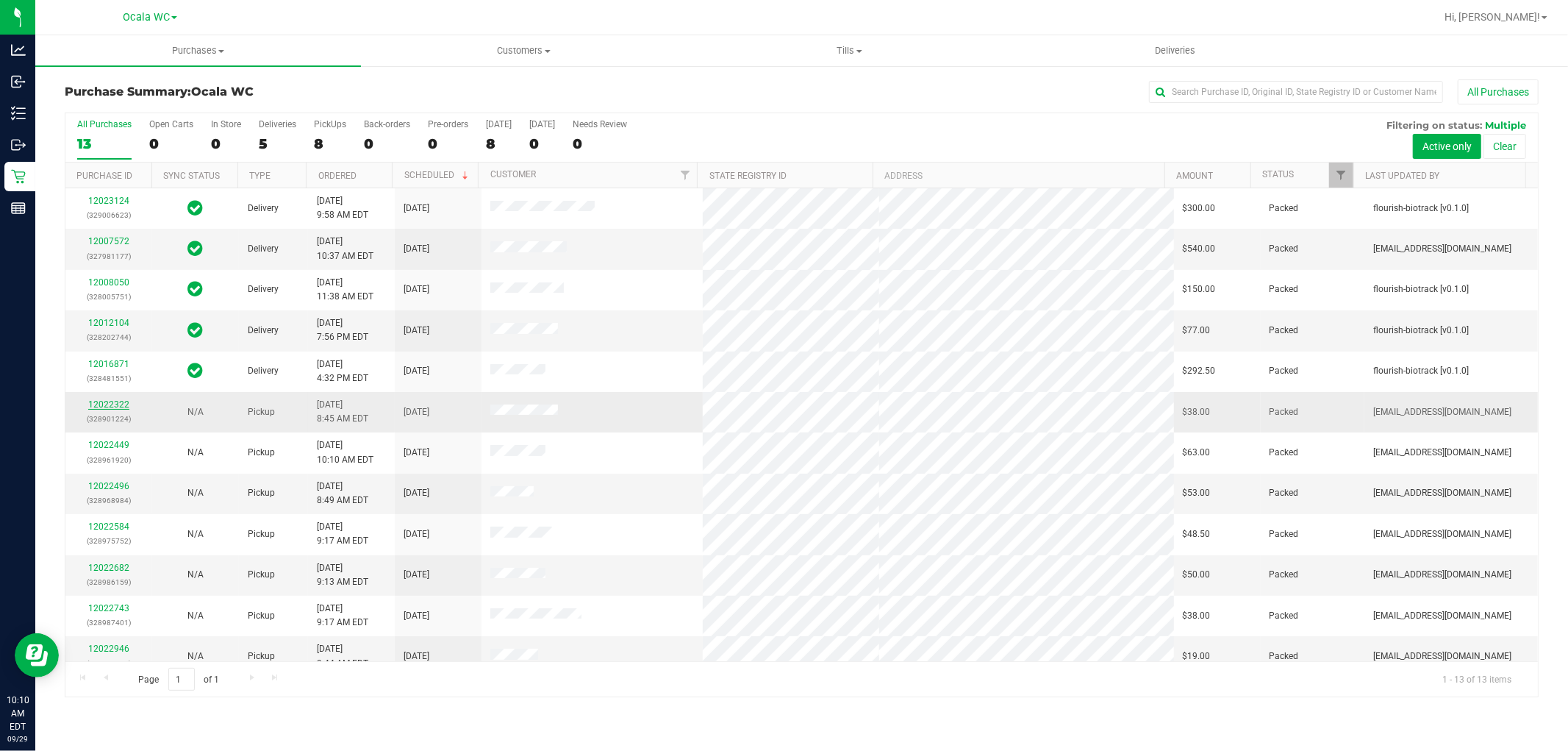
click at [121, 408] on link "12022322" at bounding box center [109, 404] width 41 height 10
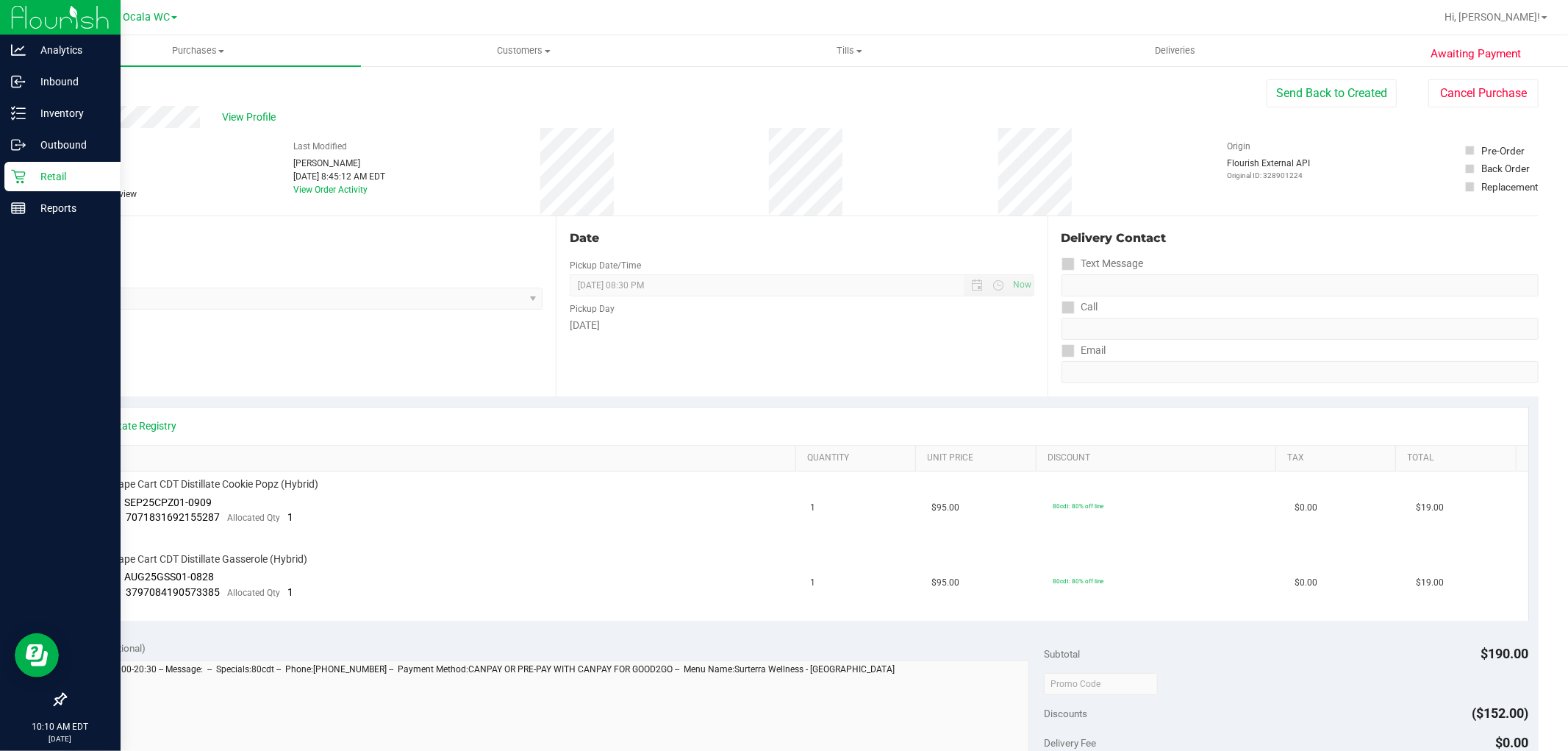
click at [24, 172] on icon at bounding box center [17, 176] width 14 height 14
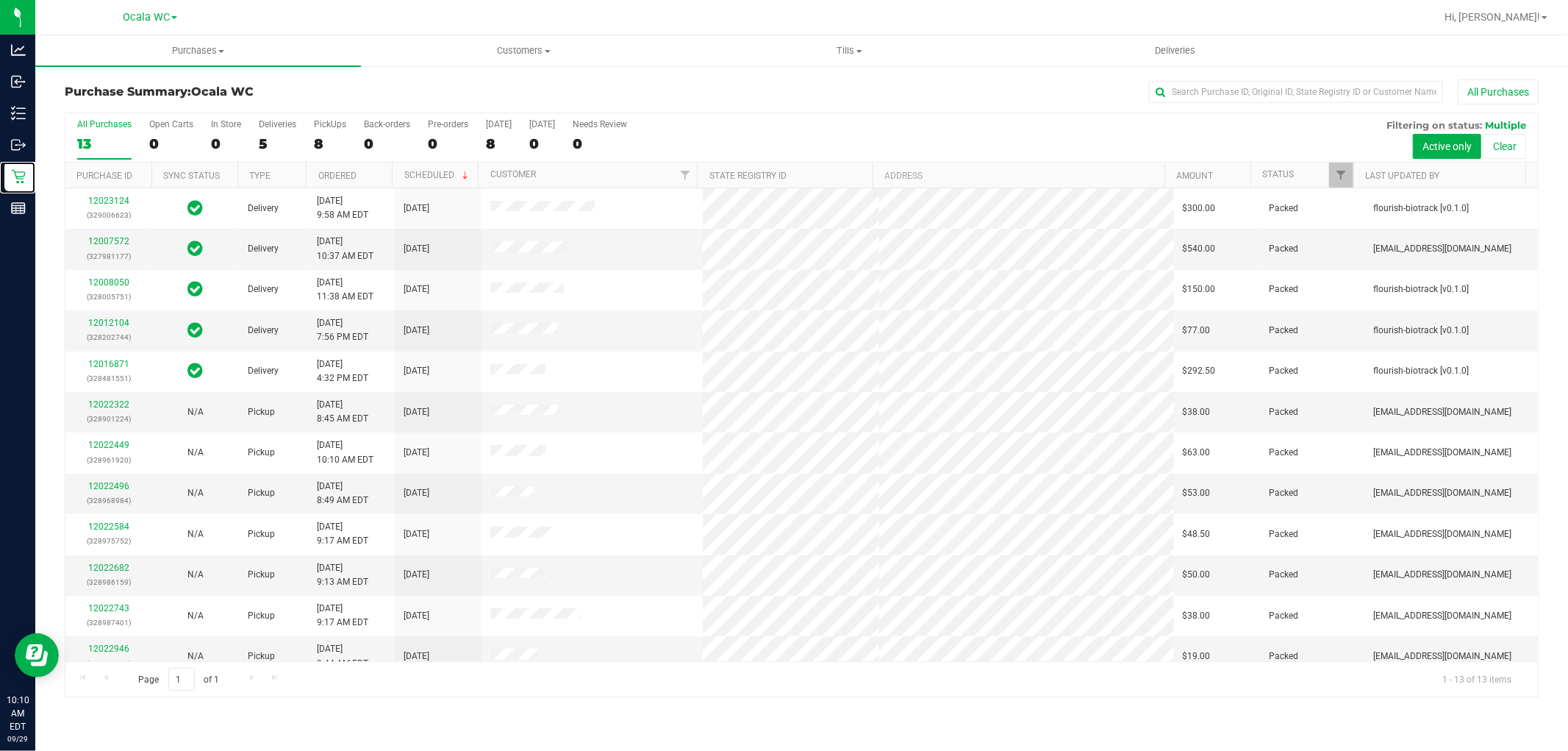
scroll to position [56, 0]
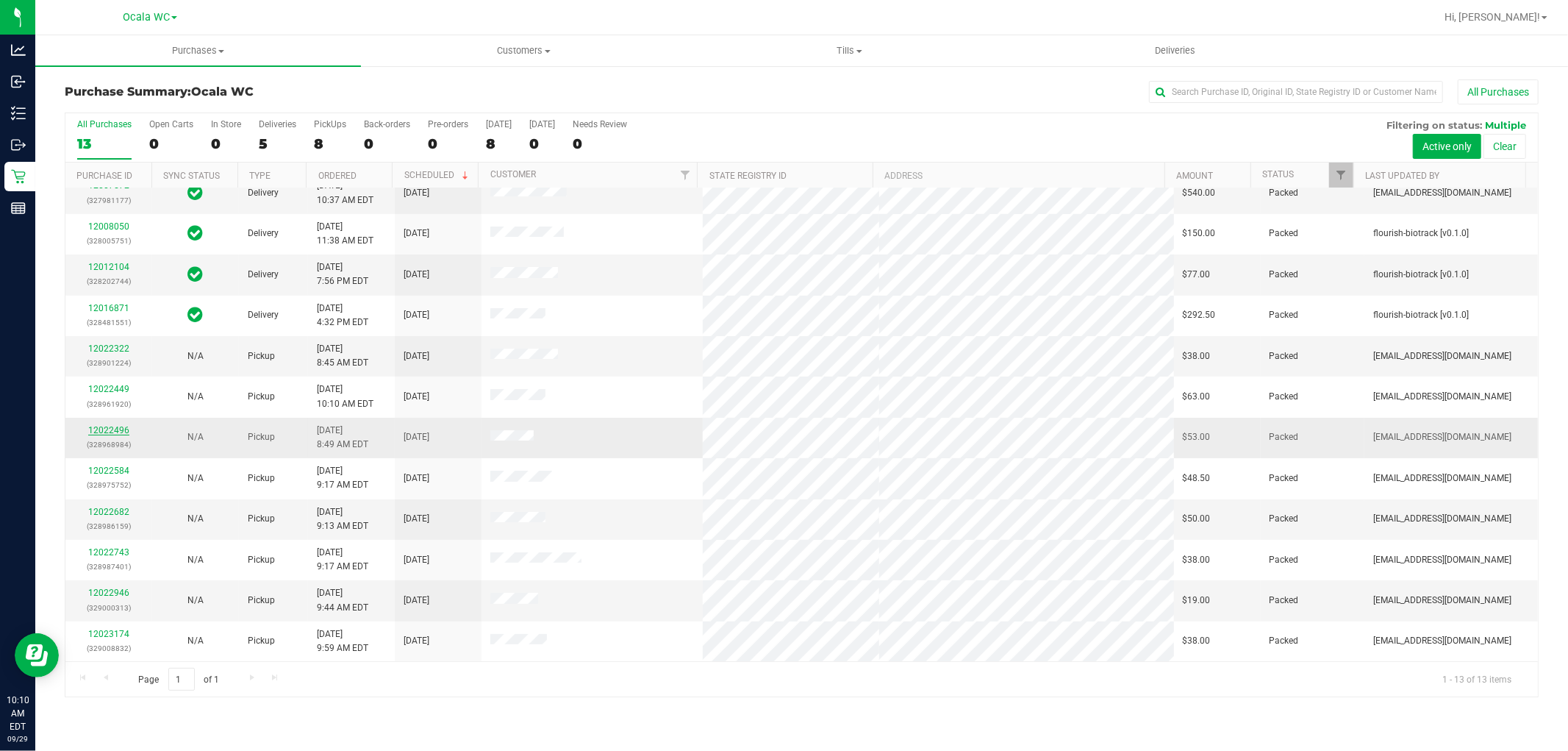
click at [106, 428] on link "12022496" at bounding box center [109, 429] width 41 height 10
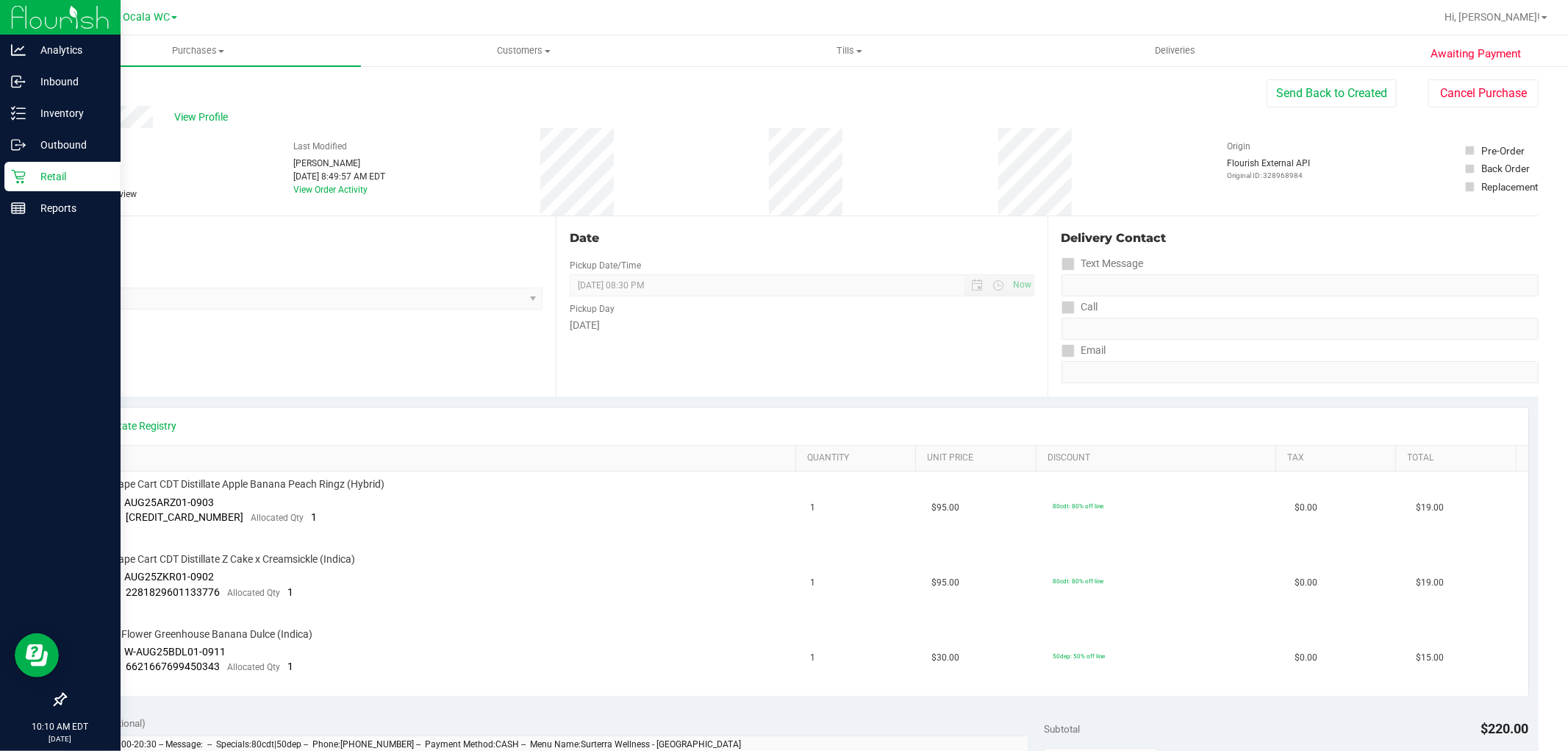
click at [20, 174] on icon at bounding box center [18, 176] width 15 height 15
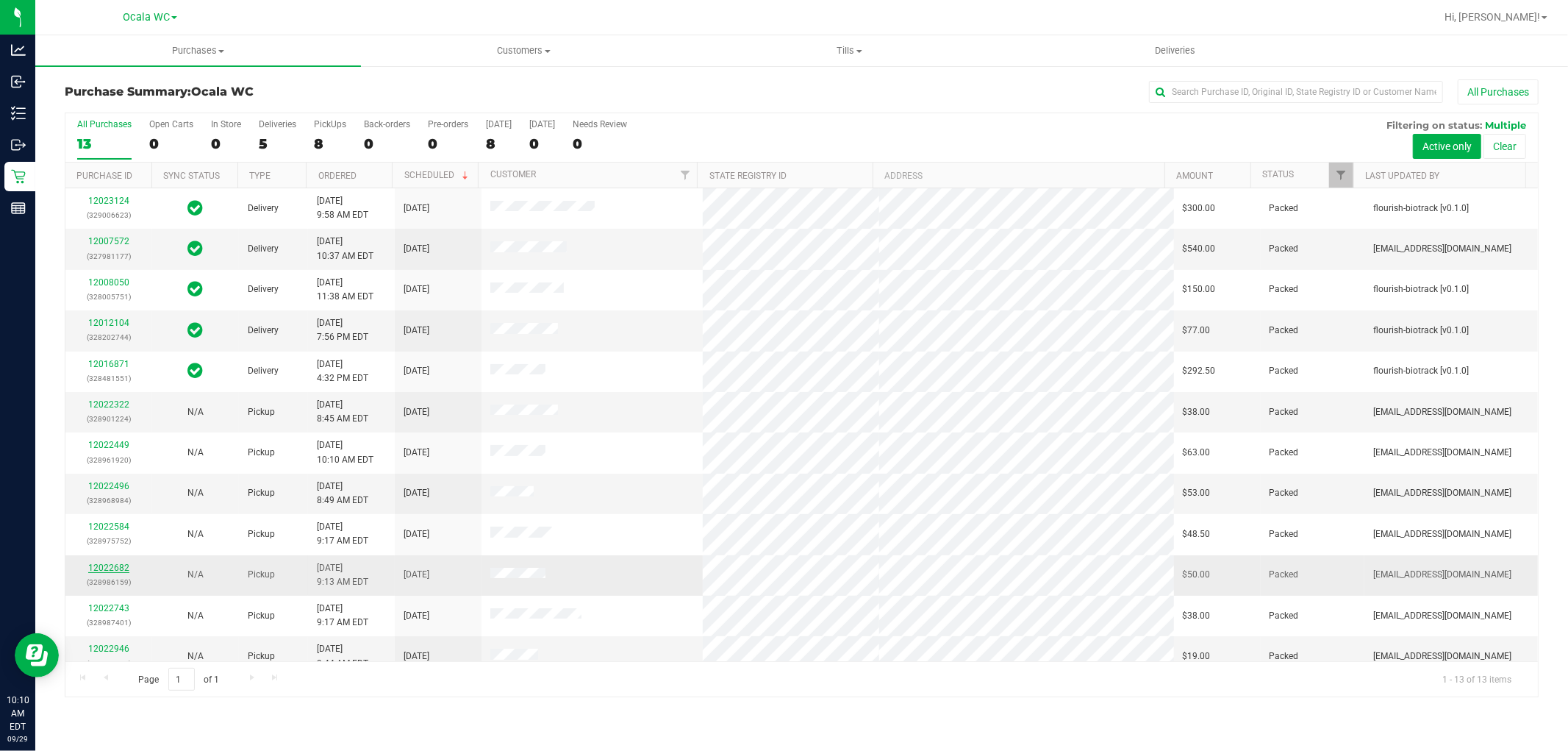
click at [111, 568] on link "12022682" at bounding box center [109, 567] width 41 height 10
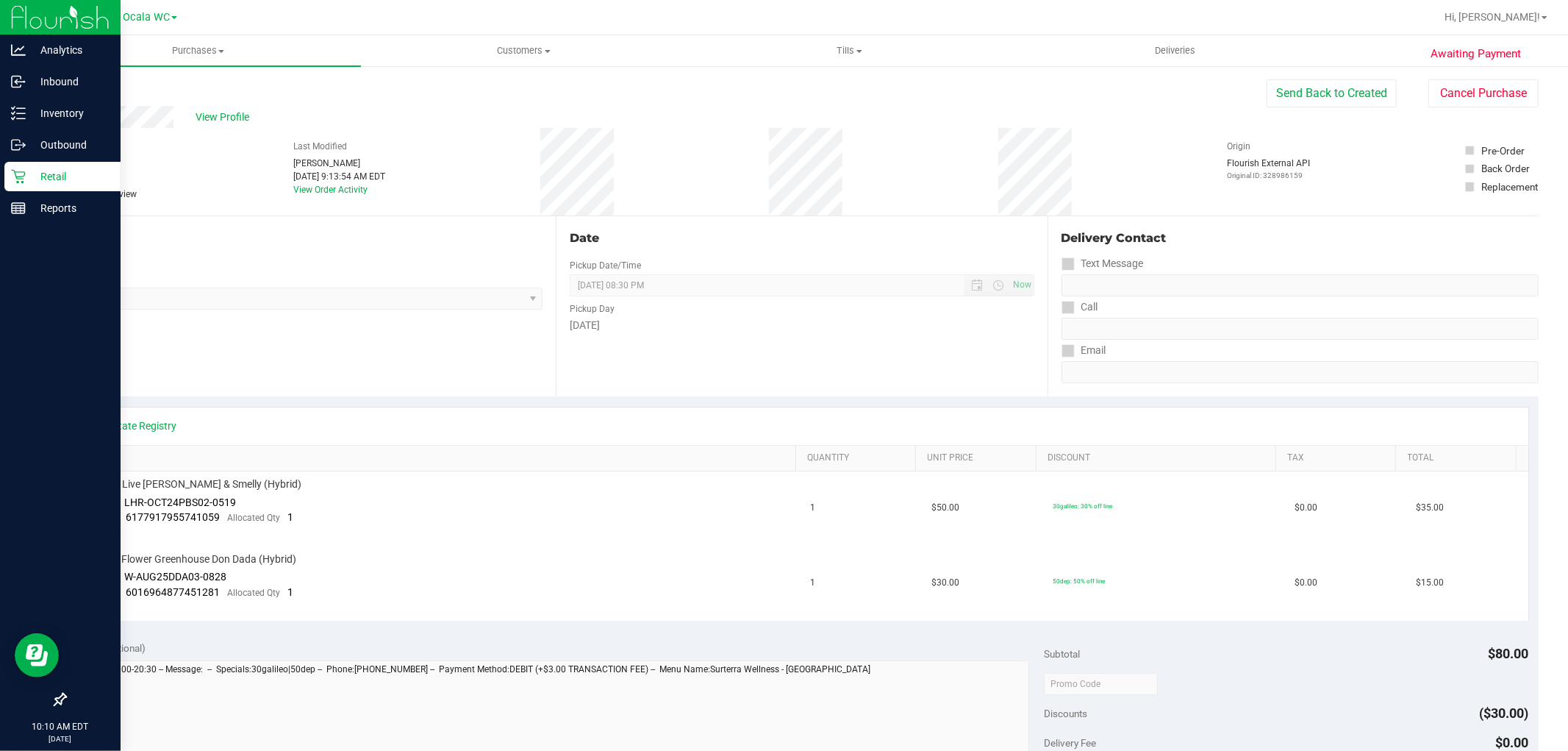
click at [48, 176] on p "Retail" at bounding box center [69, 176] width 89 height 17
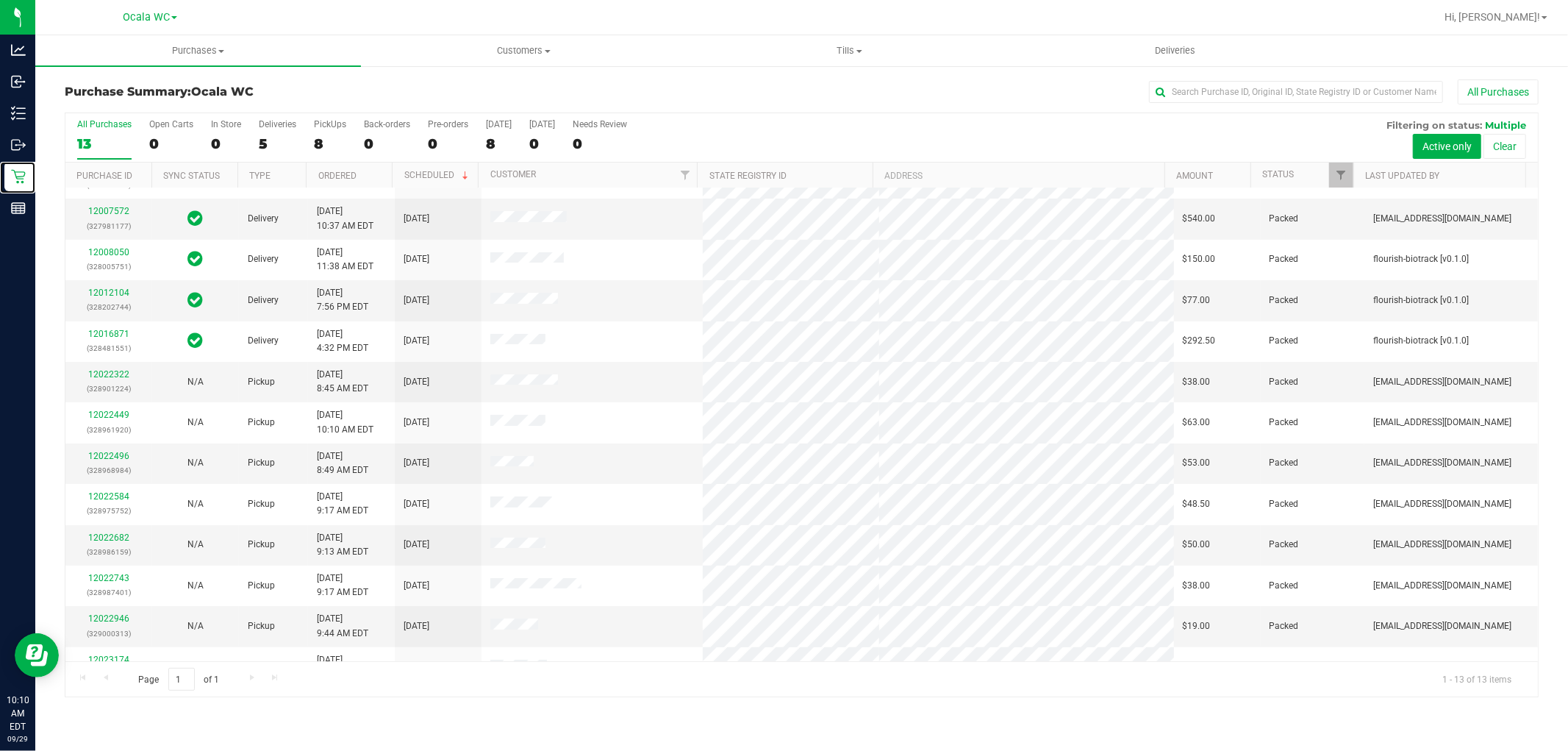
scroll to position [56, 0]
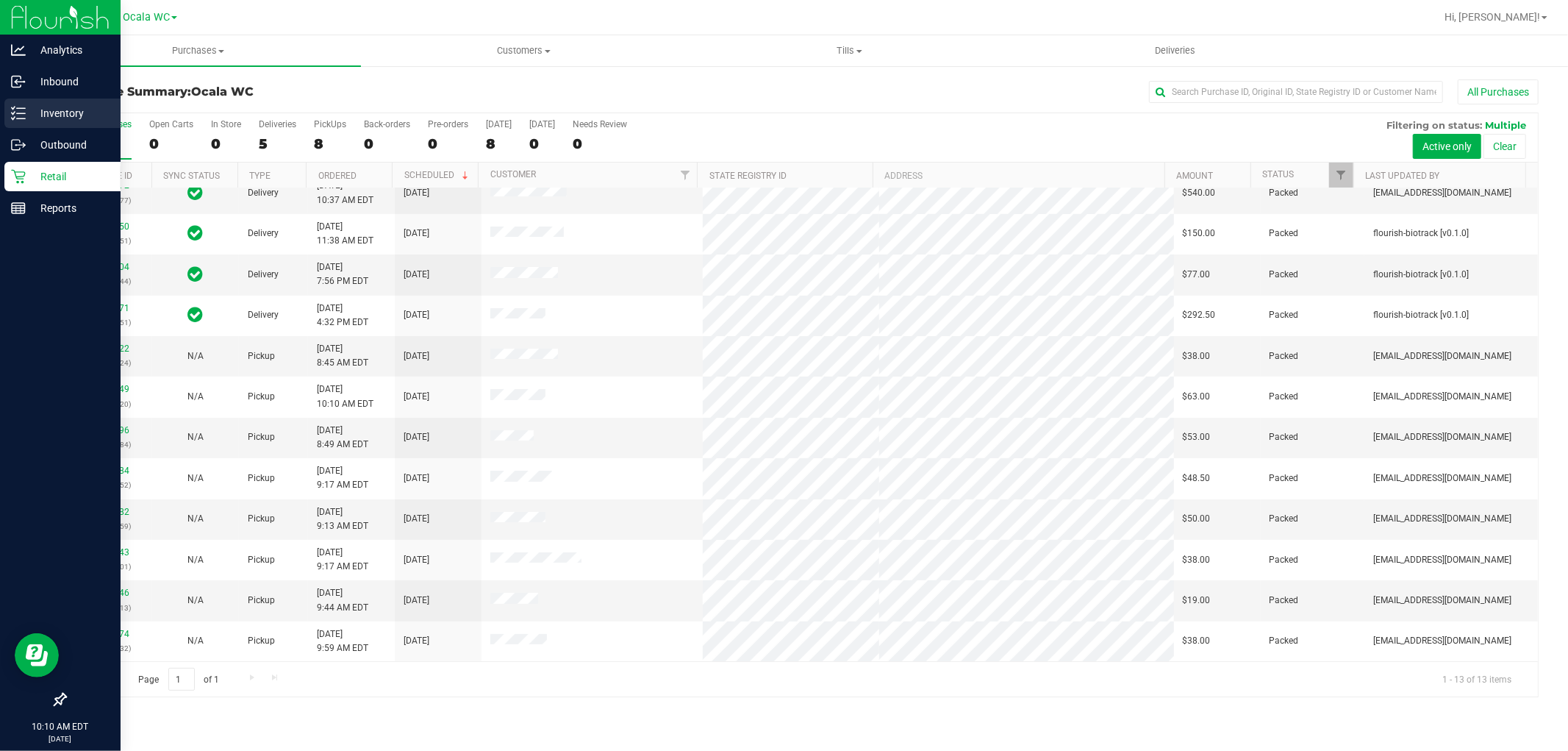
click at [49, 115] on p "Inventory" at bounding box center [69, 112] width 89 height 17
